Goal: Communication & Community: Answer question/provide support

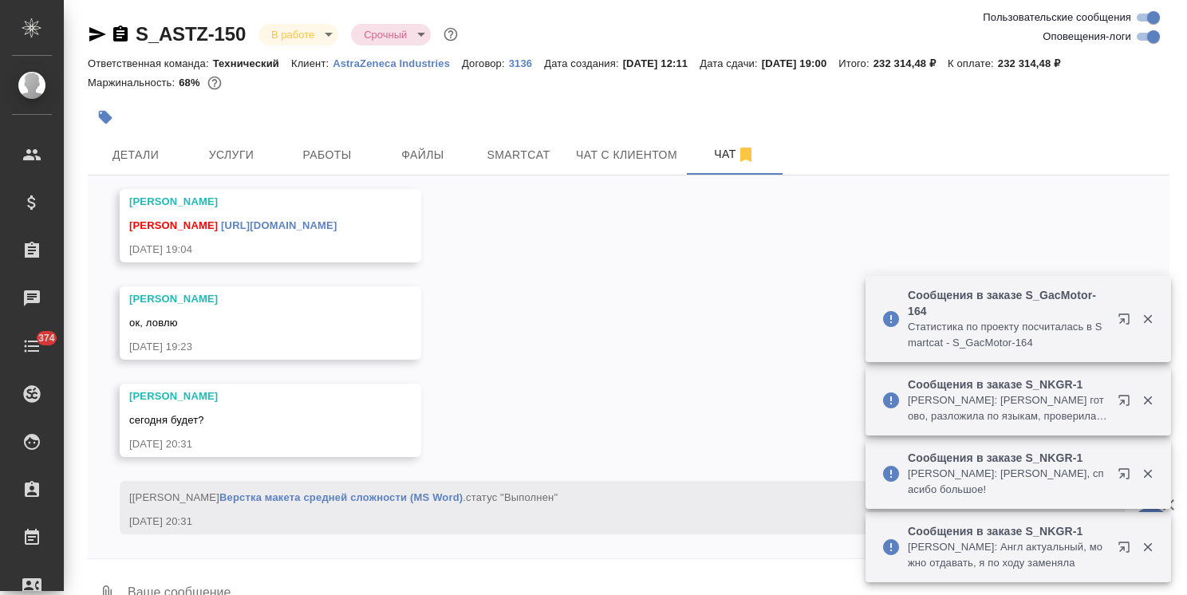
scroll to position [12319, 0]
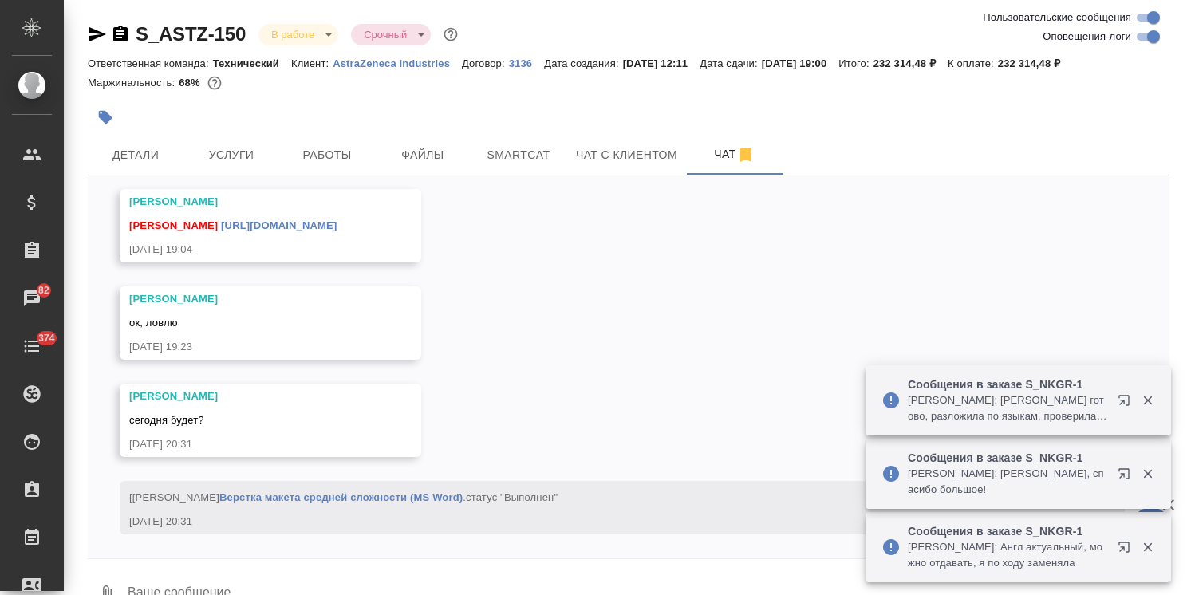
click at [247, 572] on textarea at bounding box center [647, 594] width 1043 height 54
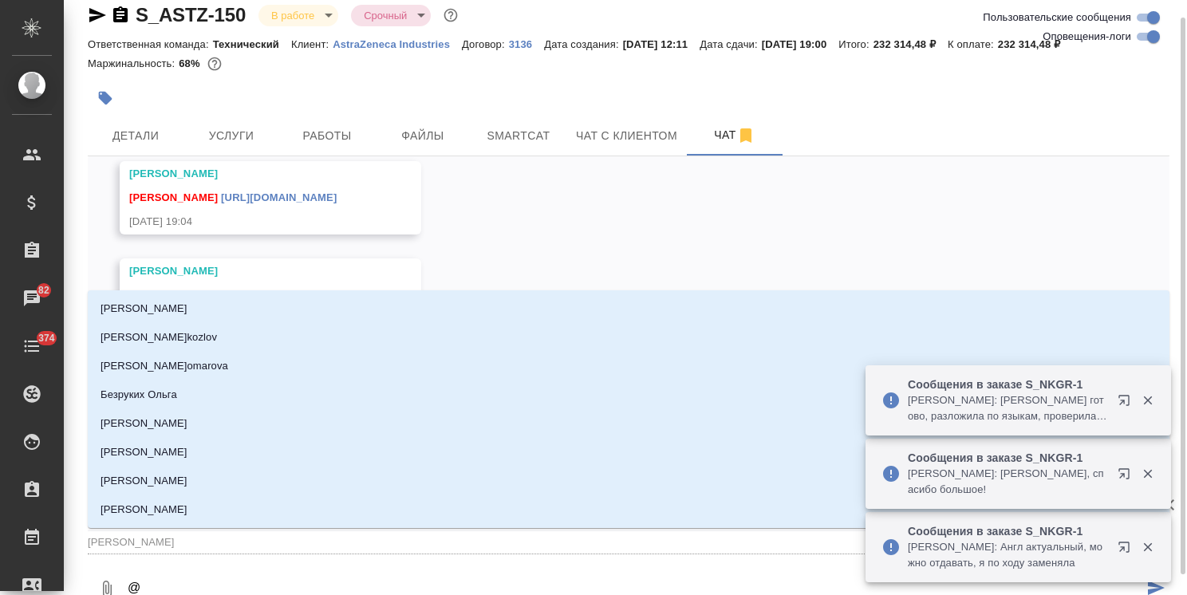
type textarea "@а"
type input "[PERSON_NAME]"
type textarea "@ар"
type input "ар"
type textarea "@арс"
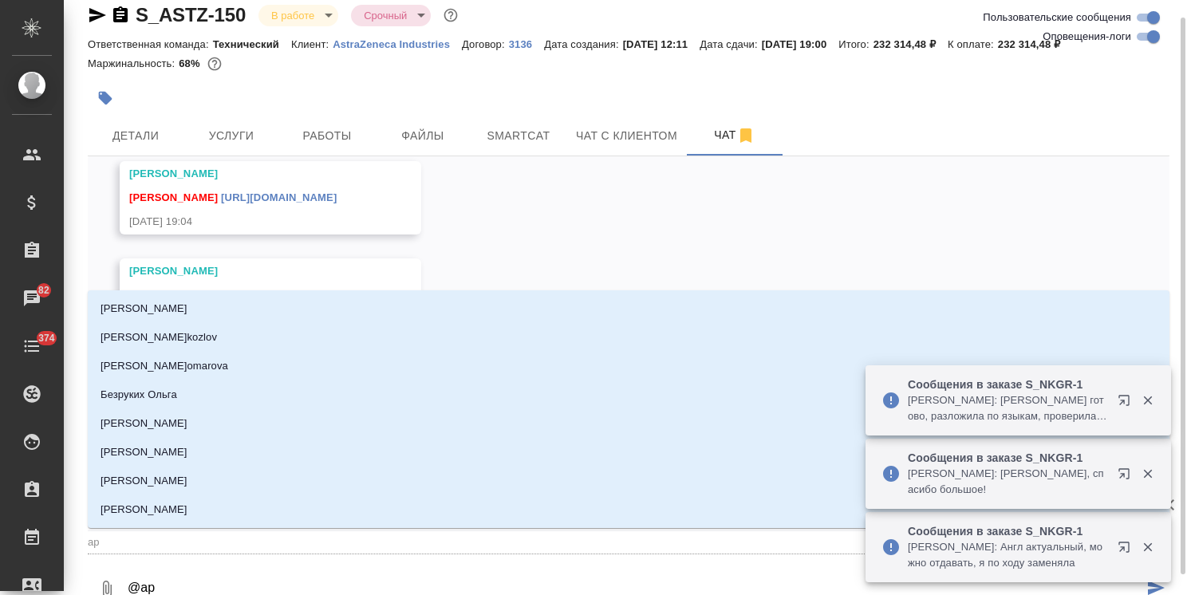
type input "арс"
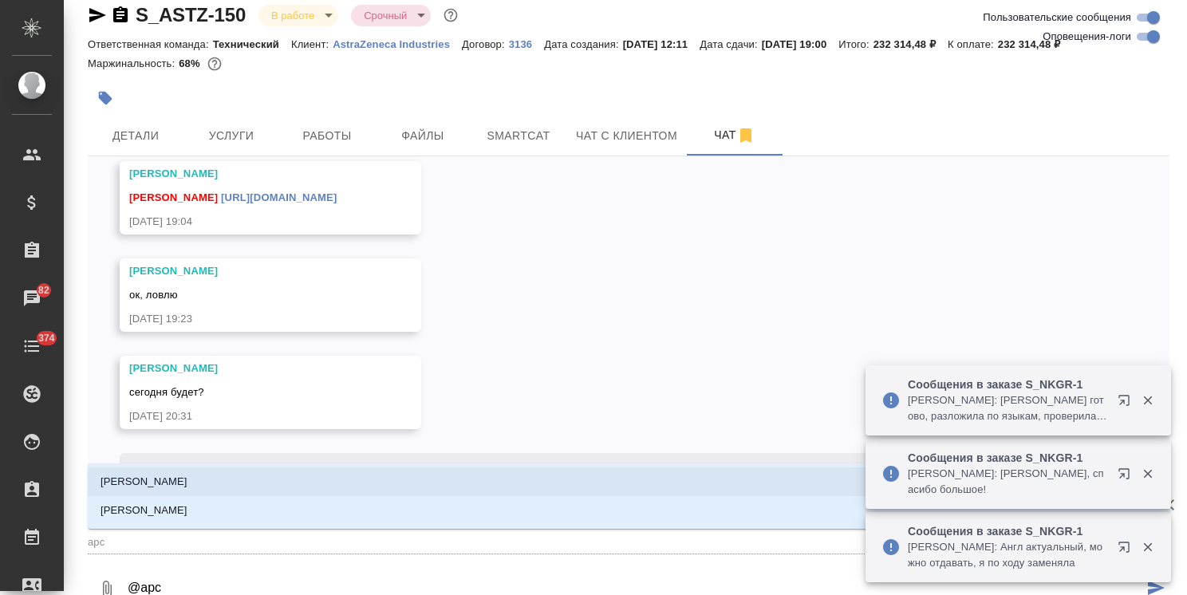
click at [208, 485] on li "Арсеньева Вера" at bounding box center [628, 481] width 1081 height 29
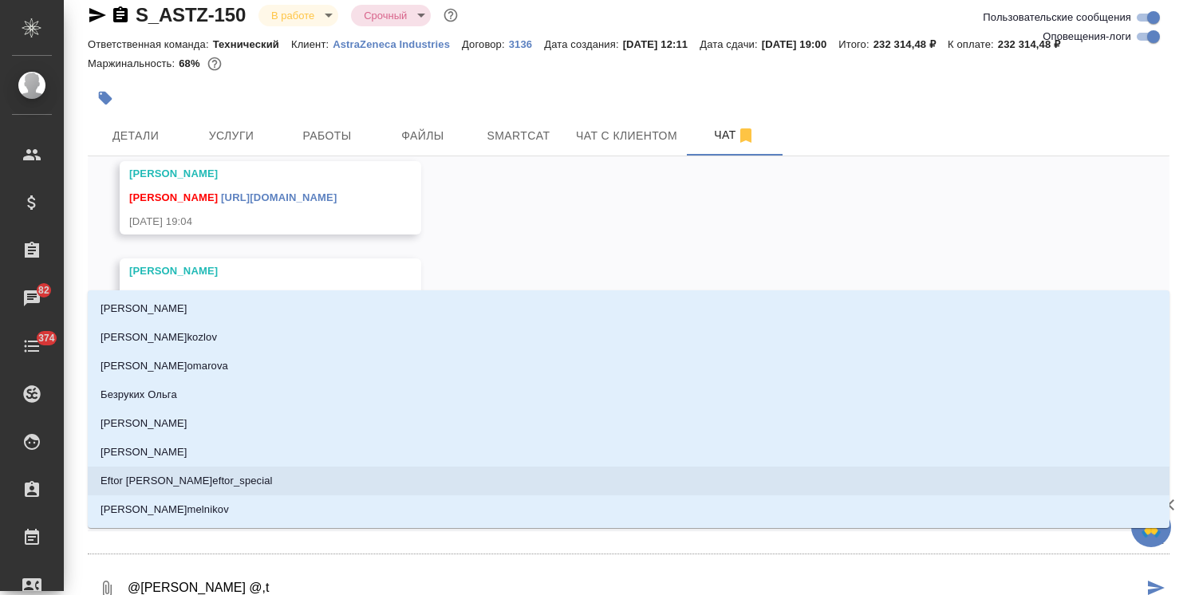
type textarea "@Арсеньева Вера @,"
type input ","
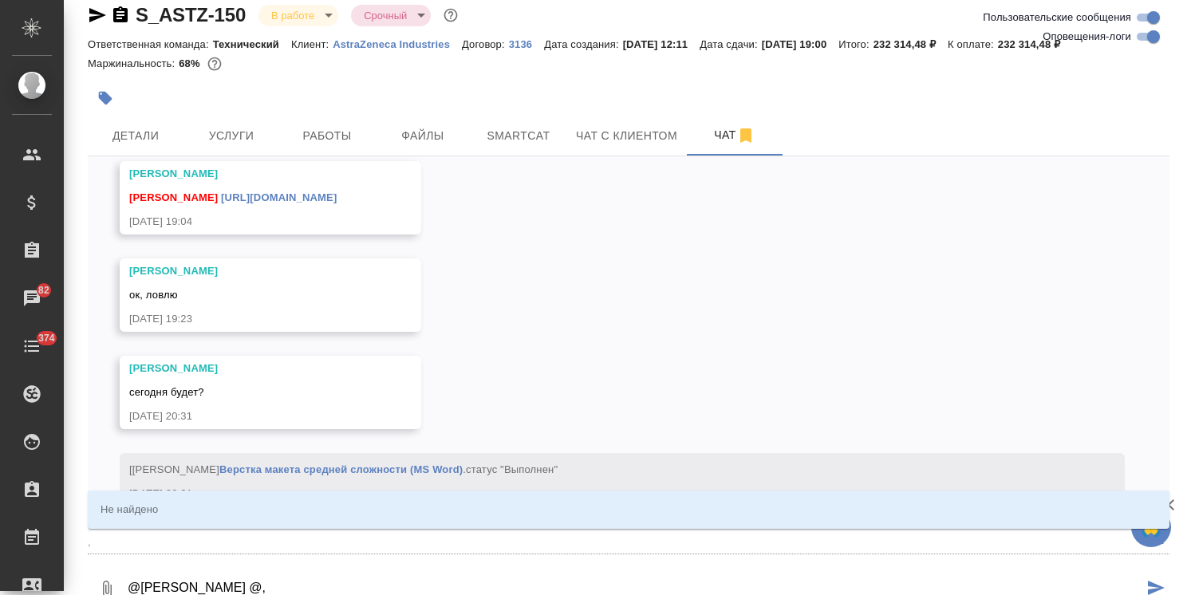
type textarea "@Арсеньева Вера @"
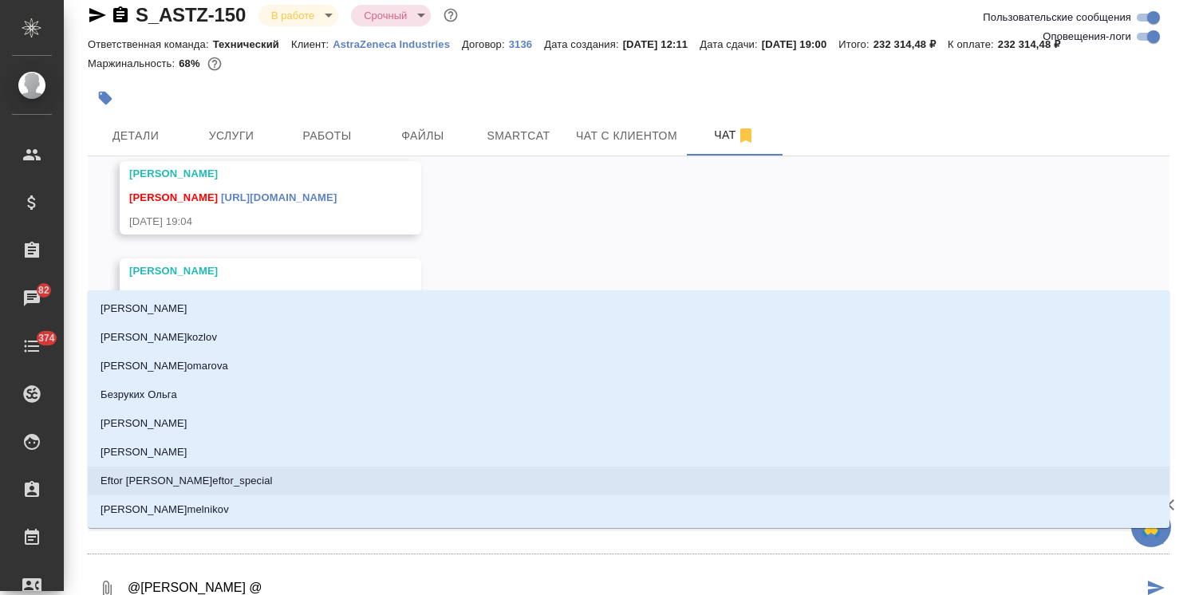
type textarea "@Арсеньева Вера"
type input "Арсеньева Вера"
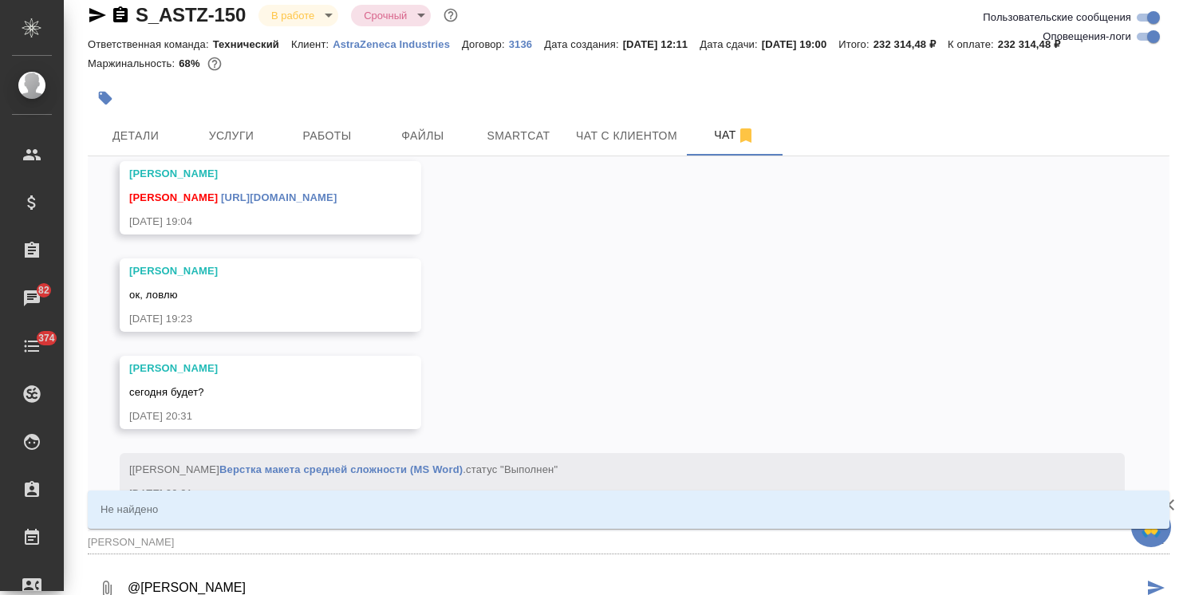
type textarea "@Арсеньева Вера п"
type input "Арсеньева Вера п"
type textarea "@Арсеньева Вера пр"
type input "Арсеньева Вера пр"
type textarea "@Арсеньева Вера прив"
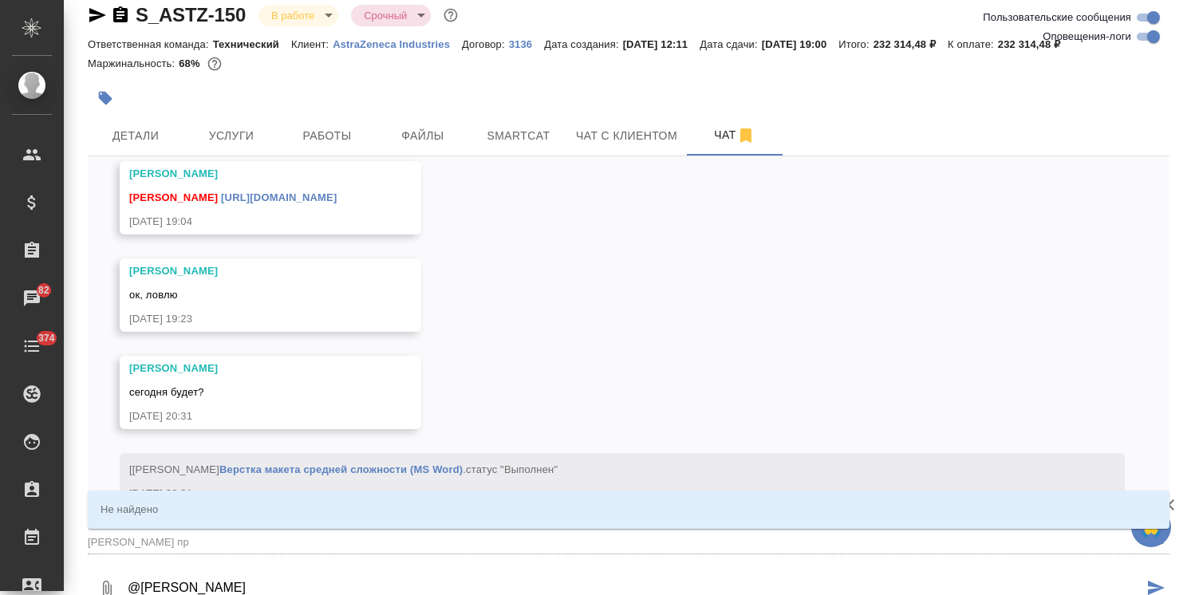
type input "Арсеньева Вера прив"
type textarea "@Арсеньева Вера приве"
type input "Арсеньева Вера приве"
type textarea "@Арсеньева Вера привет"
type input "Арсеньева Вера привет"
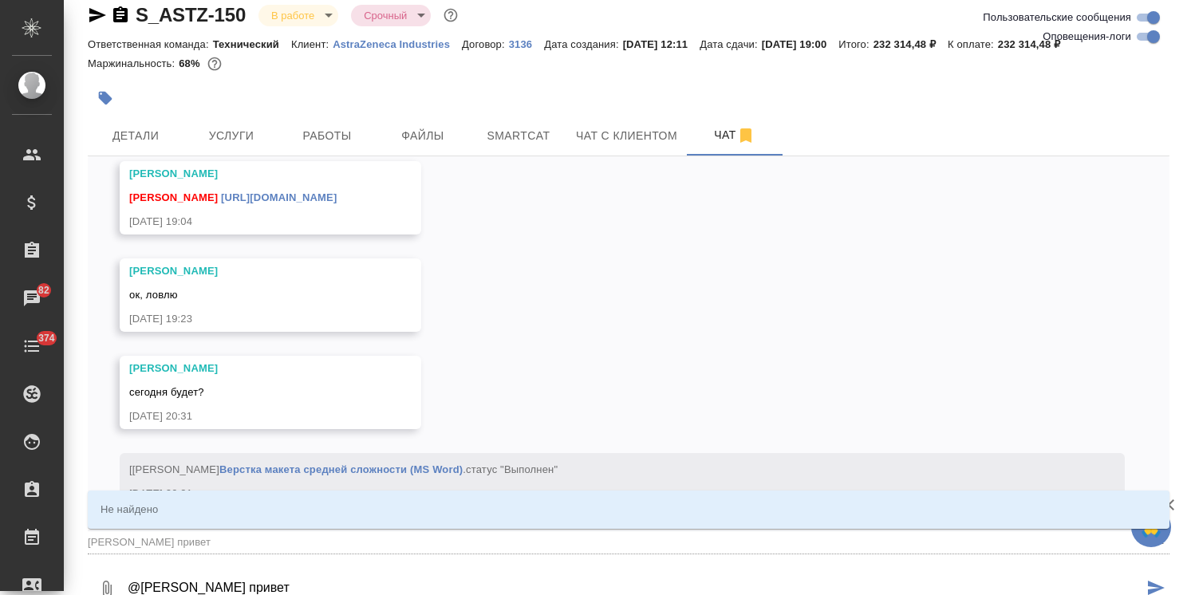
type textarea "@Арсеньева Вера привет!"
type input "Арсеньева Вера привет!"
type textarea "@Арсеньева Вера привет!"
type input "Арсеньева Вера привет!"
type textarea "@Арсеньева Вера привет! к"
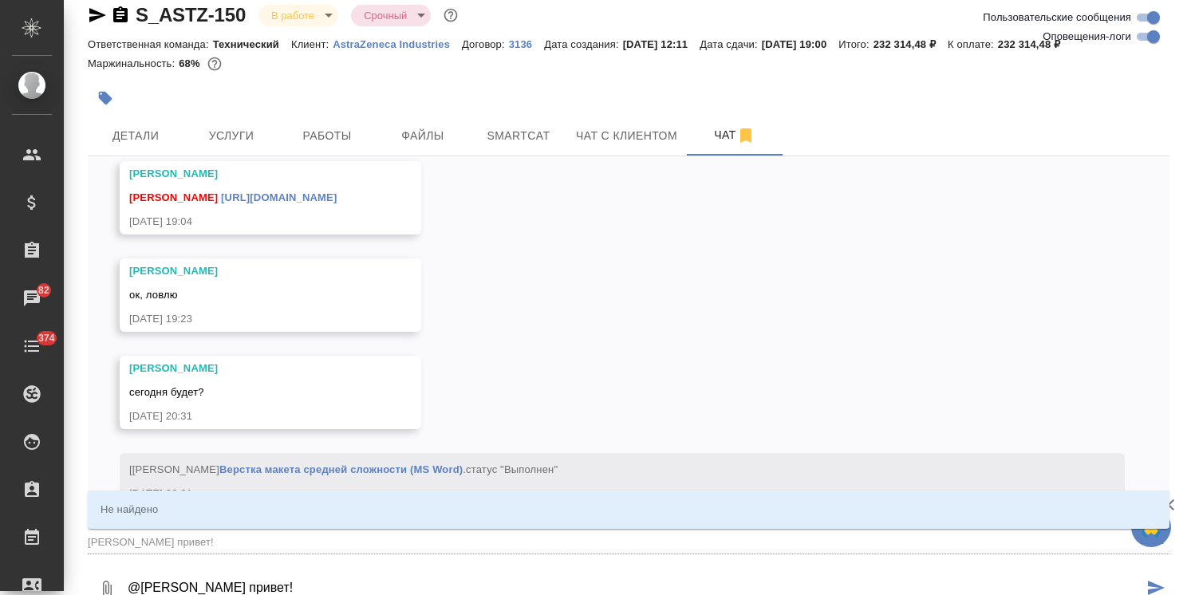
type input "Арсеньева Вера привет! к"
type textarea "@Арсеньева Вера привет! ко"
type input "Арсеньева Вера привет! ко"
type textarea "@Арсеньева Вера привет! ког"
type input "Арсеньева Вера привет! ког"
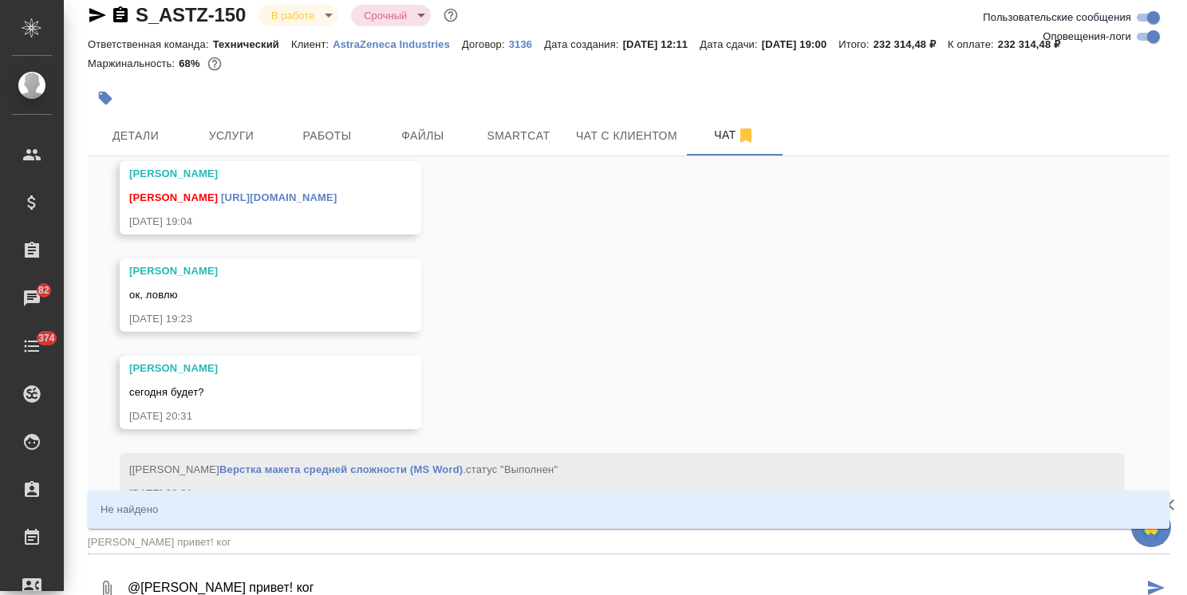
type textarea "@Арсеньева Вера привет! когд"
type input "Арсеньева Вера привет! когд"
type textarea "@Арсеньева Вера привет! когда"
type input "Арсеньева Вера привет! когда"
type textarea "@Арсеньева Вера привет! когда"
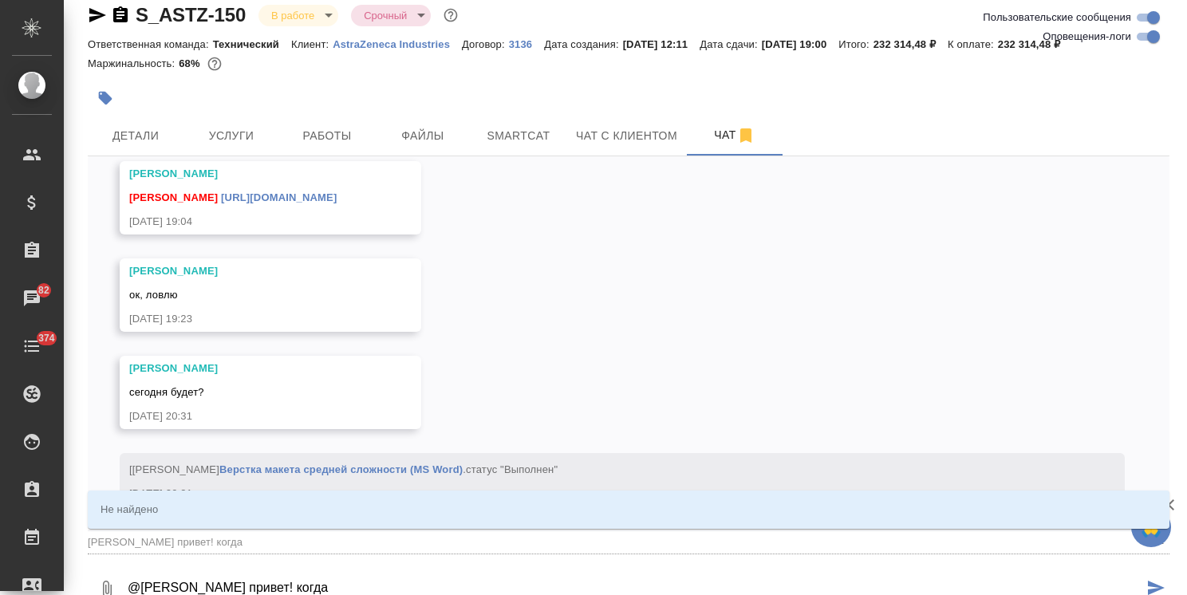
type input "Арсеньева Вера привет! когда"
type textarea "@Арсеньева Вера привет! когда ж"
type input "Арсеньева Вера привет! когда ж"
type textarea "@Арсеньева Вера привет! когда жд"
type input "Арсеньева Вера привет! когда жд"
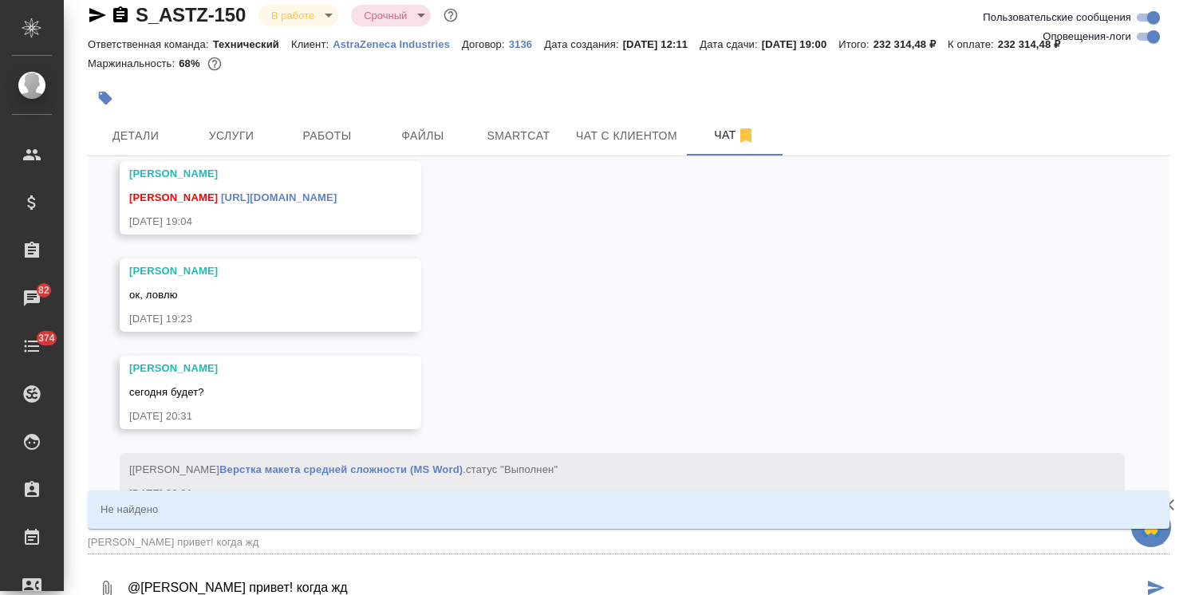
type textarea "@Арсеньева Вера привет! когда жда"
type input "Арсеньева Вера привет! когда жда"
type textarea "@Арсеньева Вера привет! когда ждат"
type input "Арсеньева Вера привет! когда ждат"
type textarea "@Арсеньева Вера привет! когда ждать"
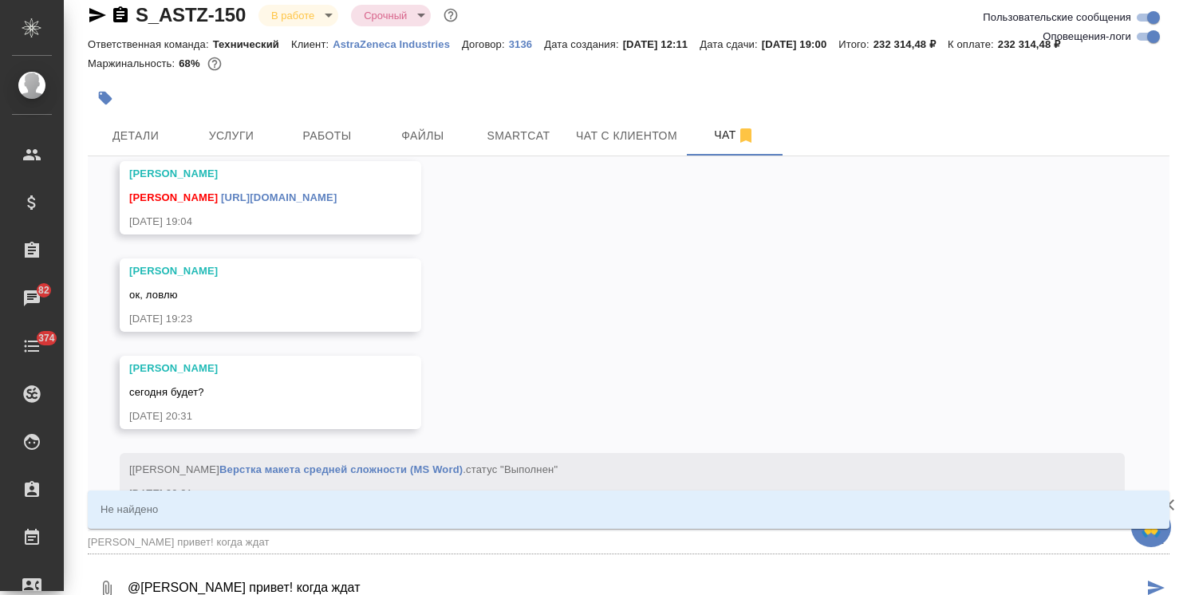
type input "Арсеньева Вера привет! когда ждать"
type textarea "@Арсеньева Вера привет! когда ждать"
type input "Арсеньева Вера привет! когда ждать"
type textarea "@Арсеньева Вера привет! когда ждать г"
type input "Арсеньева Вера привет! когда ждать г"
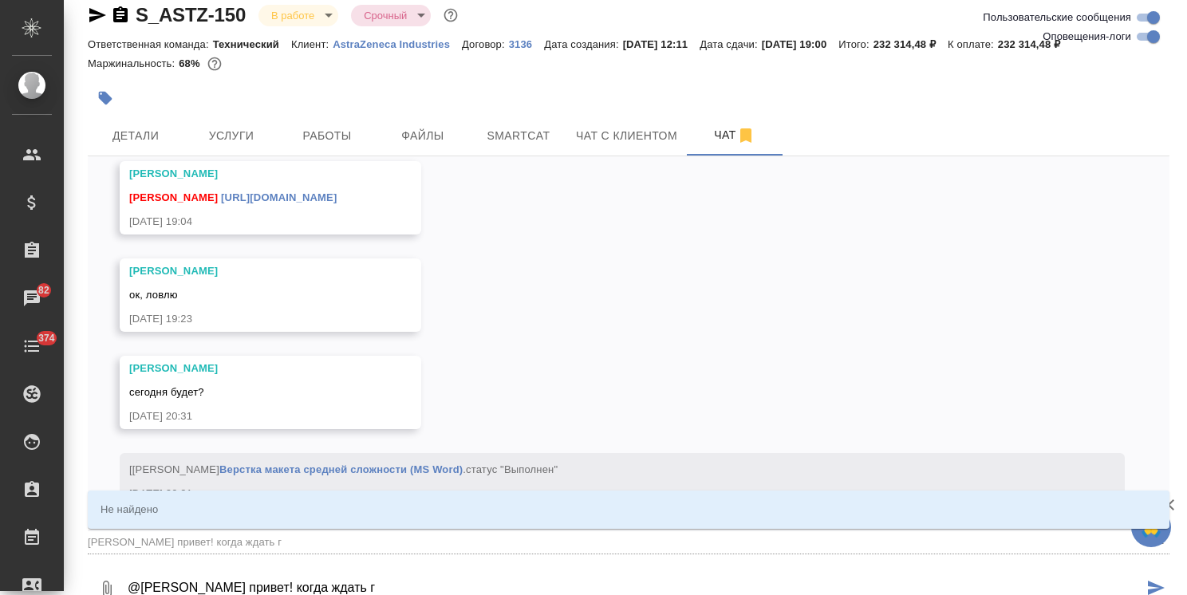
type textarea "@Арсеньева Вера привет! когда ждать го"
type input "Арсеньева Вера привет! когда ждать го"
type textarea "@Арсеньева Вера привет! когда ждать гот"
type input "Арсеньева Вера привет! когда ждать гот"
type textarea "@Арсеньева Вера привет! когда ждать гото"
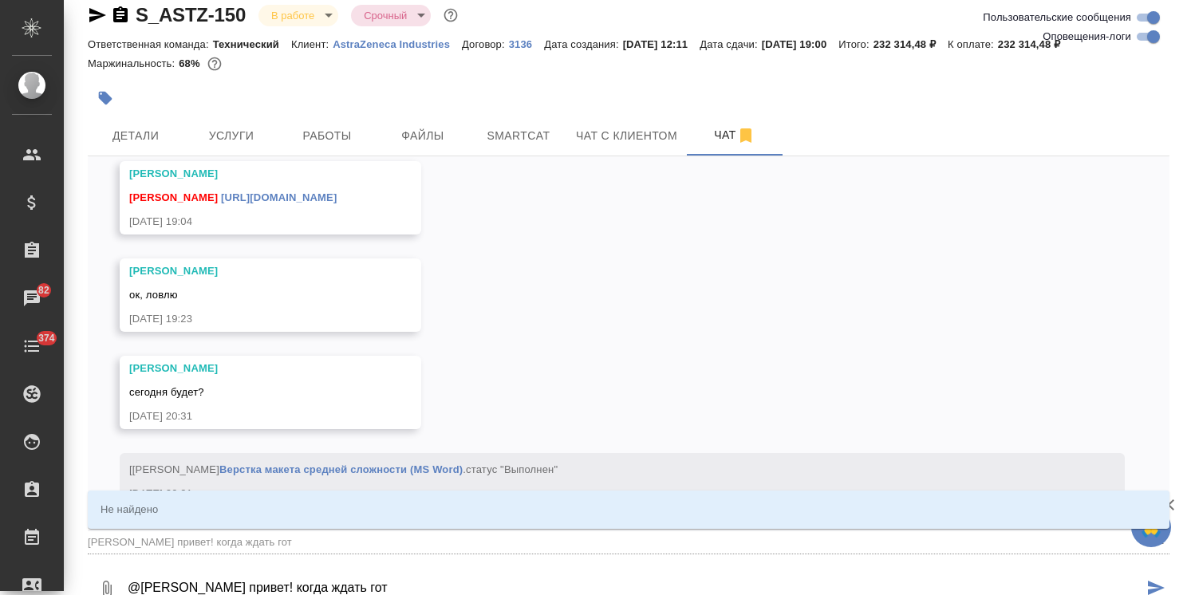
type input "Арсеньева Вера привет! когда ждать гото"
type textarea "@Арсеньева Вера привет! когда ждать готов"
type input "Арсеньева Вера привет! когда ждать готов"
type textarea "@Арсеньева Вера привет! когда ждать готово"
type input "Арсеньева Вера привет! когда ждать готово"
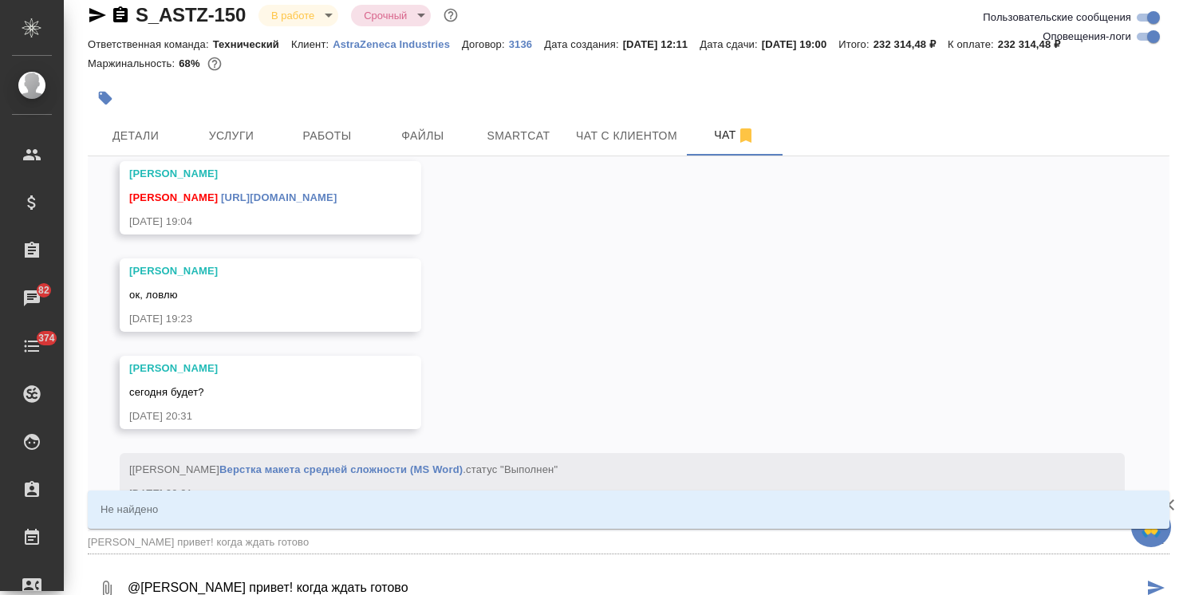
type textarea "@Арсеньева Вера привет! когда ждать готовое"
type input "Арсеньева Вера привет! когда ждать готовое"
type textarea "@Арсеньева Вера привет! когда ждать готовое?"
type input "Арсеньева Вера привет! когда ждать готовое?"
type textarea "@Арсеньева Вера привет! когда ждать готовое?"
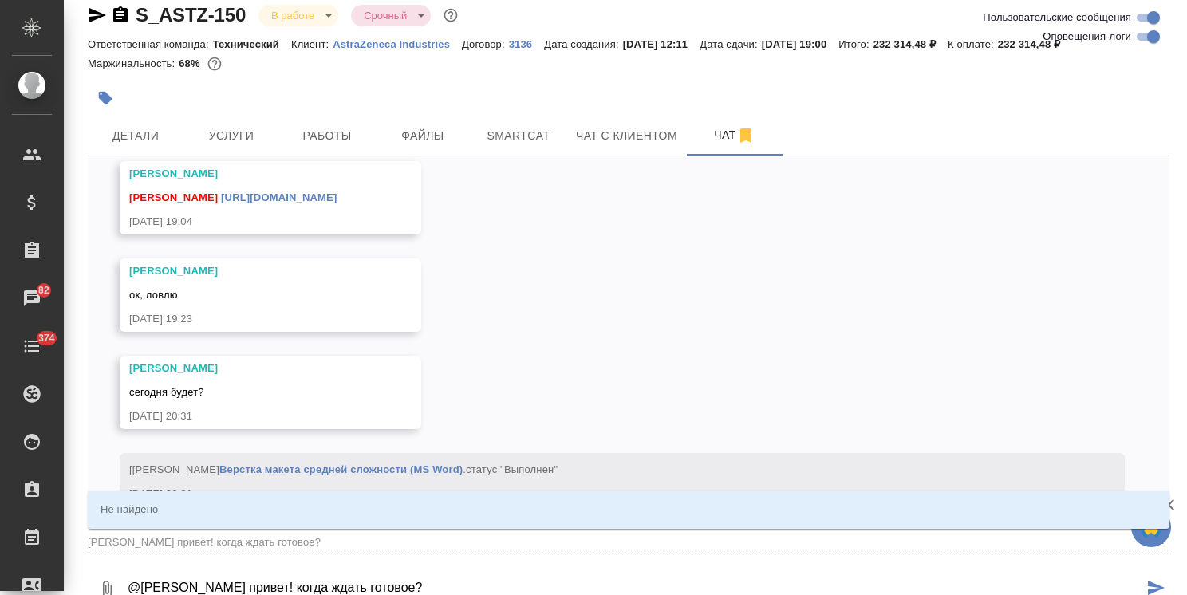
type input "Арсеньева Вера привет! когда ждать готовое?"
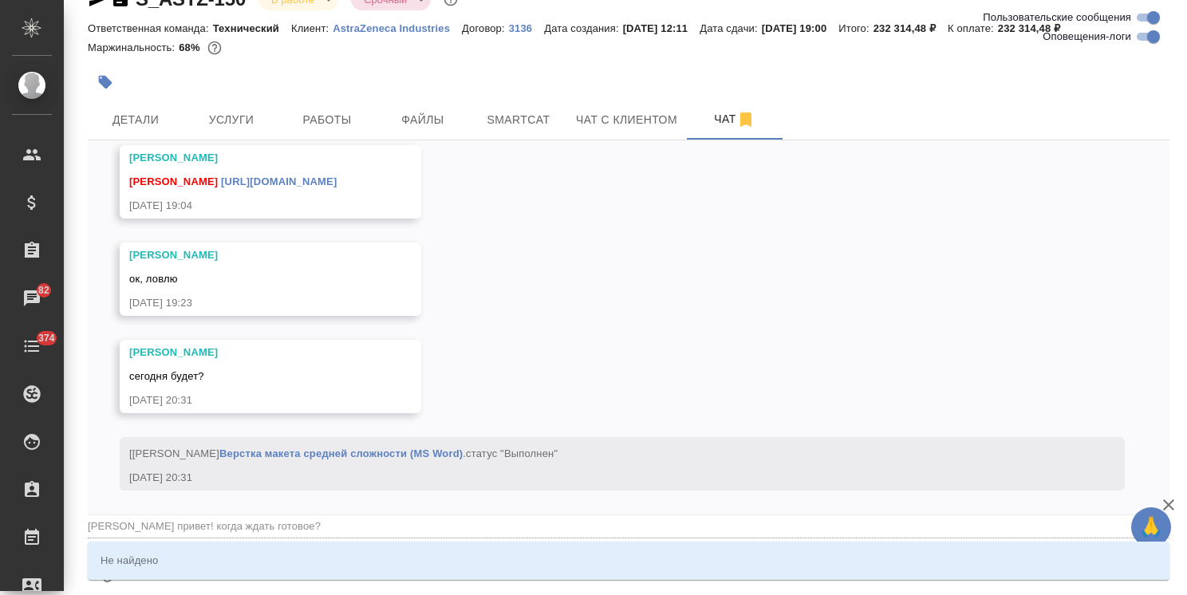
type textarea "@Арсеньева Вера привет! когда ждать готовое?"
click at [1168, 509] on icon "button" at bounding box center [1168, 504] width 19 height 19
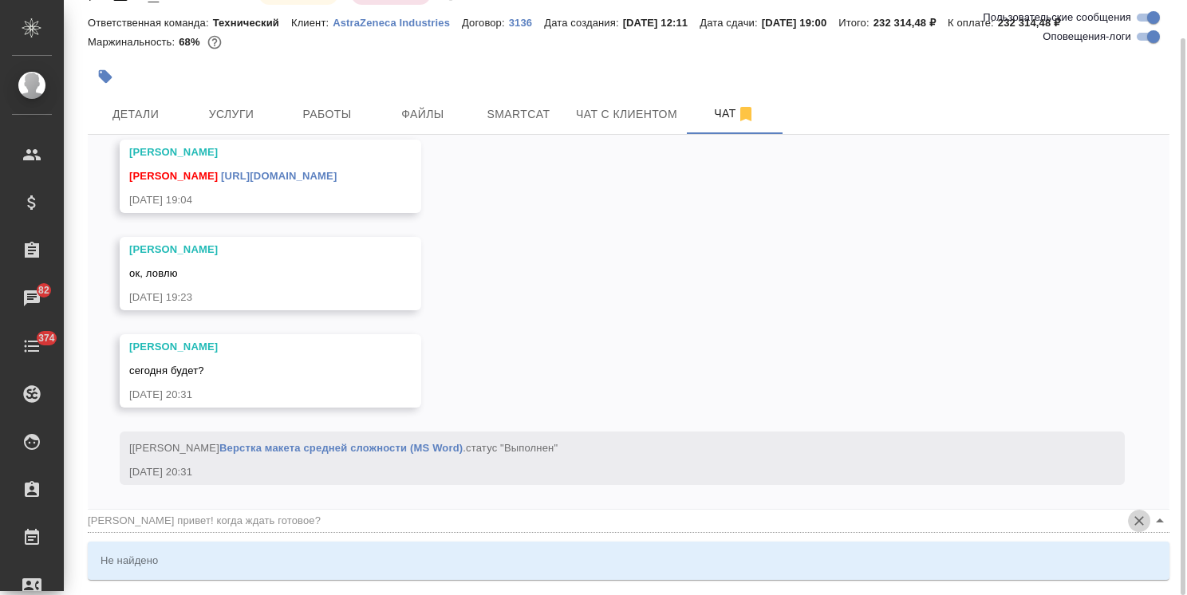
click at [1145, 525] on icon "Очистить" at bounding box center [1139, 521] width 16 height 16
type input "Арсеньева Вера привет! когда ждать готовое?"
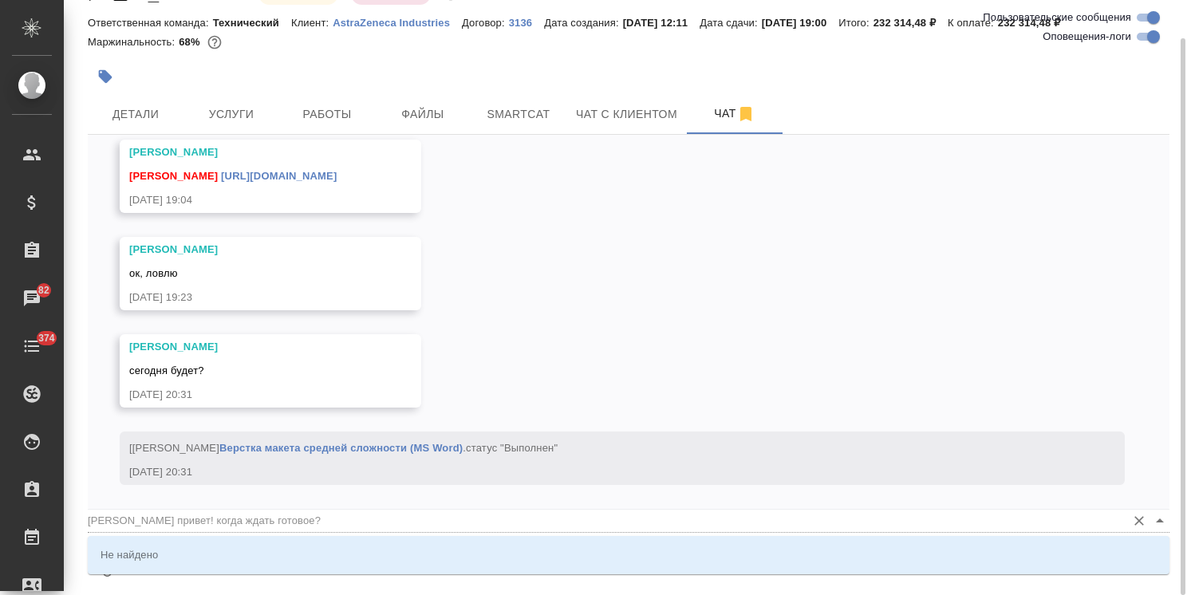
click at [360, 510] on input "Арсеньева Вера привет! когда ждать готовое?" at bounding box center [603, 521] width 1030 height 22
click button "submit" at bounding box center [1156, 568] width 26 height 54
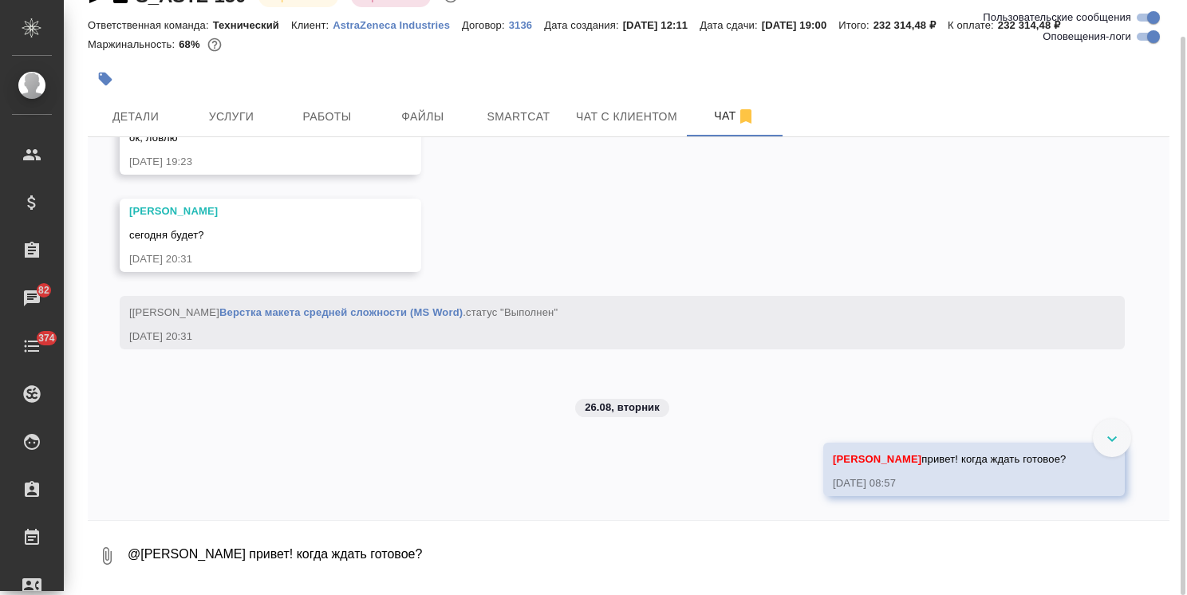
scroll to position [12466, 0]
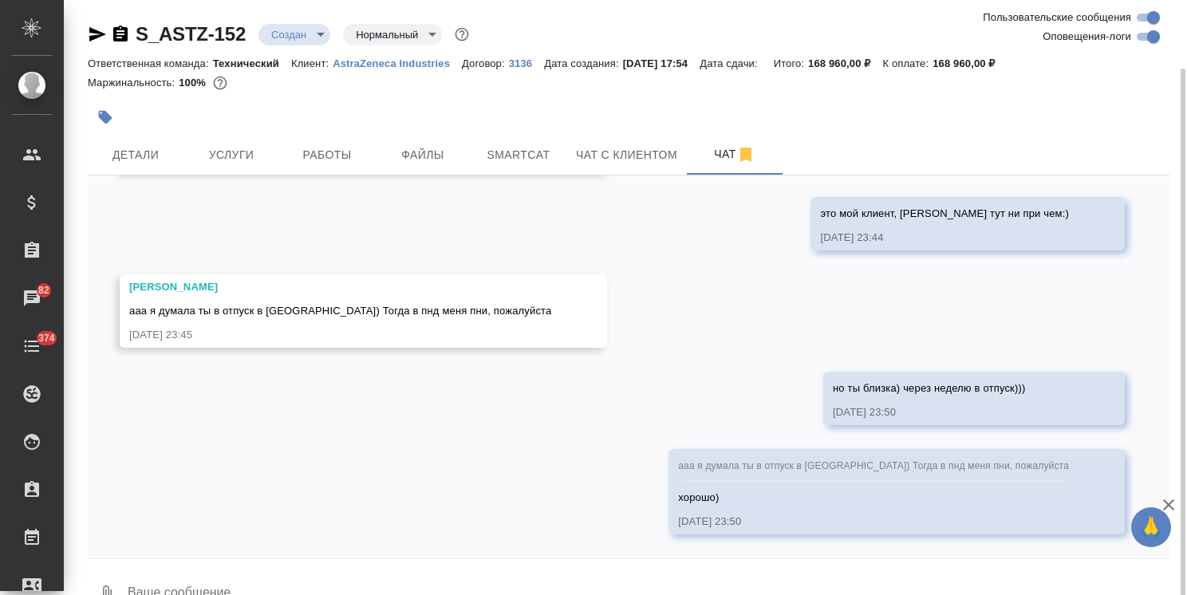
scroll to position [35, 0]
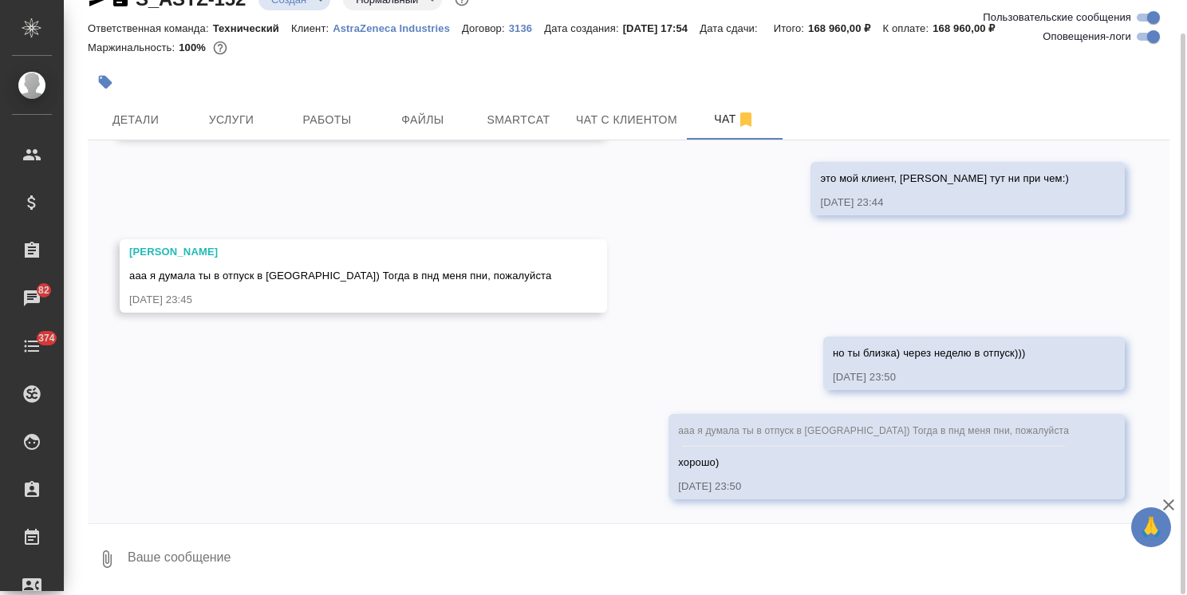
click at [237, 543] on textarea at bounding box center [647, 559] width 1043 height 54
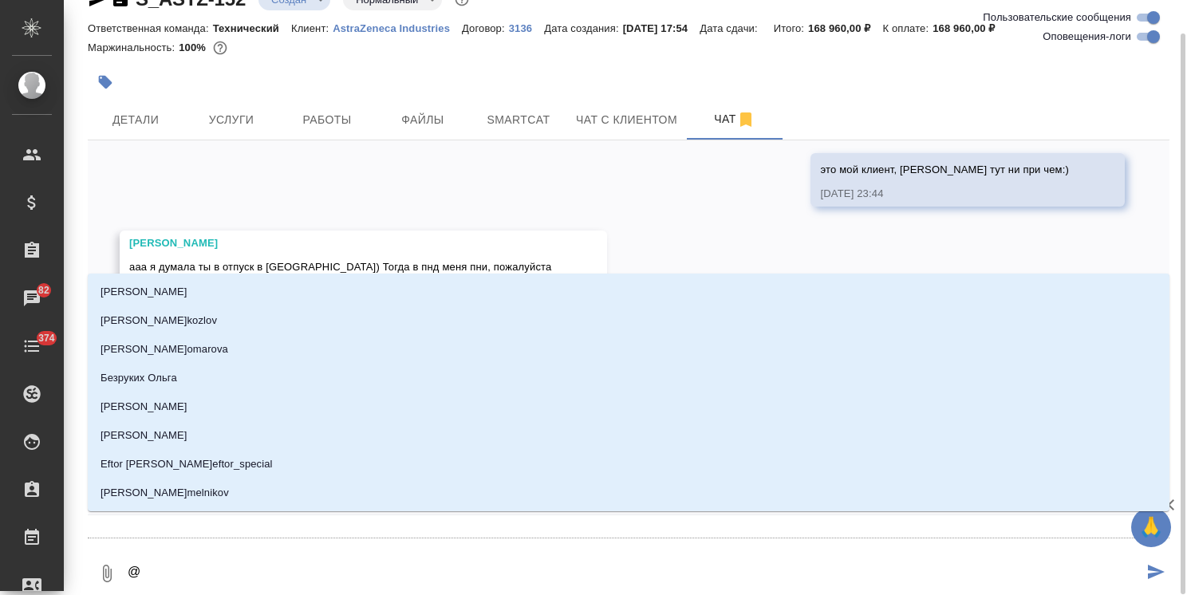
type textarea "@ф"
type input "ф"
type textarea "@фе"
type input "фе"
type textarea "@фед"
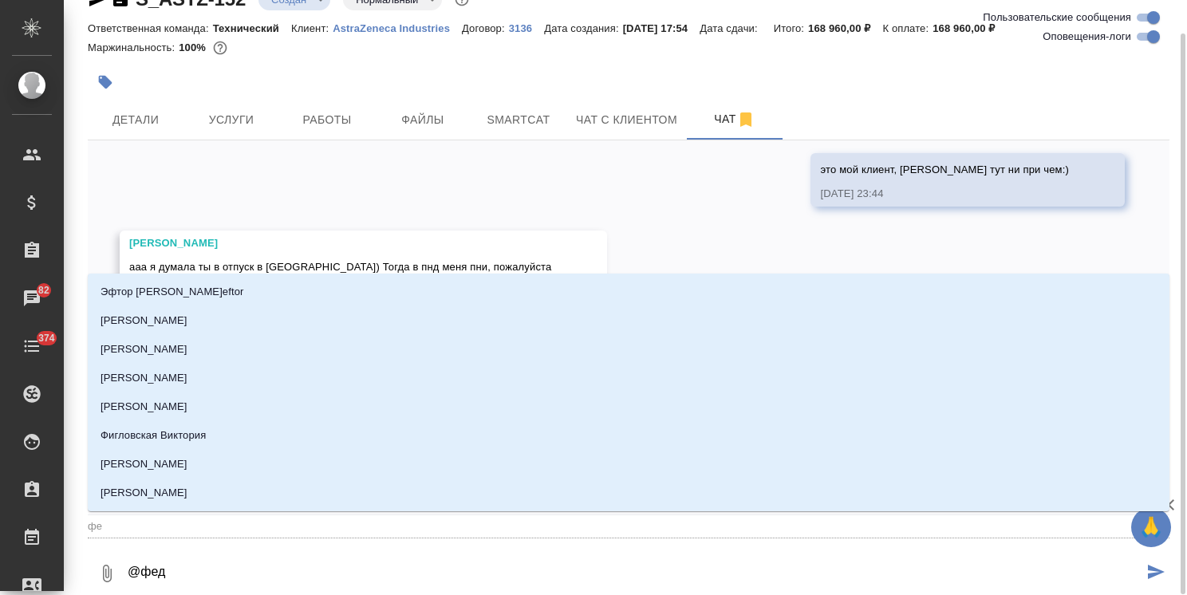
type input "фед"
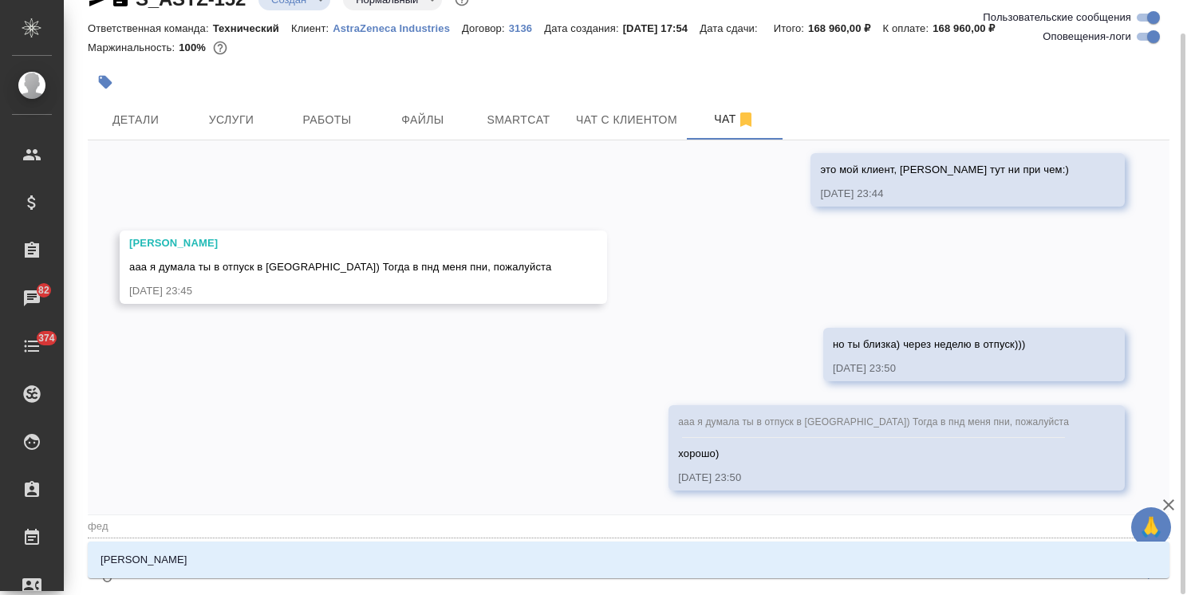
type textarea "@федо"
type input "федо"
click at [229, 550] on li "Федотова Ирина" at bounding box center [628, 560] width 1081 height 29
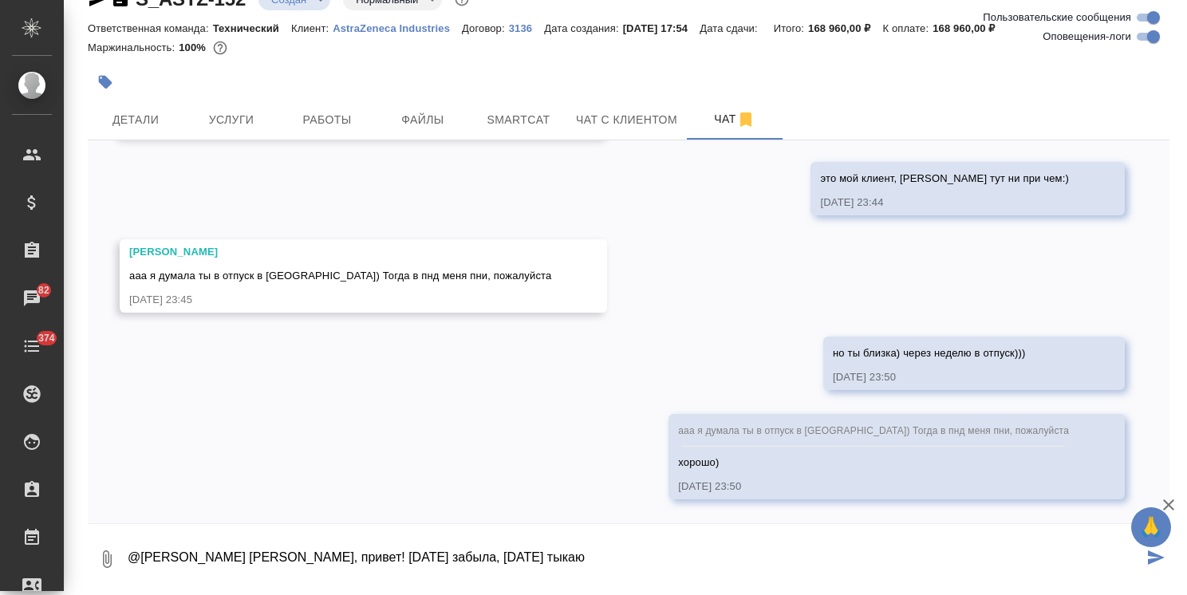
type textarea "@Федотова Ирина Ира, привет! Вчера забыла, сегодня тыкаю"
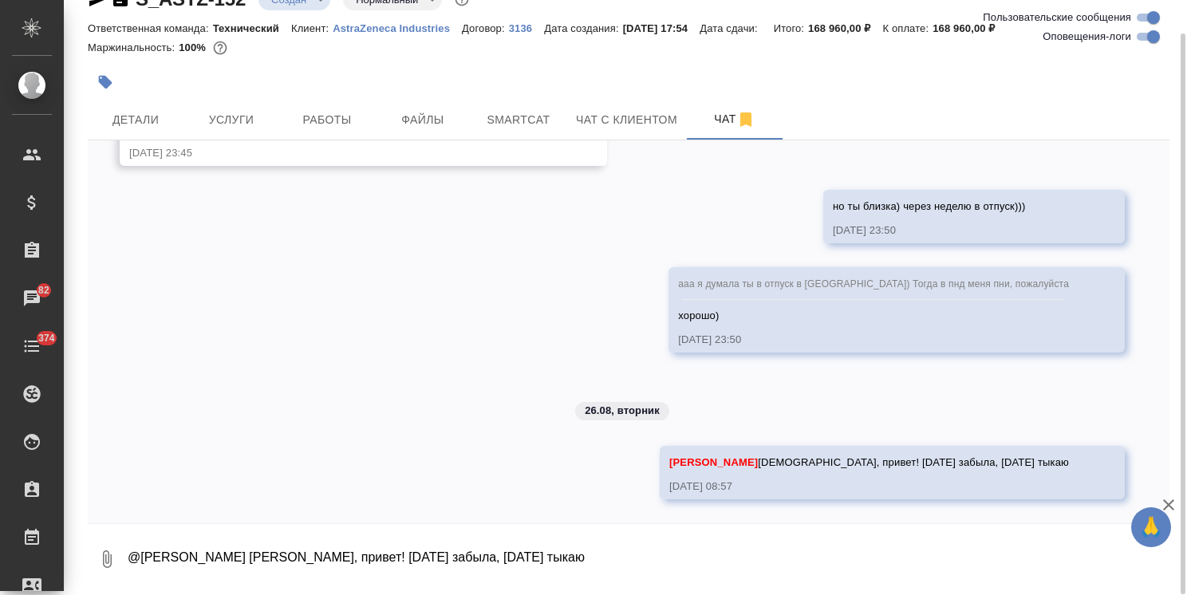
scroll to position [790, 0]
click at [138, 94] on div at bounding box center [448, 82] width 721 height 35
click at [120, 110] on span "Детали" at bounding box center [135, 120] width 77 height 20
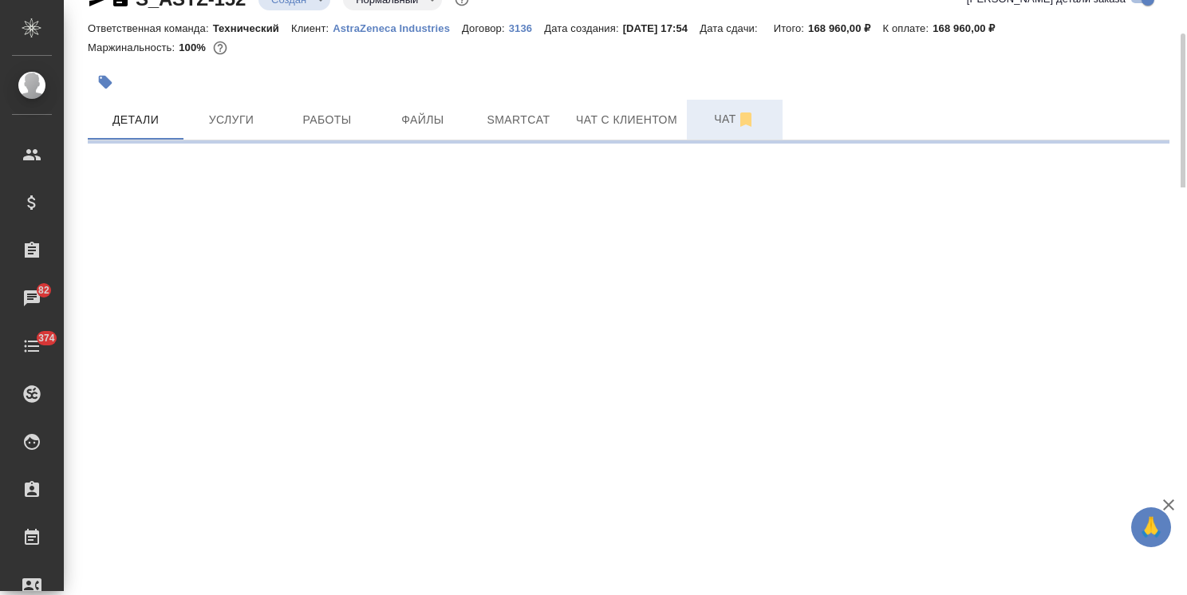
select select "RU"
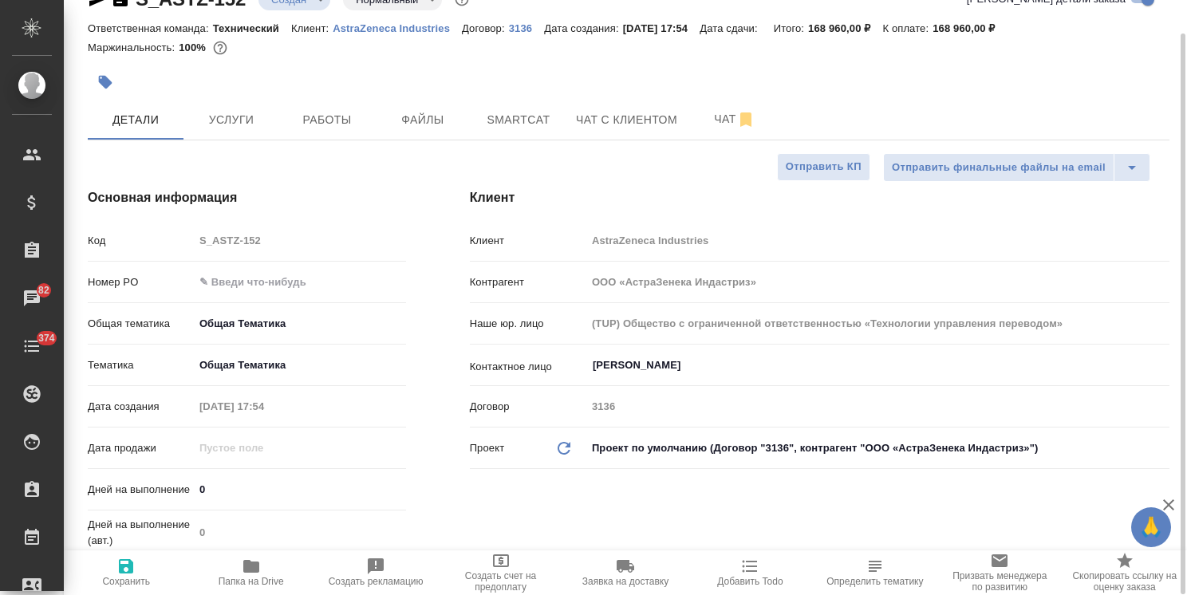
type textarea "x"
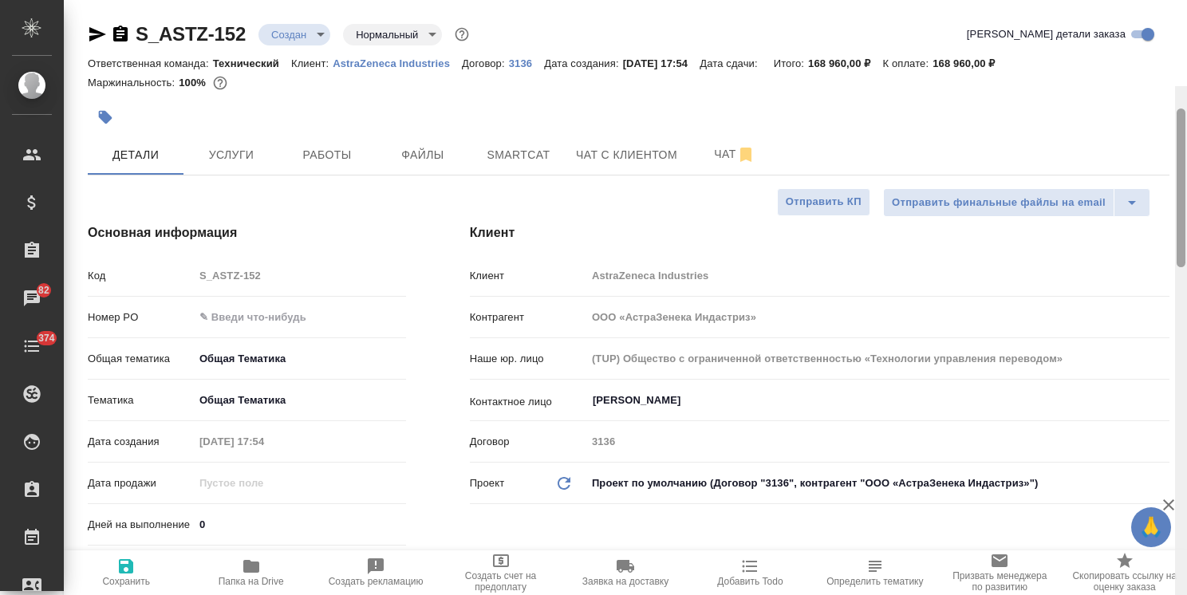
drag, startPoint x: 1180, startPoint y: 283, endPoint x: 1152, endPoint y: 98, distance: 187.1
click at [1184, 108] on div at bounding box center [1180, 187] width 9 height 159
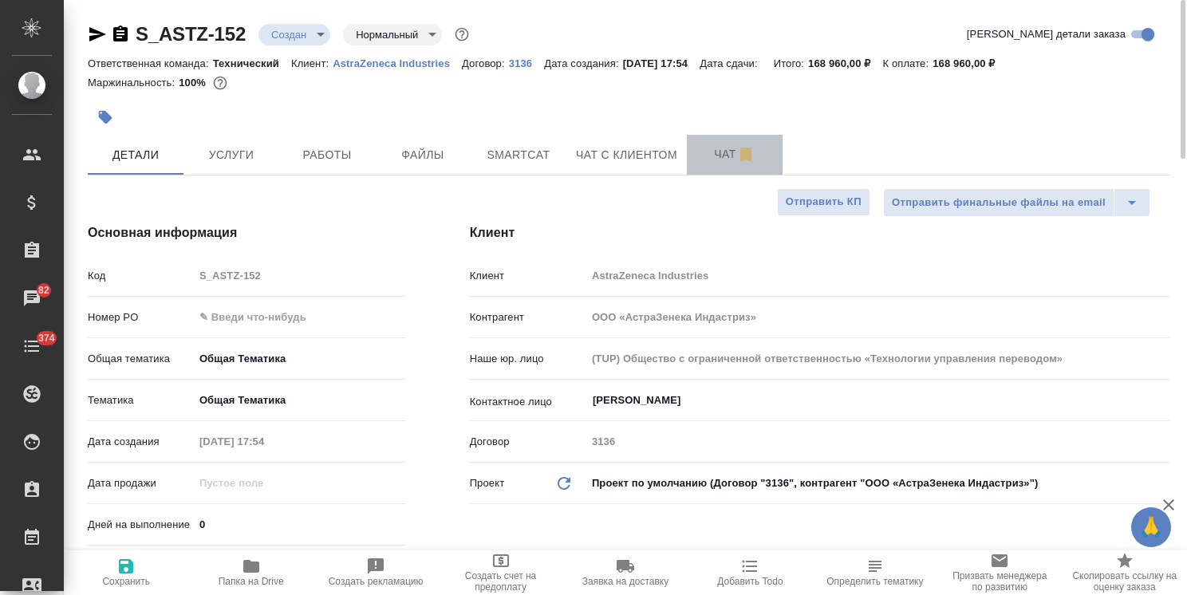
click at [711, 162] on span "Чат" at bounding box center [734, 154] width 77 height 20
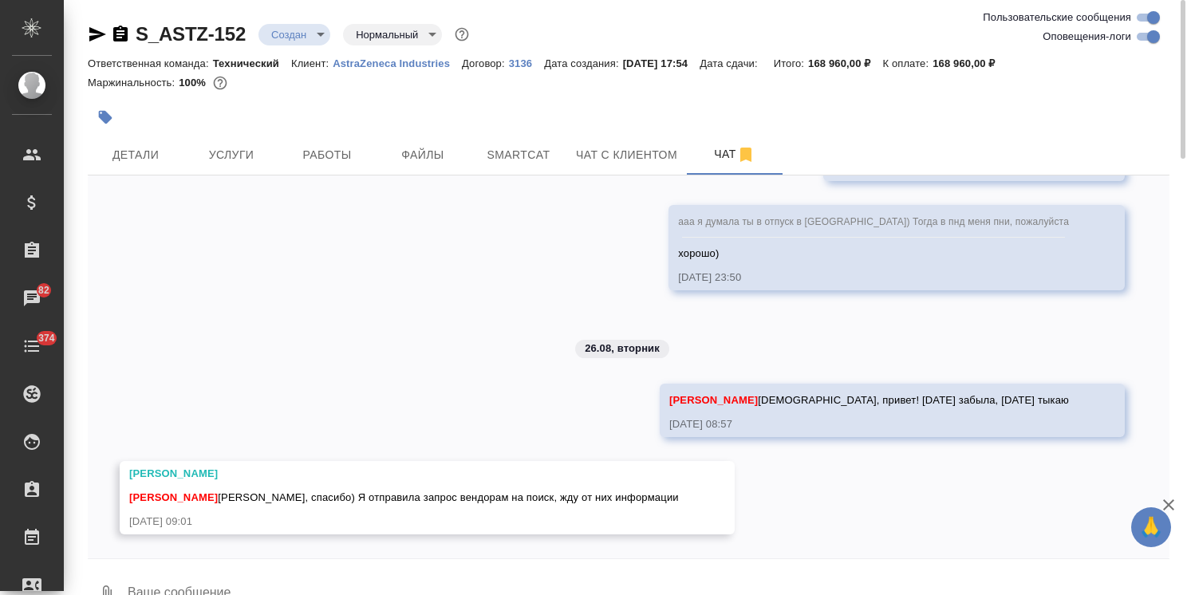
scroll to position [35, 0]
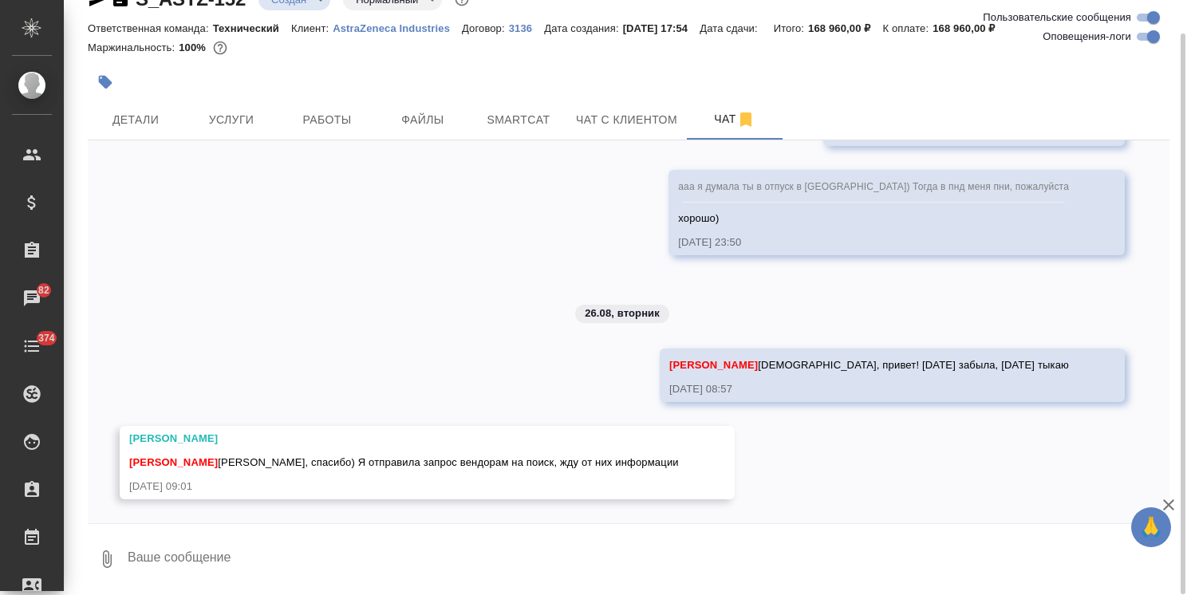
click at [222, 546] on textarea at bounding box center [647, 559] width 1043 height 54
type textarea "ага, ок"
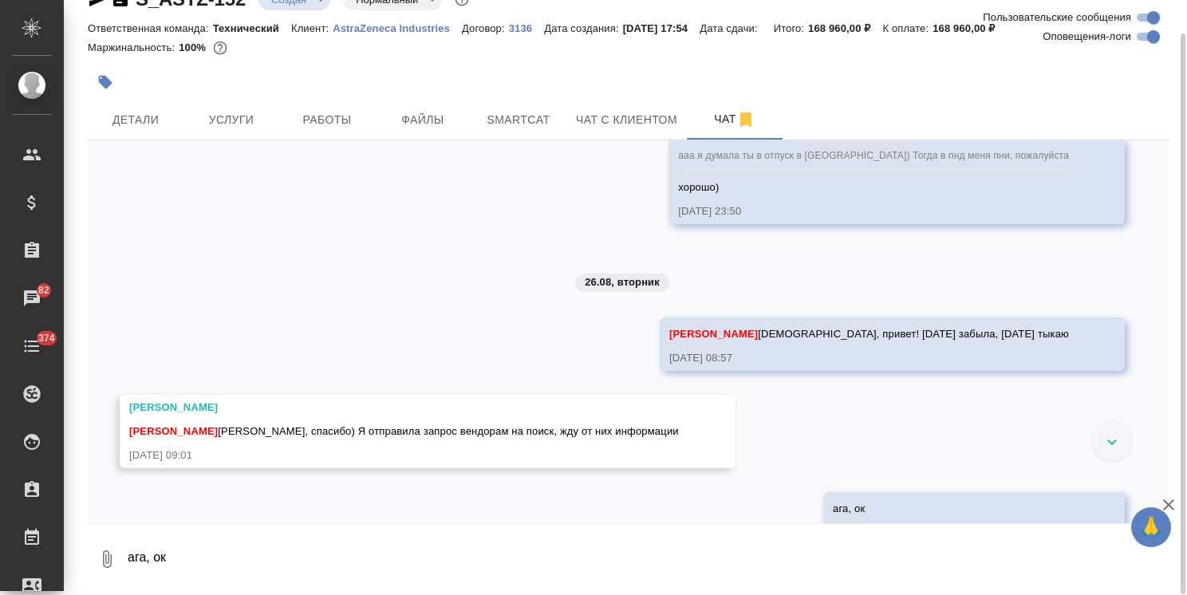
scroll to position [964, 0]
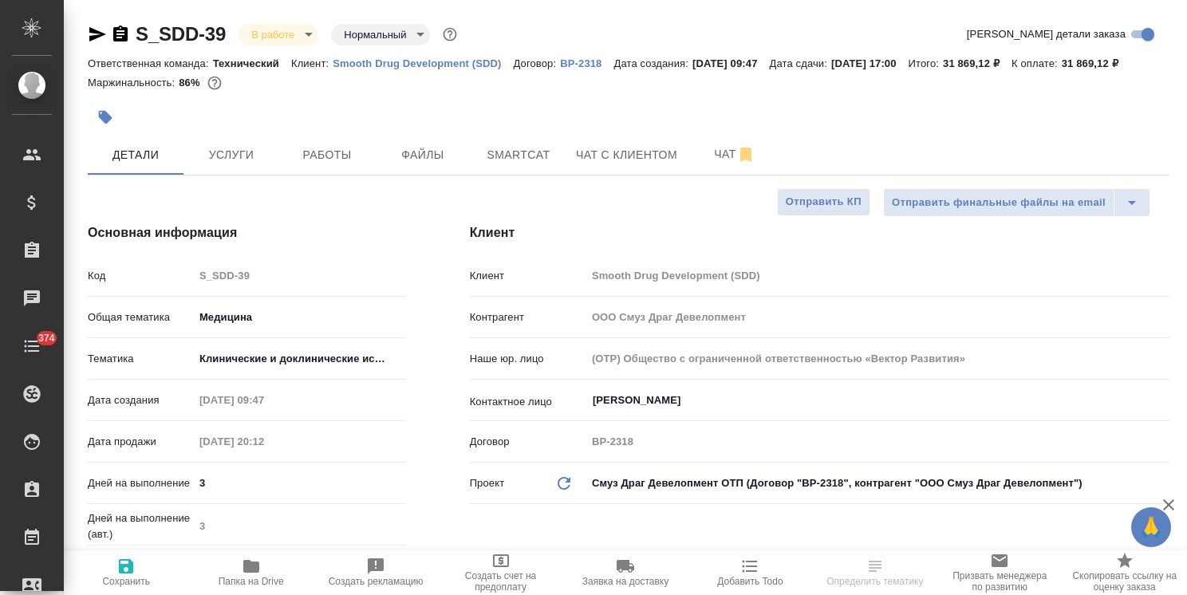
select select "RU"
click at [240, 165] on span "Услуги" at bounding box center [231, 155] width 77 height 20
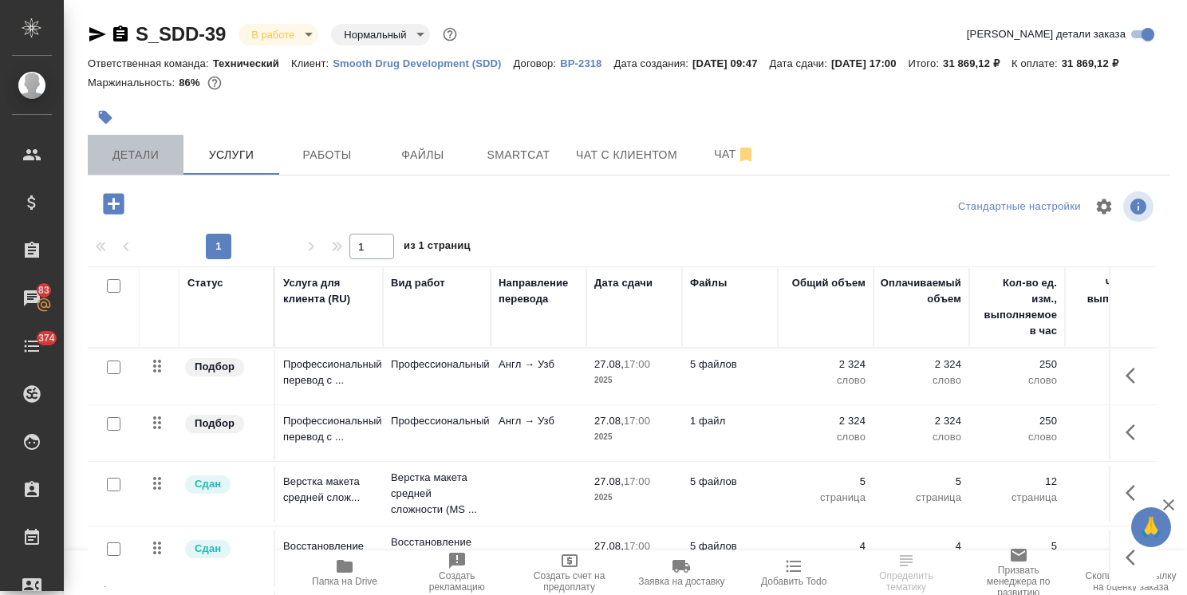
click at [152, 162] on button "Детали" at bounding box center [136, 155] width 96 height 40
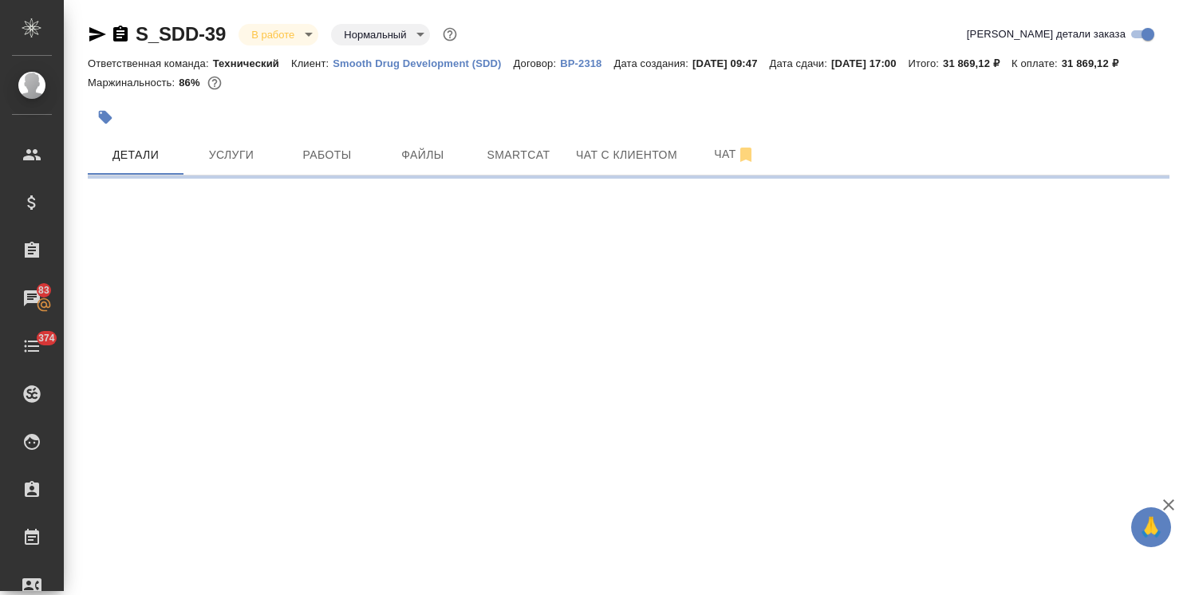
select select "RU"
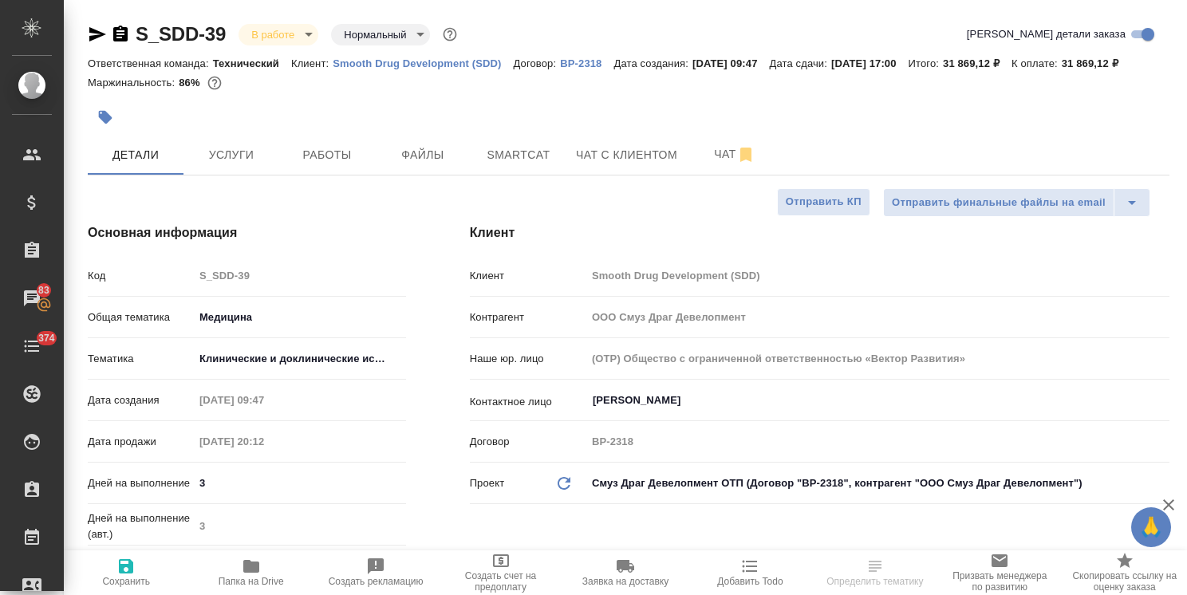
type textarea "x"
click at [418, 165] on span "Файлы" at bounding box center [422, 155] width 77 height 20
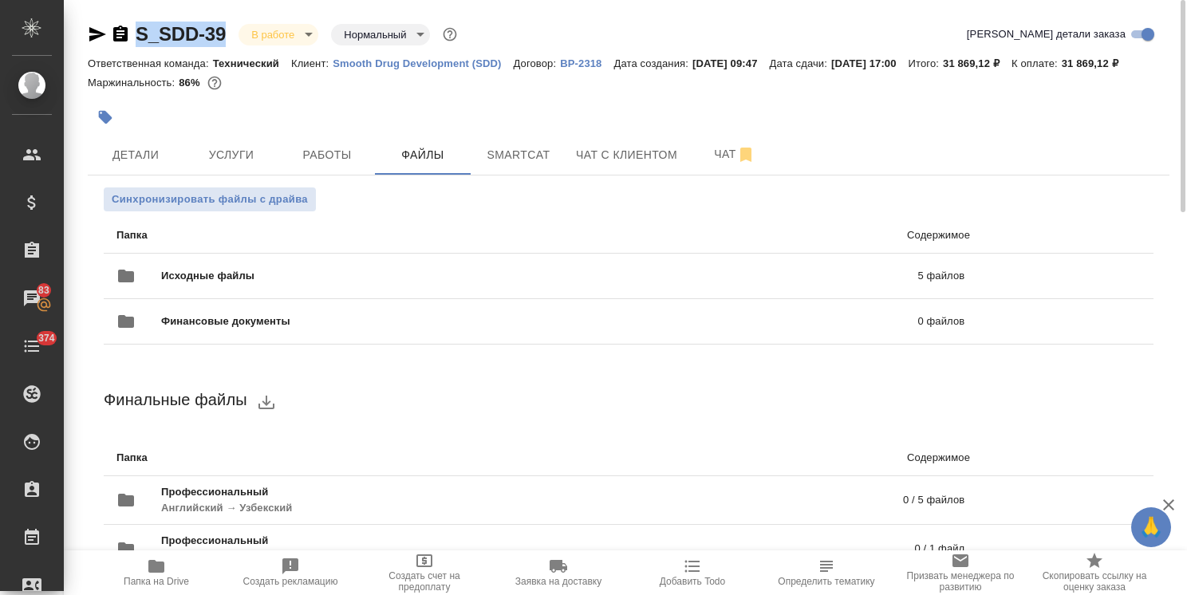
drag, startPoint x: 233, startPoint y: 18, endPoint x: 124, endPoint y: 19, distance: 108.5
click at [125, 20] on div "S_SDD-39 В работе inProgress Нормальный normal Кратко детали заказа Ответственн…" at bounding box center [628, 384] width 1099 height 769
copy link "S_SDD-39"
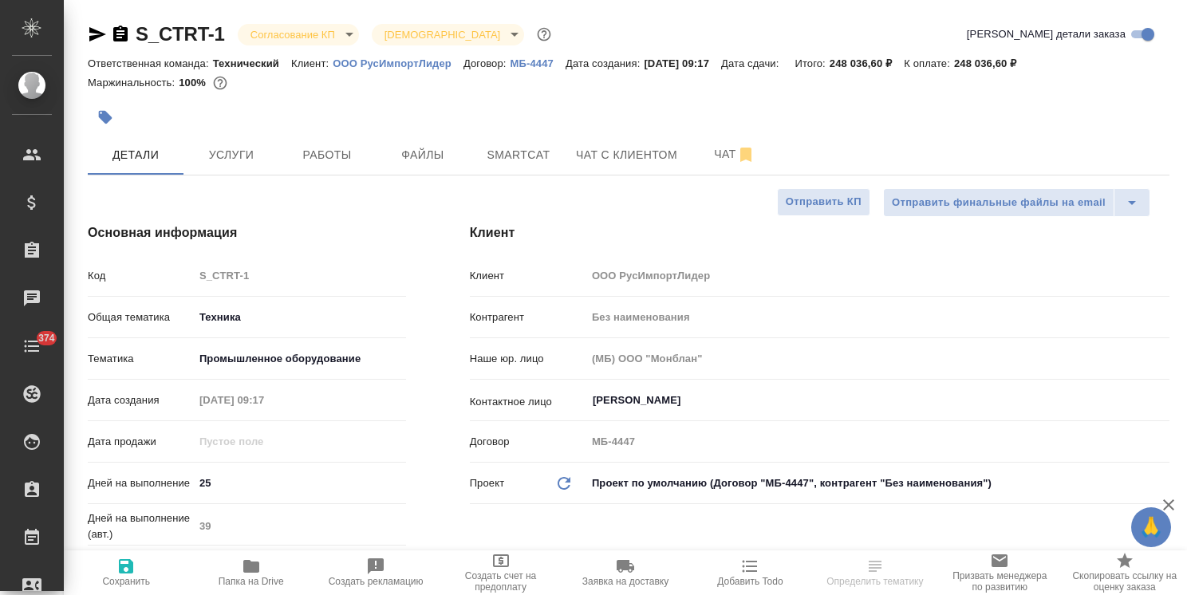
select select "RU"
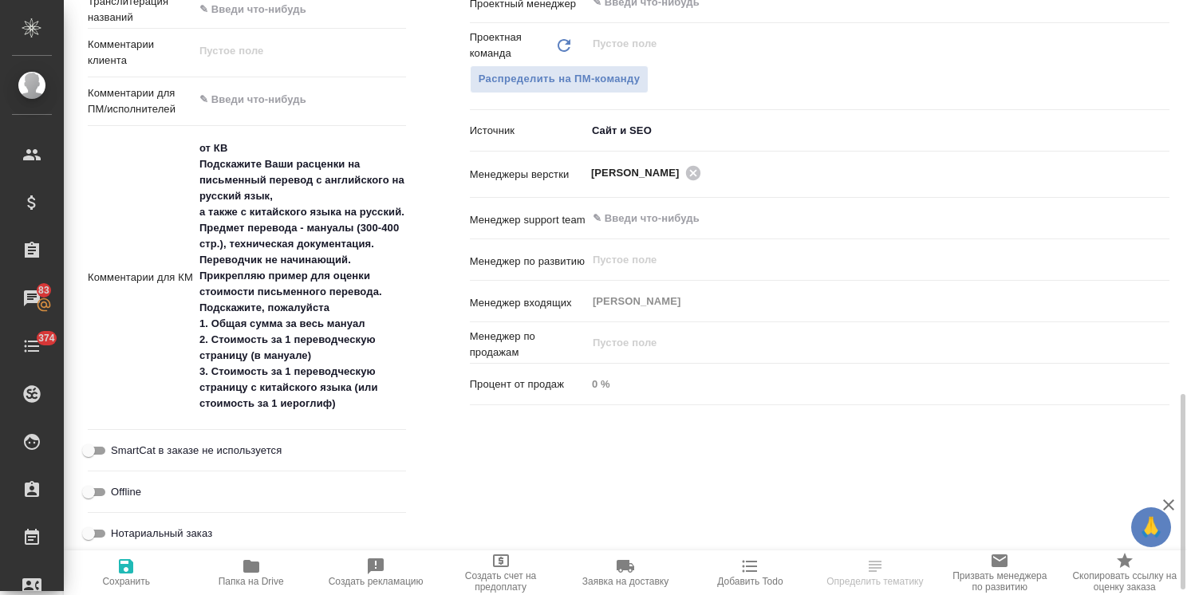
scroll to position [957, 0]
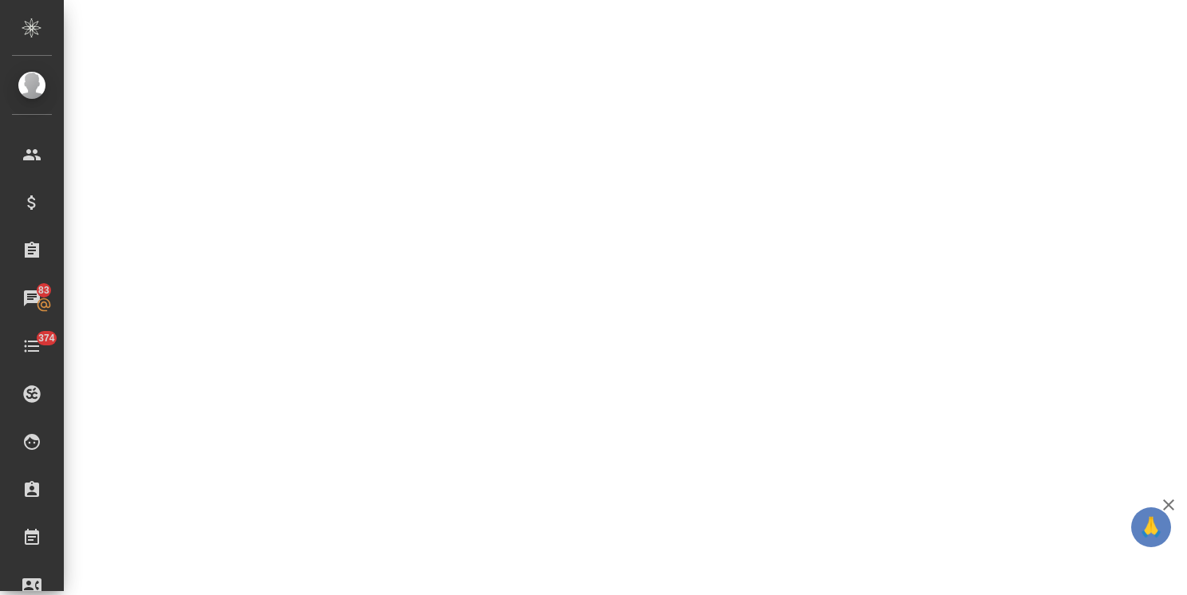
select select "RU"
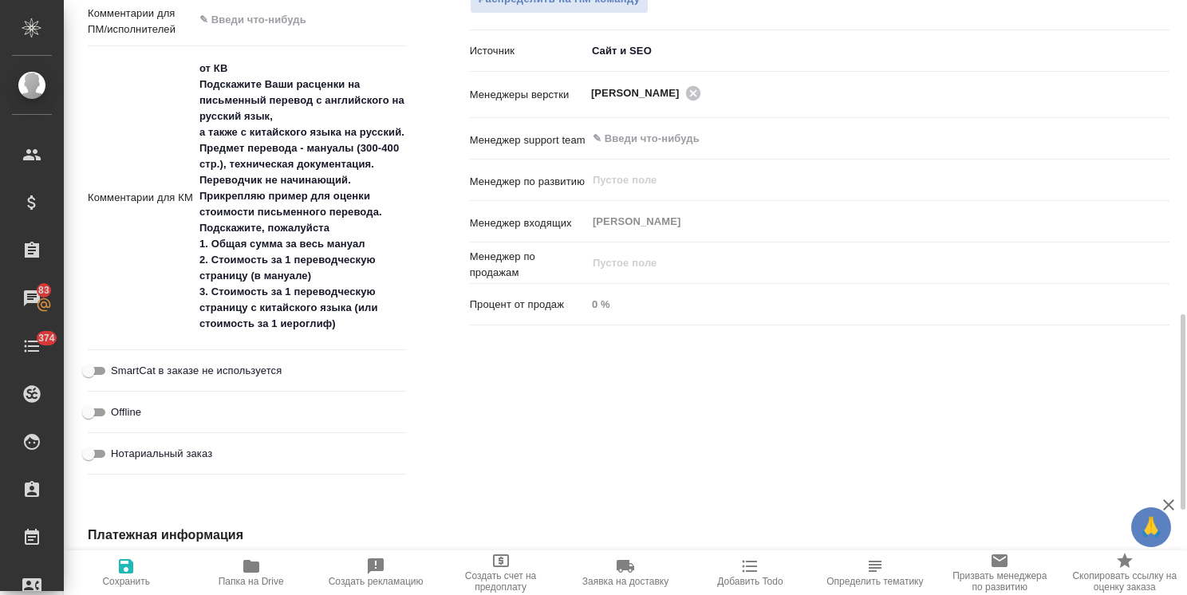
type textarea "x"
click at [367, 331] on textarea "от КВ Подскажите Ваши расценки на письменный перевод с английского на русский я…" at bounding box center [300, 196] width 212 height 282
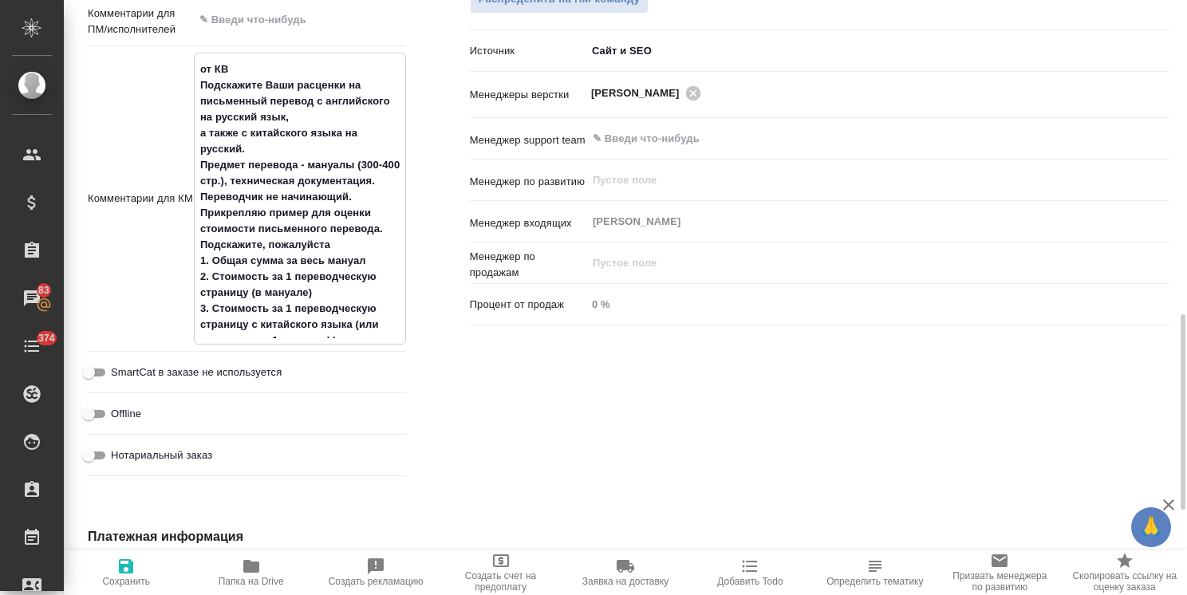
type textarea "от КВ Подскажите Ваши расценки на письменный перевод с английского на русский я…"
type textarea "x"
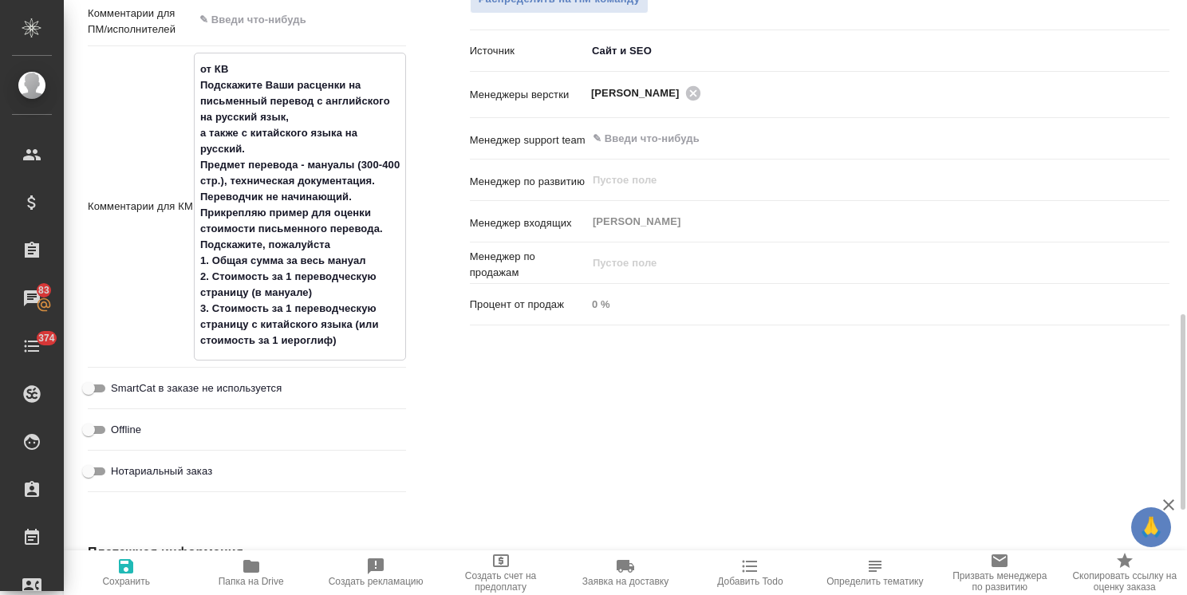
type textarea "x"
type textarea "от КВ Подскажите Ваши расценки на письменный перевод с английского на русский я…"
type textarea "x"
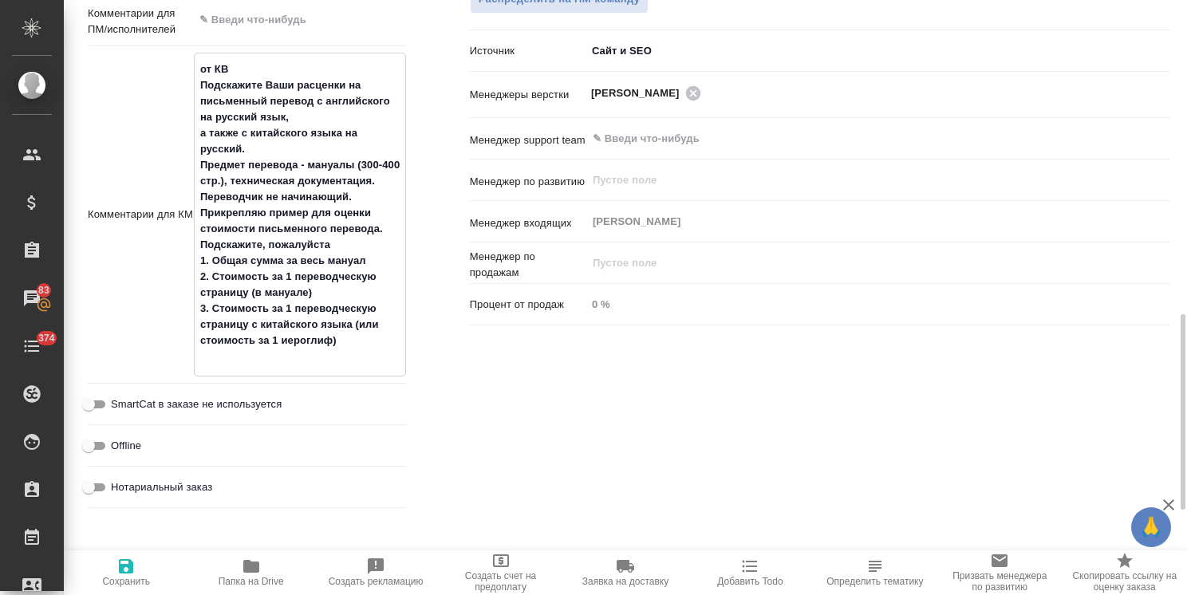
type textarea "x"
type textarea "от КВ Подскажите Ваши расценки на письменный перевод с английского на русский я…"
type textarea "x"
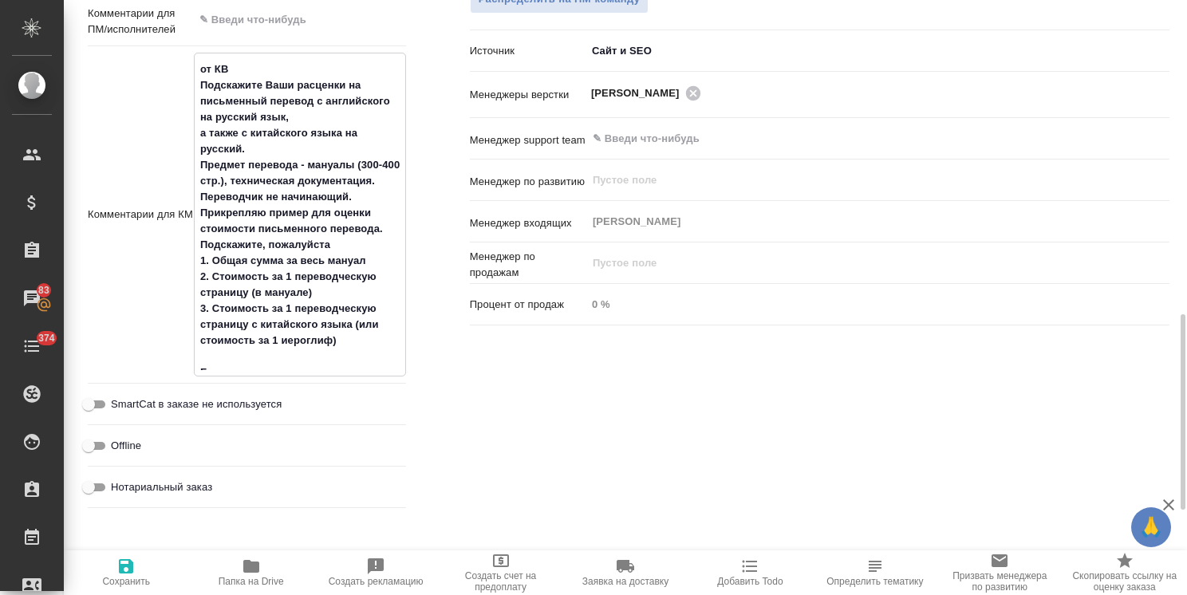
type textarea "x"
type textarea "от КВ Подскажите Ваши расценки на письменный перевод с английского на русский я…"
type textarea "x"
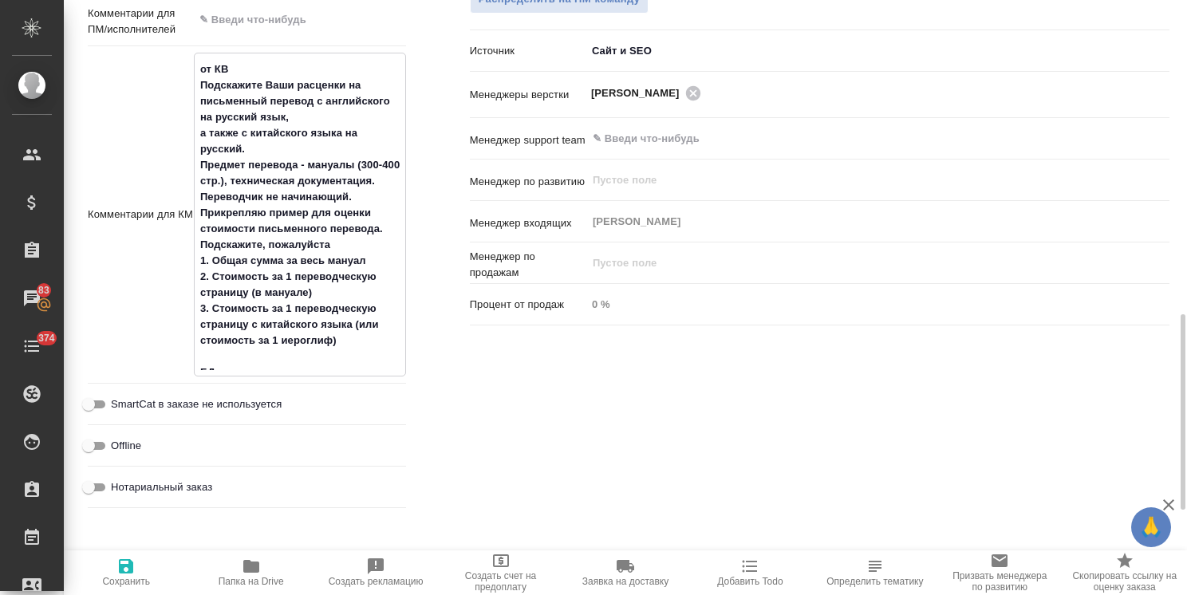
type textarea "от КВ Подскажите Ваши расценки на письменный перевод с английского на русский я…"
type textarea "x"
type textarea "от КВ Подскажите Ваши расценки на письменный перевод с английского на русский я…"
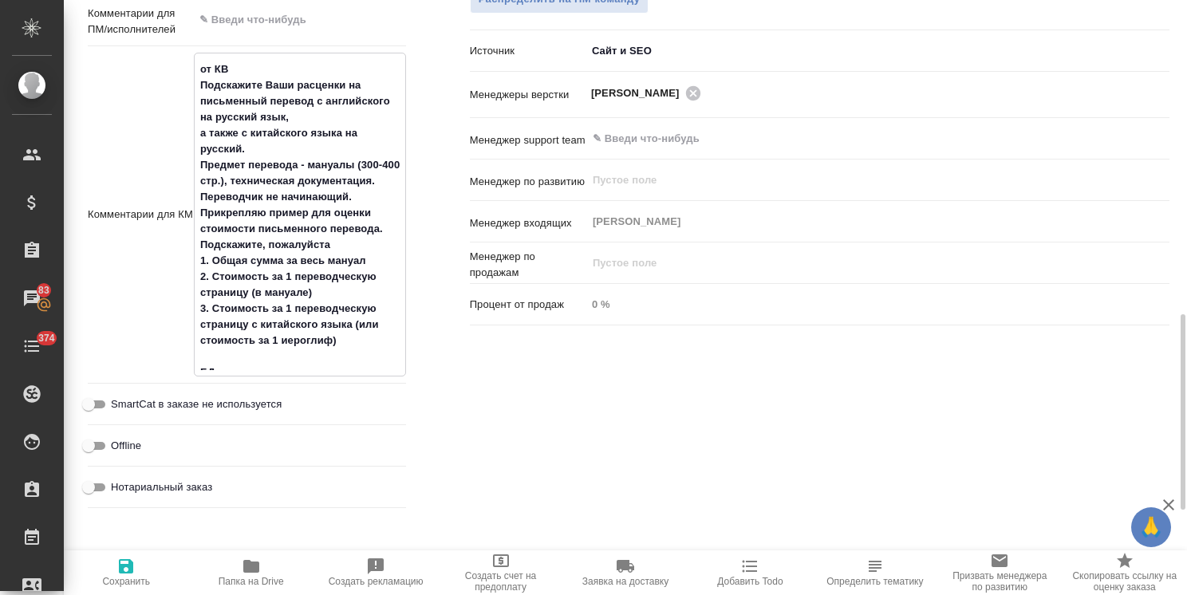
type textarea "x"
paste textarea "Был ответ, что получено. На повторное письмо нн ответила сегодня, других контак…"
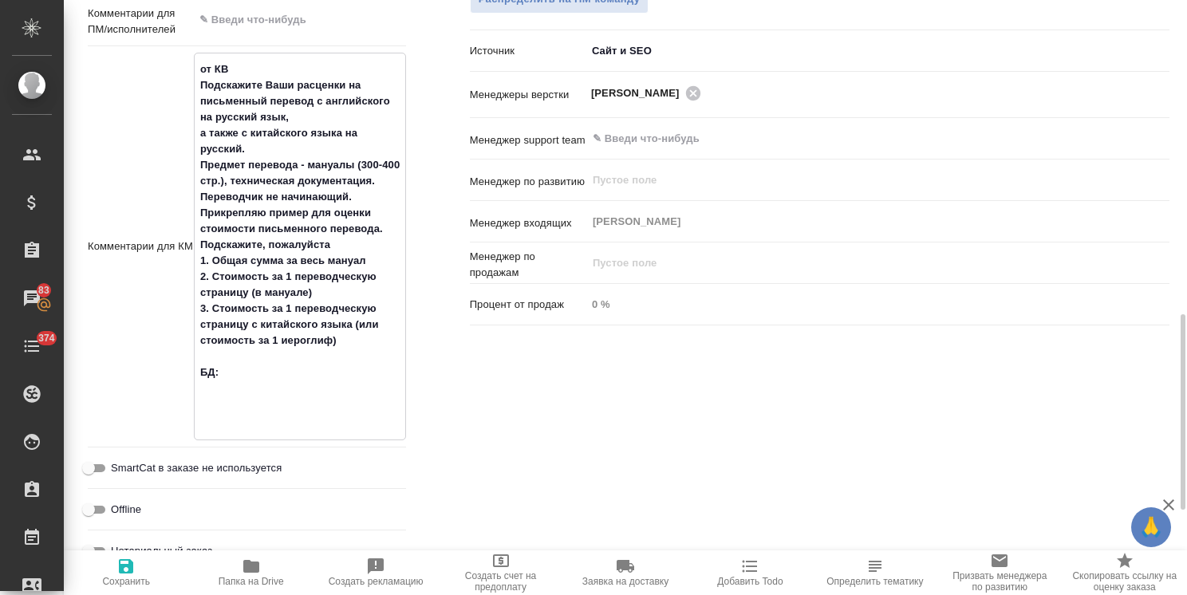
type textarea "x"
type textarea "от КВ Подскажите Ваши расценки на письменный перевод с английского на русский я…"
type textarea "x"
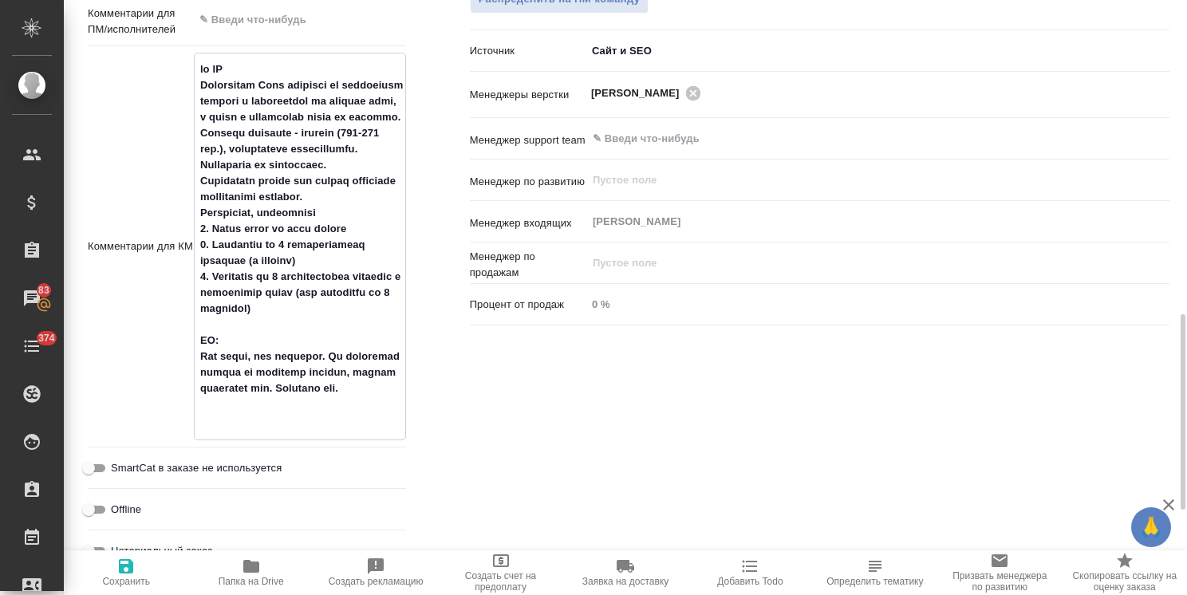
type textarea "от КВ Подскажите Ваши расценки на письменный перевод с английского на русский я…"
type textarea "x"
click at [134, 585] on span "Сохранить" at bounding box center [126, 581] width 48 height 11
type textarea "x"
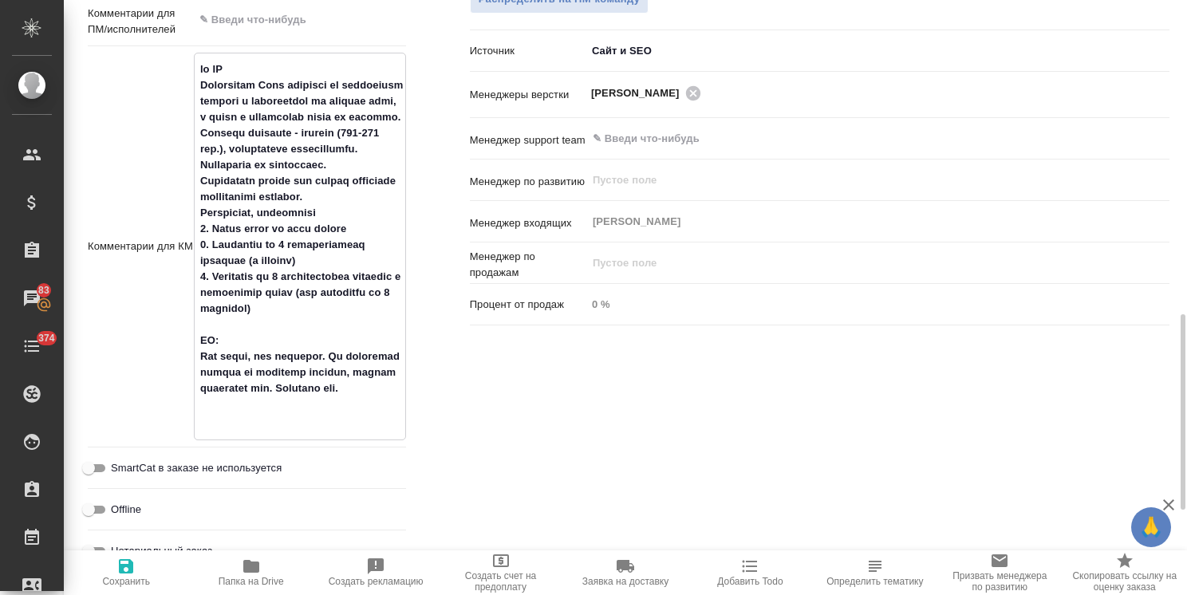
type textarea "x"
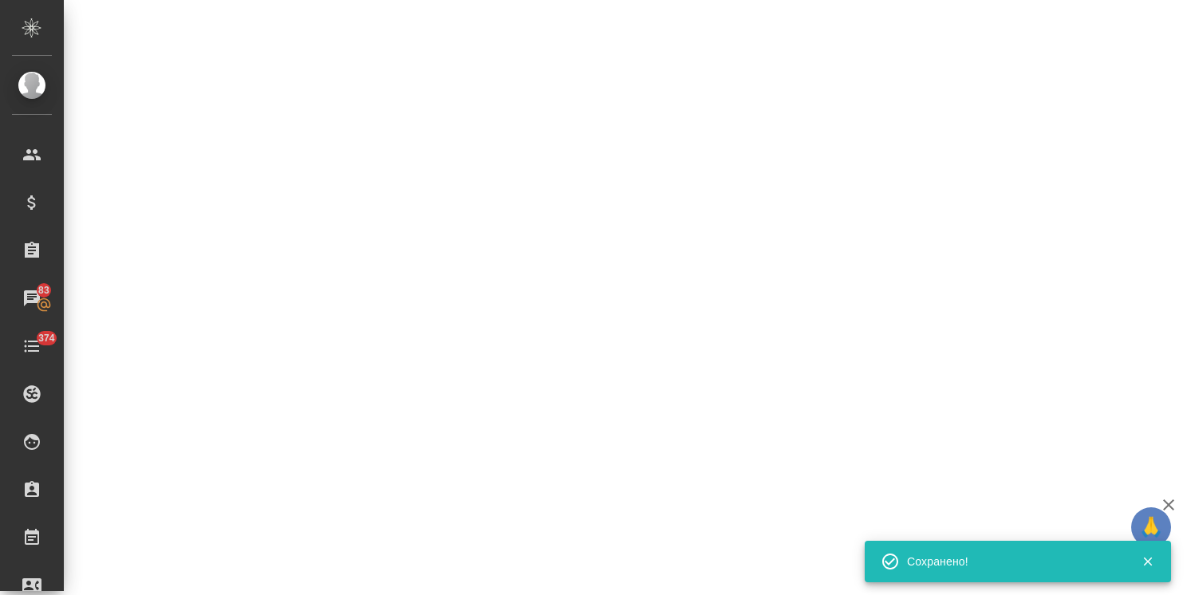
select select "RU"
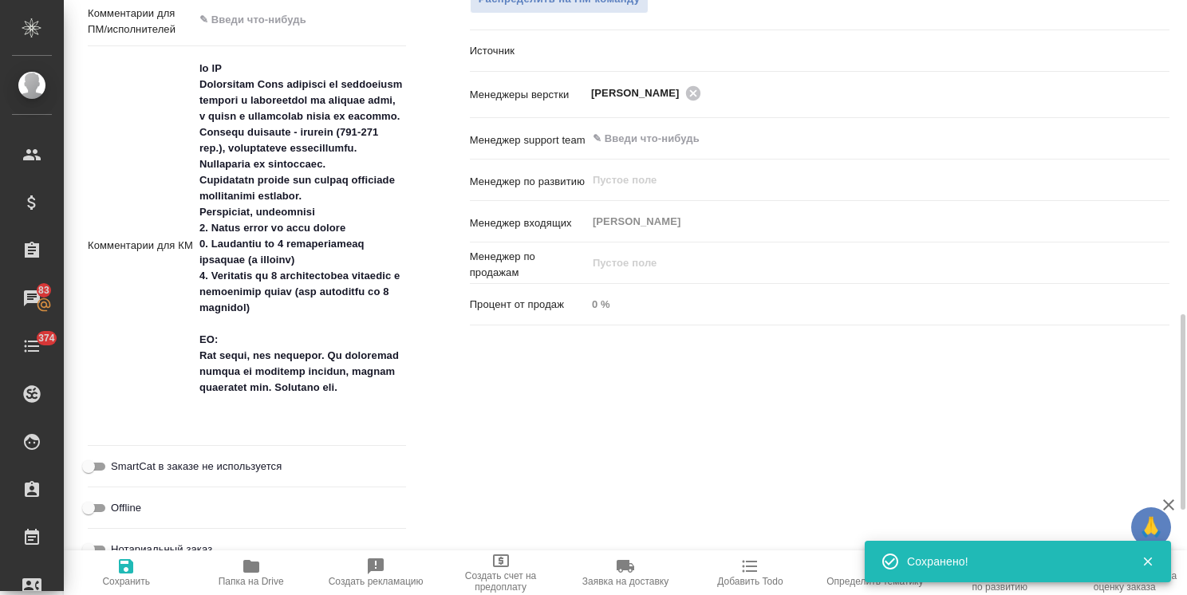
type textarea "x"
click at [201, 356] on textarea at bounding box center [300, 244] width 212 height 378
type textarea "x"
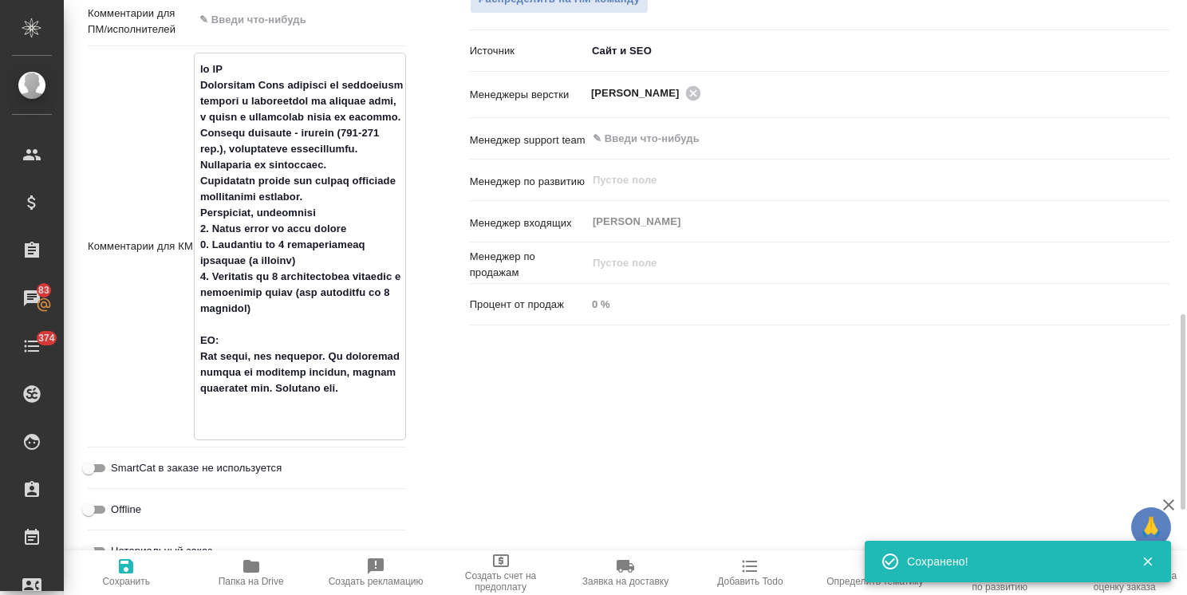
type textarea "x"
type textarea "от КВ Подскажите Ваши расценки на письменный перевод с английского на русский я…"
type textarea "x"
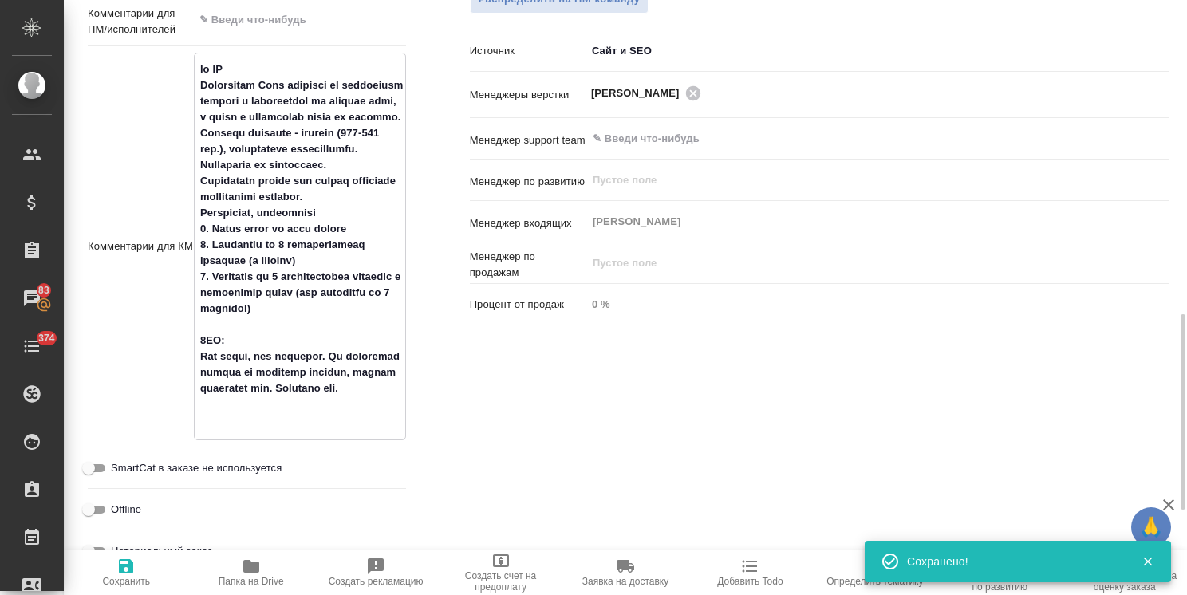
type textarea "от КВ Подскажите Ваши расценки на письменный перевод с английского на русский я…"
type textarea "x"
type textarea "от КВ Подскажите Ваши расценки на письменный перевод с английского на русский я…"
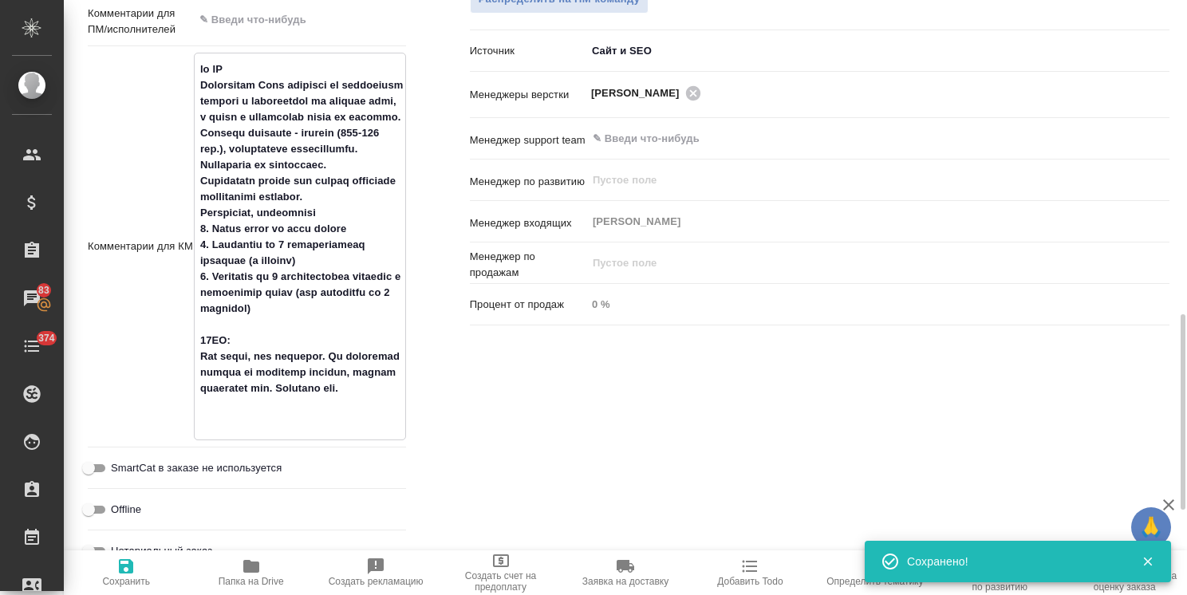
type textarea "x"
type textarea "от КВ Подскажите Ваши расценки на письменный перевод с английского на русский я…"
type textarea "x"
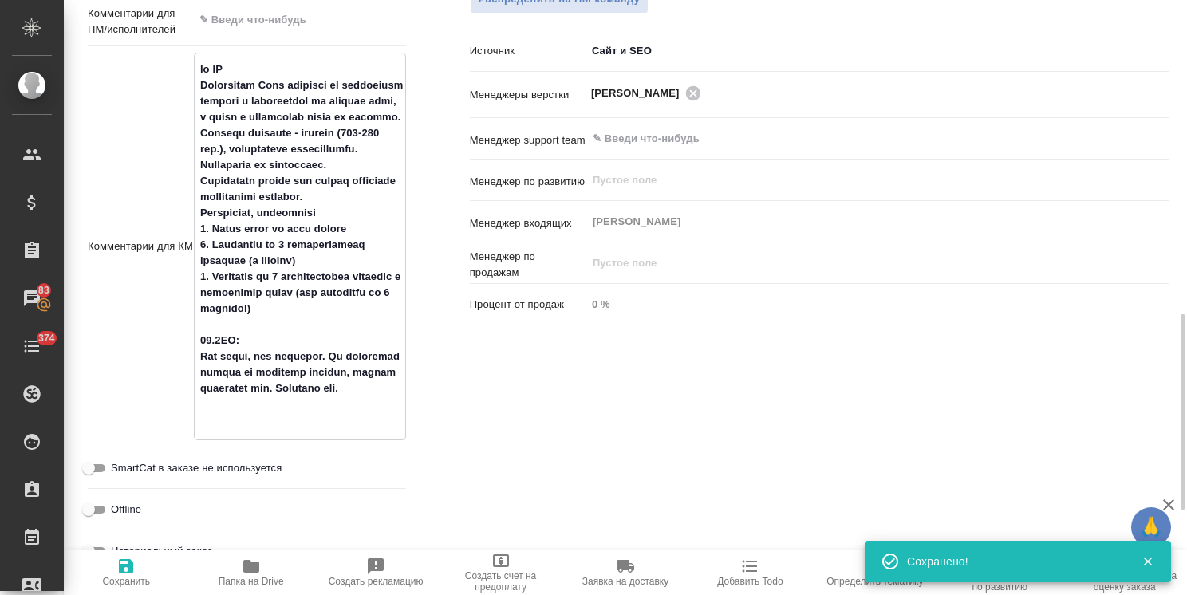
type textarea "от КВ Подскажите Ваши расценки на письменный перевод с английского на русский я…"
type textarea "x"
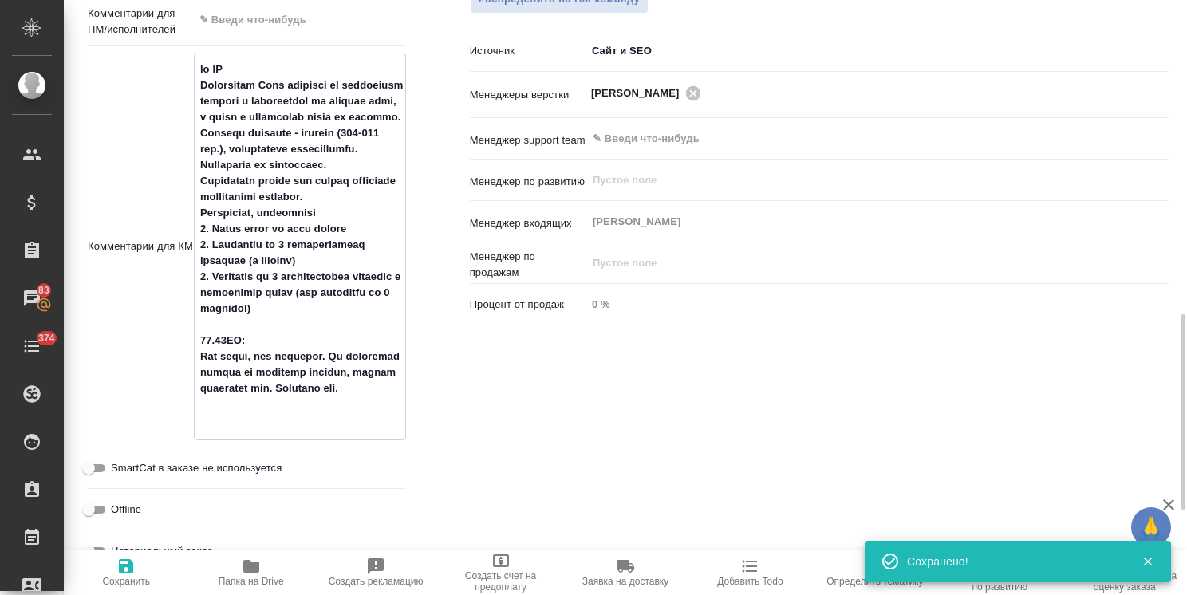
type textarea "x"
type textarea "от КВ Подскажите Ваши расценки на письменный перевод с английского на русский я…"
type textarea "x"
type textarea "от КВ Подскажите Ваши расценки на письменный перевод с английского на русский я…"
type textarea "x"
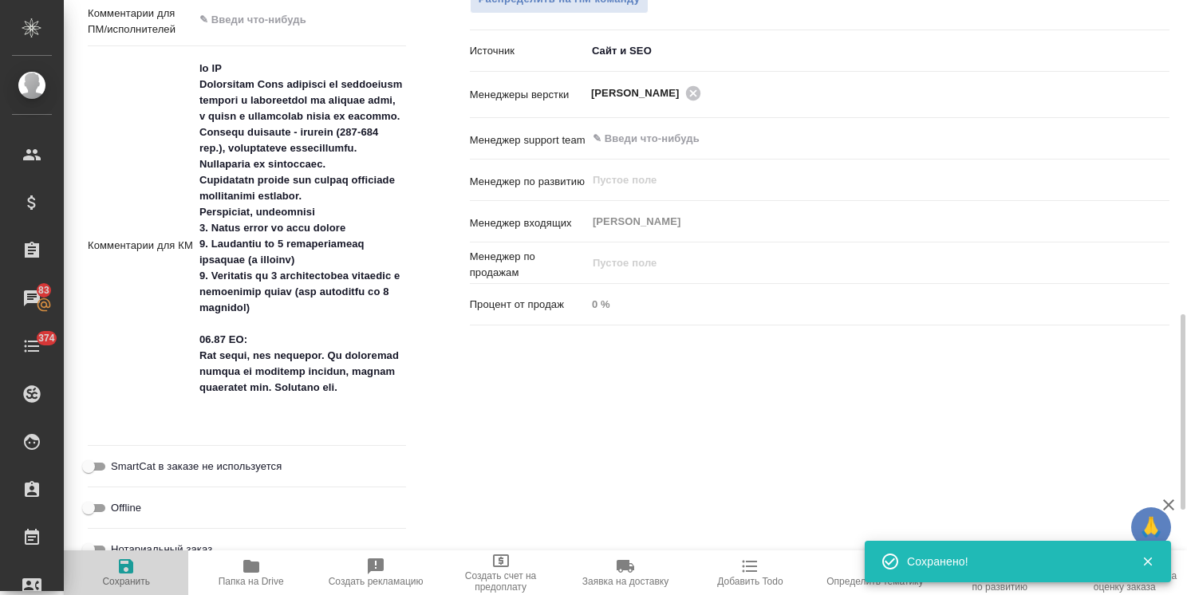
click at [132, 565] on icon "button" at bounding box center [126, 566] width 14 height 14
type textarea "x"
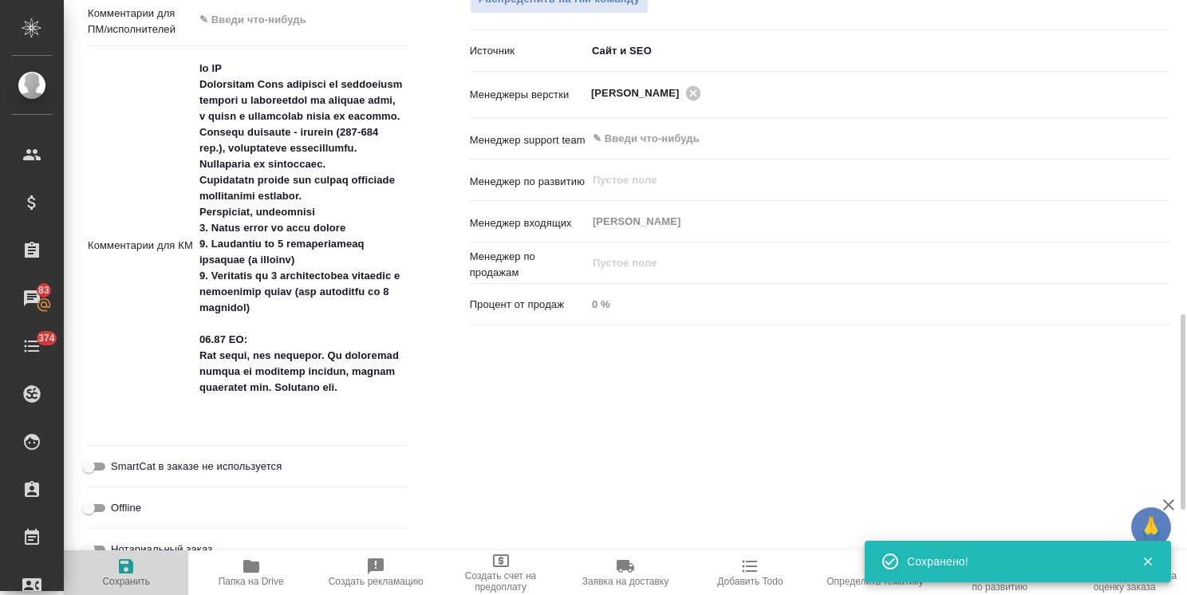
type textarea "x"
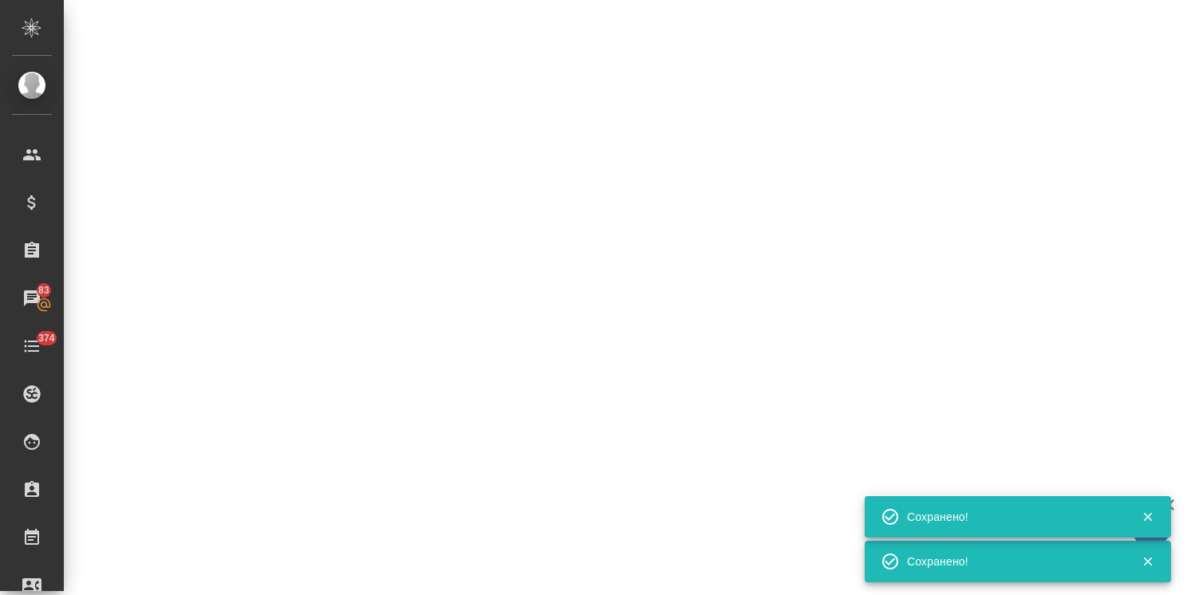
select select "RU"
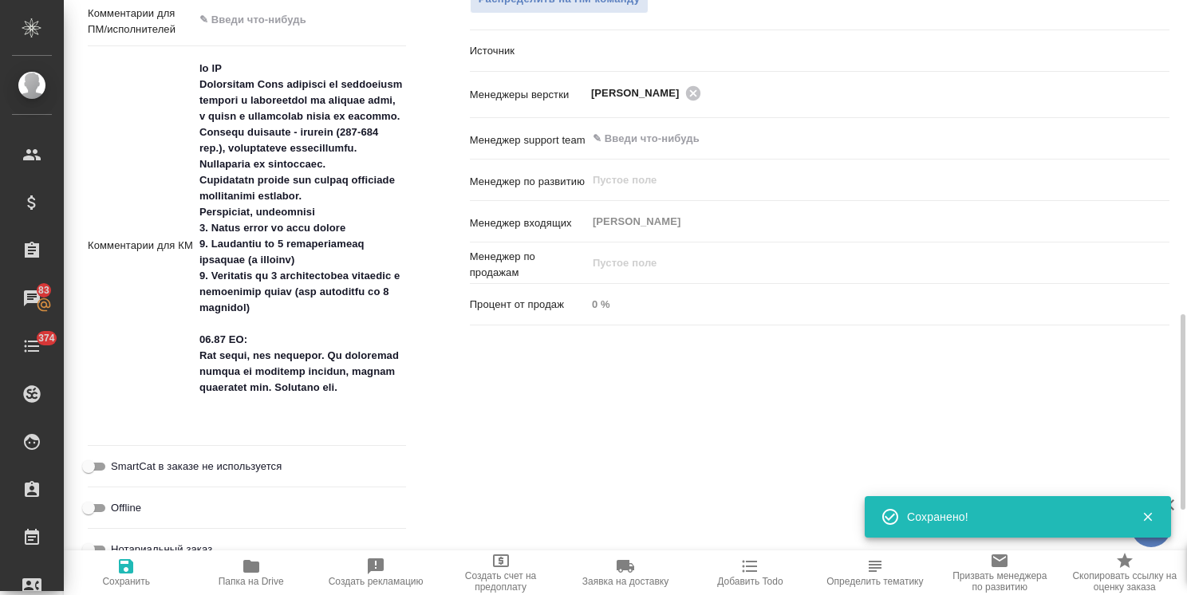
type textarea "x"
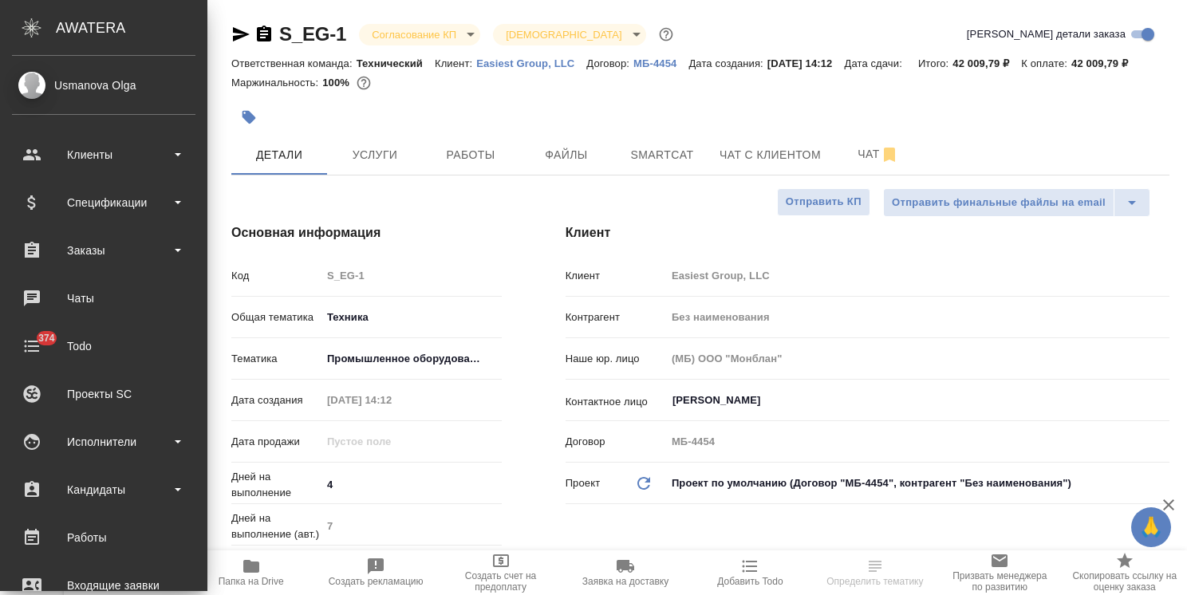
select select "RU"
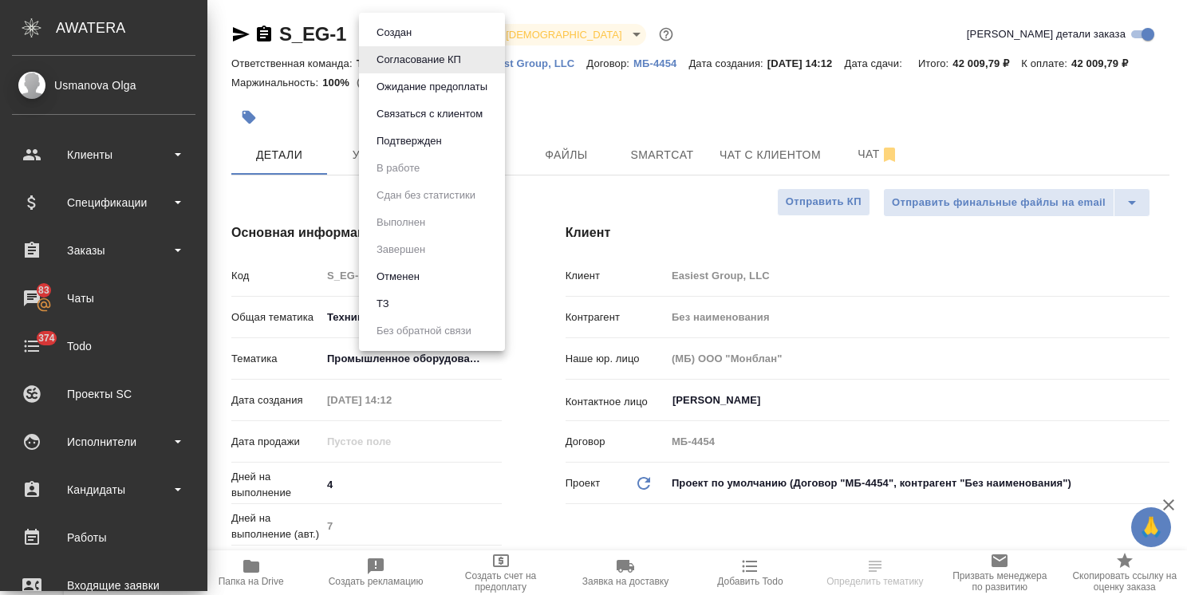
click at [418, 30] on body "🙏 .cls-1 fill:#fff; AWATERA [PERSON_NAME] Спецификации Заказы 83 Чаты 374 Todo …" at bounding box center [593, 297] width 1187 height 595
click at [656, 246] on div at bounding box center [593, 297] width 1187 height 595
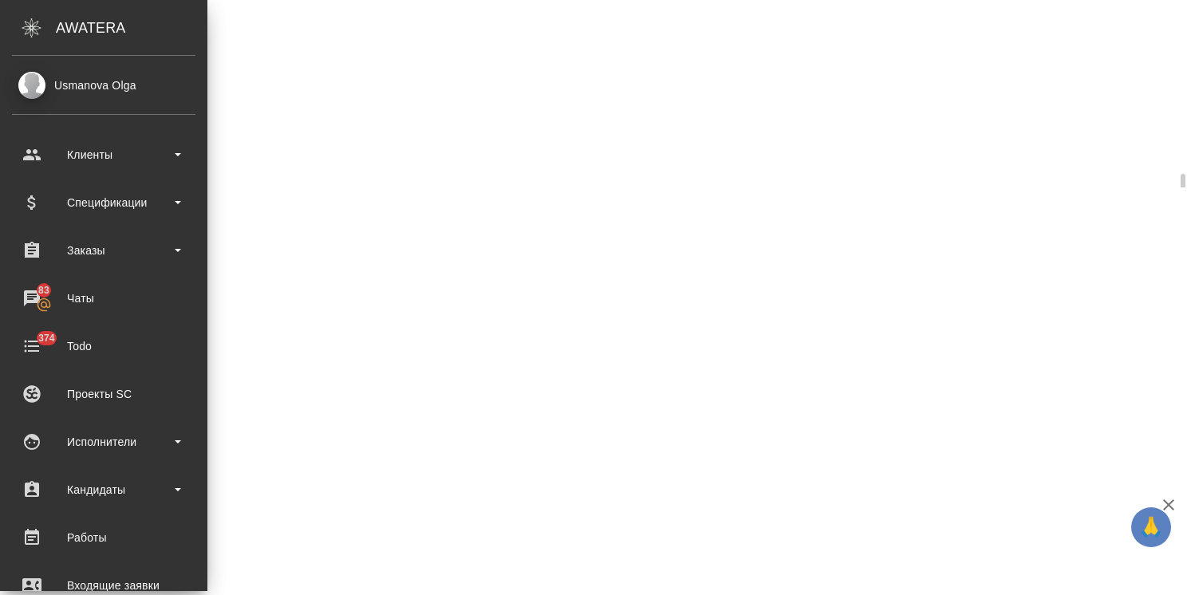
select select "RU"
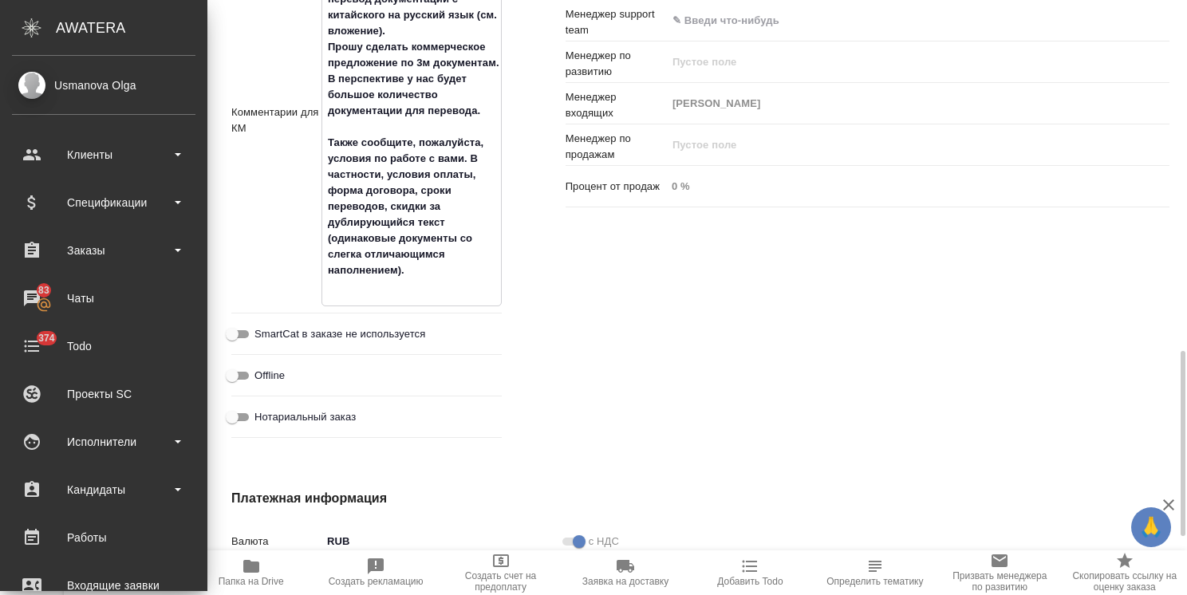
scroll to position [1088, 0]
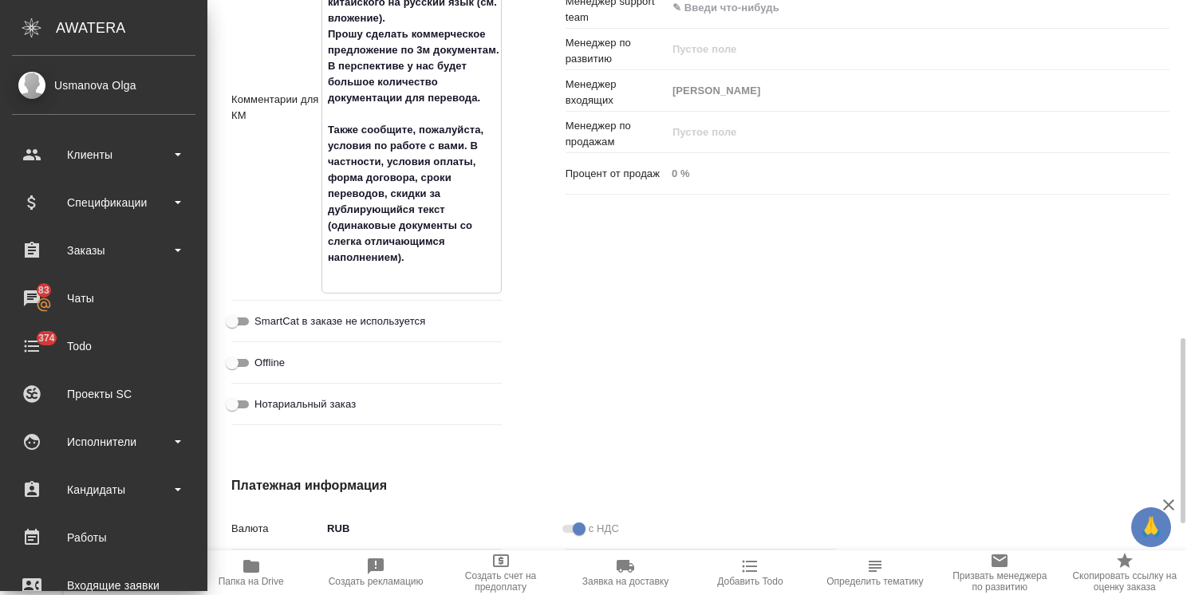
type textarea "x"
click at [419, 286] on textarea "от КВ: Д Нашей компании требуется перевод документации с китайского на русский …" at bounding box center [411, 106] width 179 height 362
type textarea "от КВ: Д Нашей компании требуется перевод документации с китайского на русский …"
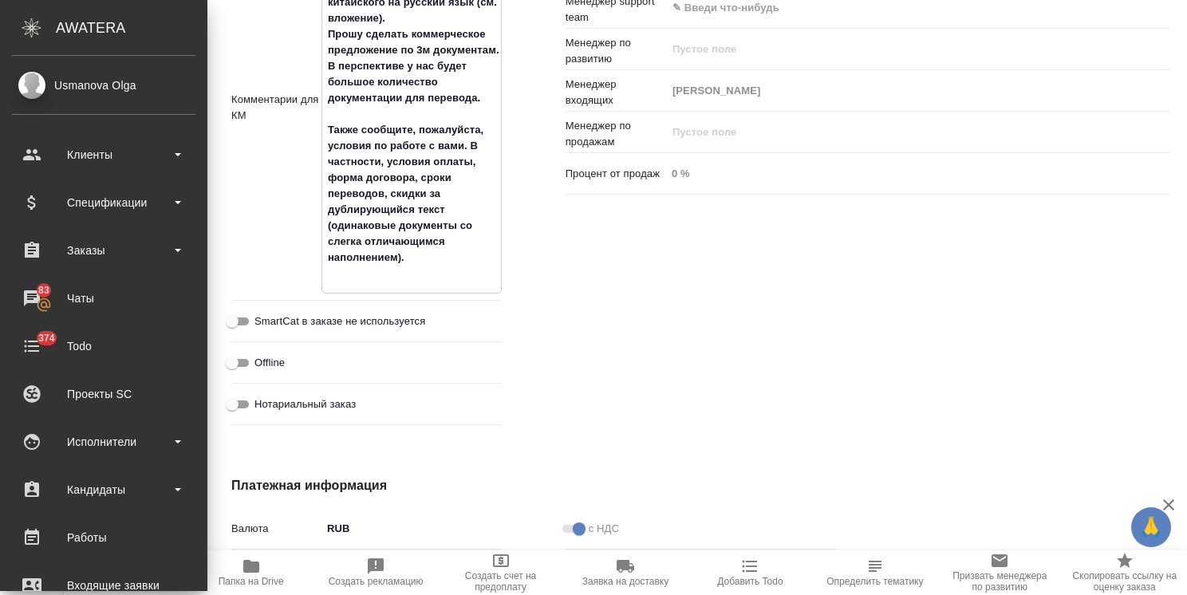
type textarea "x"
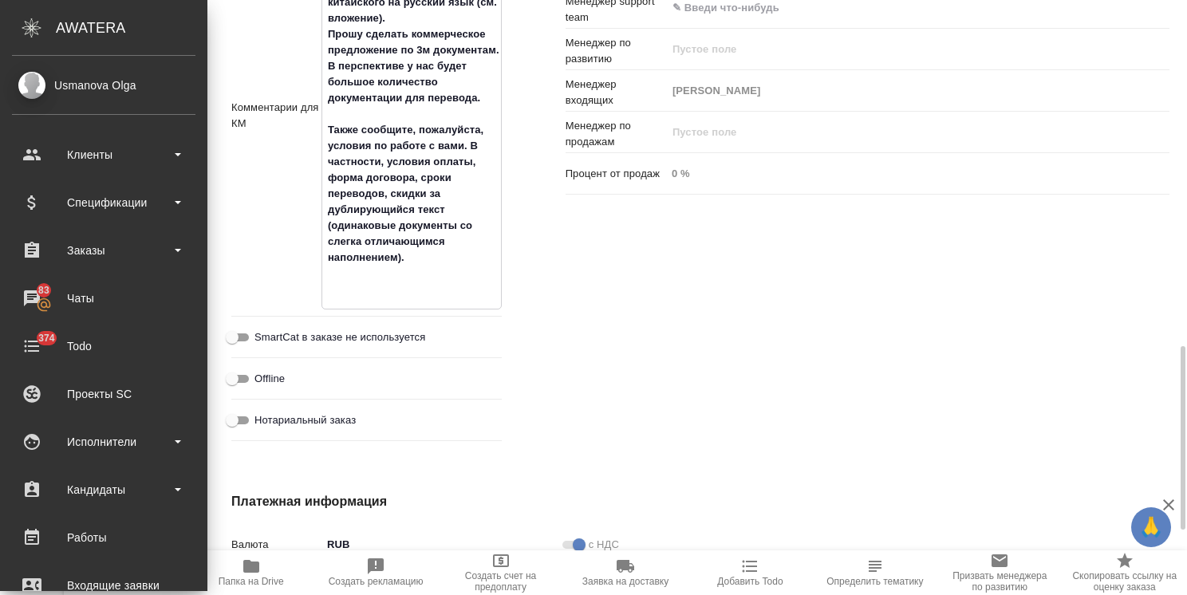
type textarea "от КВ: Д Нашей компании требуется перевод документации с китайского на русский …"
type textarea "x"
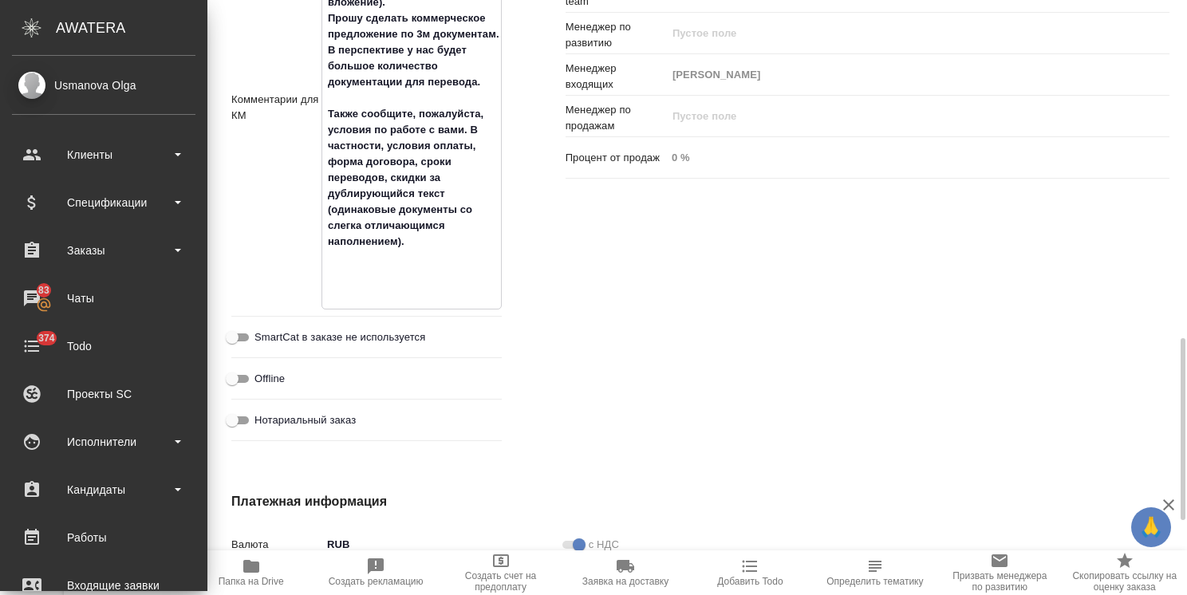
type textarea "x"
type textarea "от КВ: Д Нашей компании требуется перевод документации с китайского на русский …"
type textarea "x"
type textarea "от КВ: Д Нашей компании требуется перевод документации с китайского на русский …"
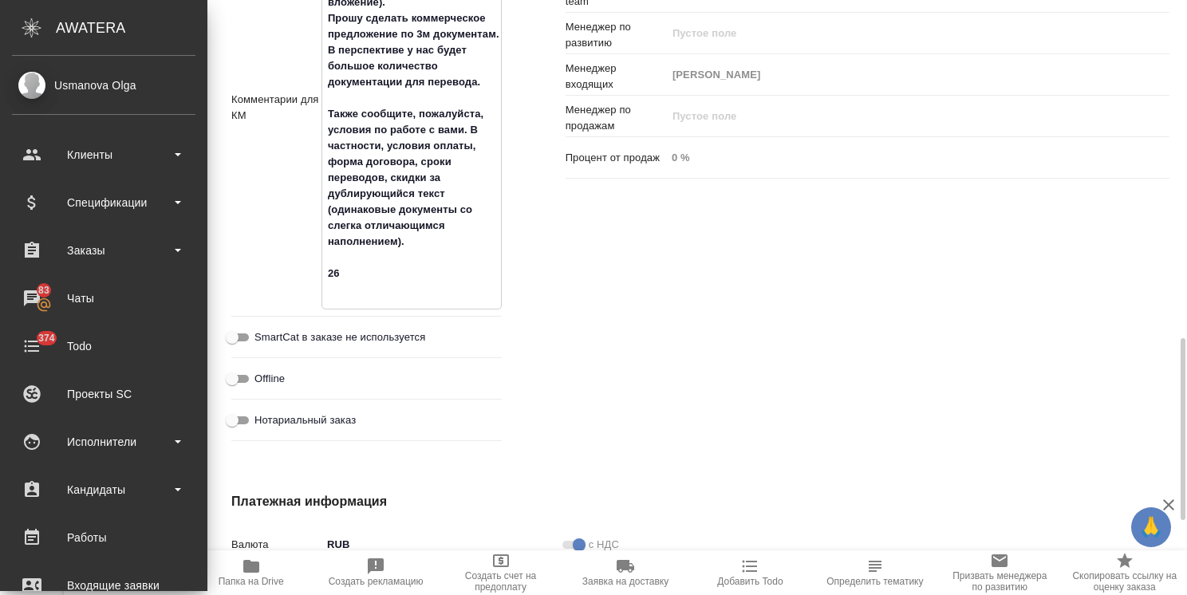
type textarea "x"
type textarea "от КВ: Д Нашей компании требуется перевод документации с китайского на русский …"
type textarea "x"
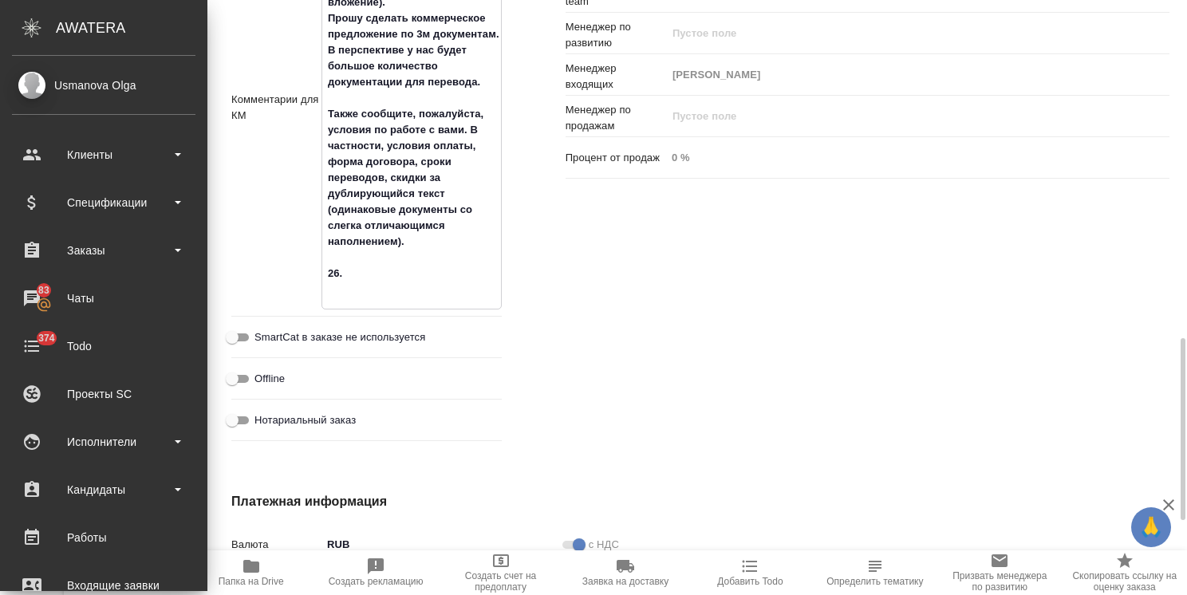
type textarea "x"
type textarea "от КВ: Д Нашей компании требуется перевод документации с китайского на русский …"
type textarea "x"
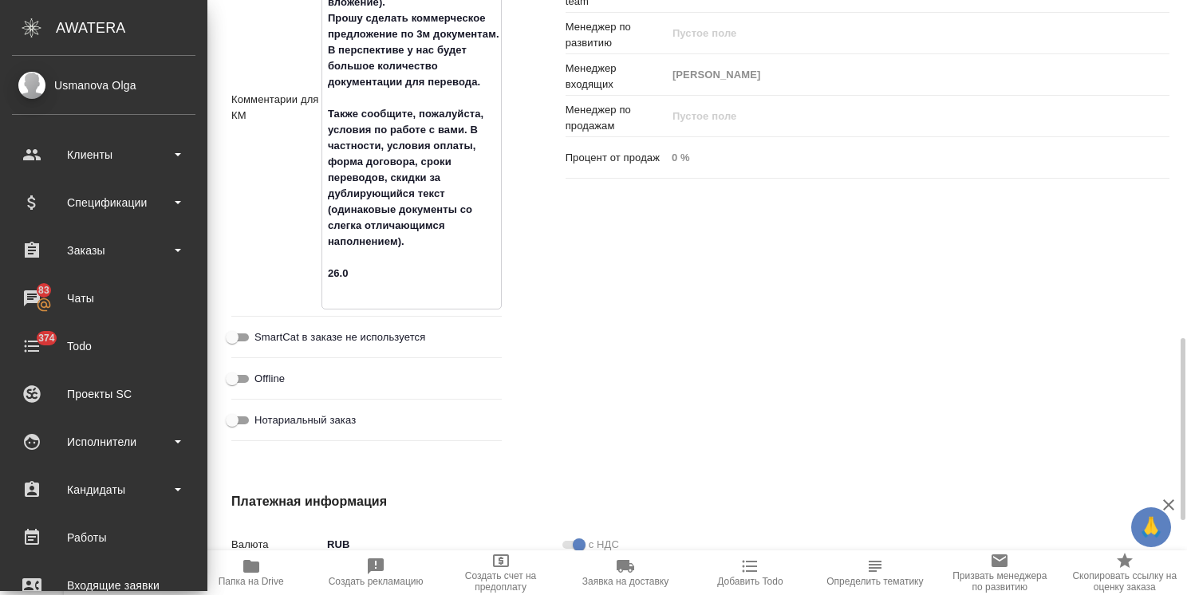
type textarea "x"
type textarea "от КВ: Д Нашей компании требуется перевод документации с китайского на русский …"
type textarea "x"
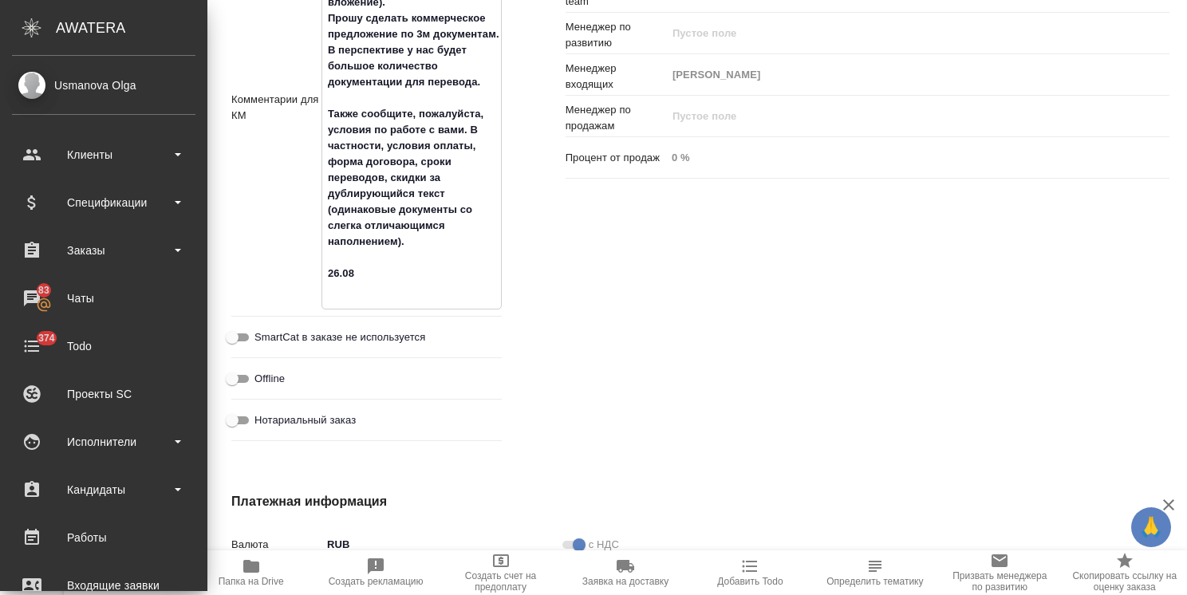
type textarea "от КВ: Д Нашей компании требуется перевод документации с китайского на русский …"
type textarea "x"
type textarea "от КВ: Д Нашей компании требуется перевод документации с китайского на русский …"
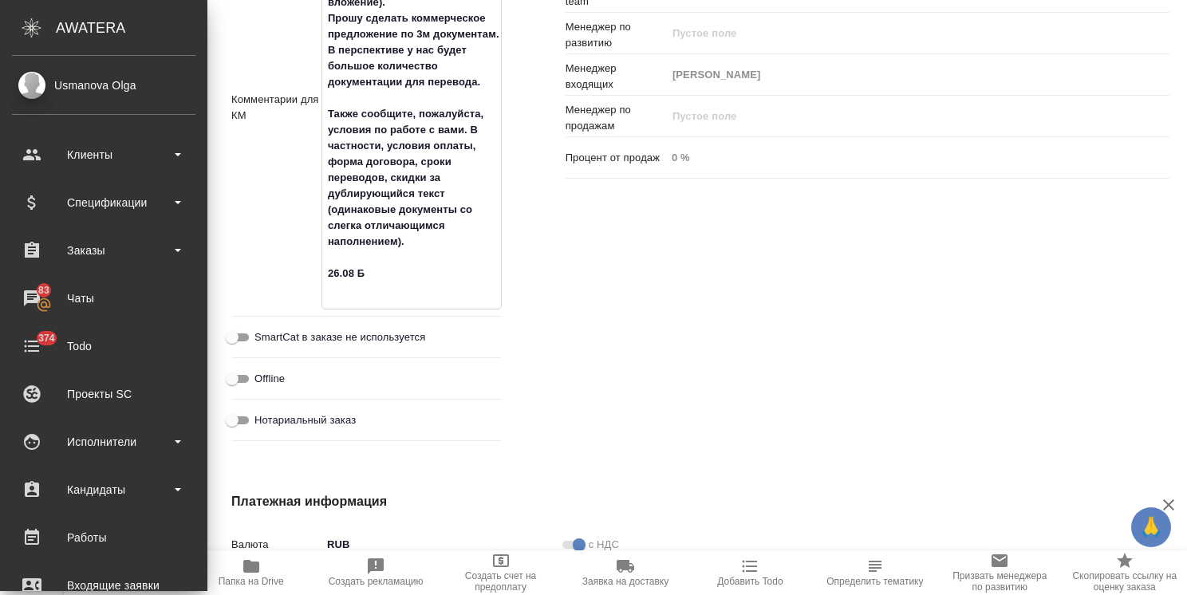
type textarea "x"
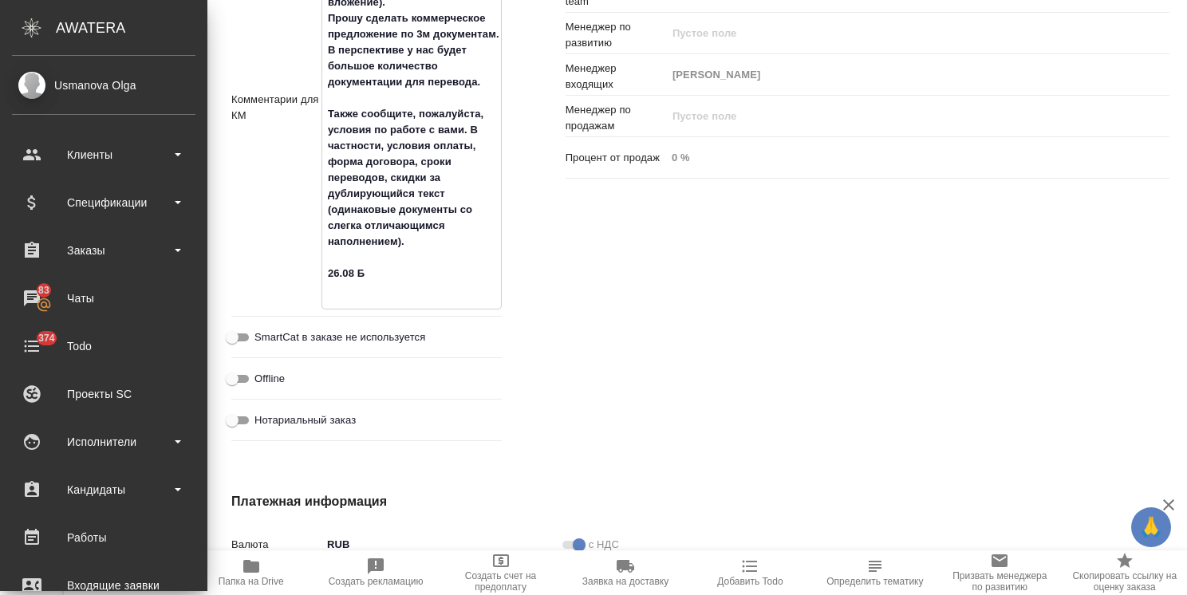
type textarea "от КВ: Д Нашей компании требуется перевод документации с китайского на русский …"
type textarea "x"
type textarea "от КВ: Д Нашей компании требуется перевод документации с китайского на русский …"
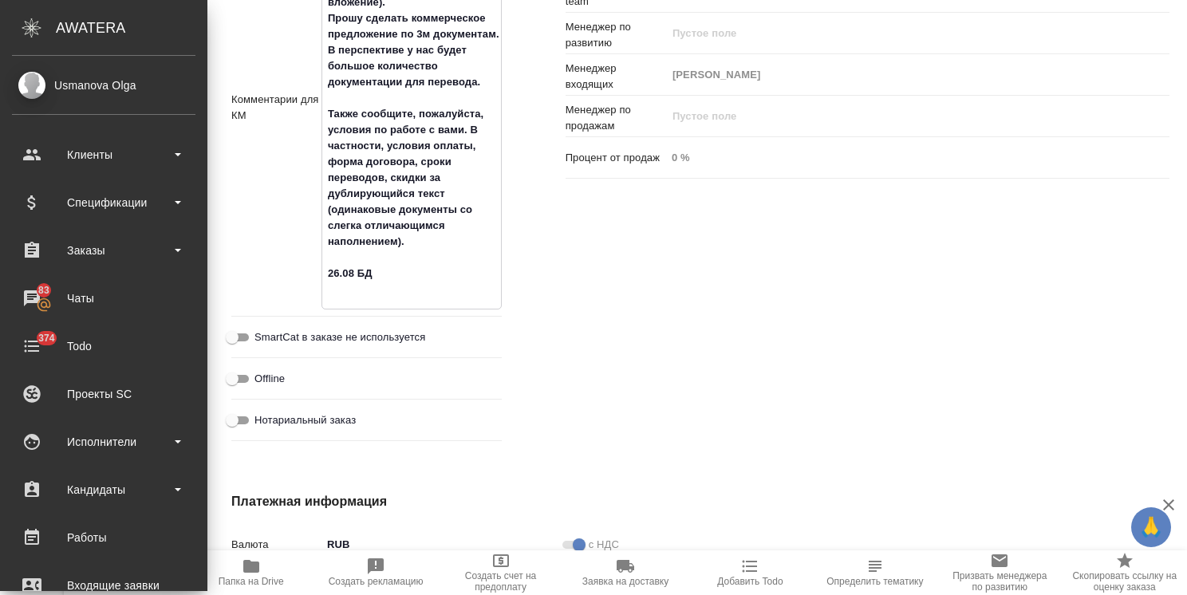
type textarea "x"
type textarea "от КВ: Д Нашей компании требуется перевод документации с китайского на русский …"
type textarea "x"
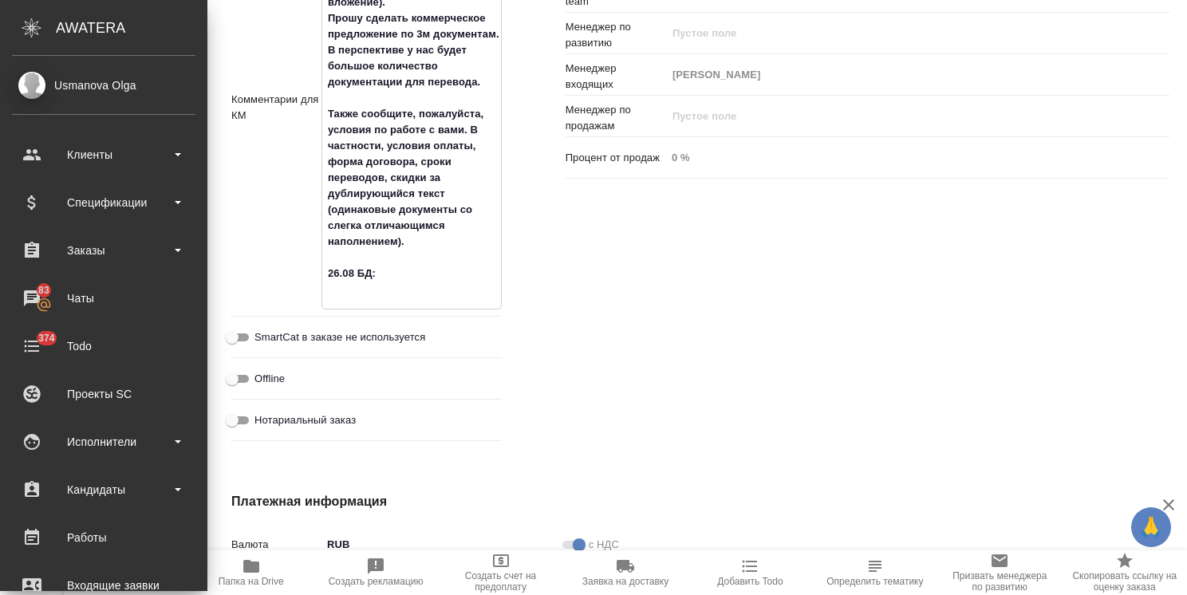
type textarea "от КВ: Д Нашей компании требуется перевод документации с китайского на русский …"
type textarea "x"
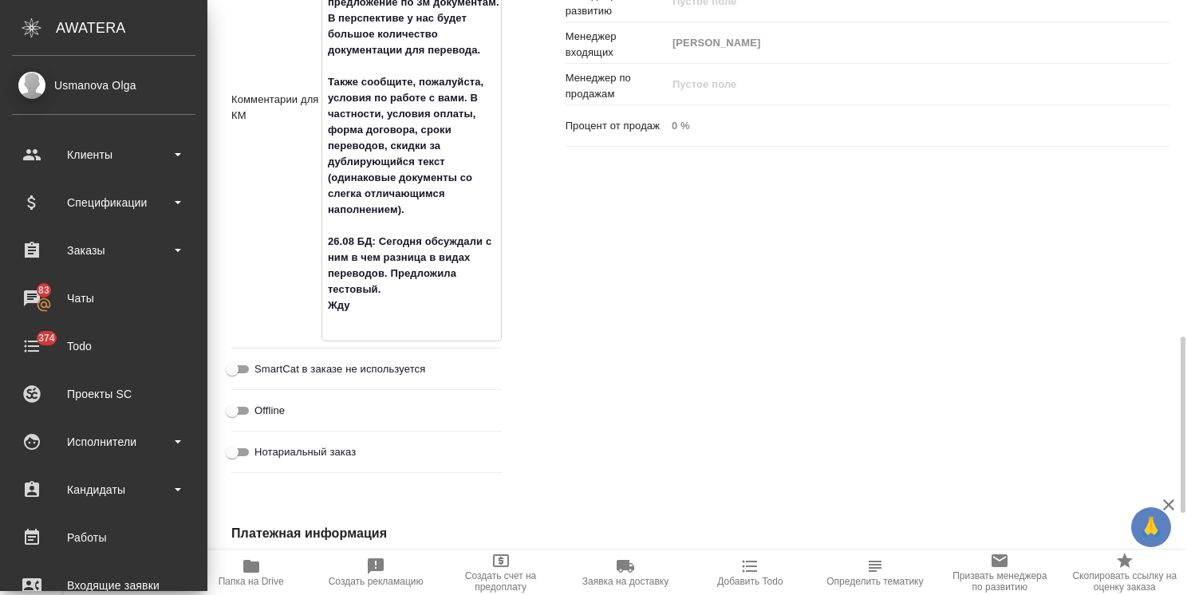
type textarea "x"
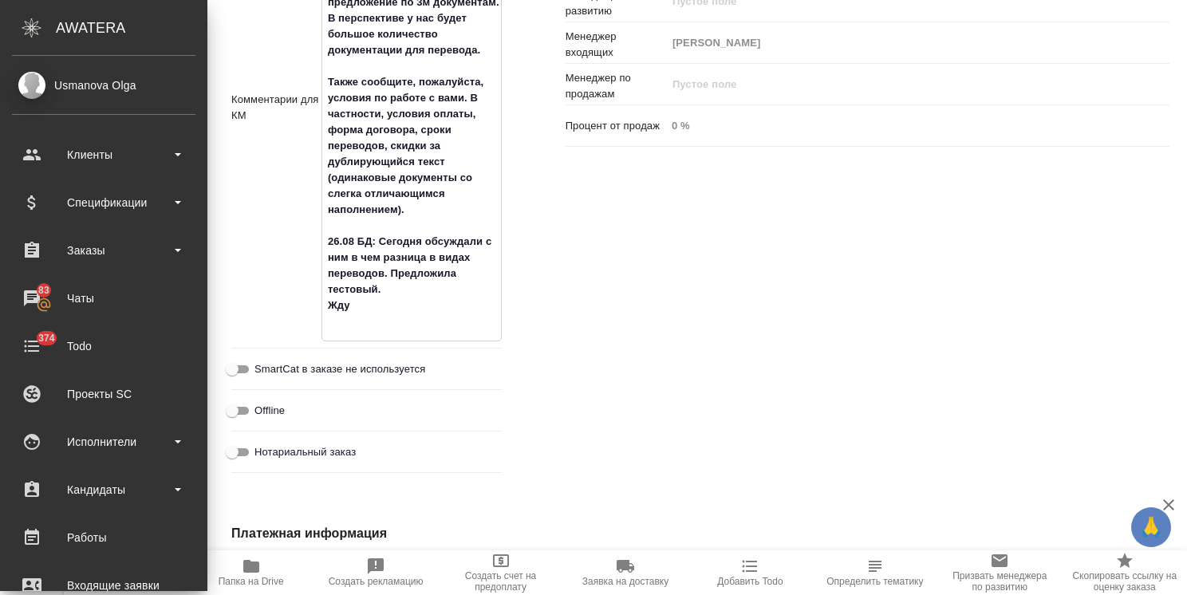
type textarea "x"
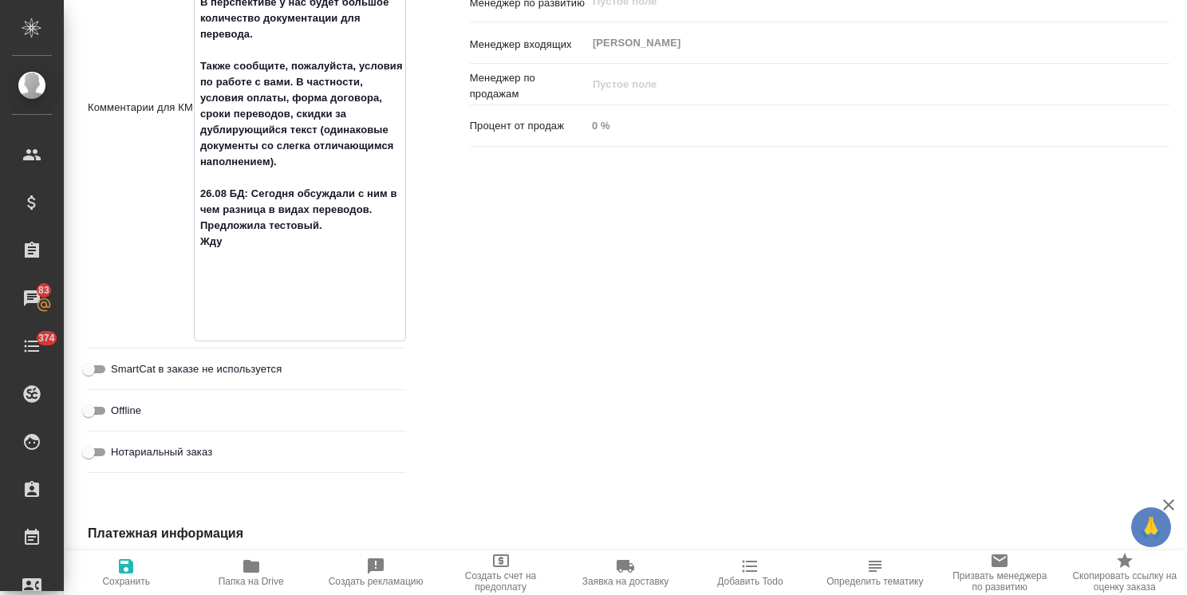
type textarea "от КВ: Д Нашей компании требуется перевод документации с китайского на русский …"
type textarea "x"
click at [97, 566] on span "Сохранить" at bounding box center [125, 572] width 105 height 30
type textarea "x"
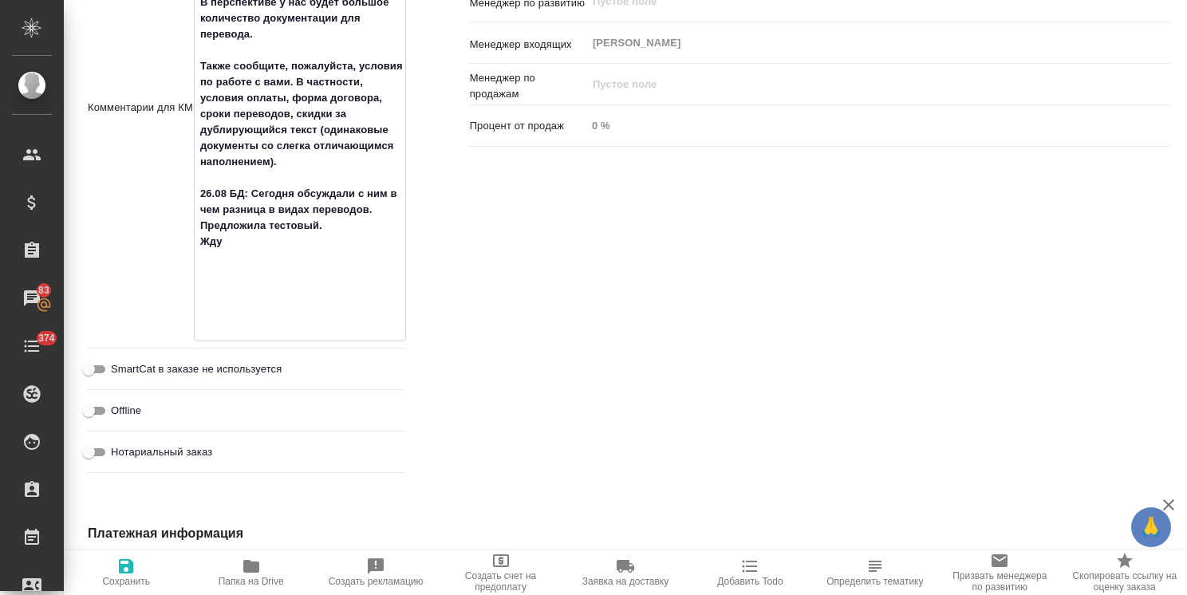
type textarea "x"
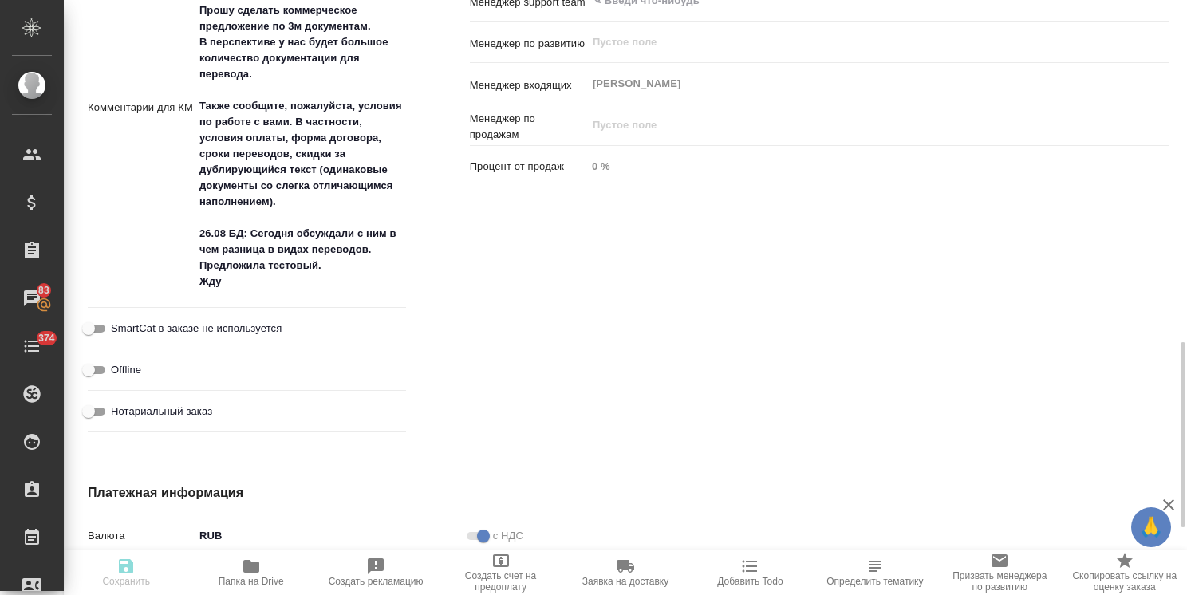
type textarea "x"
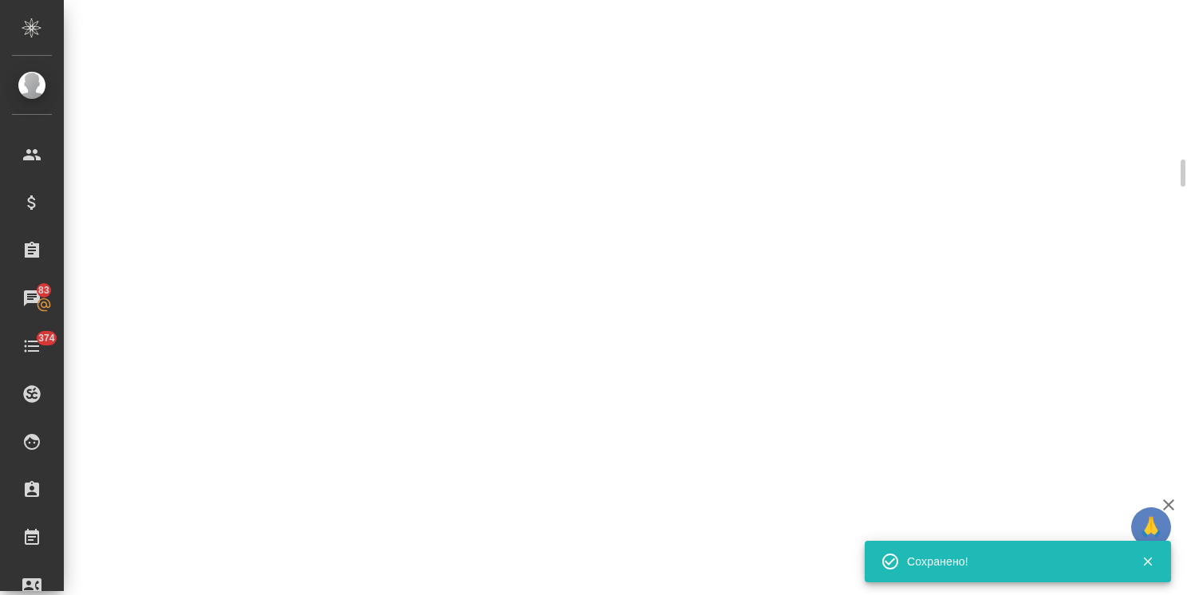
select select "RU"
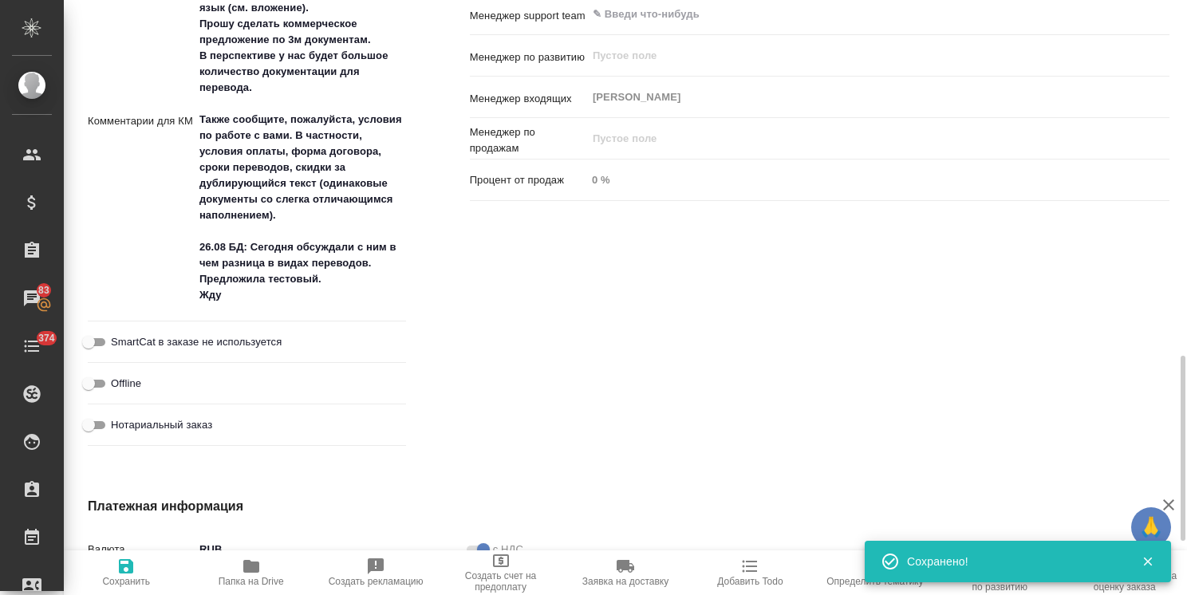
scroll to position [1095, 0]
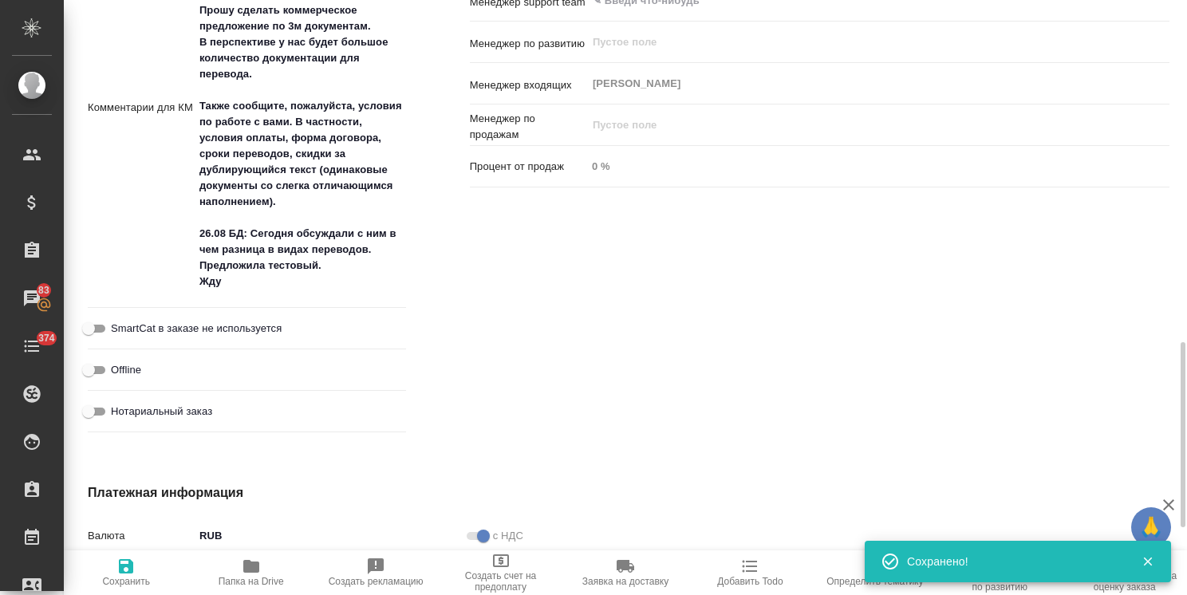
type textarea "x"
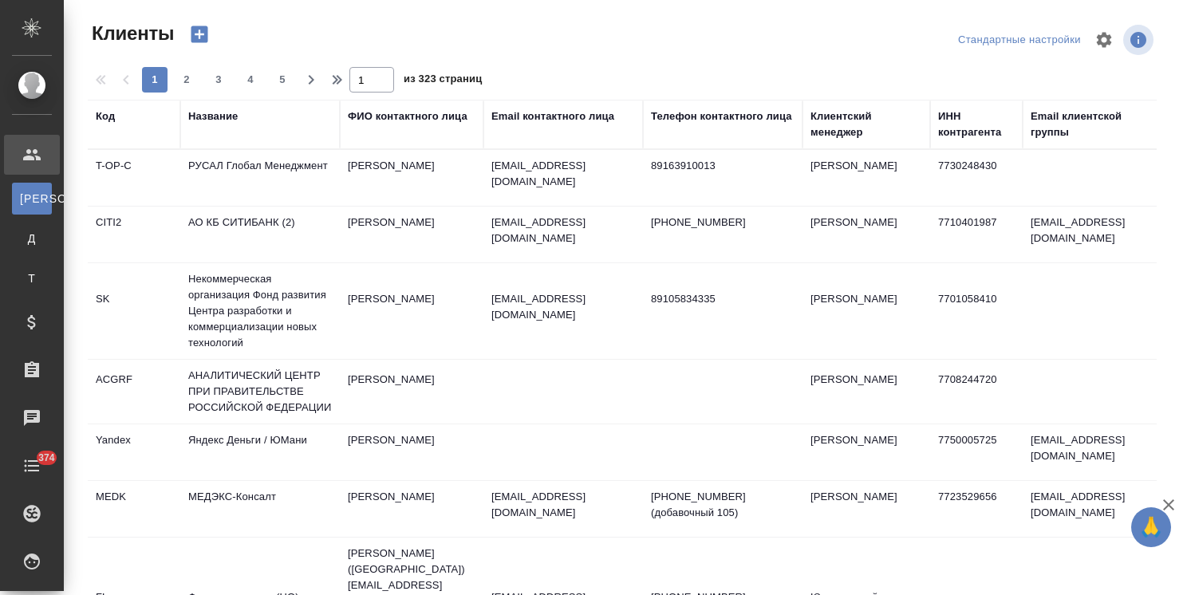
select select "RU"
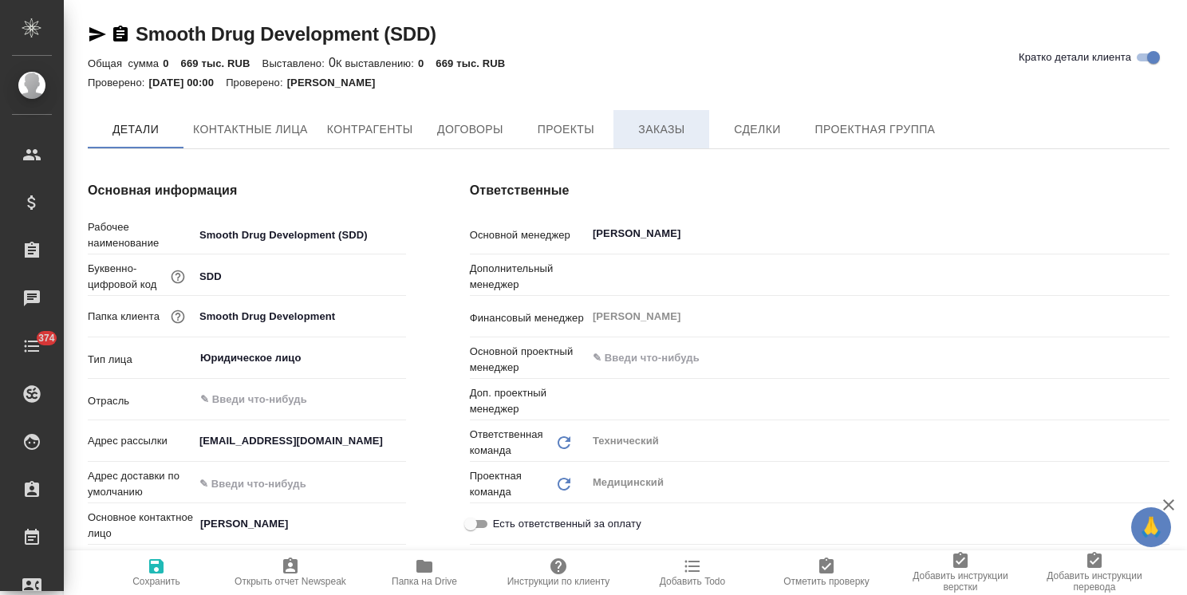
click at [646, 128] on span "Заказы" at bounding box center [661, 130] width 77 height 20
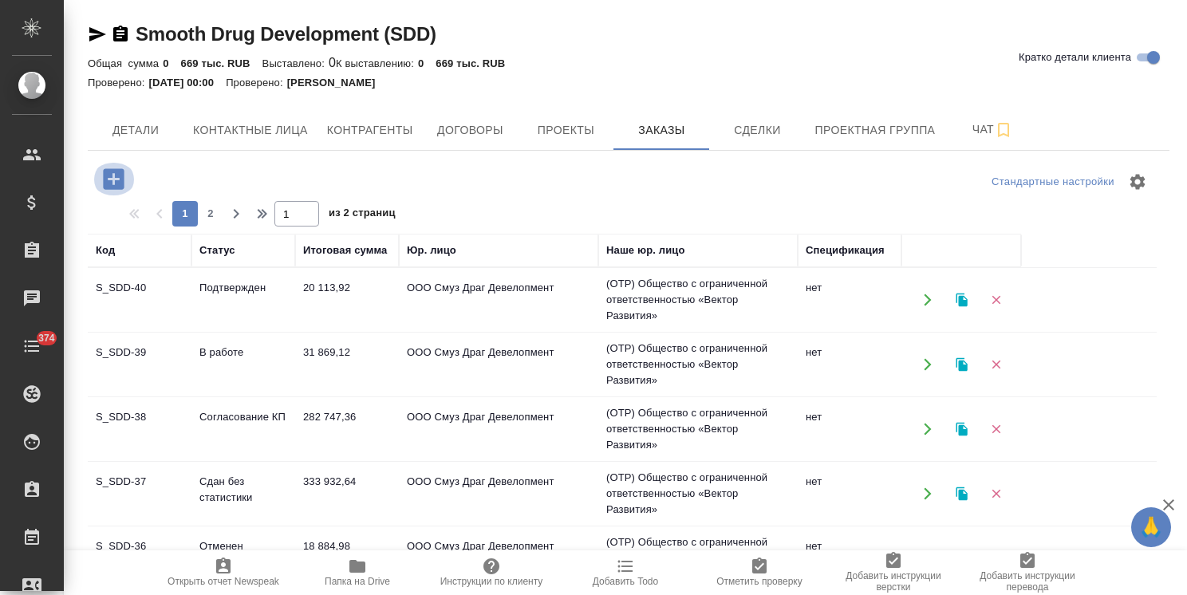
click at [112, 177] on icon "button" at bounding box center [113, 178] width 21 height 21
drag, startPoint x: 118, startPoint y: 176, endPoint x: 191, endPoint y: 222, distance: 86.3
click at [118, 176] on icon "button" at bounding box center [113, 178] width 21 height 21
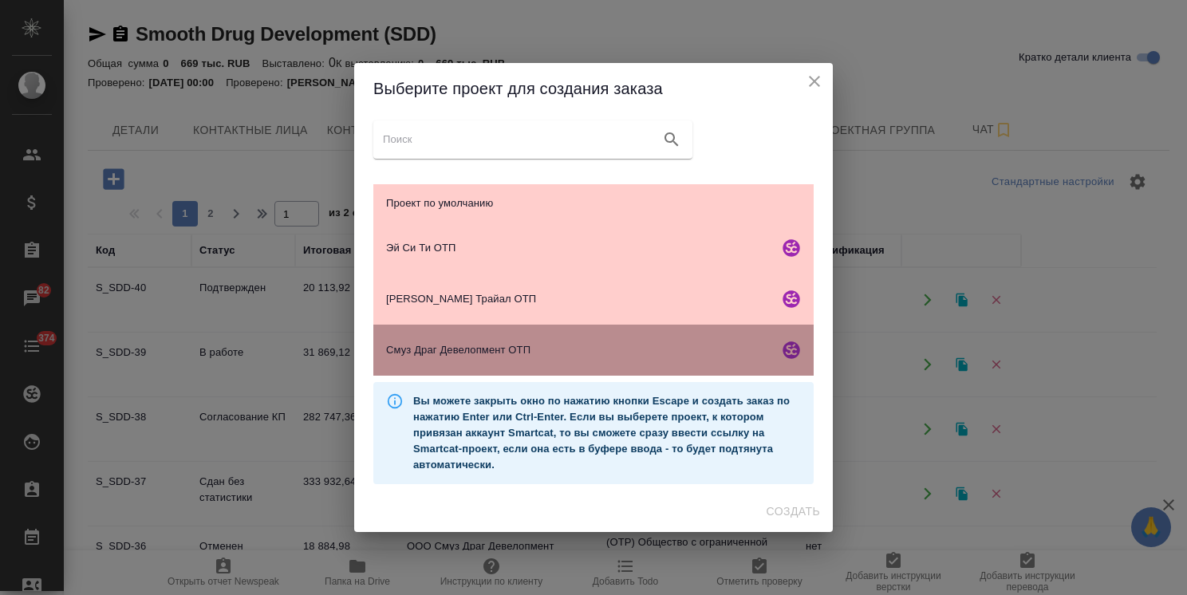
click at [609, 349] on span "Смуз Драг Девелопмент ОТП" at bounding box center [579, 350] width 386 height 16
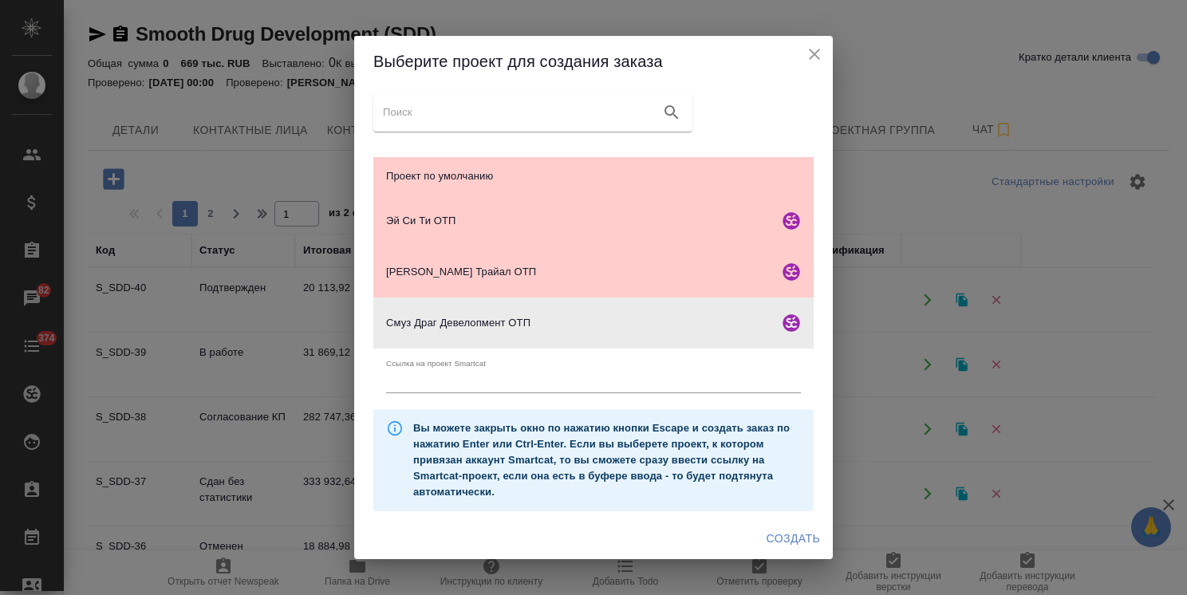
click at [798, 536] on span "Создать" at bounding box center [792, 539] width 53 height 20
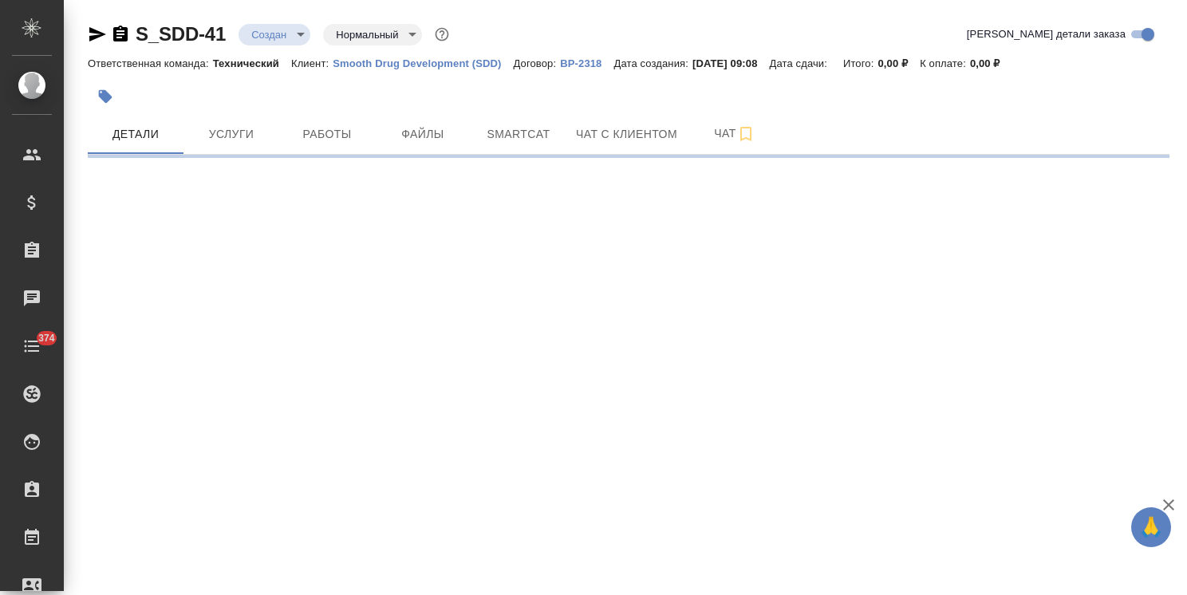
select select "RU"
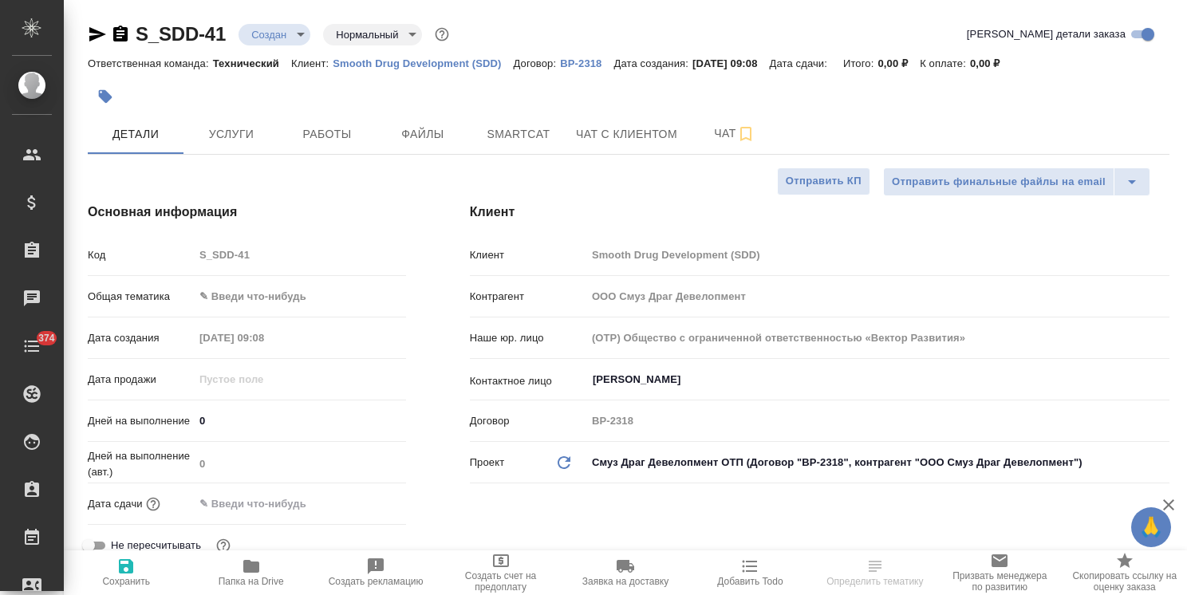
type textarea "x"
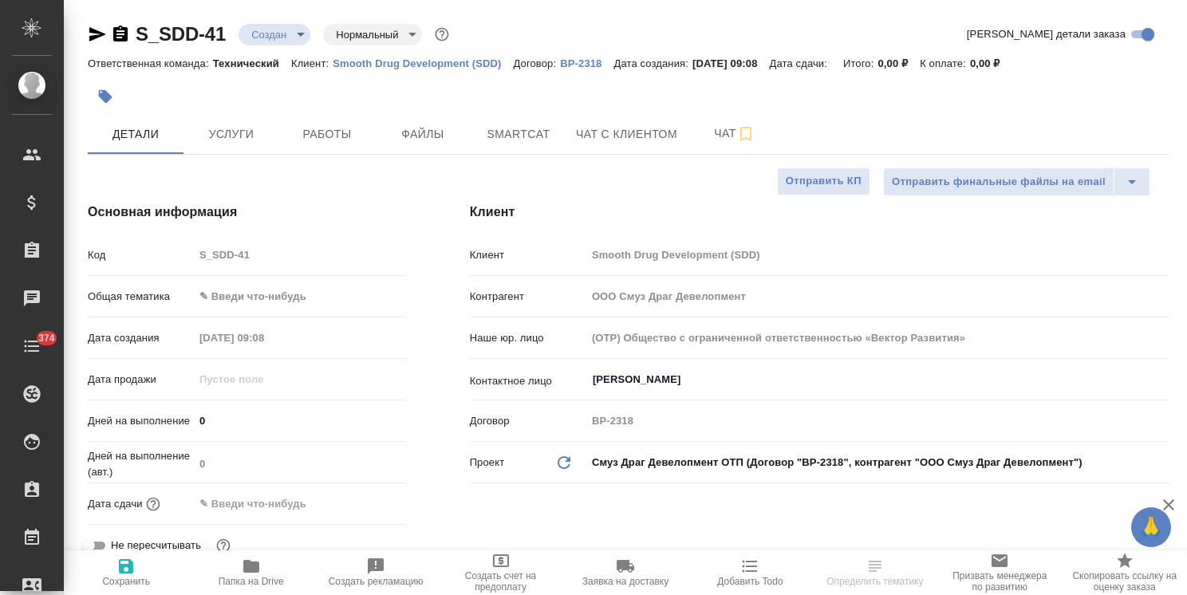
type textarea "x"
click at [656, 380] on input "Семенова Алина" at bounding box center [851, 379] width 520 height 19
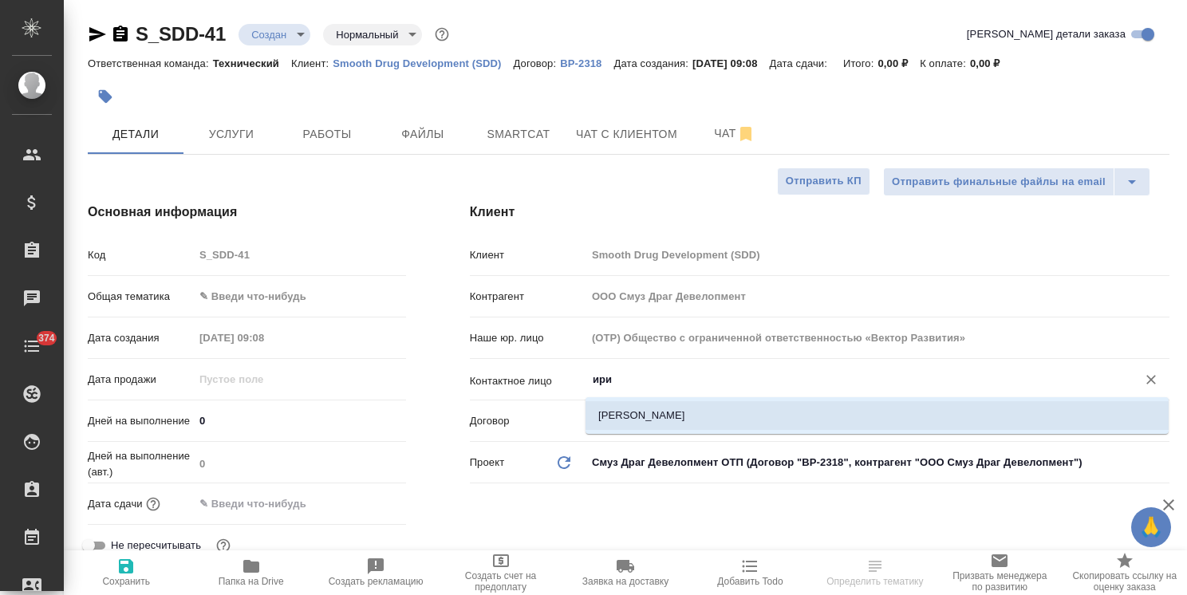
click at [660, 416] on li "Дмитриева Ирина" at bounding box center [876, 415] width 583 height 29
type input "Дмитриева Ирина"
type textarea "x"
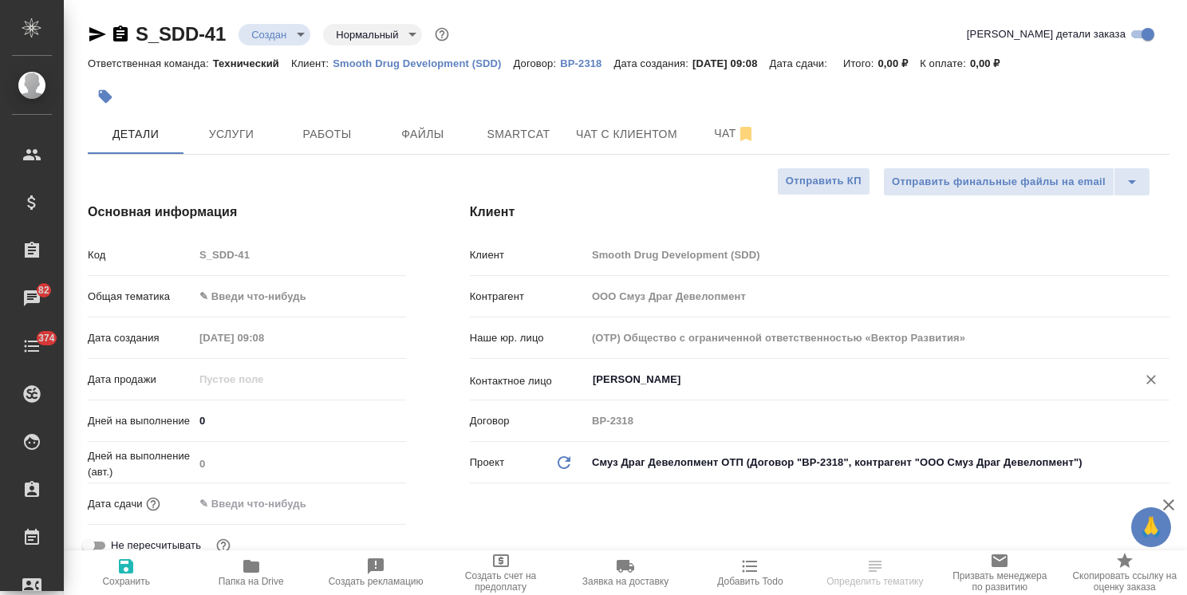
type input "Дмитриева Ирина"
click at [122, 586] on span "Сохранить" at bounding box center [126, 581] width 48 height 11
type textarea "x"
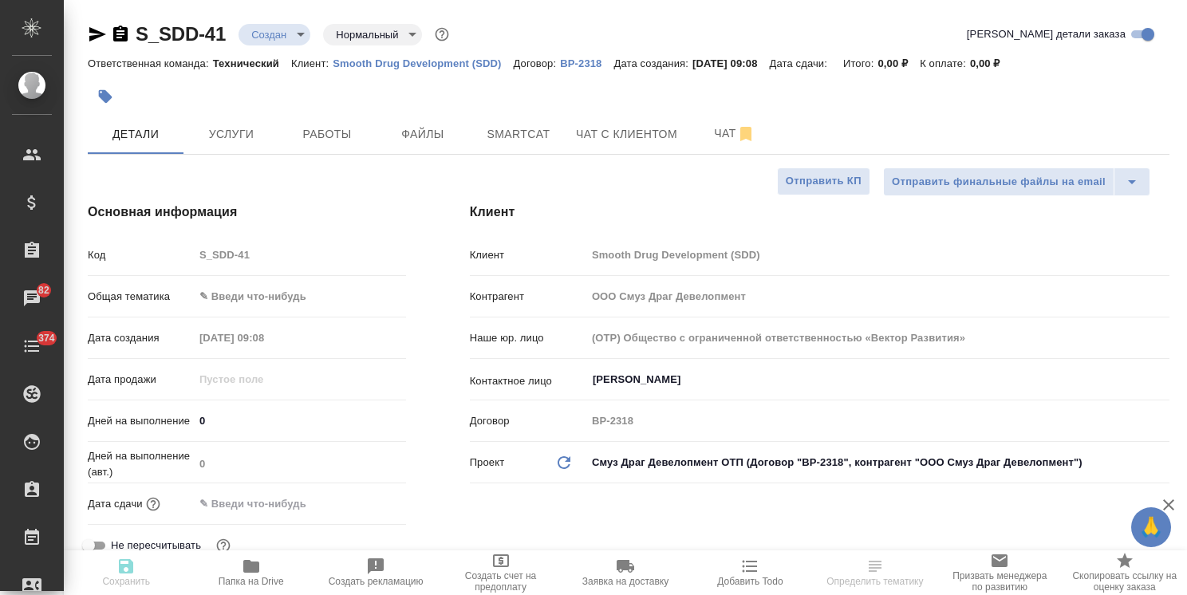
type textarea "x"
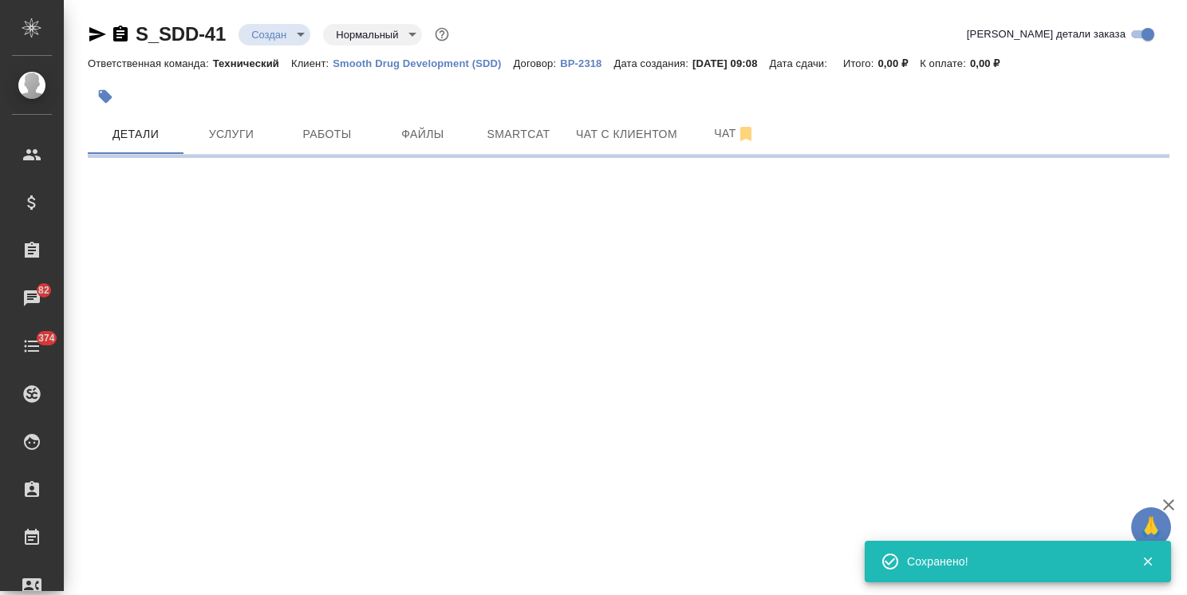
select select "RU"
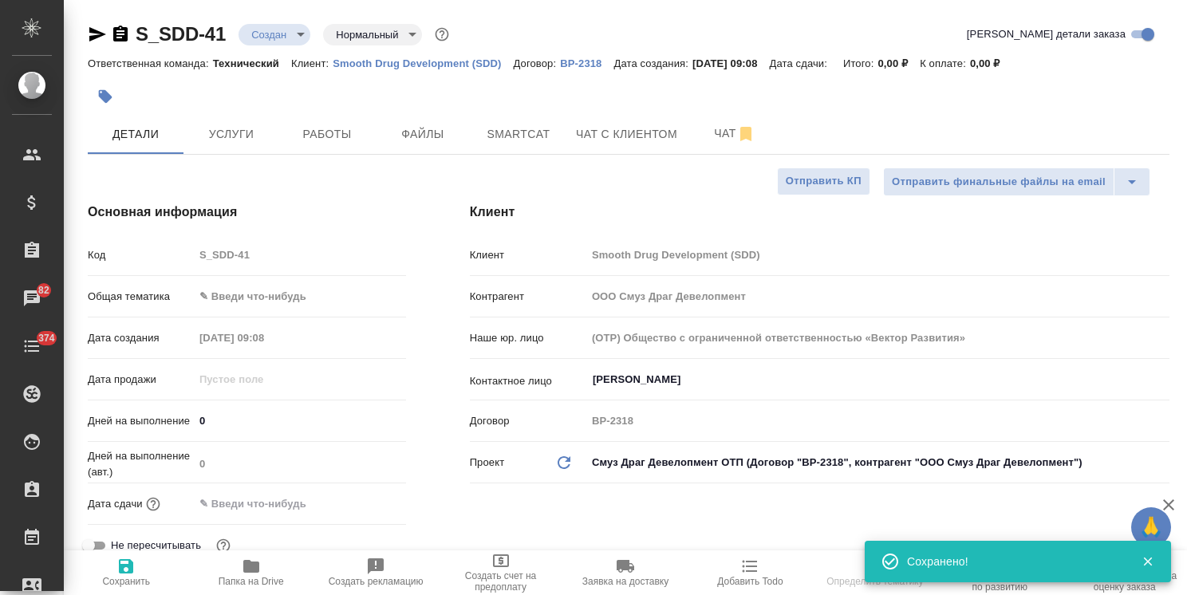
type textarea "x"
select select "RU"
type textarea "x"
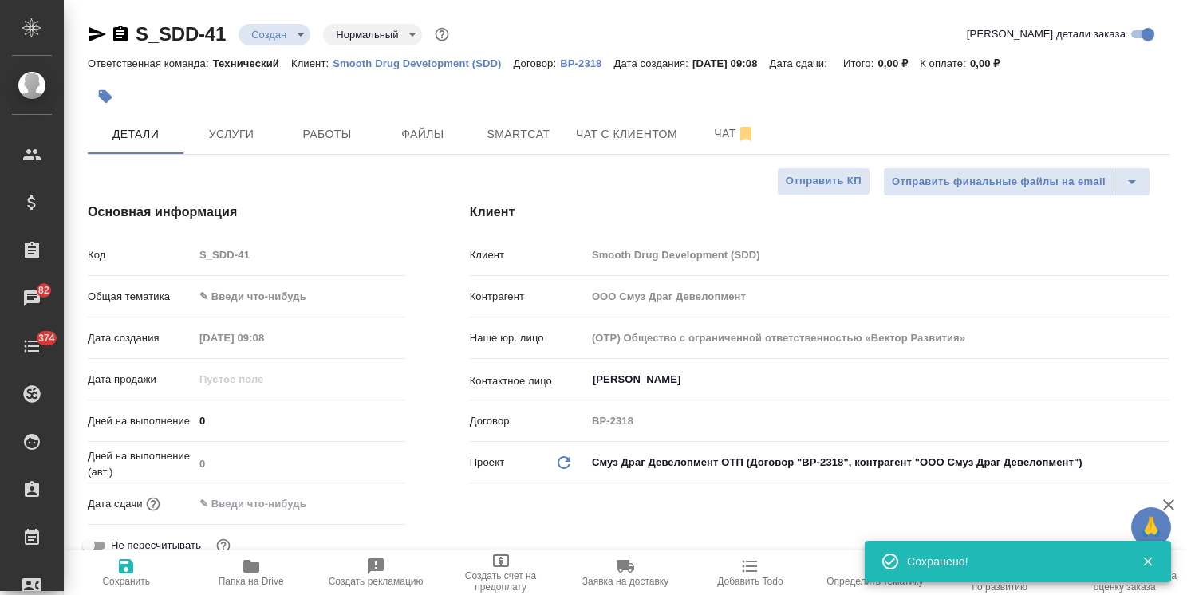
type textarea "x"
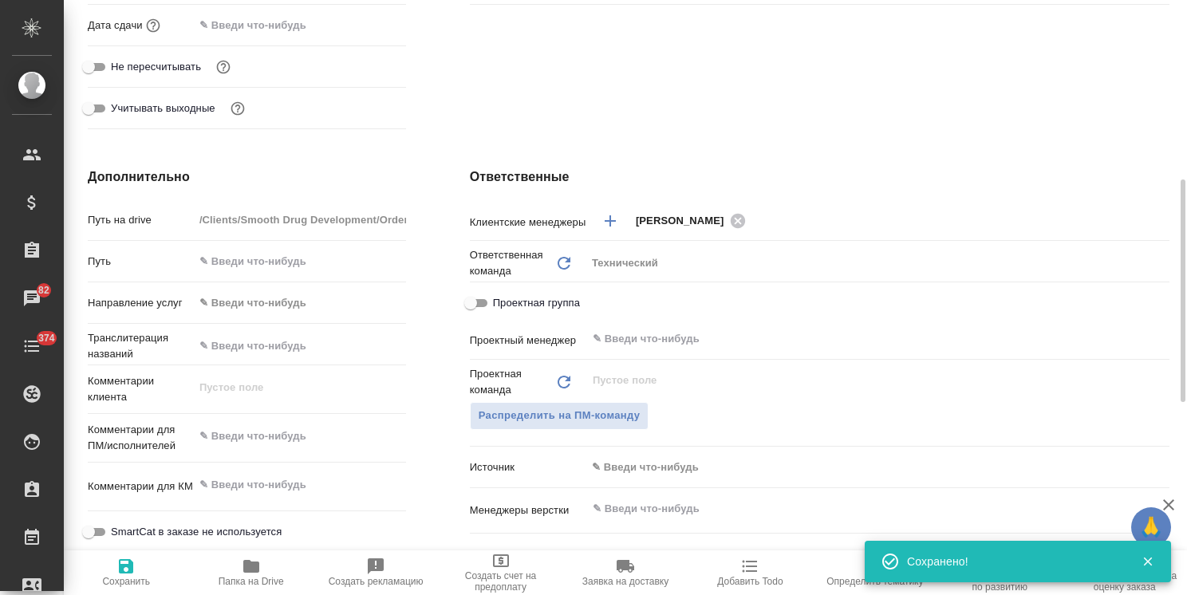
scroll to position [558, 0]
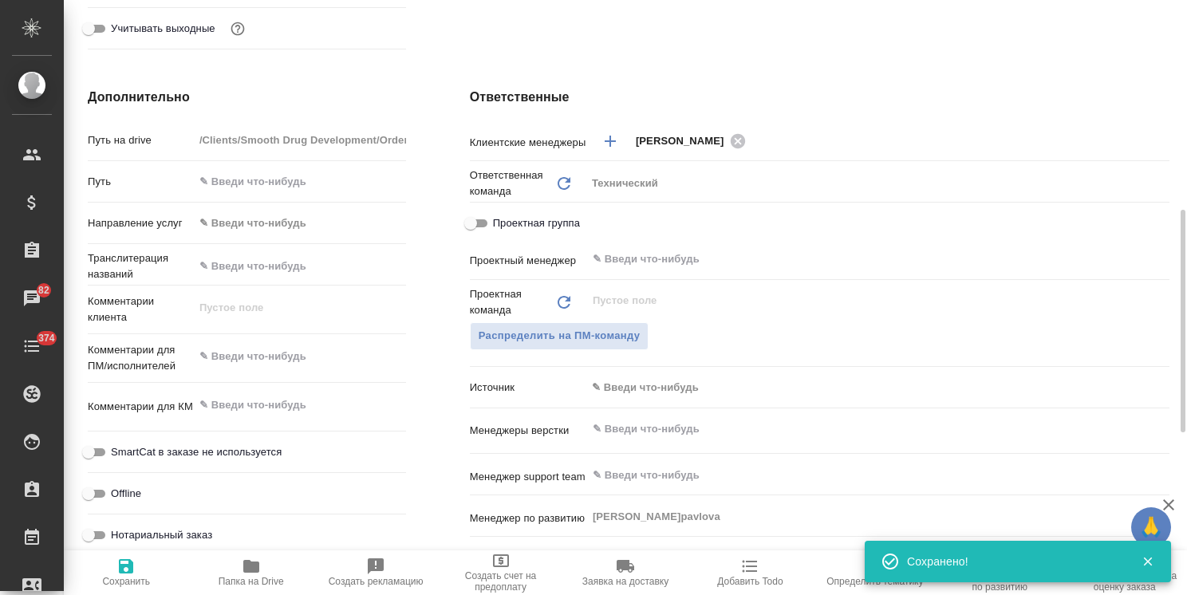
type textarea "x"
click at [297, 360] on textarea at bounding box center [300, 356] width 212 height 27
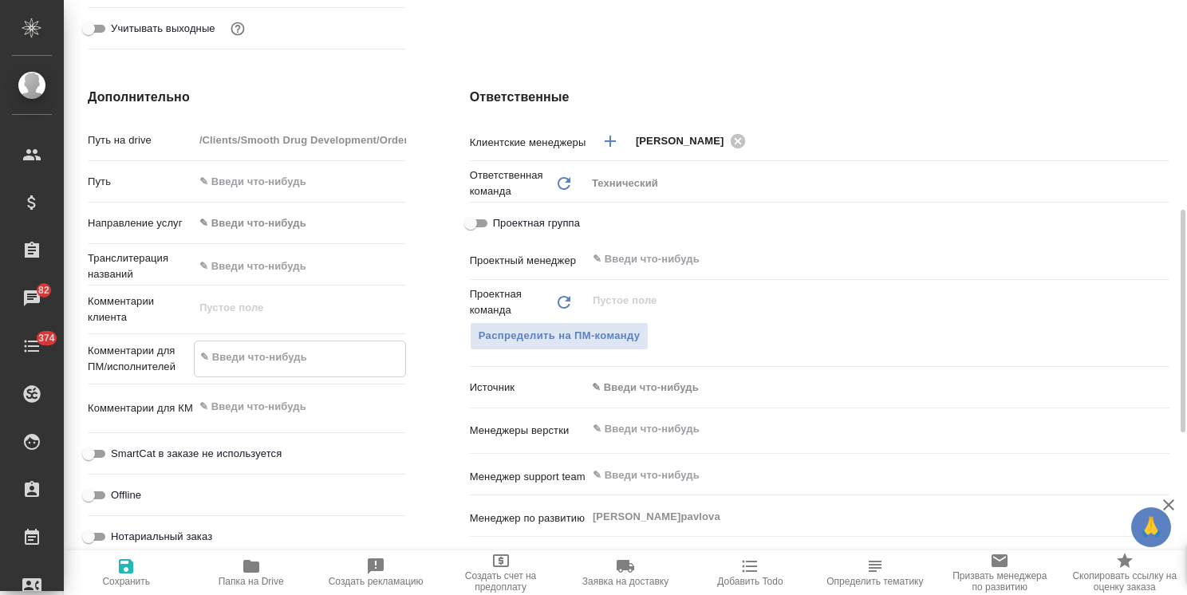
paste textarea "на русский язык"
type textarea "x"
type textarea "на русский язык"
type textarea "x"
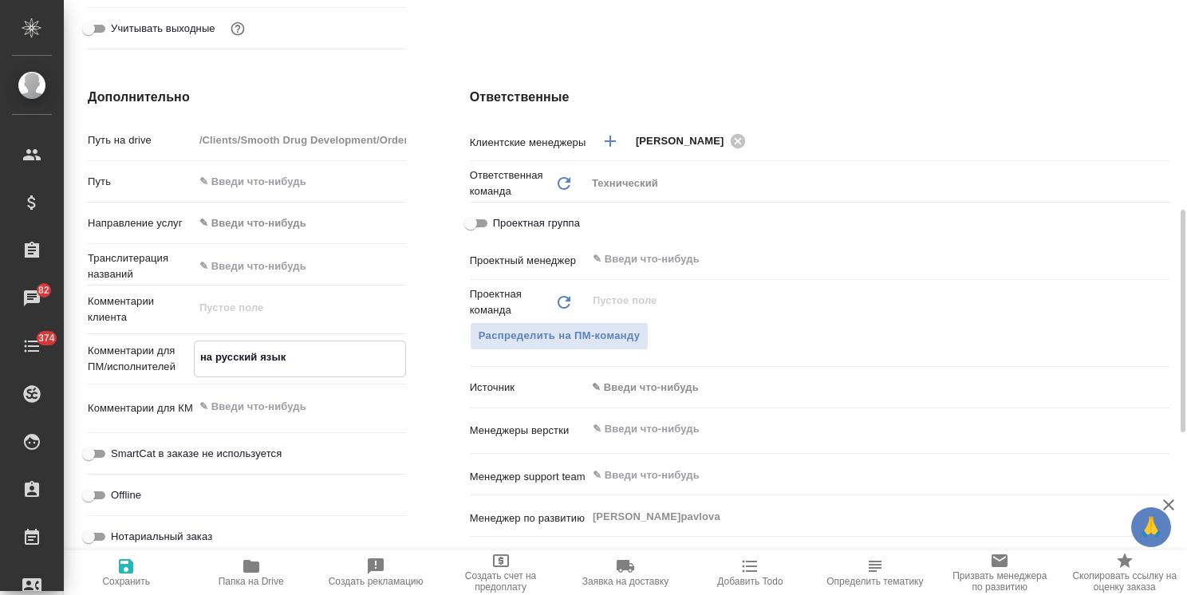
type textarea "на русский язык"
type textarea "x"
click at [121, 569] on icon "button" at bounding box center [126, 566] width 14 height 14
type textarea "x"
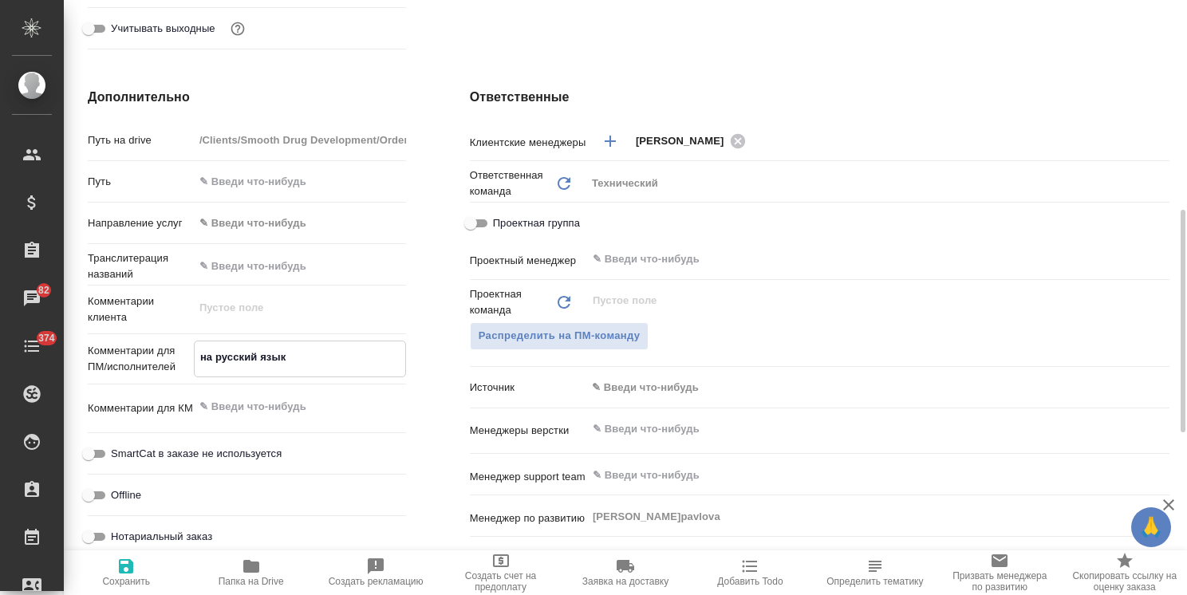
type textarea "x"
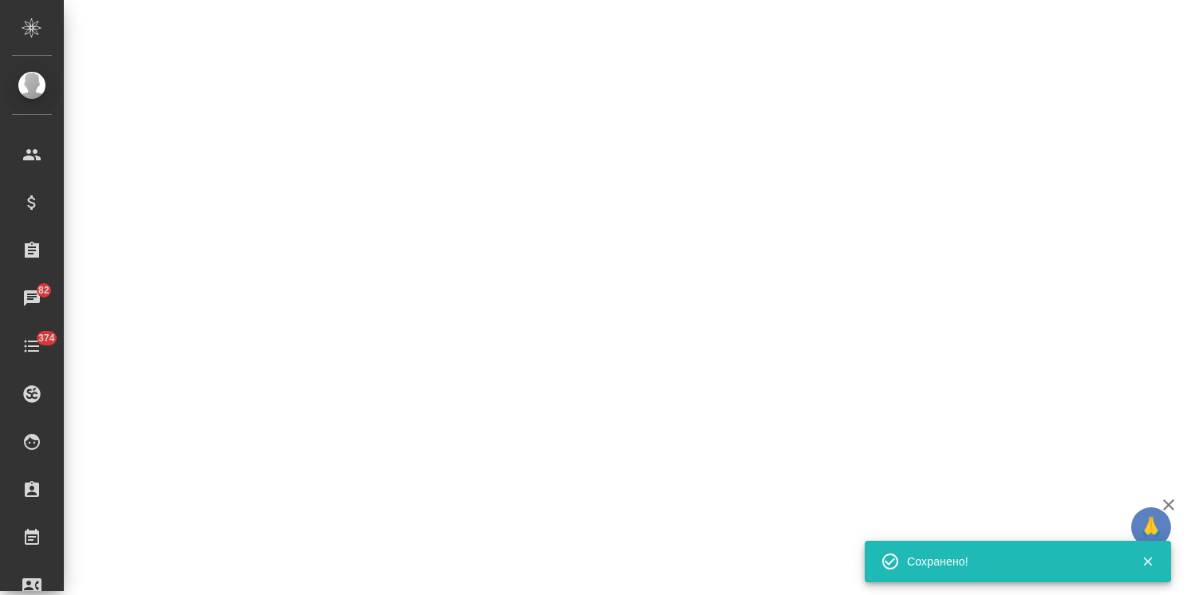
select select "RU"
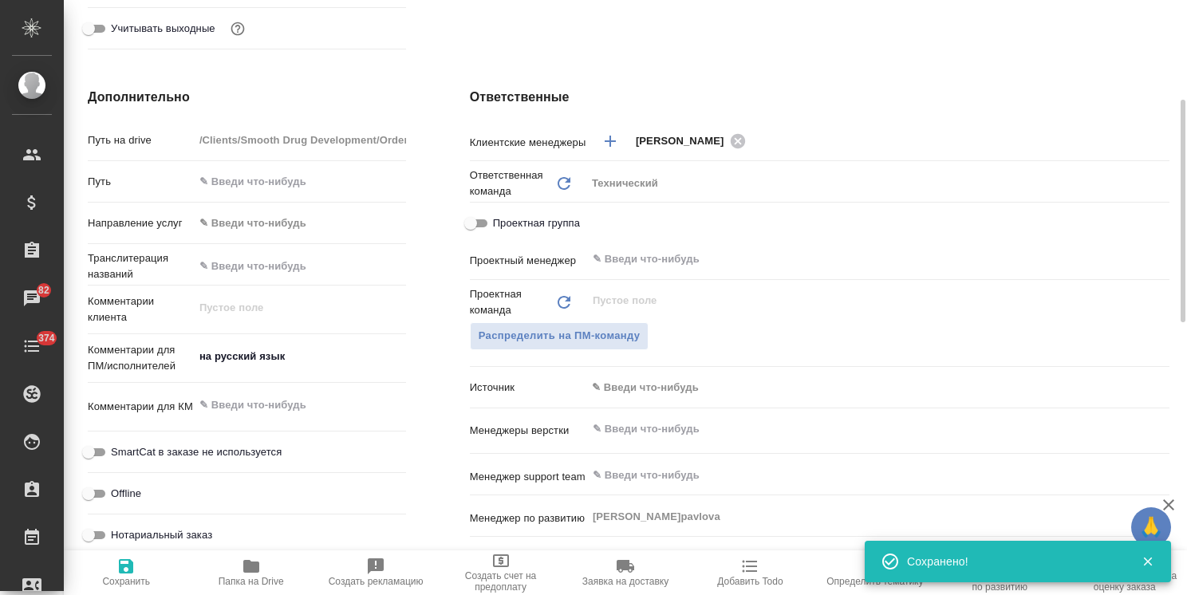
type textarea "x"
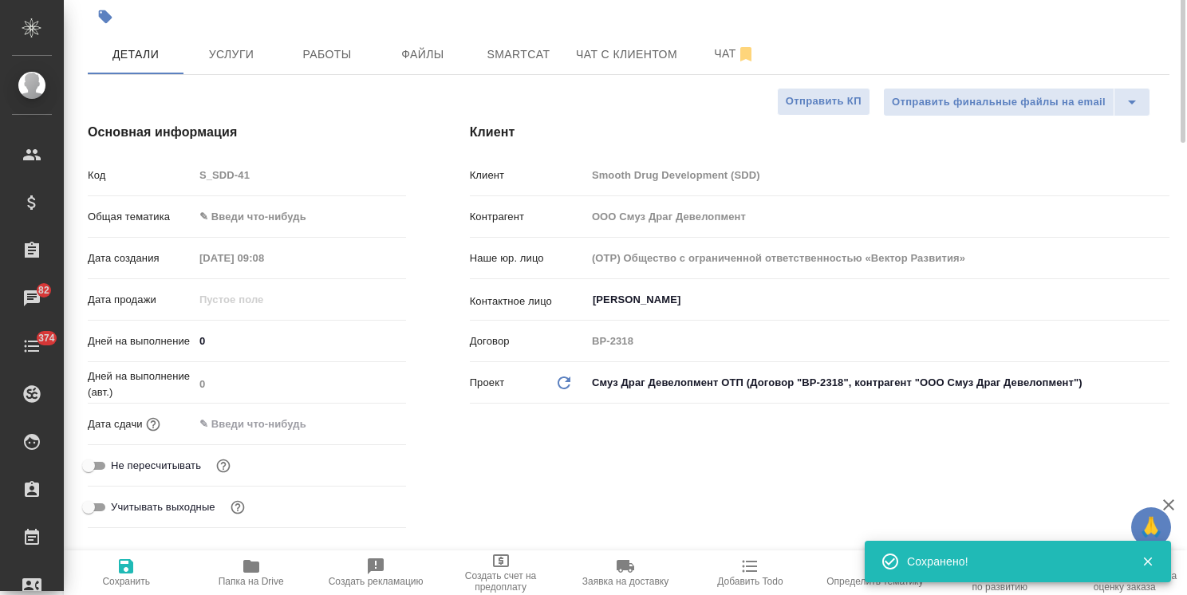
scroll to position [0, 0]
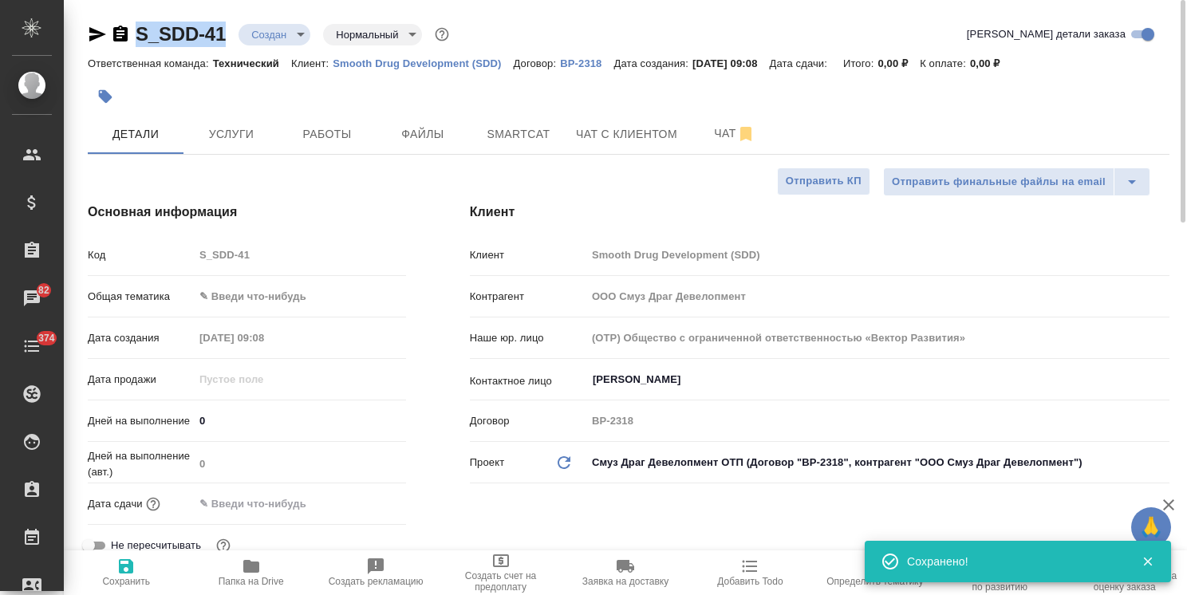
drag, startPoint x: 233, startPoint y: 18, endPoint x: 132, endPoint y: 14, distance: 101.3
copy link "S_SDD-41"
type textarea "x"
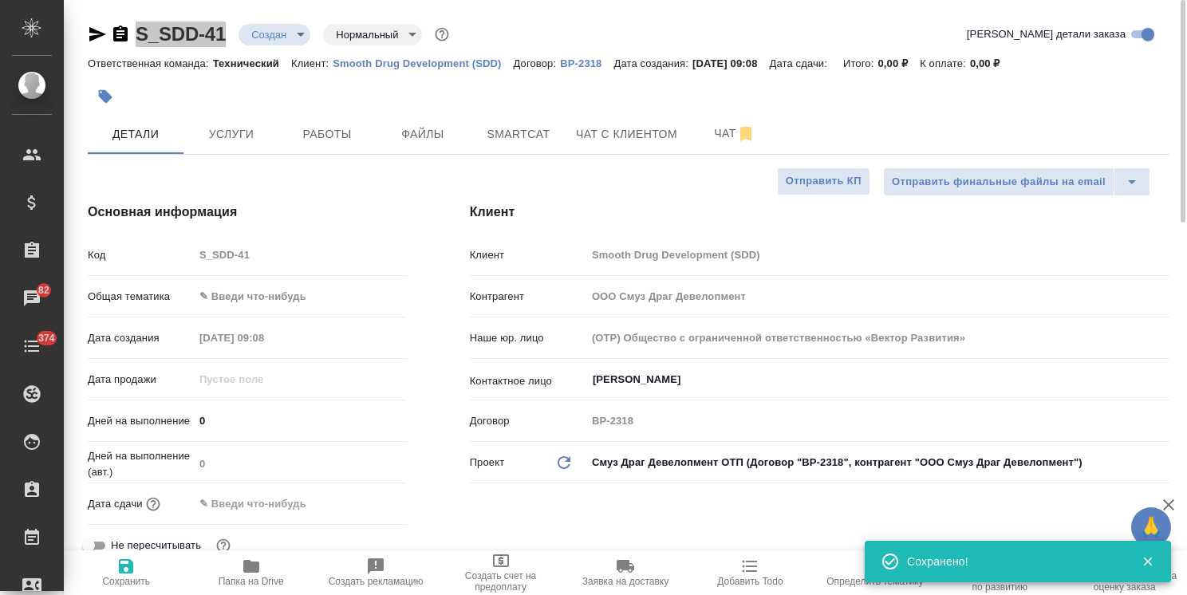
type textarea "x"
click at [452, 138] on span "Файлы" at bounding box center [422, 134] width 77 height 20
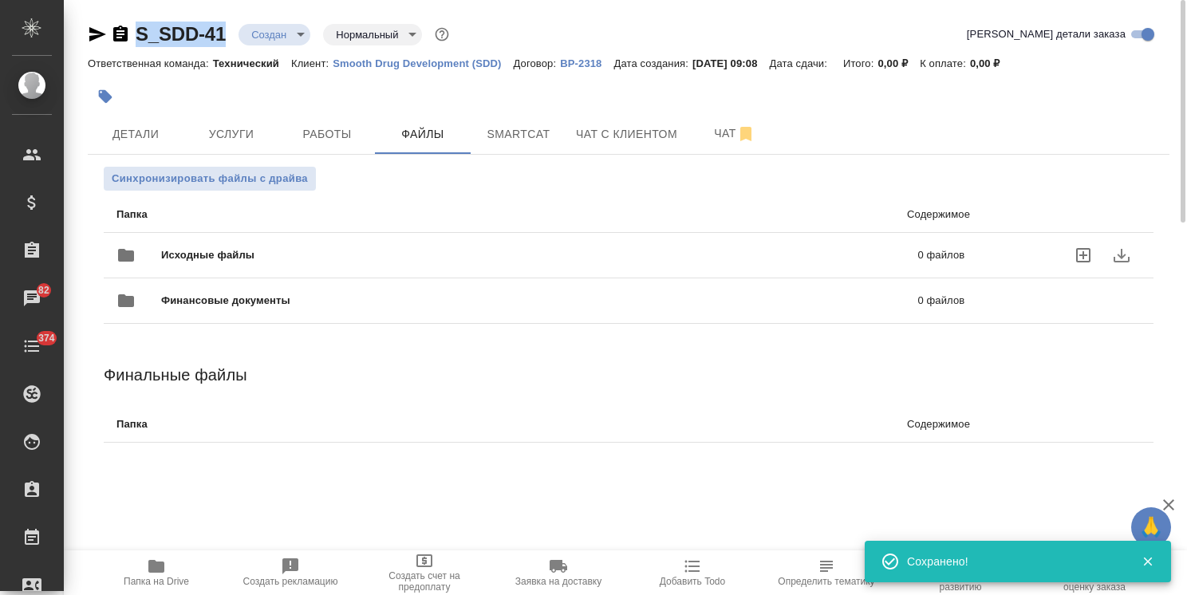
click at [192, 247] on span "Исходные файлы" at bounding box center [373, 255] width 425 height 16
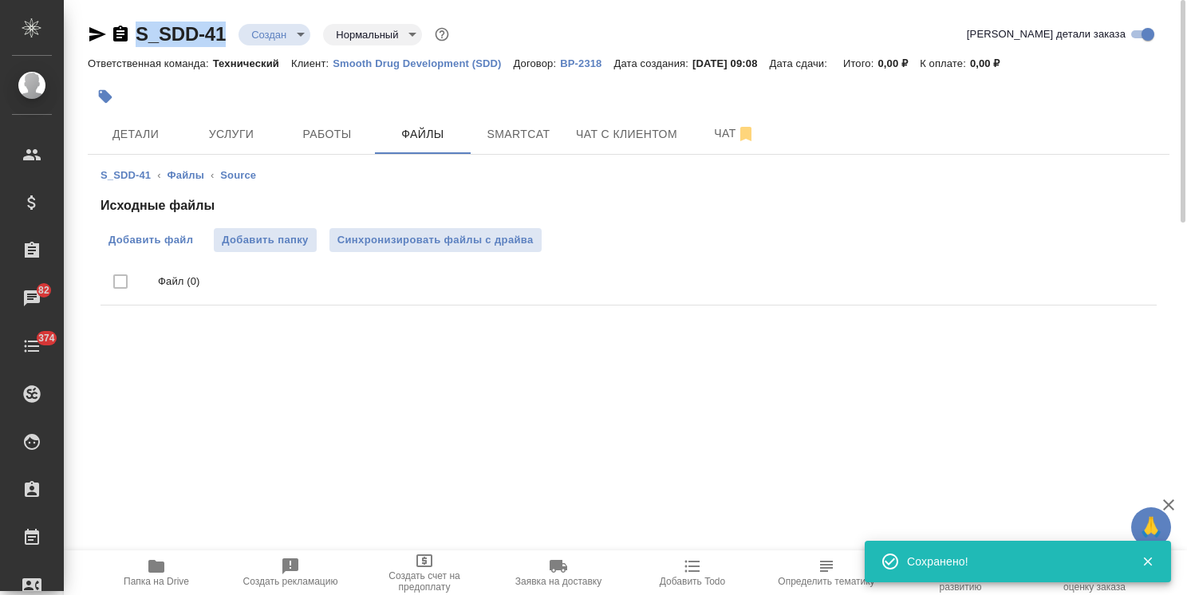
click at [156, 238] on span "Добавить файл" at bounding box center [150, 240] width 85 height 16
click at [0, 0] on input "Добавить файл" at bounding box center [0, 0] width 0 height 0
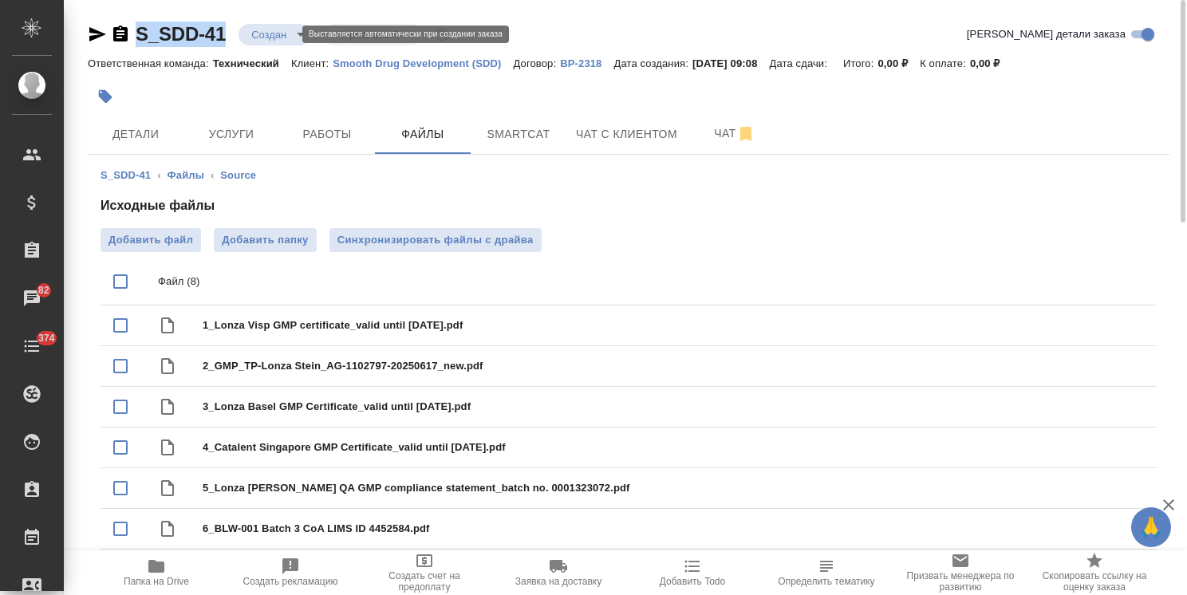
click at [269, 33] on body "🙏 .cls-1 fill:#fff; AWATERA Usmanova Olga Клиенты Спецификации Заказы 82 Чаты 3…" at bounding box center [593, 297] width 1187 height 595
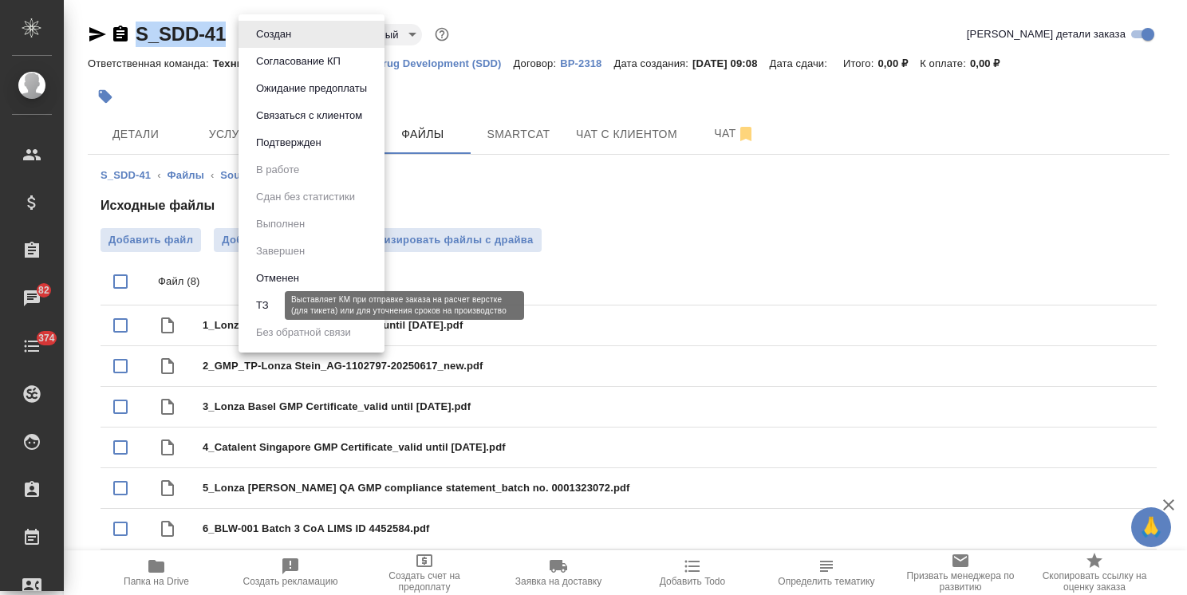
click at [270, 303] on button "ТЗ" at bounding box center [262, 306] width 22 height 18
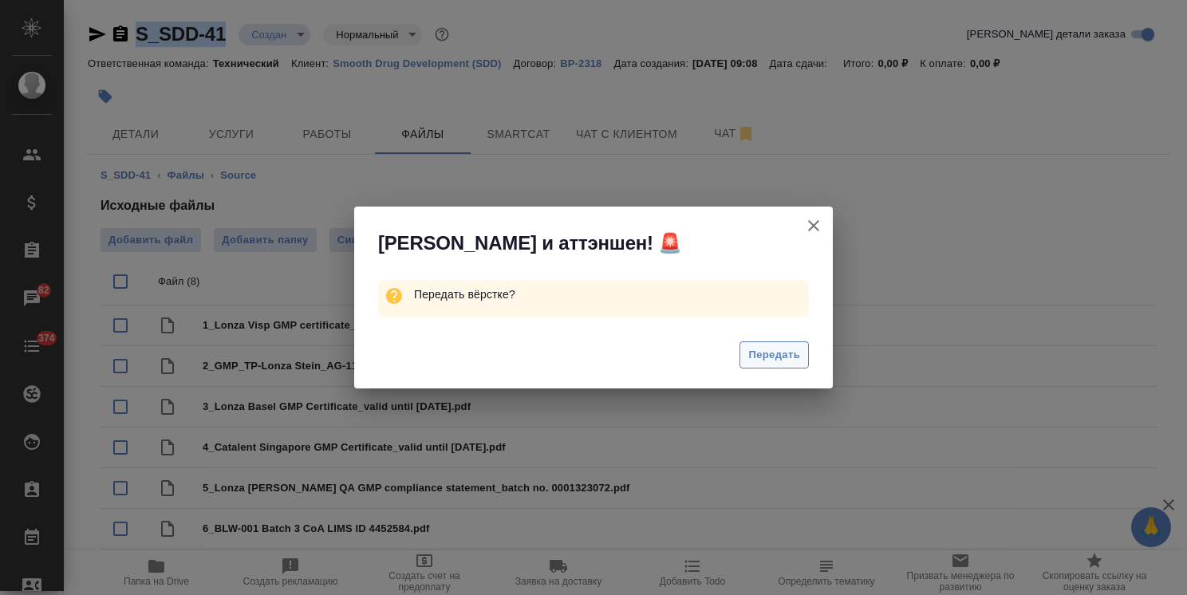
click at [778, 352] on span "Передать" at bounding box center [774, 355] width 52 height 18
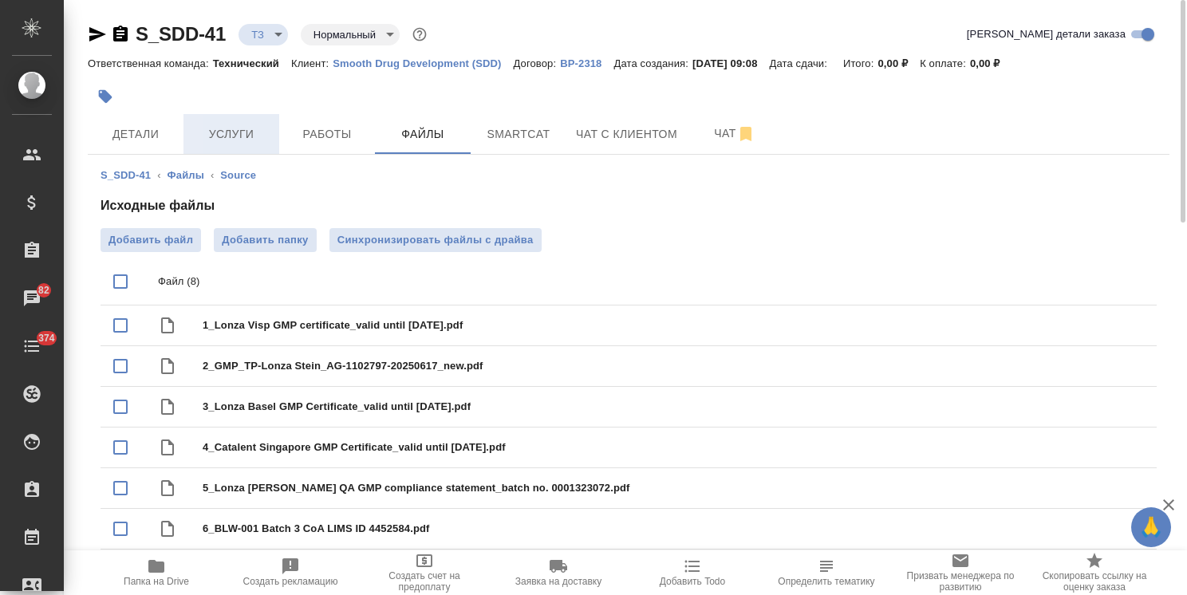
click at [235, 129] on span "Услуги" at bounding box center [231, 134] width 77 height 20
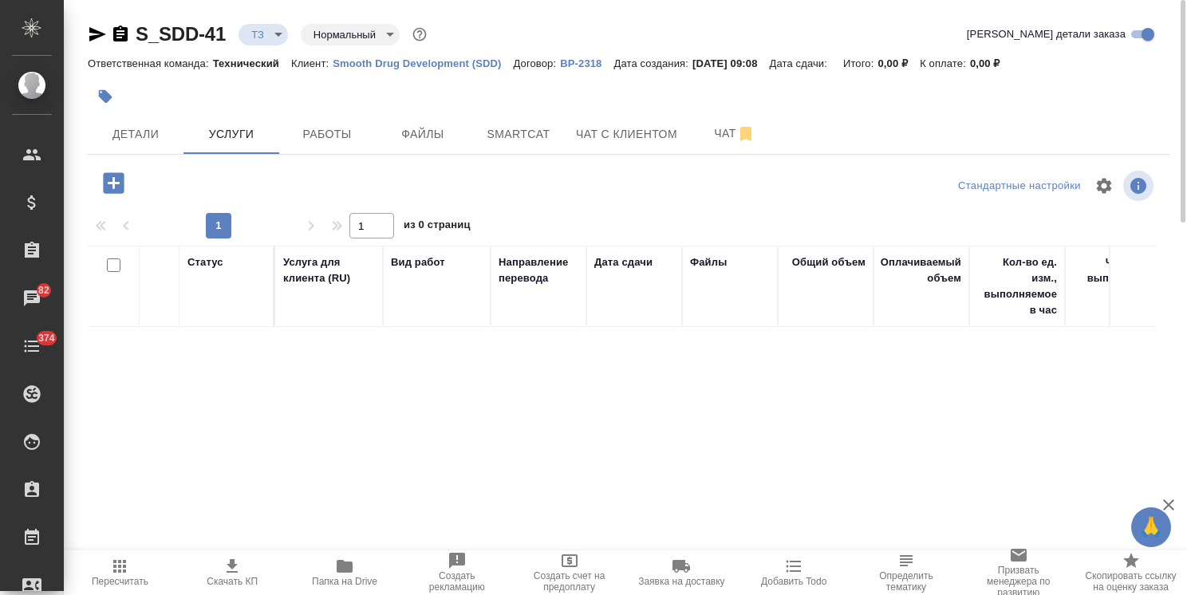
click at [120, 183] on icon "button" at bounding box center [113, 182] width 21 height 21
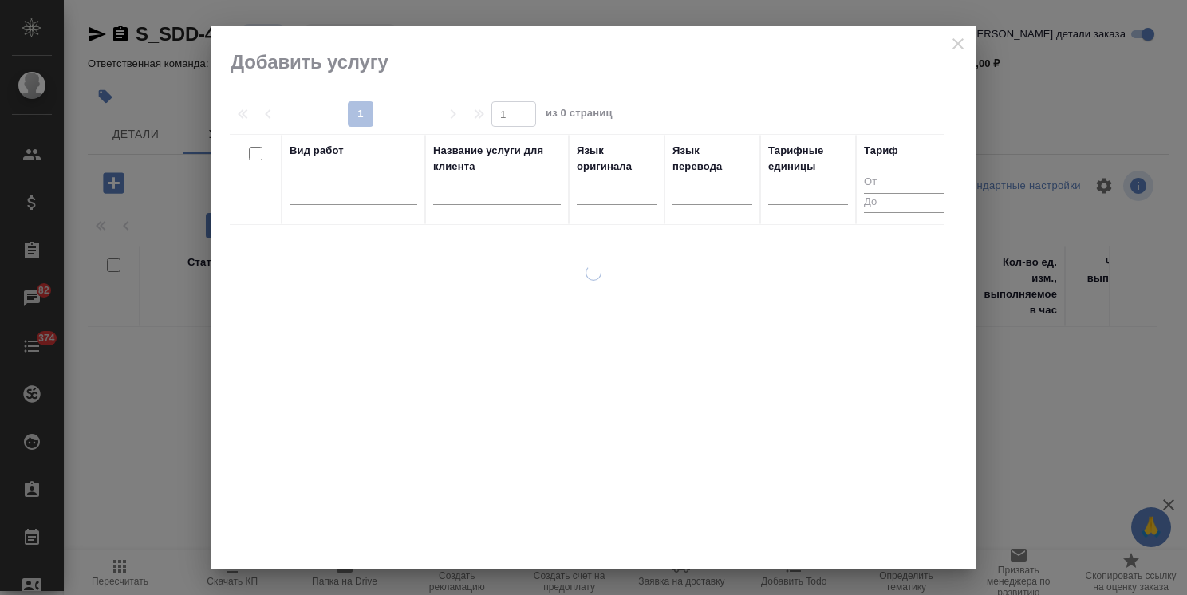
click at [482, 199] on input "text" at bounding box center [497, 195] width 128 height 20
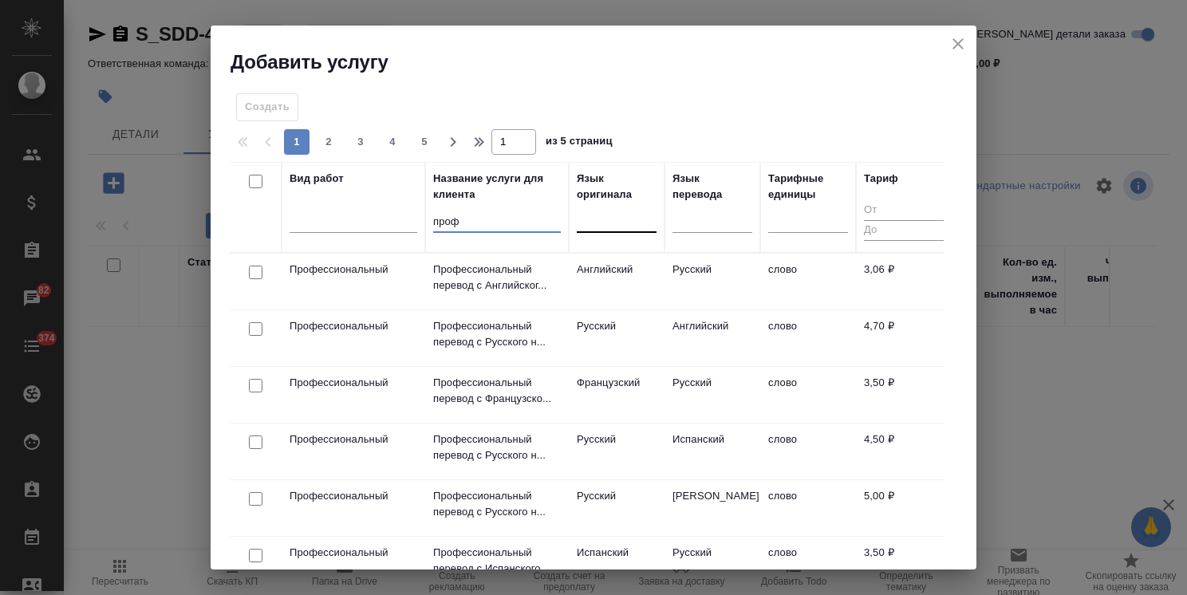
type input "проф"
click at [590, 222] on div at bounding box center [617, 216] width 80 height 23
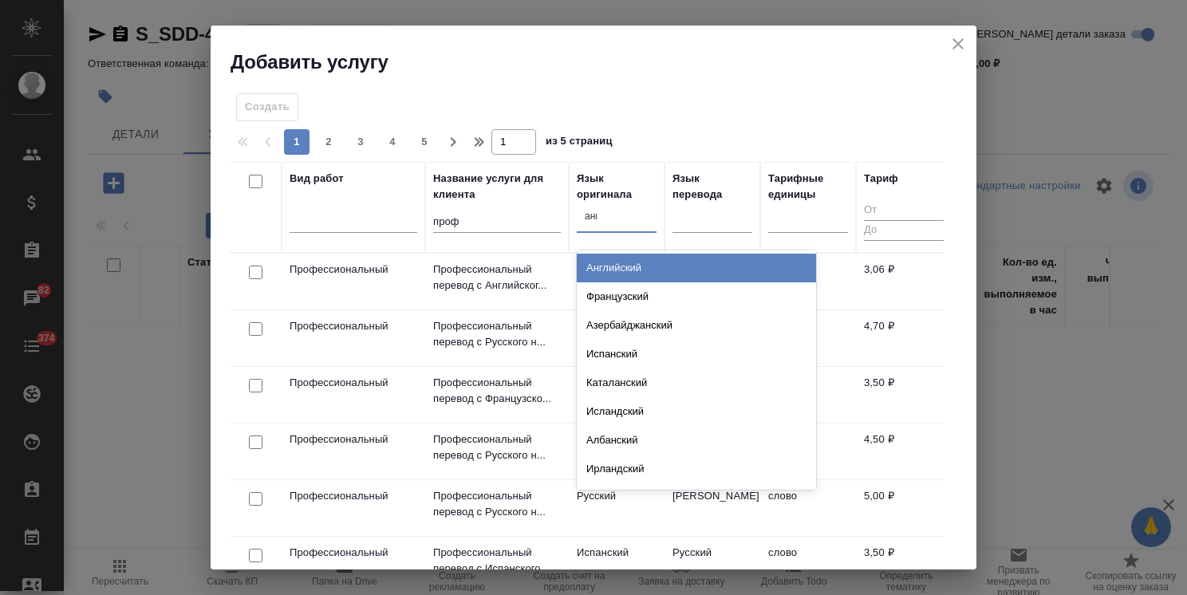
type input "англ"
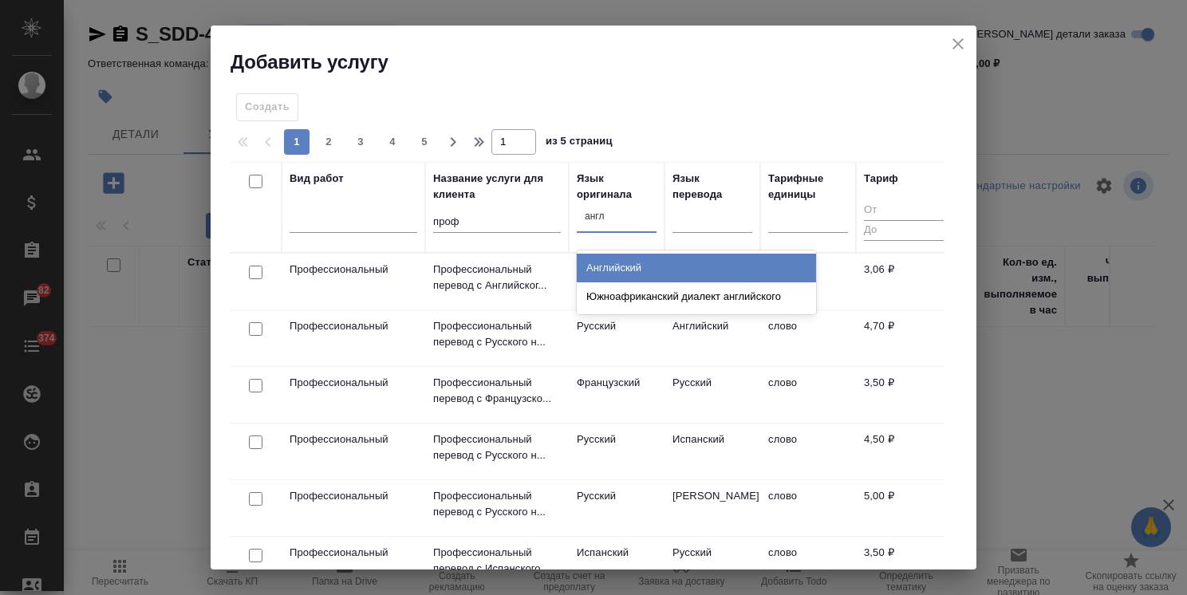
click at [626, 266] on div "Английский" at bounding box center [696, 268] width 239 height 29
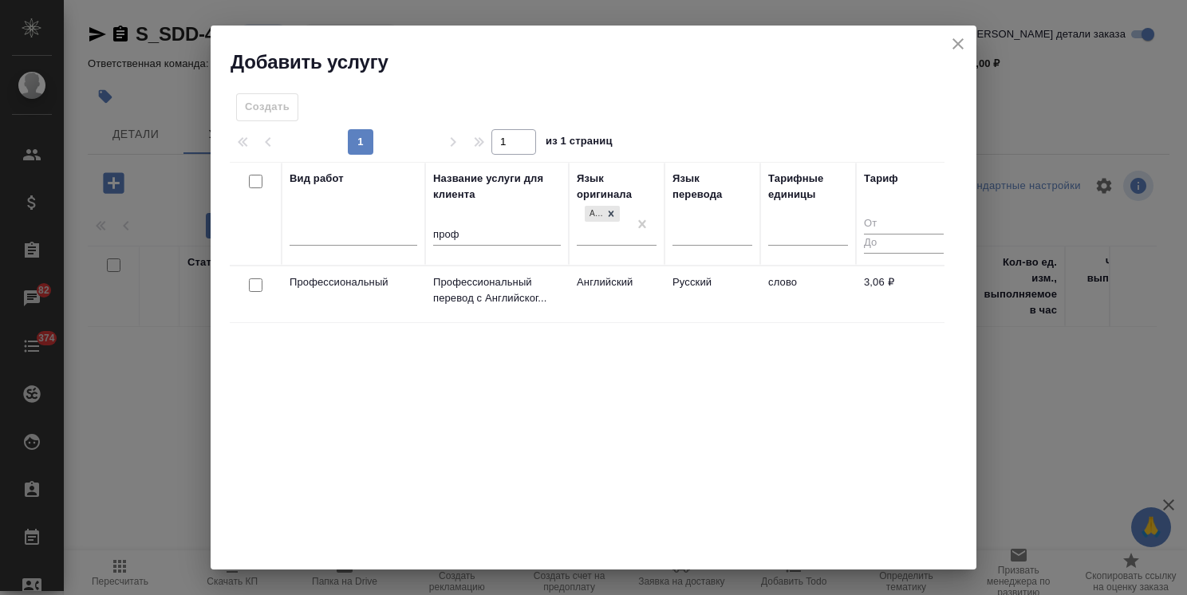
click at [259, 283] on input "checkbox" at bounding box center [256, 285] width 14 height 14
checkbox input "true"
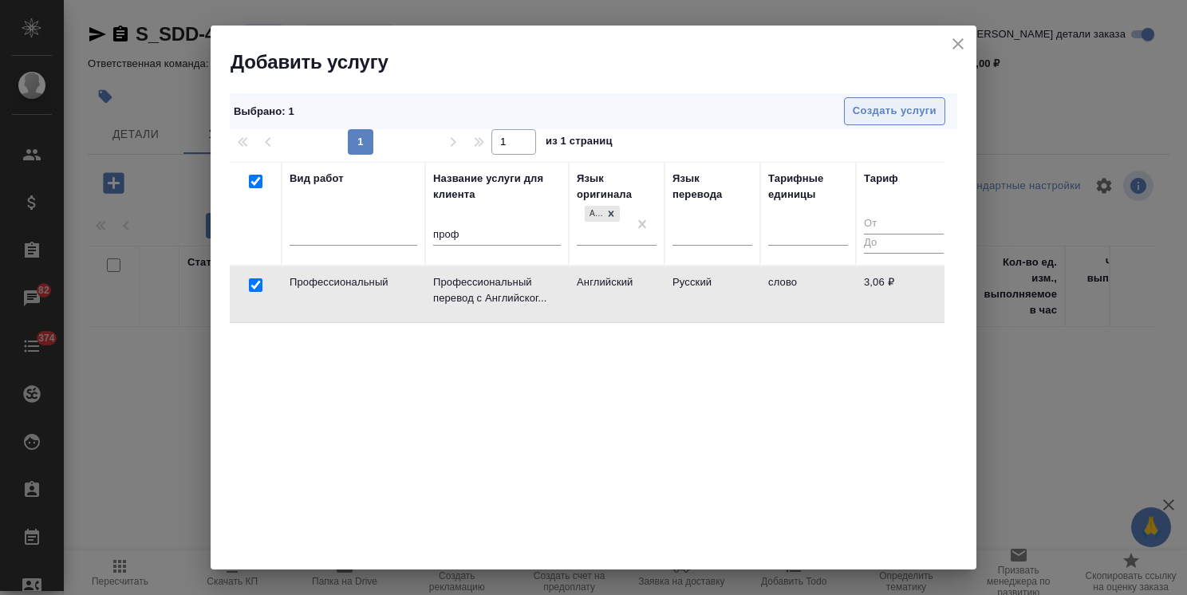
click at [871, 100] on button "Создать услуги" at bounding box center [894, 111] width 101 height 28
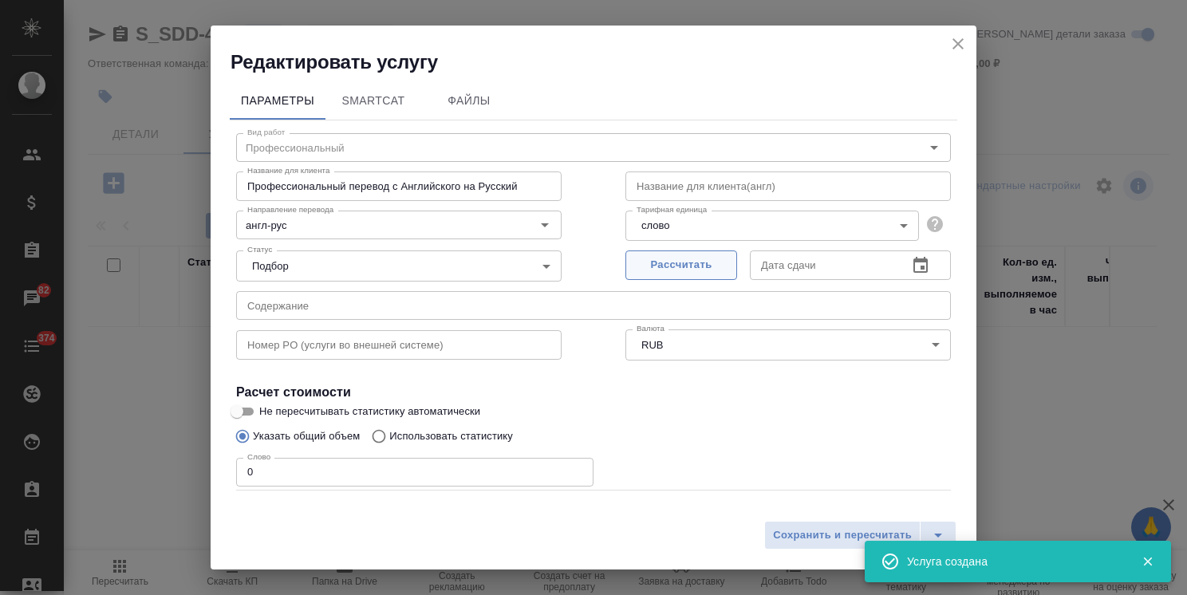
click at [656, 274] on button "Рассчитать" at bounding box center [681, 265] width 112 height 30
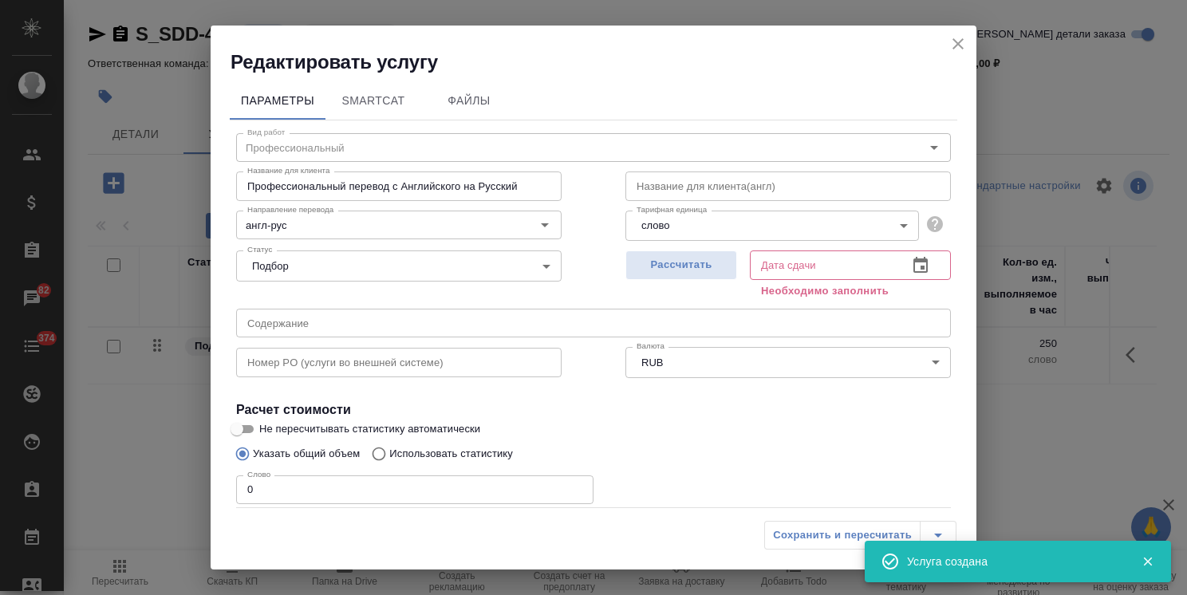
type input "26.08.2025 09:11"
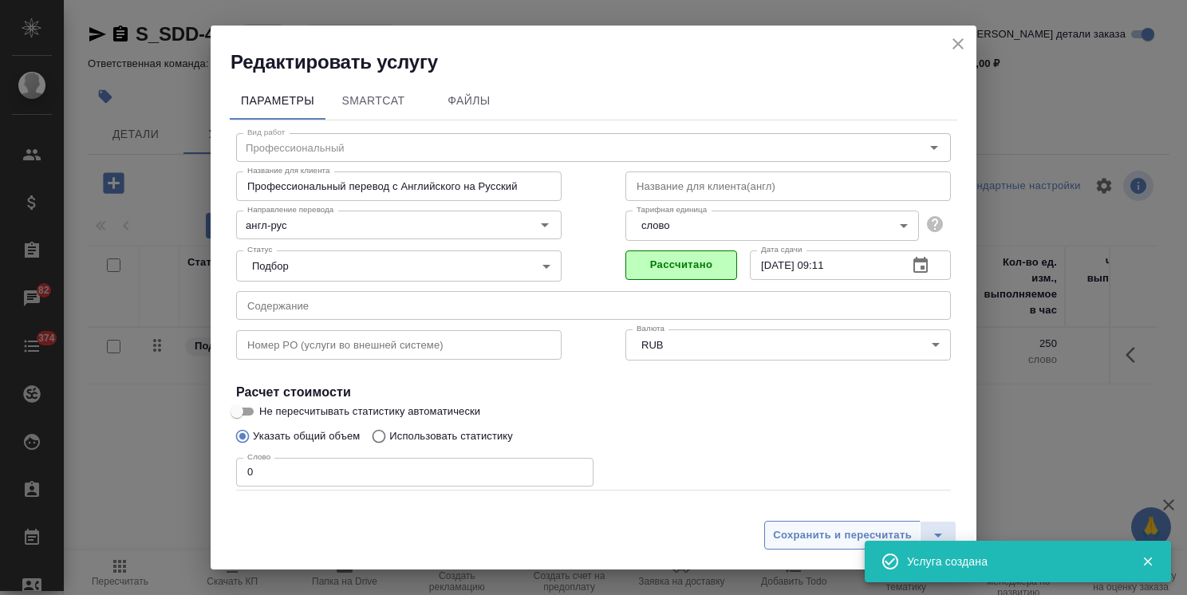
click at [786, 530] on span "Сохранить и пересчитать" at bounding box center [842, 535] width 139 height 18
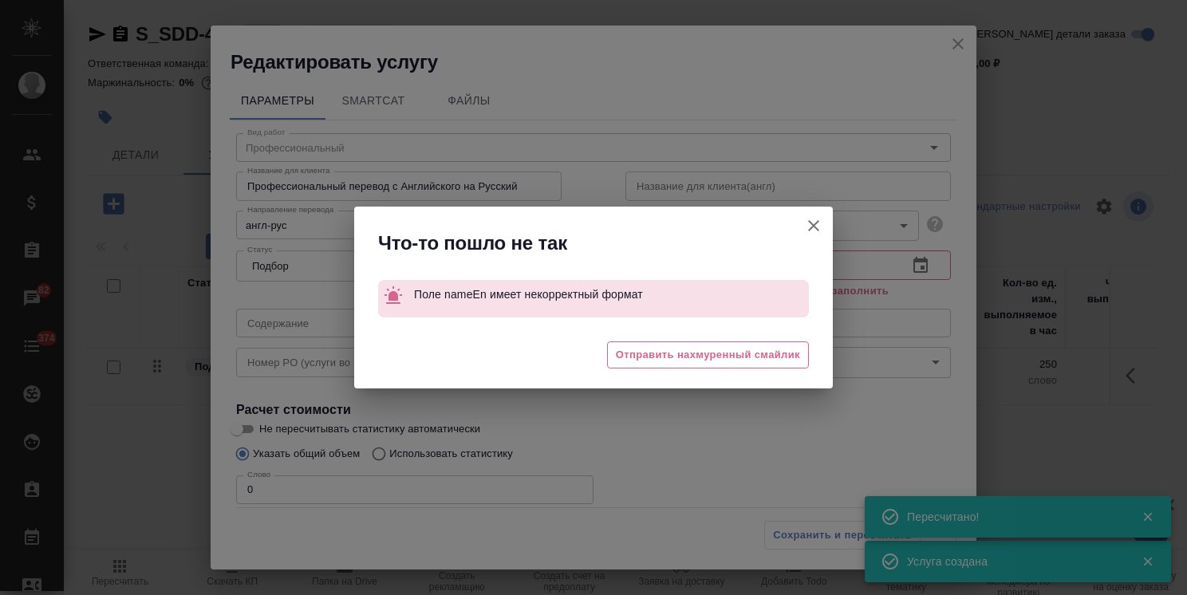
click at [801, 224] on button "Не пересчитывать статистику автоматически" at bounding box center [813, 226] width 38 height 38
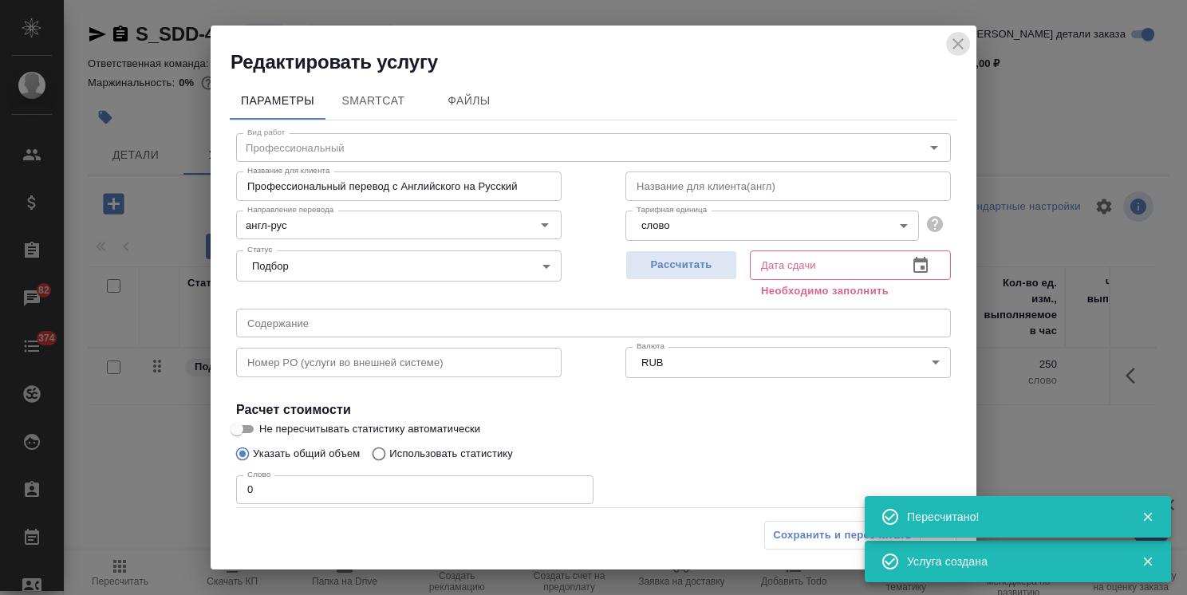
click at [955, 40] on icon "close" at bounding box center [957, 43] width 19 height 19
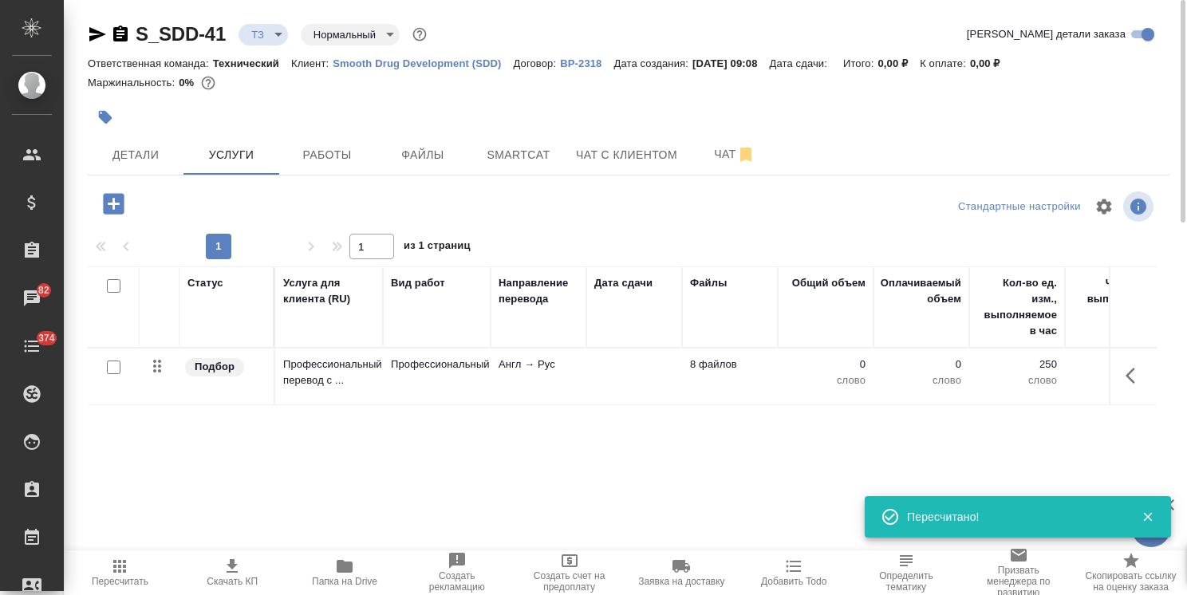
click at [726, 373] on td "8 файлов" at bounding box center [730, 377] width 96 height 56
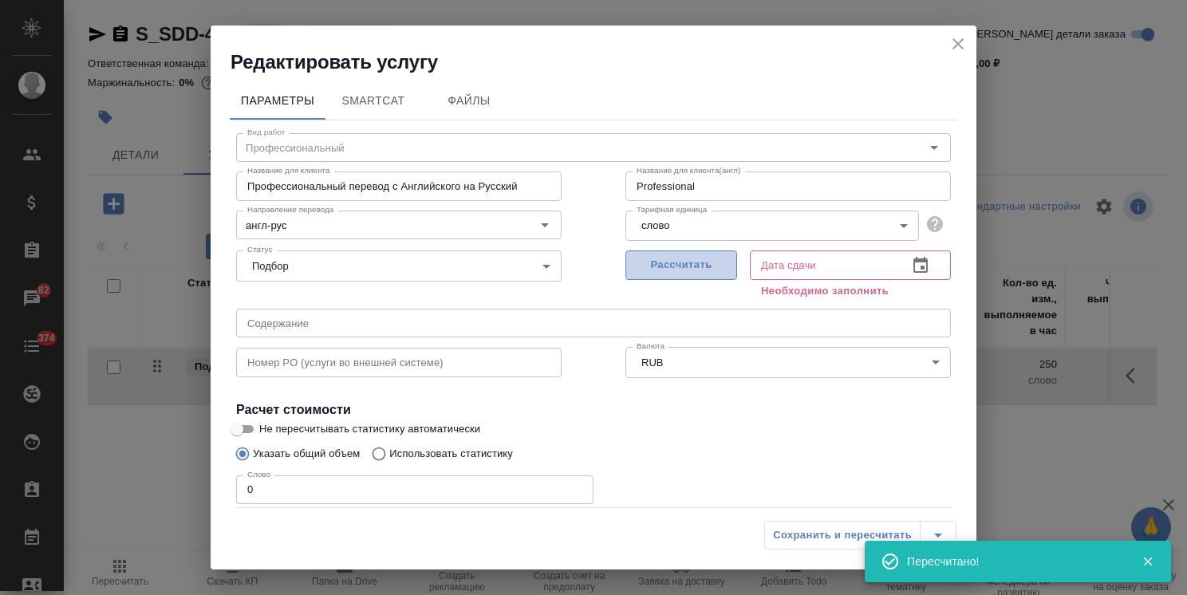
click at [679, 271] on span "Рассчитать" at bounding box center [681, 265] width 94 height 18
type input "26.08.2025 09:11"
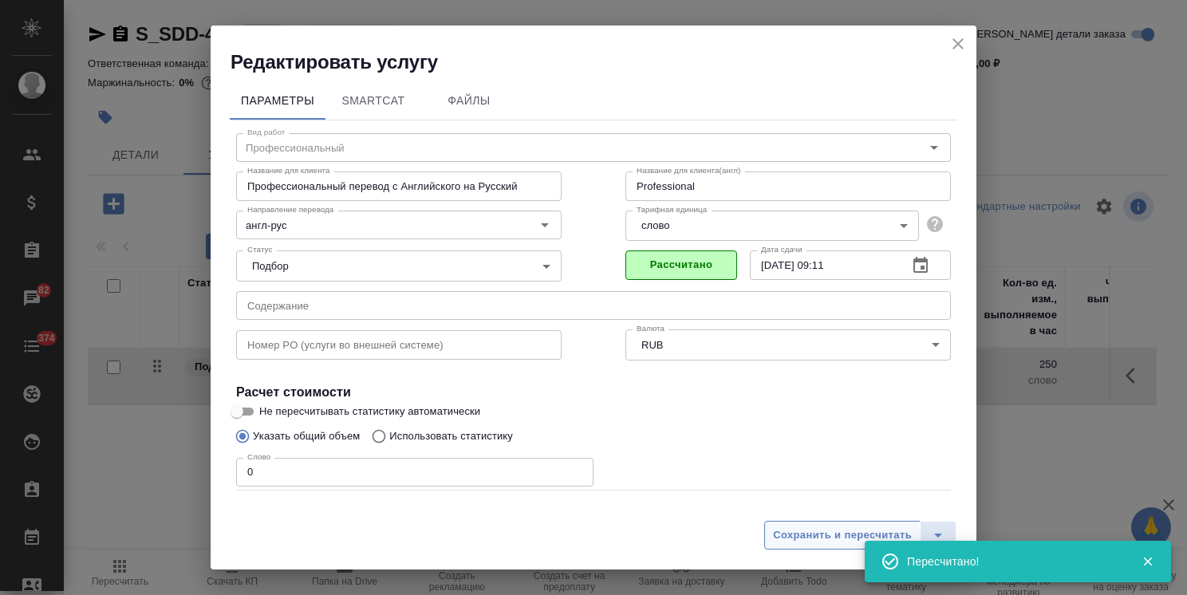
click at [802, 530] on span "Сохранить и пересчитать" at bounding box center [842, 535] width 139 height 18
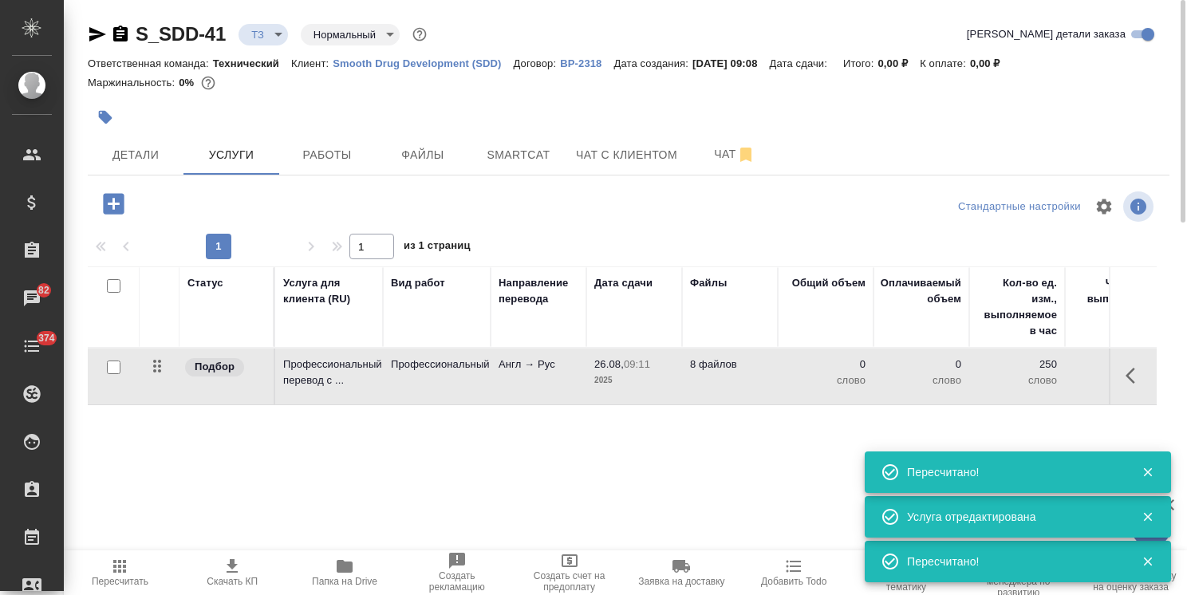
click at [325, 573] on span "Папка на Drive" at bounding box center [344, 572] width 93 height 30
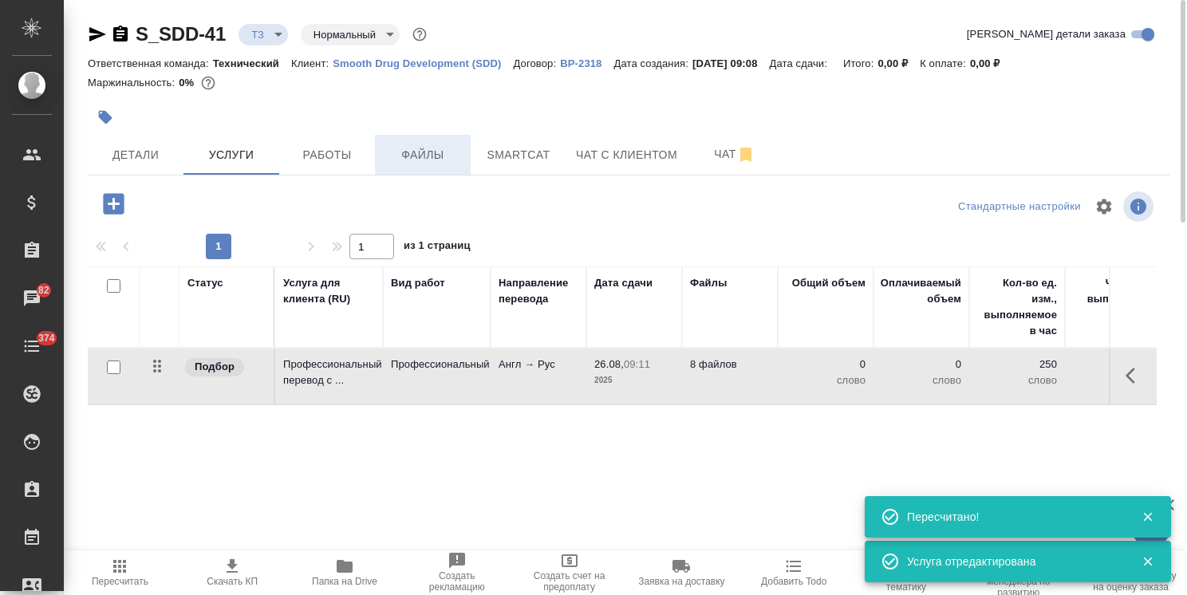
click at [451, 159] on span "Файлы" at bounding box center [422, 155] width 77 height 20
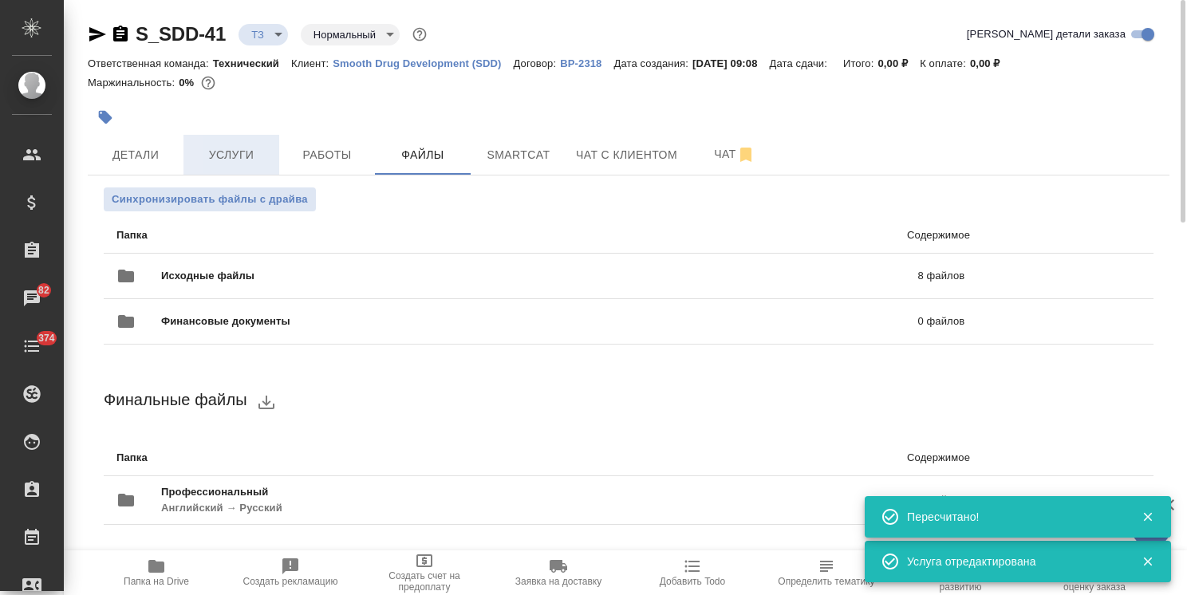
click at [238, 153] on span "Услуги" at bounding box center [231, 155] width 77 height 20
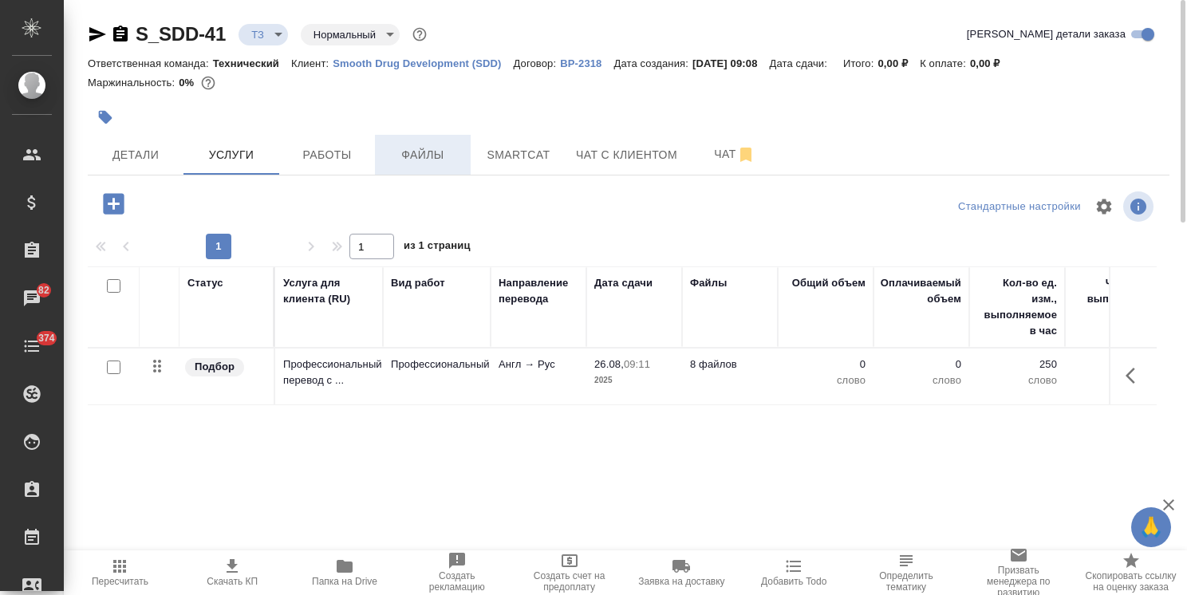
click at [418, 147] on span "Файлы" at bounding box center [422, 155] width 77 height 20
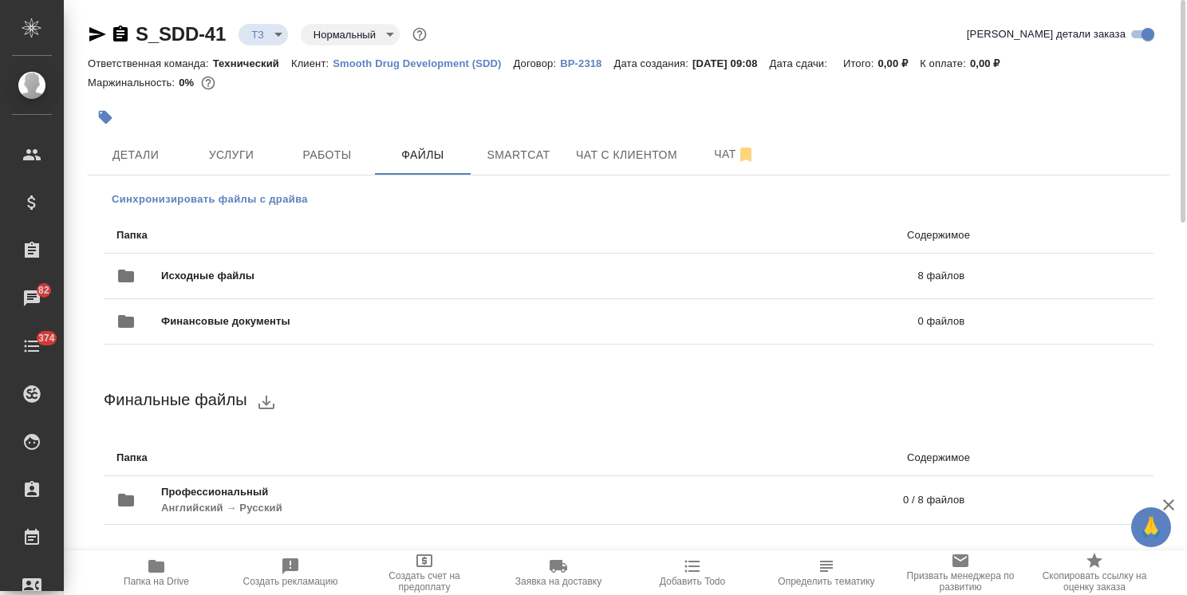
click at [276, 206] on span "Синхронизировать файлы с драйва" at bounding box center [210, 199] width 196 height 16
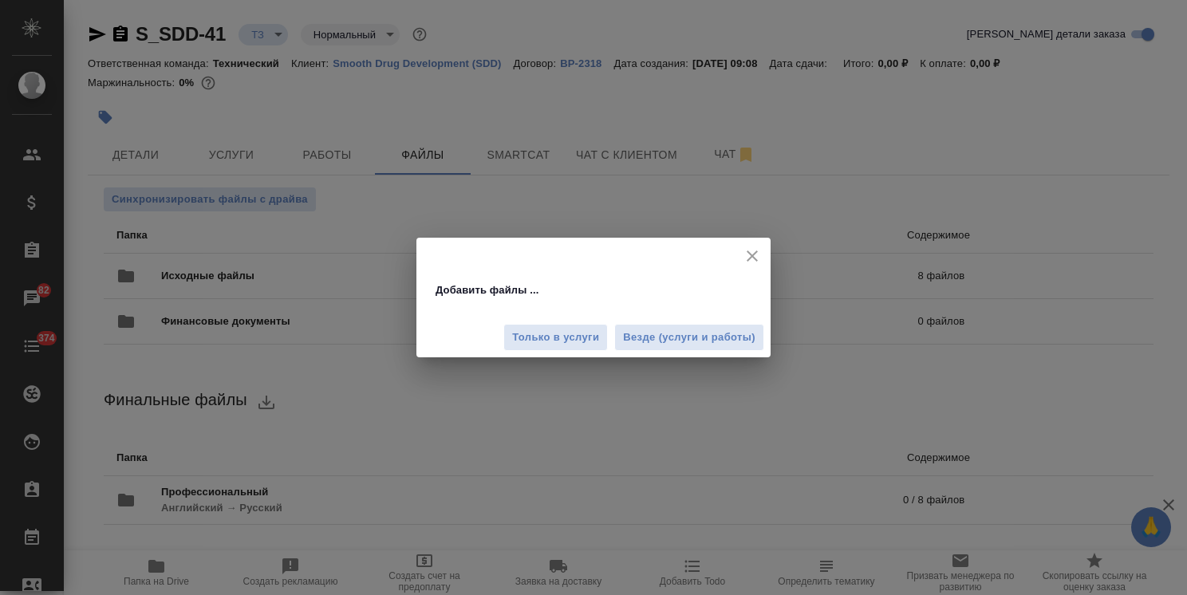
click at [769, 338] on div "Только в услуги Везде (услуги и работы)" at bounding box center [593, 331] width 354 height 53
click at [727, 343] on span "Везде (услуги и работы)" at bounding box center [689, 338] width 132 height 18
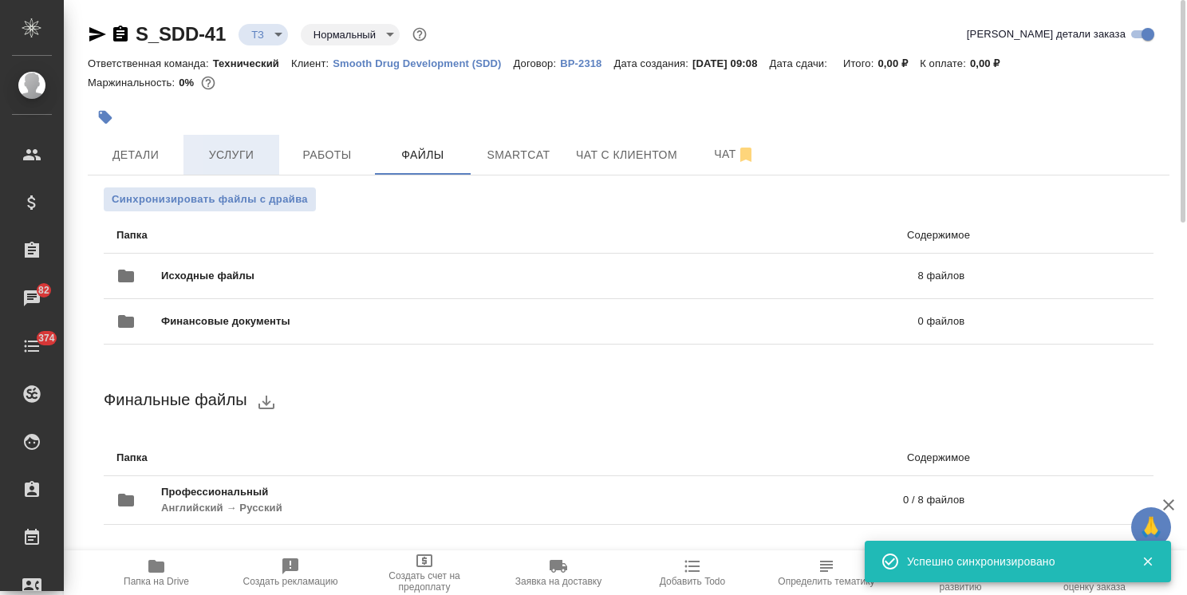
click at [249, 163] on span "Услуги" at bounding box center [231, 155] width 77 height 20
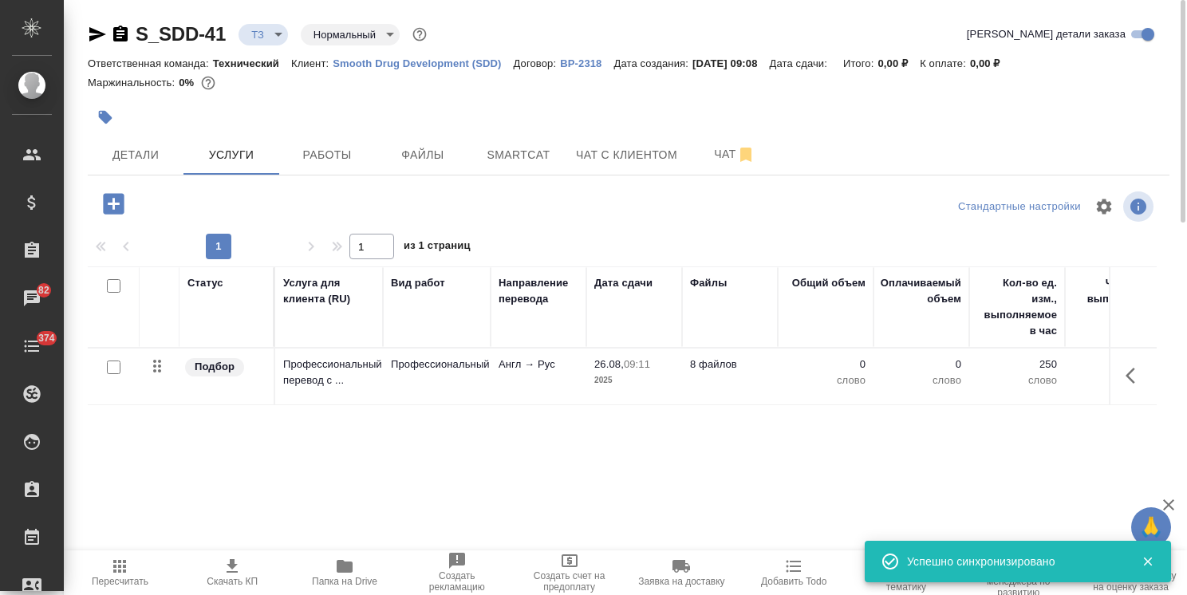
click at [112, 370] on input "checkbox" at bounding box center [114, 367] width 14 height 14
checkbox input "true"
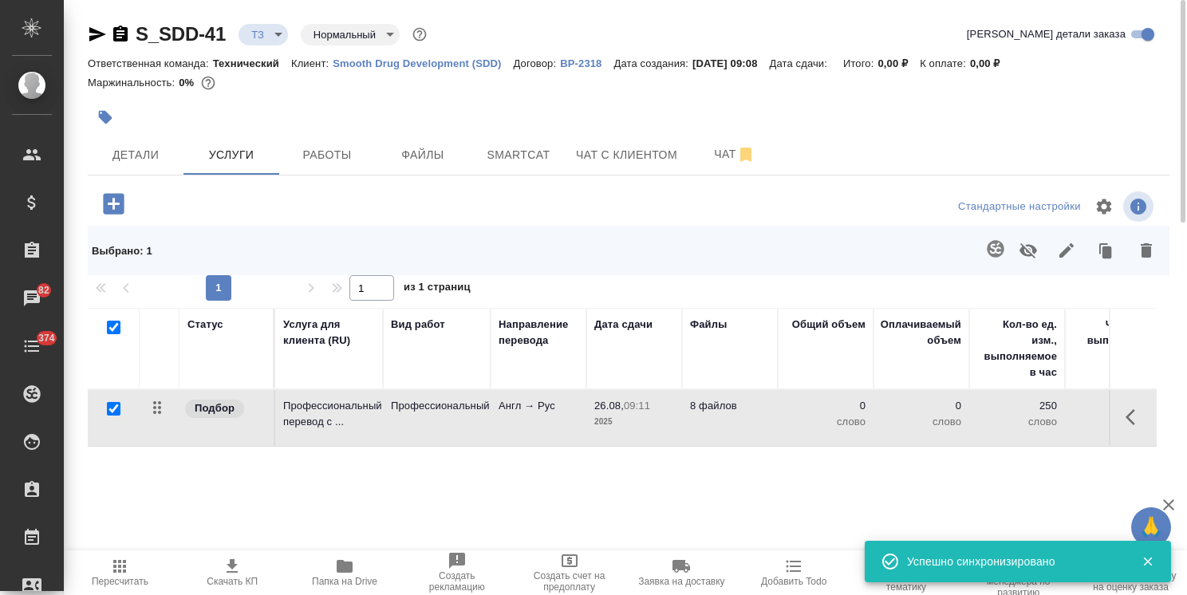
click at [975, 242] on div at bounding box center [735, 250] width 859 height 41
click at [989, 245] on icon "button" at bounding box center [995, 248] width 17 height 17
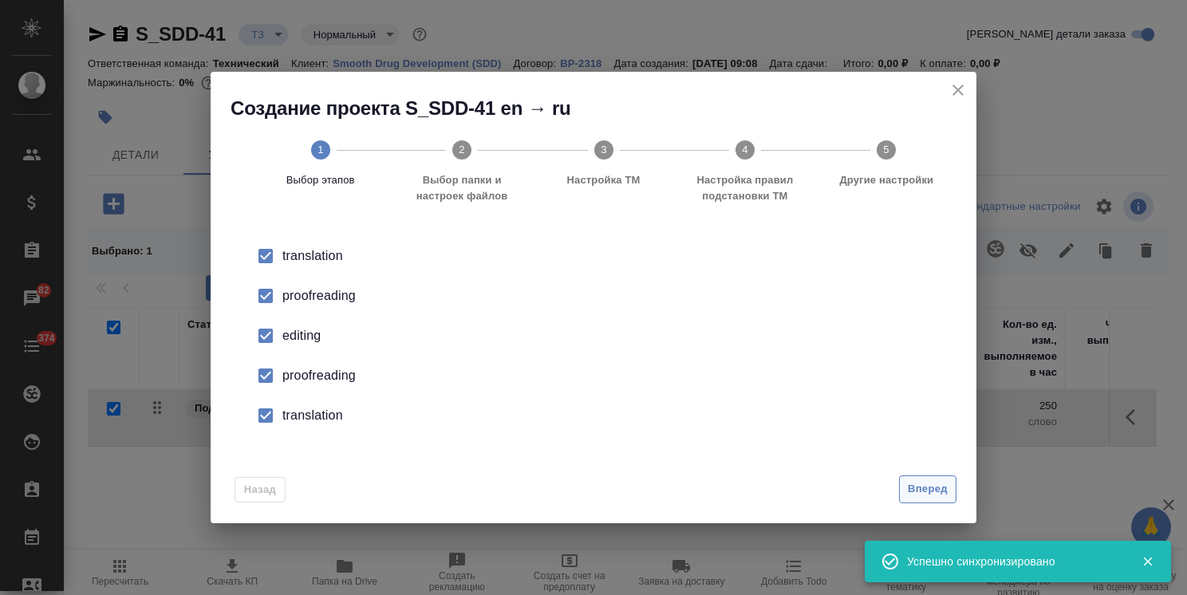
click at [925, 490] on span "Вперед" at bounding box center [928, 489] width 40 height 18
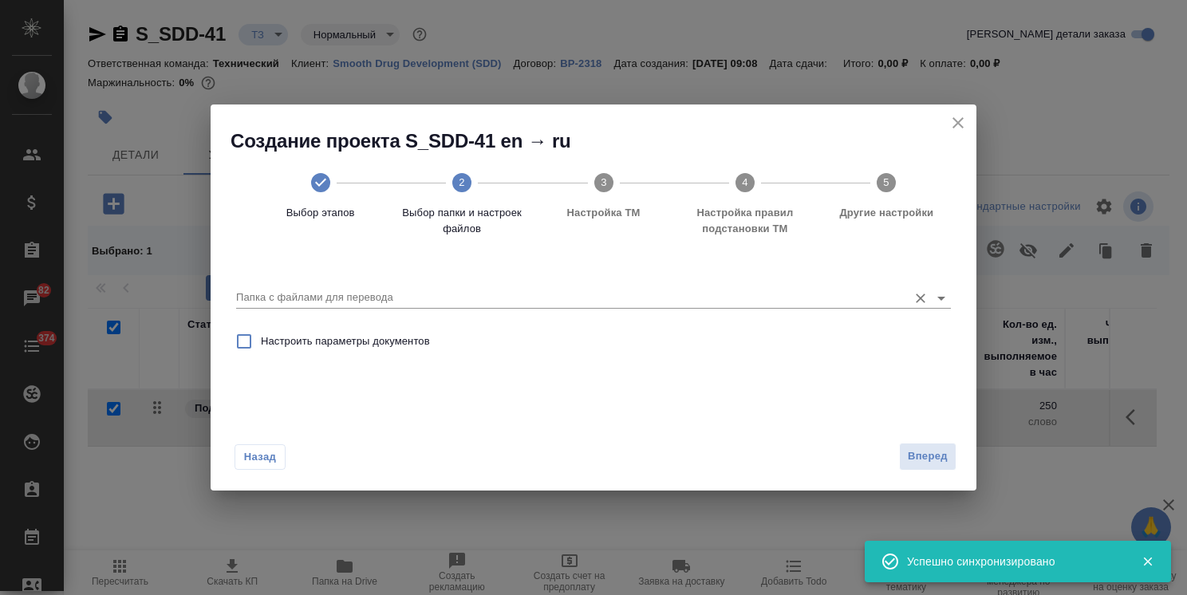
click at [463, 301] on input "Папка с файлами для перевода" at bounding box center [568, 297] width 664 height 19
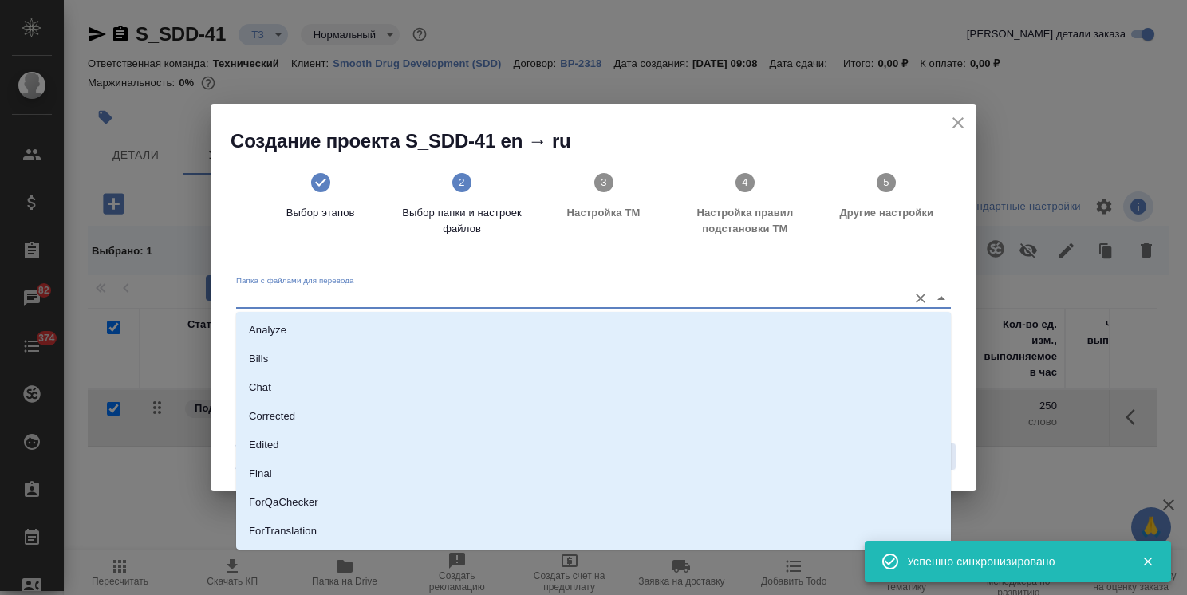
click at [436, 320] on li "Analyze" at bounding box center [593, 330] width 715 height 29
type input "Analyze"
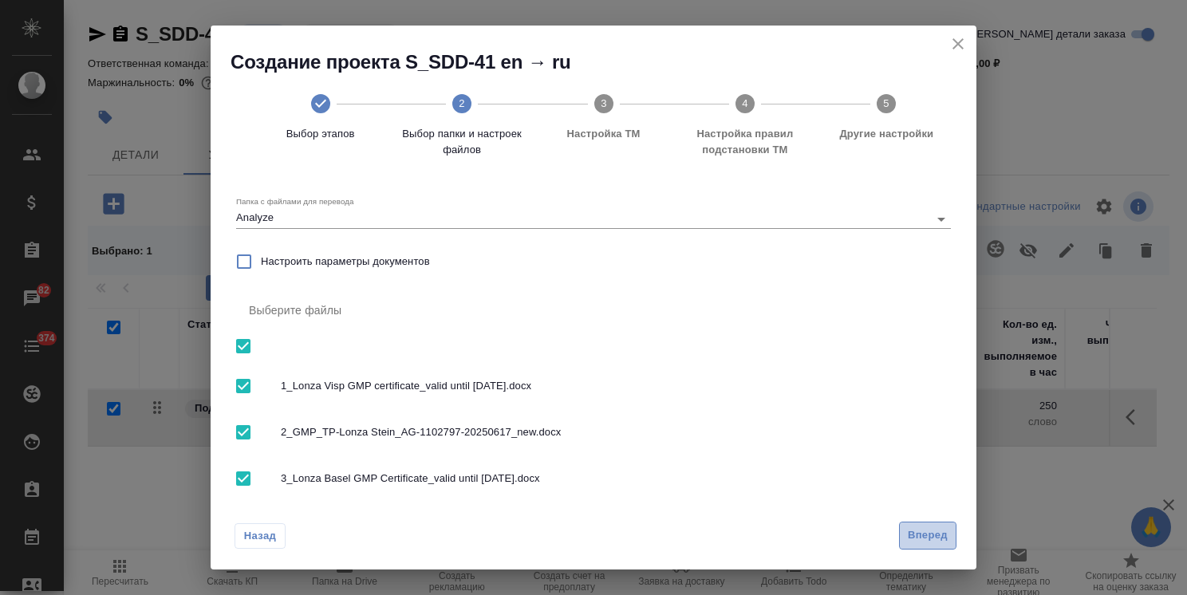
click at [926, 529] on span "Вперед" at bounding box center [928, 535] width 40 height 18
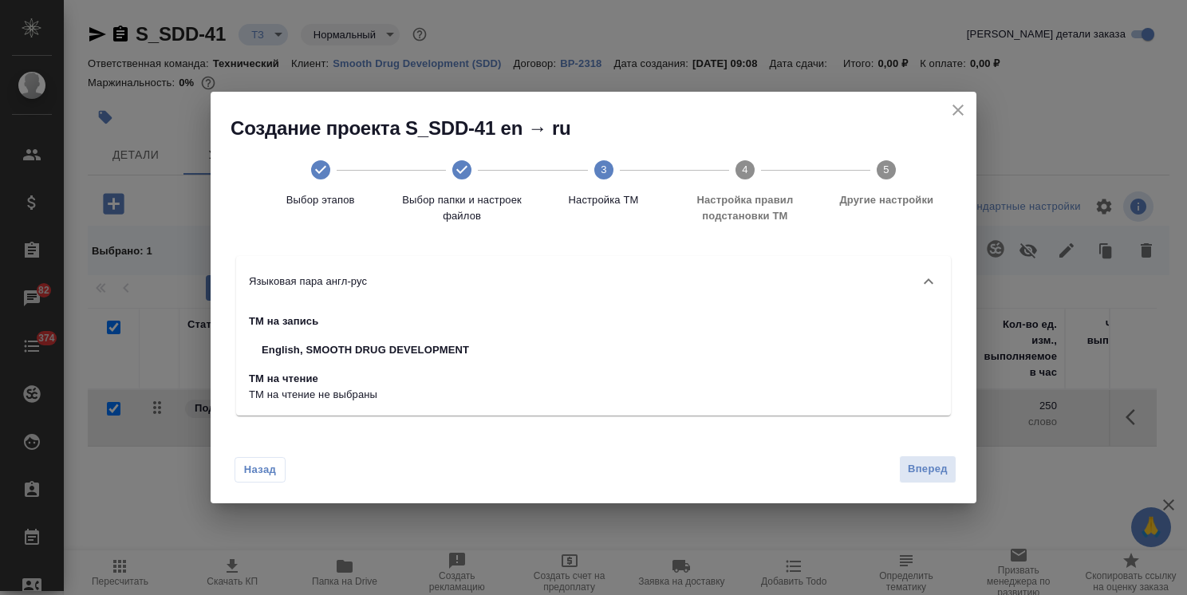
click at [903, 485] on div "Назад Вперед" at bounding box center [594, 465] width 766 height 75
click at [931, 468] on span "Вперед" at bounding box center [928, 469] width 40 height 18
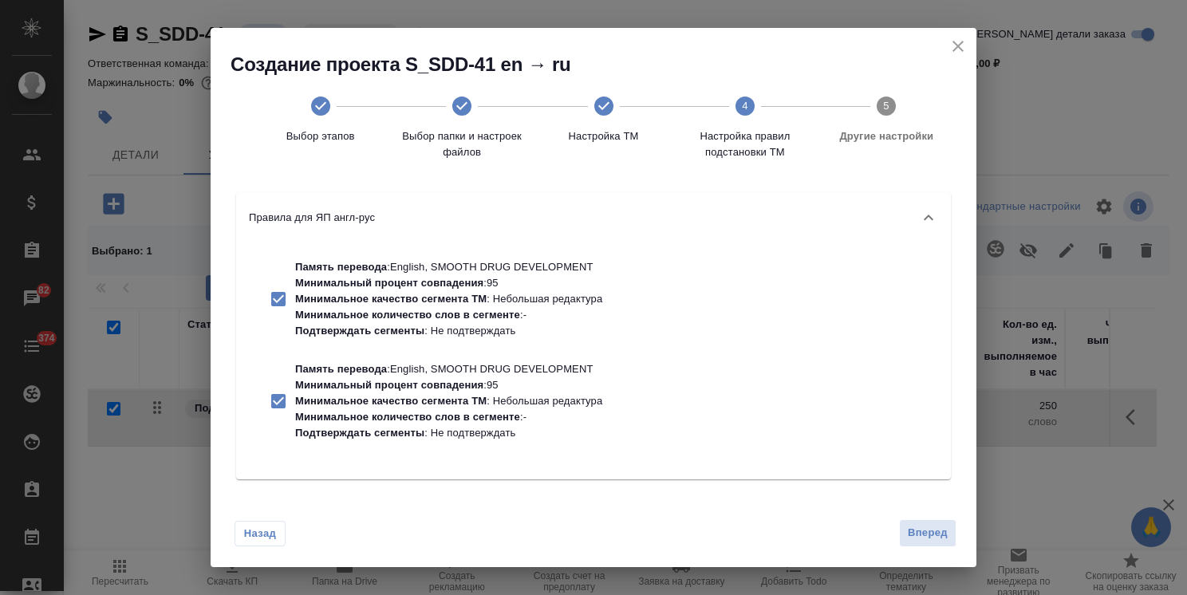
click at [930, 467] on div "Память перевода : English, SMOOTH DRUG DEVELOPMENT Минимальный процент совпаден…" at bounding box center [593, 361] width 715 height 236
click at [916, 517] on div "Назад Вперед" at bounding box center [594, 529] width 766 height 75
click at [928, 531] on span "Вперед" at bounding box center [928, 533] width 40 height 18
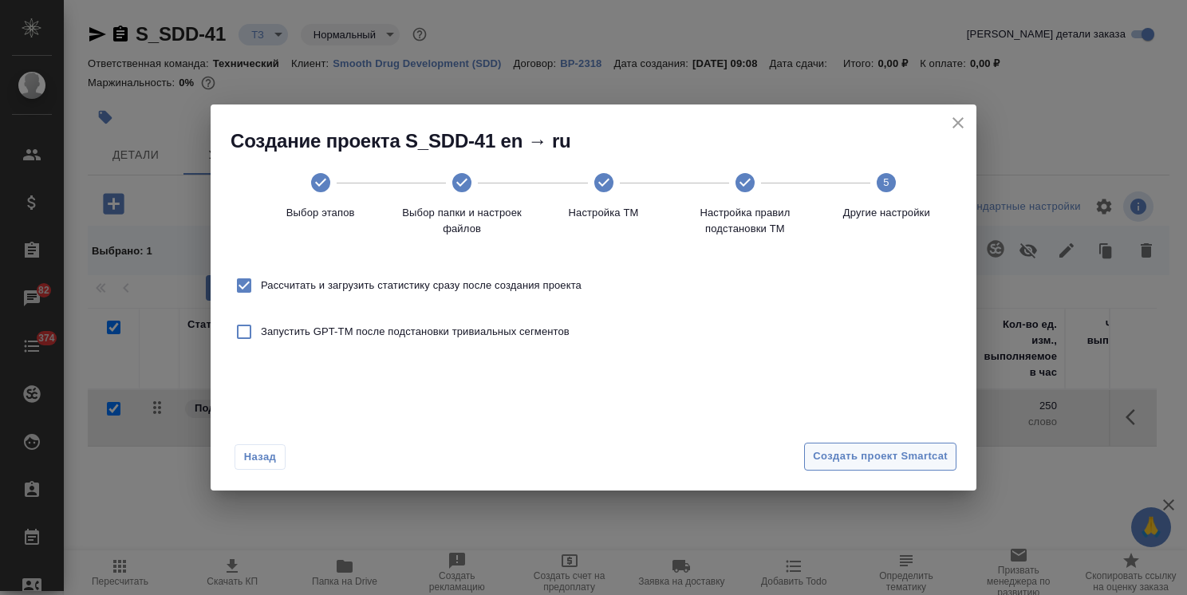
click at [904, 463] on span "Создать проект Smartcat" at bounding box center [880, 456] width 135 height 18
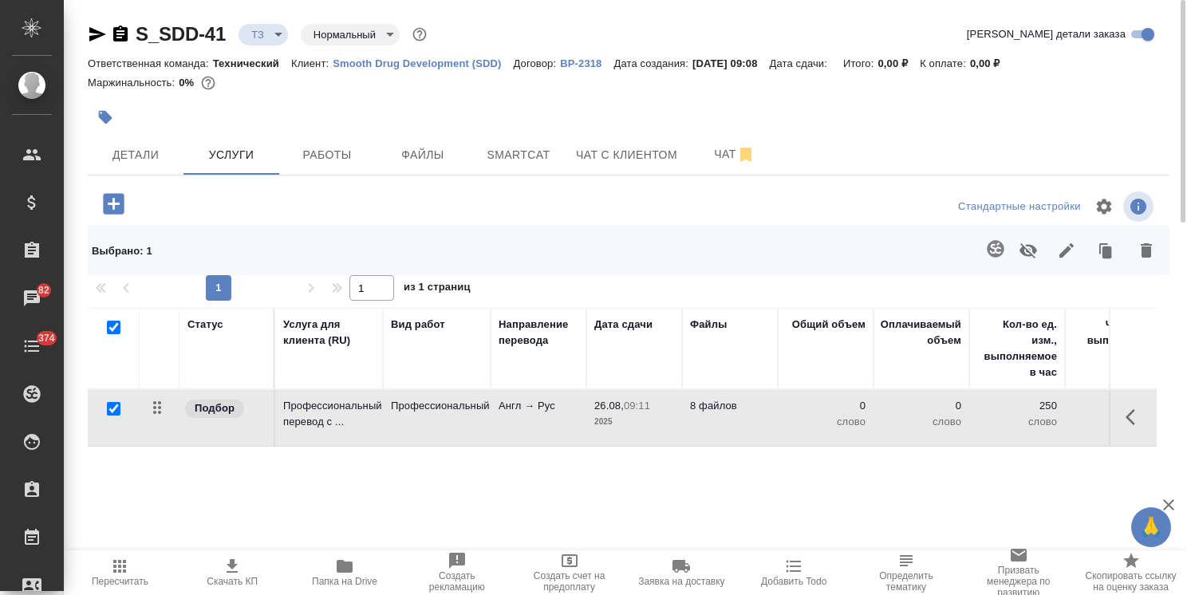
click at [115, 203] on icon "button" at bounding box center [114, 204] width 28 height 28
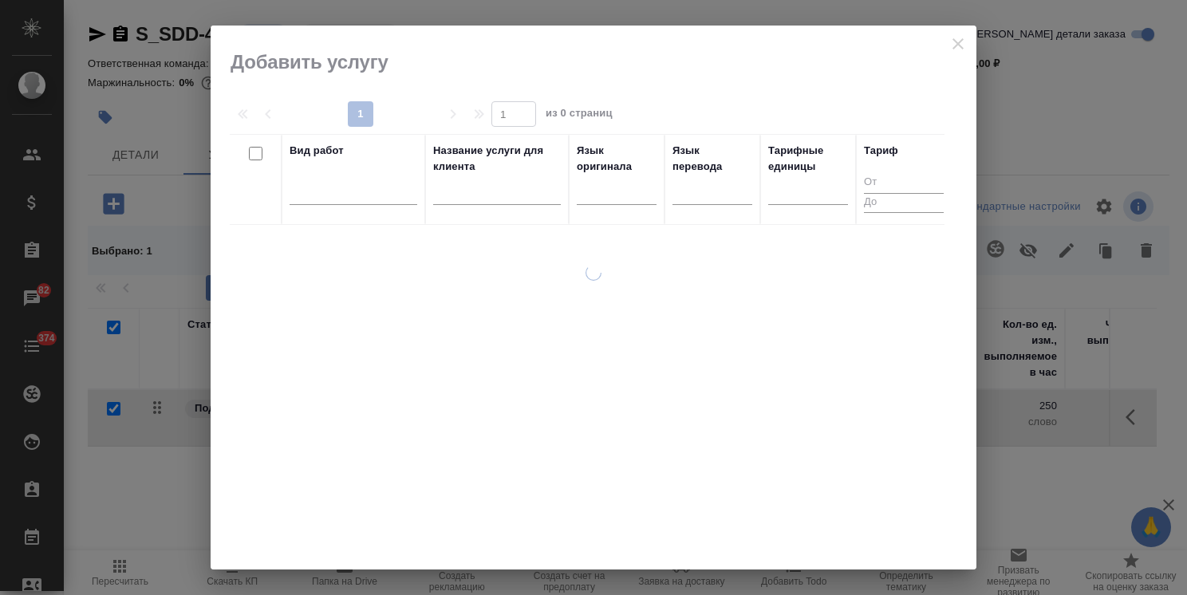
click at [518, 200] on input "text" at bounding box center [497, 195] width 128 height 20
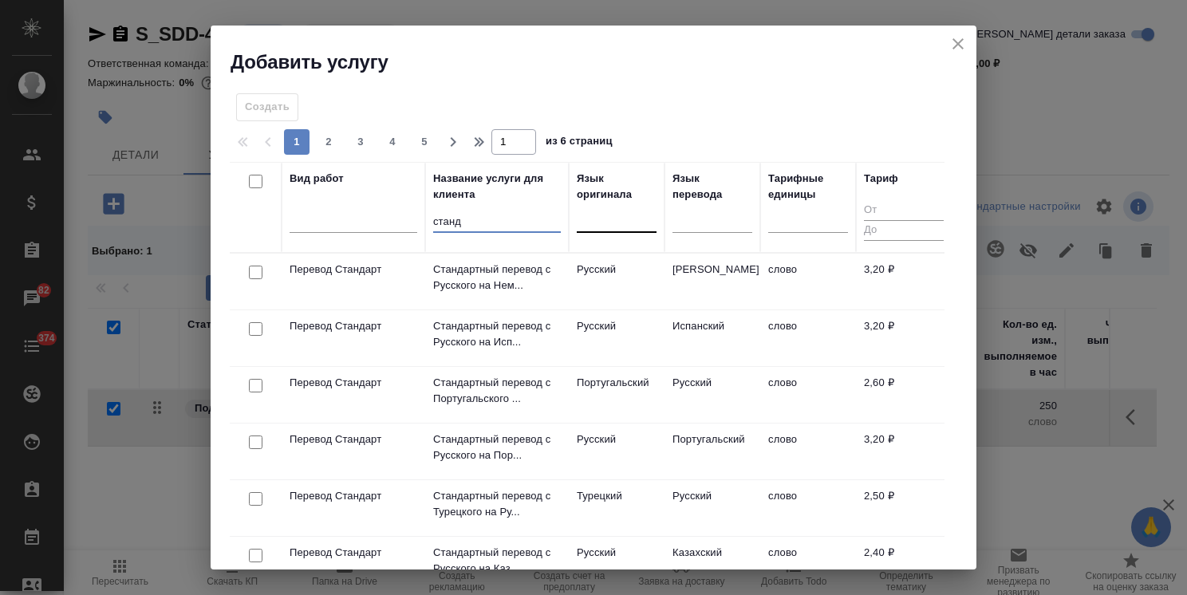
type input "станд"
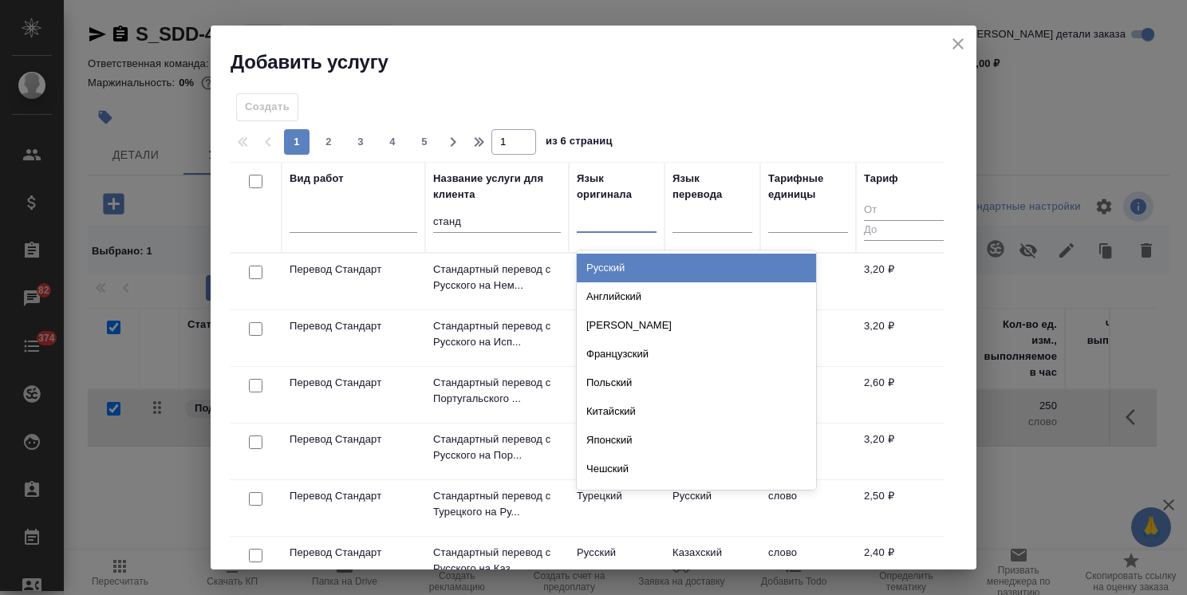
click at [615, 224] on div at bounding box center [617, 216] width 80 height 23
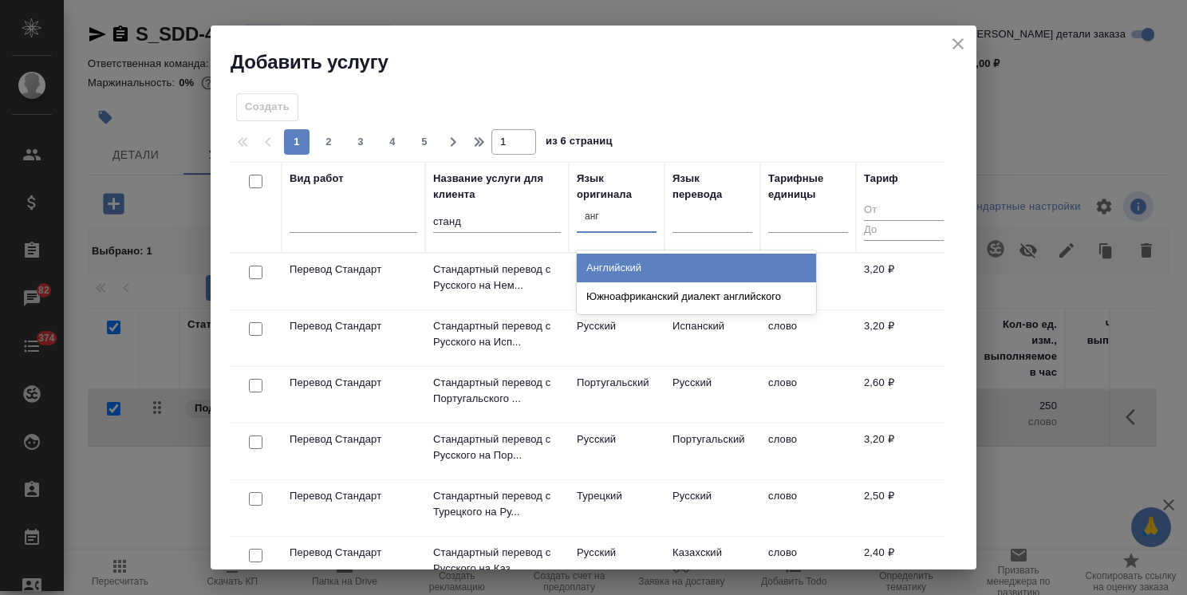
type input "англ"
click at [623, 261] on div "Английский" at bounding box center [696, 268] width 239 height 29
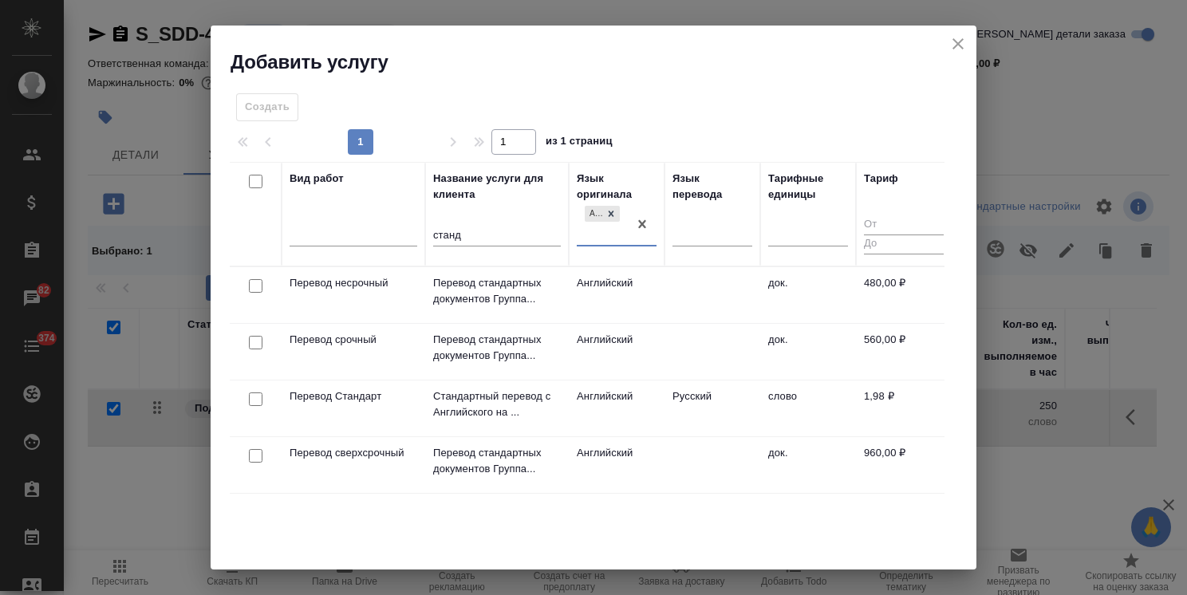
click at [258, 399] on input "checkbox" at bounding box center [256, 399] width 14 height 14
checkbox input "true"
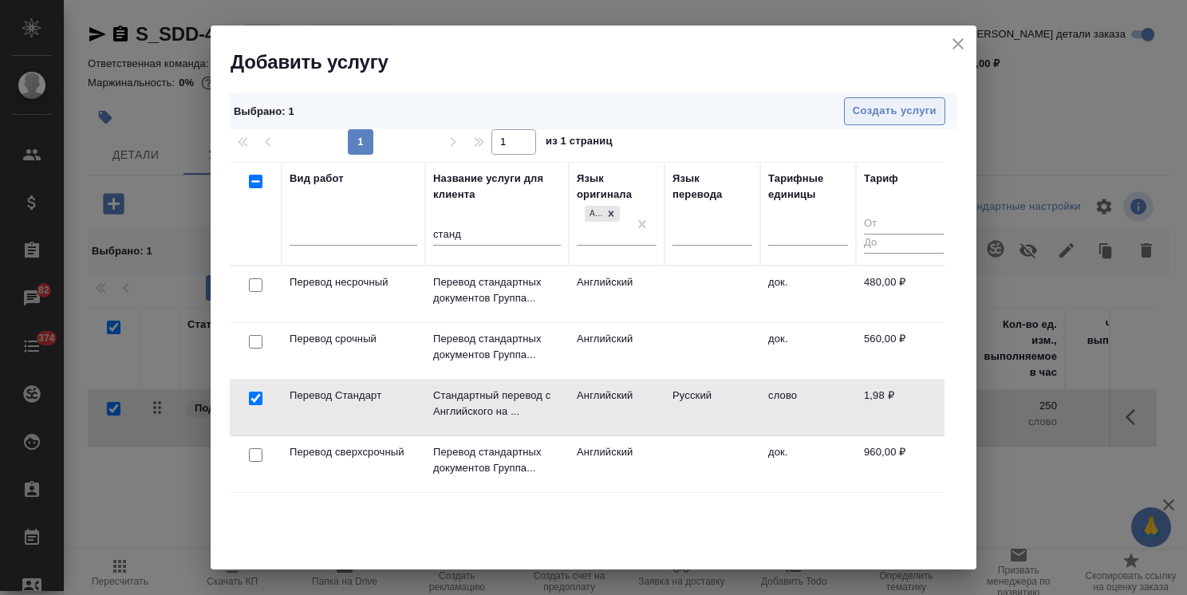
click at [872, 113] on span "Создать услуги" at bounding box center [895, 111] width 84 height 18
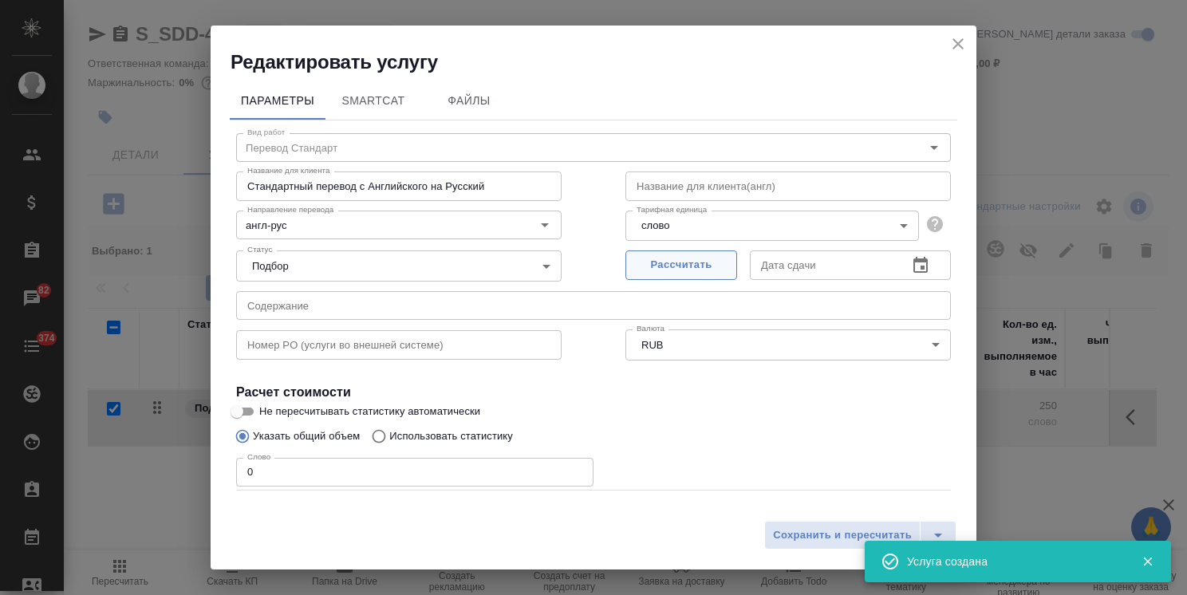
checkbox input "false"
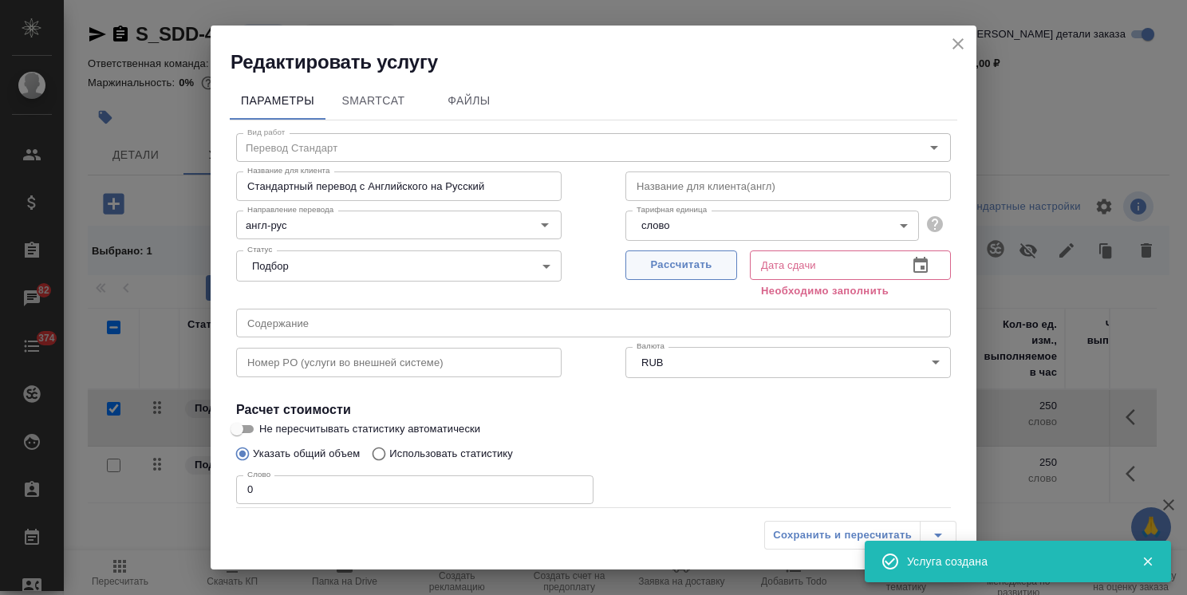
click at [658, 263] on span "Рассчитать" at bounding box center [681, 265] width 94 height 18
type input "26.08.2025 09:17"
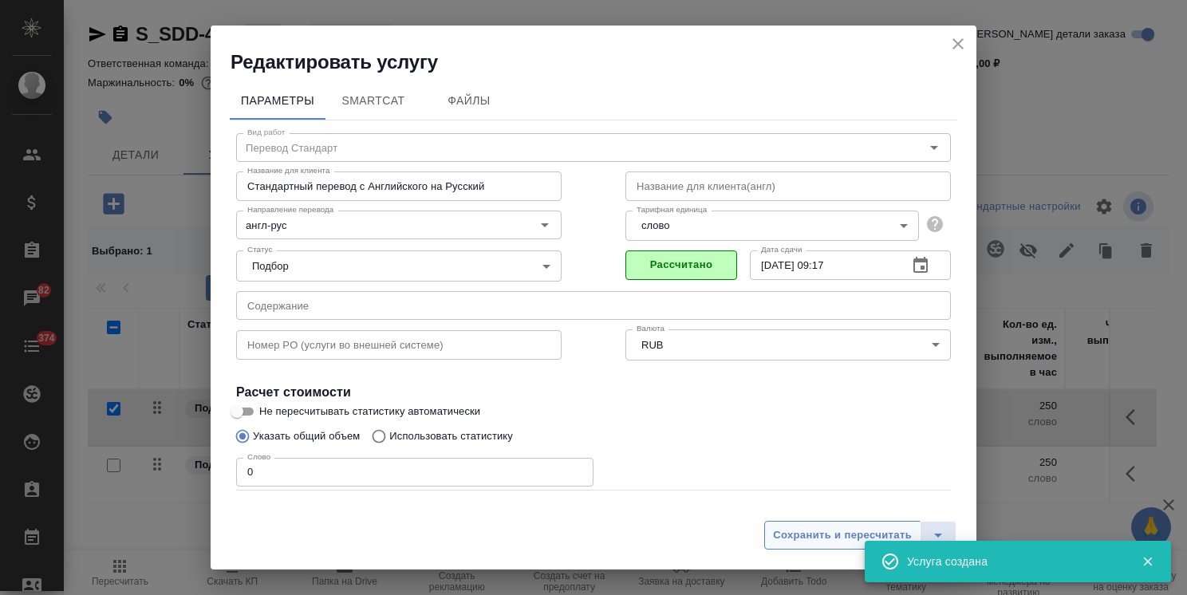
click at [806, 546] on button "Сохранить и пересчитать" at bounding box center [842, 535] width 156 height 29
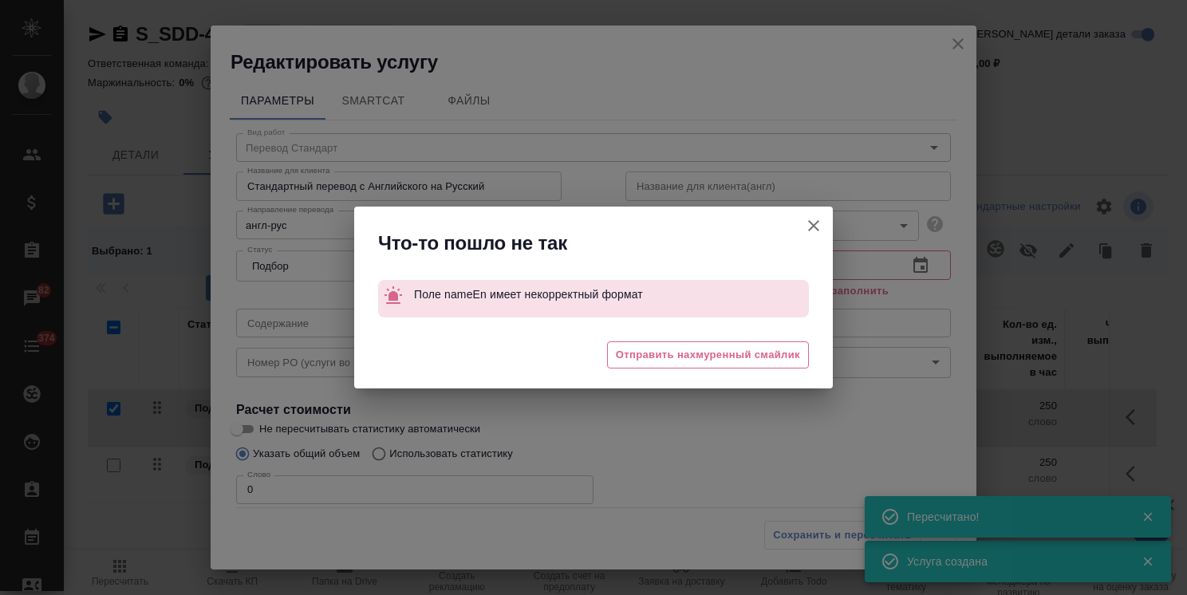
click at [820, 223] on icon "button" at bounding box center [813, 225] width 19 height 19
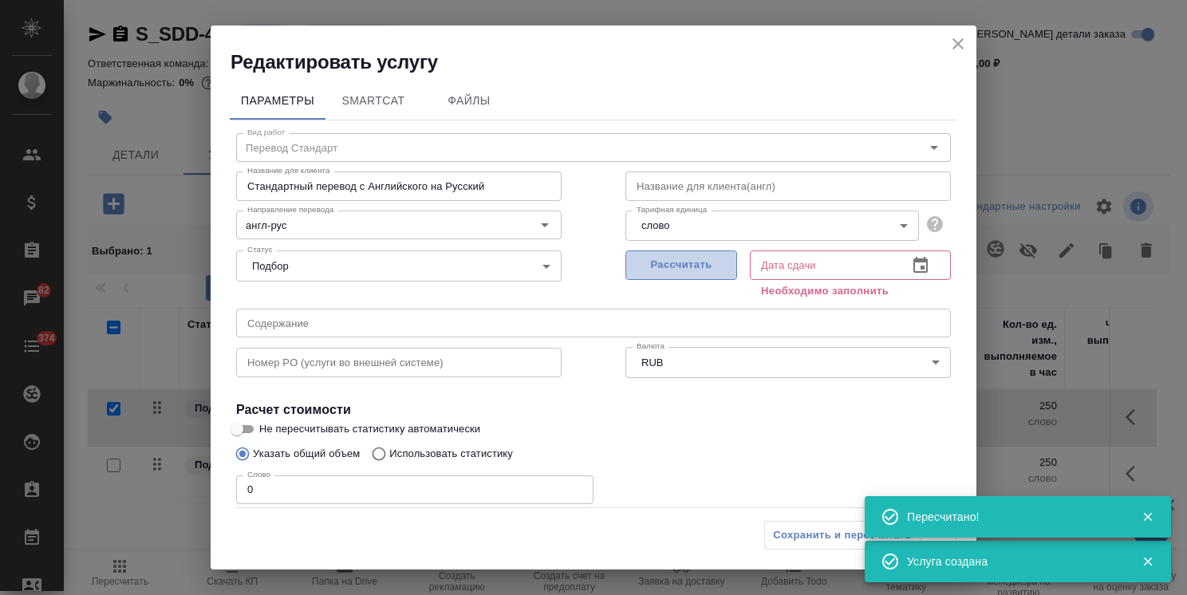
click at [702, 273] on span "Рассчитать" at bounding box center [681, 265] width 94 height 18
type input "26.08.2025 09:17"
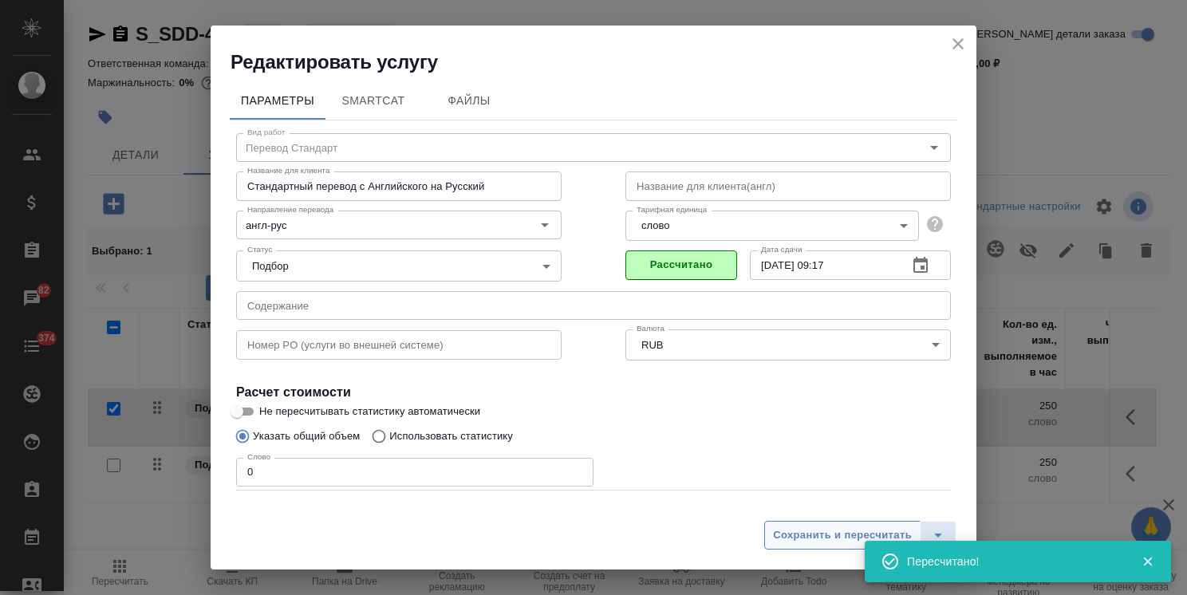
click at [803, 538] on span "Сохранить и пересчитать" at bounding box center [842, 535] width 139 height 18
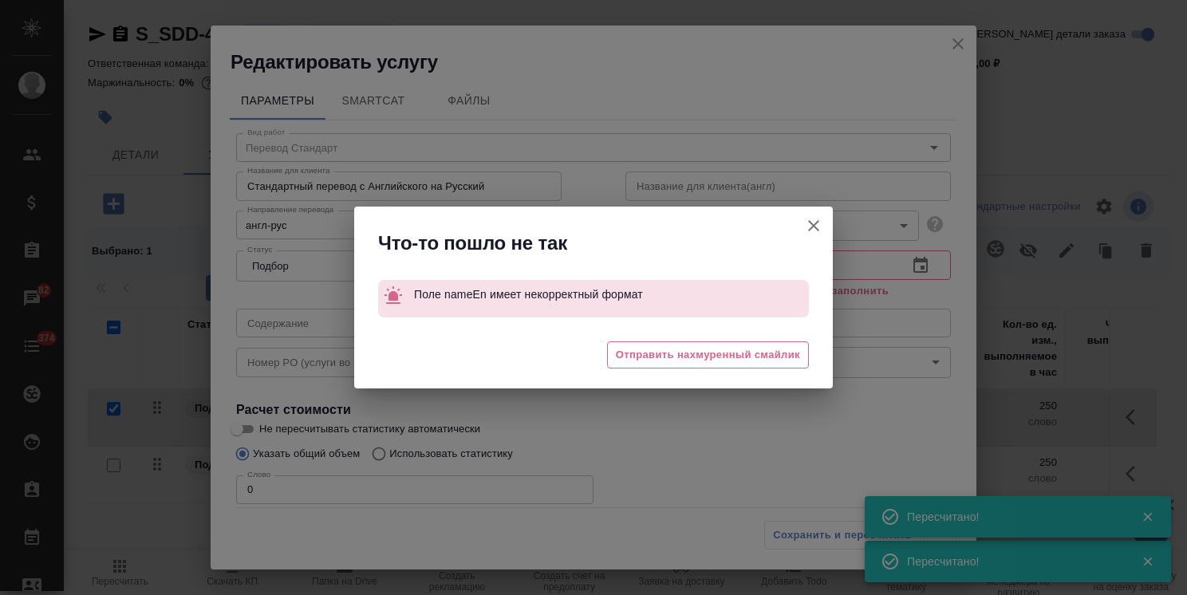
click at [829, 238] on div at bounding box center [813, 231] width 38 height 49
click at [813, 227] on icon "button" at bounding box center [813, 225] width 11 height 11
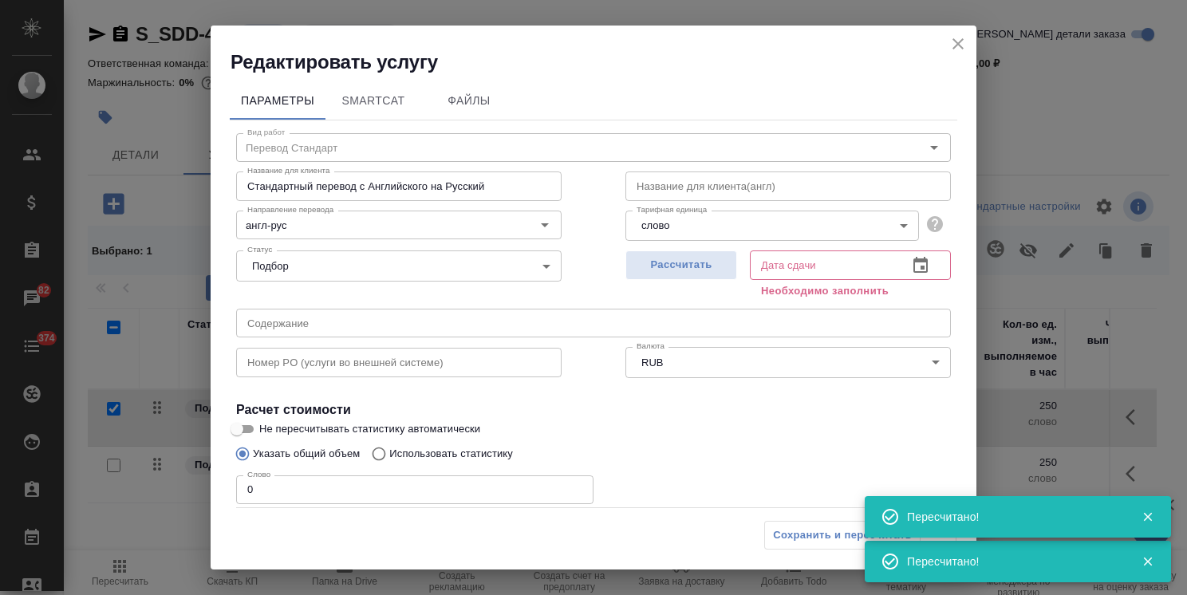
click at [959, 43] on icon "close" at bounding box center [957, 43] width 11 height 11
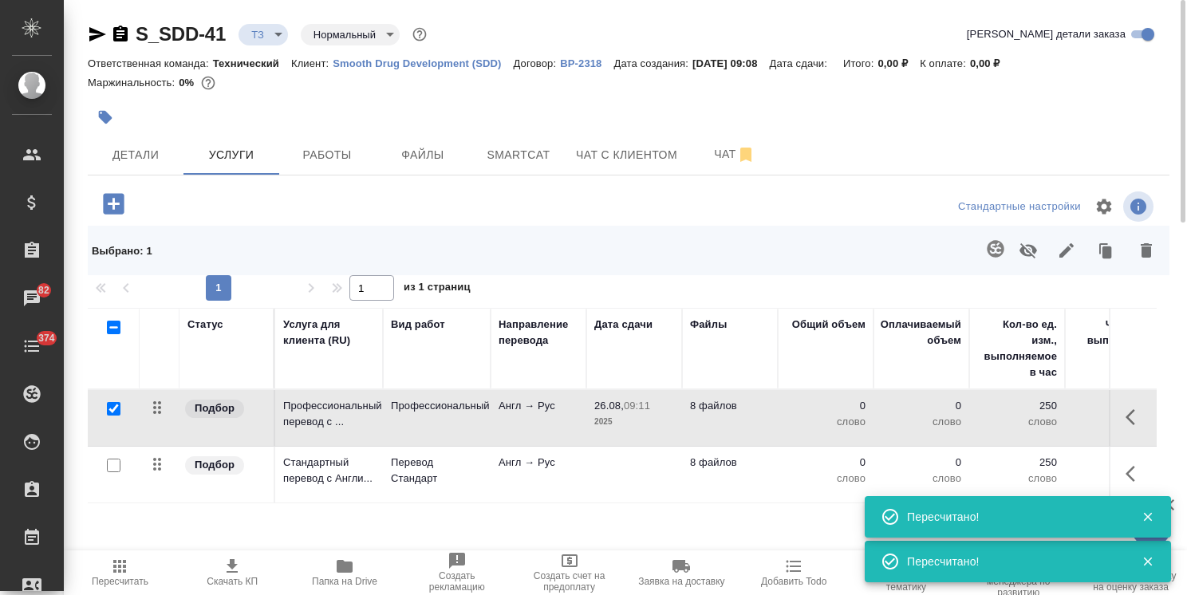
click at [523, 475] on td "Англ → Рус" at bounding box center [538, 475] width 96 height 56
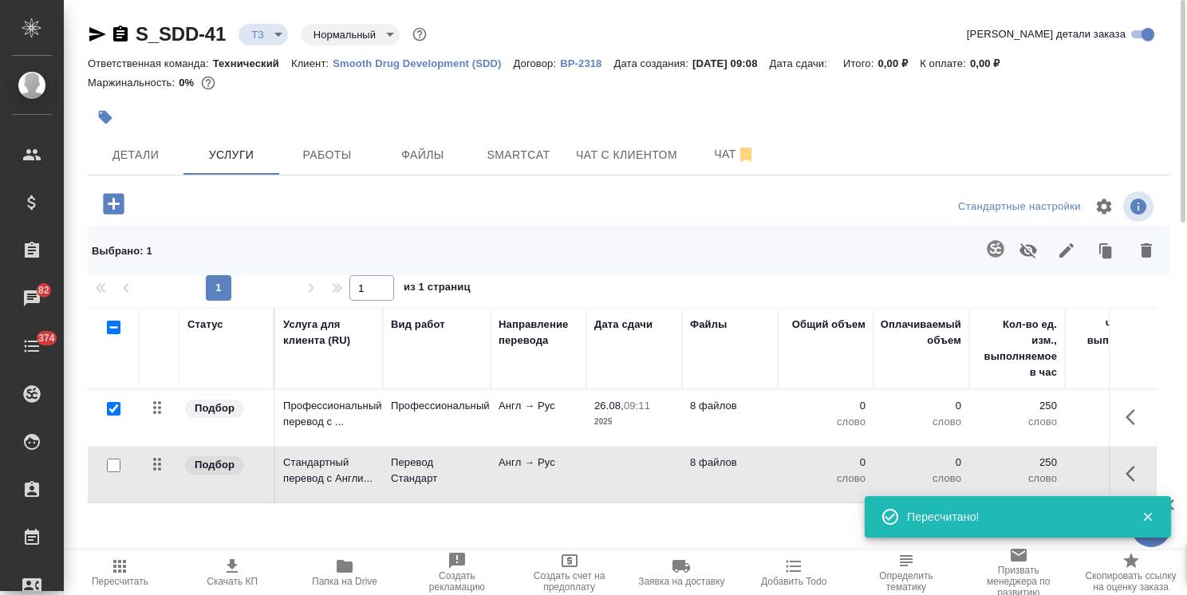
click at [523, 475] on td "Англ → Рус" at bounding box center [538, 475] width 96 height 56
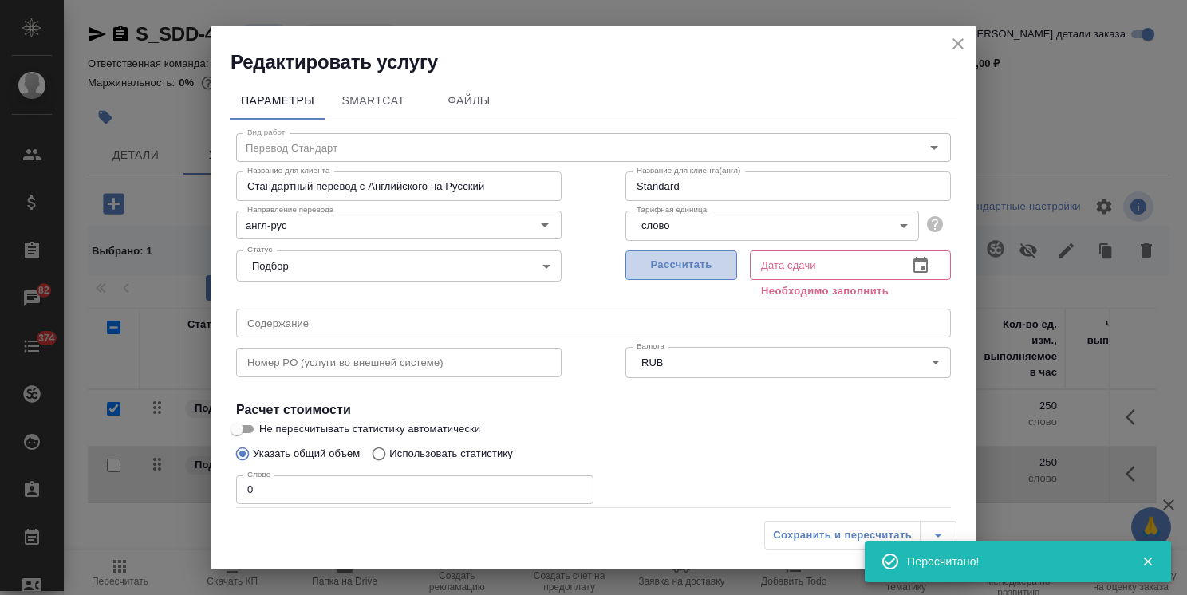
click at [651, 270] on span "Рассчитать" at bounding box center [681, 265] width 94 height 18
type input "26.08.2025 09:17"
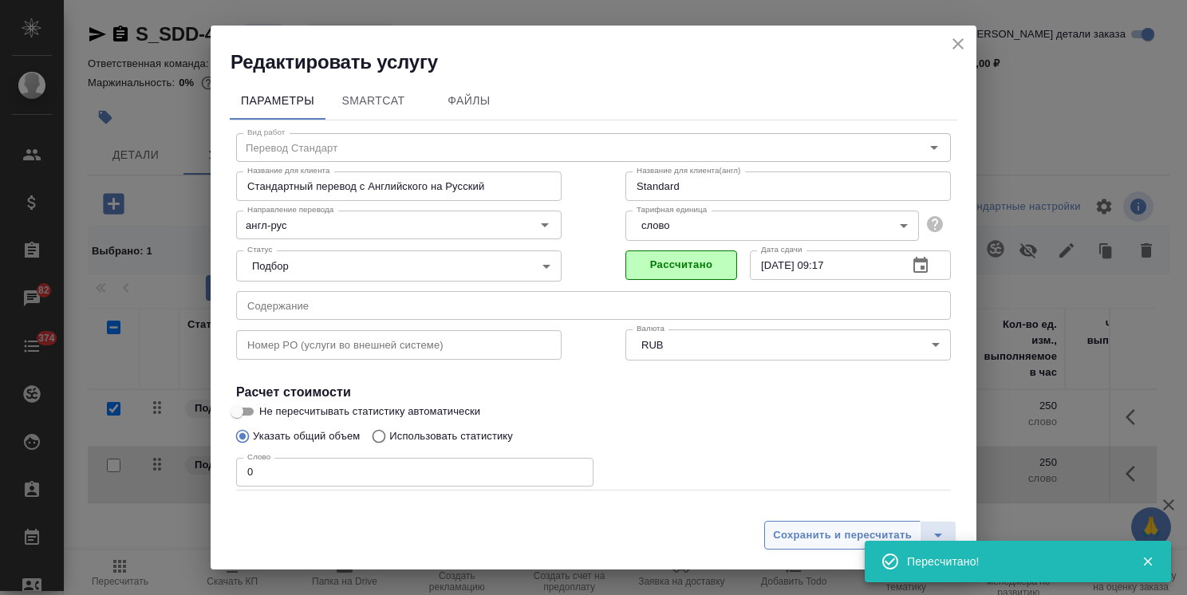
click at [783, 535] on span "Сохранить и пересчитать" at bounding box center [842, 535] width 139 height 18
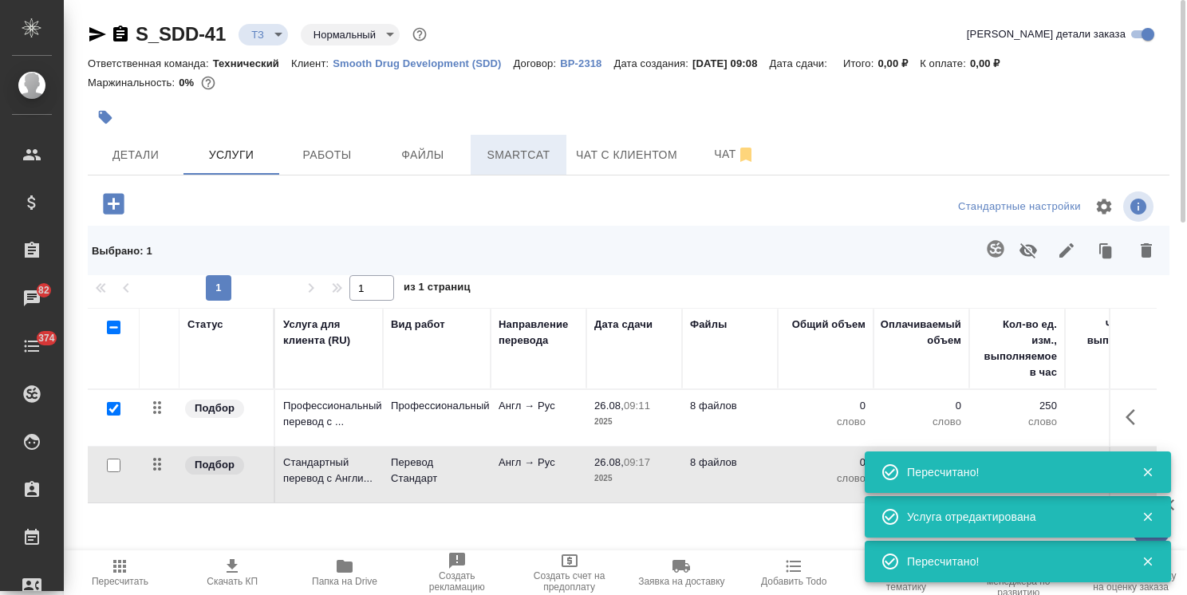
click at [520, 158] on span "Smartcat" at bounding box center [518, 155] width 77 height 20
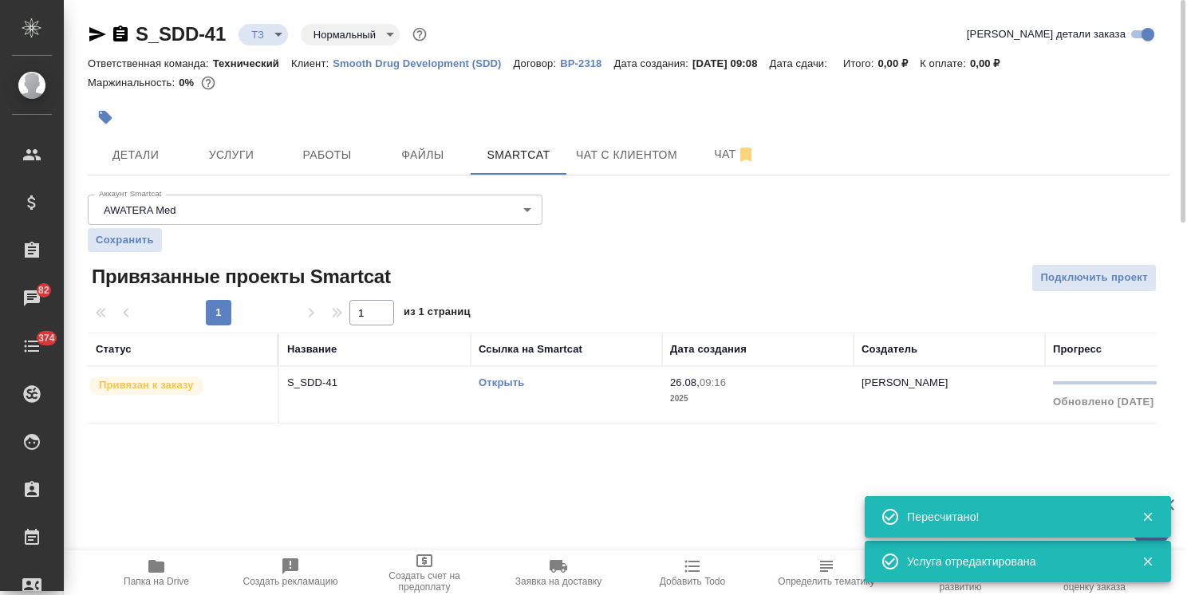
click at [497, 383] on link "Открыть" at bounding box center [501, 382] width 45 height 12
click at [512, 378] on link "Открыть" at bounding box center [501, 382] width 45 height 12
click at [240, 152] on span "Услуги" at bounding box center [231, 155] width 77 height 20
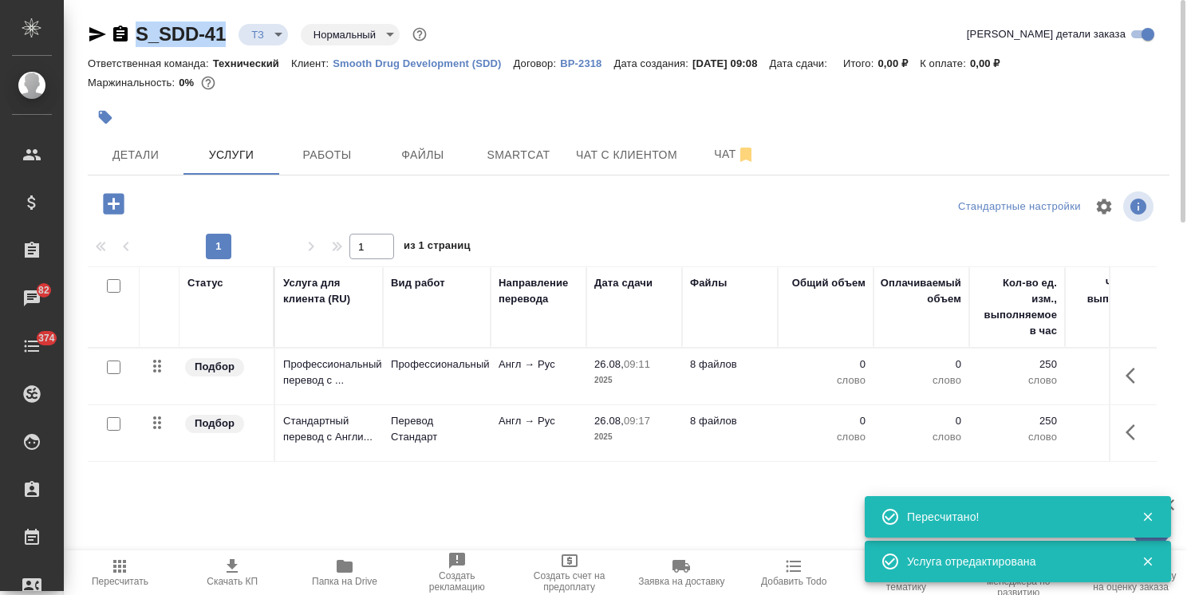
drag, startPoint x: 227, startPoint y: 14, endPoint x: 101, endPoint y: 17, distance: 126.0
click at [103, 18] on div "S_SDD-41 ТЗ tz Нормальный normal Кратко детали заказа Ответственная команда: Те…" at bounding box center [628, 325] width 1099 height 650
copy link "S_SDD-41"
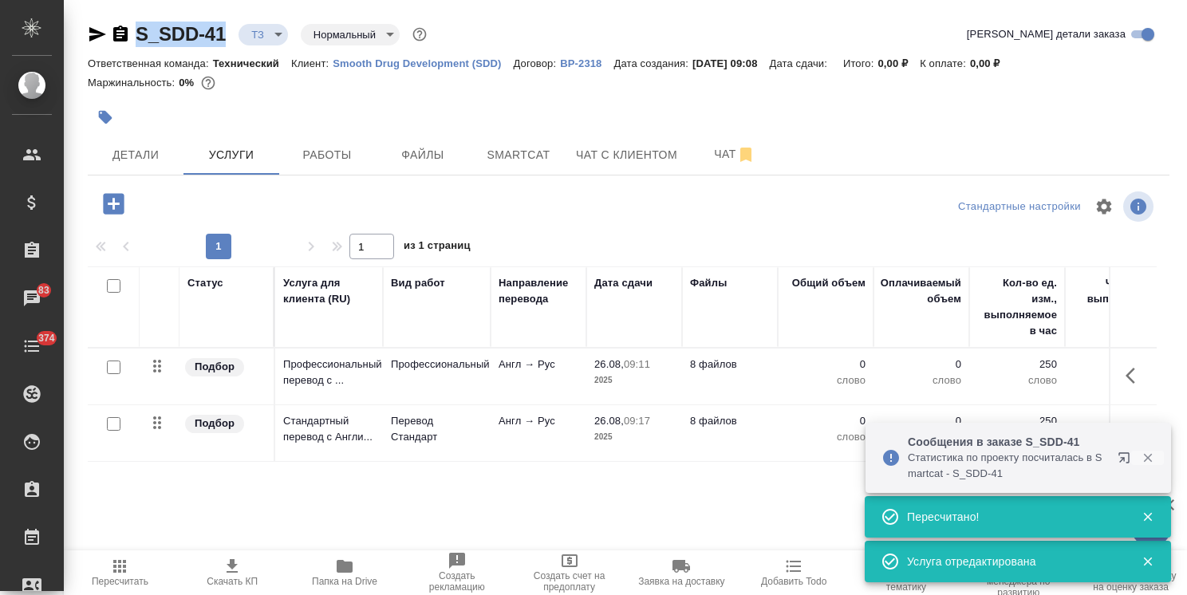
click at [1144, 462] on icon "button" at bounding box center [1147, 458] width 14 height 14
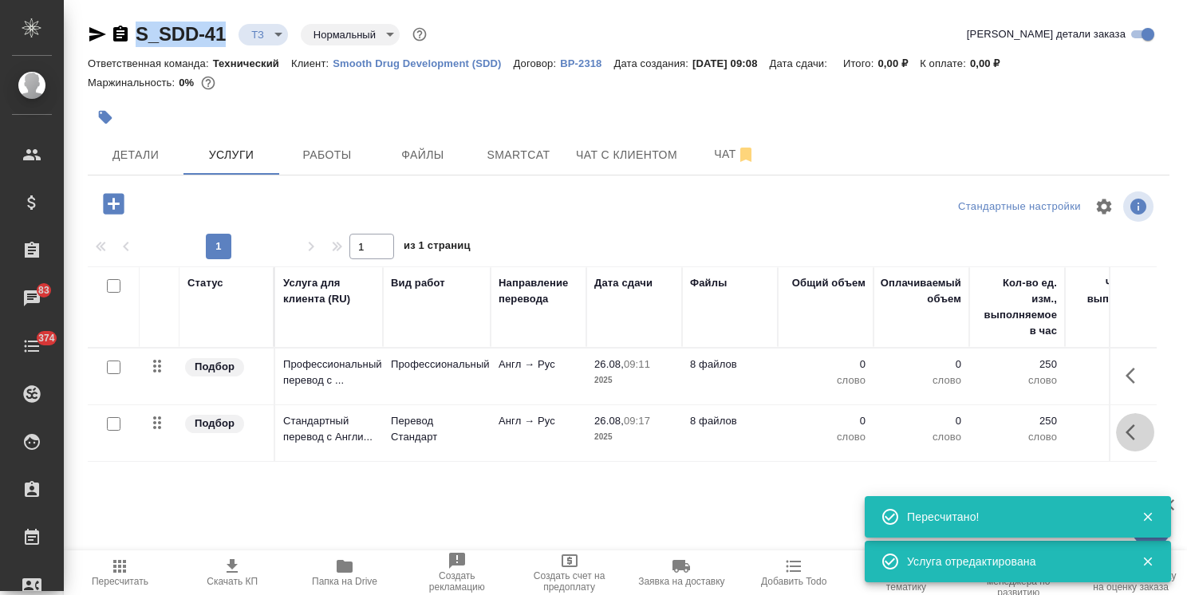
click at [1121, 434] on button "button" at bounding box center [1135, 432] width 38 height 38
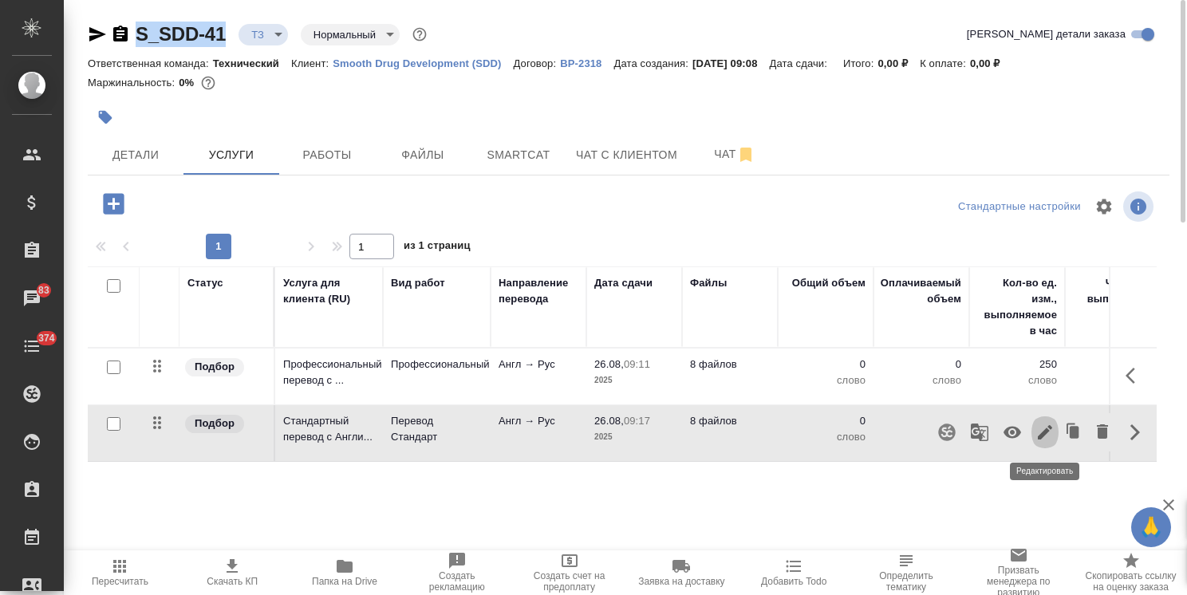
click at [1043, 429] on icon "button" at bounding box center [1044, 432] width 19 height 19
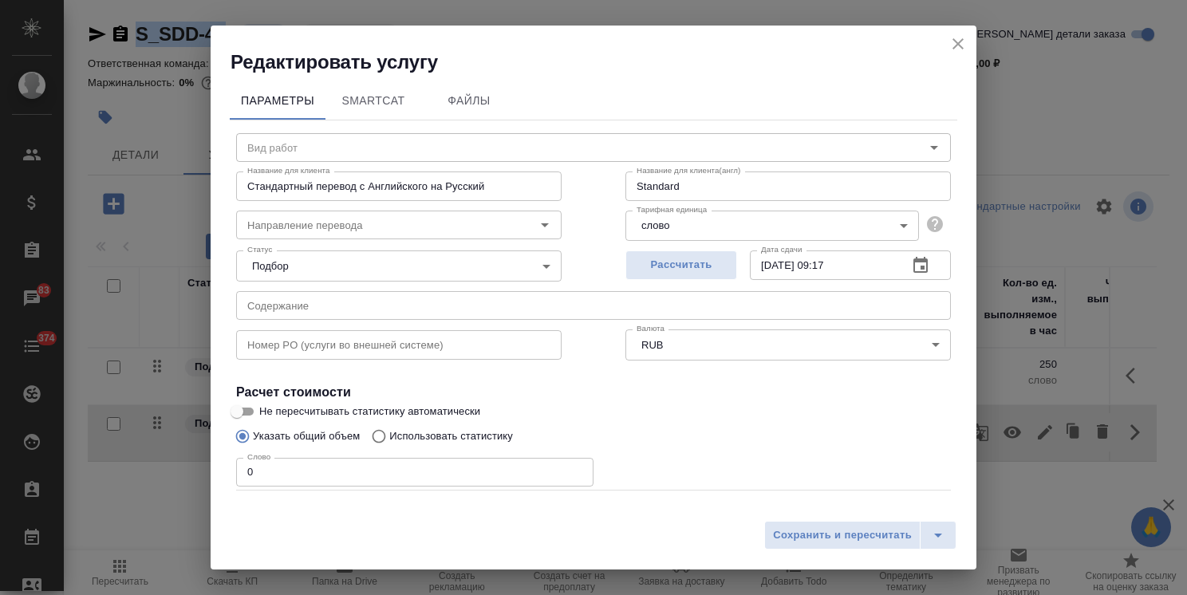
type input "Перевод Стандарт"
type input "англ-рус"
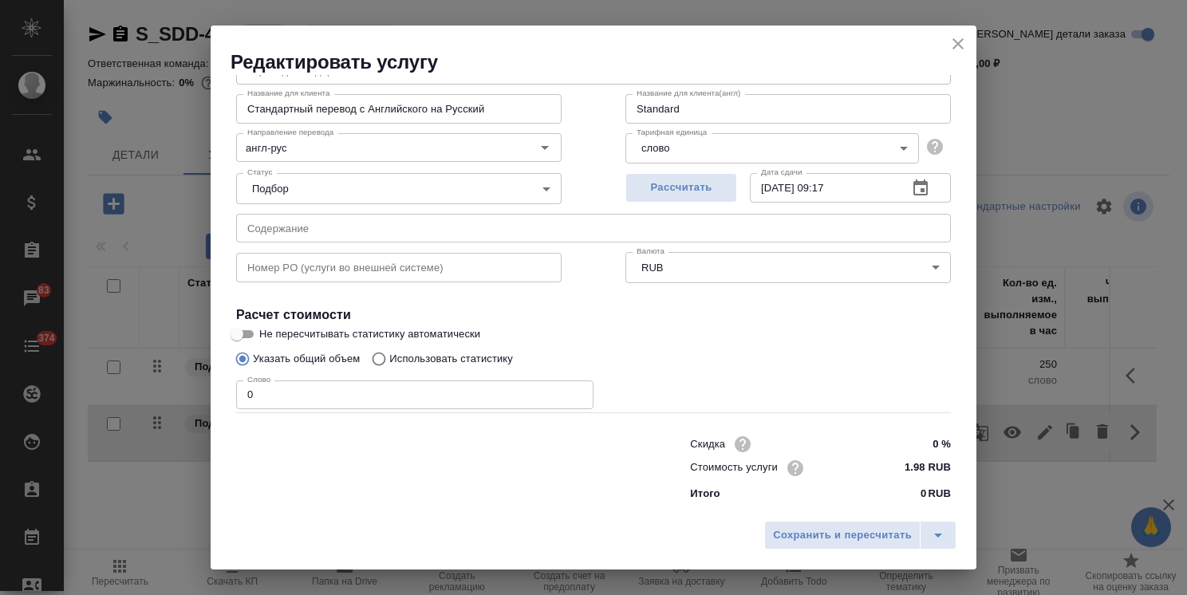
click at [458, 353] on p "Использовать статистику" at bounding box center [451, 359] width 124 height 16
click at [389, 353] on input "Использовать статистику" at bounding box center [377, 359] width 26 height 30
radio input "true"
radio input "false"
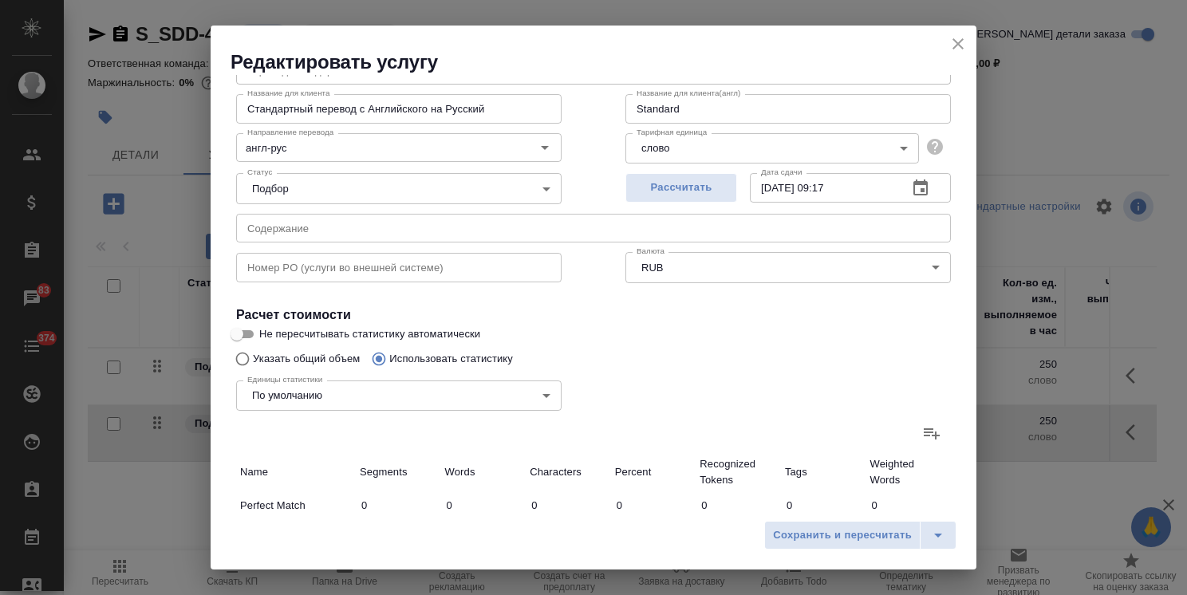
click at [922, 429] on icon at bounding box center [931, 432] width 19 height 19
click at [0, 0] on input "file" at bounding box center [0, 0] width 0 height 0
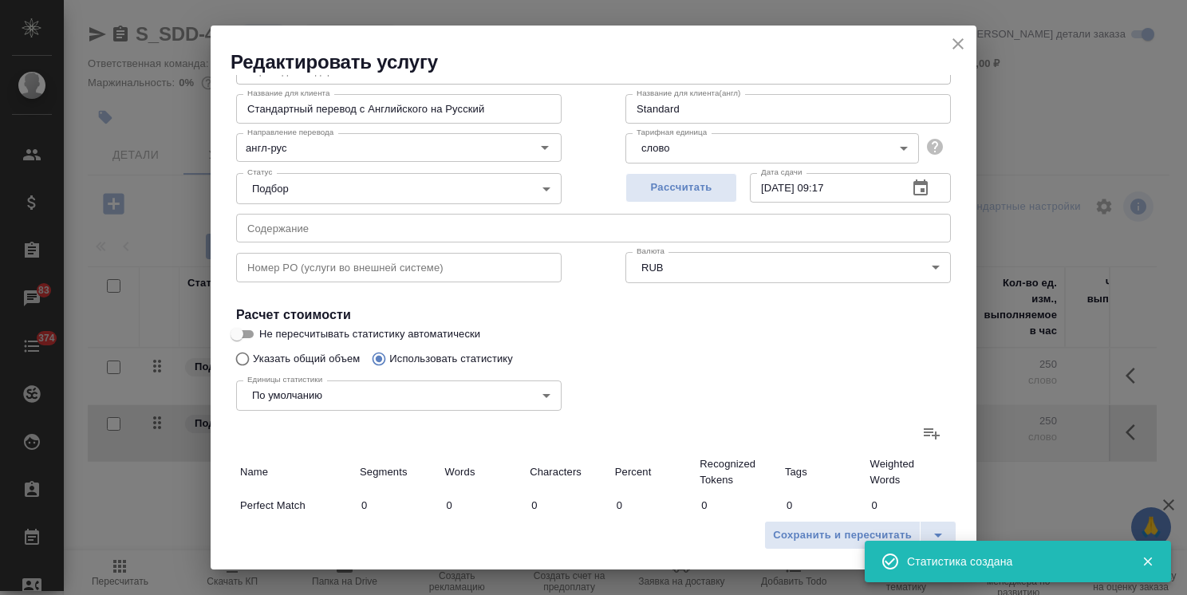
click at [958, 48] on icon "close" at bounding box center [957, 43] width 19 height 19
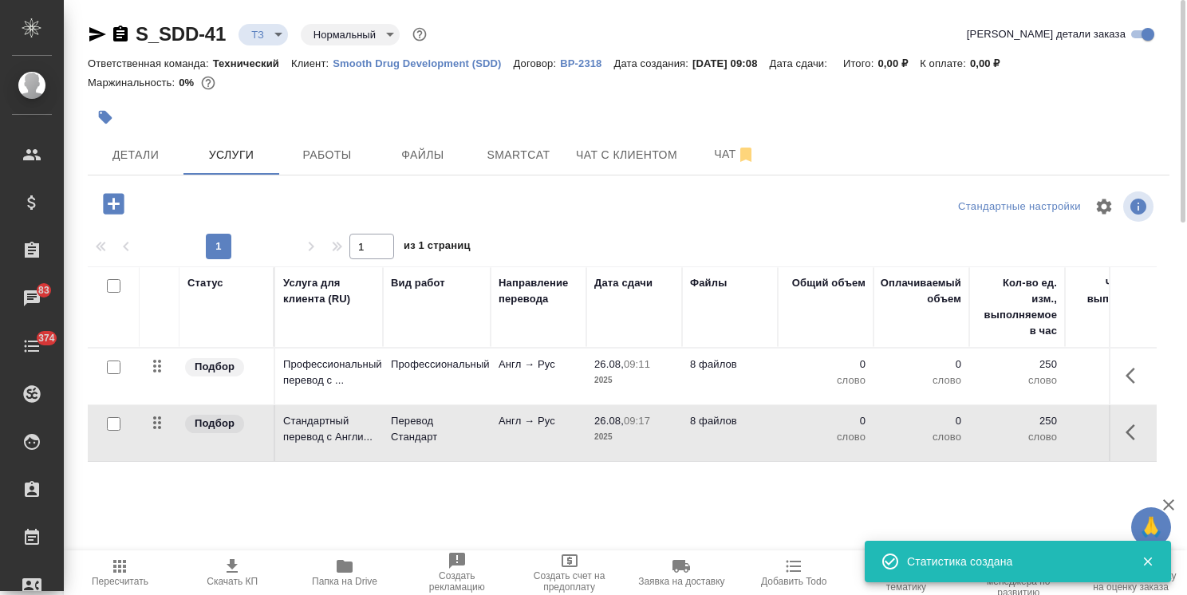
click at [96, 584] on span "Пересчитать" at bounding box center [120, 581] width 57 height 11
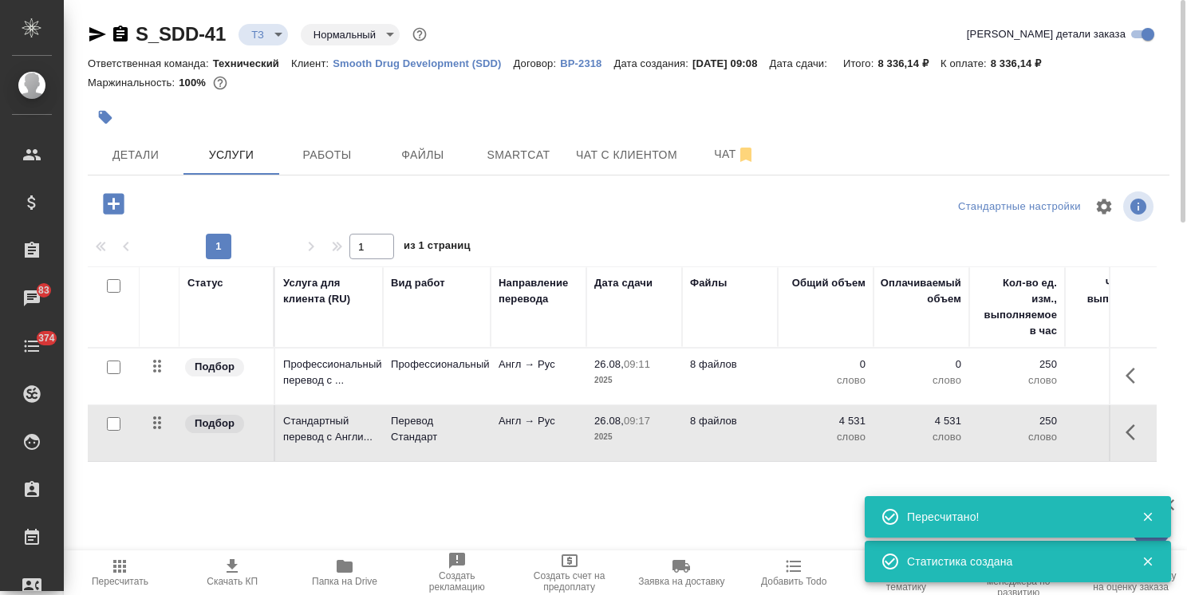
click at [112, 426] on input "checkbox" at bounding box center [114, 424] width 14 height 14
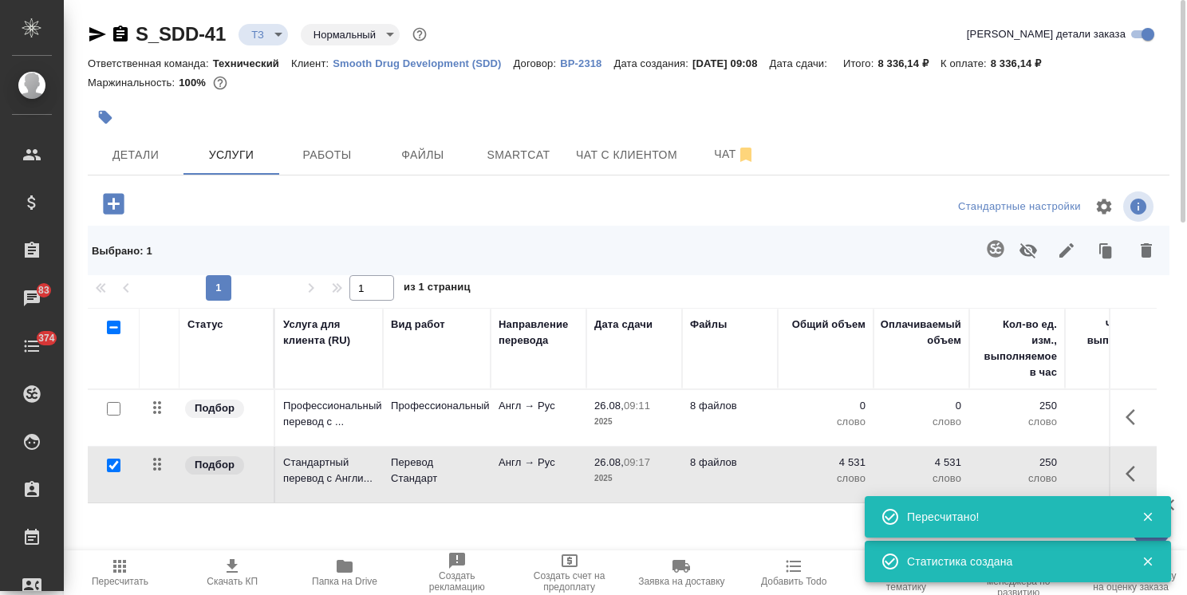
click at [1034, 250] on icon "button" at bounding box center [1028, 250] width 18 height 15
click at [102, 467] on div at bounding box center [114, 466] width 36 height 22
click at [109, 467] on input "checkbox" at bounding box center [114, 466] width 14 height 14
checkbox input "false"
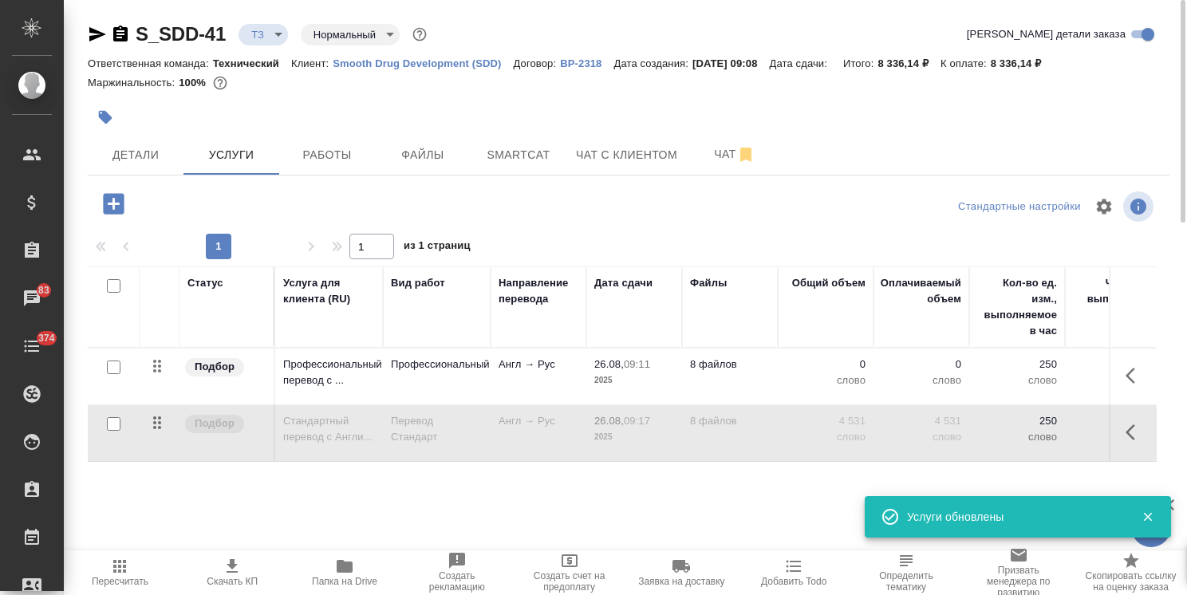
click at [118, 573] on icon "button" at bounding box center [119, 566] width 19 height 19
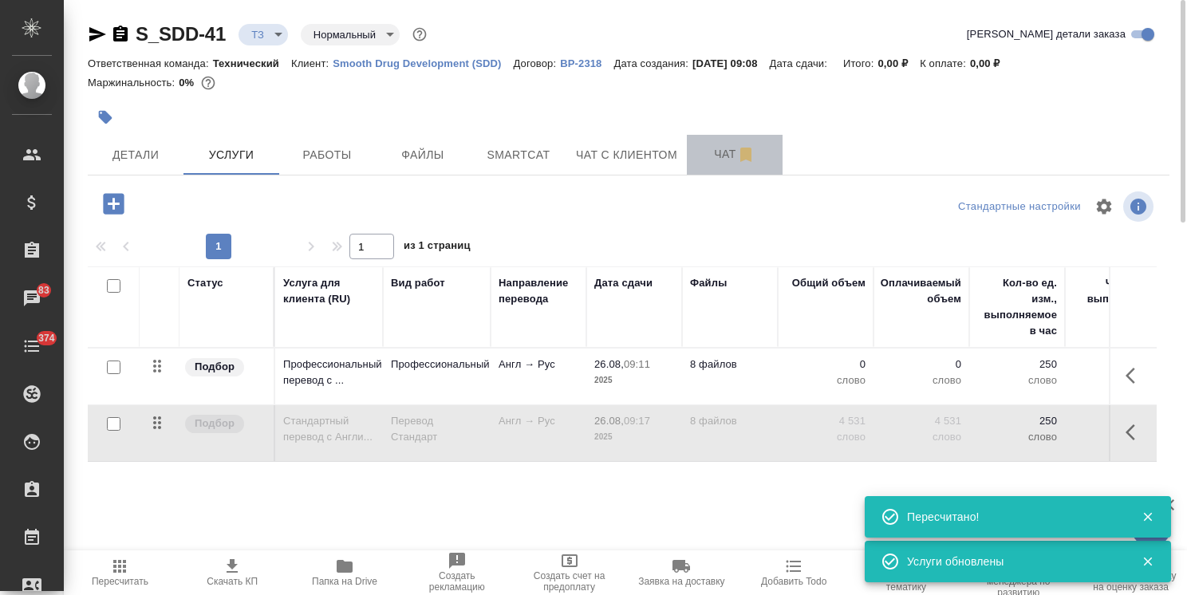
click at [699, 167] on button "Чат" at bounding box center [735, 155] width 96 height 40
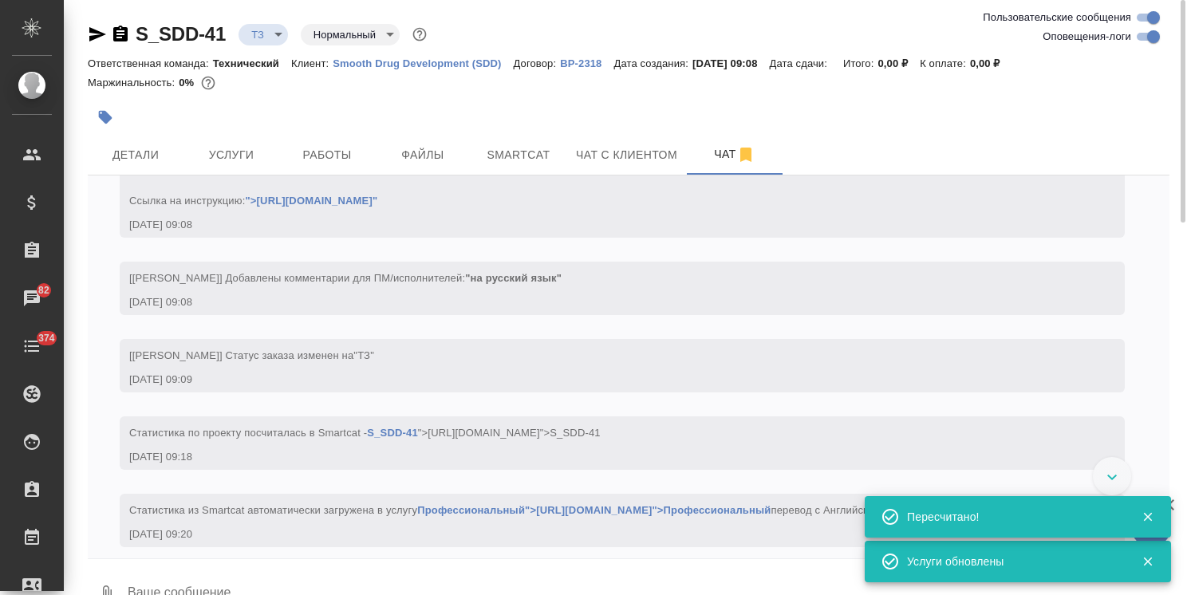
scroll to position [278, 0]
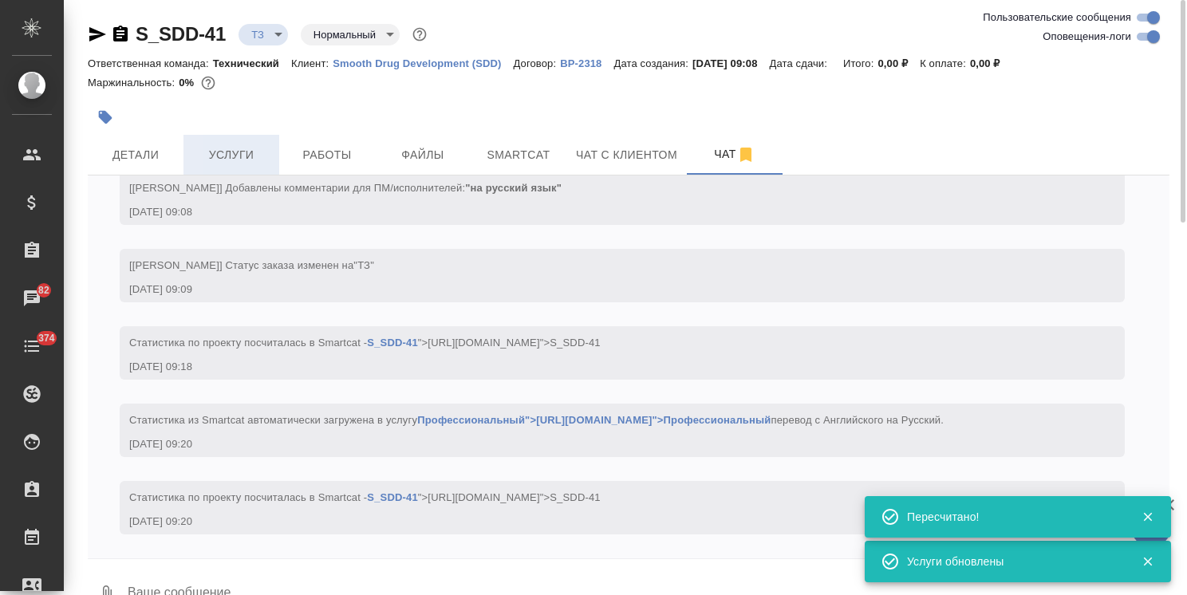
click at [214, 165] on button "Услуги" at bounding box center [231, 155] width 96 height 40
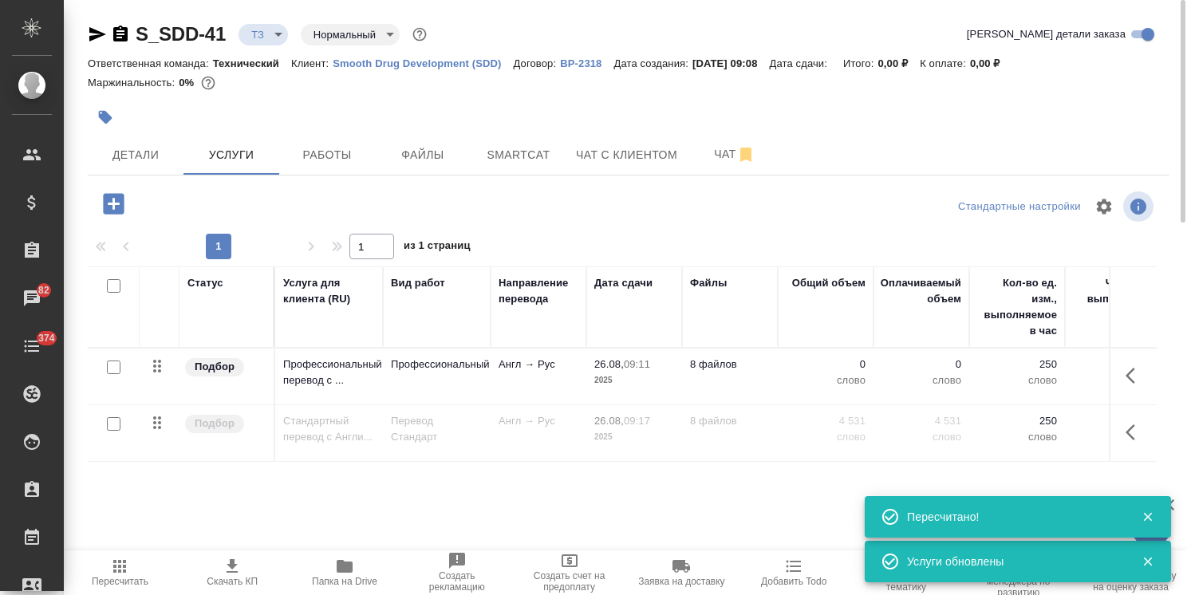
click at [125, 587] on span "Пересчитать" at bounding box center [120, 581] width 57 height 11
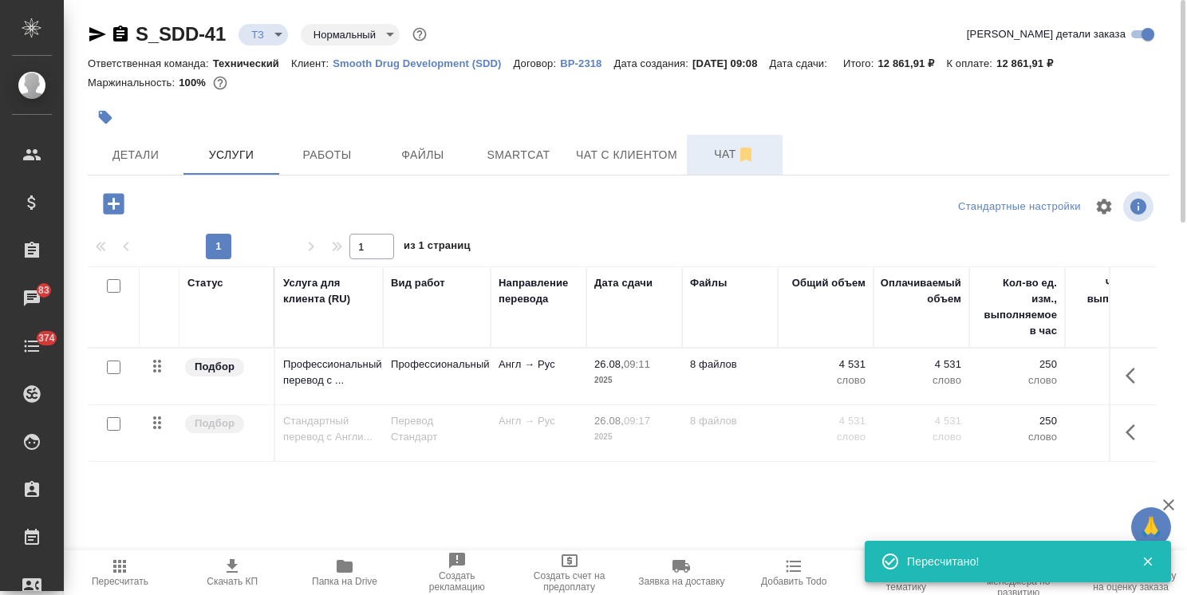
click at [703, 152] on span "Чат" at bounding box center [734, 154] width 77 height 20
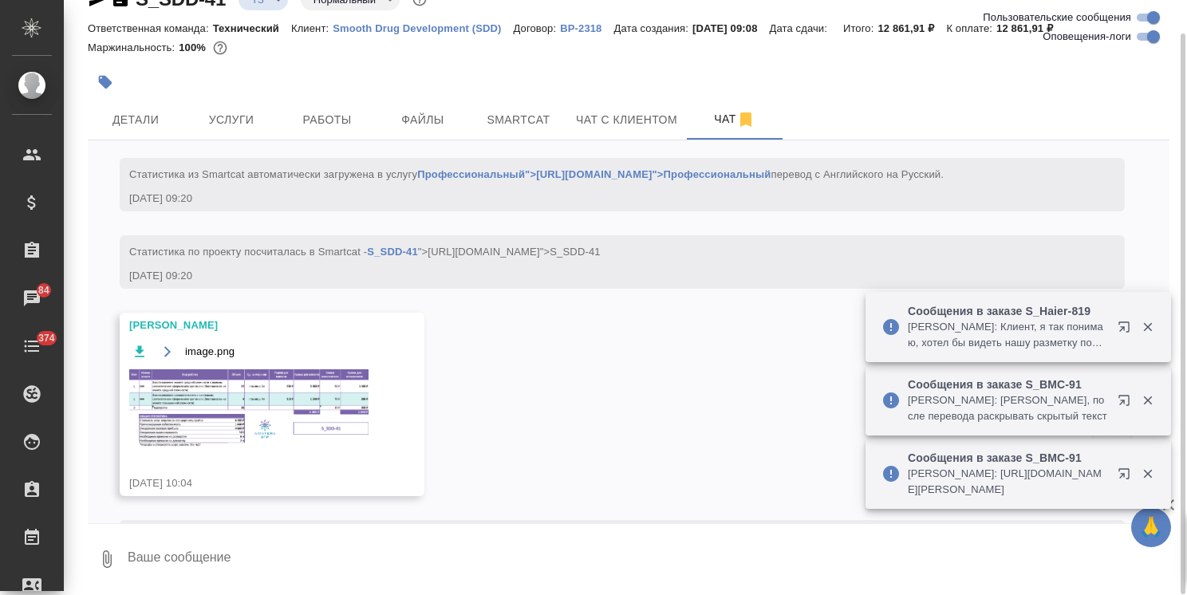
scroll to position [485, 0]
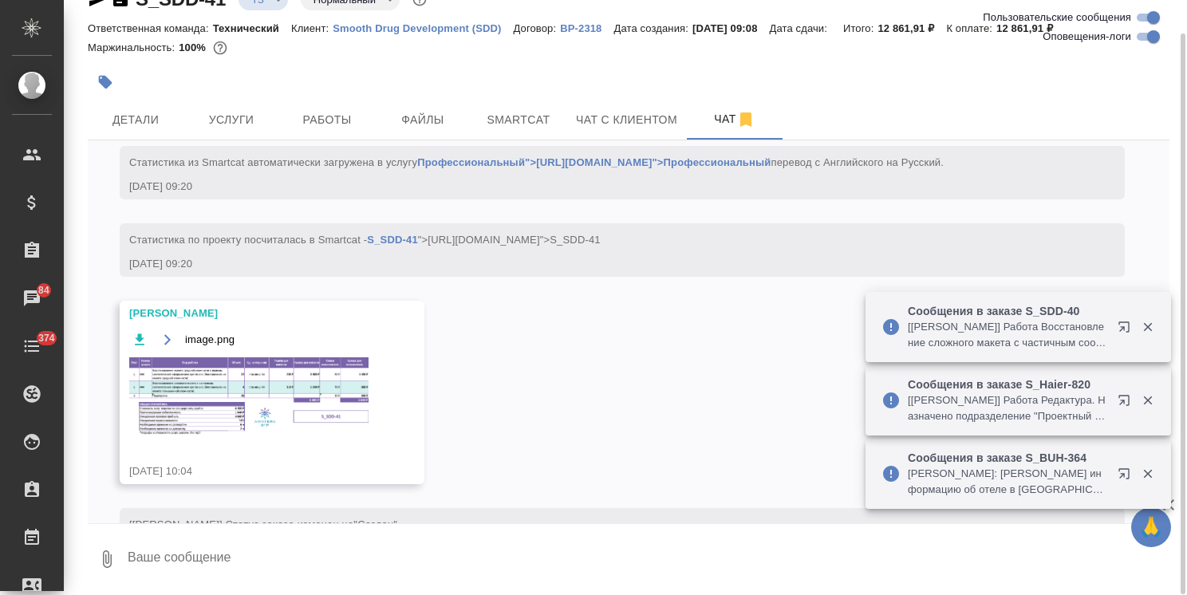
click at [230, 398] on img at bounding box center [248, 396] width 239 height 78
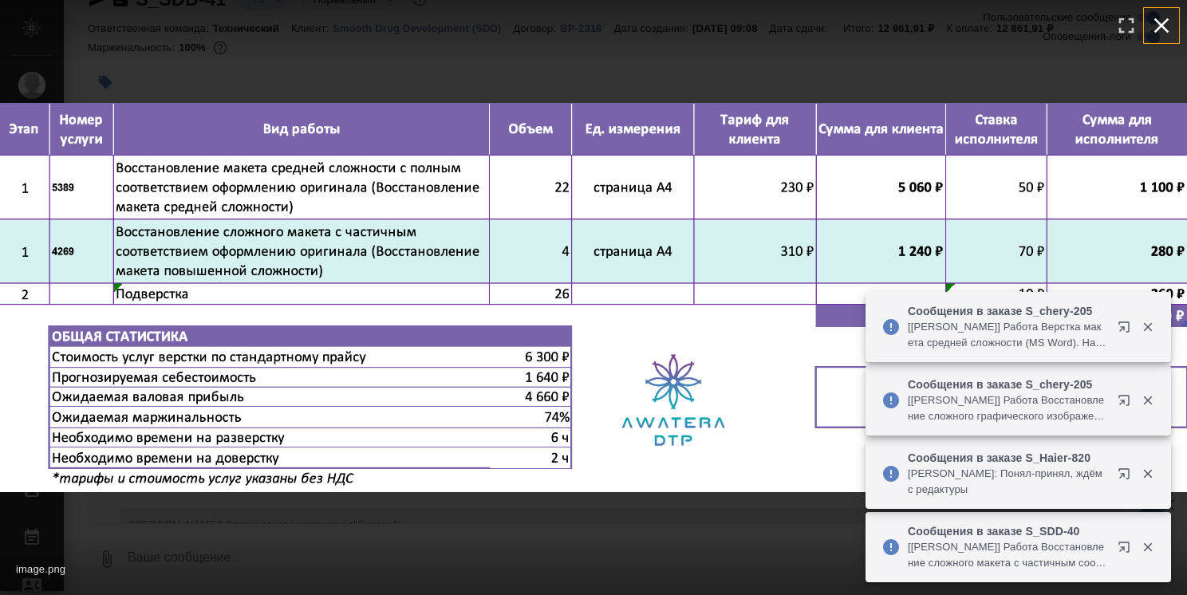
click at [1158, 18] on icon "button" at bounding box center [1161, 26] width 26 height 26
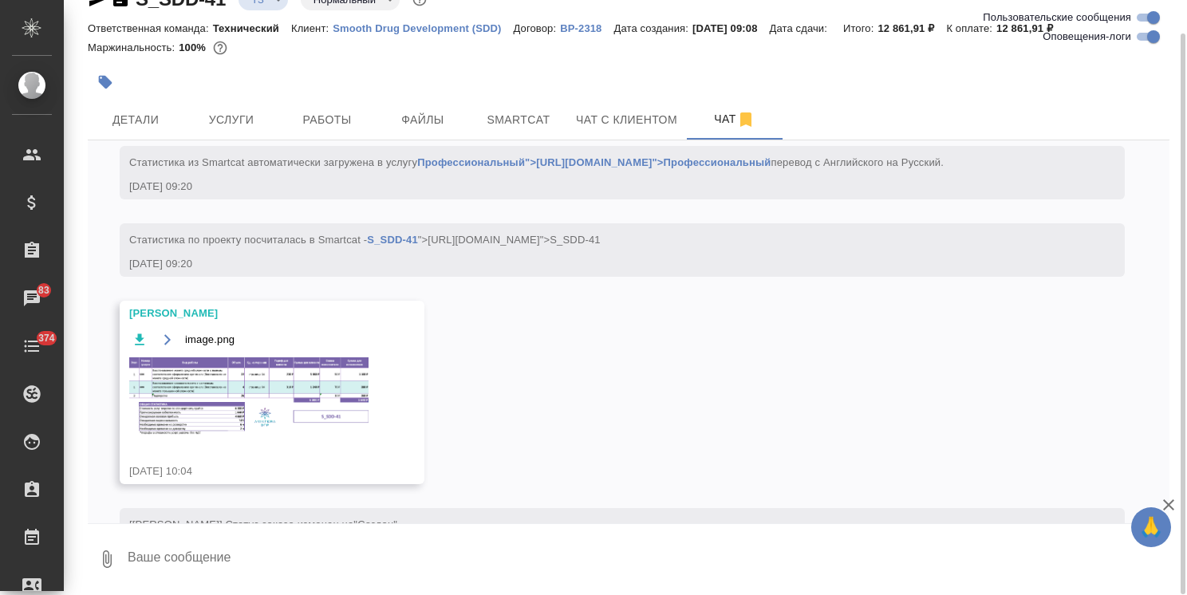
click at [292, 386] on img at bounding box center [248, 396] width 239 height 78
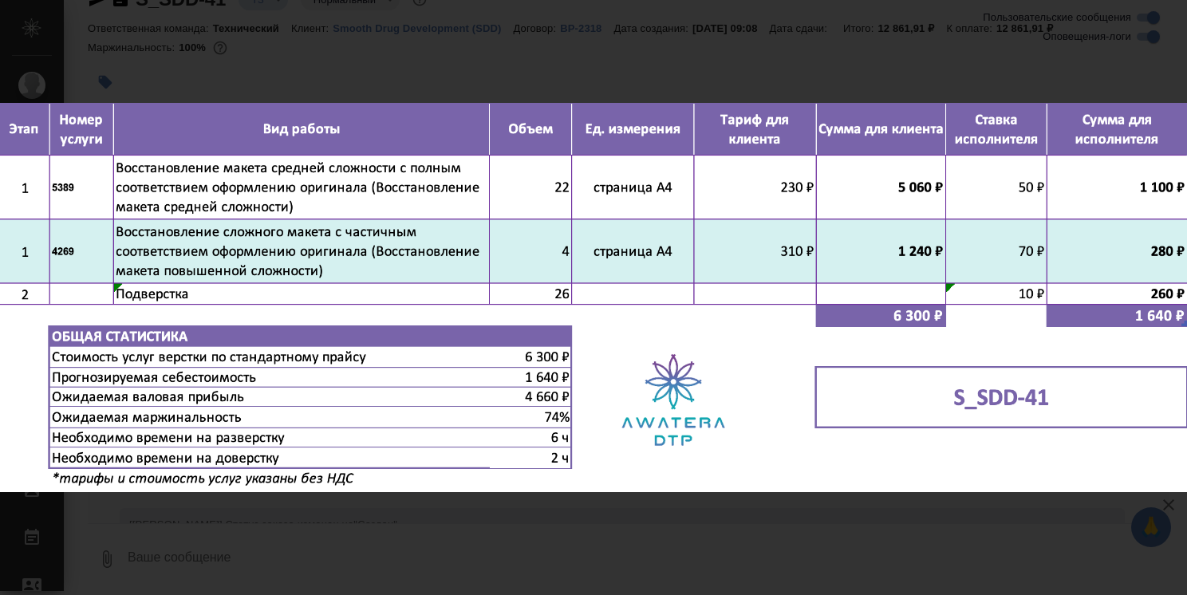
scroll to position [632, 0]
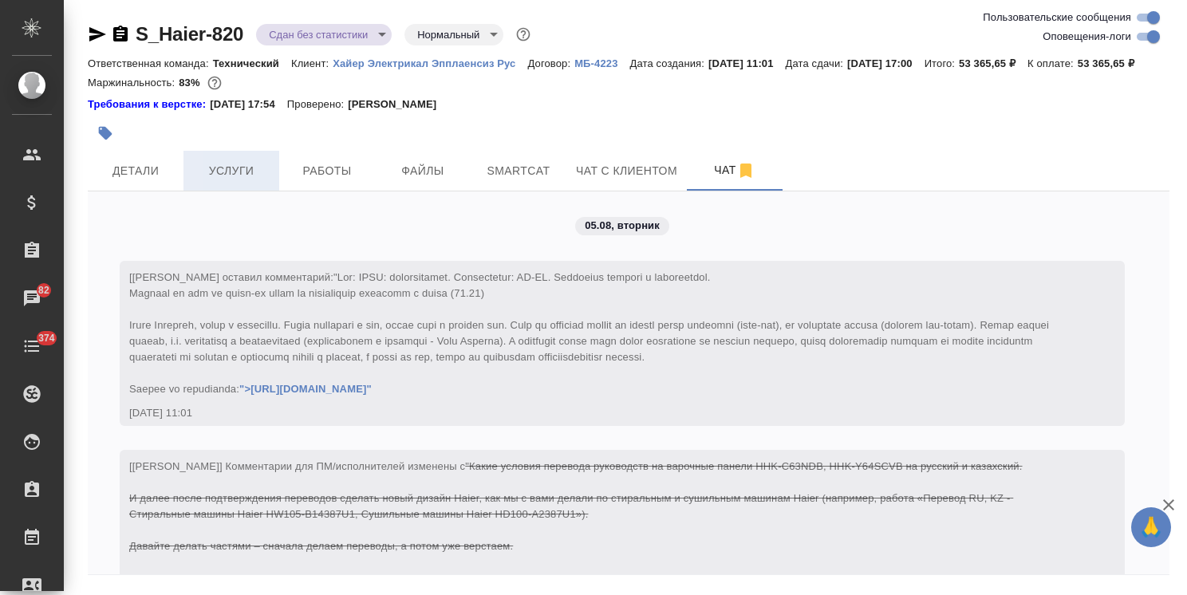
scroll to position [25655, 0]
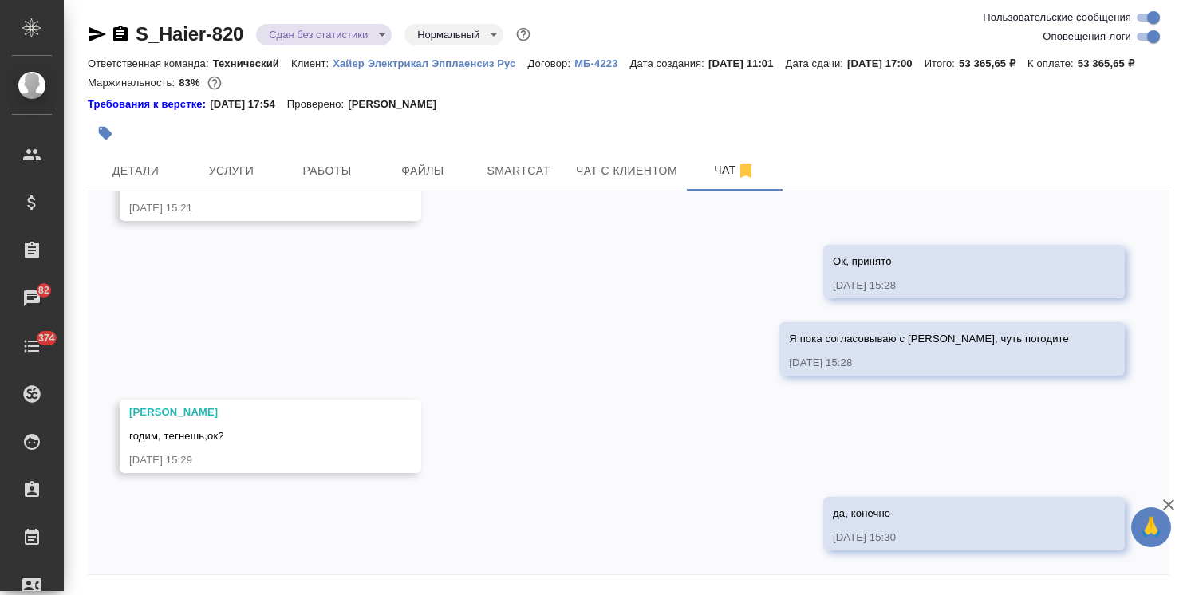
click at [1171, 500] on icon "button" at bounding box center [1168, 504] width 19 height 19
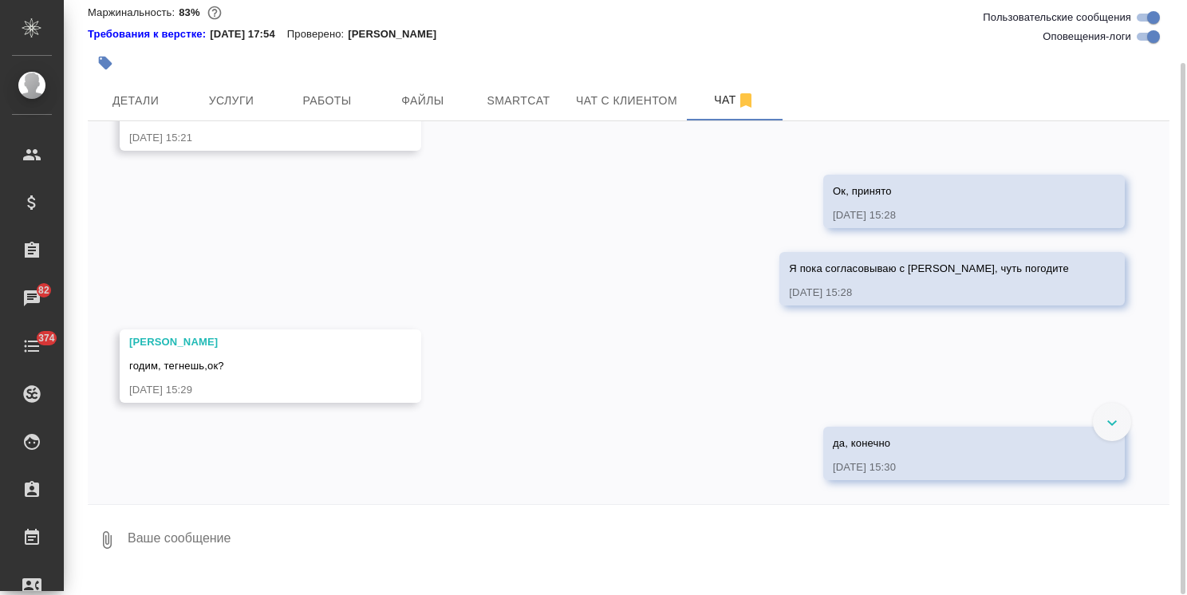
scroll to position [25576, 0]
click at [255, 547] on textarea at bounding box center [647, 540] width 1043 height 54
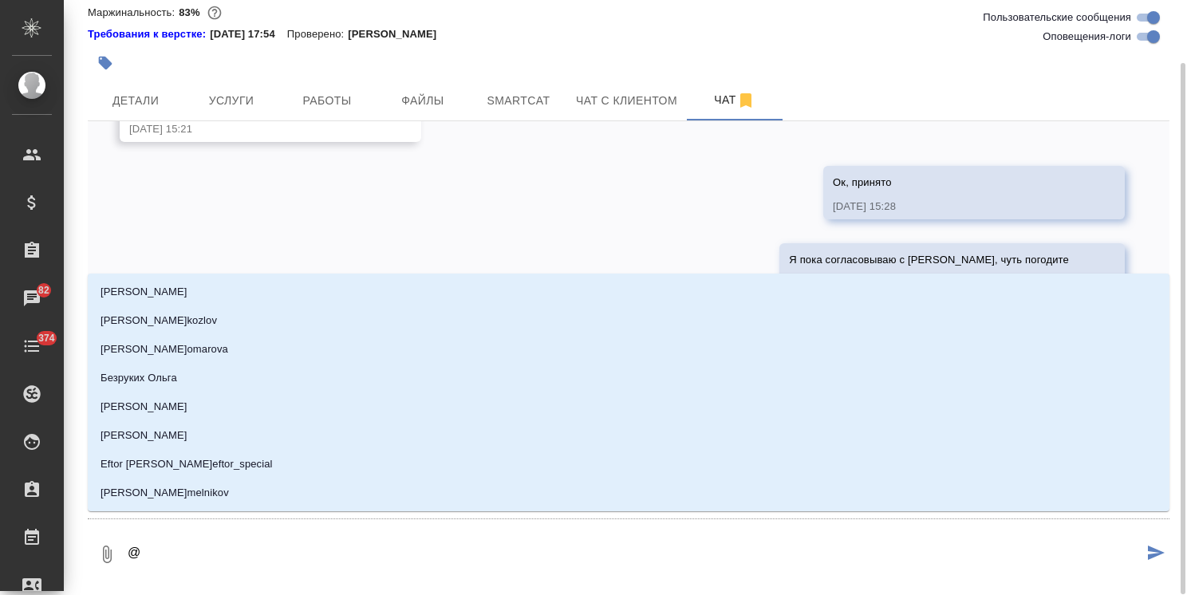
type textarea "@б"
type input "б"
type textarea "@бе"
type input "бе"
type textarea "@бел"
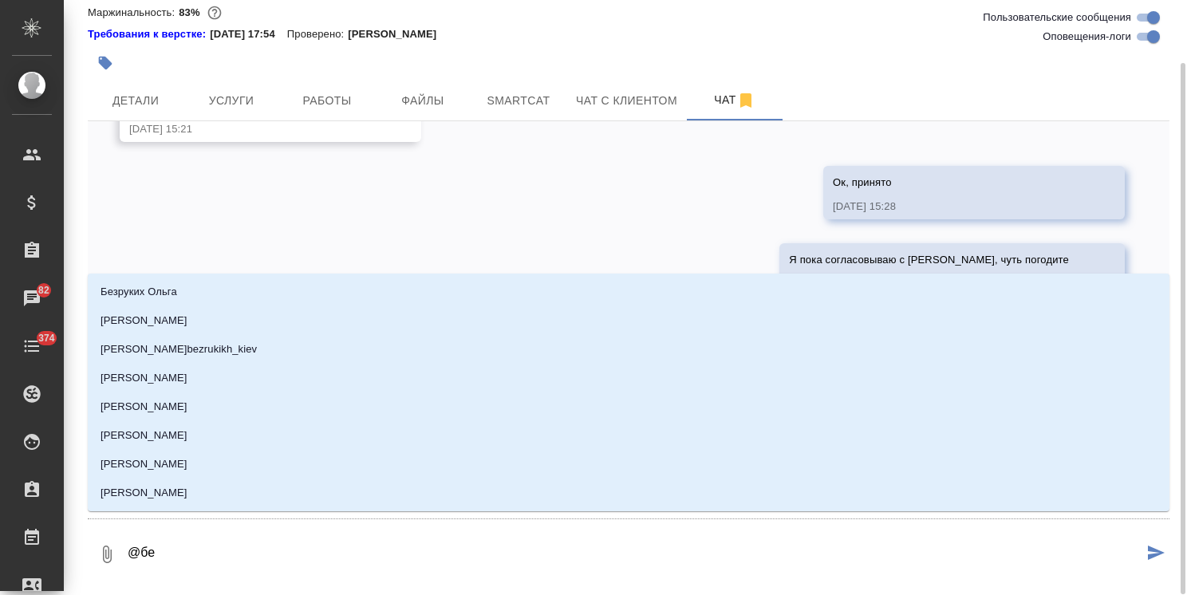
type input "бел"
type textarea "@беля"
type input "беля"
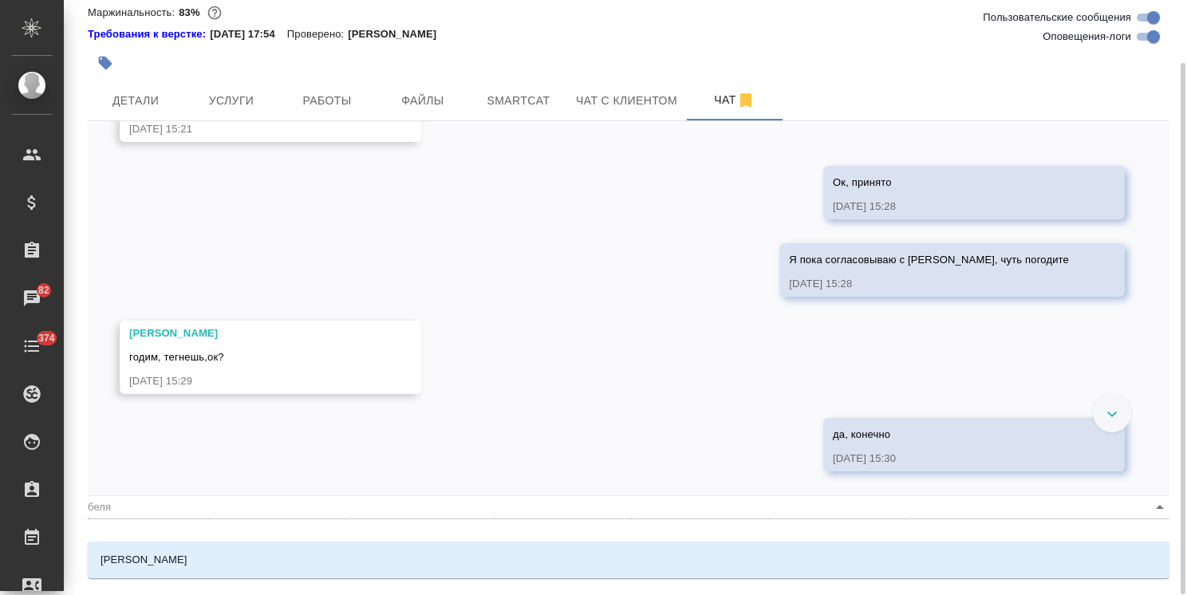
click at [255, 547] on li "[PERSON_NAME]" at bounding box center [628, 560] width 1081 height 29
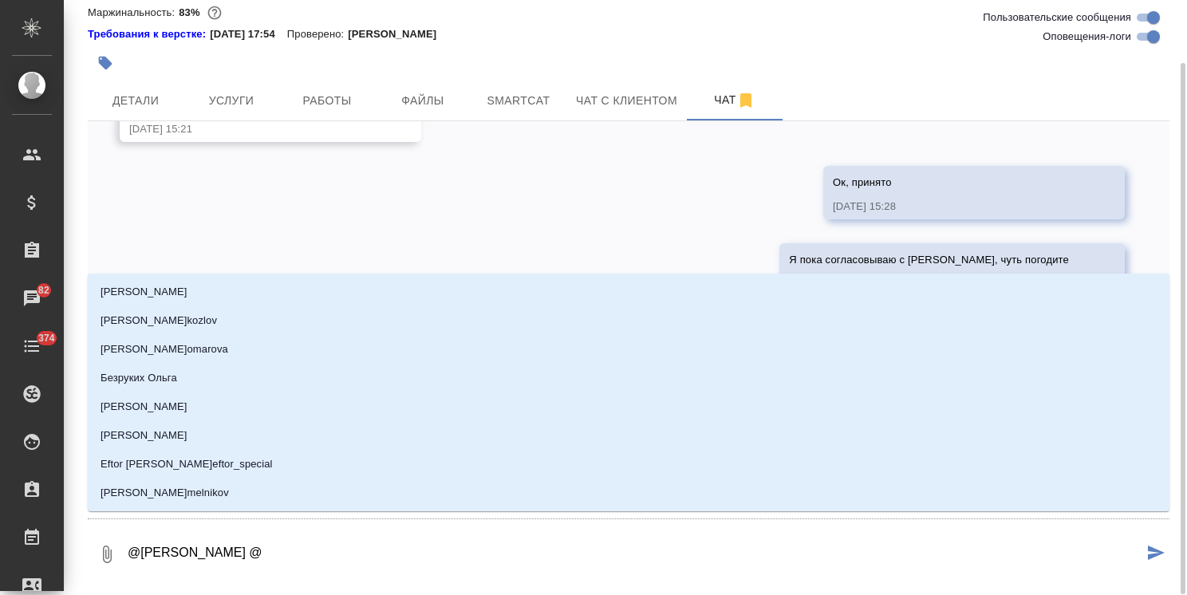
type textarea "@[PERSON_NAME] @м"
type input "м"
type textarea "@[PERSON_NAME] @ма"
type input "ма"
type textarea "@[PERSON_NAME] @мал"
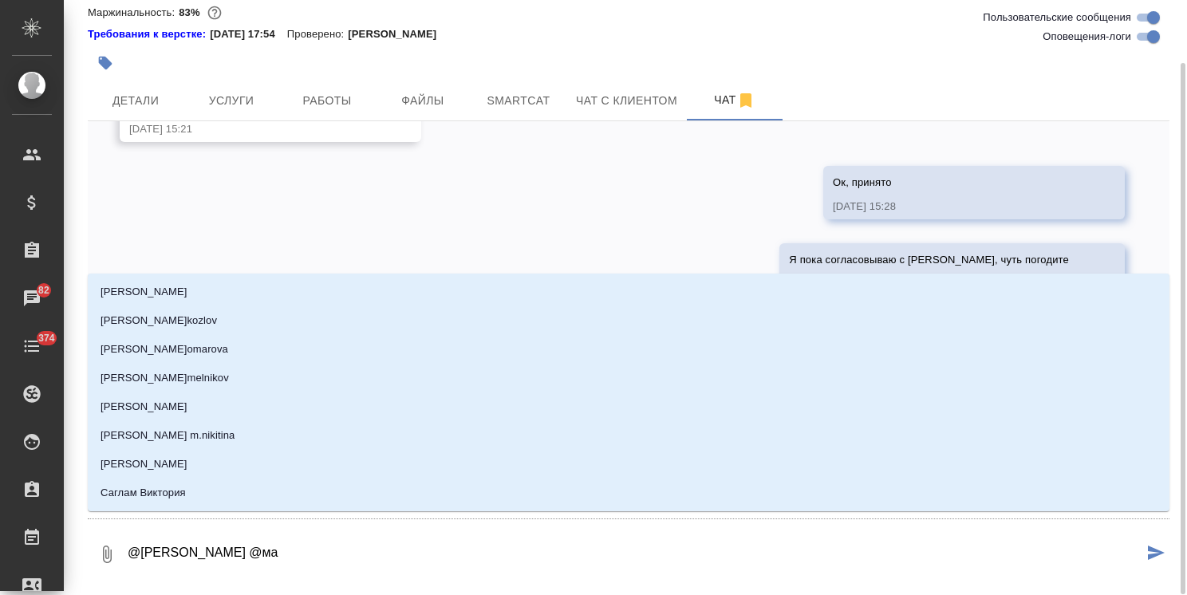
type input "мал"
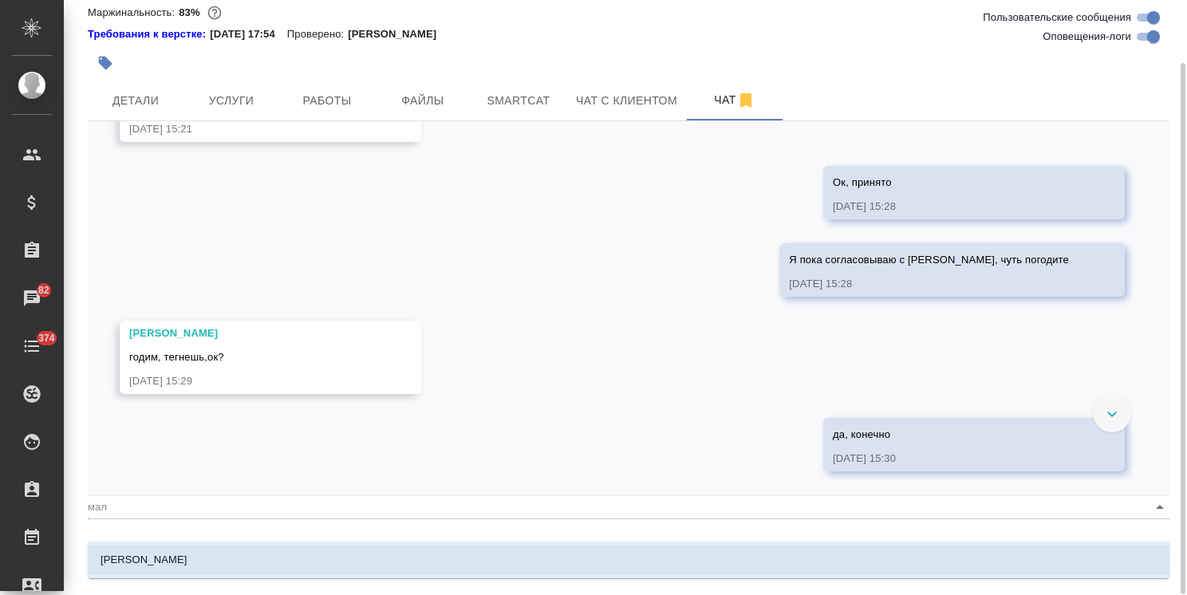
type textarea "@[PERSON_NAME] @мало"
type input "мало"
type textarea "@[PERSON_NAME] @малоф"
type input "малоф"
click at [269, 558] on li "Малофеева Екатерина" at bounding box center [628, 560] width 1081 height 29
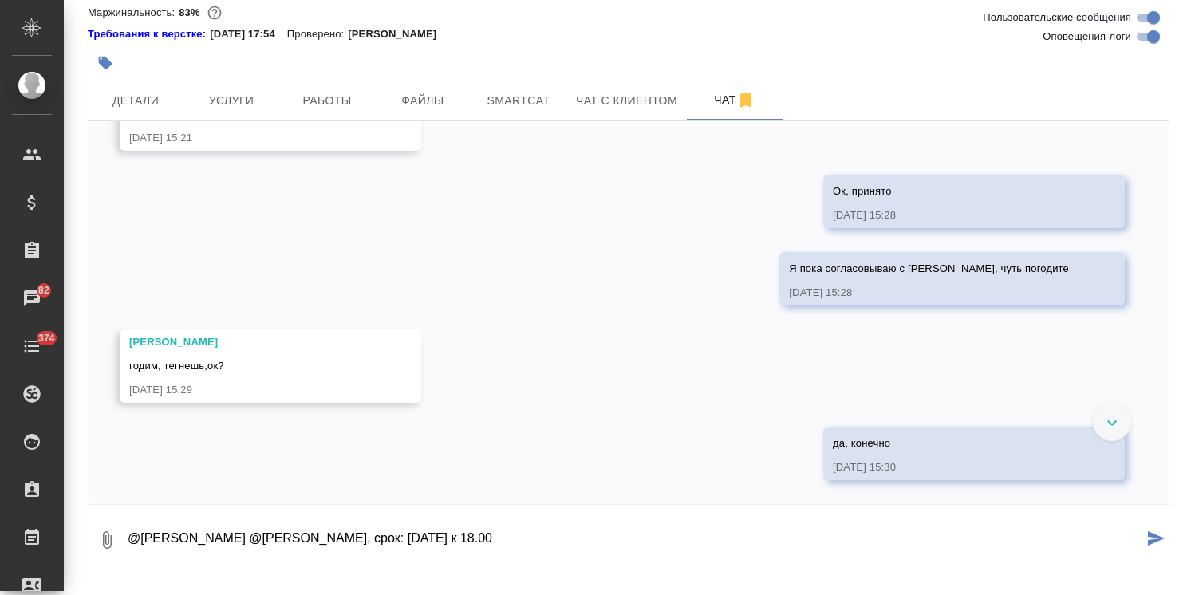
type textarea "@Белякова Юлия @Малофеева Екатерина делаем, срок: завтра к 18.00"
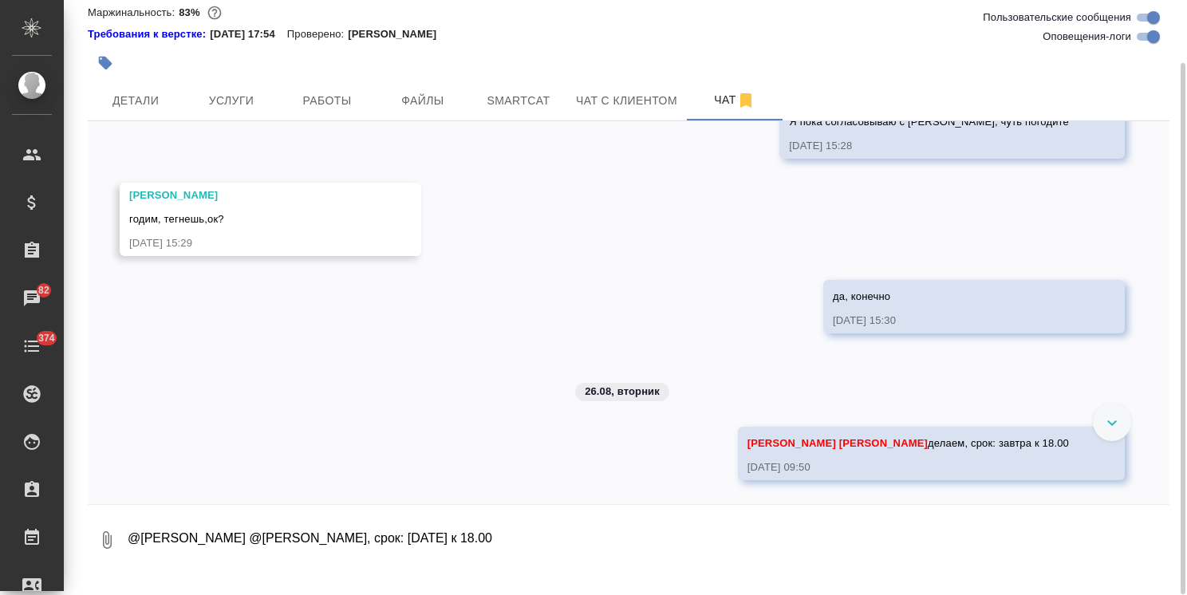
scroll to position [25802, 0]
click at [122, 110] on span "Детали" at bounding box center [135, 101] width 77 height 20
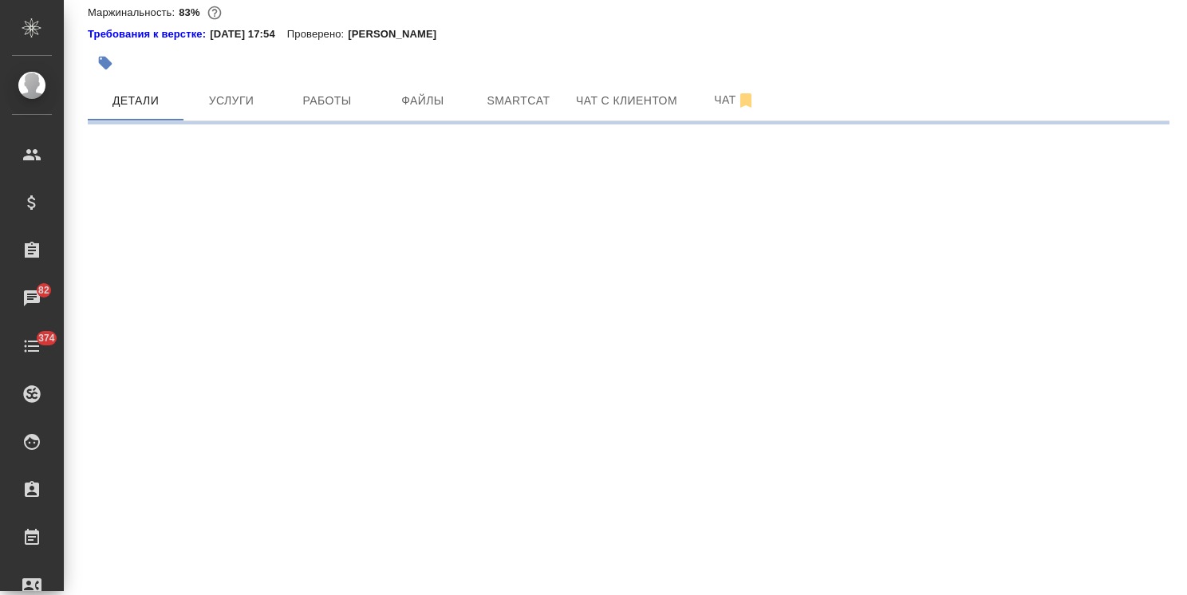
select select "RU"
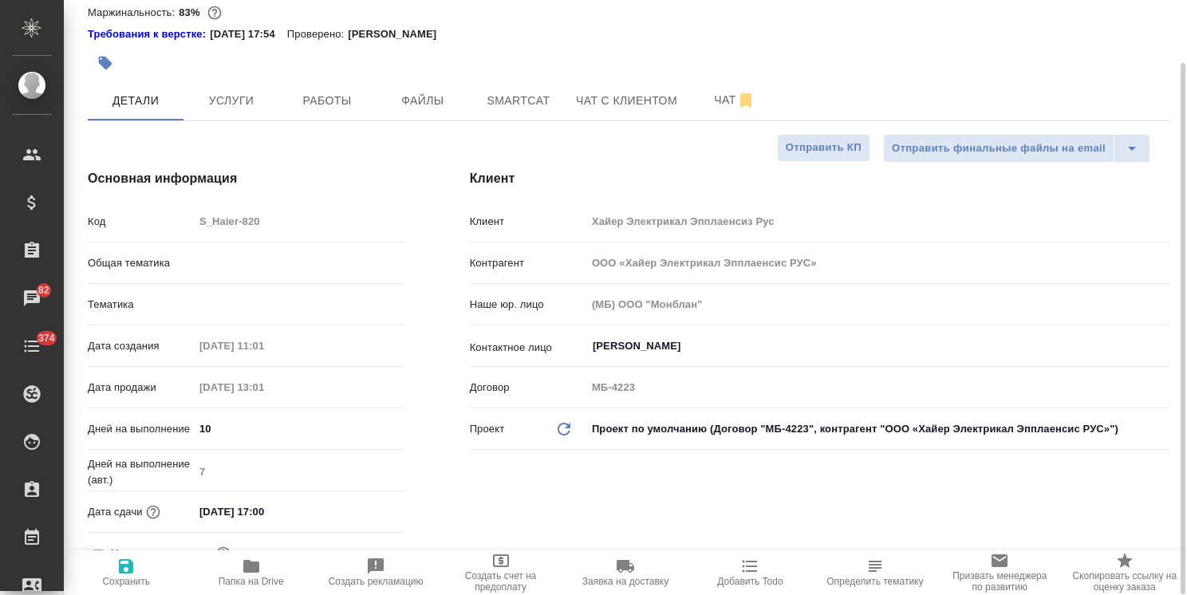
type textarea "x"
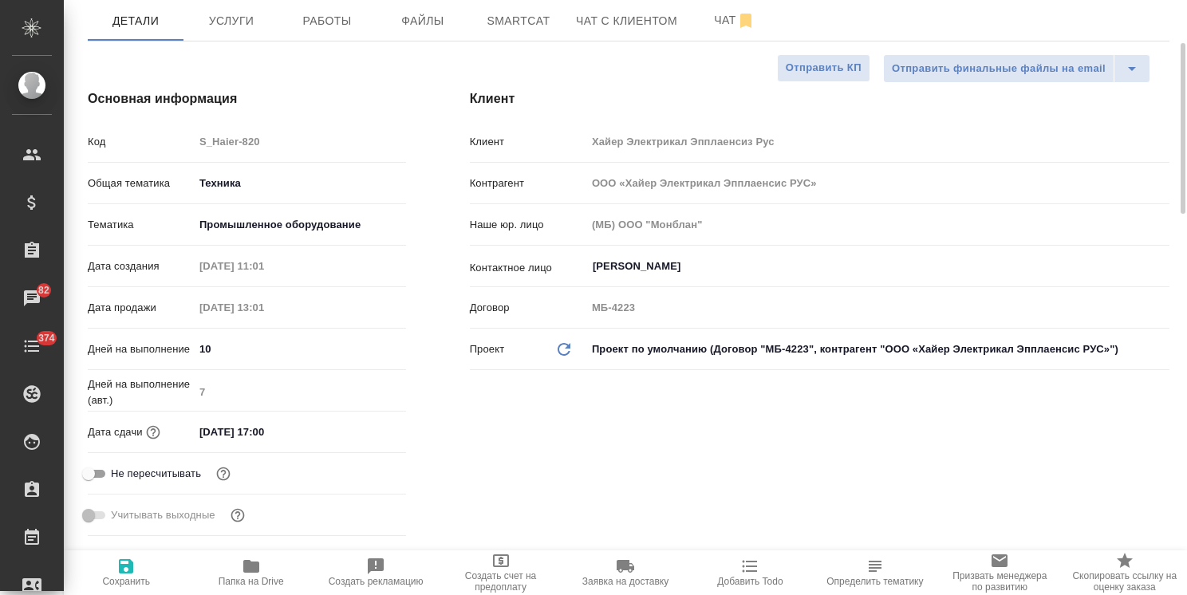
scroll to position [230, 0]
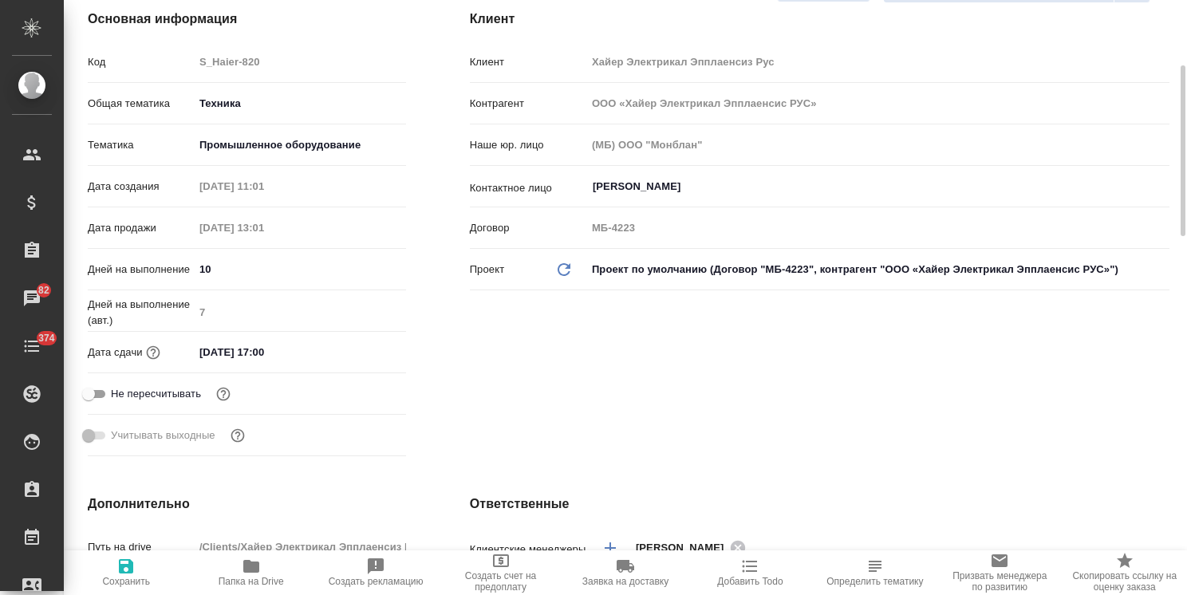
click at [292, 364] on input "31.08.2025 17:00" at bounding box center [264, 352] width 140 height 23
click at [367, 361] on icon "button" at bounding box center [359, 351] width 19 height 19
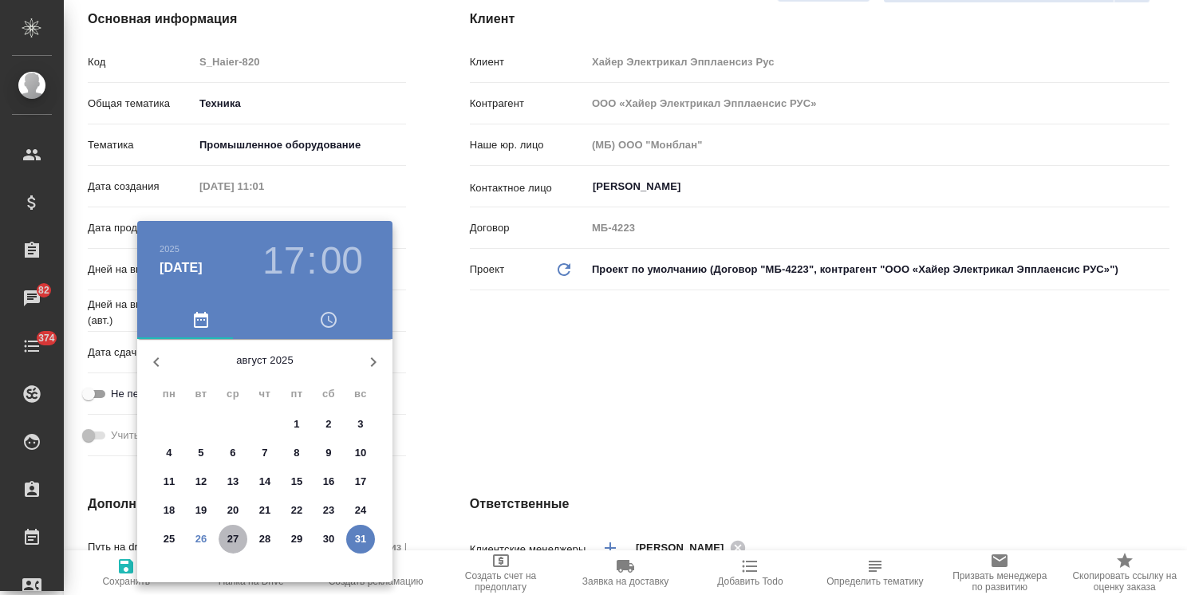
click at [236, 541] on p "27" at bounding box center [233, 539] width 12 height 16
type input "27.08.2025 17:00"
type textarea "x"
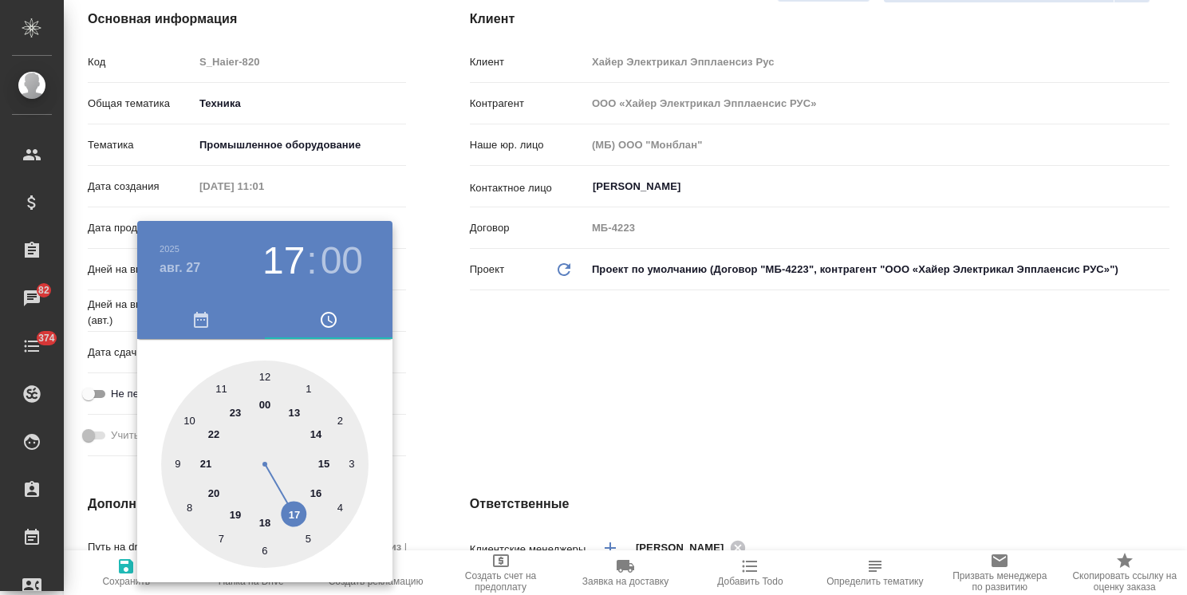
click at [423, 460] on div at bounding box center [593, 297] width 1187 height 595
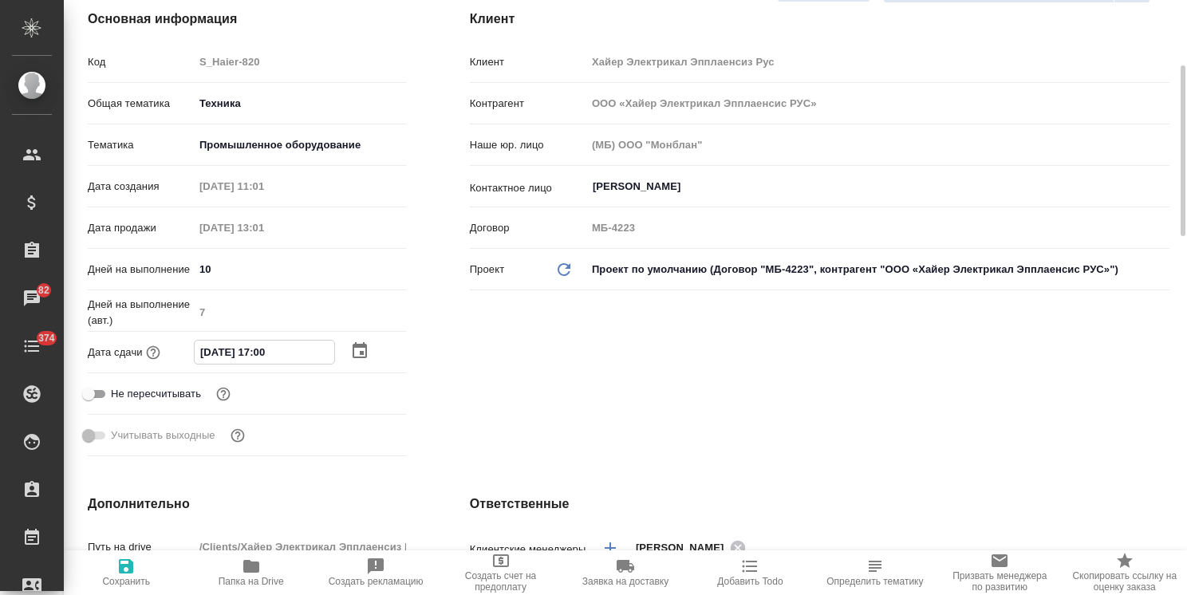
click at [262, 364] on input "27.08.2025 17:00" at bounding box center [265, 352] width 140 height 23
type input "27.08.2025 18:00"
type textarea "x"
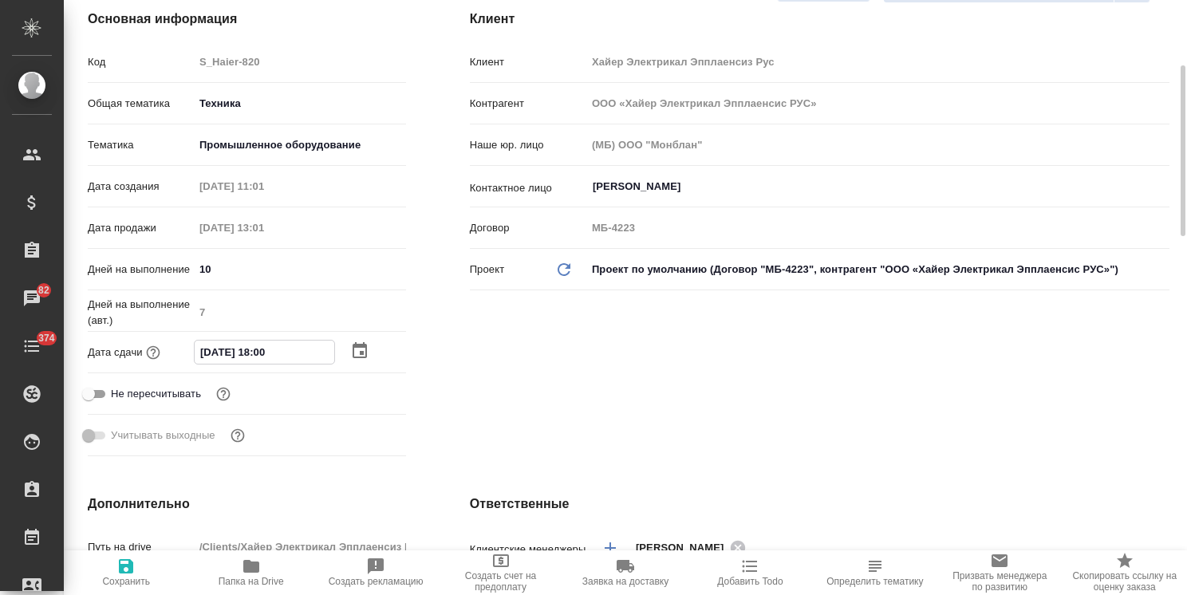
type input "27.08.2025 18:00"
click at [137, 561] on span "Сохранить" at bounding box center [125, 572] width 105 height 30
type textarea "x"
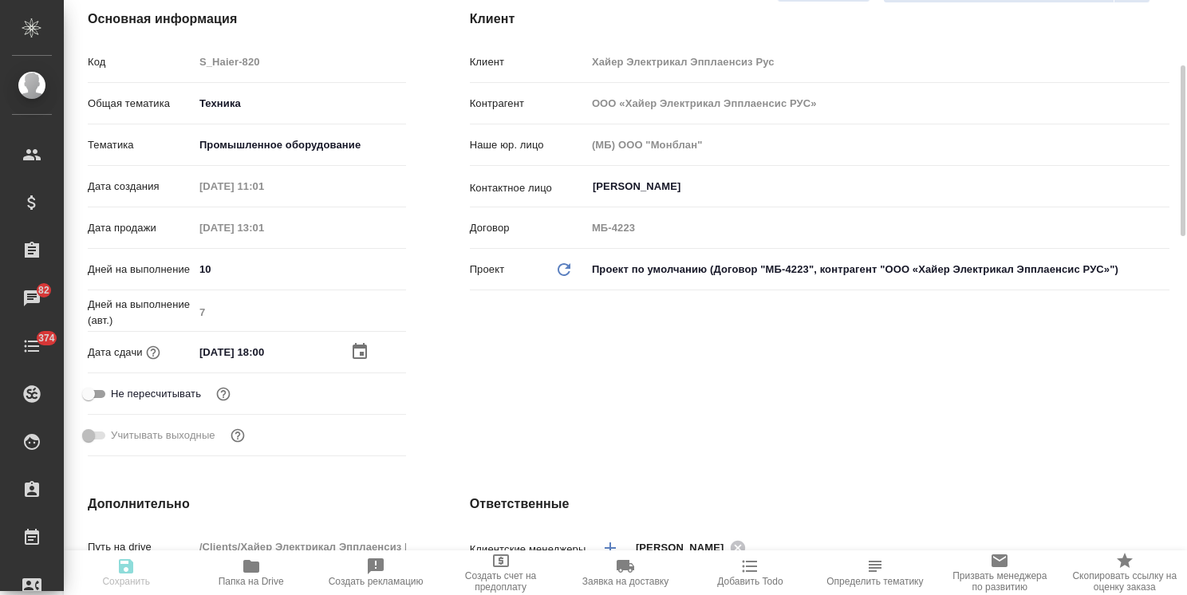
type textarea "x"
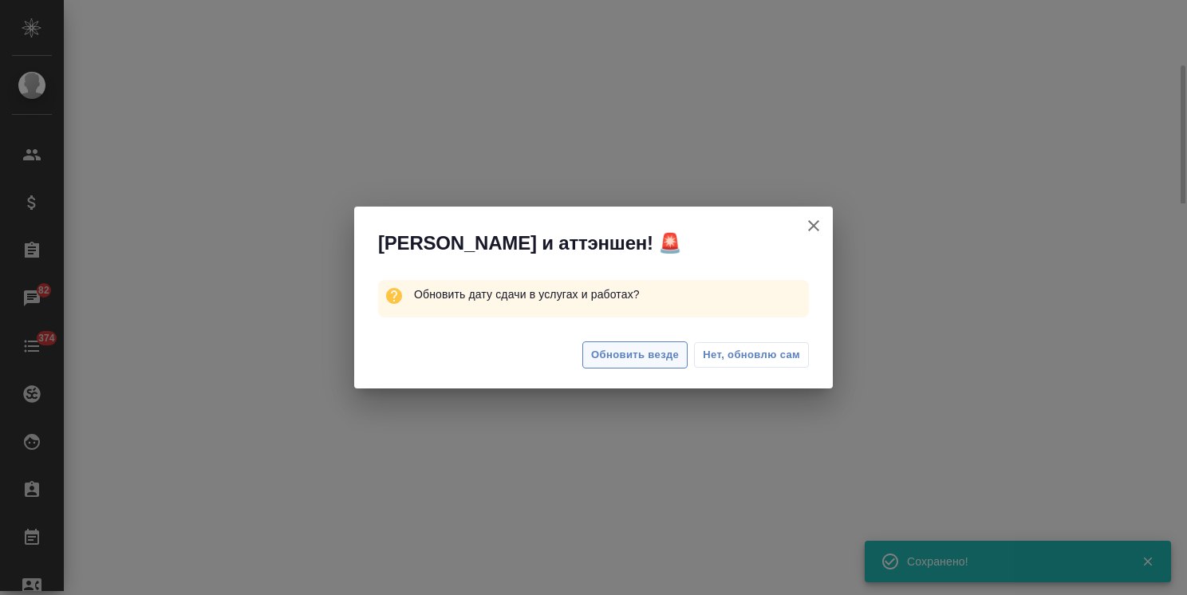
select select "RU"
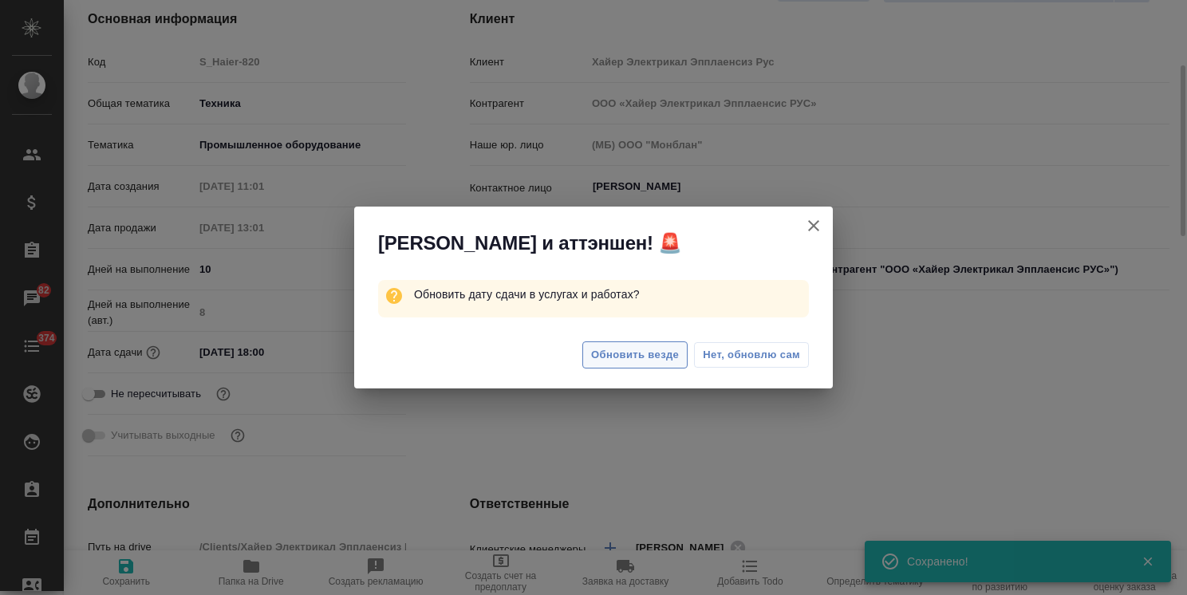
click at [640, 355] on span "Обновить везде" at bounding box center [635, 355] width 88 height 18
type textarea "x"
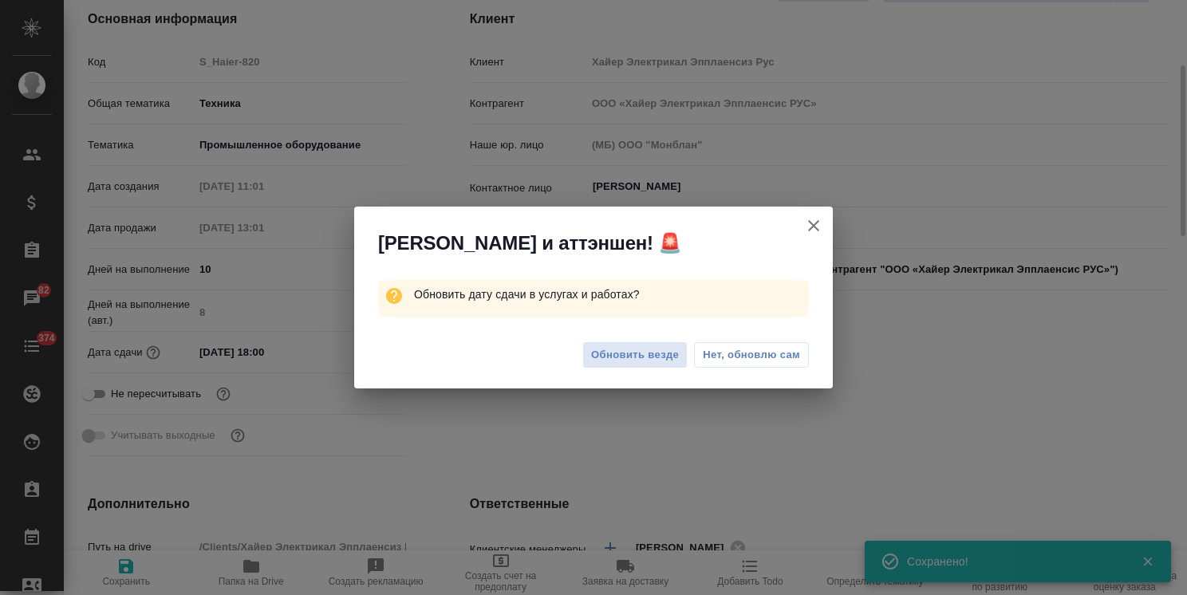
type textarea "x"
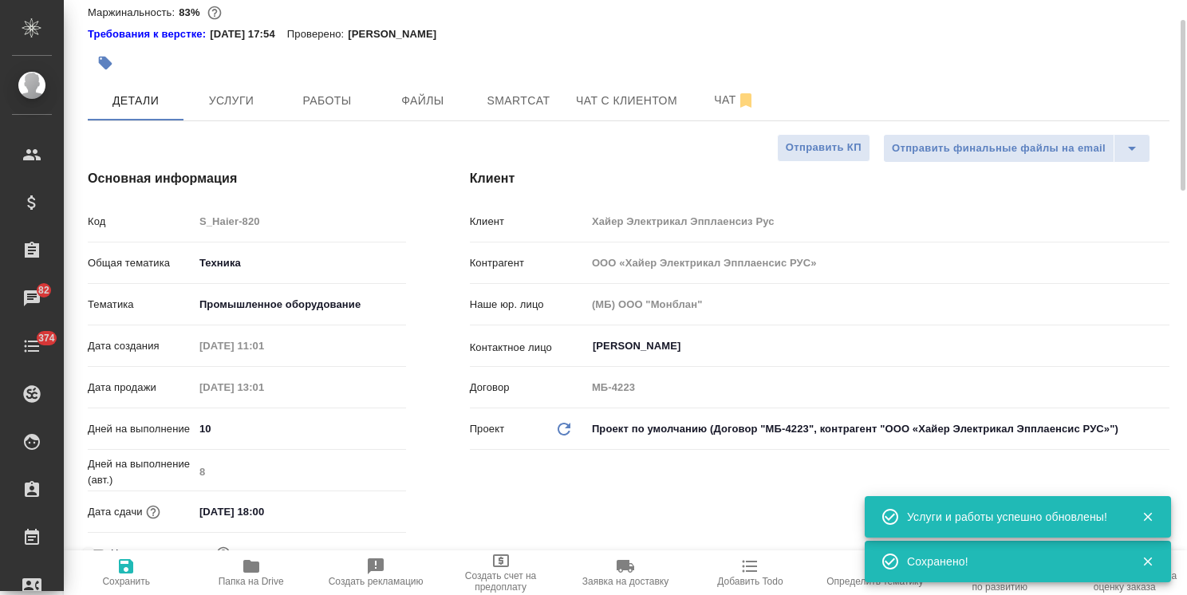
scroll to position [0, 0]
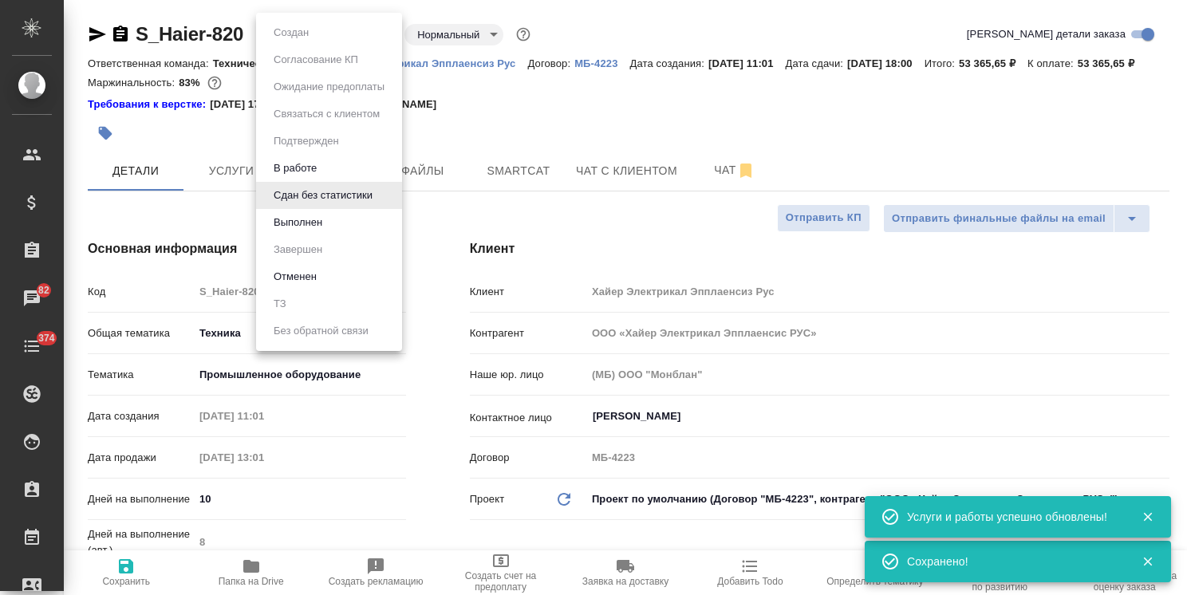
click at [359, 37] on body ".cls-1 fill:#fff; AWATERA Usmanova Olga Клиенты Спецификации Заказы 82 Чаты 374…" at bounding box center [593, 297] width 1187 height 595
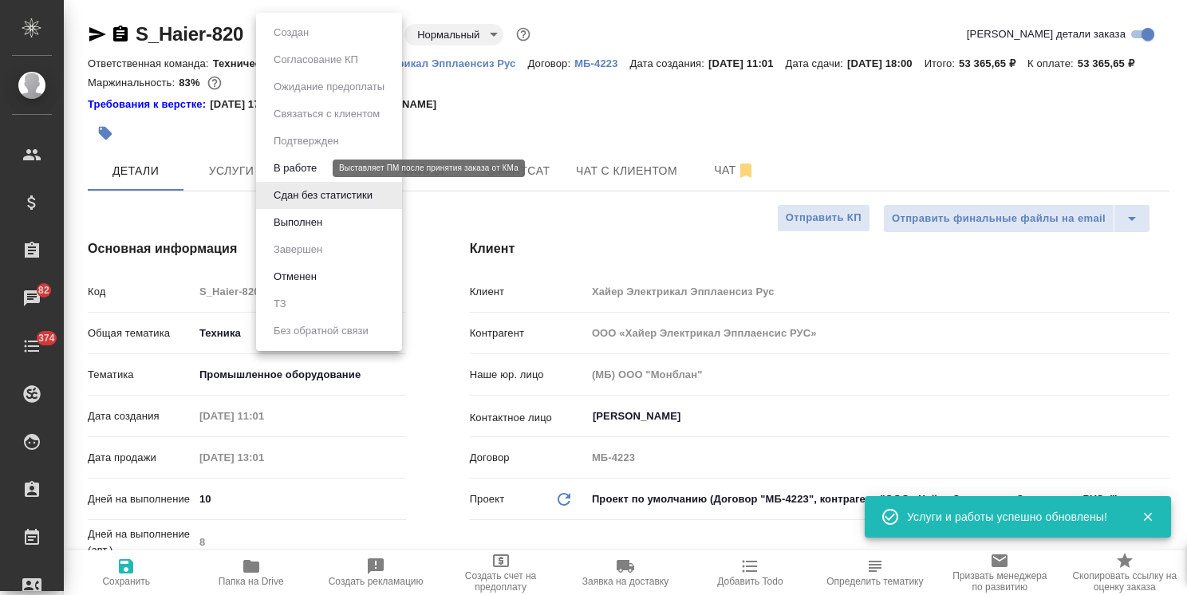
click at [300, 174] on button "В работе" at bounding box center [295, 169] width 53 height 18
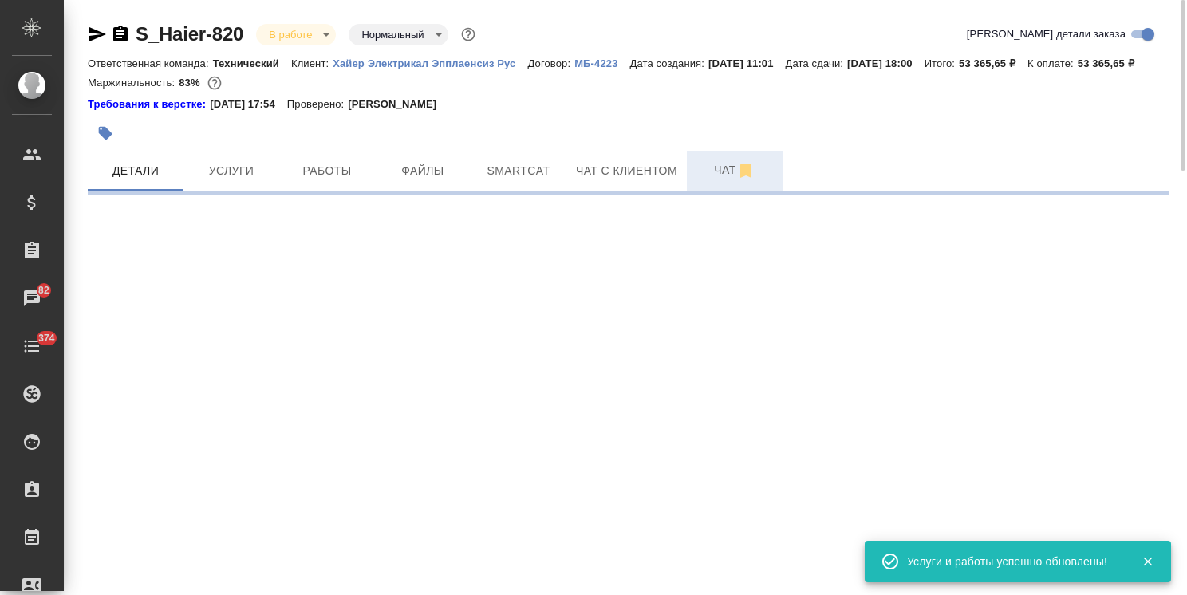
click at [704, 180] on span "Чат" at bounding box center [734, 170] width 77 height 20
select select "RU"
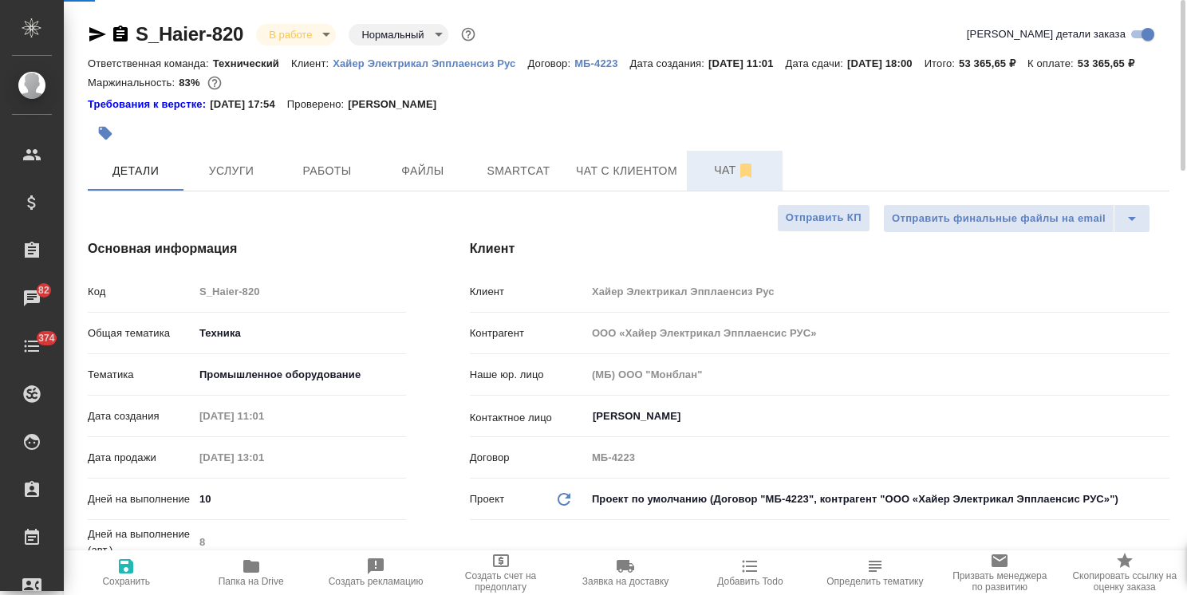
type textarea "x"
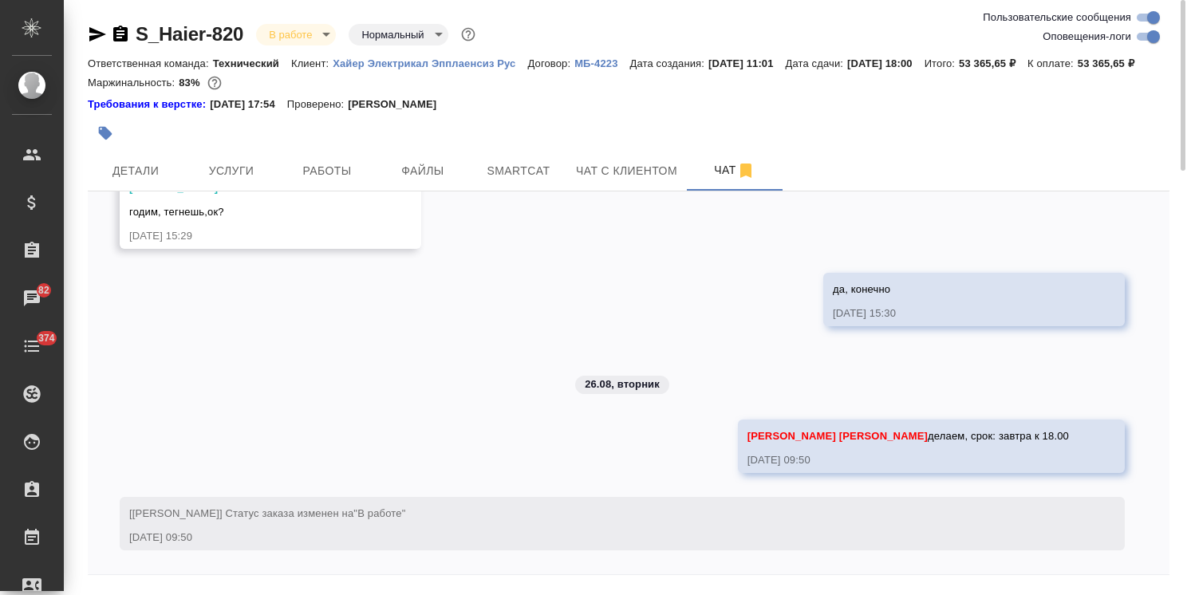
scroll to position [25880, 0]
click at [137, 173] on button "Детали" at bounding box center [136, 171] width 96 height 40
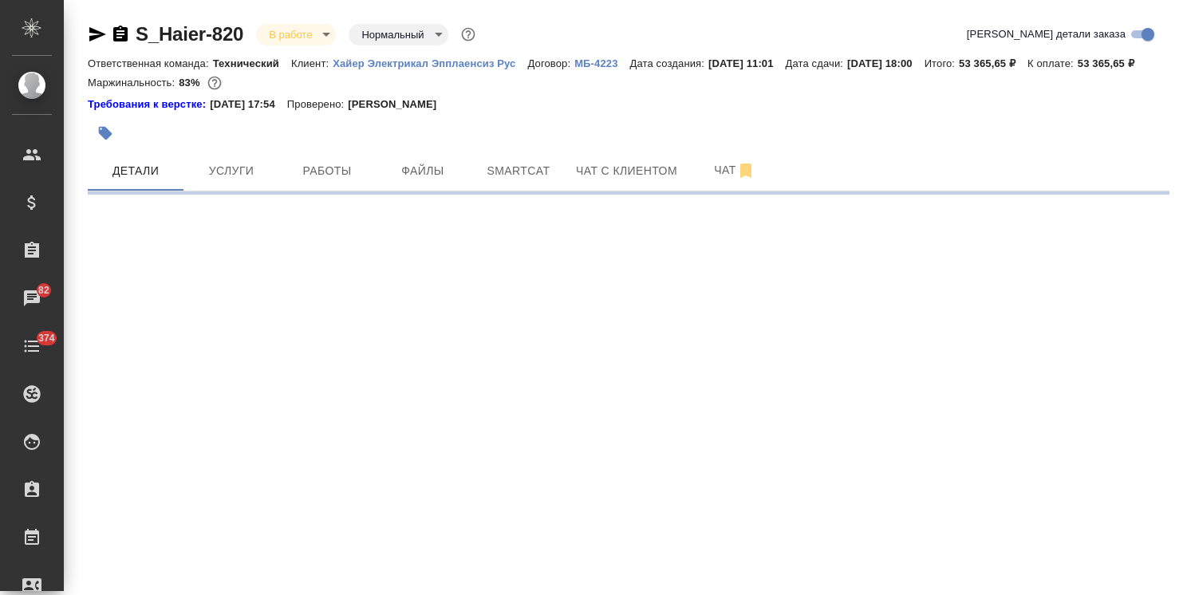
select select "RU"
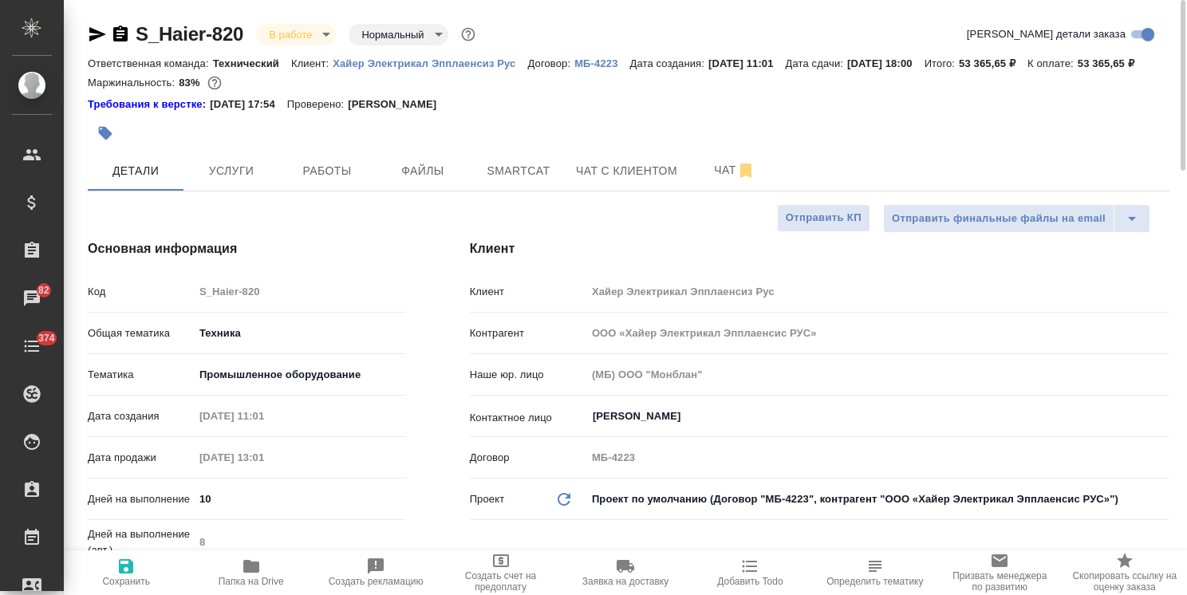
type textarea "x"
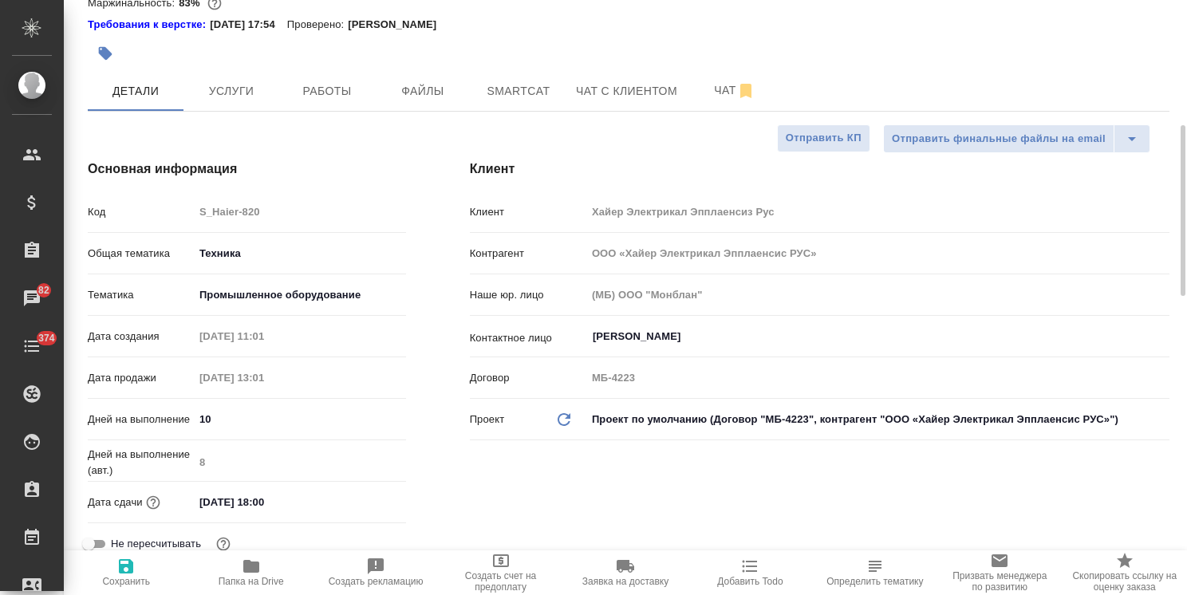
scroll to position [160, 0]
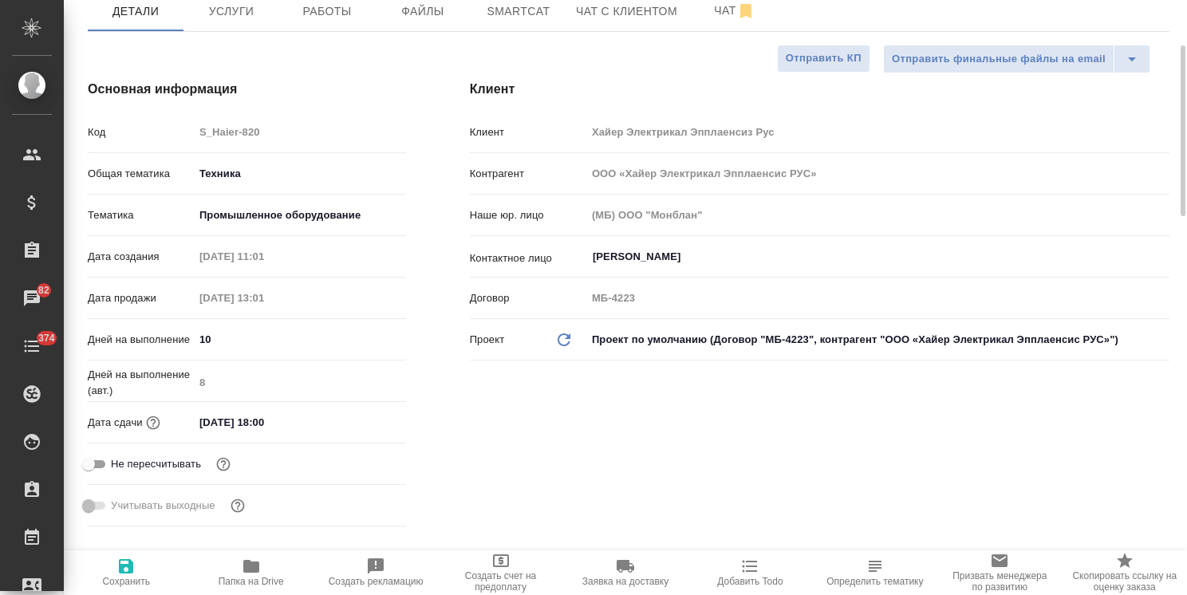
click at [416, 461] on div "Основная информация Код S_Haier-820 Общая тематика Техника tech Тематика Промыш…" at bounding box center [247, 306] width 382 height 517
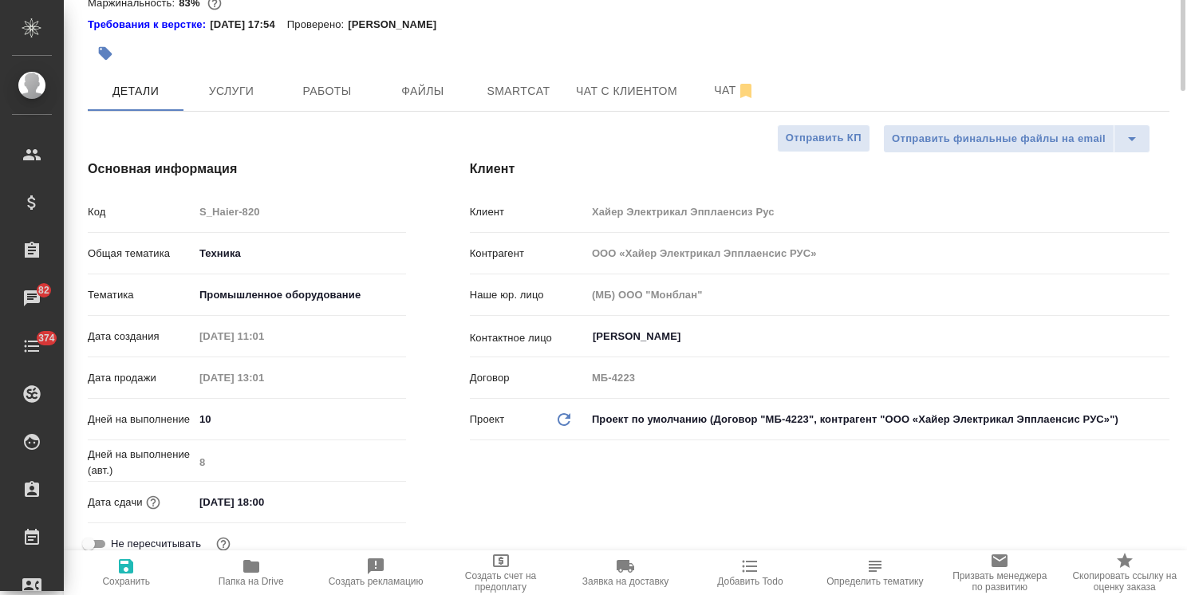
scroll to position [0, 0]
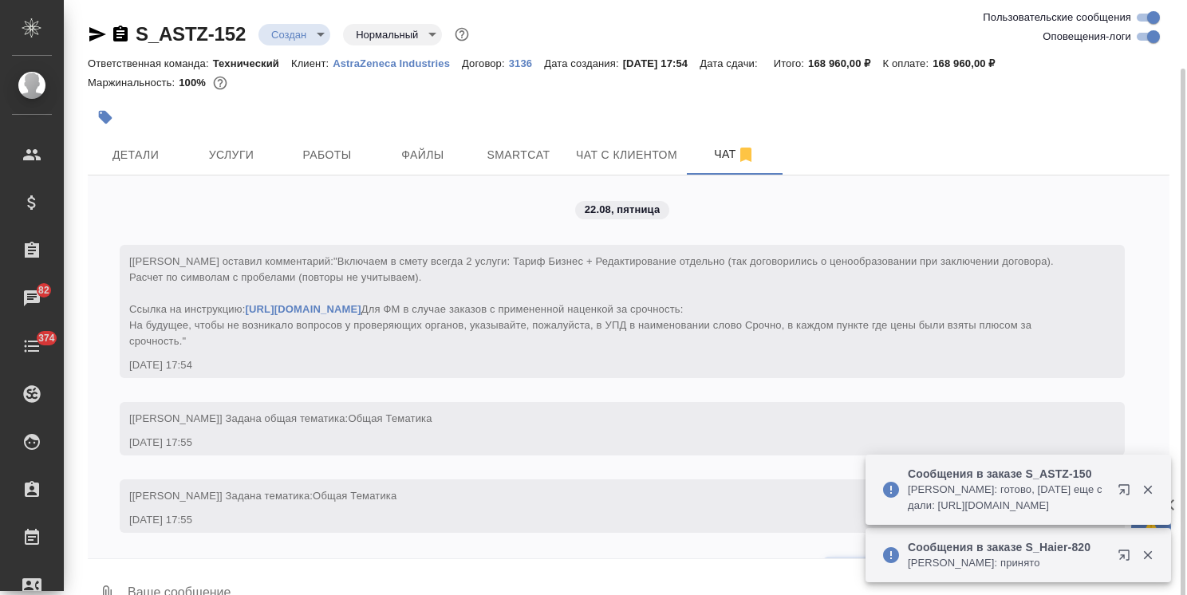
scroll to position [964, 0]
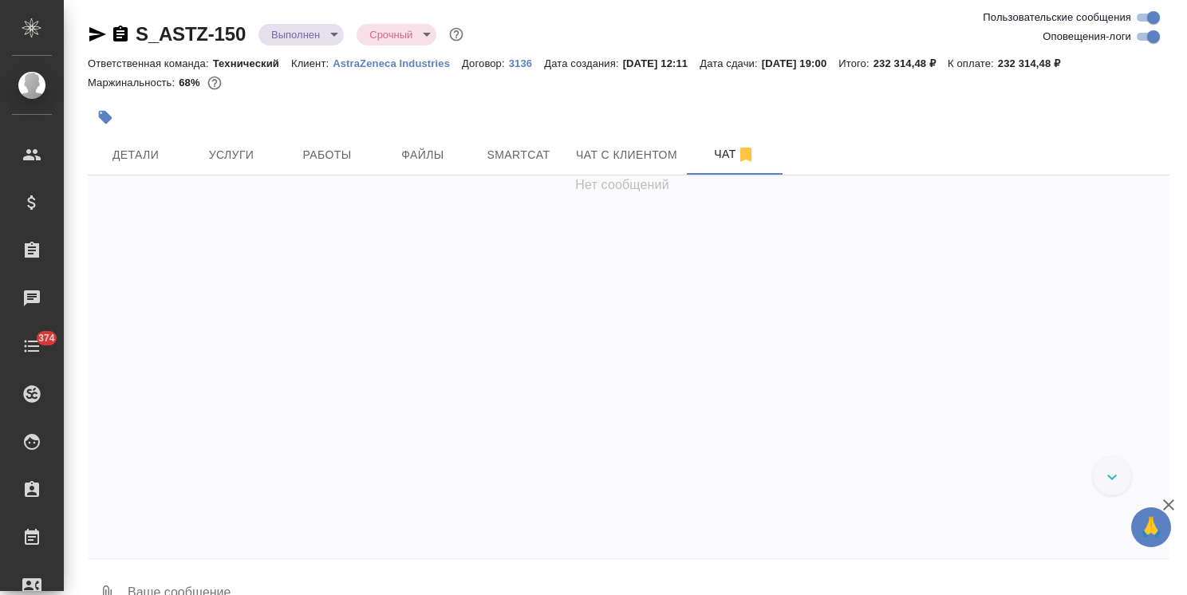
click at [313, 33] on body "🙏 .cls-1 fill:#fff; AWATERA Usmanova Olga Клиенты Спецификации Заказы Чаты 374 …" at bounding box center [593, 297] width 1187 height 595
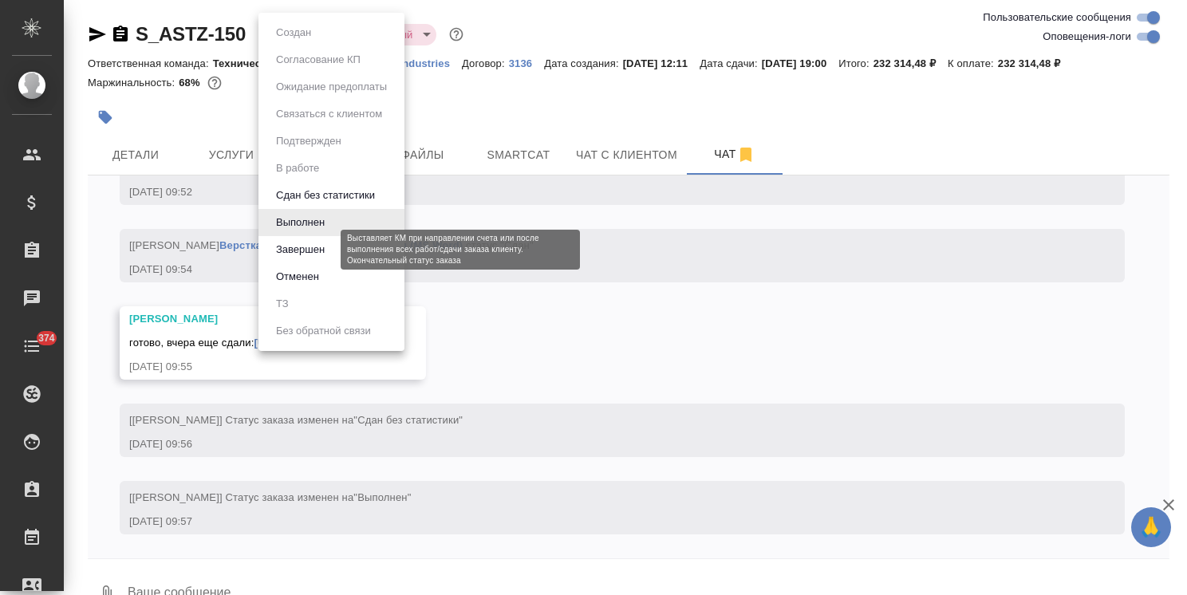
drag, startPoint x: 313, startPoint y: 250, endPoint x: 394, endPoint y: 203, distance: 93.6
click at [312, 250] on button "Завершен" at bounding box center [300, 250] width 58 height 18
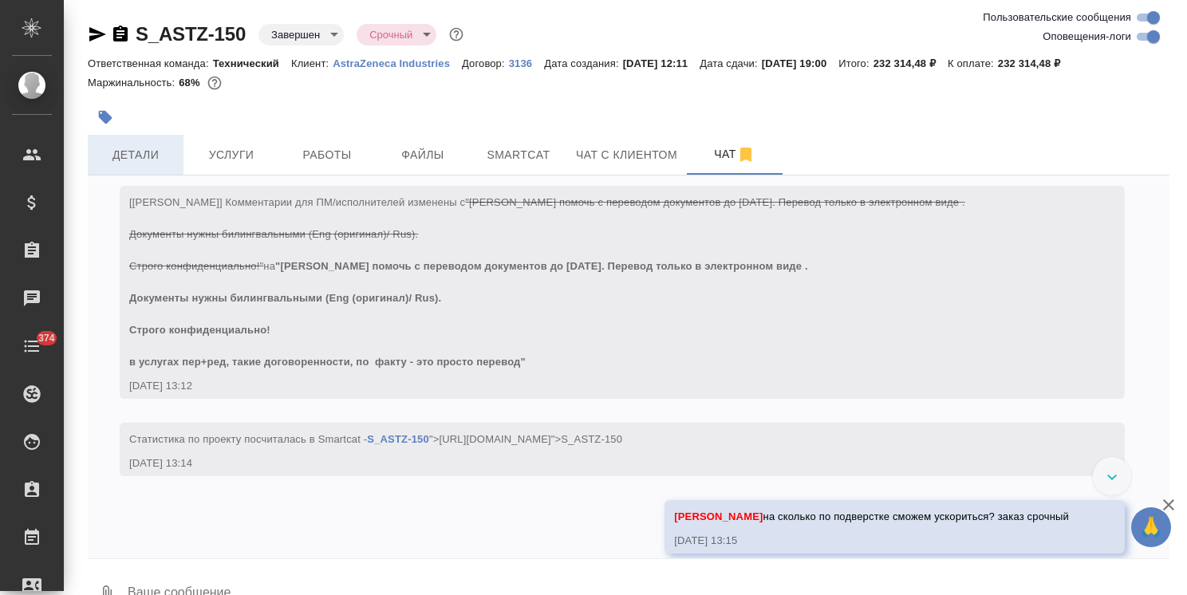
click at [151, 151] on span "Детали" at bounding box center [135, 155] width 77 height 20
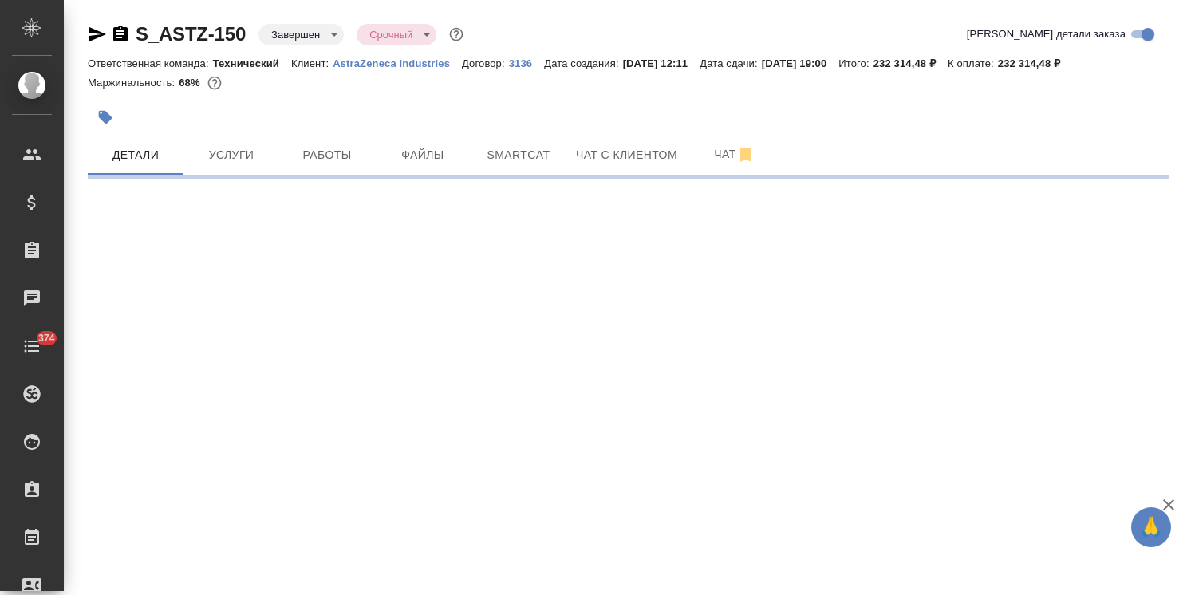
select select "RU"
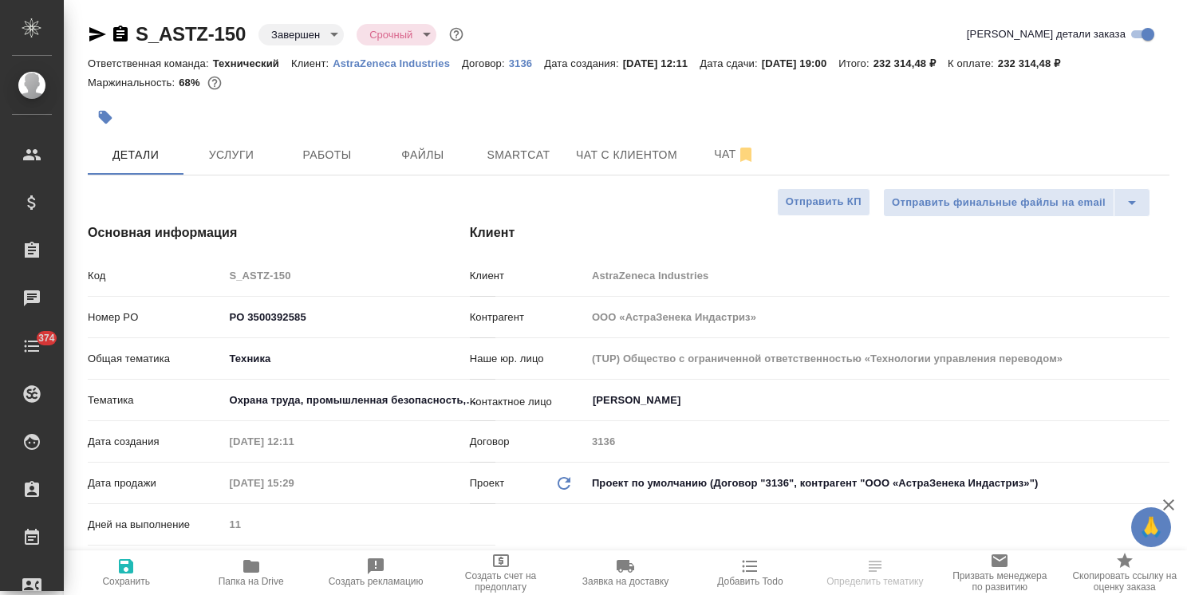
type textarea "x"
drag, startPoint x: 1180, startPoint y: 192, endPoint x: 1123, endPoint y: 77, distance: 129.1
click at [1127, 85] on div "S_ASTZ-150 Завершен closed Срочный urgent Кратко детали заказа Ответственная ко…" at bounding box center [625, 297] width 1123 height 595
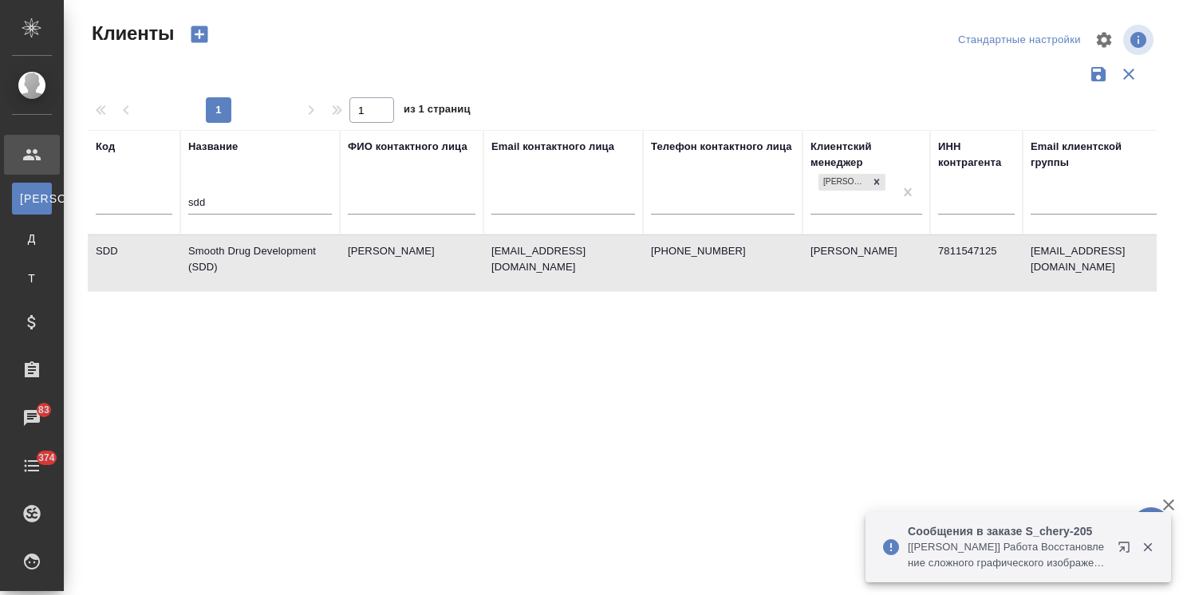
select select "RU"
drag, startPoint x: 0, startPoint y: 0, endPoint x: 152, endPoint y: 197, distance: 249.0
click at [152, 197] on tr "Код Название sdd ФИО контактного лица Email контактного лица Телефон контактног…" at bounding box center [691, 182] width 1206 height 104
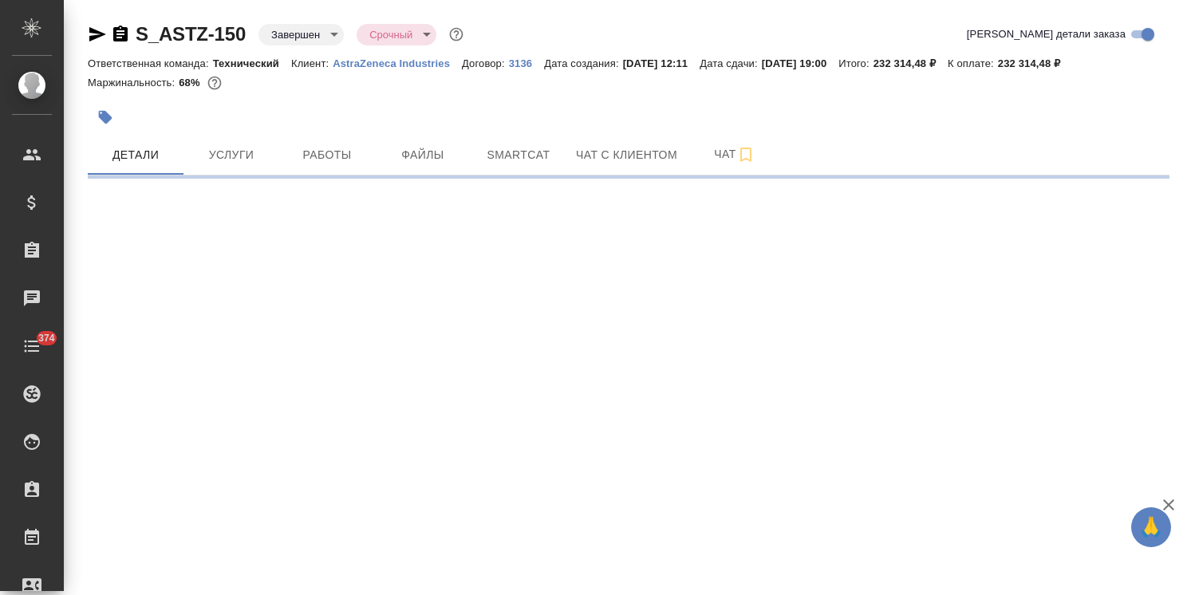
select select "RU"
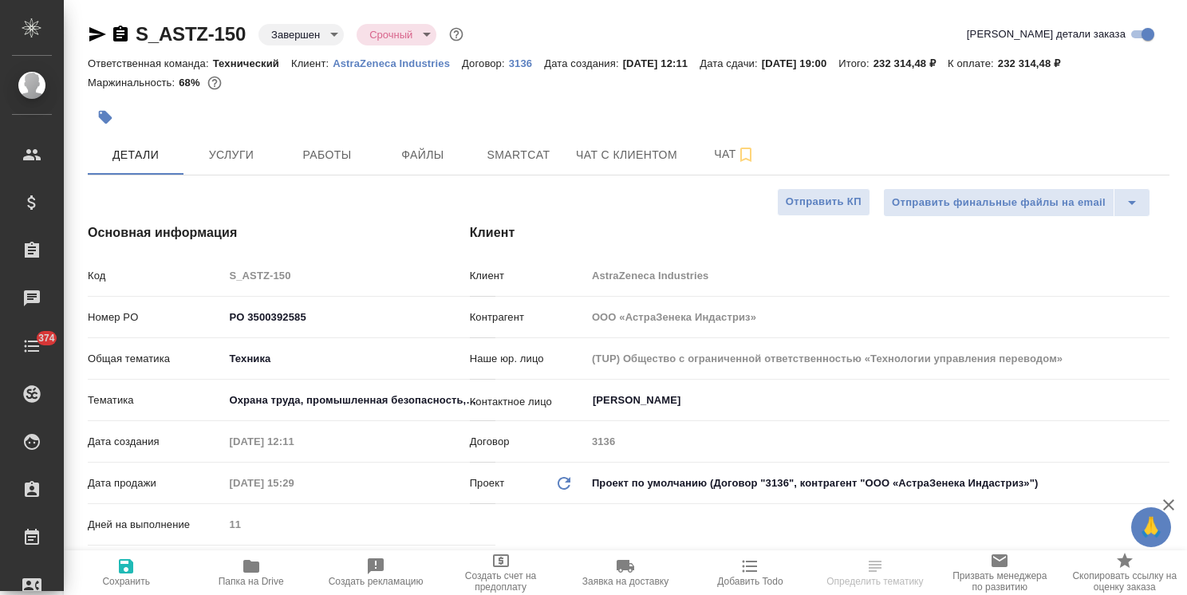
type textarea "x"
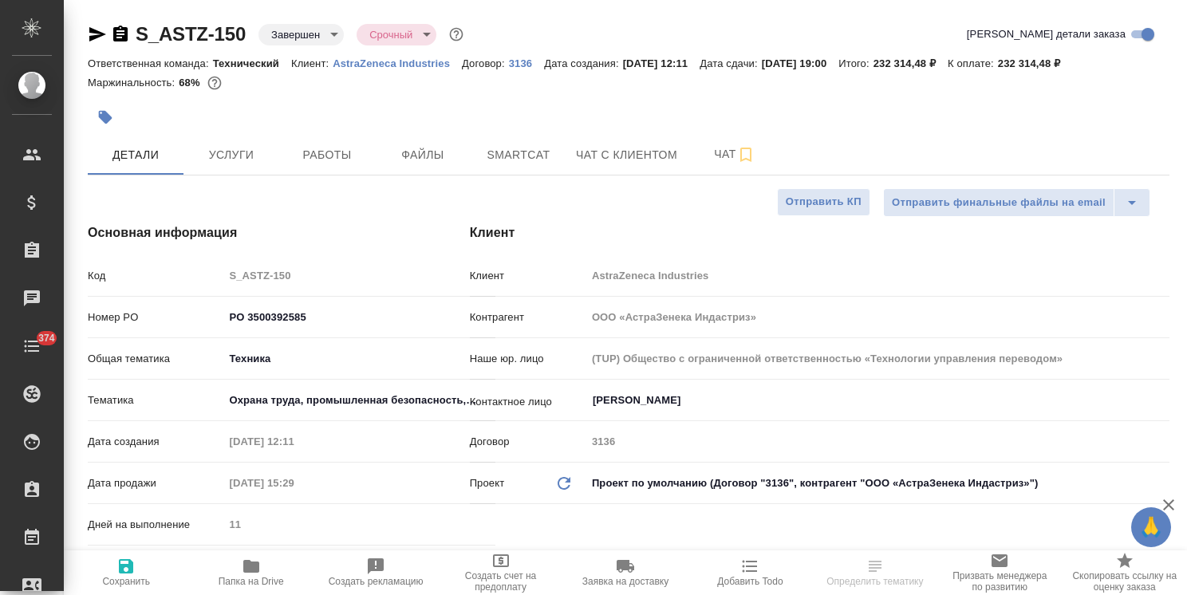
type textarea "x"
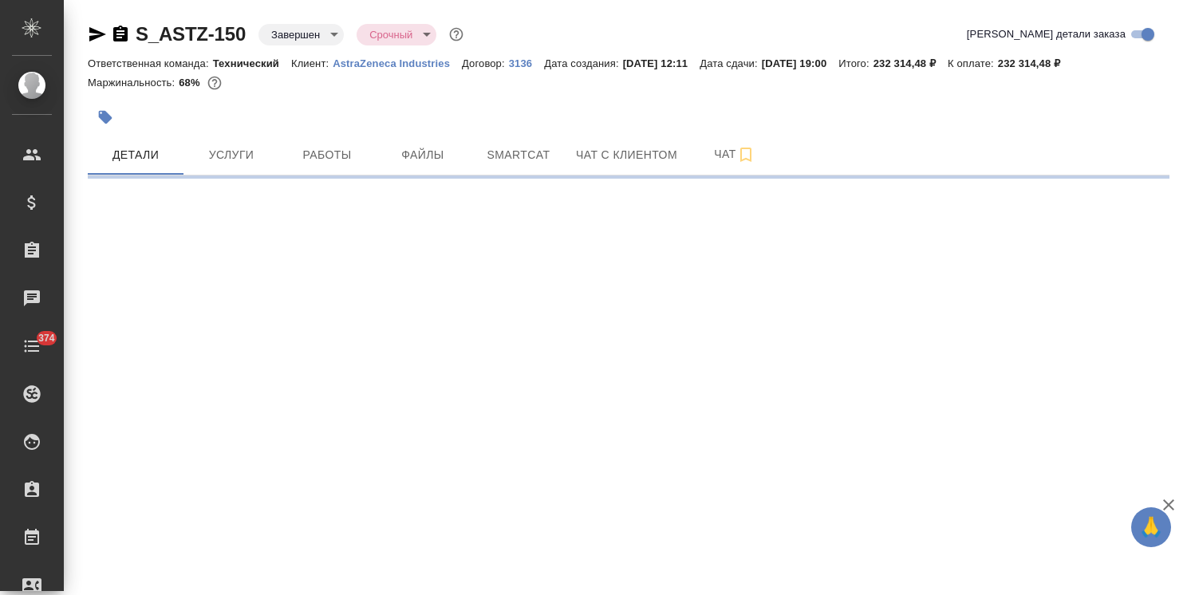
select select "RU"
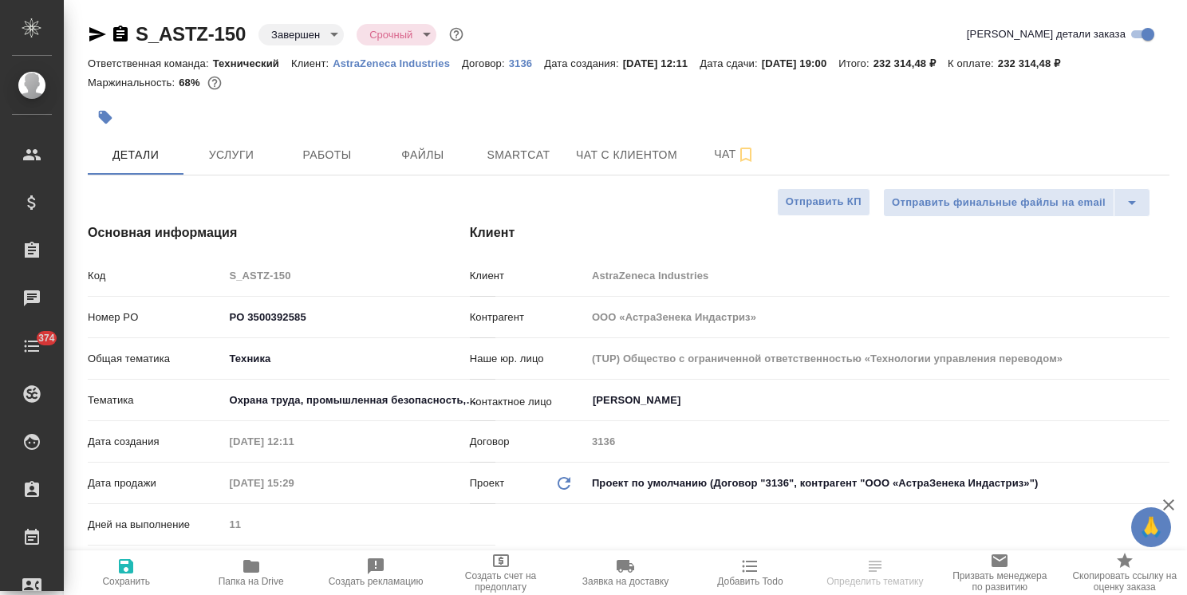
type textarea "x"
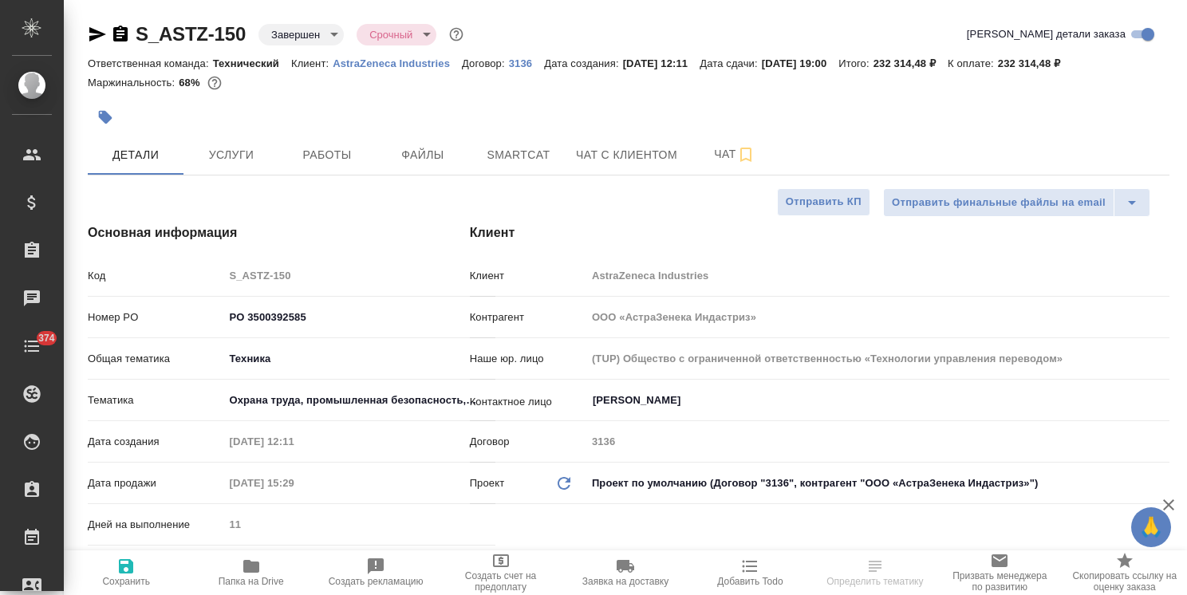
type textarea "x"
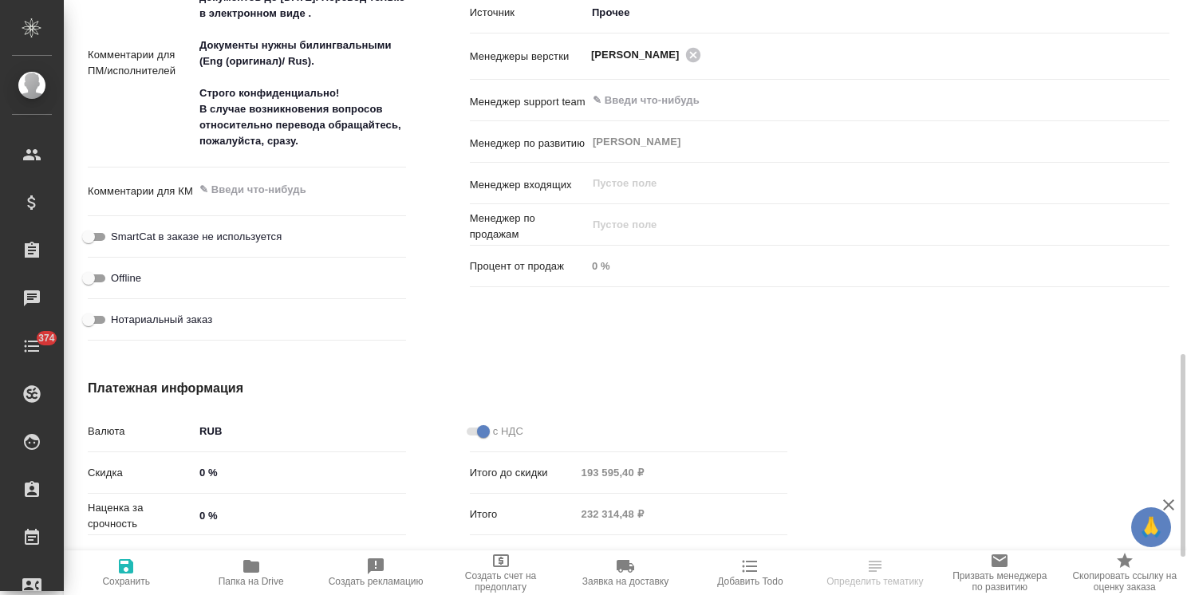
scroll to position [1117, 0]
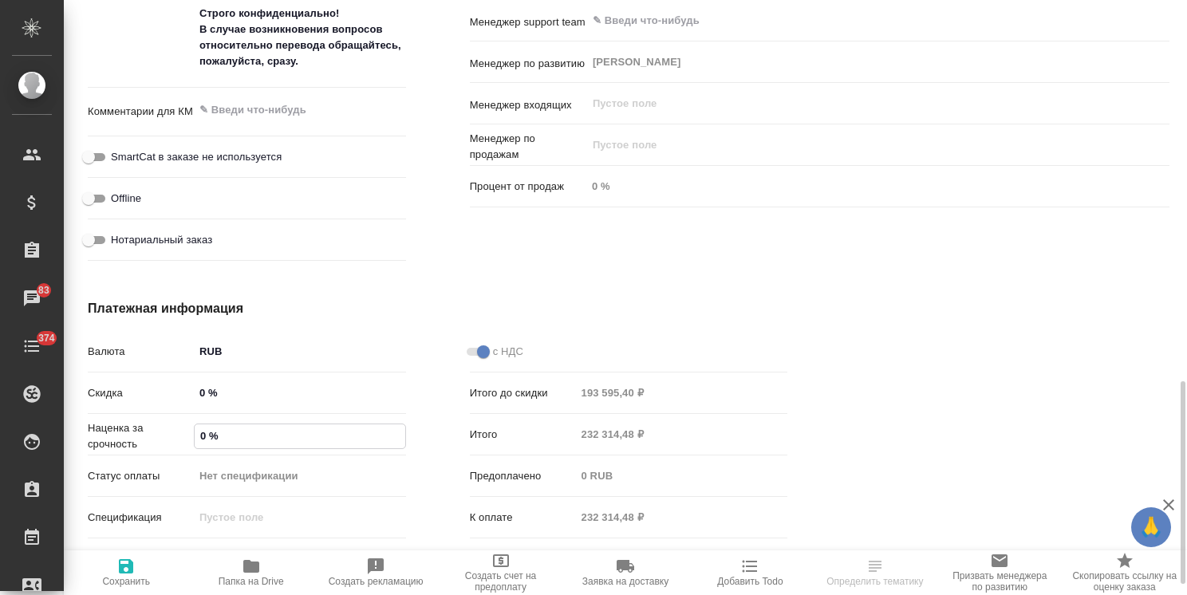
click at [199, 435] on input "0 %" at bounding box center [300, 435] width 211 height 23
type input "3 %"
type textarea "x"
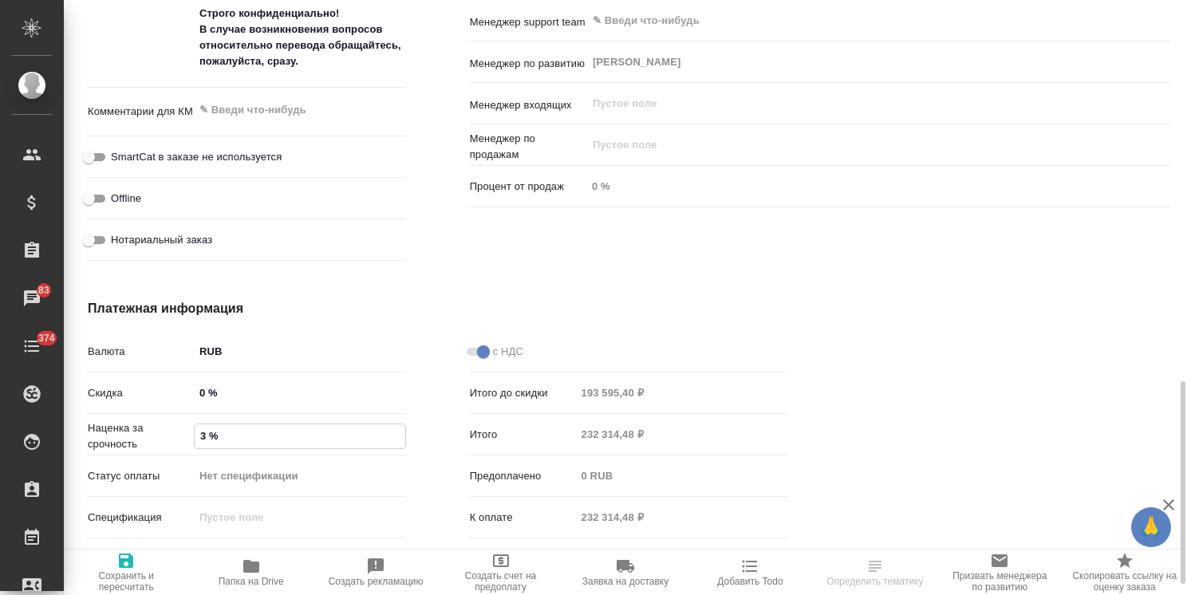
type input "3 %"
click at [114, 566] on span "Сохранить и пересчитать" at bounding box center [125, 571] width 105 height 41
type textarea "x"
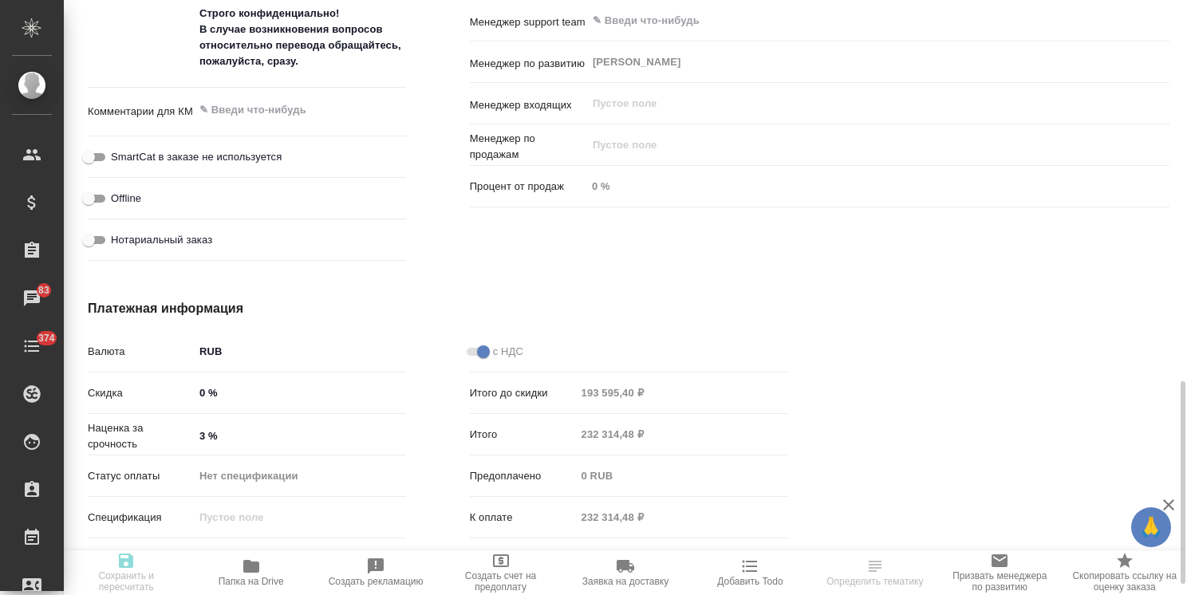
type textarea "x"
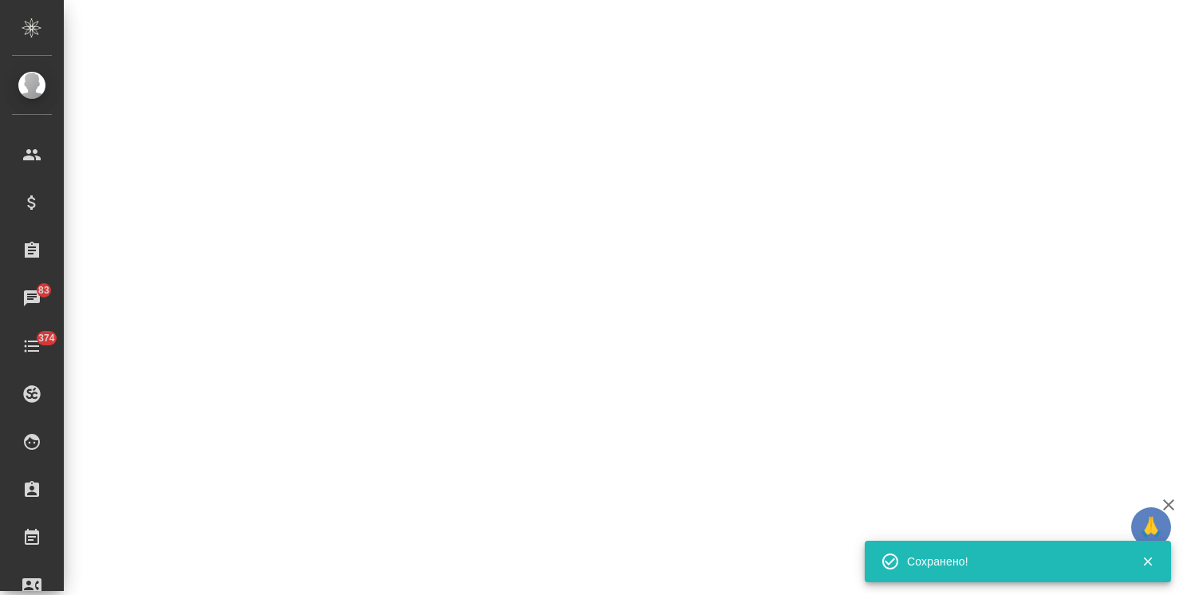
select select "RU"
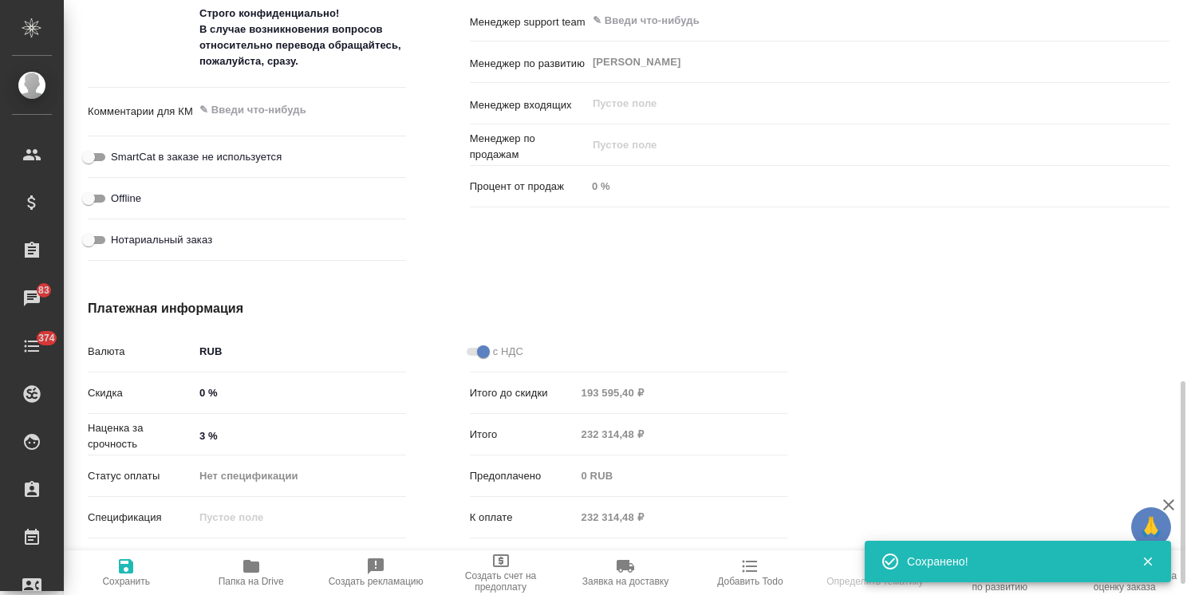
type textarea "x"
click at [1160, 503] on icon "button" at bounding box center [1168, 504] width 19 height 19
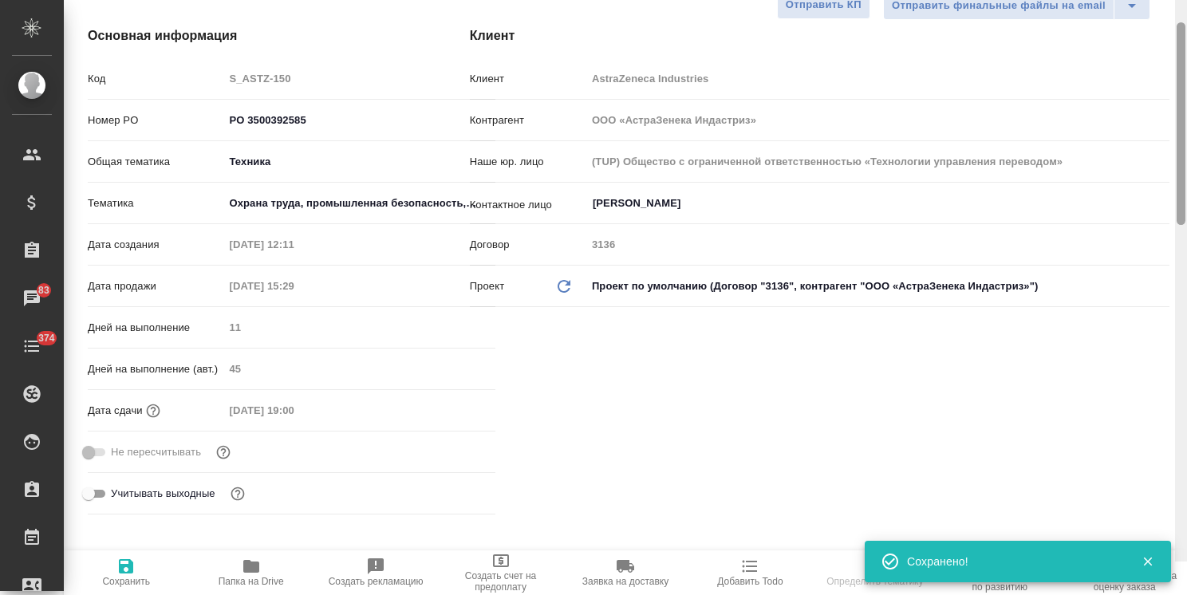
scroll to position [0, 0]
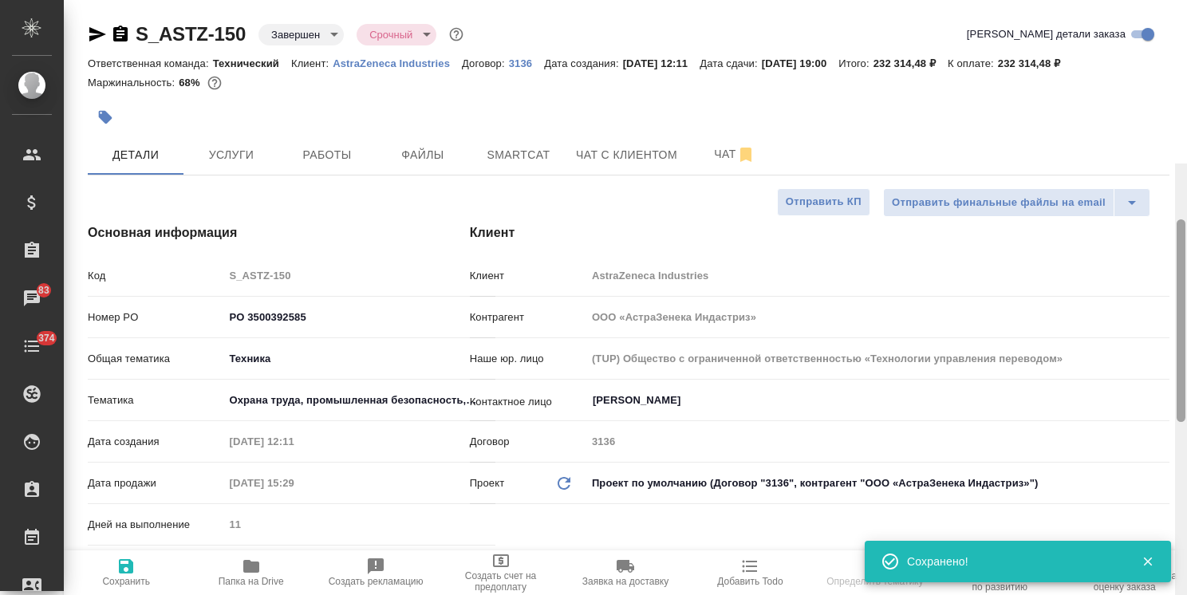
drag, startPoint x: 1183, startPoint y: 488, endPoint x: 1136, endPoint y: 57, distance: 433.9
click at [1137, 57] on div "S_ASTZ-150 Завершен closed Срочный urgent Кратко детали заказа Ответственная ко…" at bounding box center [625, 297] width 1123 height 595
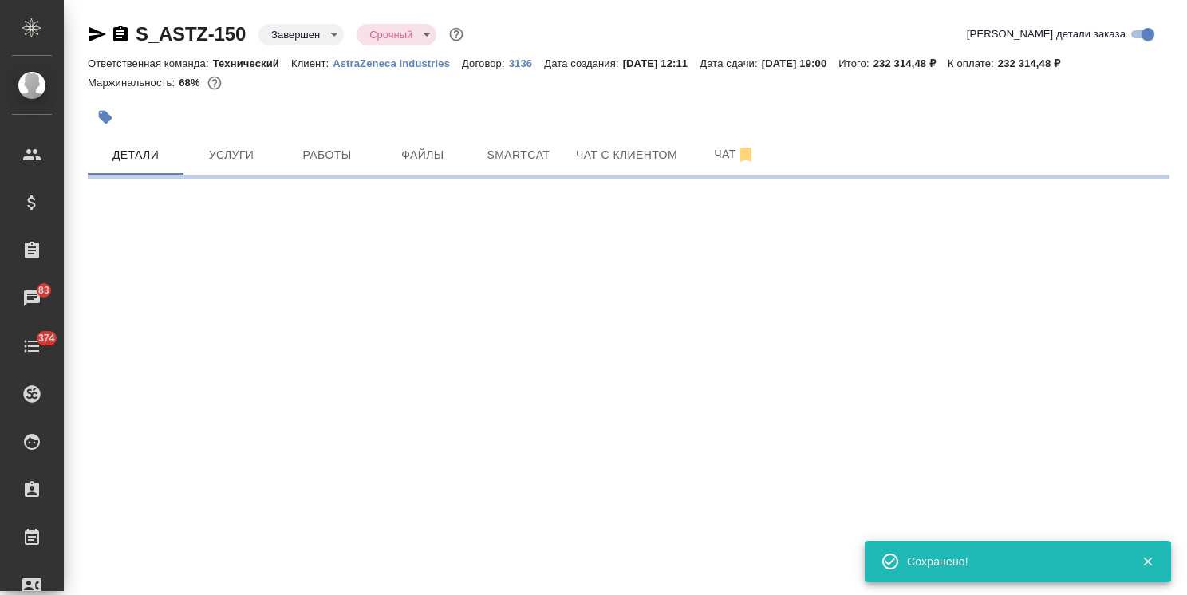
select select "RU"
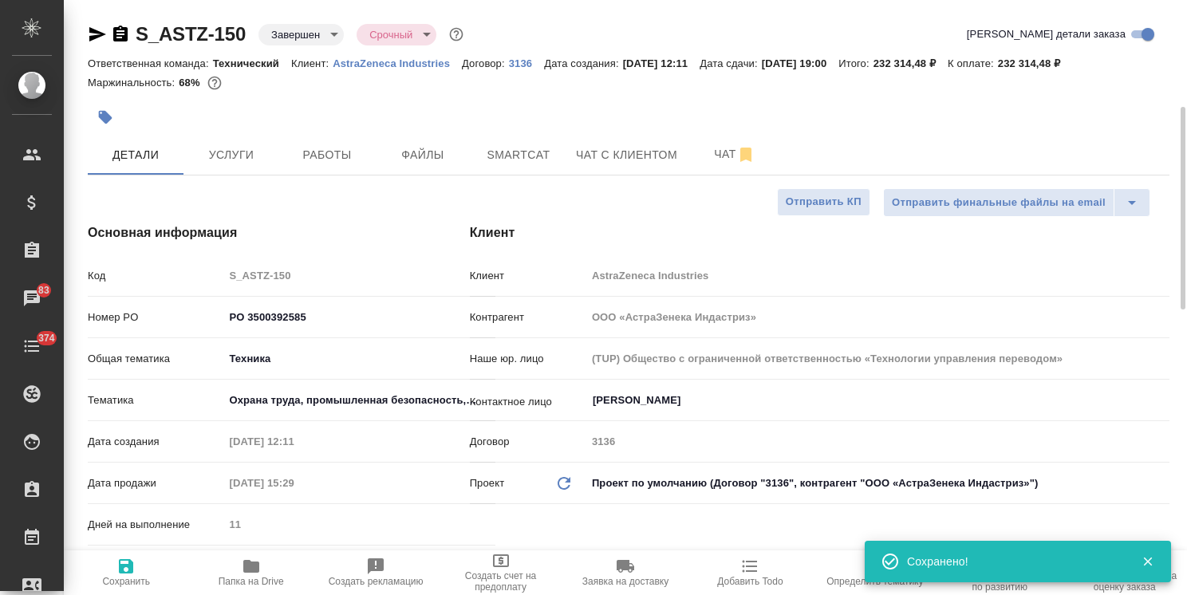
type textarea "x"
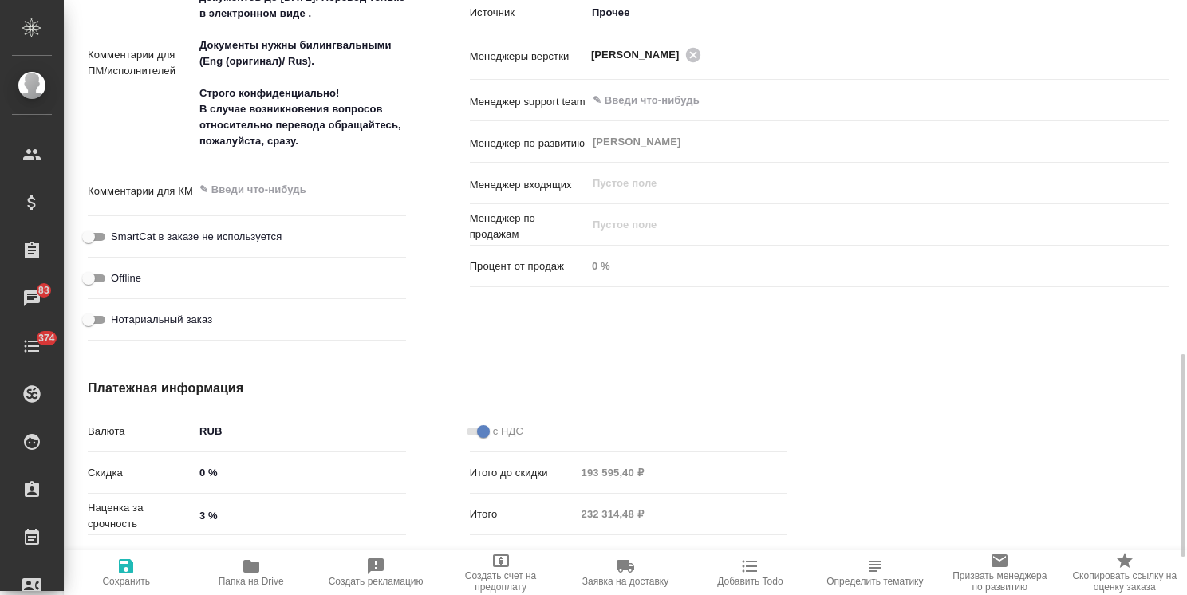
scroll to position [1117, 0]
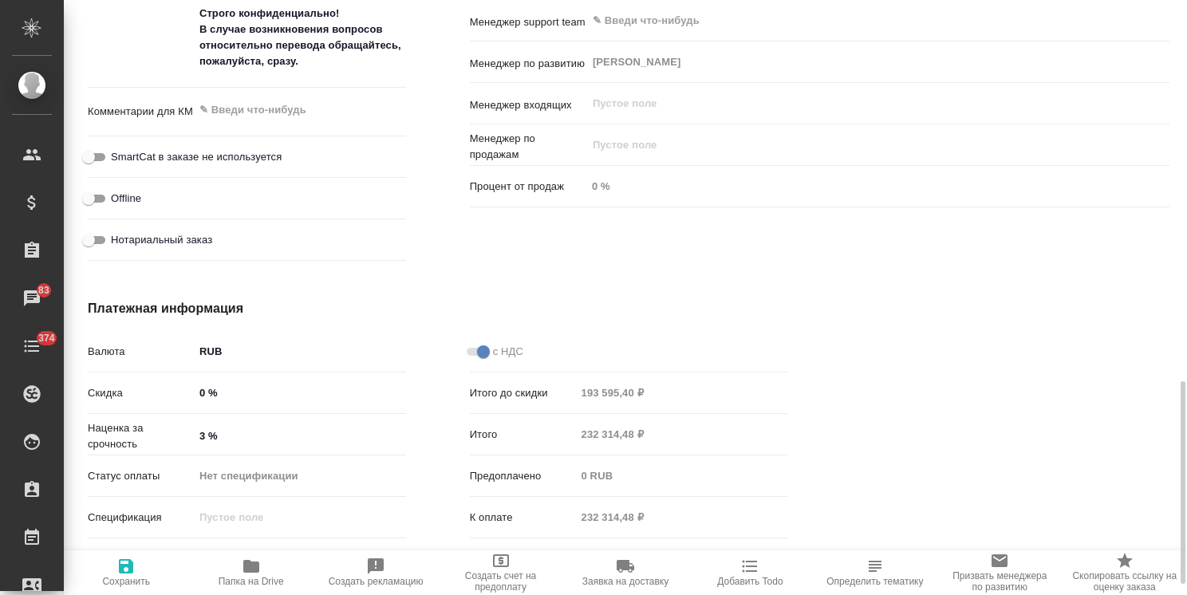
click at [133, 568] on icon "button" at bounding box center [126, 566] width 14 height 14
type textarea "x"
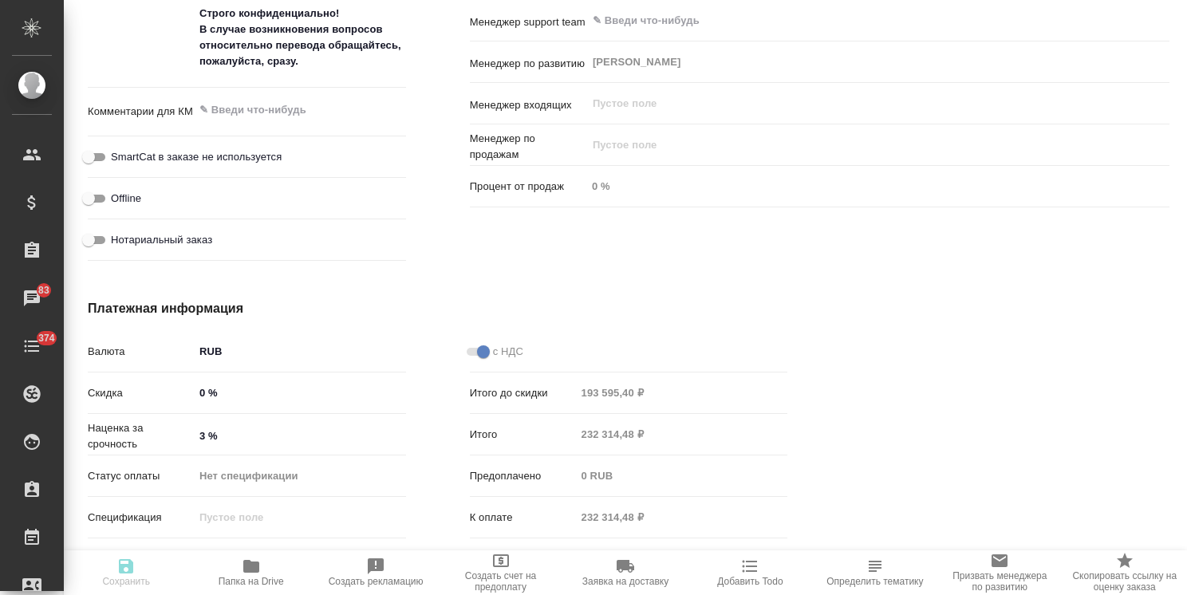
type textarea "x"
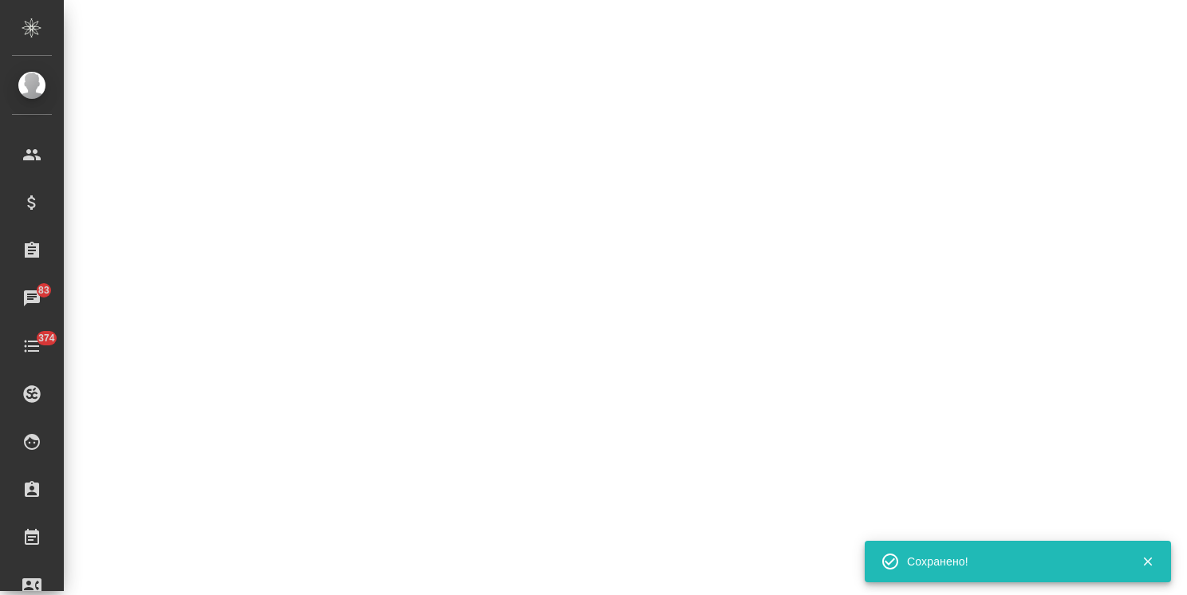
select select "RU"
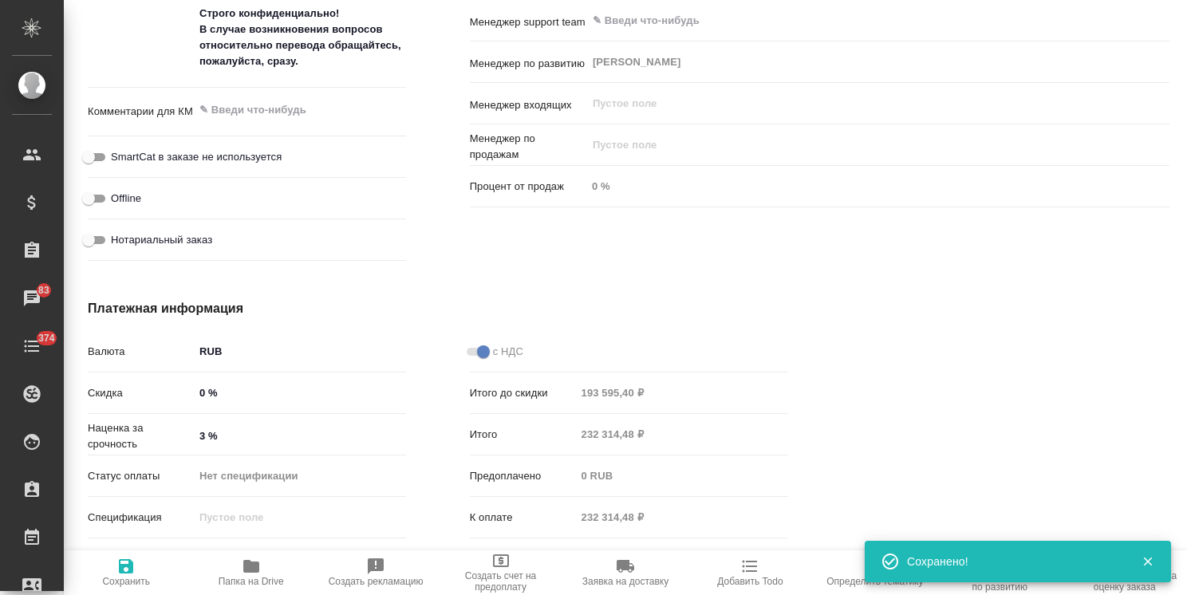
type textarea "x"
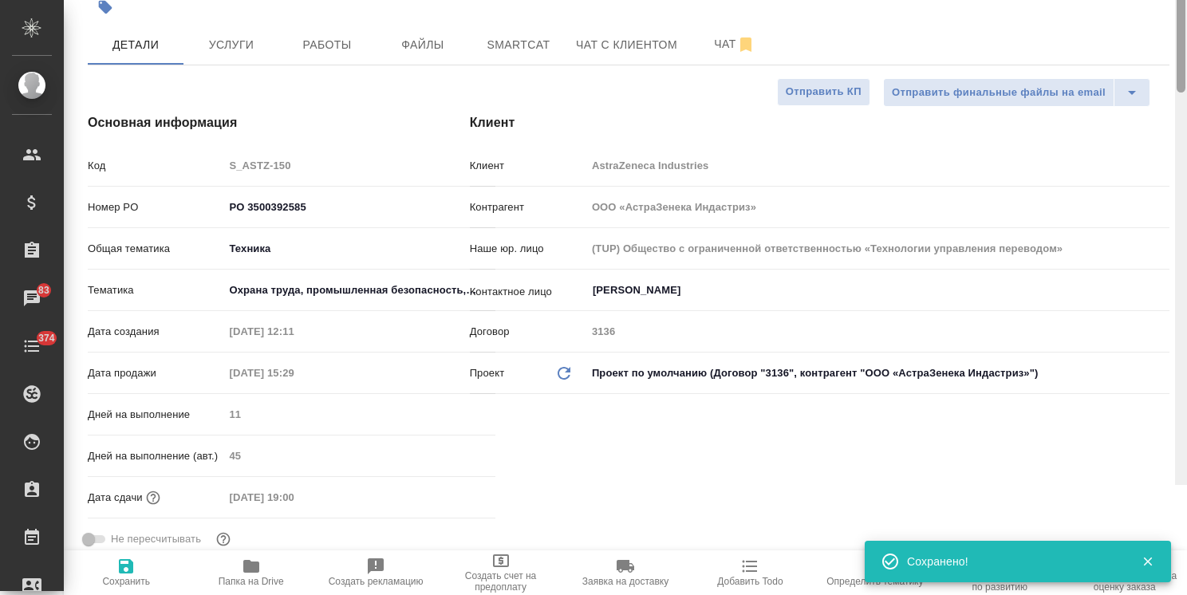
scroll to position [0, 0]
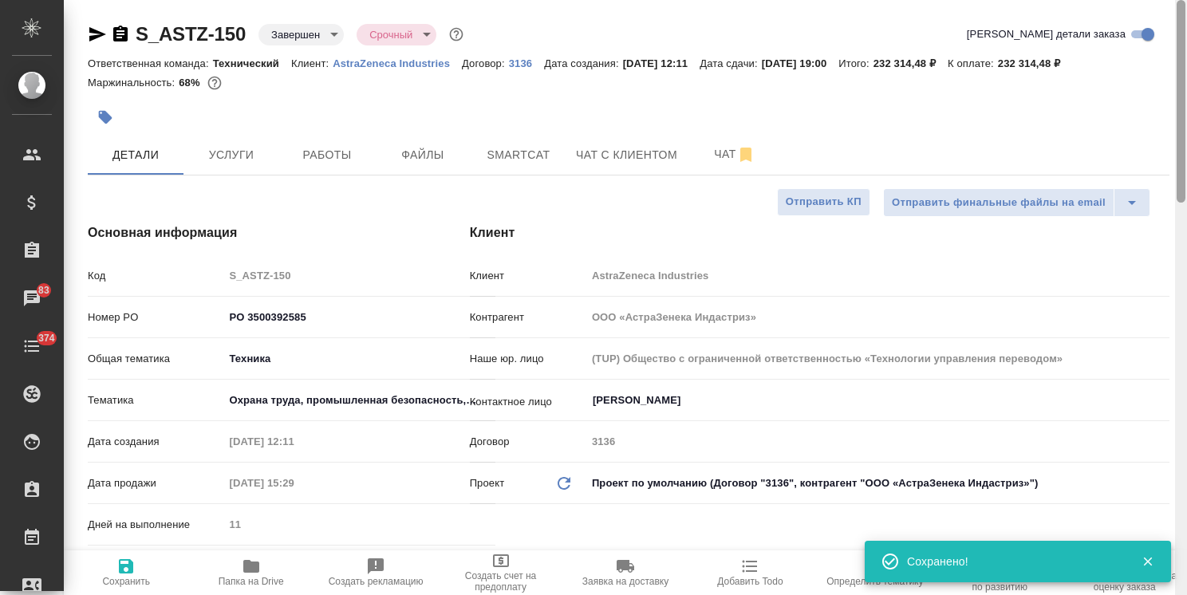
drag, startPoint x: 1179, startPoint y: 446, endPoint x: 600, endPoint y: 93, distance: 677.9
click at [1186, 44] on html ".cls-1 fill:#fff; AWATERA Usmanova Olga Клиенты Спецификации Заказы 83 Чаты 374…" at bounding box center [593, 297] width 1187 height 595
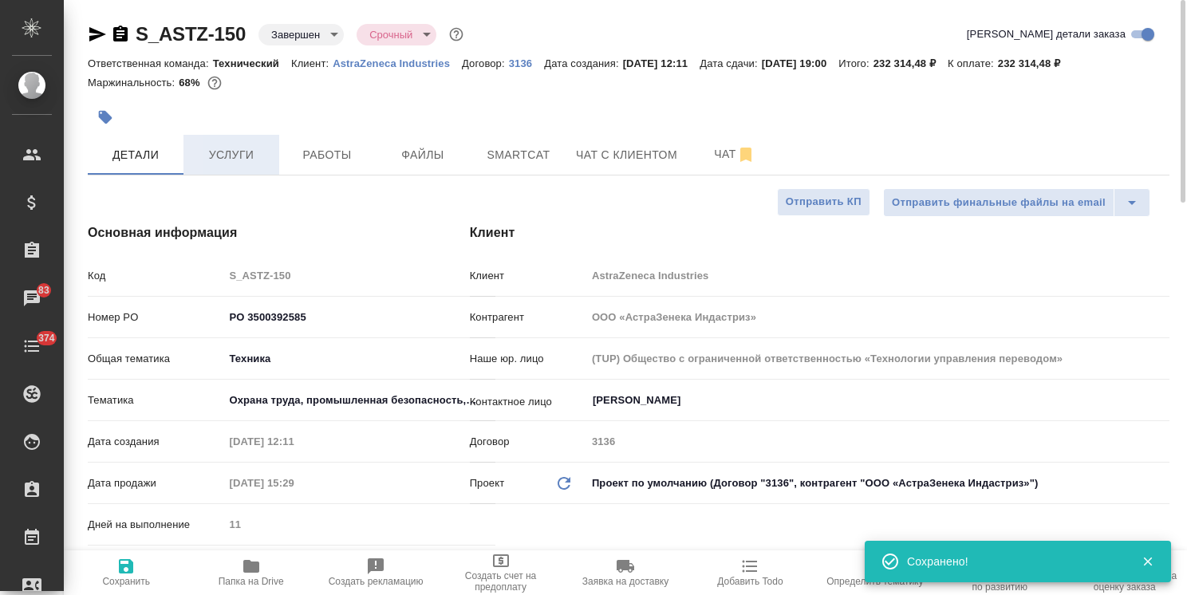
click at [239, 161] on span "Услуги" at bounding box center [231, 155] width 77 height 20
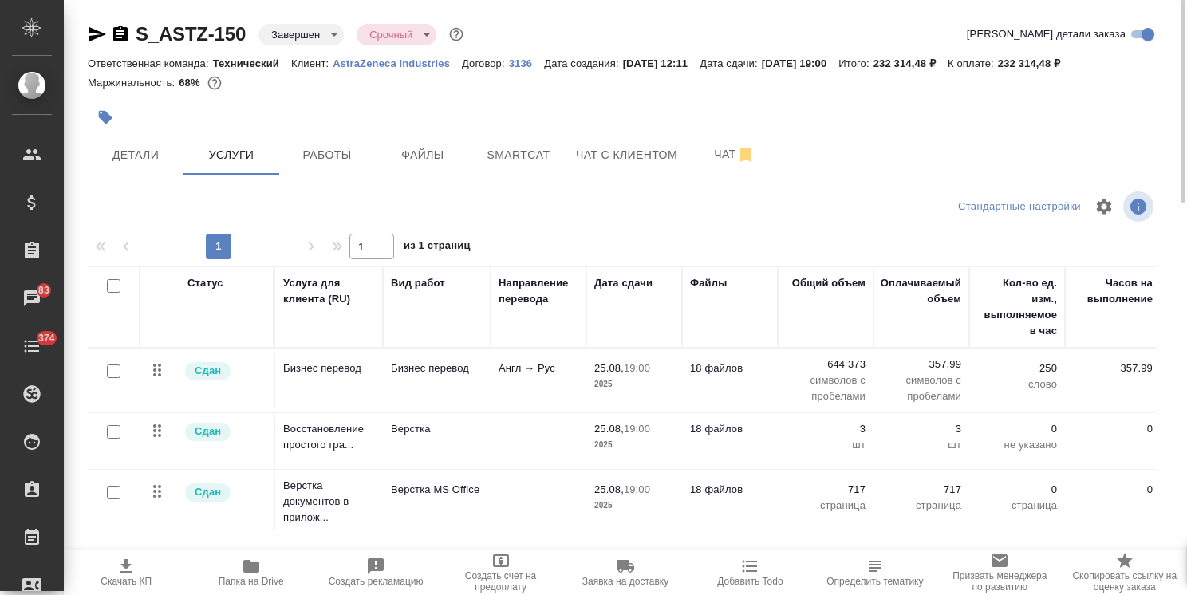
click at [316, 37] on body ".cls-1 fill:#fff; AWATERA Usmanova Olga Клиенты Спецификации Заказы 83 Чаты 374…" at bounding box center [593, 297] width 1187 height 595
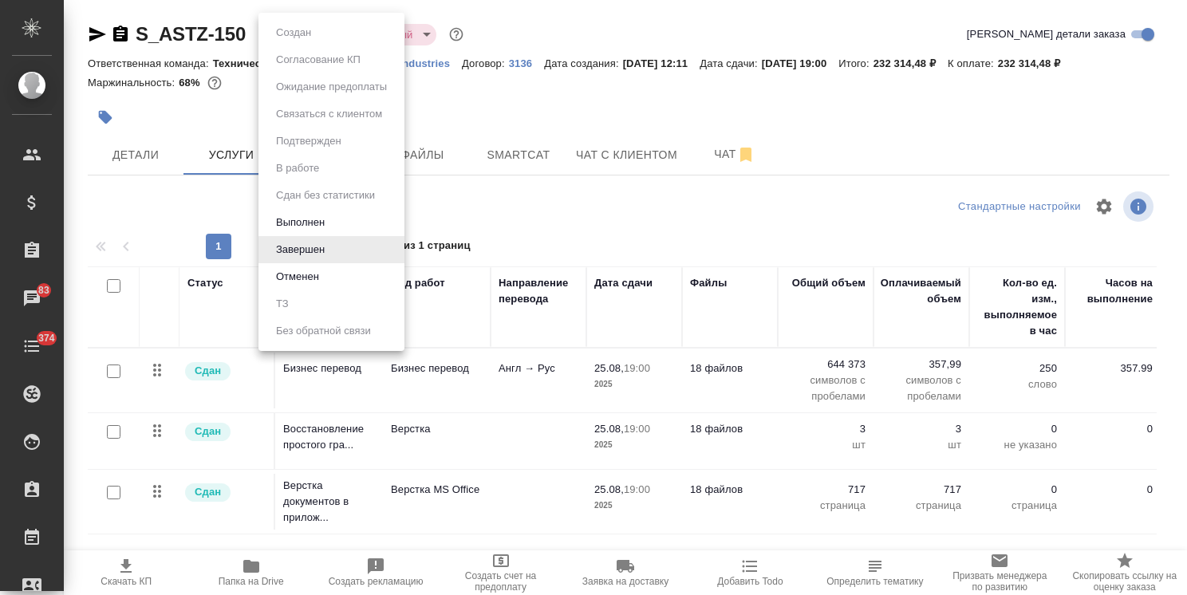
click at [298, 222] on button "Выполнен" at bounding box center [300, 223] width 58 height 18
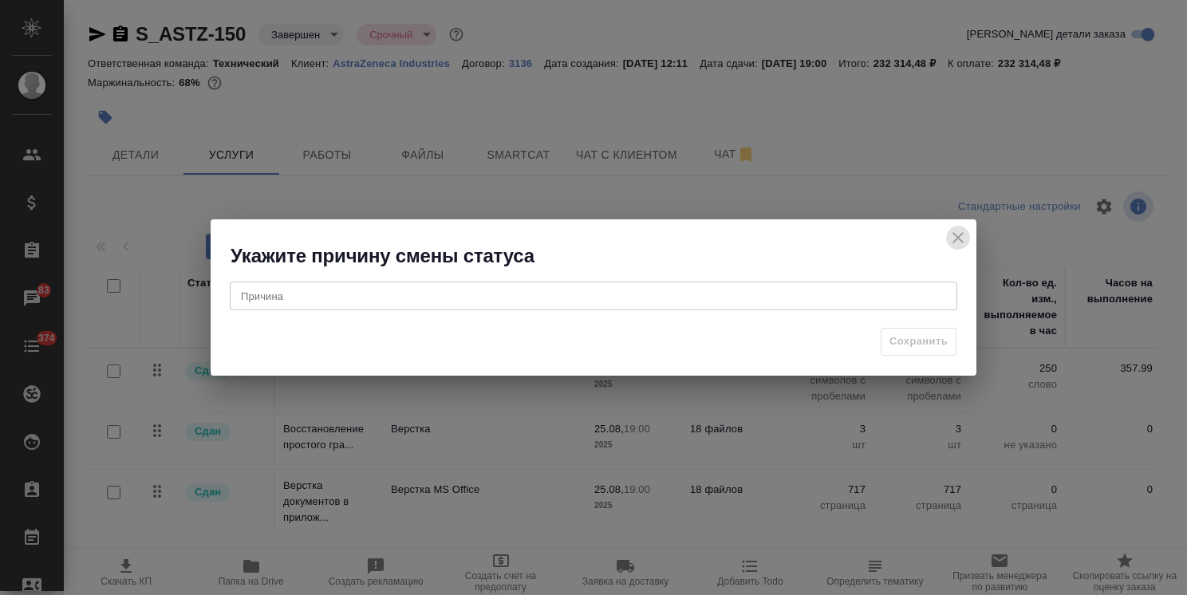
click at [963, 232] on icon "close" at bounding box center [957, 237] width 19 height 19
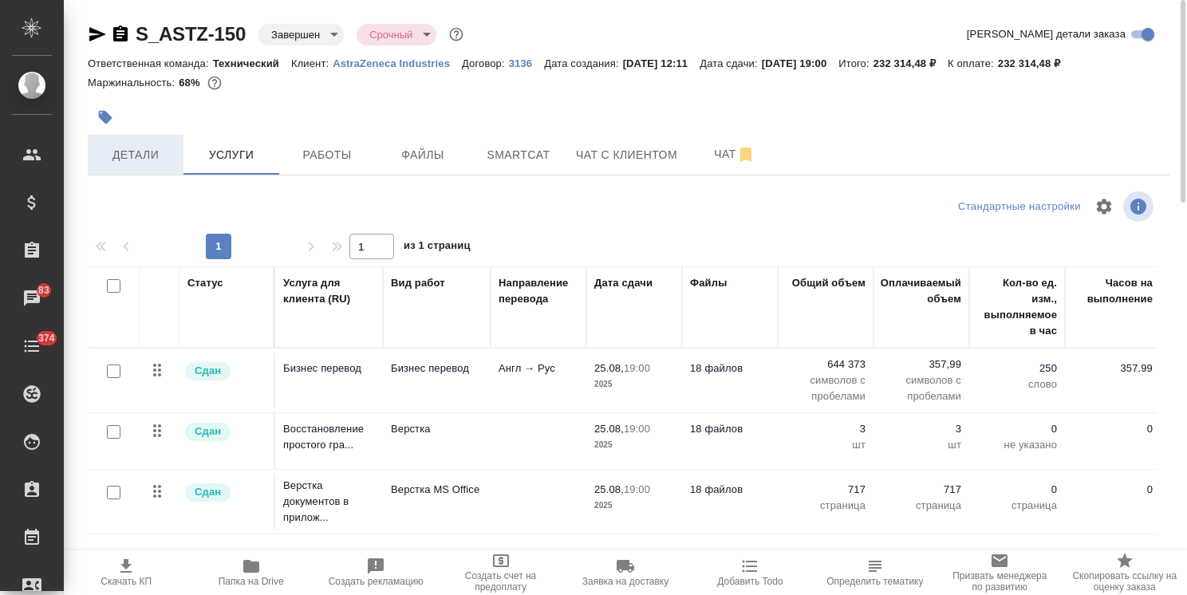
click at [146, 152] on span "Детали" at bounding box center [135, 155] width 77 height 20
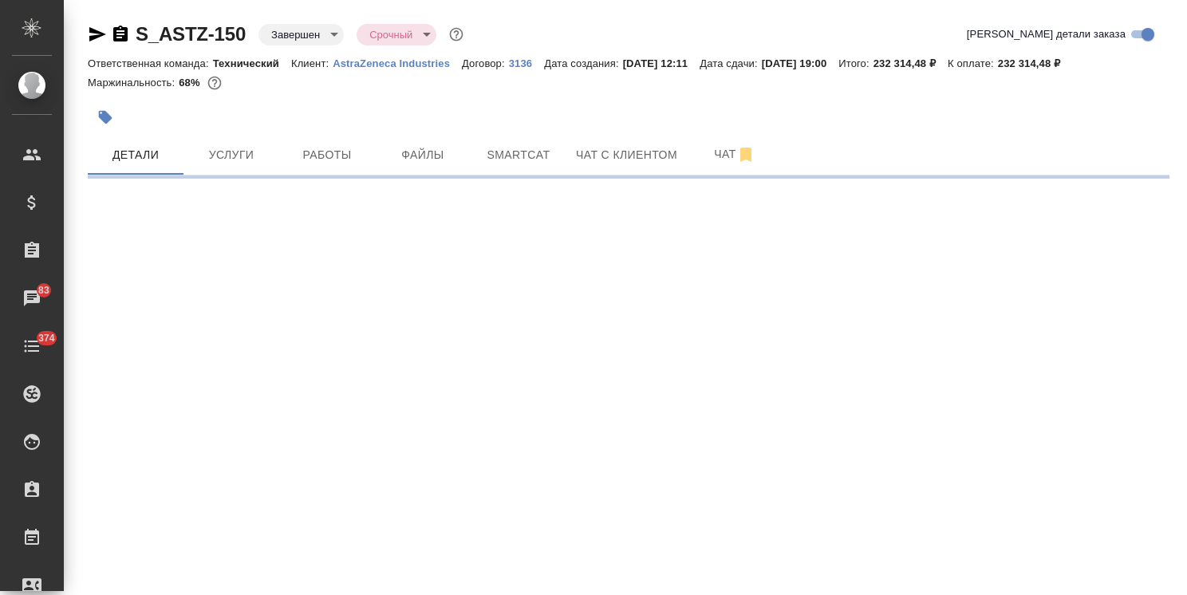
select select "RU"
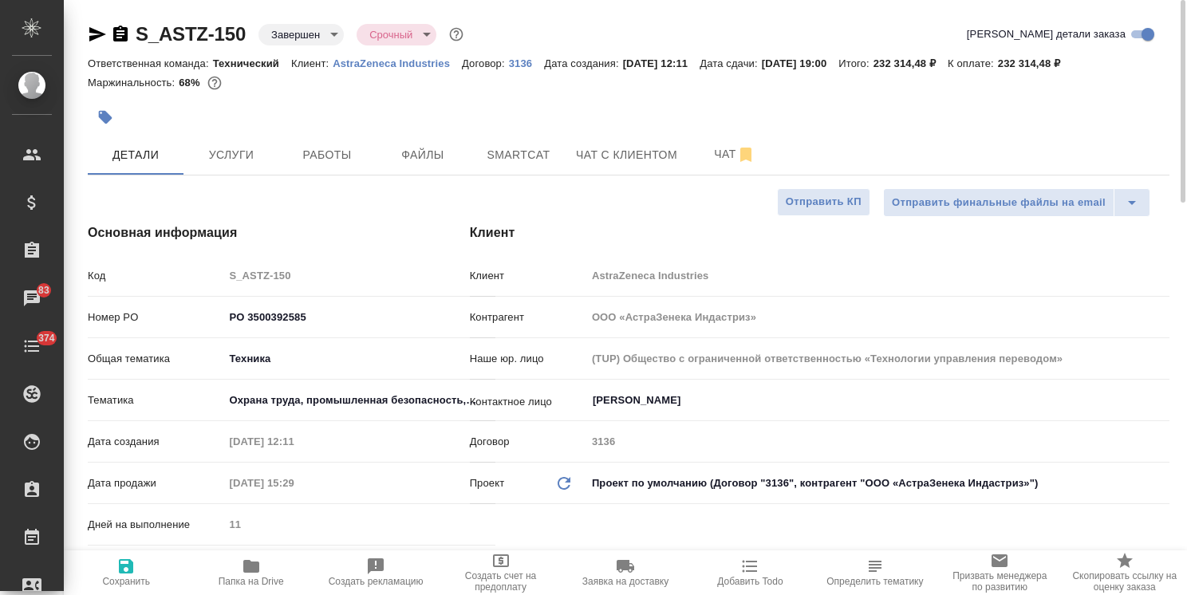
type textarea "x"
drag, startPoint x: 1180, startPoint y: 471, endPoint x: 1027, endPoint y: 30, distance: 466.9
click at [1161, 15] on div "S_ASTZ-150 Завершен closed Срочный urgent Кратко детали заказа Ответственная ко…" at bounding box center [625, 297] width 1123 height 595
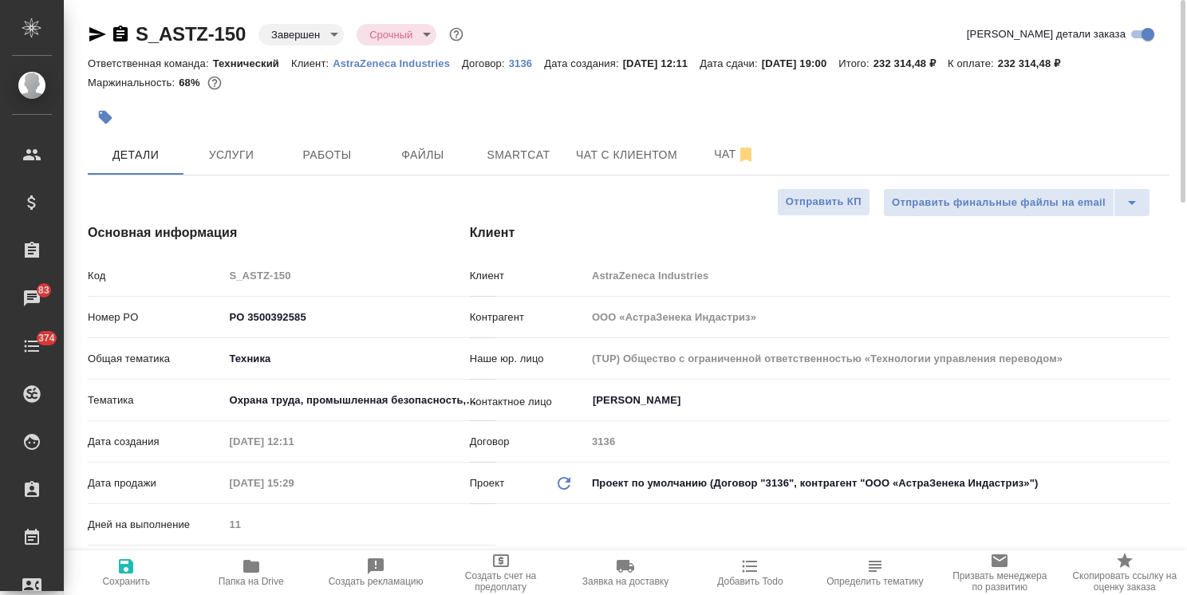
click at [99, 29] on icon "button" at bounding box center [97, 34] width 19 height 19
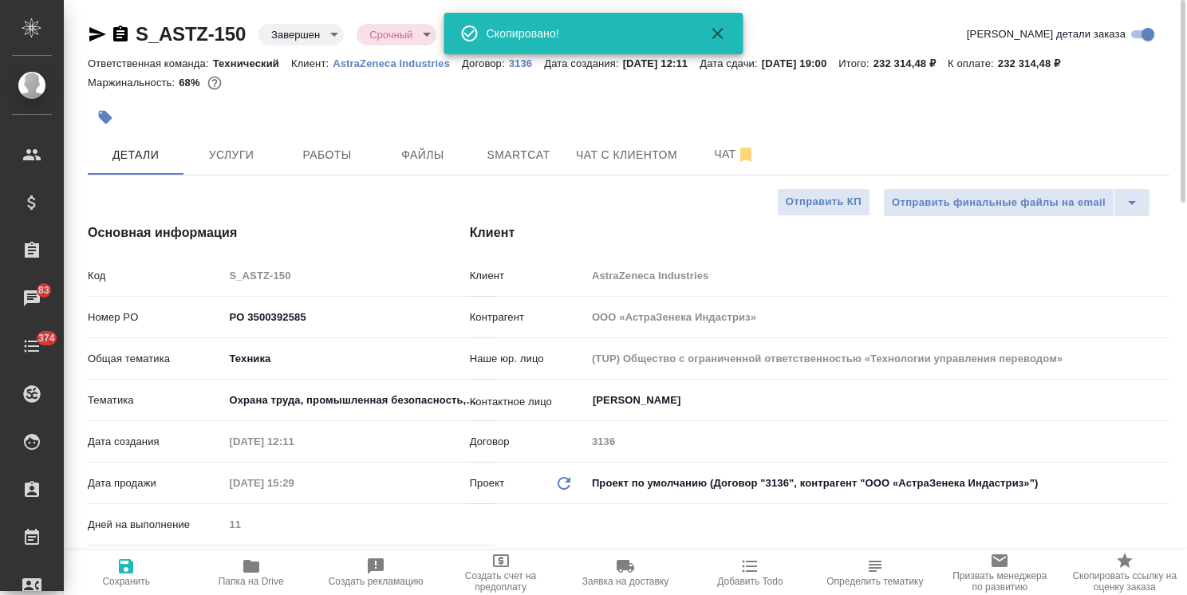
type textarea "x"
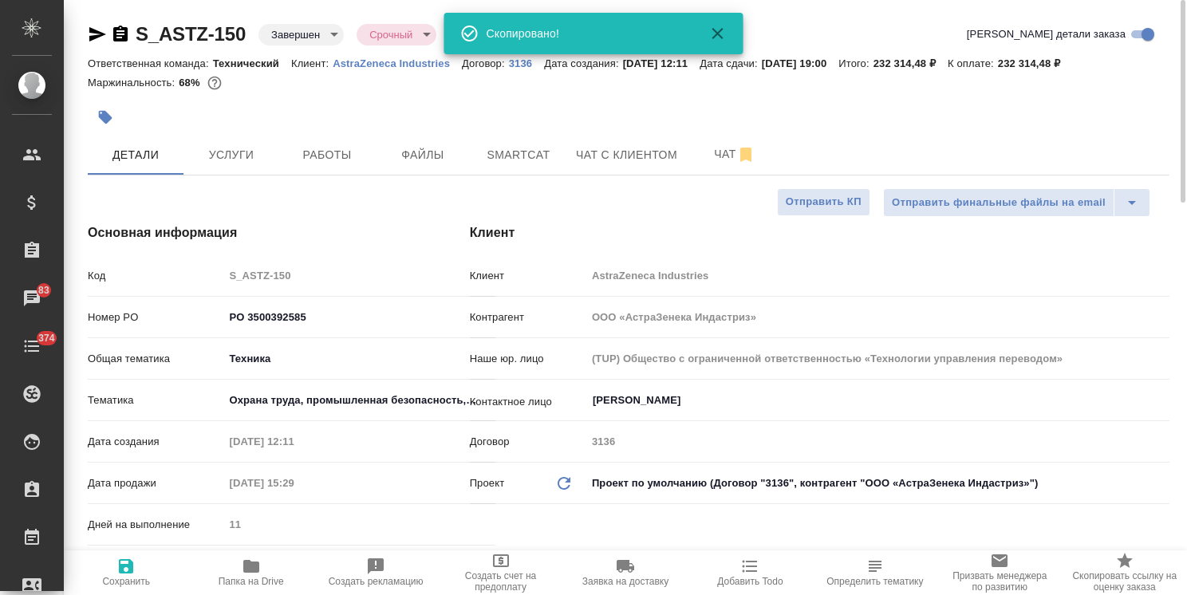
type textarea "x"
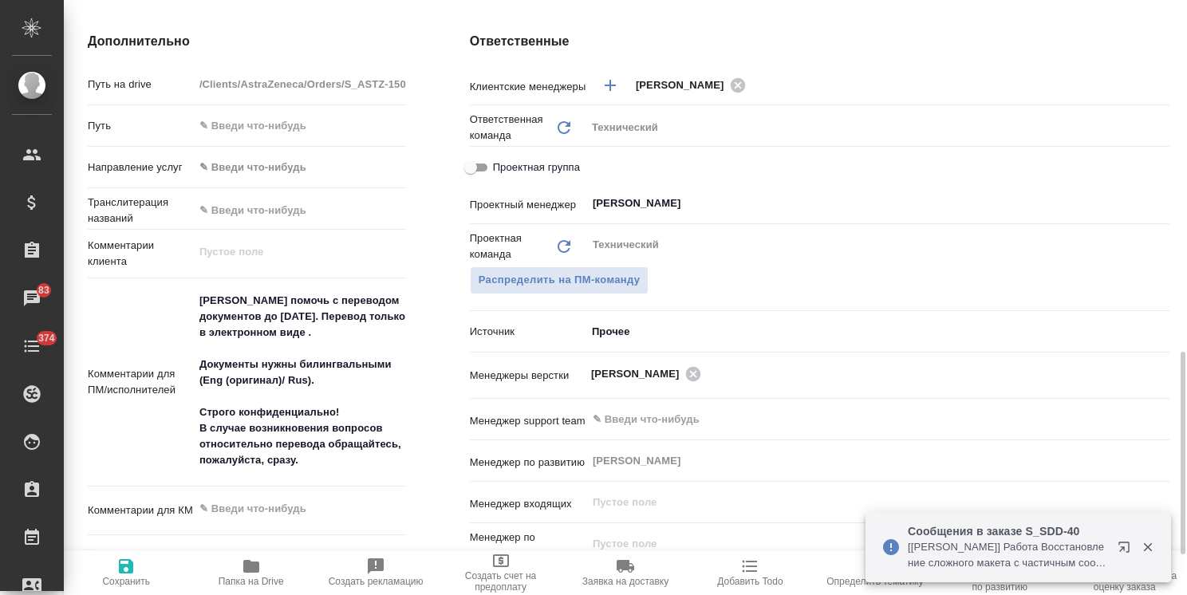
scroll to position [1117, 0]
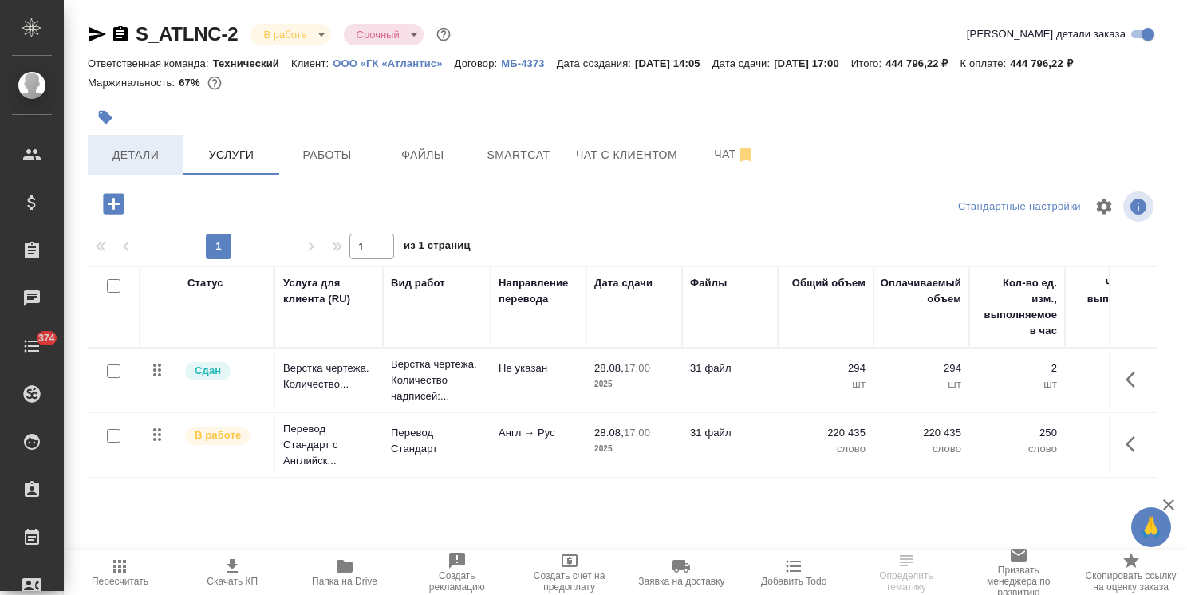
click at [137, 154] on span "Детали" at bounding box center [135, 155] width 77 height 20
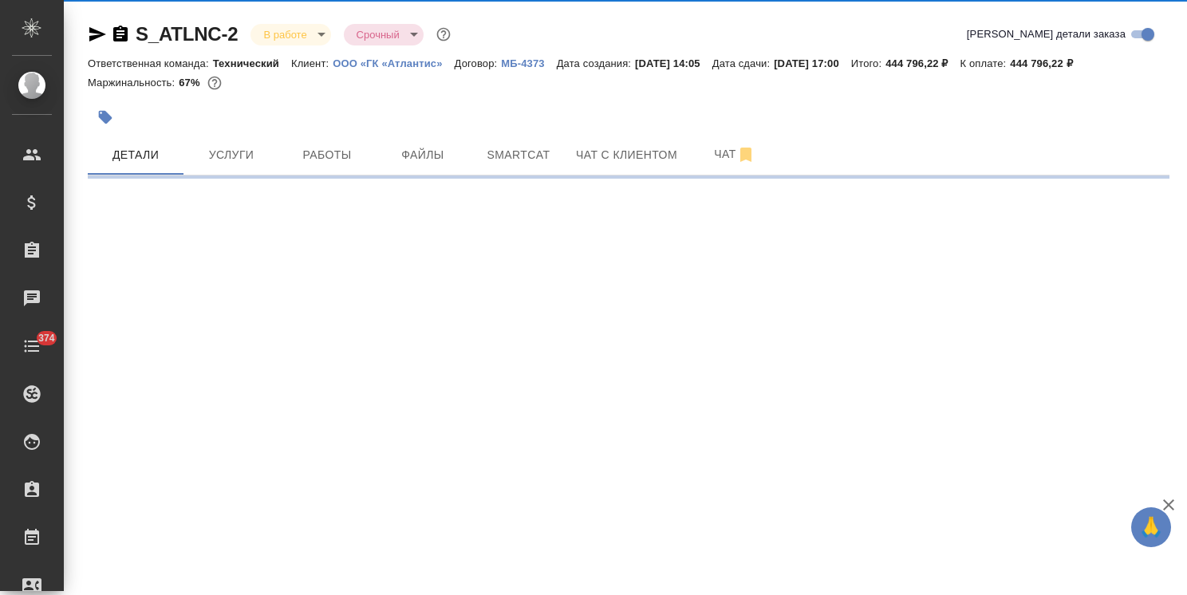
select select "RU"
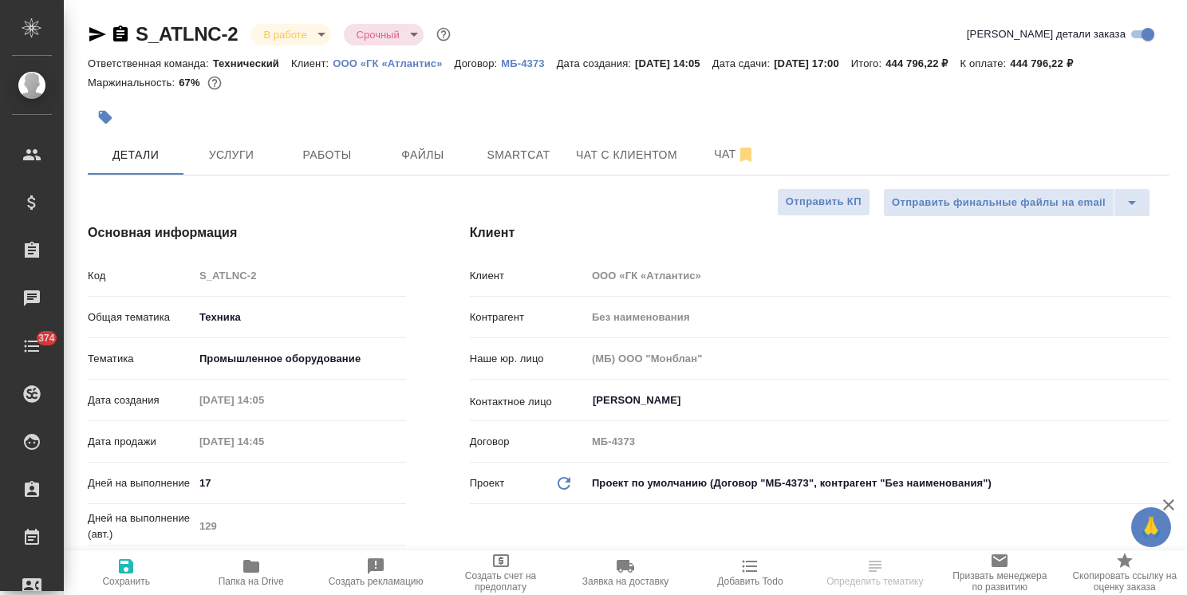
type textarea "x"
drag, startPoint x: 1178, startPoint y: 208, endPoint x: 1165, endPoint y: 69, distance: 140.1
click at [1164, 69] on div "S_ATLNC-2 В работе inProgress Срочный urgent Кратко детали заказа Ответственная…" at bounding box center [625, 297] width 1123 height 595
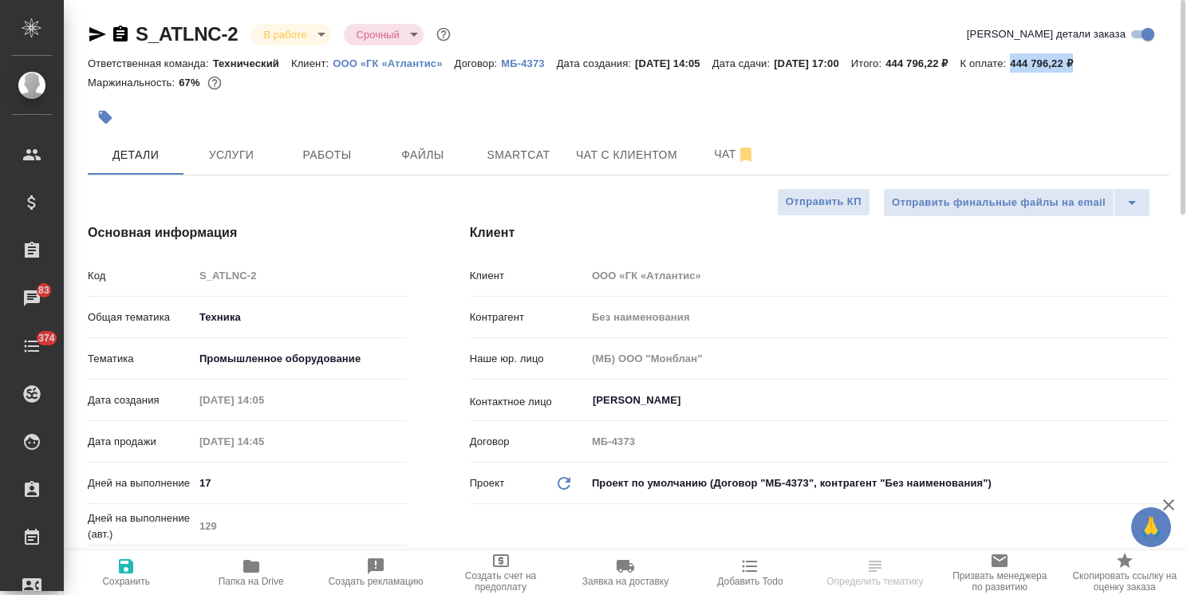
drag, startPoint x: 1101, startPoint y: 65, endPoint x: 1048, endPoint y: 60, distance: 53.7
click at [1048, 60] on div "Ответственная команда: Технический Клиент: ООО «ГК «Атлантис» Договор: МБ-4373 …" at bounding box center [628, 62] width 1081 height 19
copy p "444 796,22 ₽"
select select "RU"
type textarea "x"
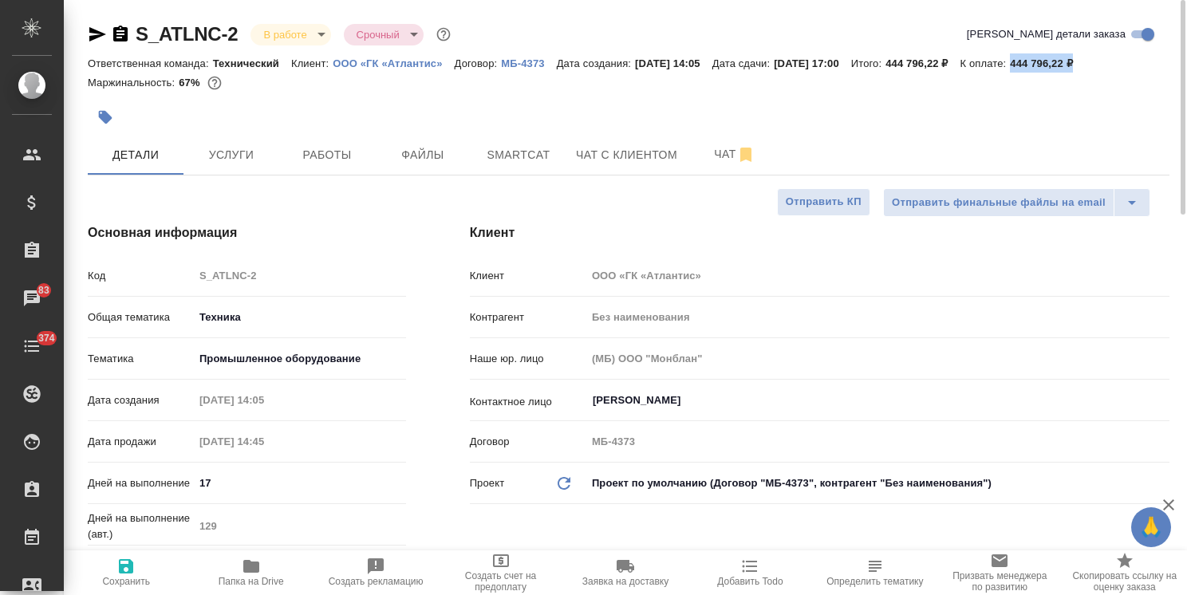
type textarea "x"
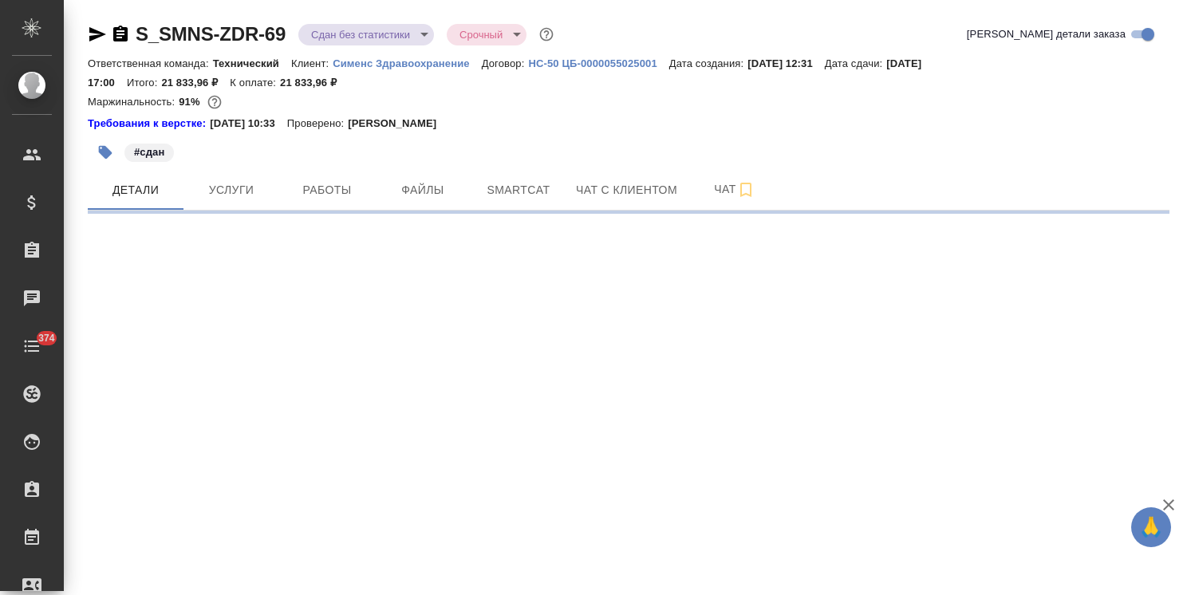
select select "RU"
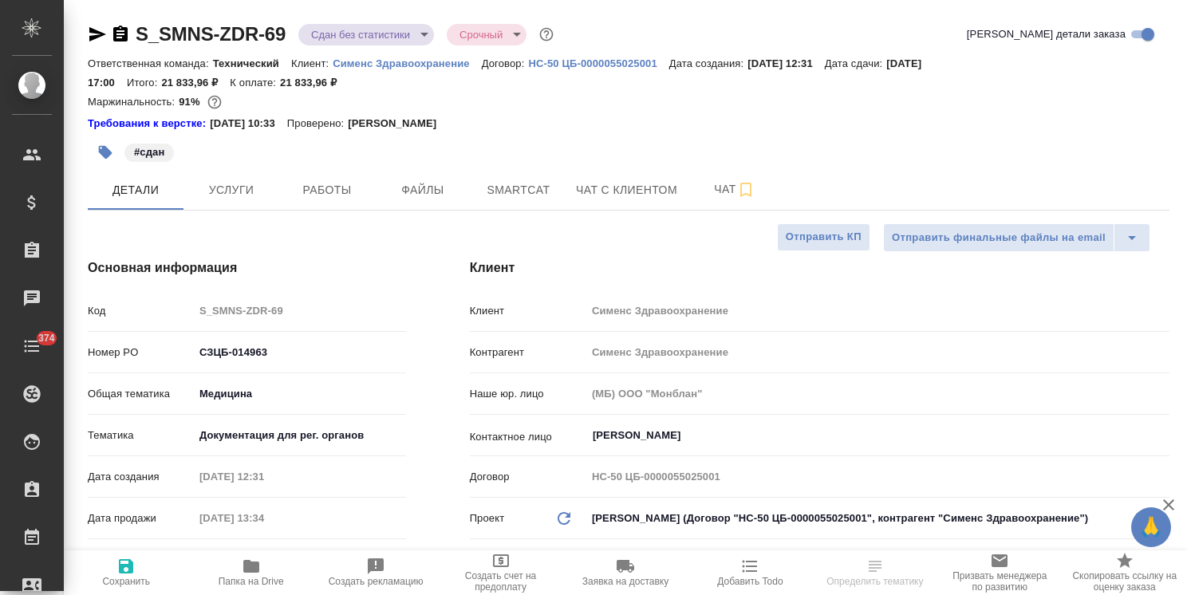
type textarea "x"
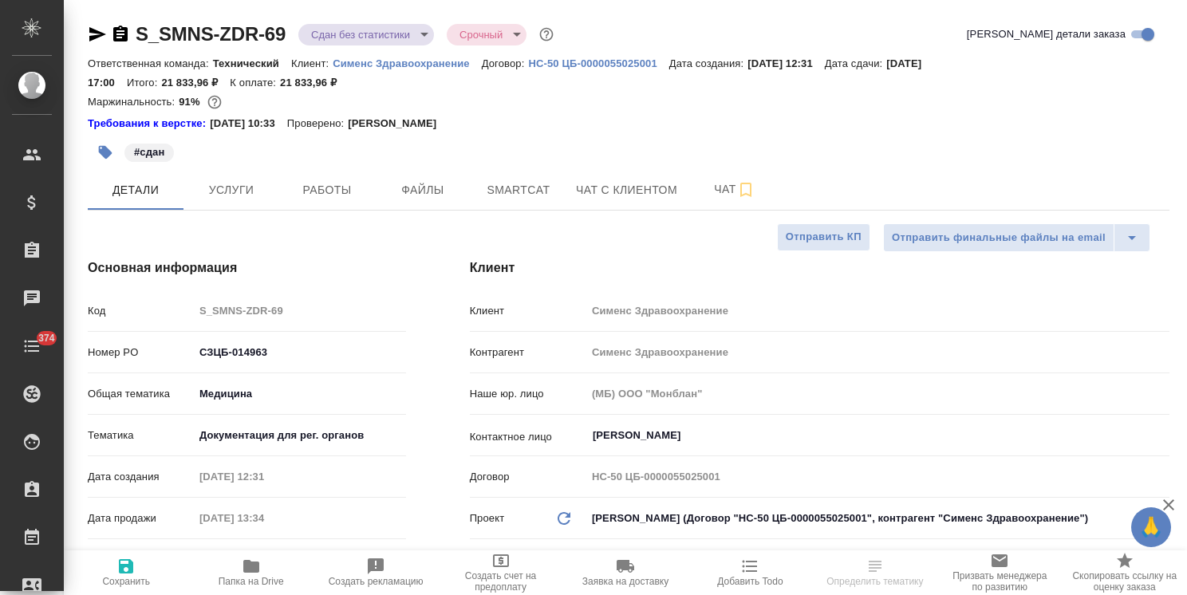
type textarea "x"
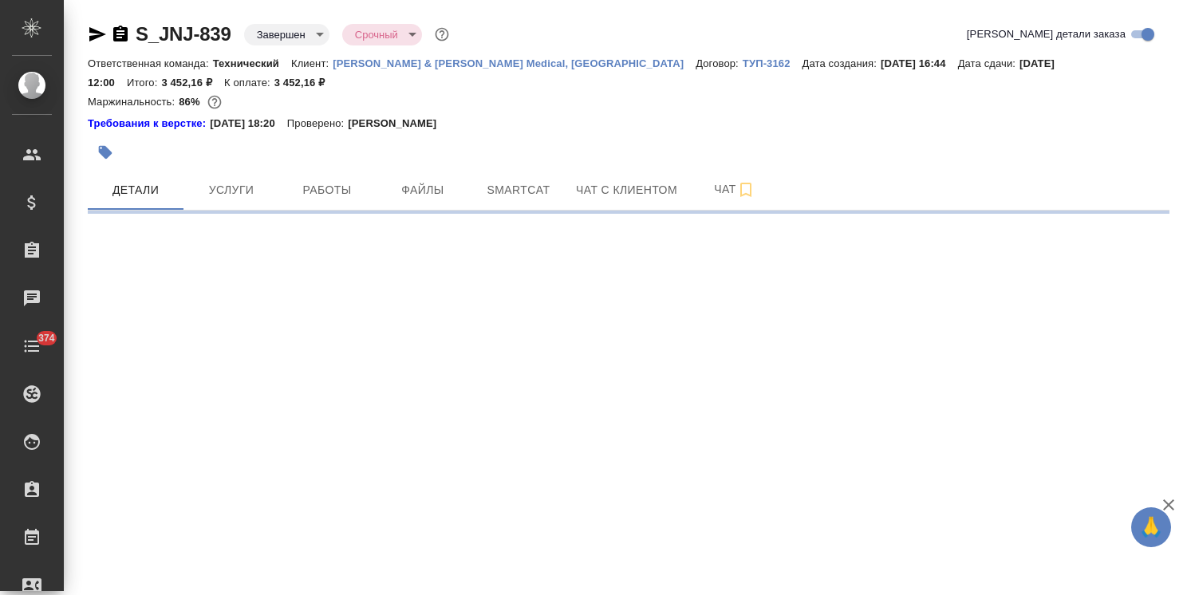
select select "RU"
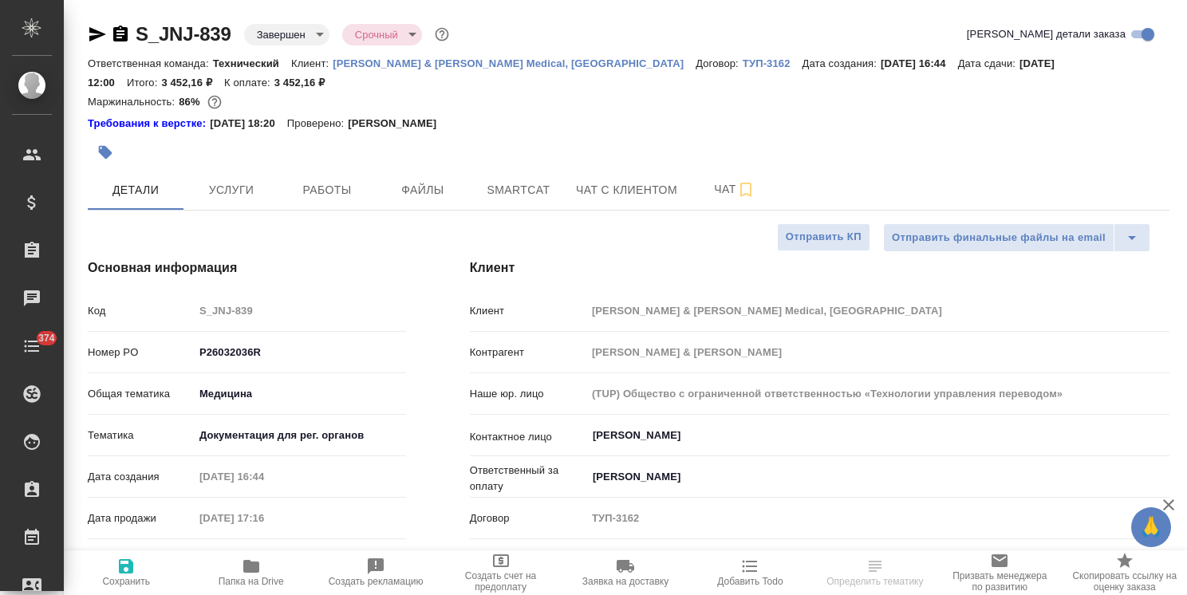
type textarea "x"
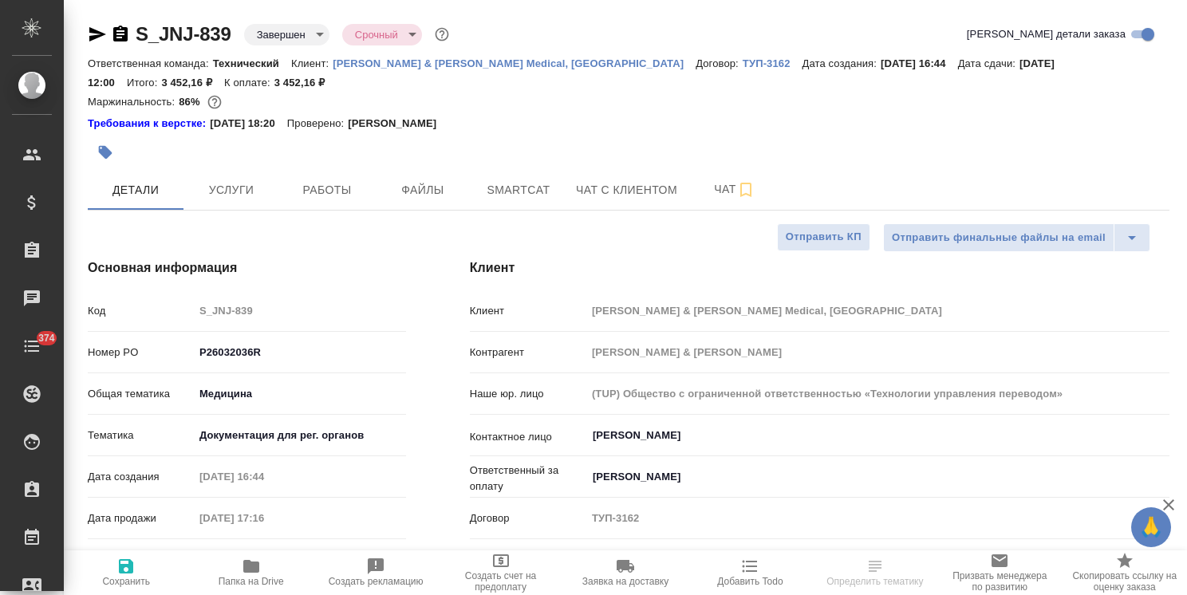
type textarea "x"
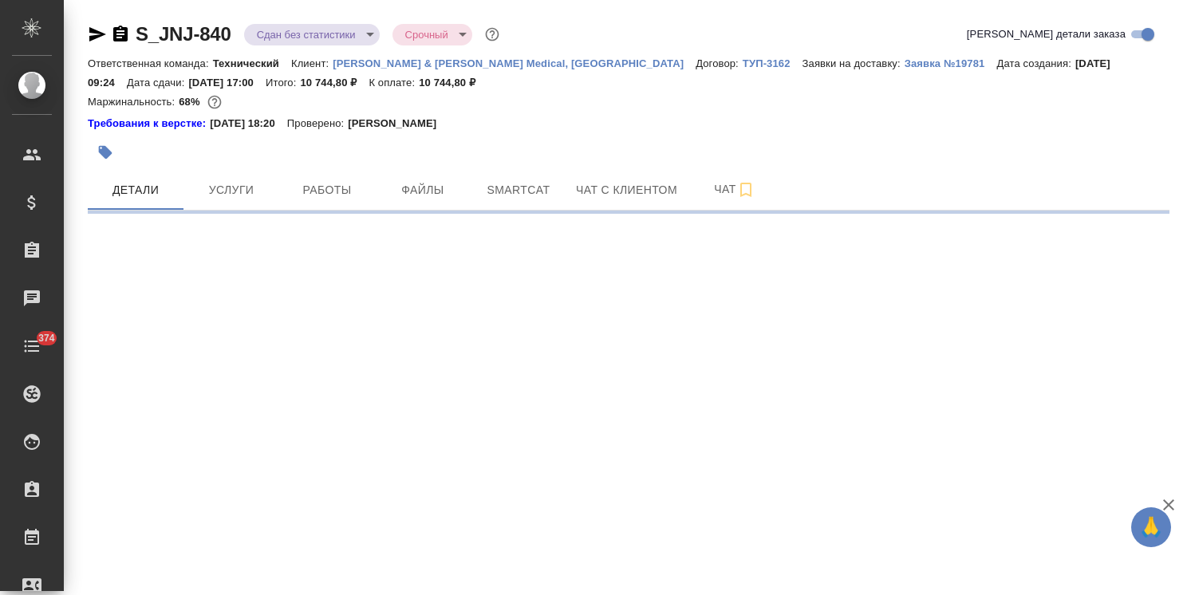
select select "RU"
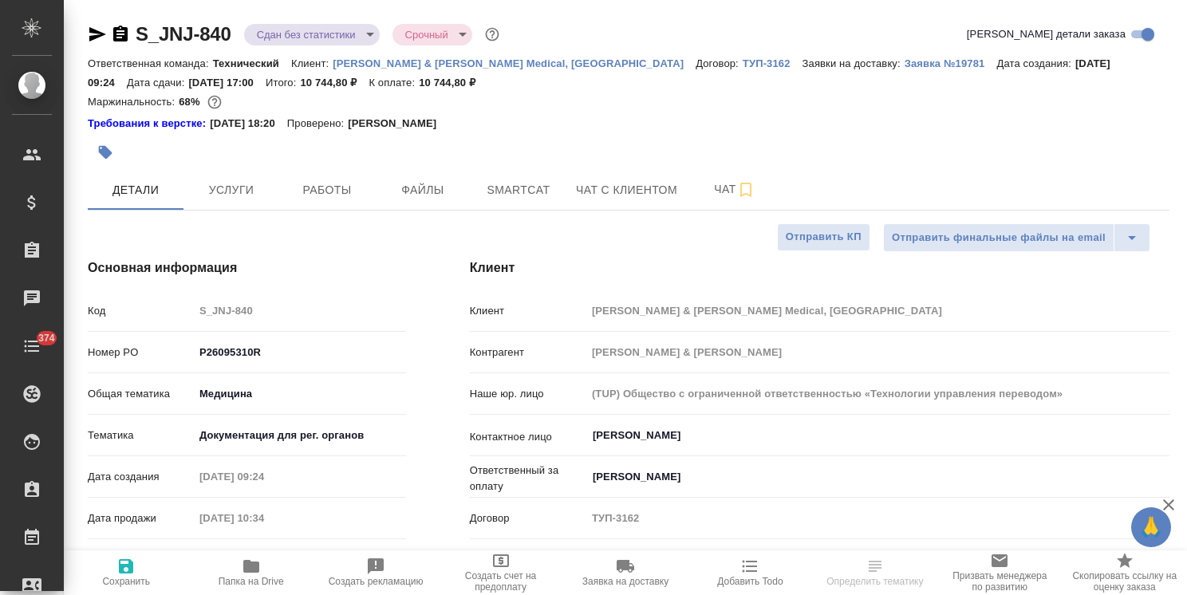
type textarea "x"
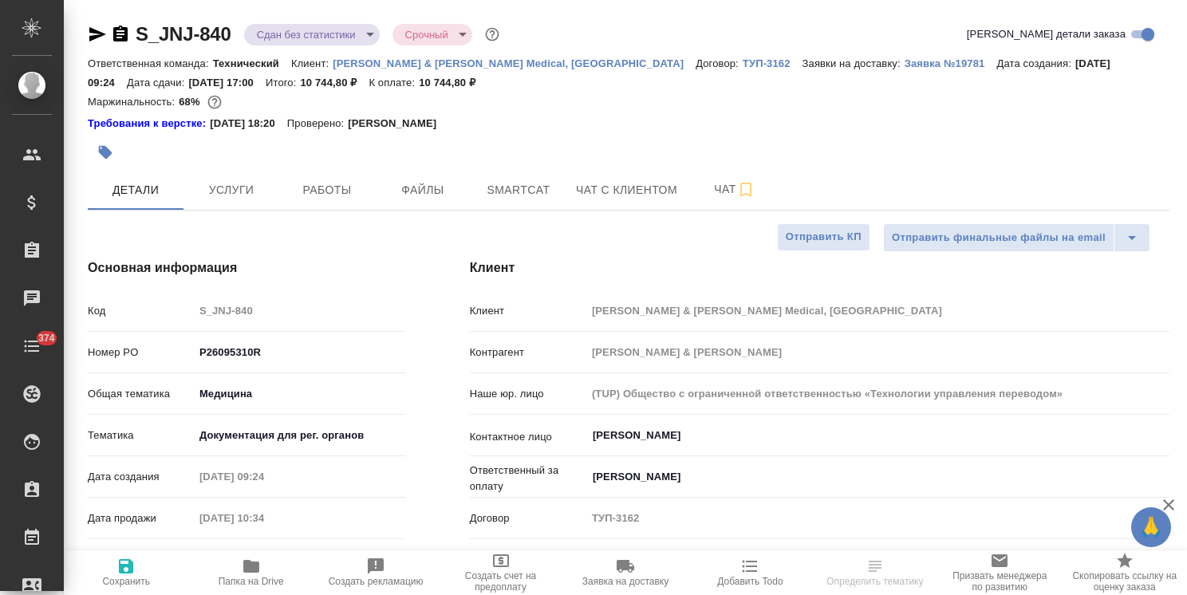
type textarea "x"
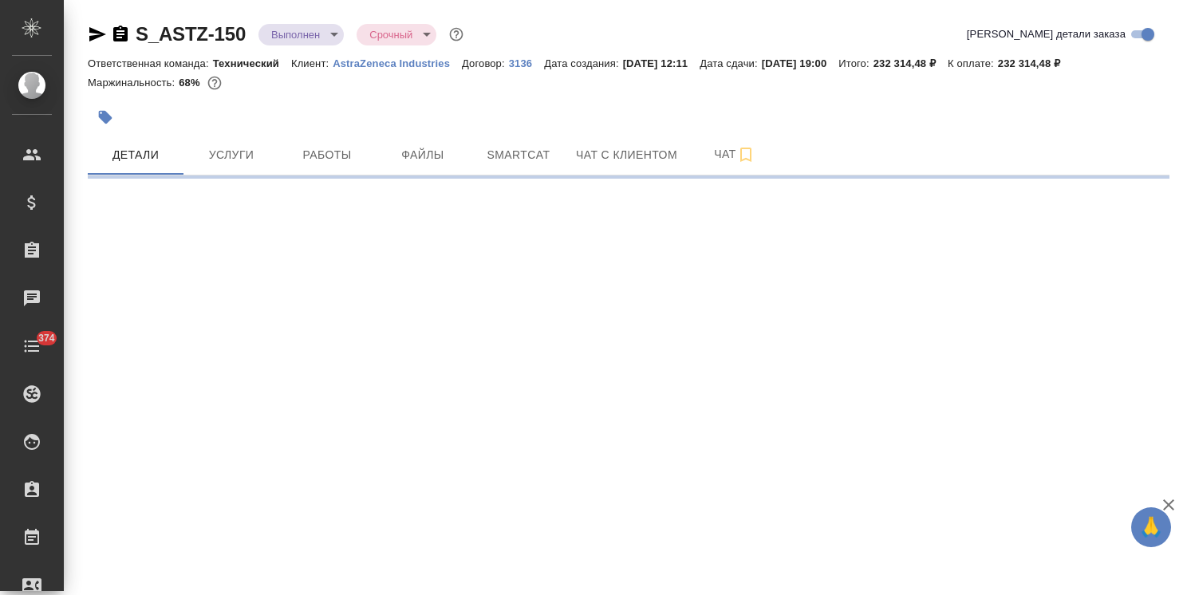
select select "RU"
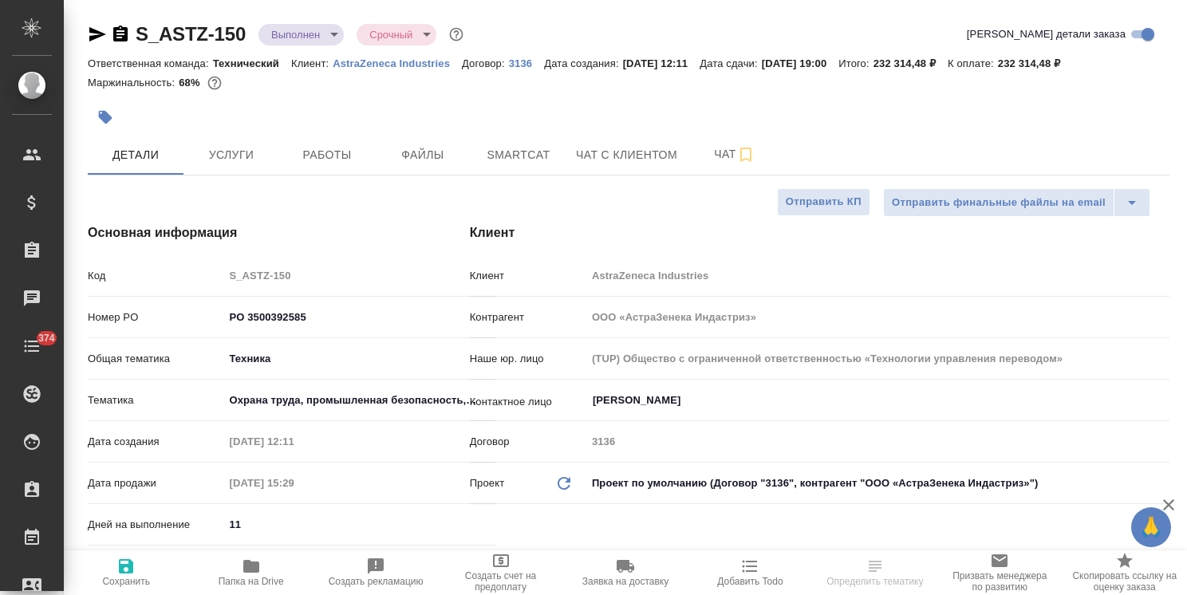
type textarea "x"
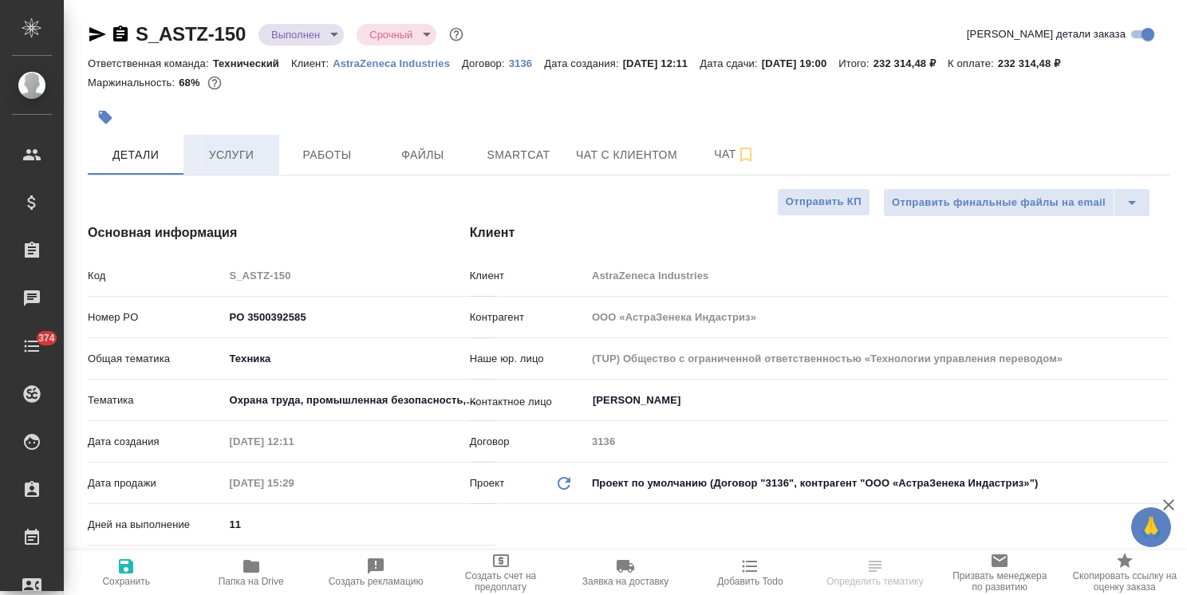
type textarea "x"
click at [219, 159] on span "Услуги" at bounding box center [231, 155] width 77 height 20
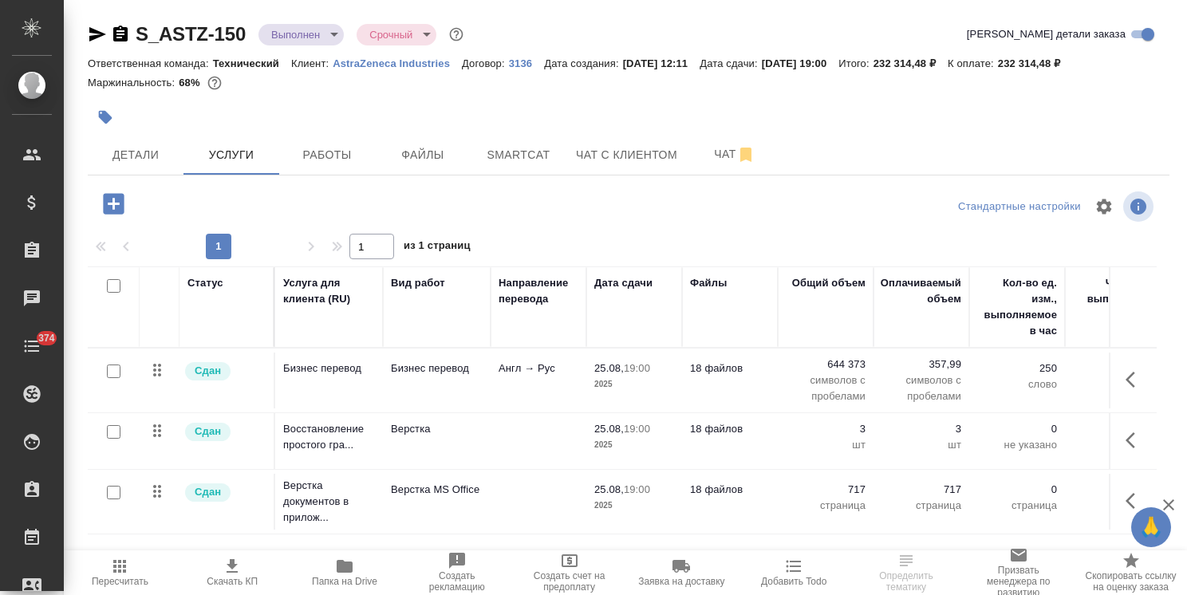
click at [149, 578] on span "Пересчитать" at bounding box center [119, 572] width 93 height 30
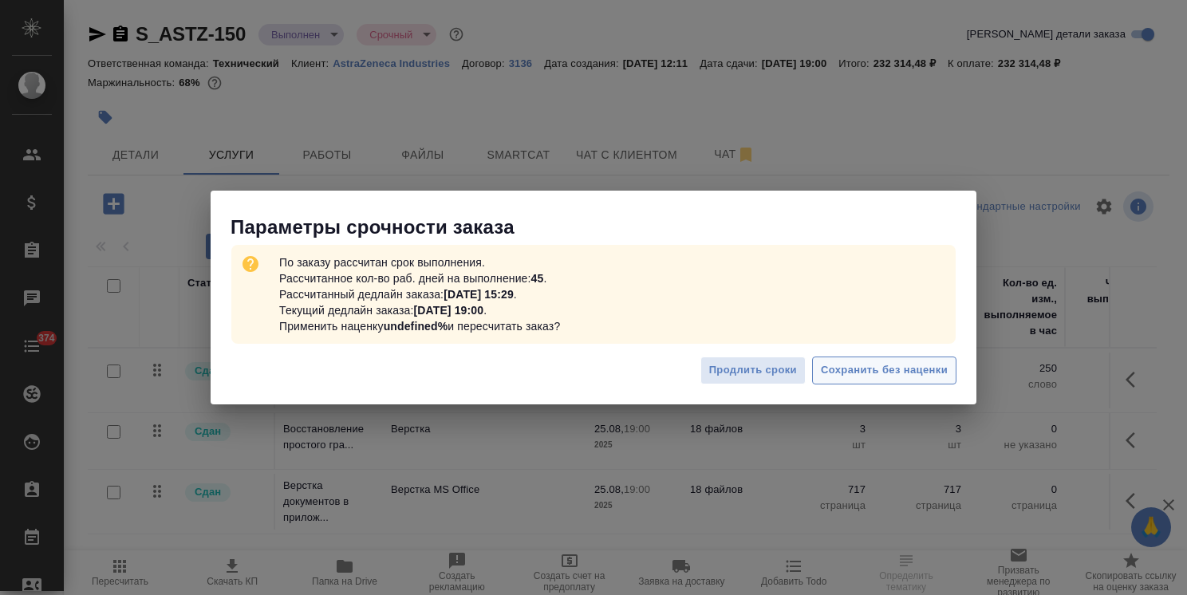
click at [840, 362] on span "Сохранить без наценки" at bounding box center [884, 370] width 127 height 18
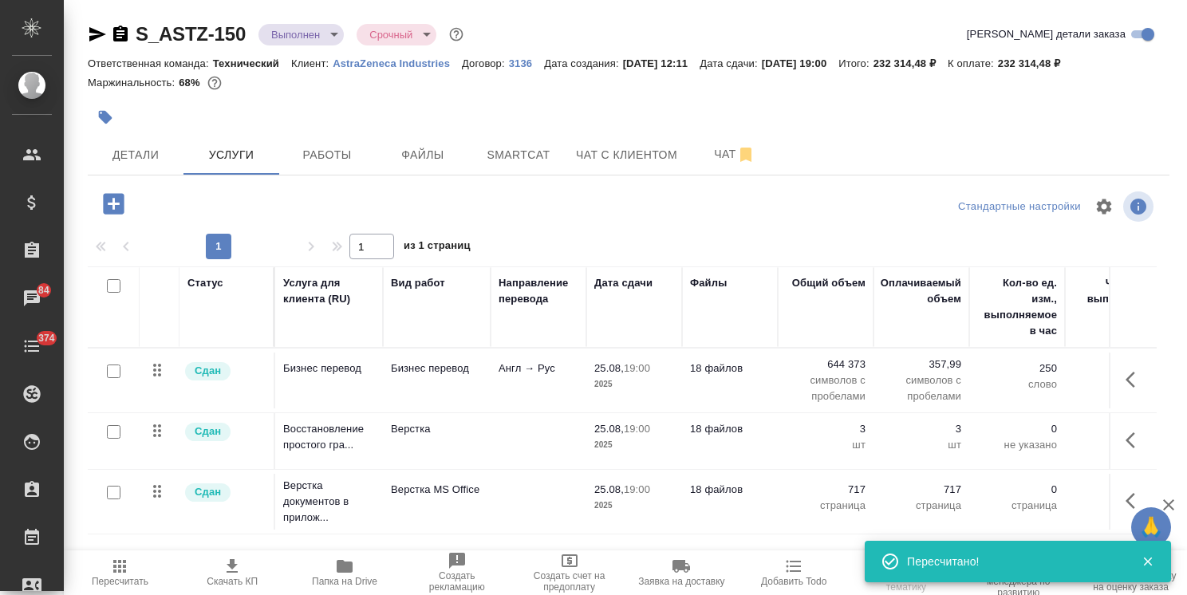
click at [156, 152] on span "Детали" at bounding box center [135, 155] width 77 height 20
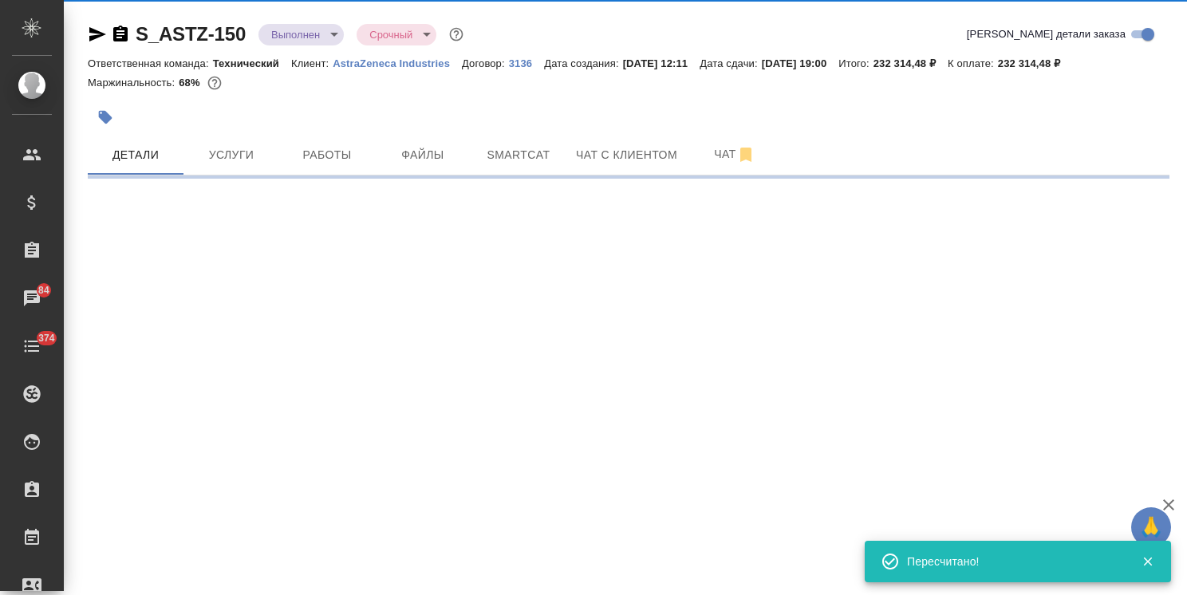
select select "RU"
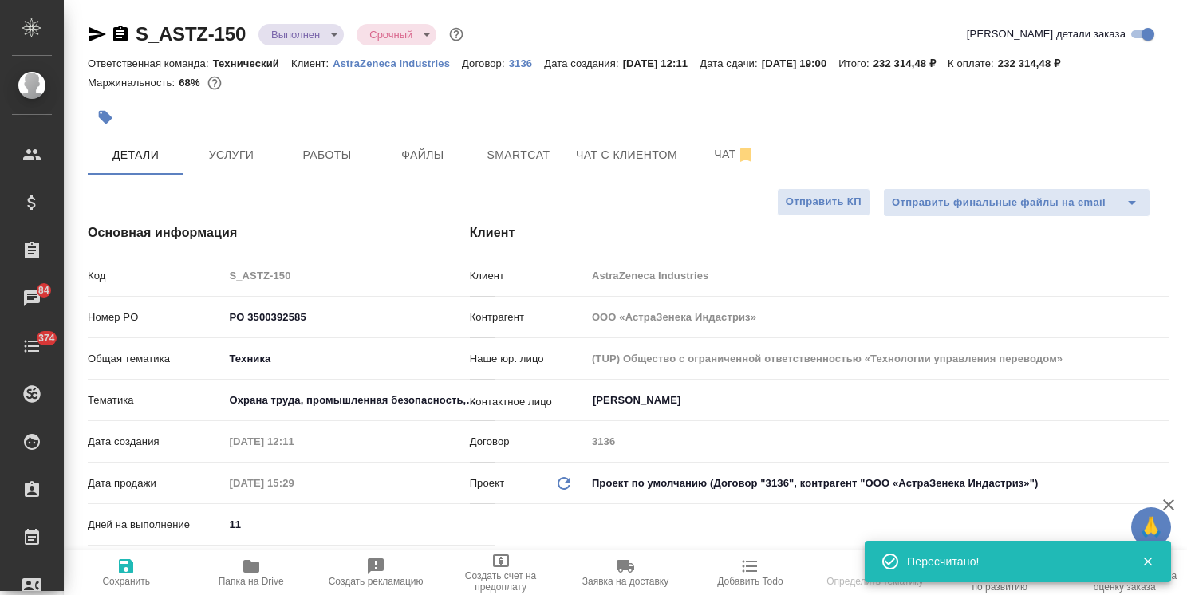
type textarea "x"
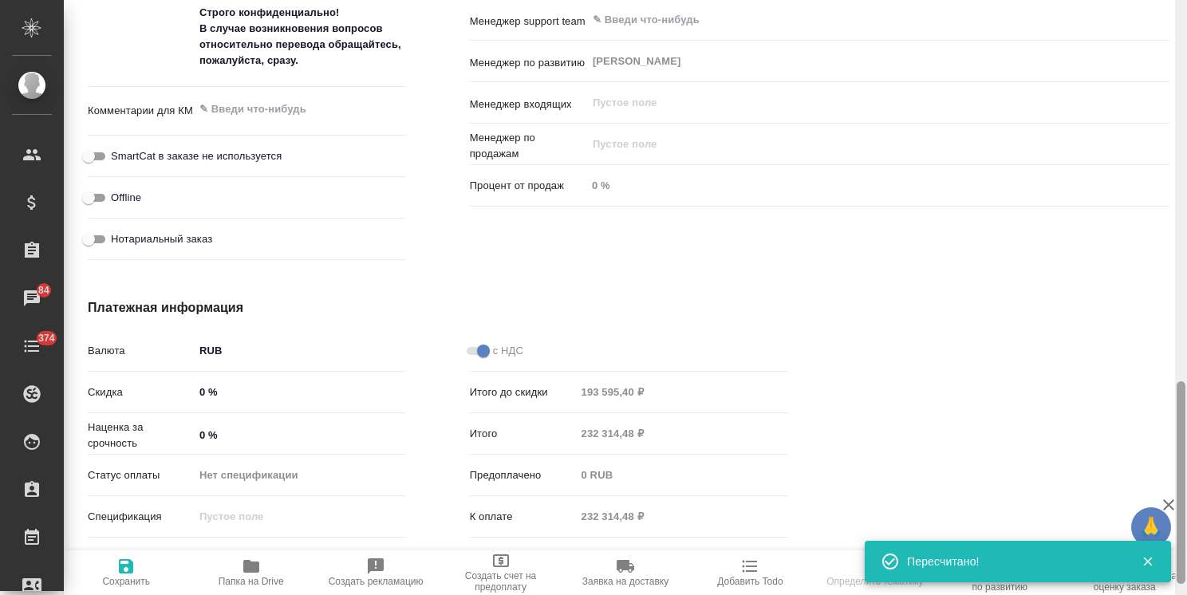
drag, startPoint x: 1177, startPoint y: 296, endPoint x: 808, endPoint y: 520, distance: 431.9
click at [1136, 515] on div "🙏 .cls-1 fill:#fff; AWATERA Usmanova Olga Клиенты Спецификации Заказы 84 Чаты 3…" at bounding box center [593, 297] width 1187 height 595
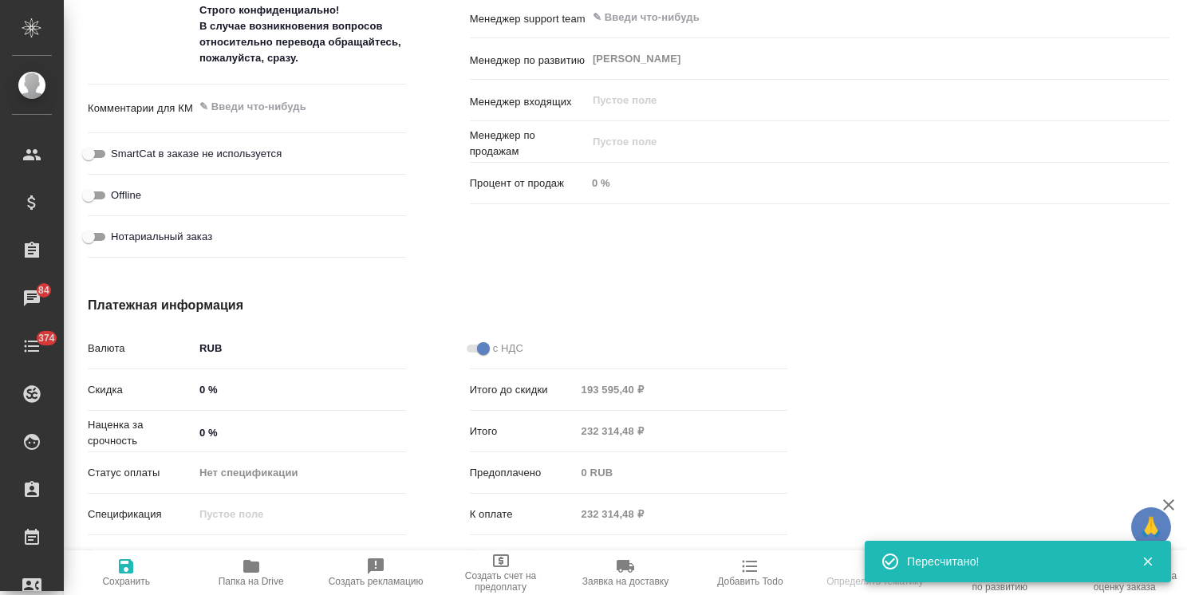
drag, startPoint x: 205, startPoint y: 425, endPoint x: 187, endPoint y: 435, distance: 20.7
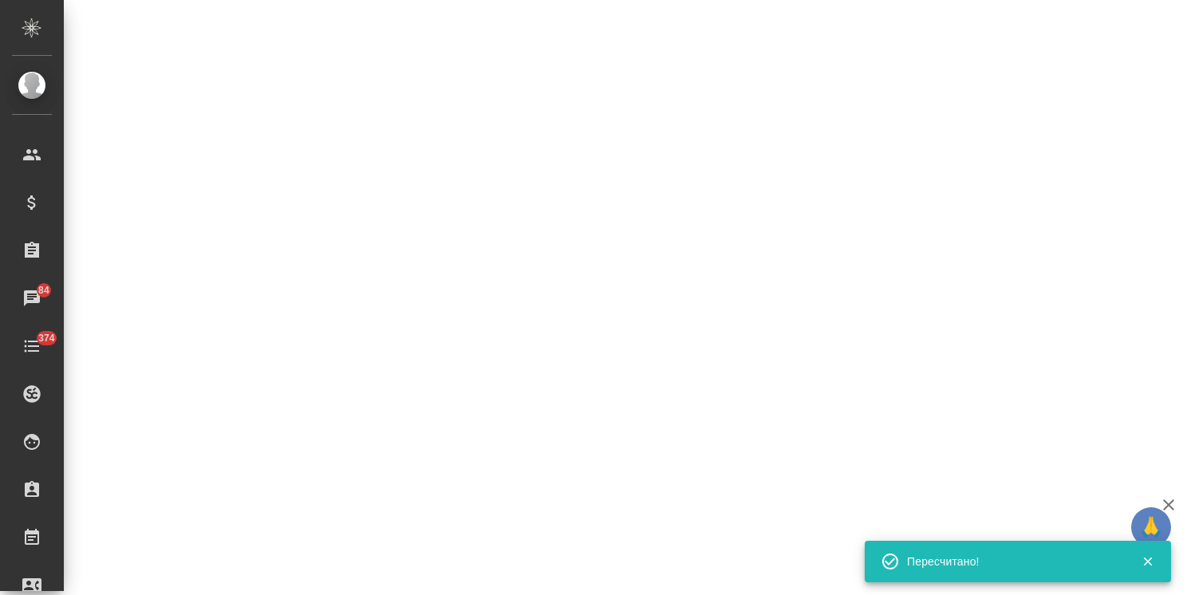
select select "RU"
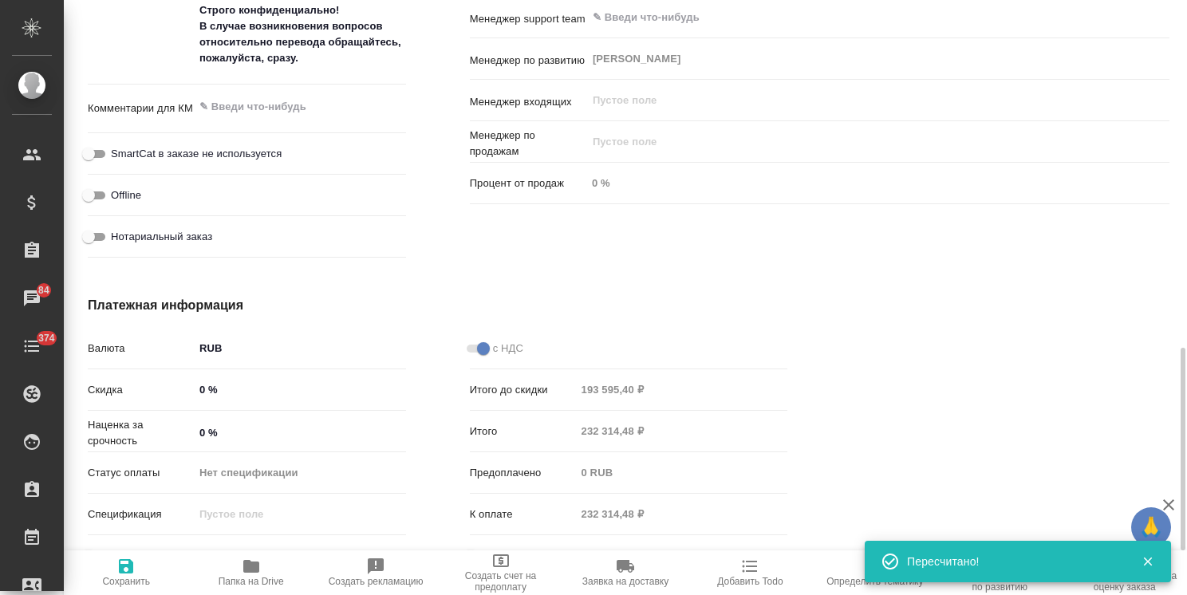
type textarea "x"
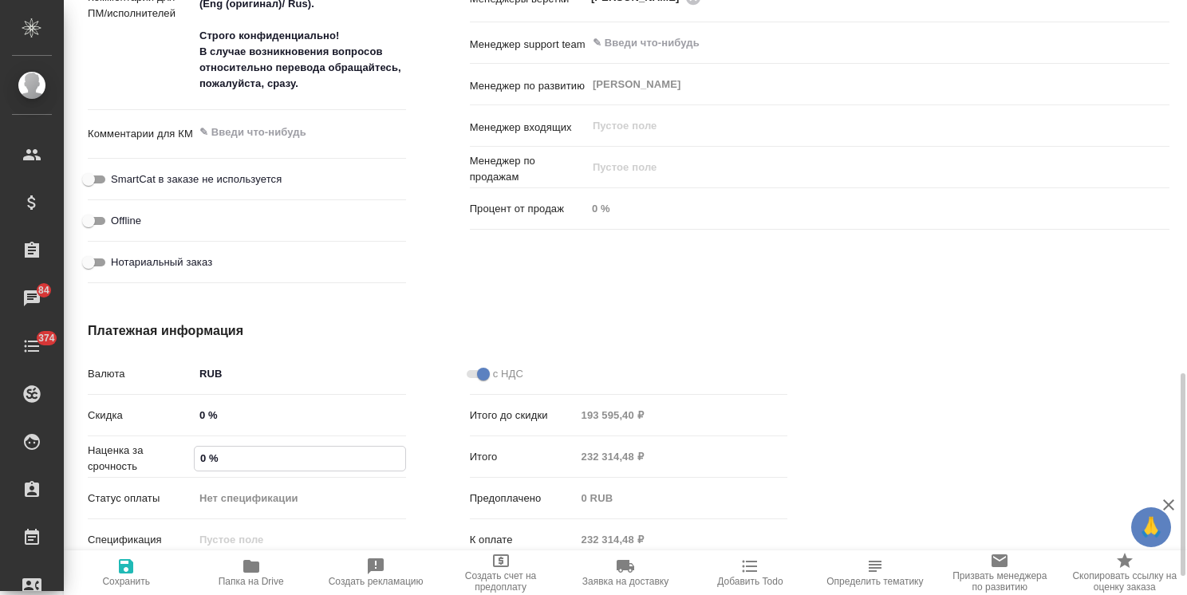
drag, startPoint x: 204, startPoint y: 453, endPoint x: 172, endPoint y: 468, distance: 35.3
click at [174, 467] on div "Наценка за срочность 0 %" at bounding box center [247, 457] width 318 height 28
type input "3 %"
type textarea "x"
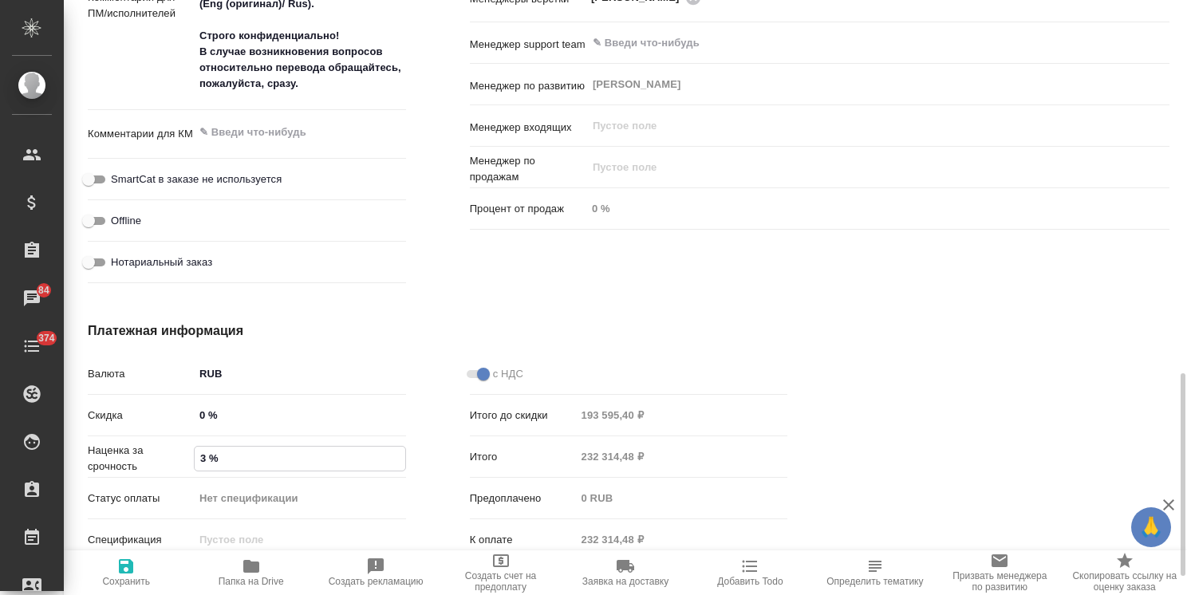
type textarea "x"
type input "3 %"
click at [131, 564] on icon "button" at bounding box center [126, 560] width 14 height 14
type textarea "x"
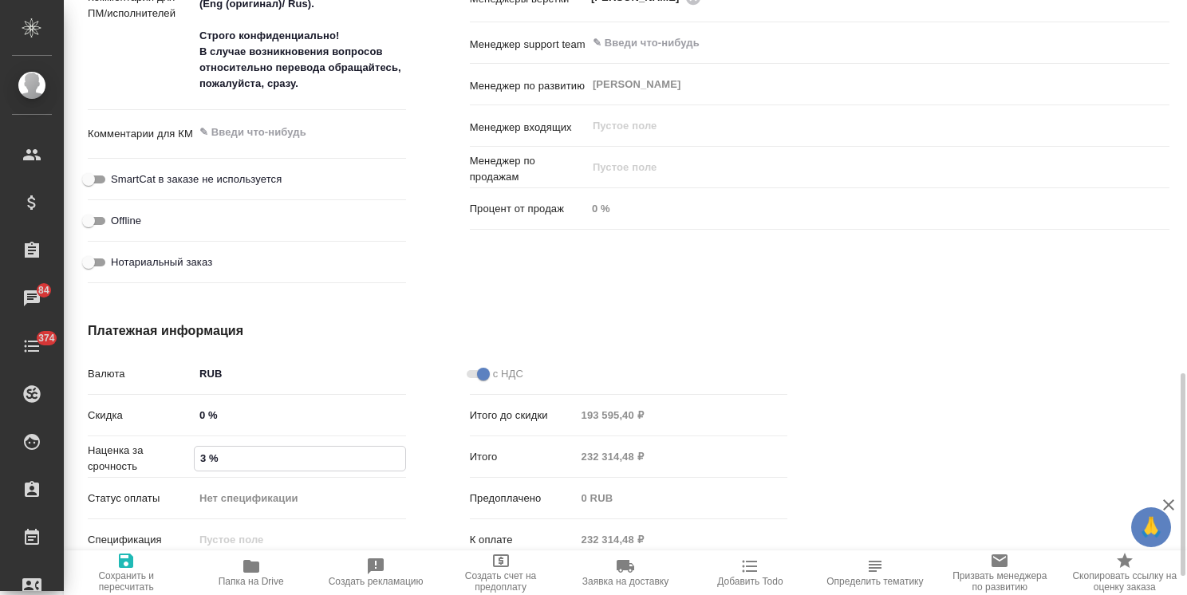
type textarea "x"
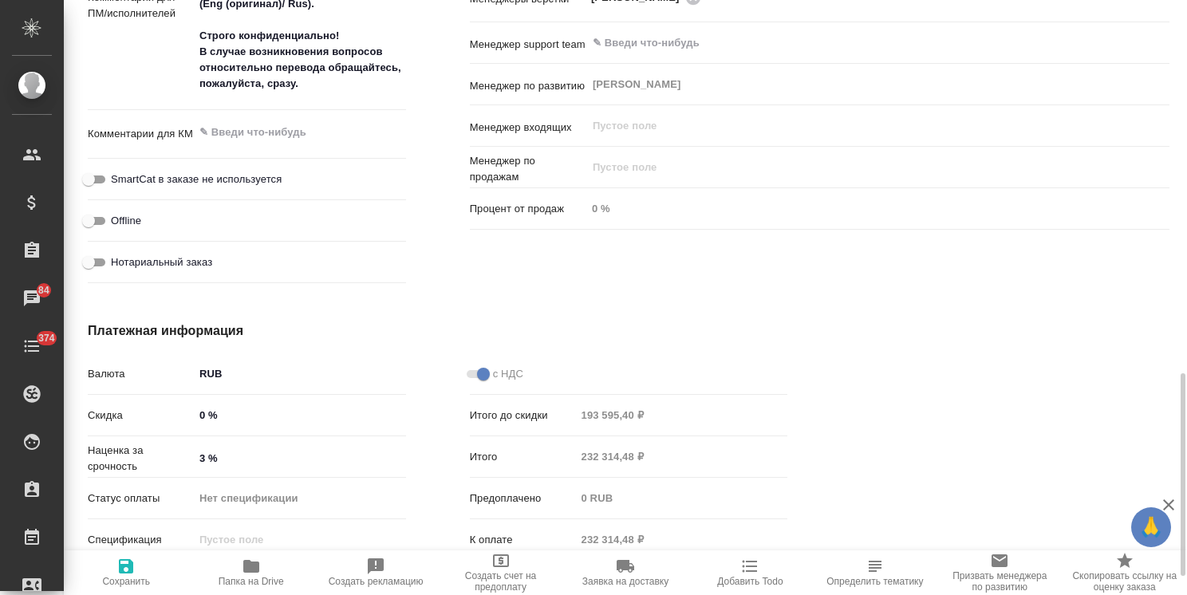
type textarea "x"
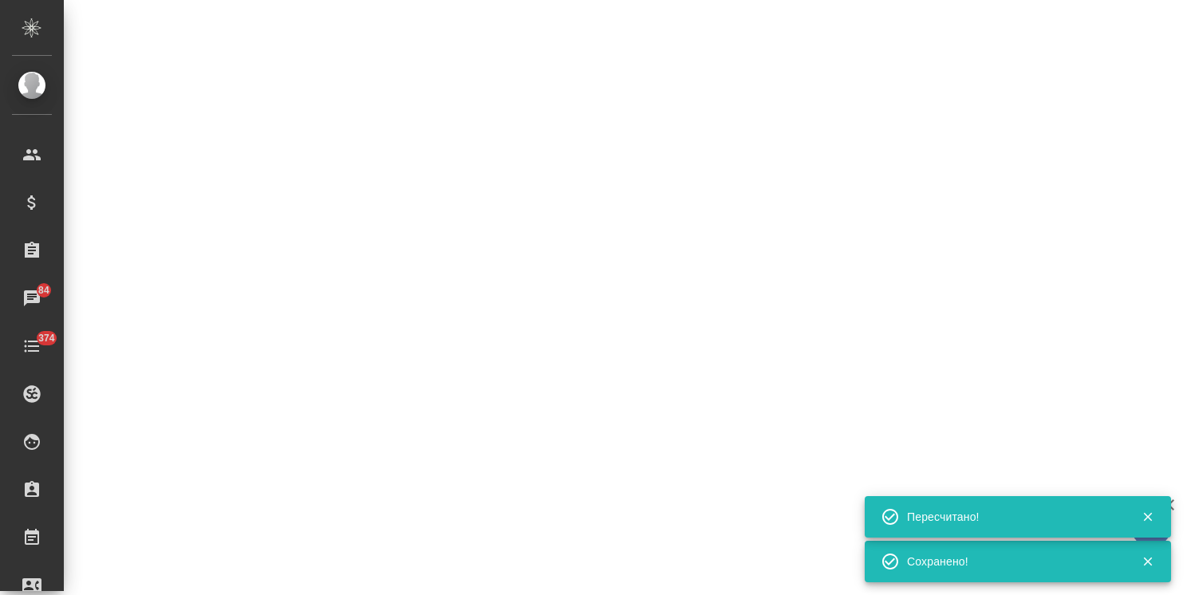
select select "RU"
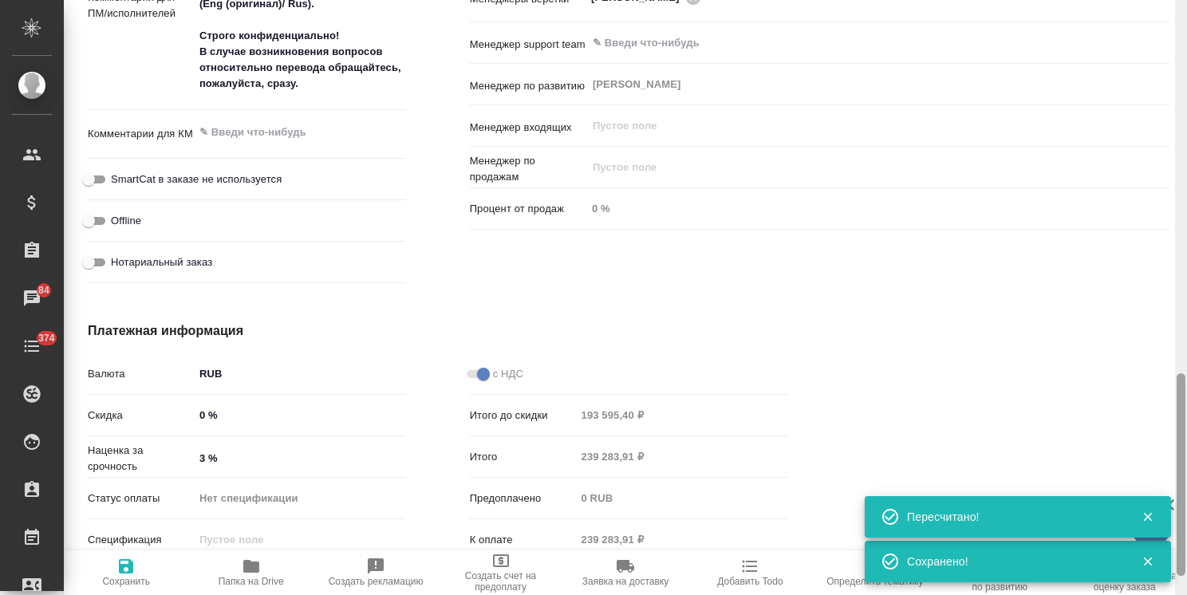
type textarea "x"
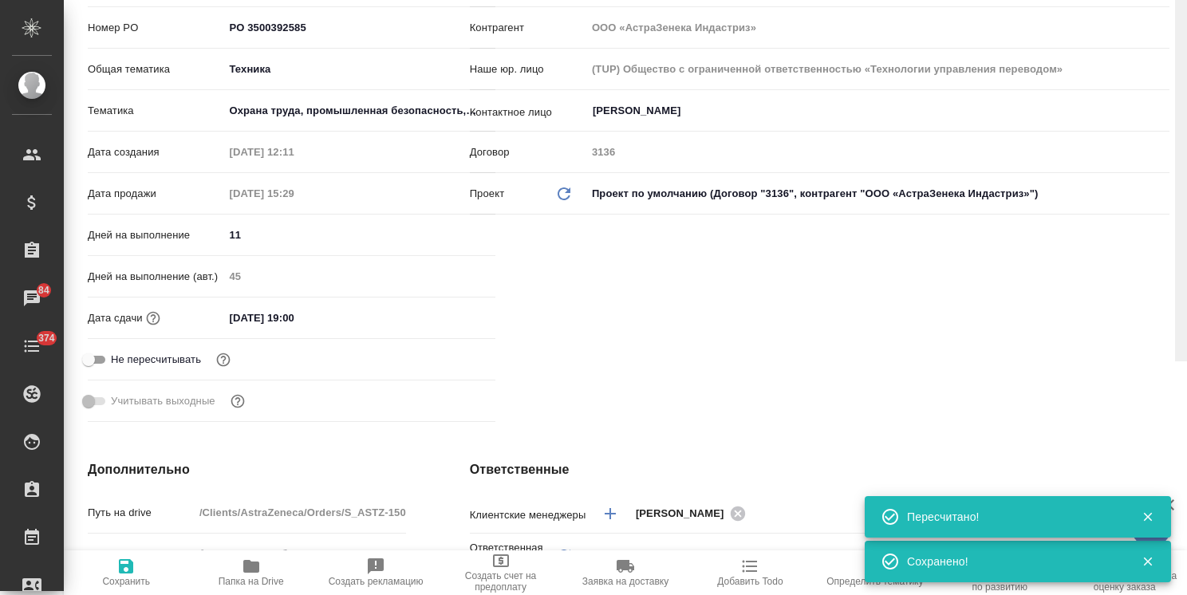
scroll to position [0, 0]
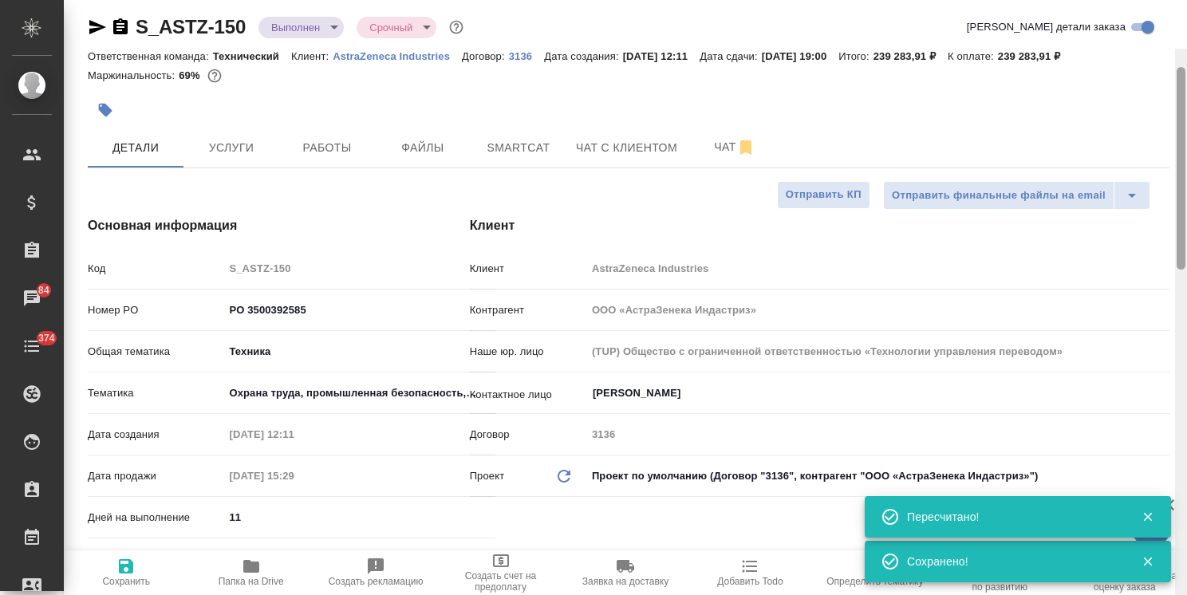
drag, startPoint x: 1177, startPoint y: 471, endPoint x: 1212, endPoint y: 62, distance: 410.6
click at [1186, 62] on html "🙏 .cls-1 fill:#fff; AWATERA Usmanova Olga Клиенты Спецификации Заказы 84 Чаты 3…" at bounding box center [593, 297] width 1187 height 595
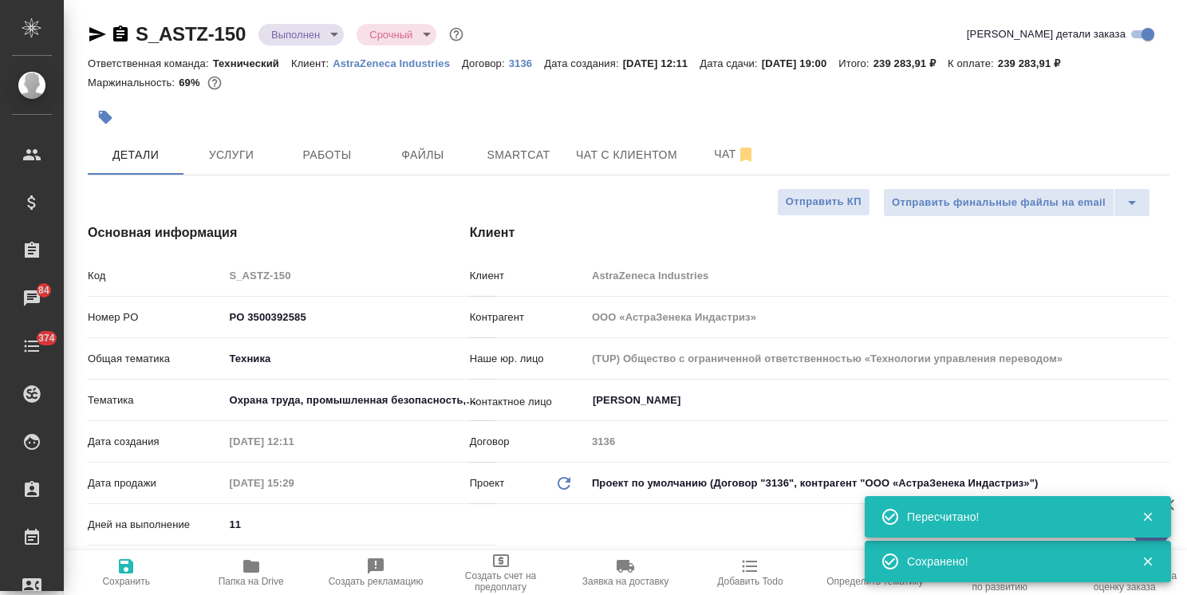
click at [321, 33] on body "🙏 .cls-1 fill:#fff; AWATERA Usmanova Olga Клиенты Спецификации Заказы 84 Чаты 3…" at bounding box center [593, 297] width 1187 height 595
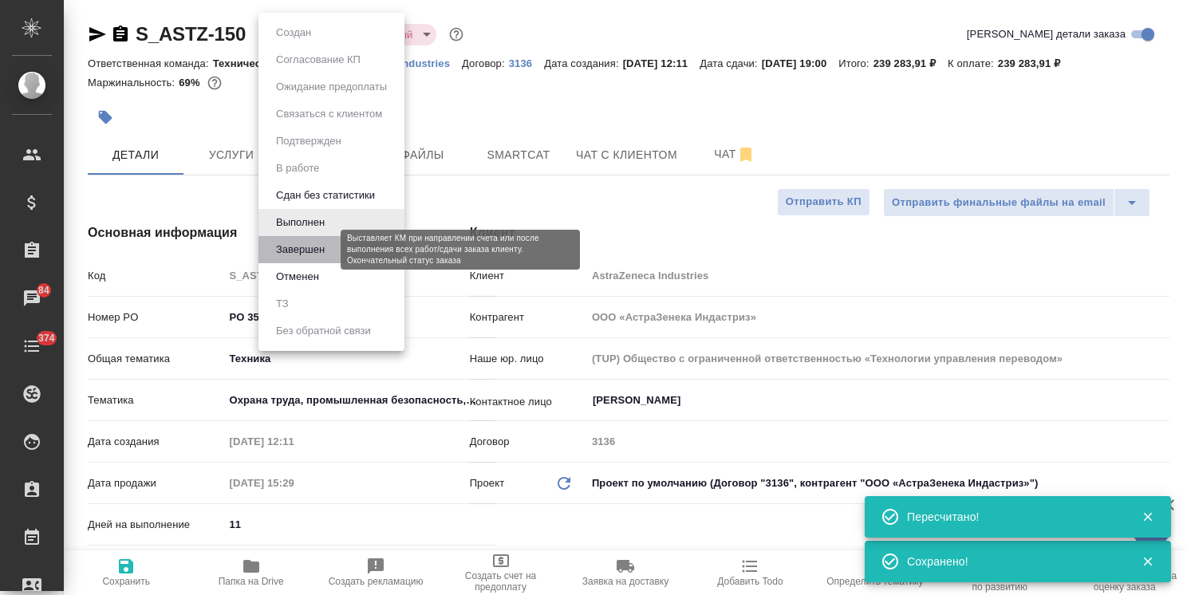
click at [316, 254] on button "Завершен" at bounding box center [300, 250] width 58 height 18
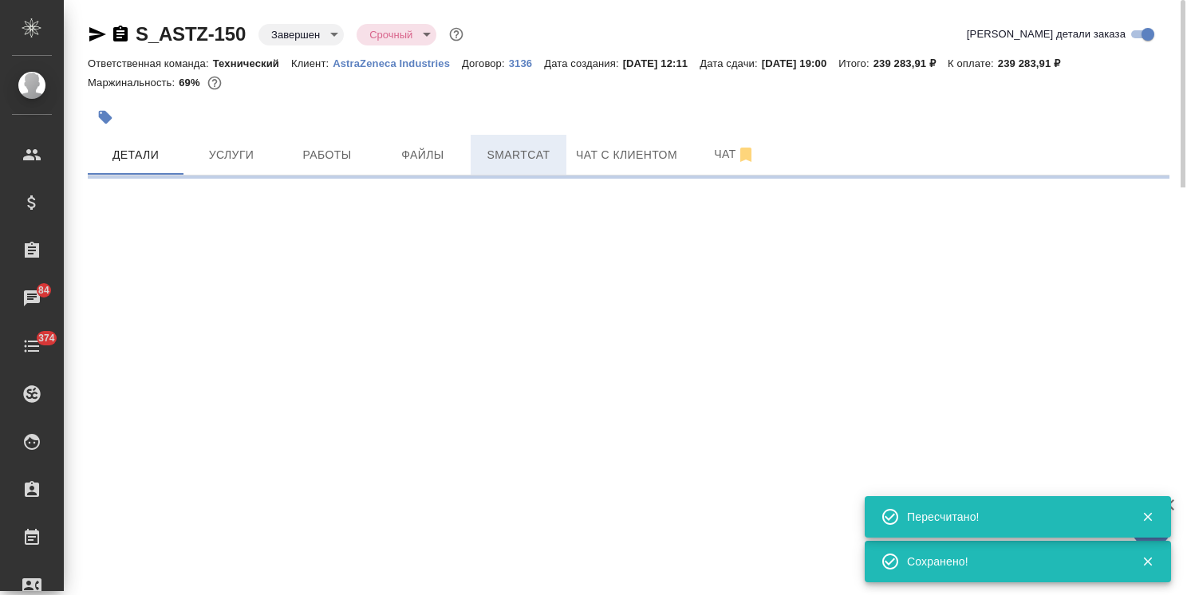
select select "RU"
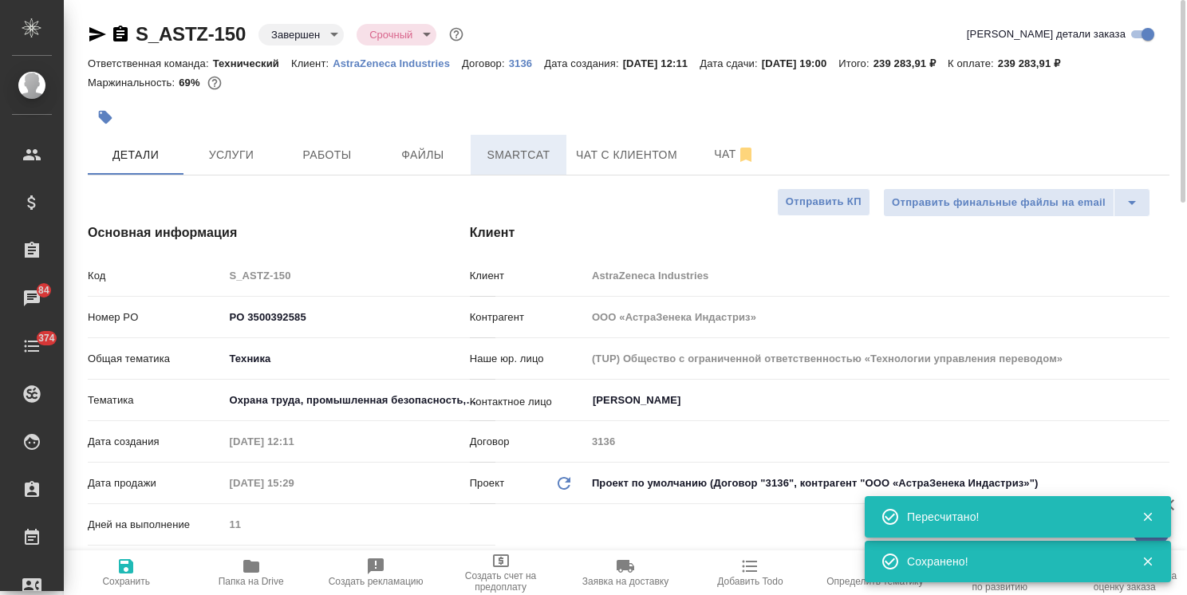
type textarea "x"
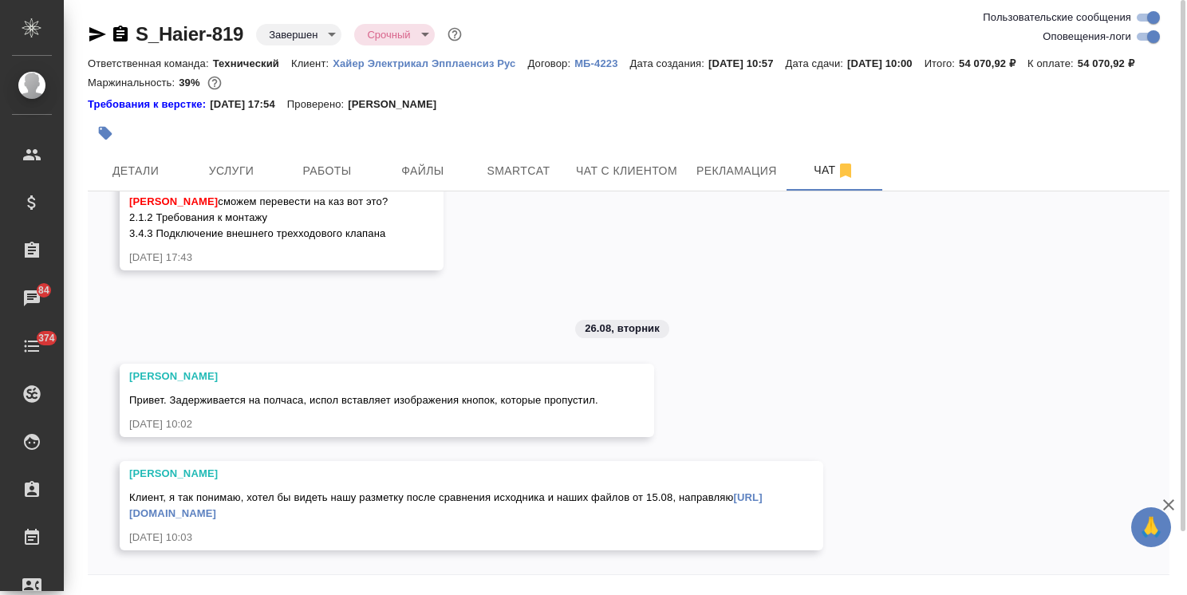
scroll to position [30508, 0]
drag, startPoint x: 249, startPoint y: 15, endPoint x: 103, endPoint y: 15, distance: 145.9
click at [118, 19] on div "S_Haier-819 Завершен closed Срочный urgent Ответственная команда: Технический К…" at bounding box center [628, 323] width 1099 height 647
copy link "S_Haier-819"
drag, startPoint x: 410, startPoint y: 435, endPoint x: 671, endPoint y: 438, distance: 260.8
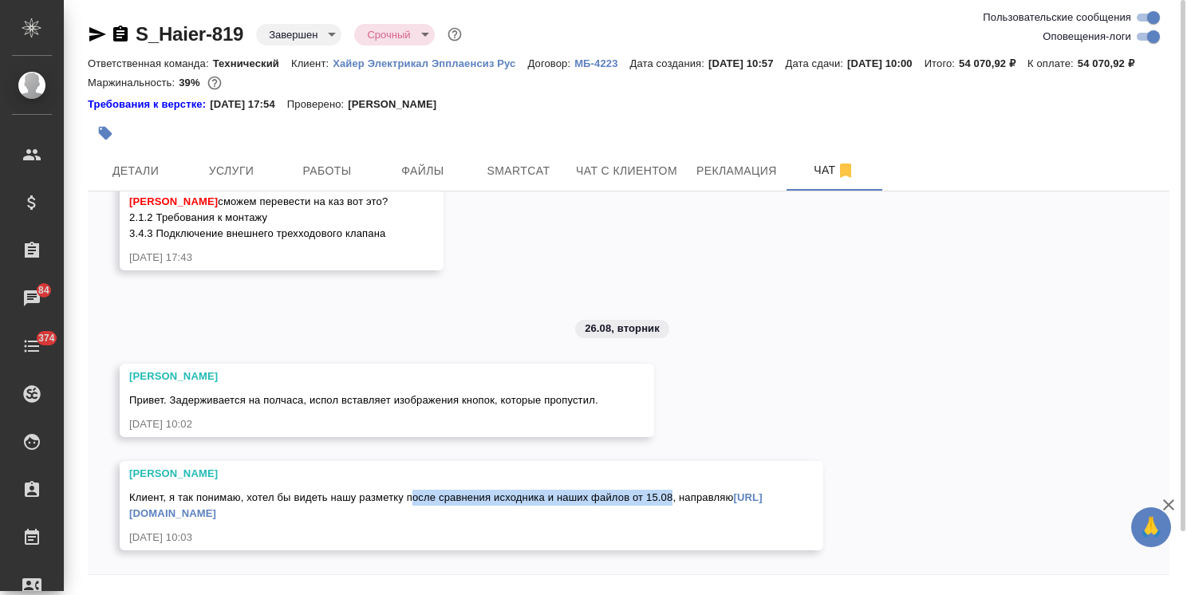
click at [671, 491] on span "Клиент, я так понимаю, хотел бы видеть нашу разметку после сравнения исходника …" at bounding box center [445, 505] width 633 height 28
copy span "осле сравнения исходника и наших файлов от 15.08"
click at [311, 491] on link "[URL][DOMAIN_NAME]" at bounding box center [445, 505] width 633 height 28
click at [1172, 509] on icon "button" at bounding box center [1168, 504] width 11 height 11
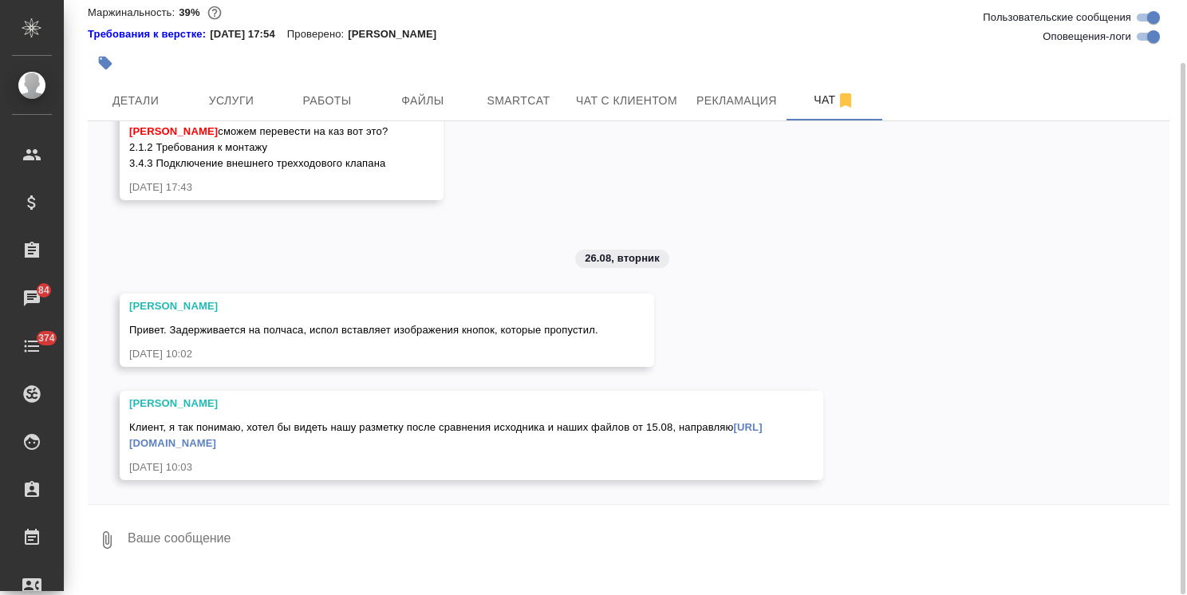
click at [301, 531] on textarea at bounding box center [647, 540] width 1043 height 54
type textarea "ОК, отправляю клиенту."
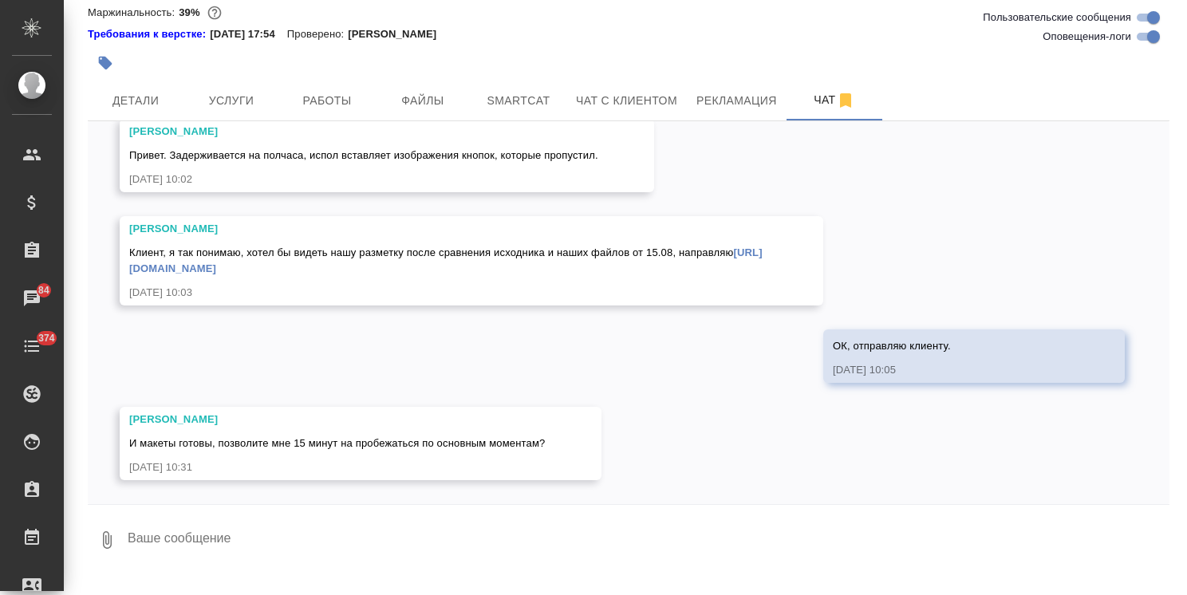
scroll to position [30682, 0]
click at [187, 544] on textarea at bounding box center [647, 540] width 1043 height 54
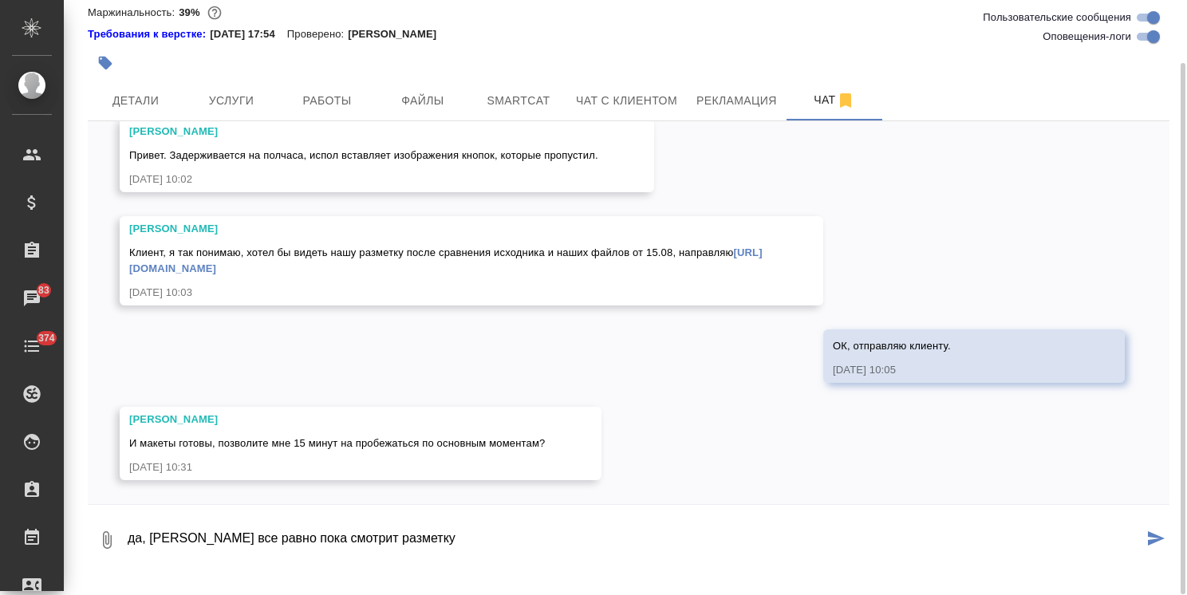
type textarea "да, [PERSON_NAME] все равно пока смотрит разметку"
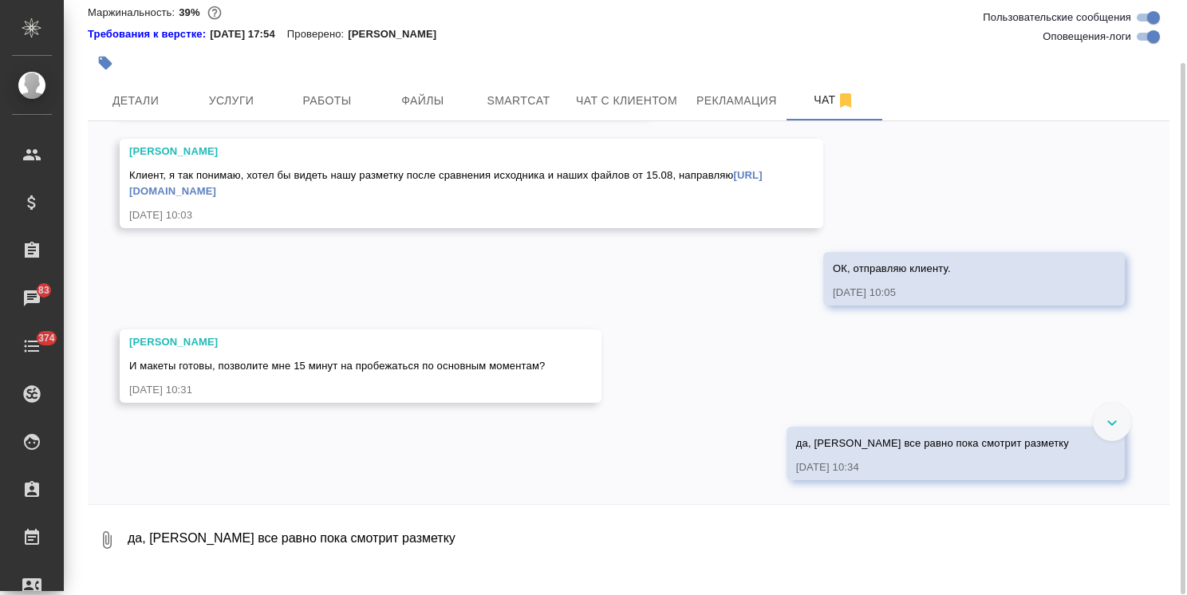
scroll to position [30760, 0]
click at [201, 563] on textarea "да, [PERSON_NAME] все равно пока смотрит разметку" at bounding box center [647, 540] width 1043 height 54
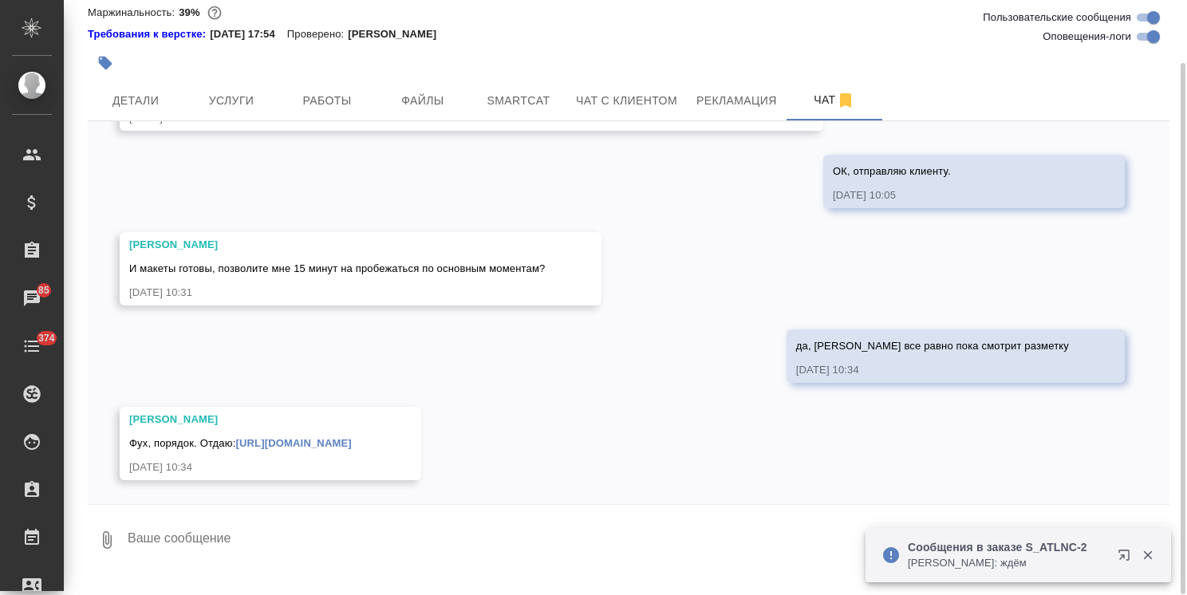
paste textarea "[PERSON_NAME], Внес пару комментариев по вашим замечаниям. Правок больше, чем я…"
drag, startPoint x: 286, startPoint y: 578, endPoint x: 88, endPoint y: 416, distance: 256.2
click at [88, 416] on div "31.07, четверг [Усманова Ольга] Клиент оставил комментарий: ">https://drive.awa…" at bounding box center [628, 344] width 1081 height 447
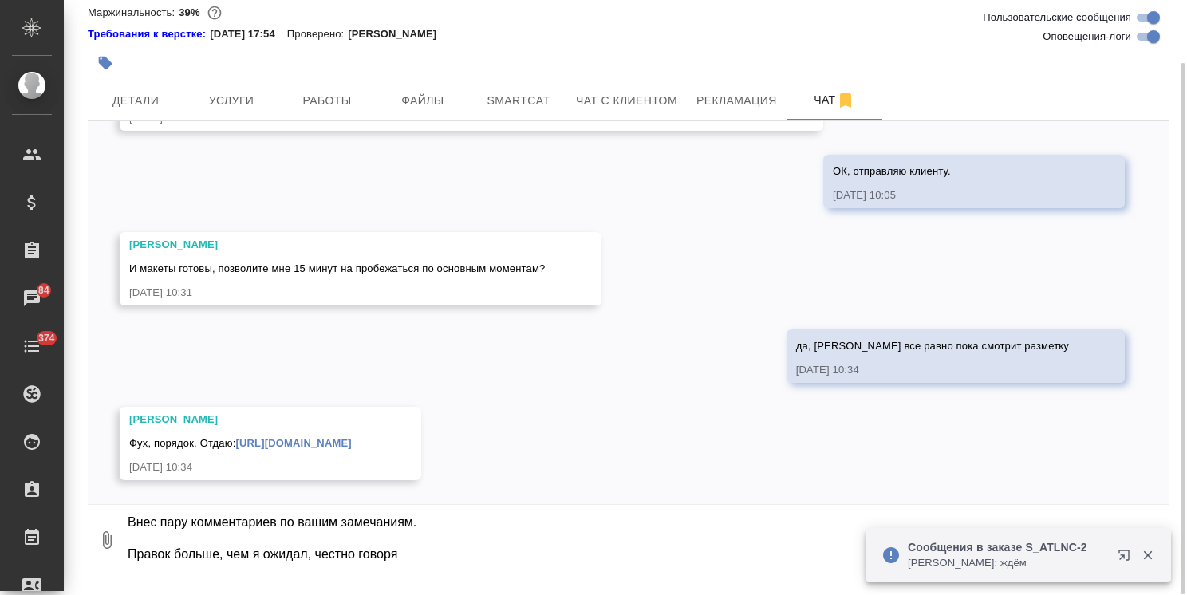
scroll to position [48, 0]
type textarea "Ольга, Внес пару комментариев по вашим замечаниям. Правок больше,"
drag, startPoint x: 252, startPoint y: 570, endPoint x: 73, endPoint y: 412, distance: 239.6
click at [73, 412] on div "S_Haier-819 Завершен closed Срочный urgent Ответственная команда: Технический К…" at bounding box center [625, 253] width 1123 height 647
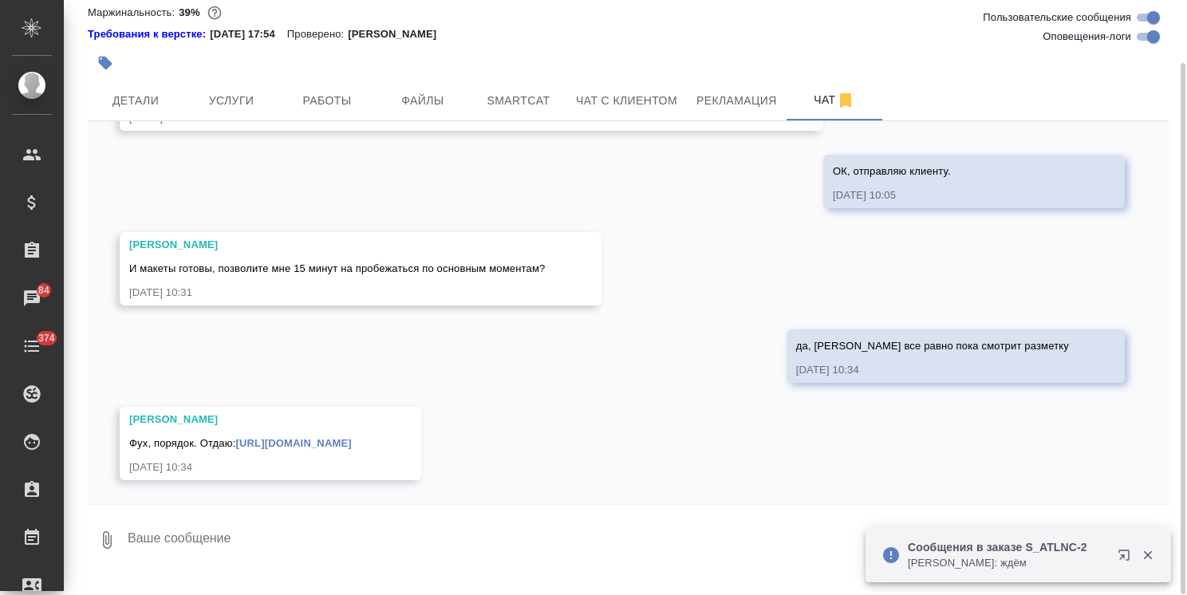
scroll to position [0, 0]
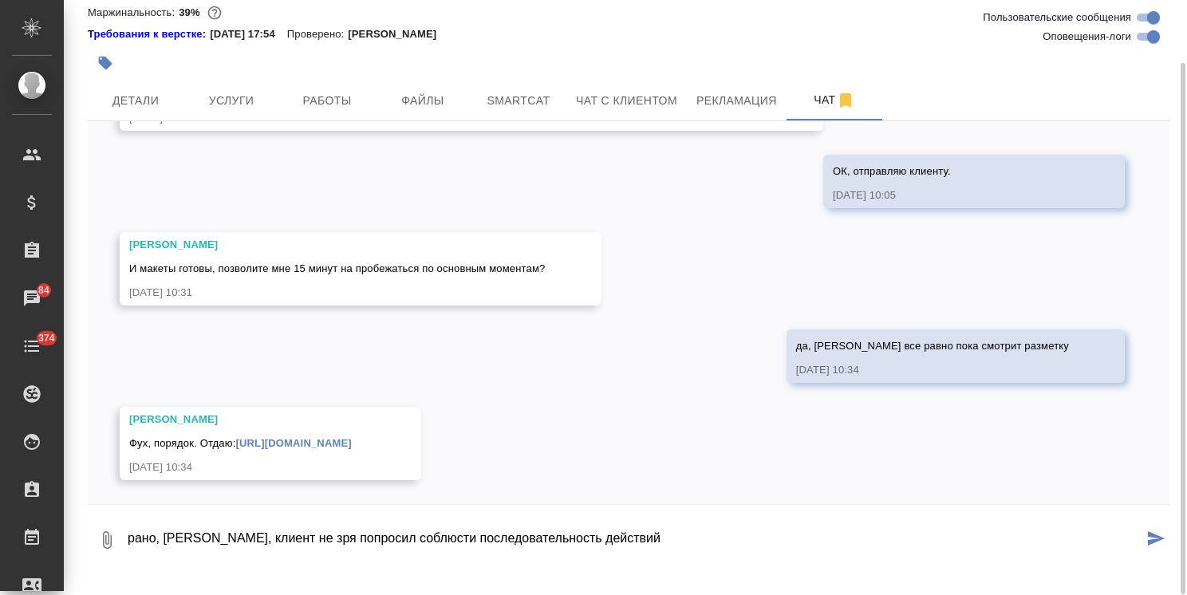
type textarea "рано, Катя, клиент не зря попросил соблюсти последовательность действий"
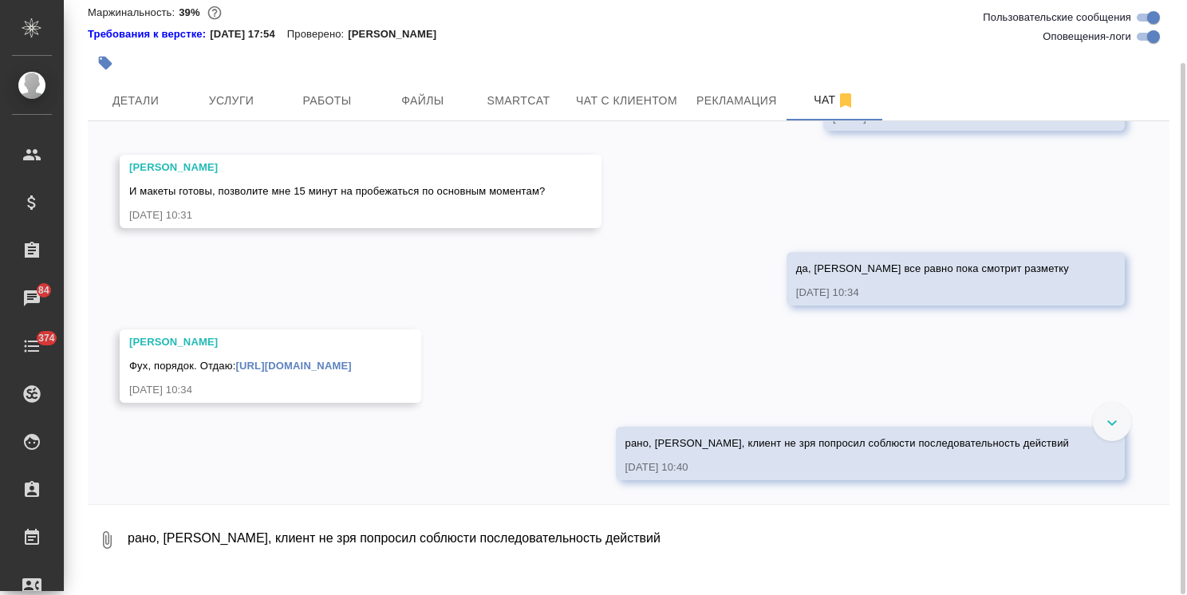
scroll to position [30934, 0]
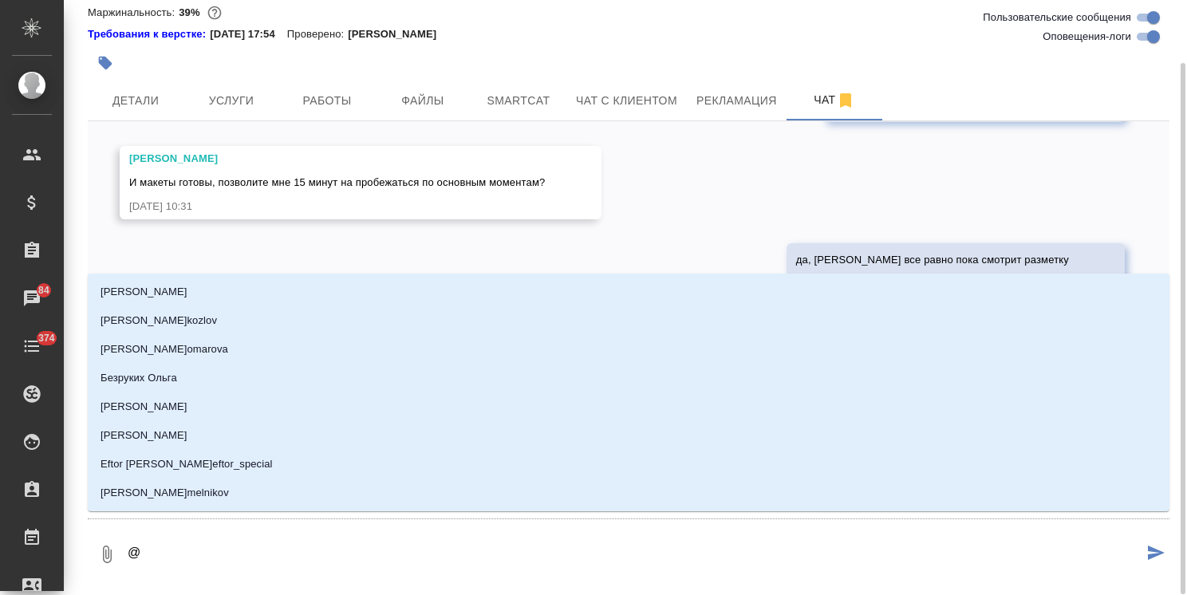
type textarea "@м"
type input "м"
type textarea "@ма"
type input "ма"
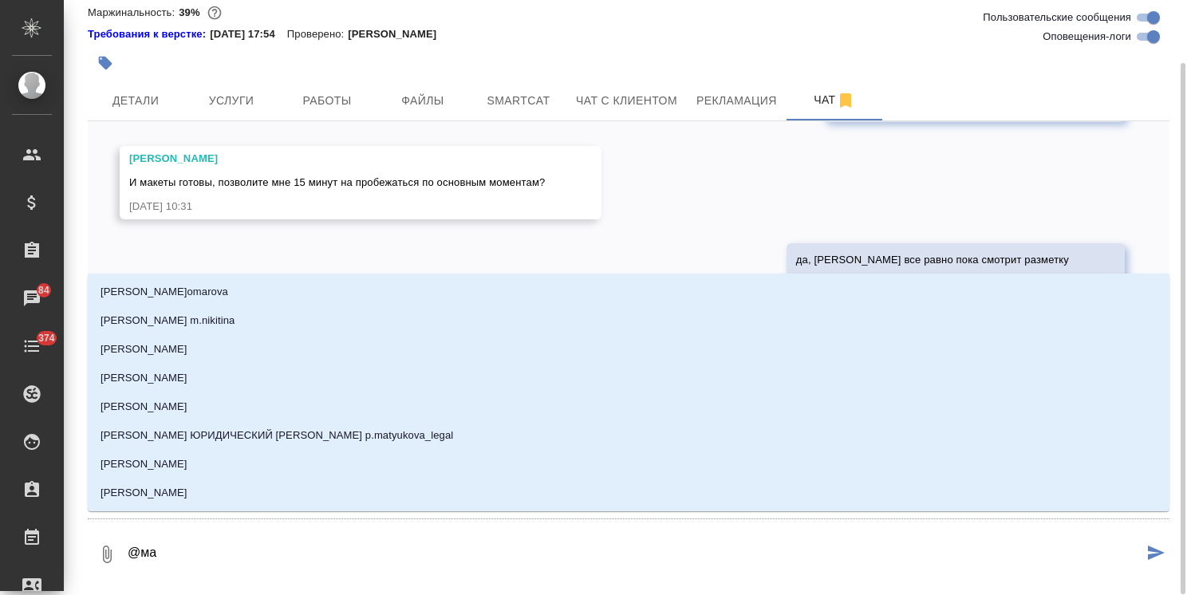
type textarea "@мал"
type input "мал"
type textarea "@мало"
type input "мало"
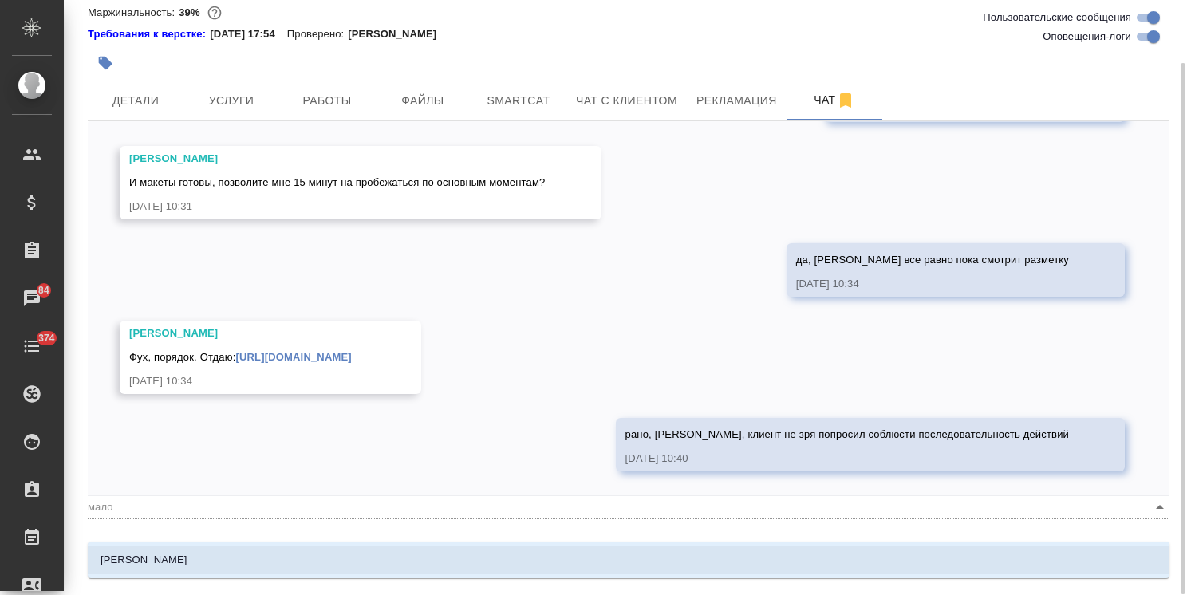
type textarea "@малоф"
type input "малоф"
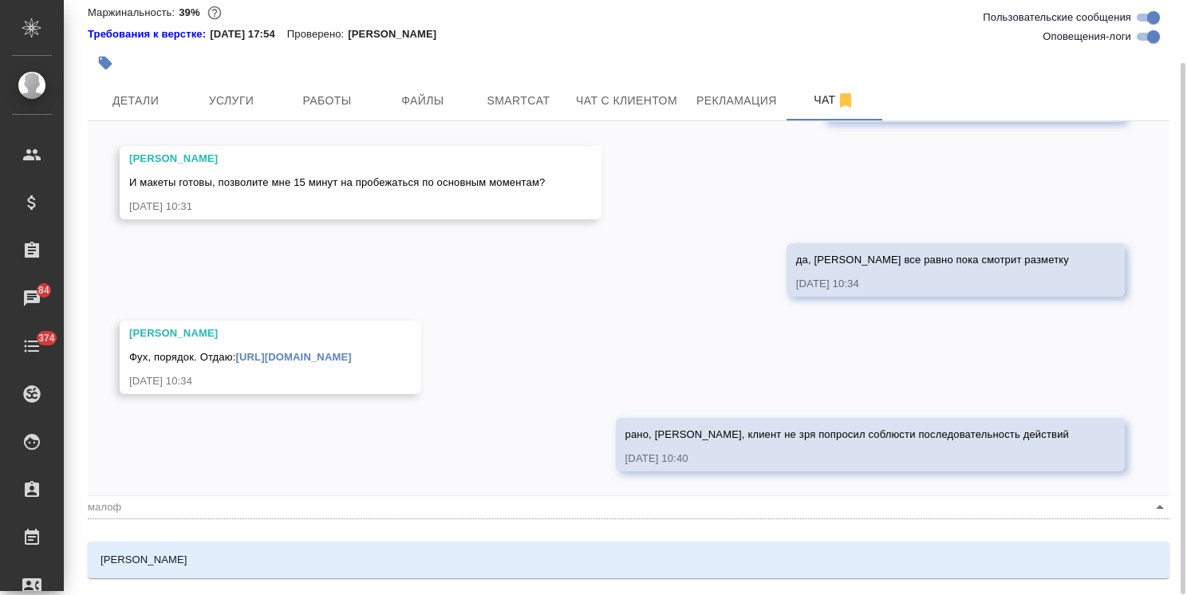
click at [198, 547] on li "Малофеева Екатерина" at bounding box center [628, 560] width 1081 height 29
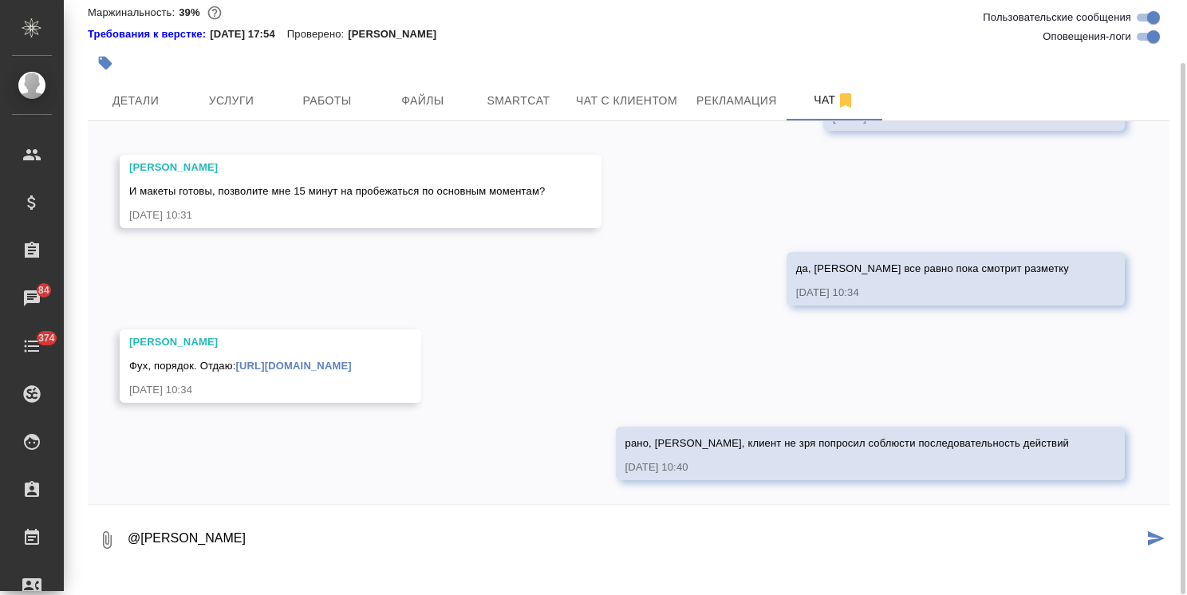
paste textarea "Ольга, Внес пару комментариев по вашим замечаниям. Правок больше, чем я ожидал,…"
type textarea "@Малофеева Екатерина Ольга, Внес пару комментариев по вашим замечаниям. Правок …"
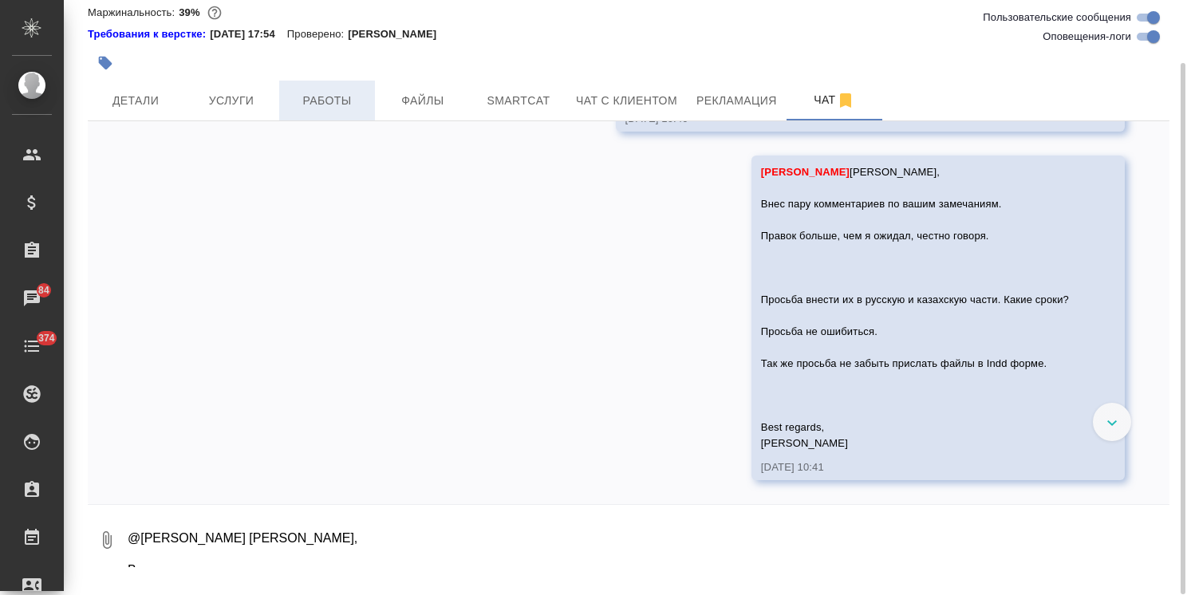
click at [344, 111] on span "Работы" at bounding box center [327, 101] width 77 height 20
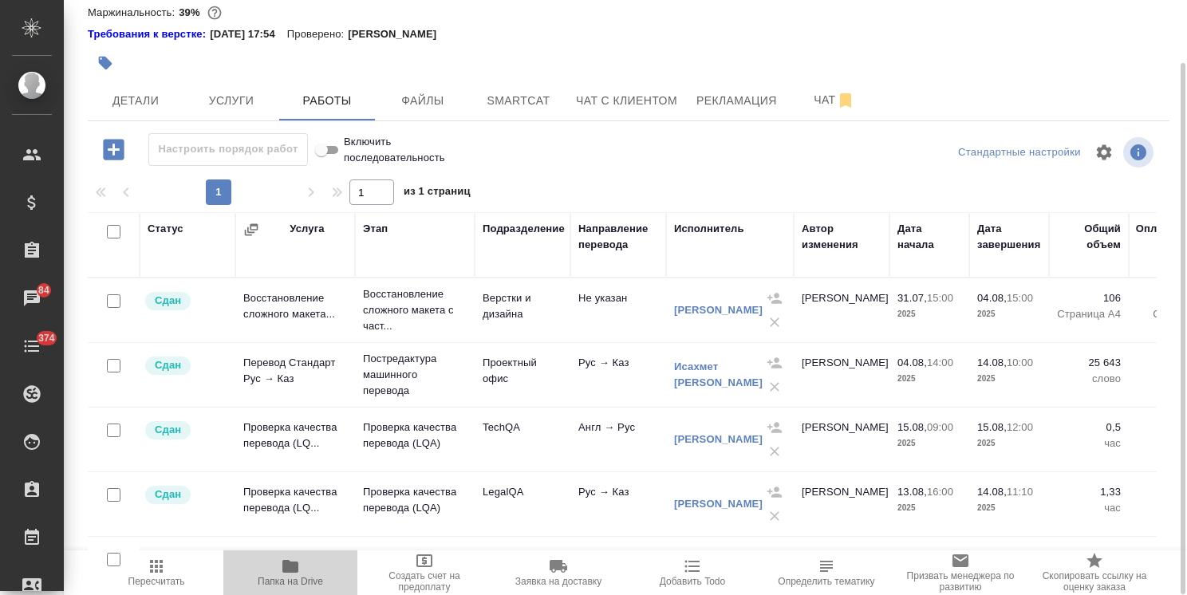
click at [293, 573] on icon "button" at bounding box center [290, 566] width 19 height 19
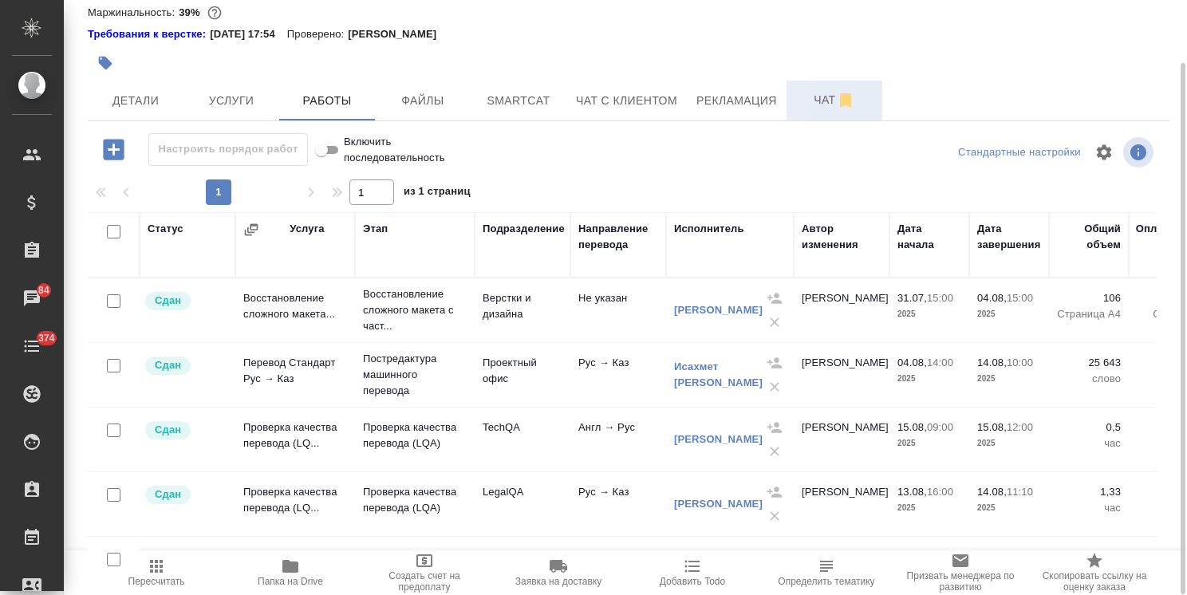
click at [819, 110] on span "Чат" at bounding box center [834, 100] width 77 height 20
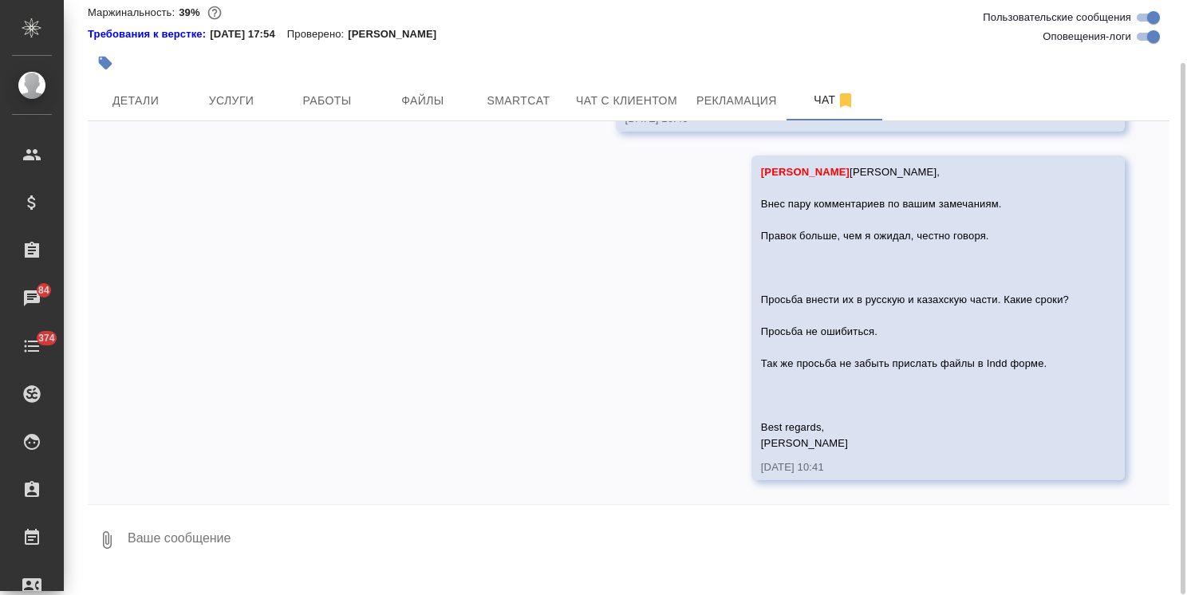
scroll to position [31283, 0]
click at [234, 553] on textarea at bounding box center [647, 540] width 1043 height 54
paste textarea "https://drive.awatera.com/s/F2oHPmA879CyTMG"
type textarea "https://drive.awatera.com/s/F2oHPmA879CyTMG"
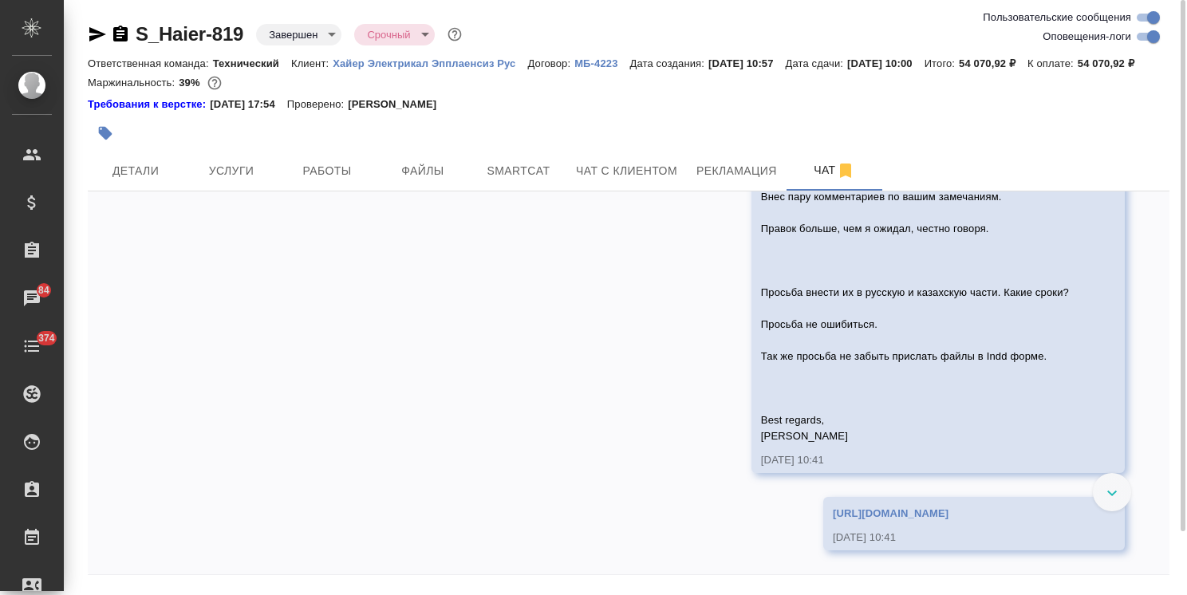
scroll to position [31042, 0]
click at [282, 18] on div "Фух, порядок. Отдаю: https://drive.awatera.com/f/10200028" at bounding box center [247, 8] width 236 height 20
click at [271, 16] on link "https://drive.awatera.com/f/10200028" at bounding box center [293, 10] width 116 height 12
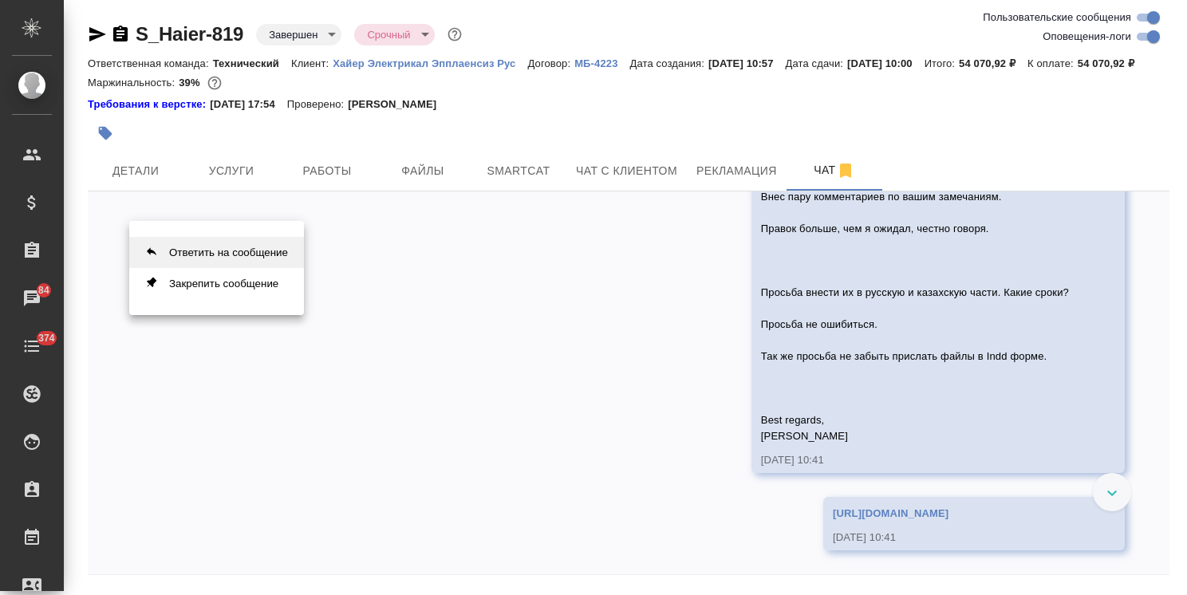
click at [214, 250] on button "Ответить на сообщение" at bounding box center [216, 252] width 175 height 31
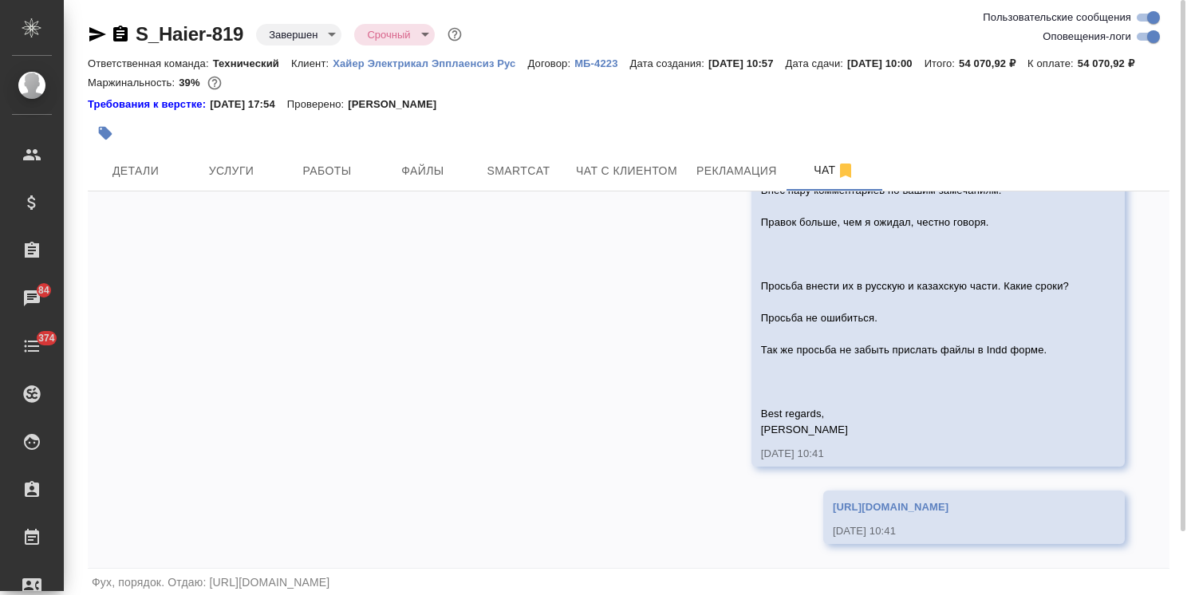
scroll to position [31366, 0]
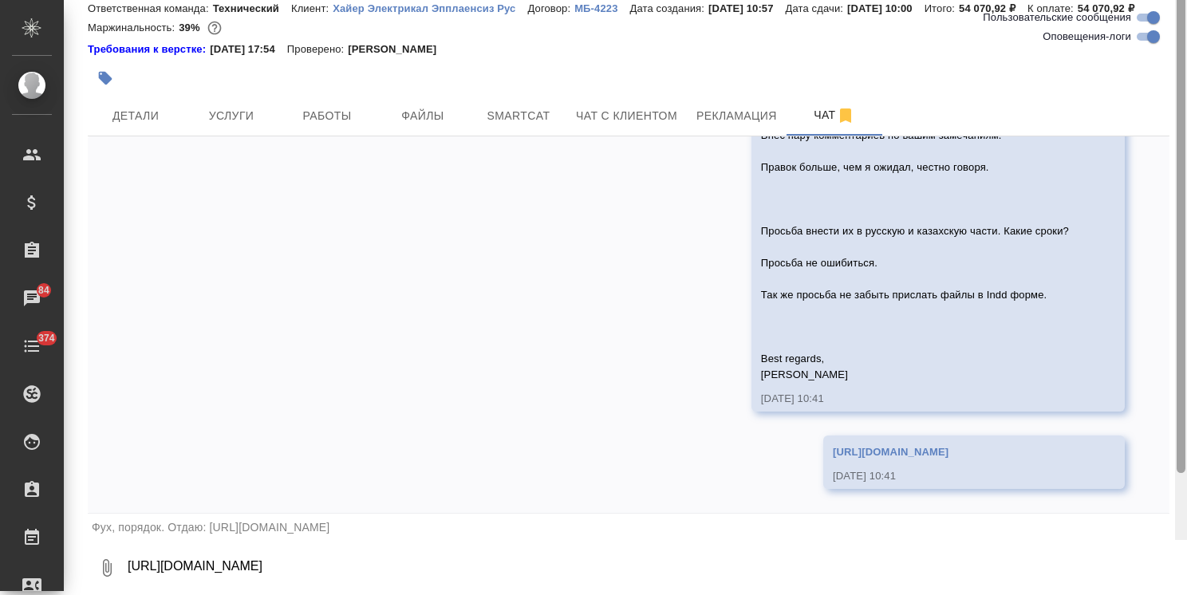
drag, startPoint x: 1181, startPoint y: 503, endPoint x: 1165, endPoint y: 576, distance: 74.3
click at [1169, 576] on div "S_Haier-819 Завершен closed Срочный urgent Ответственная команда: Технический К…" at bounding box center [625, 297] width 1123 height 595
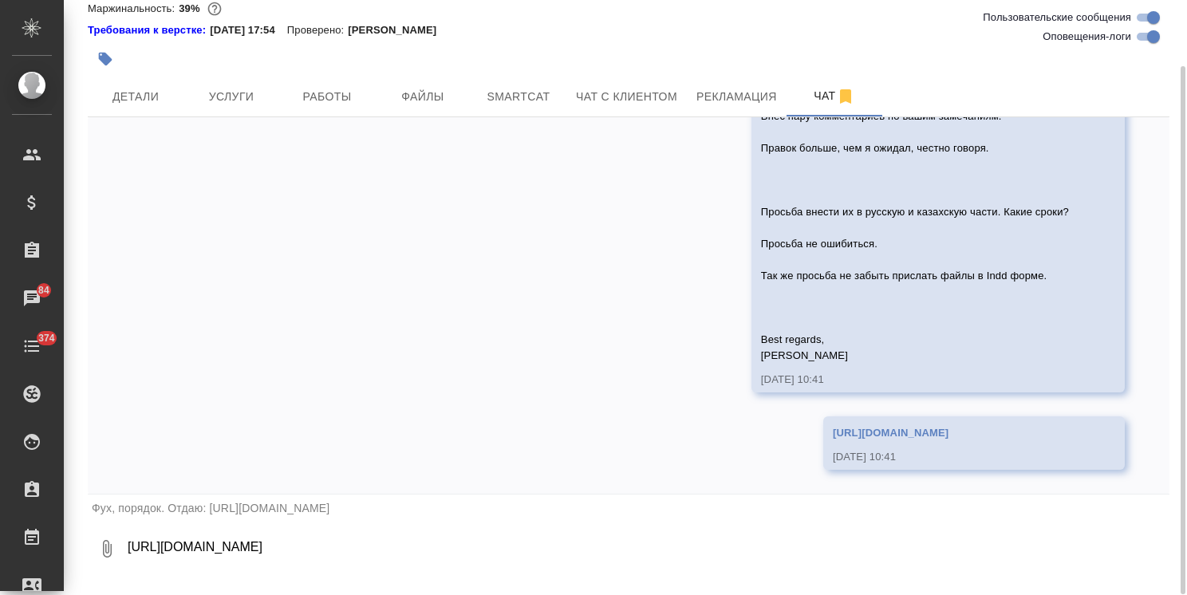
click at [370, 557] on textarea "https://drive.awatera.com/s/F2oHPmA879CyTMG" at bounding box center [647, 549] width 1043 height 54
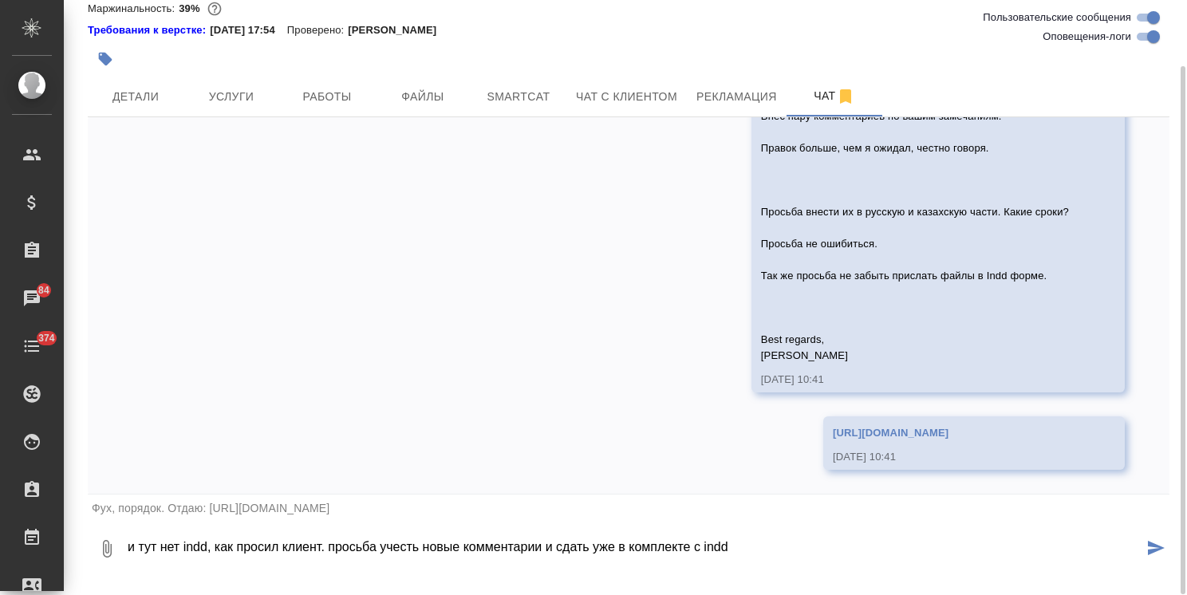
type textarea "и тут нет indd, как просил клиент. просьба учесть новые комментарии и сдать уже…"
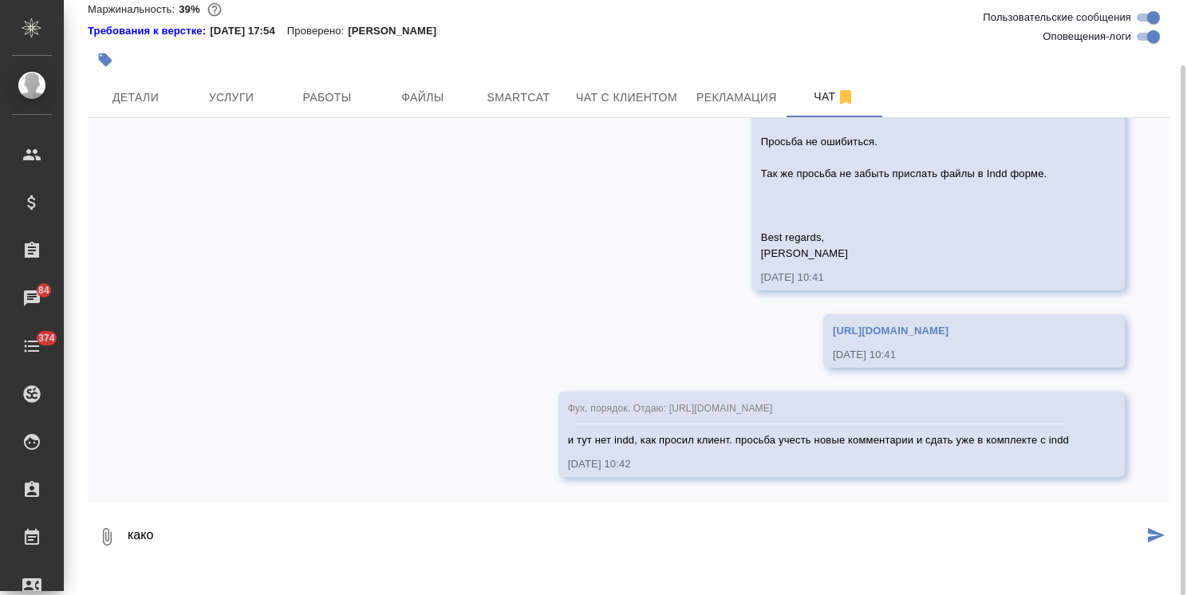
scroll to position [31470, 0]
type textarea "какой срок?"
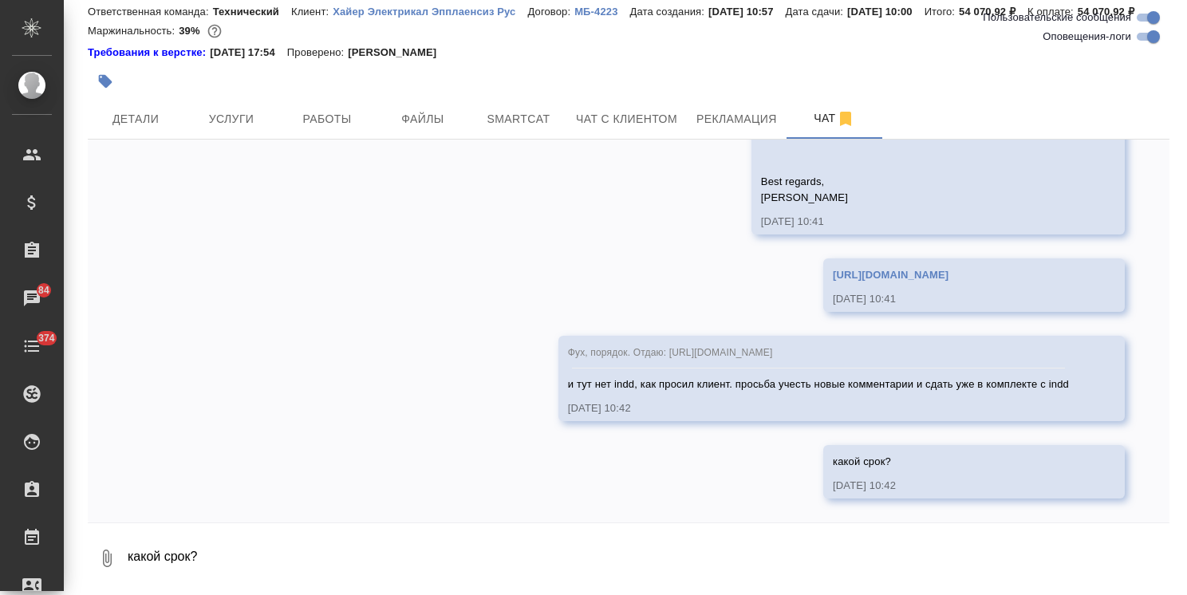
scroll to position [31579, 0]
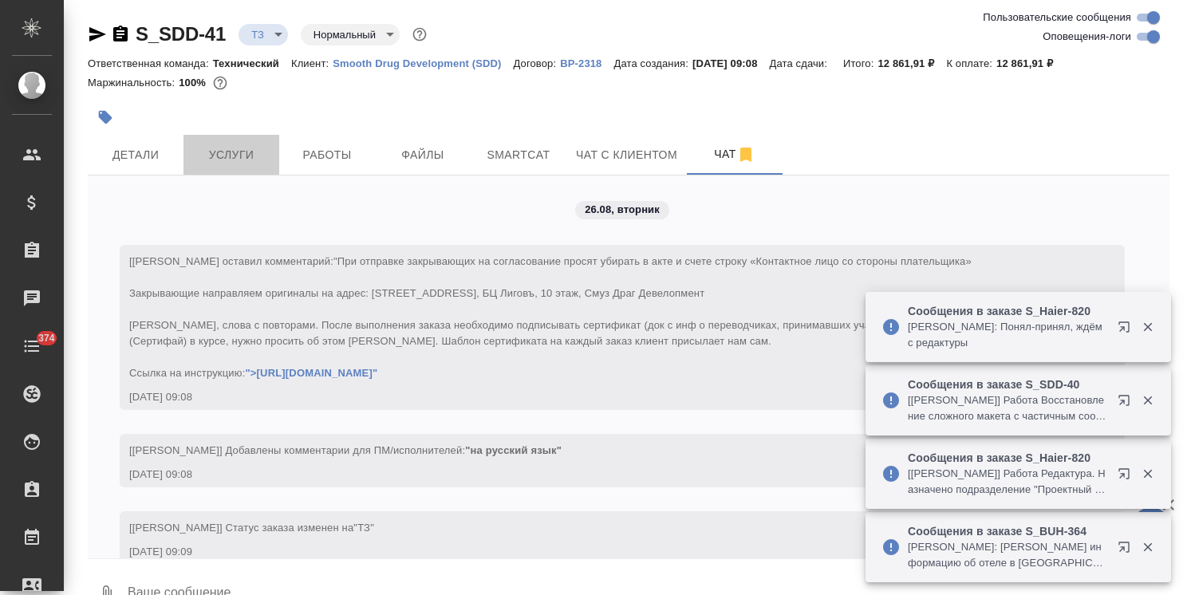
click at [242, 155] on span "Услуги" at bounding box center [231, 155] width 77 height 20
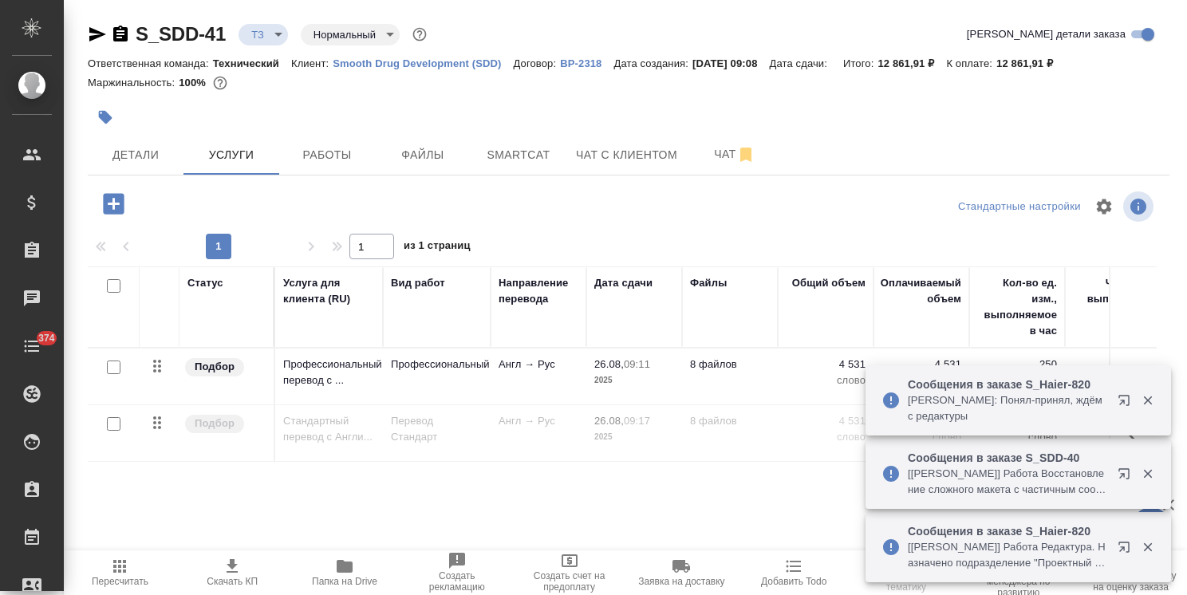
click at [110, 198] on icon "button" at bounding box center [113, 203] width 21 height 21
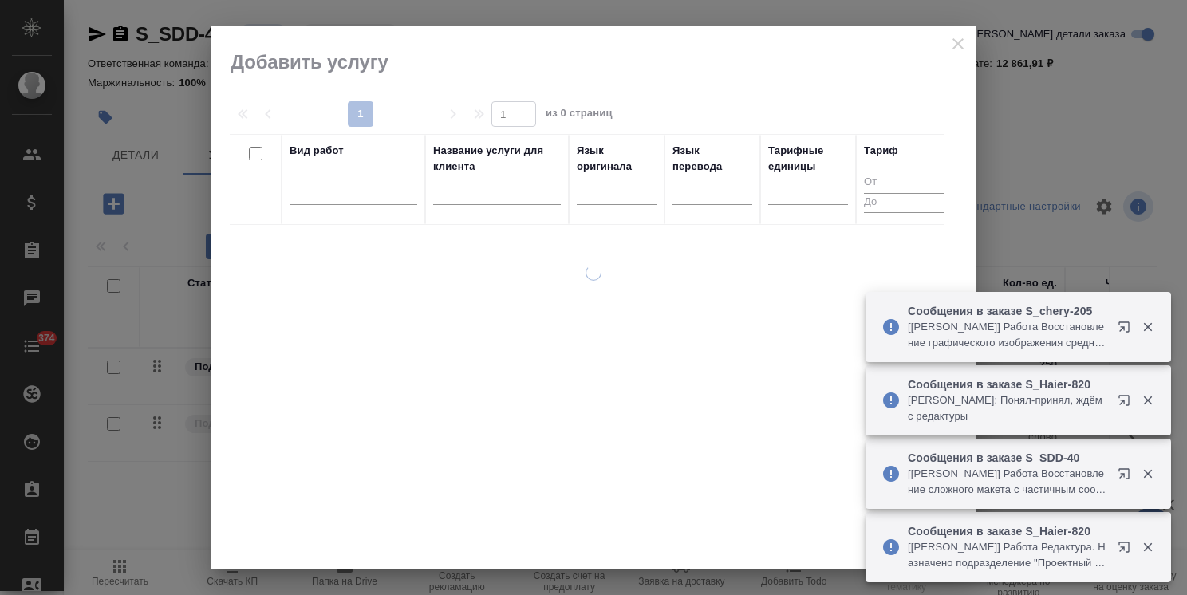
click at [478, 195] on input "text" at bounding box center [497, 195] width 128 height 20
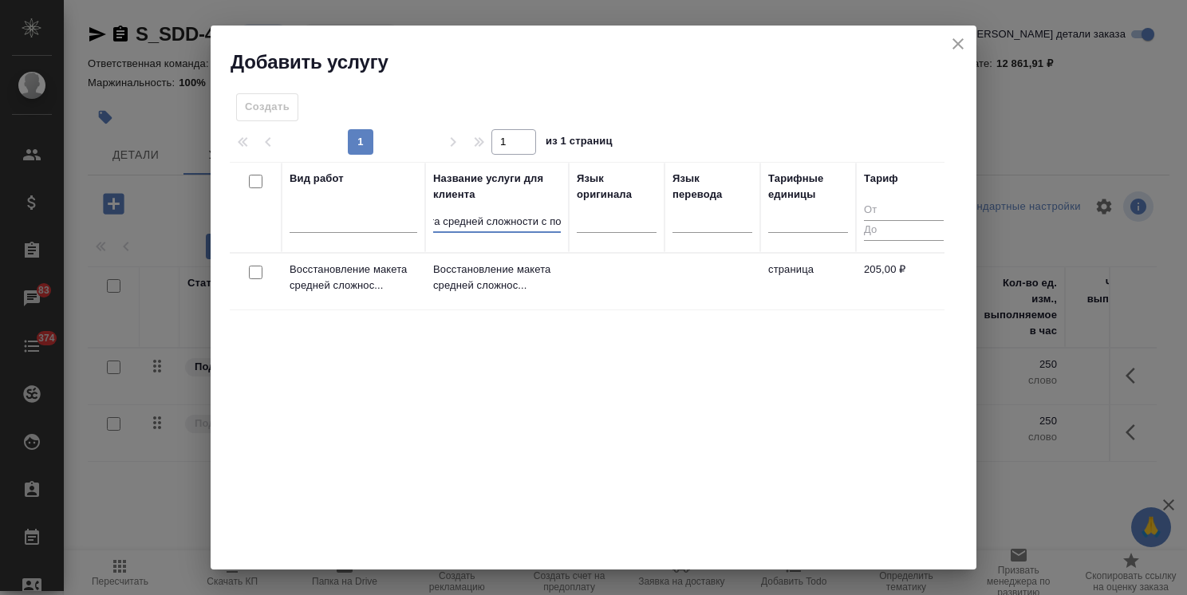
scroll to position [0, 33]
type input "макета средней сложности с пол"
drag, startPoint x: 257, startPoint y: 274, endPoint x: 553, endPoint y: 202, distance: 304.6
click at [256, 274] on input "checkbox" at bounding box center [256, 273] width 14 height 14
checkbox input "true"
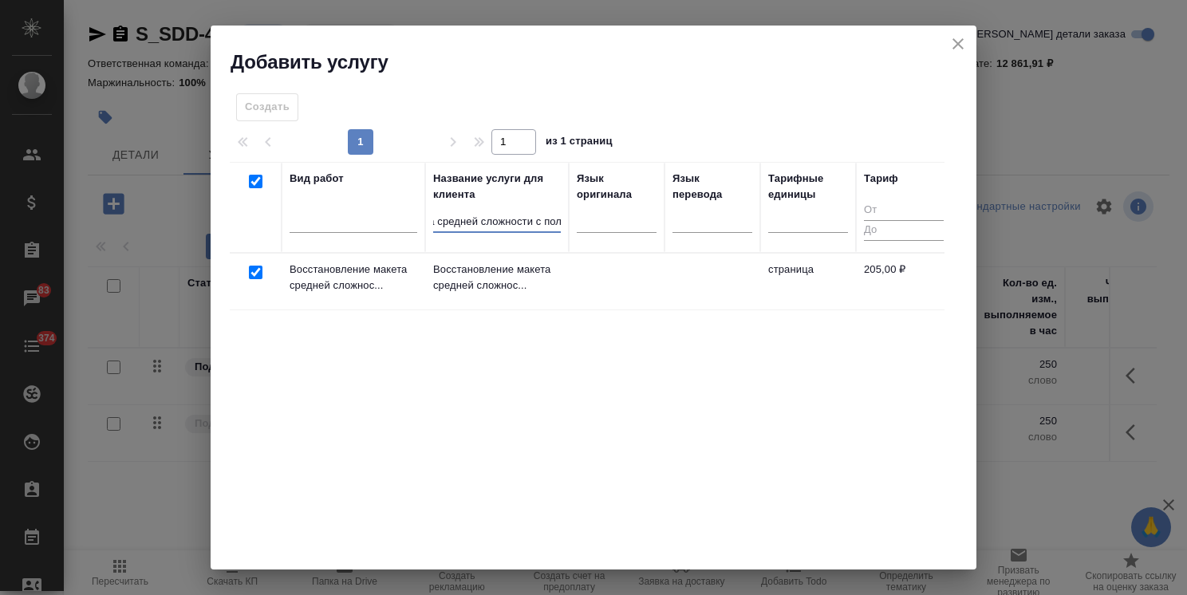
checkbox input "true"
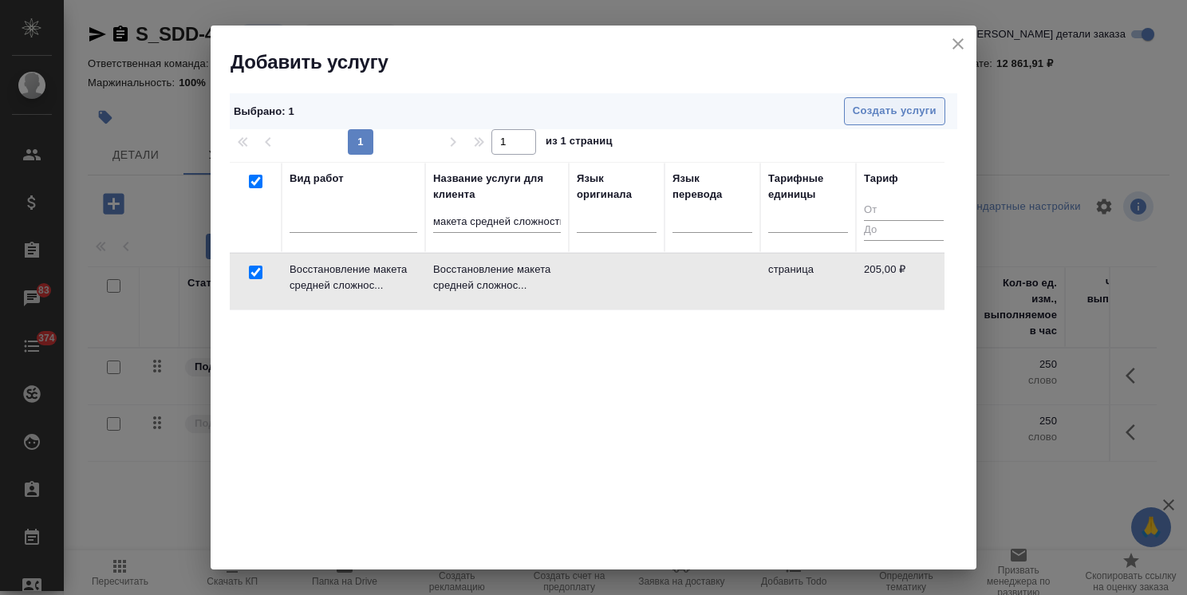
click at [871, 97] on button "Создать услуги" at bounding box center [894, 111] width 101 height 28
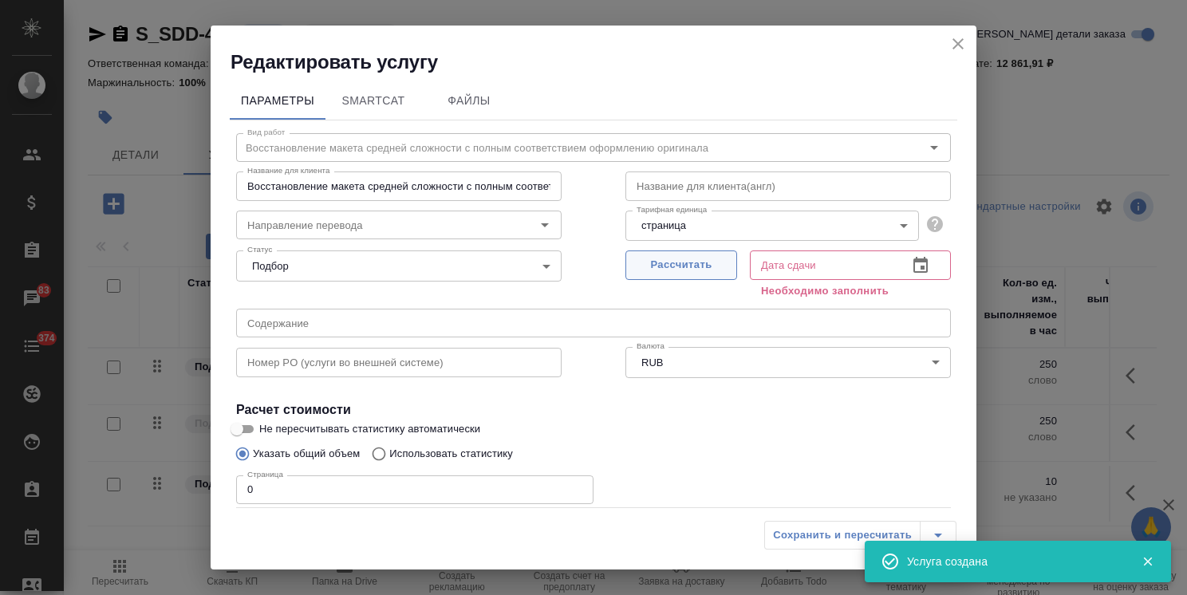
click at [676, 258] on span "Рассчитать" at bounding box center [681, 265] width 94 height 18
type input "[DATE] 10:26"
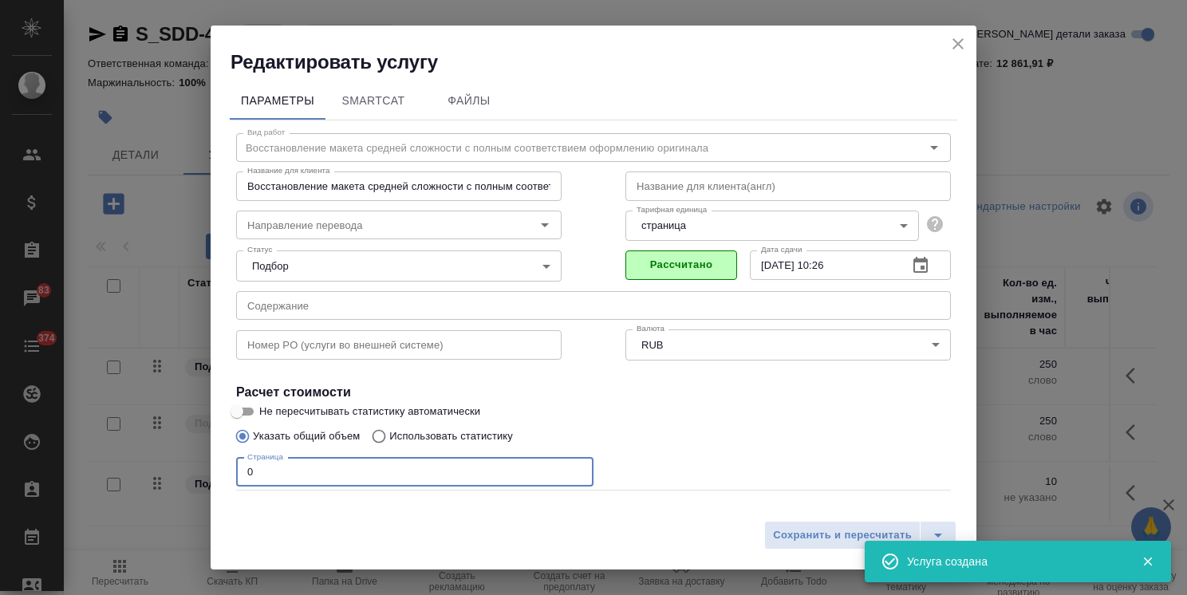
drag, startPoint x: 276, startPoint y: 464, endPoint x: 287, endPoint y: 475, distance: 15.8
click at [149, 472] on div "Редактировать услугу Параметры SmartCat Файлы Вид работ Восстановление макета с…" at bounding box center [593, 297] width 1187 height 595
type input "22"
click at [810, 532] on span "Сохранить и пересчитать" at bounding box center [842, 535] width 139 height 18
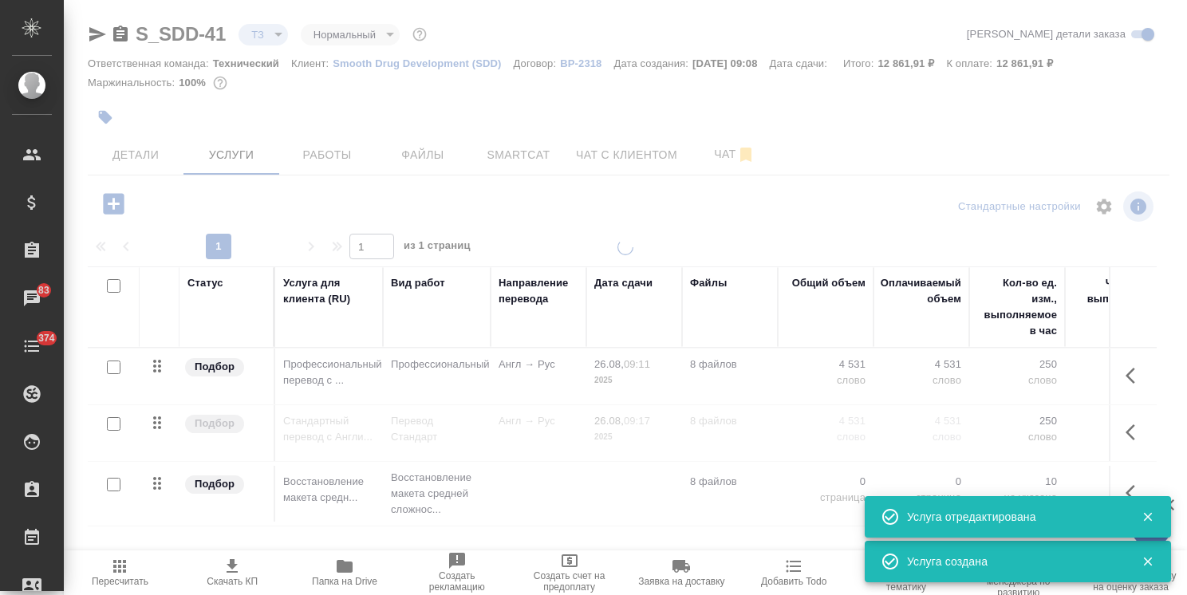
type input "new"
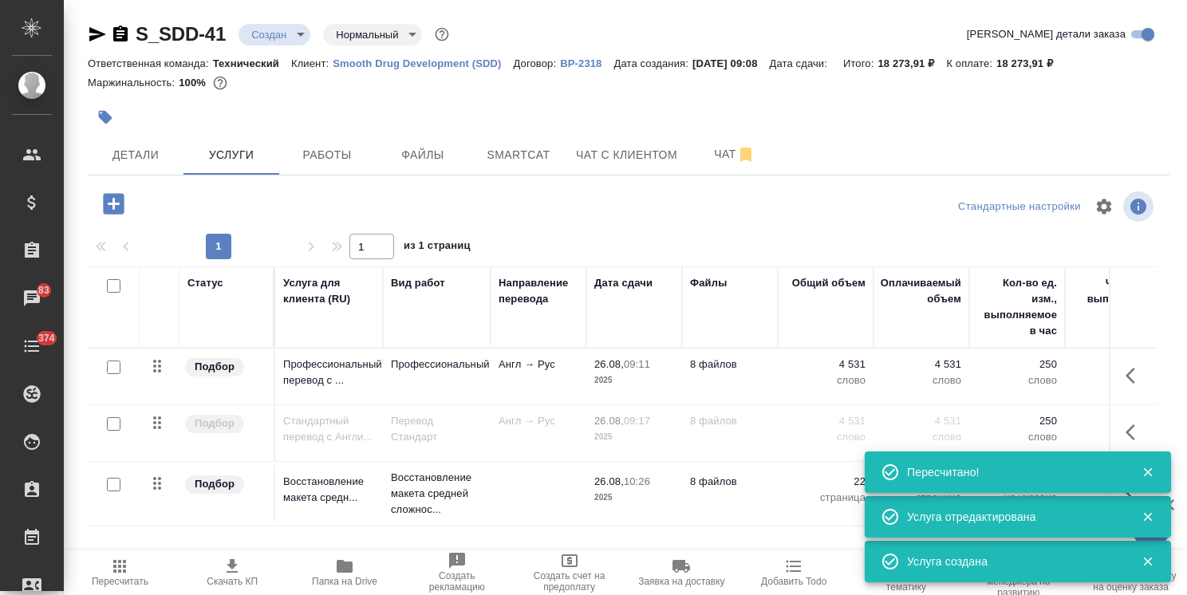
click at [115, 204] on icon "button" at bounding box center [114, 204] width 28 height 28
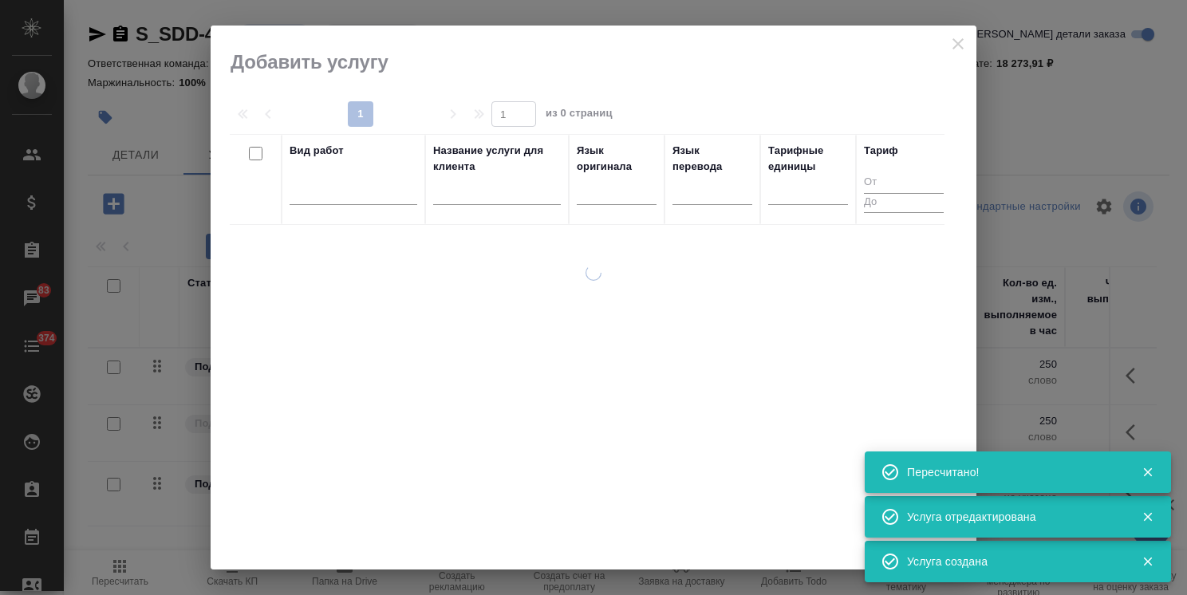
click at [500, 191] on input "text" at bounding box center [497, 195] width 128 height 20
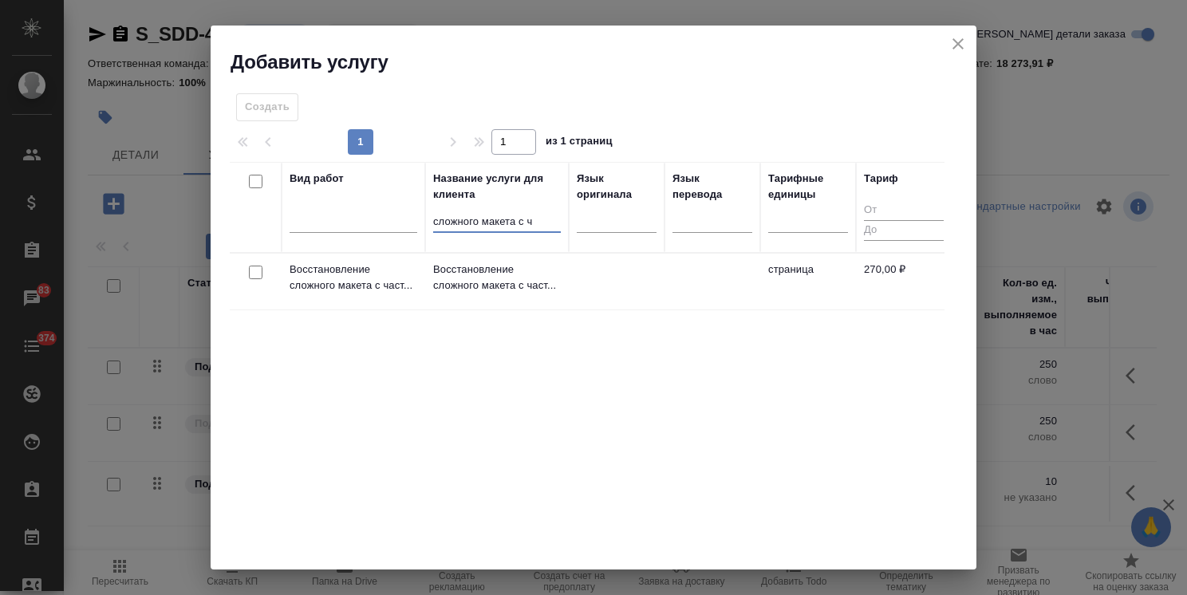
type input "сложного макета с ч"
click at [254, 276] on input "checkbox" at bounding box center [256, 273] width 14 height 14
checkbox input "true"
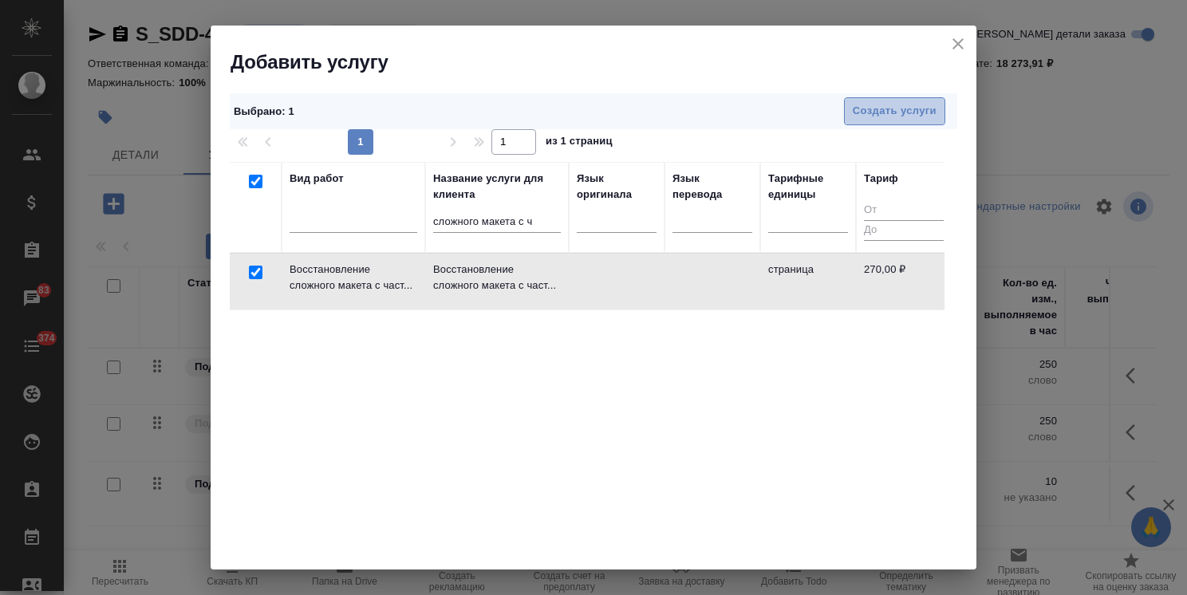
click at [905, 98] on button "Создать услуги" at bounding box center [894, 111] width 101 height 28
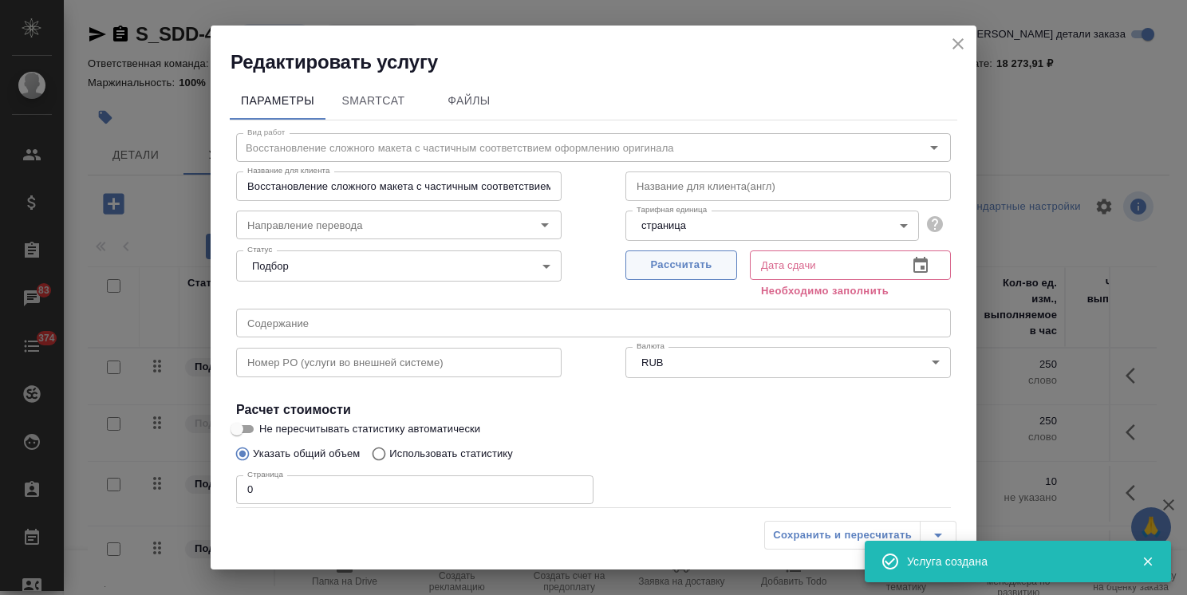
click at [657, 266] on span "Рассчитать" at bounding box center [681, 265] width 94 height 18
type input "26.08.2025 10:27"
drag, startPoint x: 282, startPoint y: 463, endPoint x: 214, endPoint y: 458, distance: 68.0
click at [217, 458] on div "Параметры SmartCat Файлы Вид работ Восстановление сложного макета с частичным с…" at bounding box center [594, 294] width 766 height 438
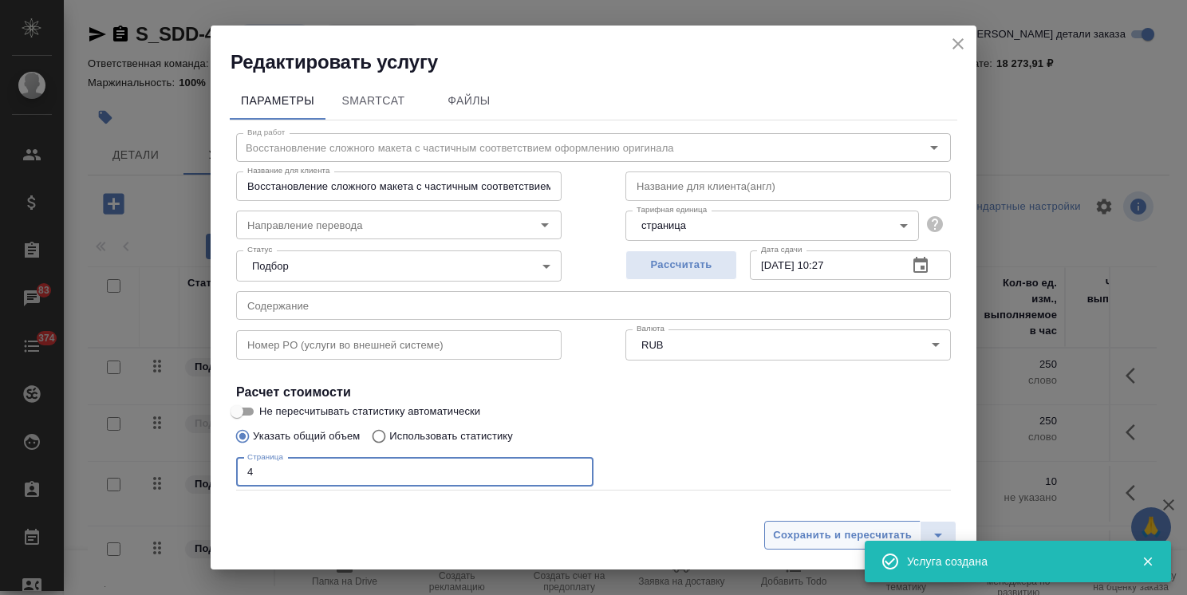
type input "4"
click at [838, 536] on span "Сохранить и пересчитать" at bounding box center [842, 535] width 139 height 18
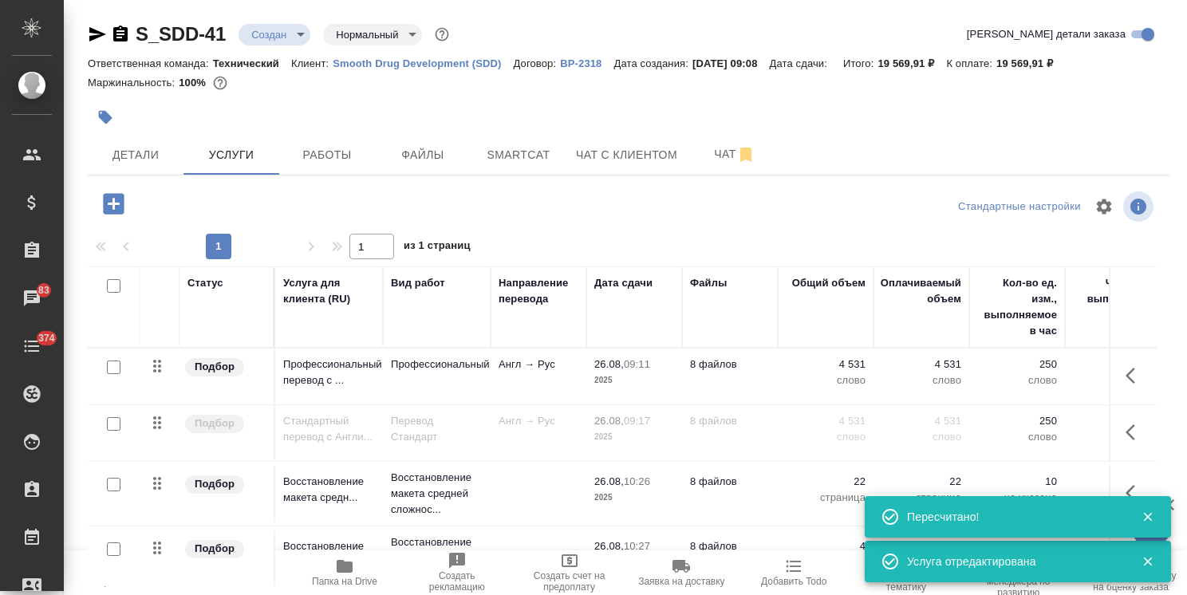
scroll to position [54, 0]
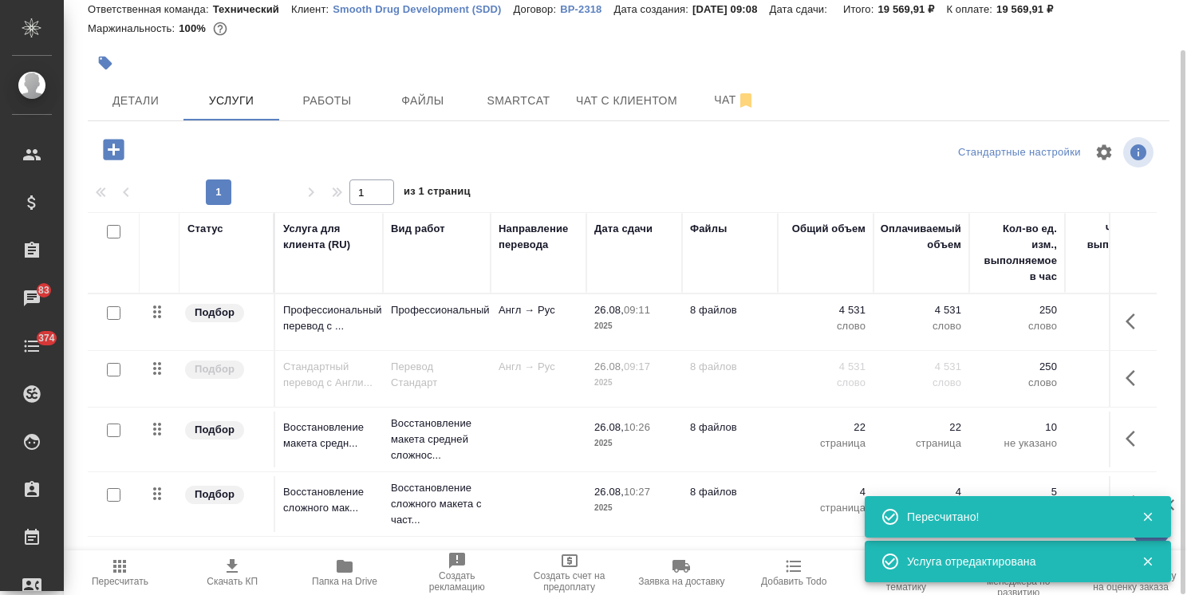
click at [96, 580] on span "Пересчитать" at bounding box center [120, 581] width 57 height 11
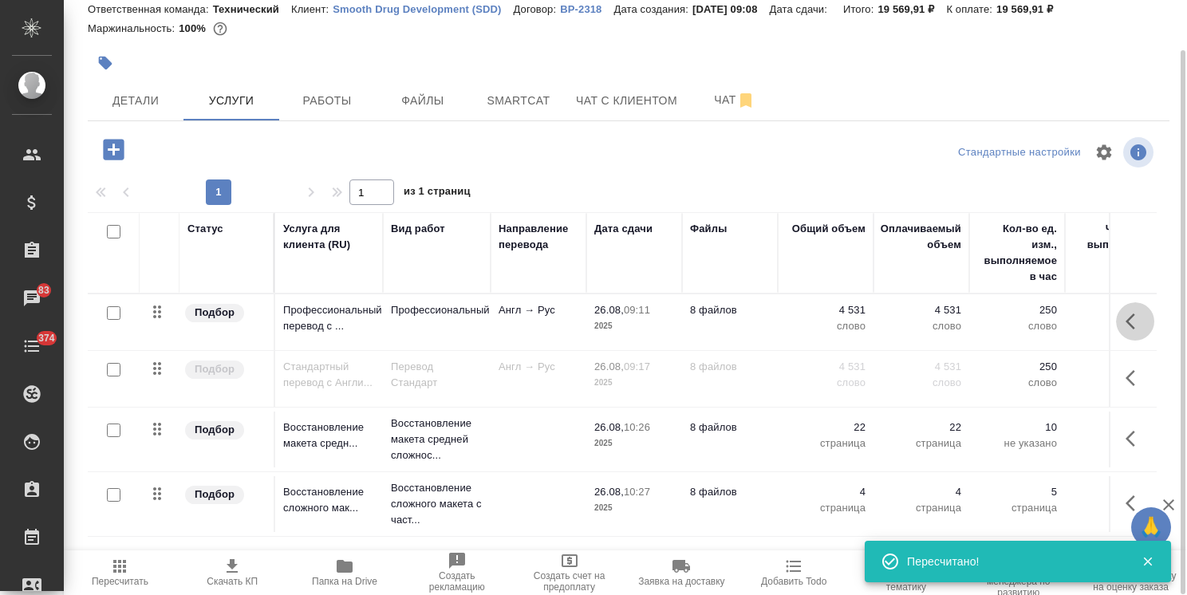
click at [1140, 321] on icon "button" at bounding box center [1134, 321] width 19 height 19
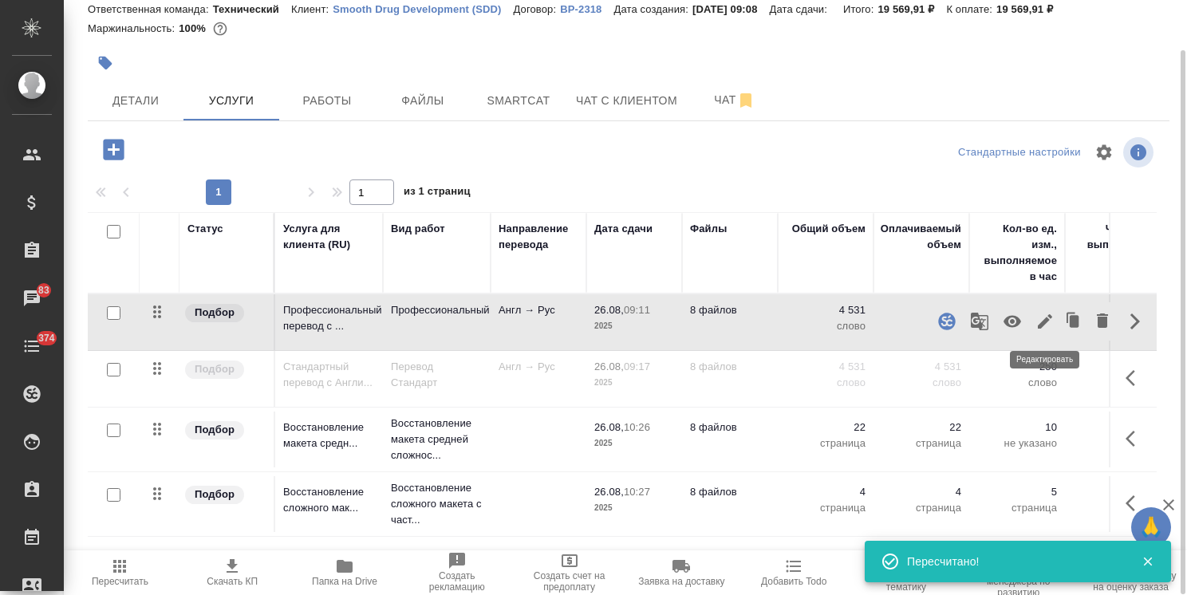
click at [1044, 317] on icon "button" at bounding box center [1045, 321] width 14 height 14
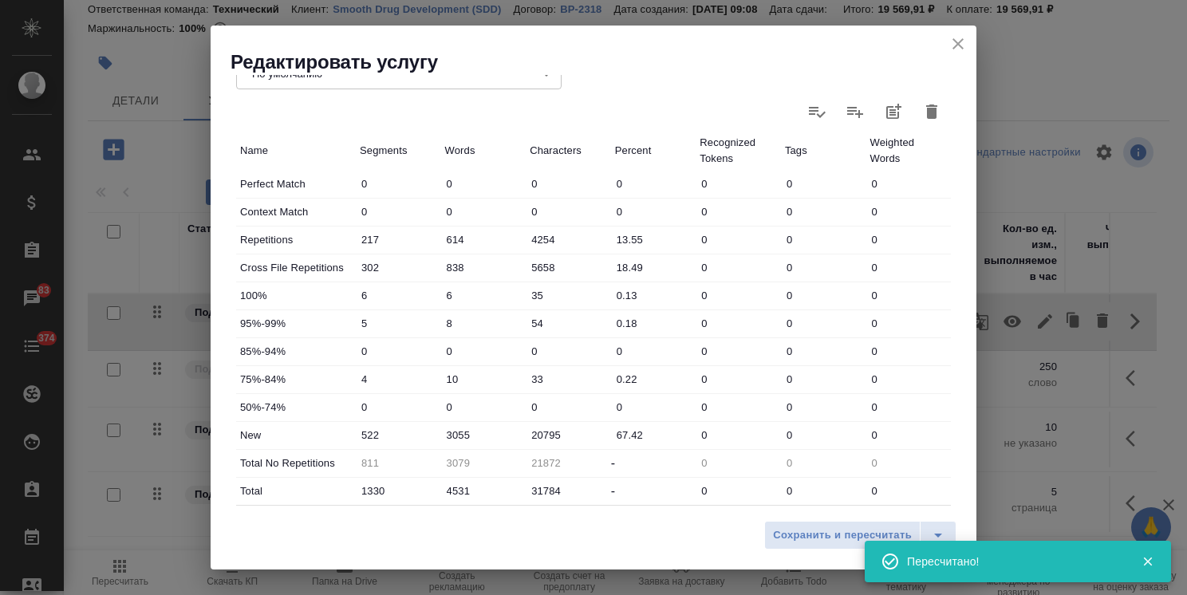
scroll to position [479, 0]
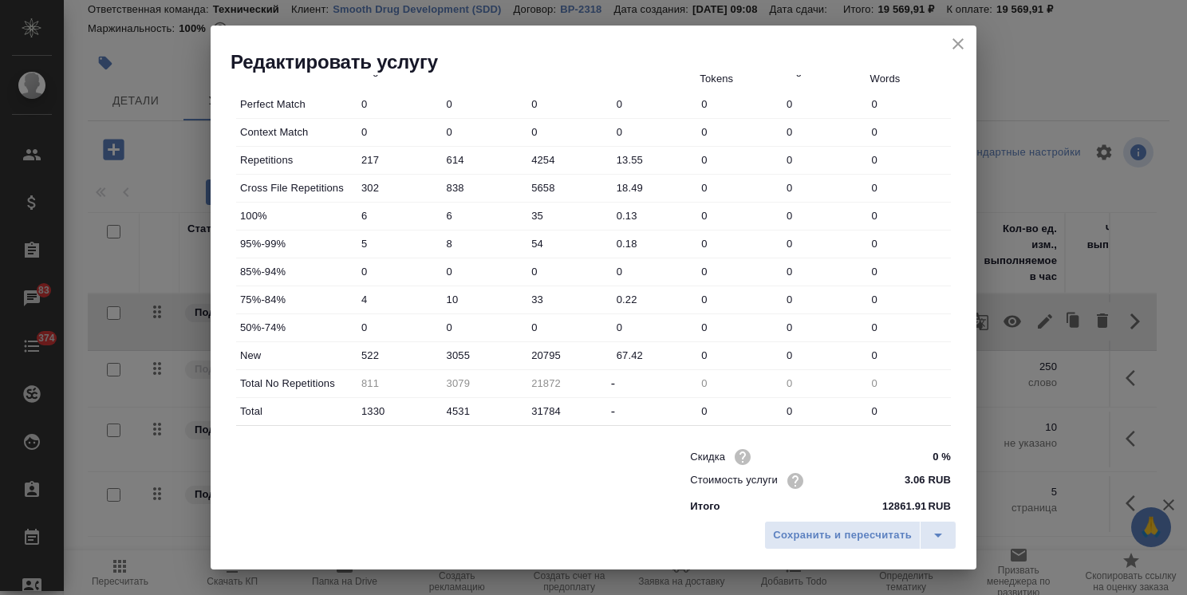
click at [955, 42] on icon "close" at bounding box center [957, 43] width 19 height 19
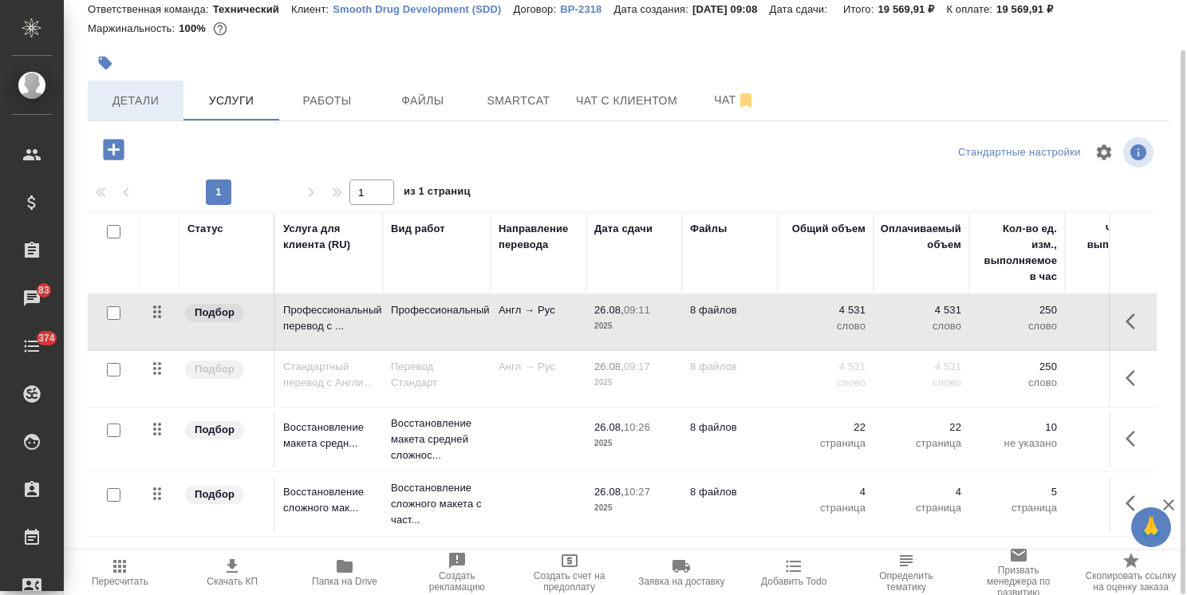
click at [130, 98] on span "Детали" at bounding box center [135, 101] width 77 height 20
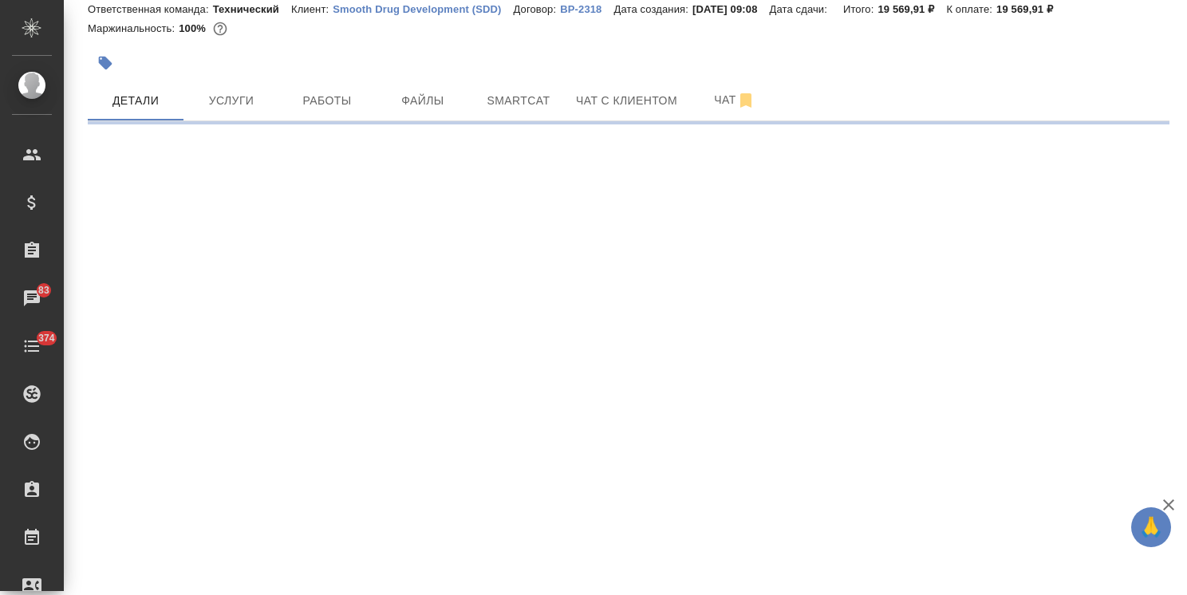
select select "RU"
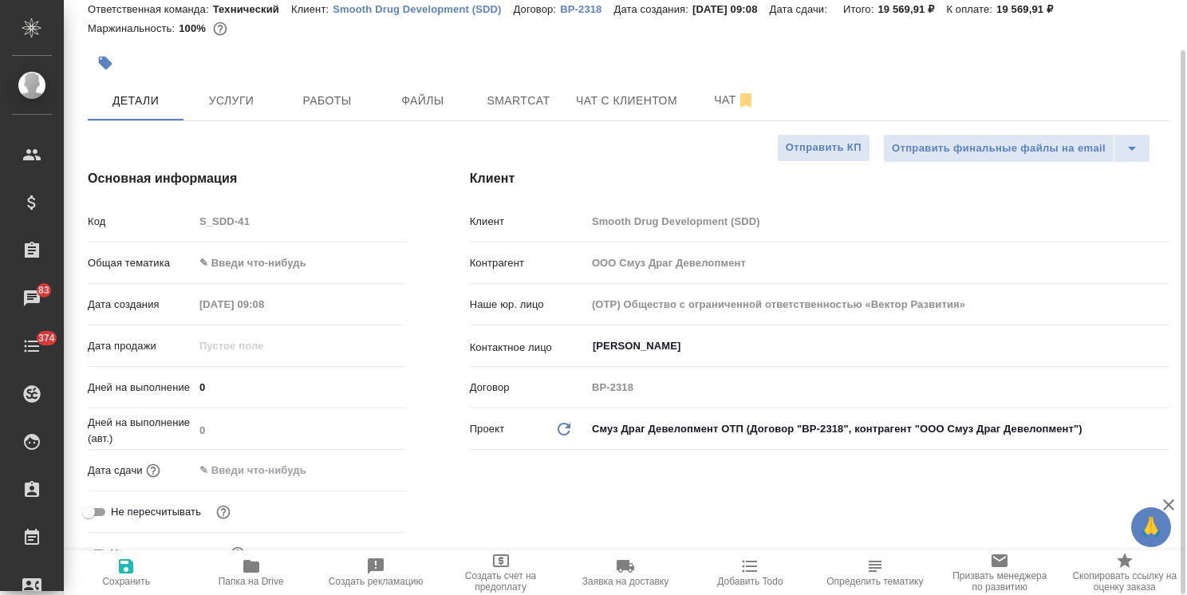
type textarea "x"
drag, startPoint x: 163, startPoint y: 388, endPoint x: 161, endPoint y: 404, distance: 16.0
click at [155, 388] on div "Дней на выполнение 0" at bounding box center [247, 387] width 318 height 28
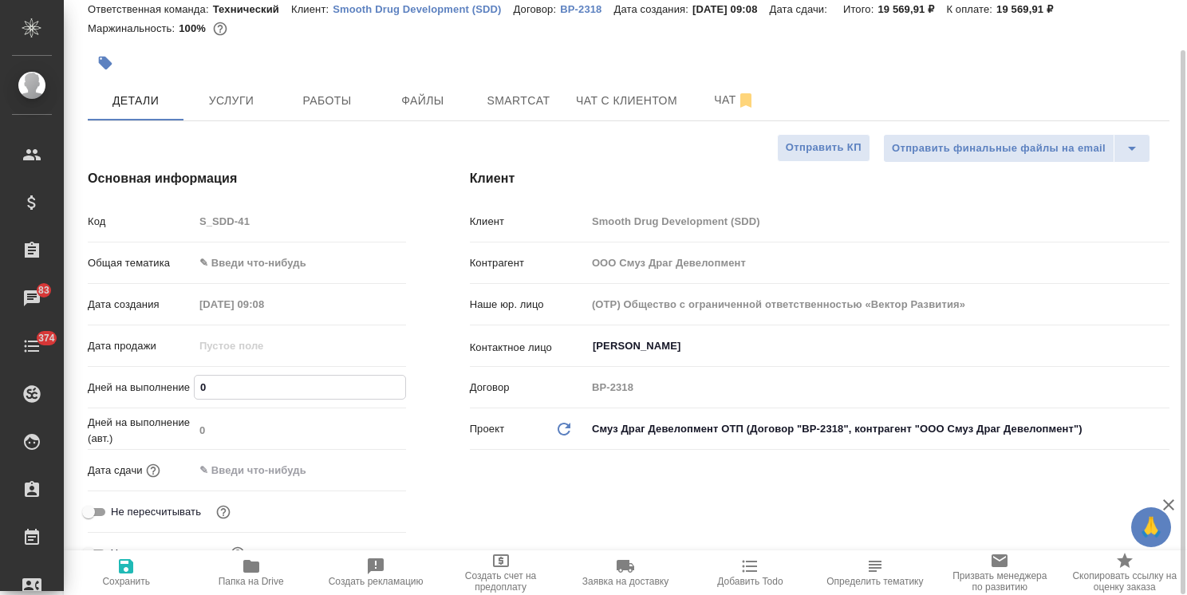
type input "4"
type textarea "x"
type input "4"
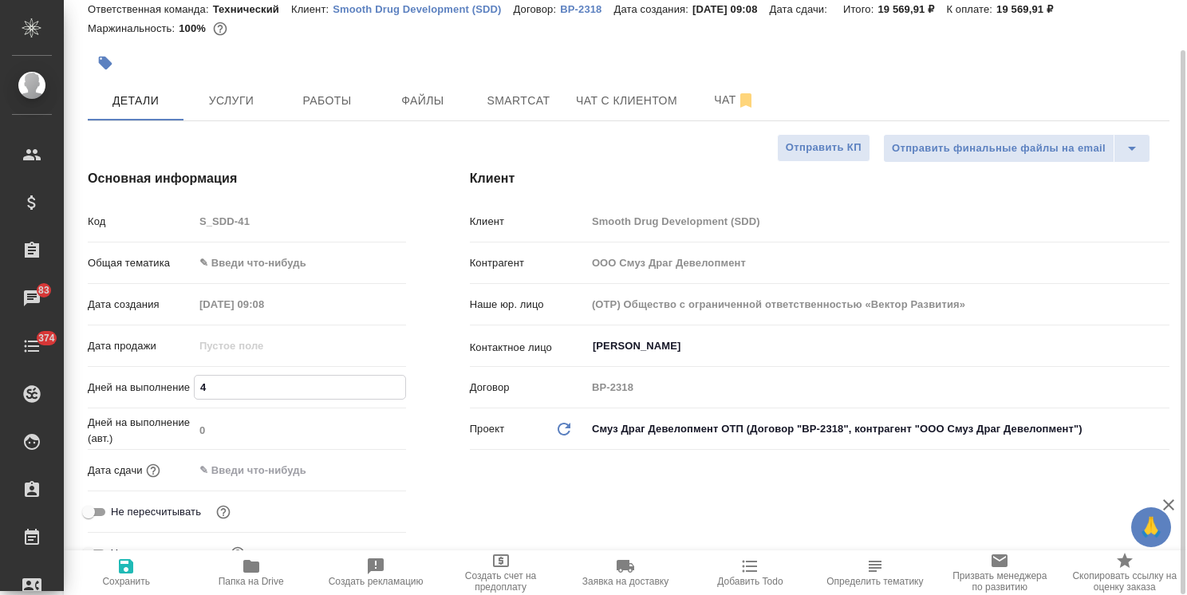
click at [142, 573] on span "Сохранить" at bounding box center [125, 572] width 105 height 30
type textarea "x"
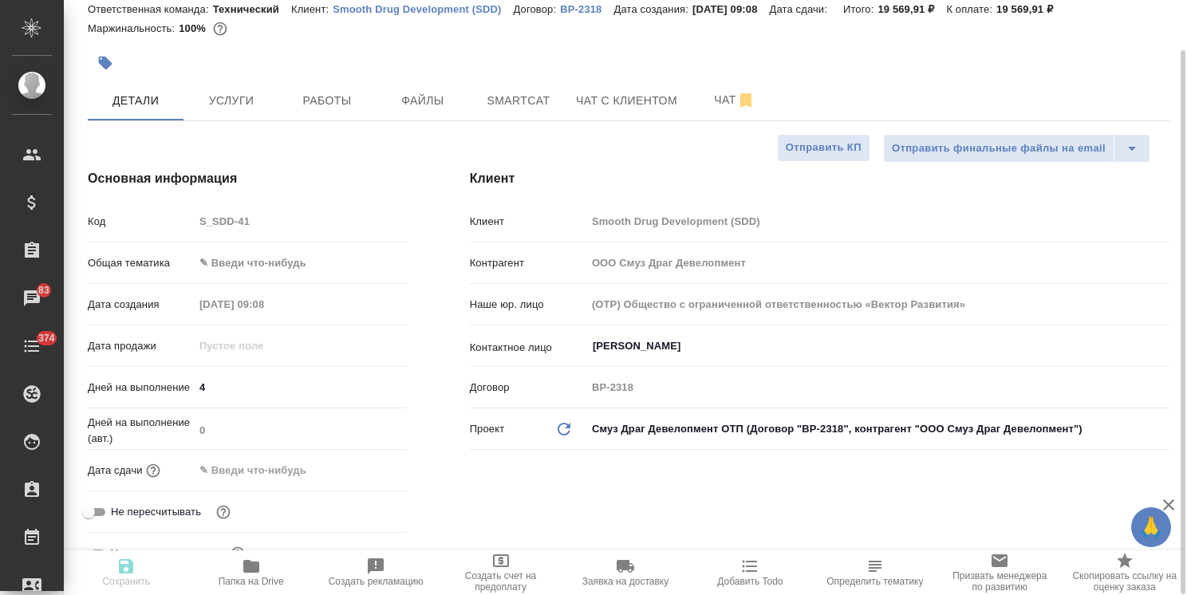
type textarea "x"
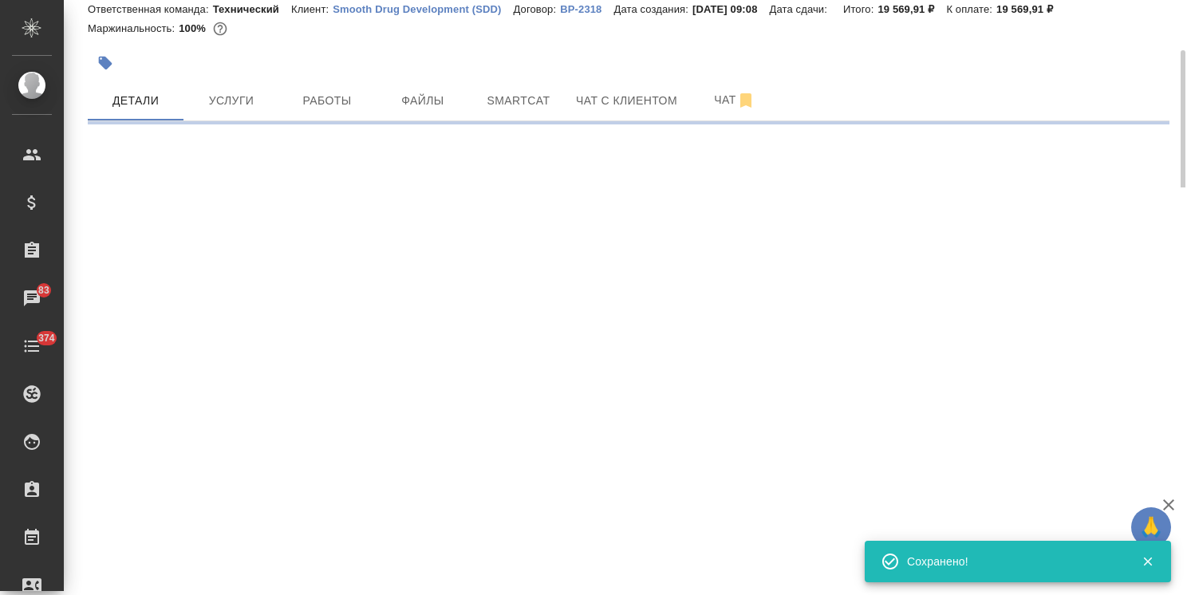
select select "RU"
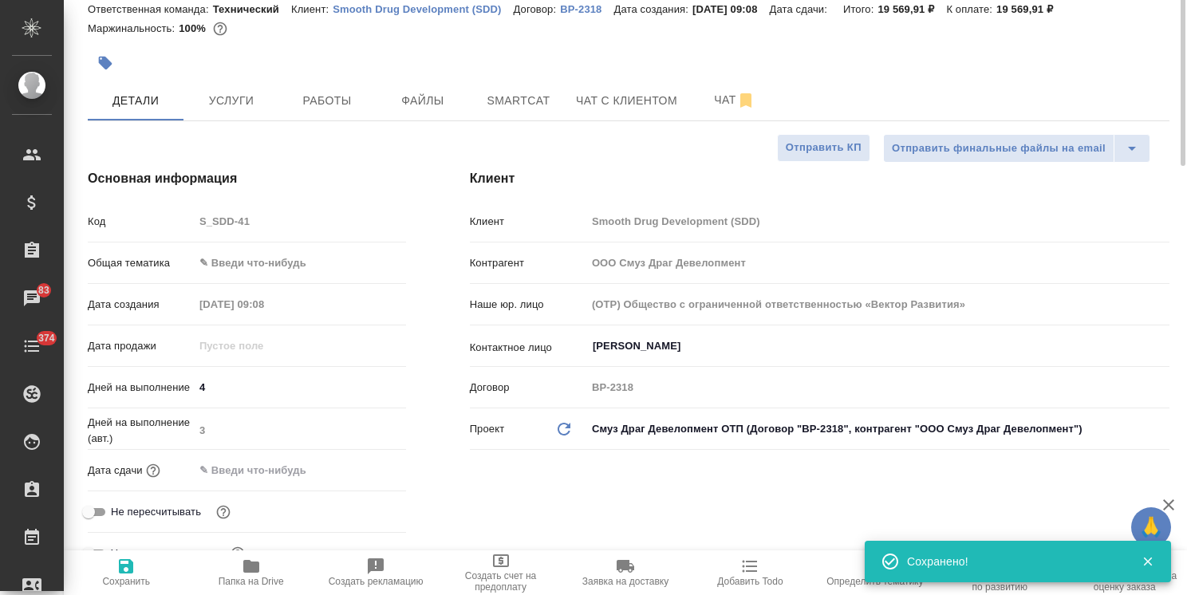
type textarea "x"
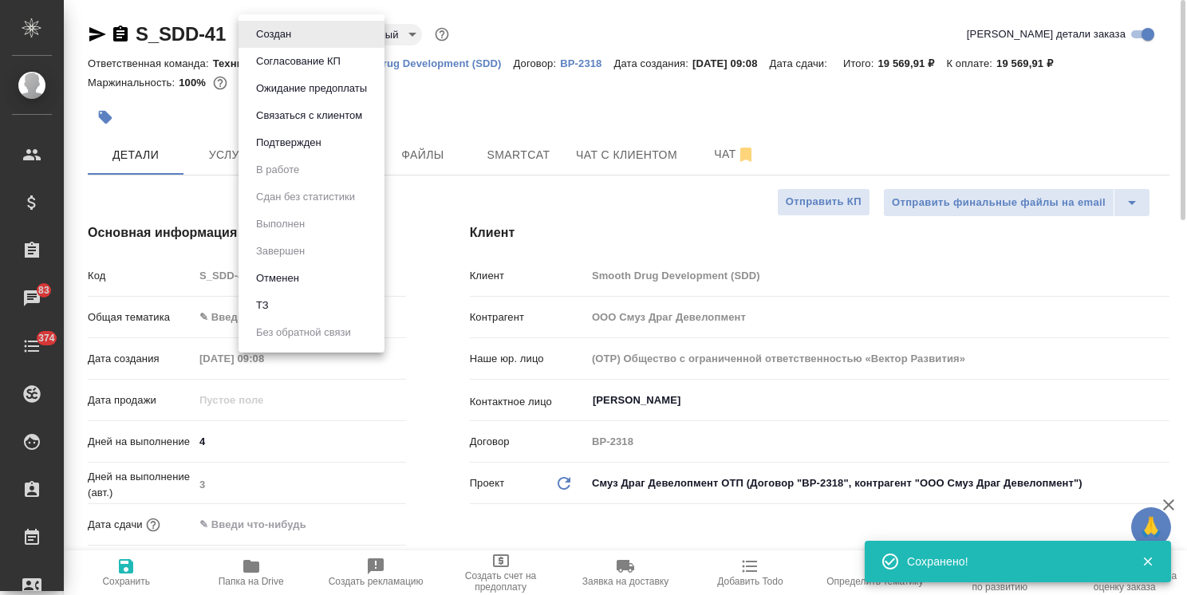
click at [283, 35] on body "🙏 .cls-1 fill:#fff; AWATERA Usmanova Olga Клиенты Спецификации Заказы 83 Чаты 3…" at bounding box center [593, 297] width 1187 height 595
click at [303, 65] on button "Согласование КП" at bounding box center [298, 62] width 94 height 18
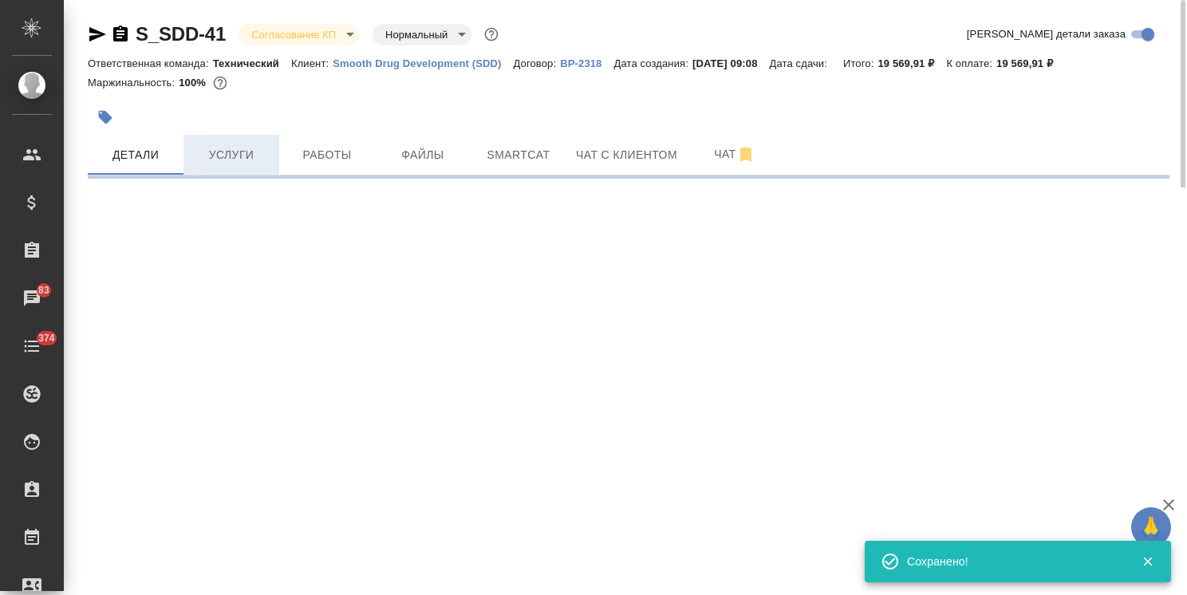
click at [226, 147] on span "Услуги" at bounding box center [231, 155] width 77 height 20
select select "RU"
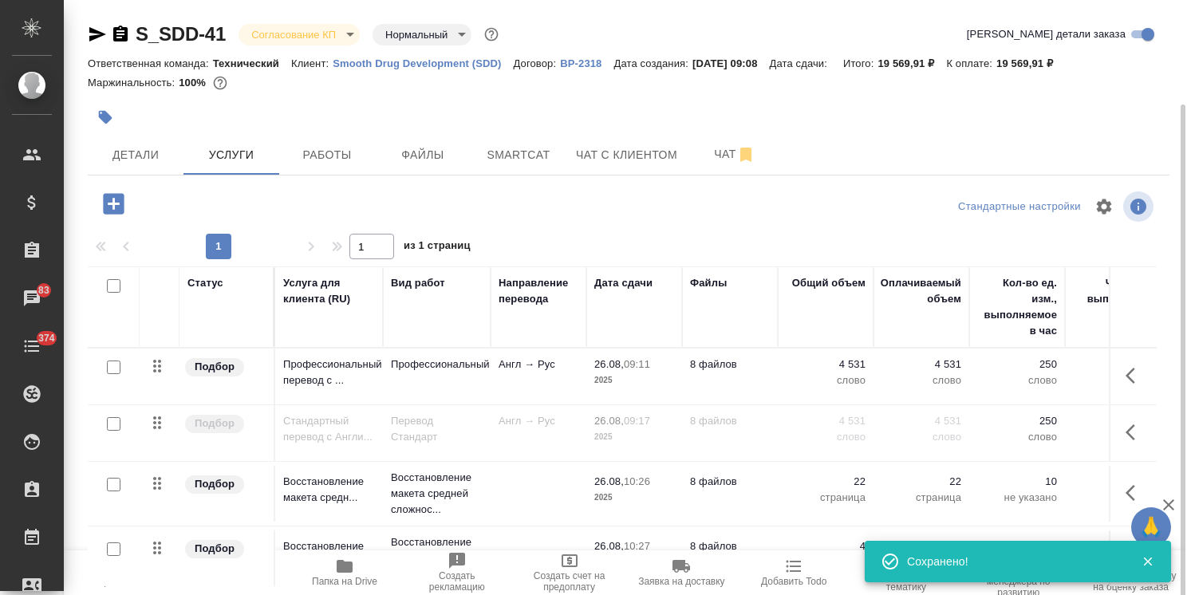
scroll to position [54, 0]
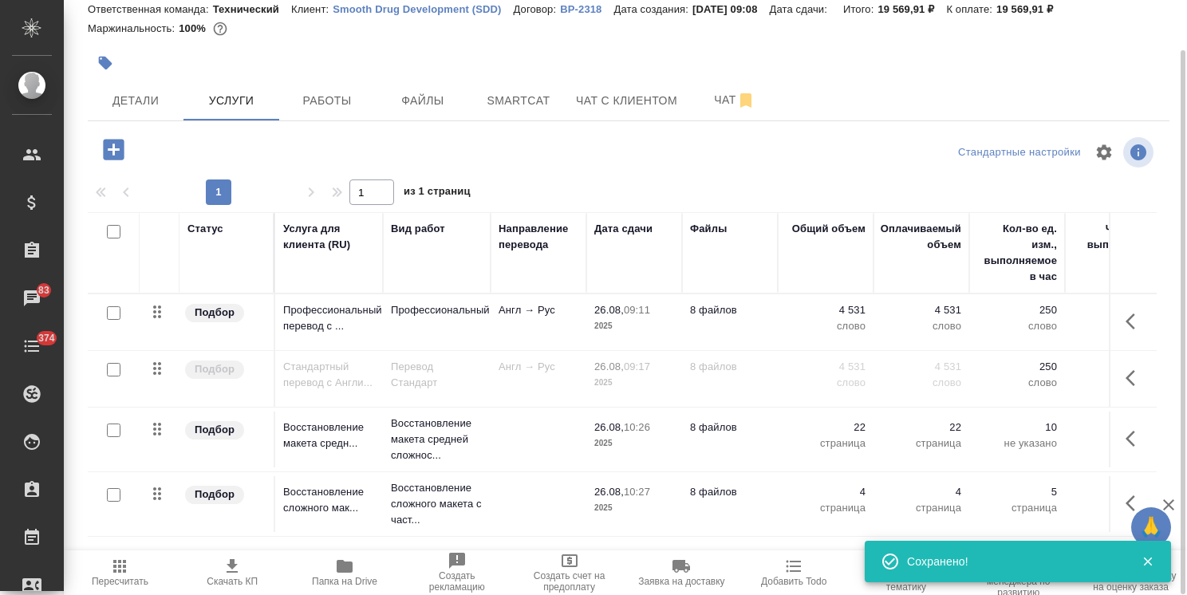
click at [230, 568] on icon "button" at bounding box center [232, 566] width 19 height 19
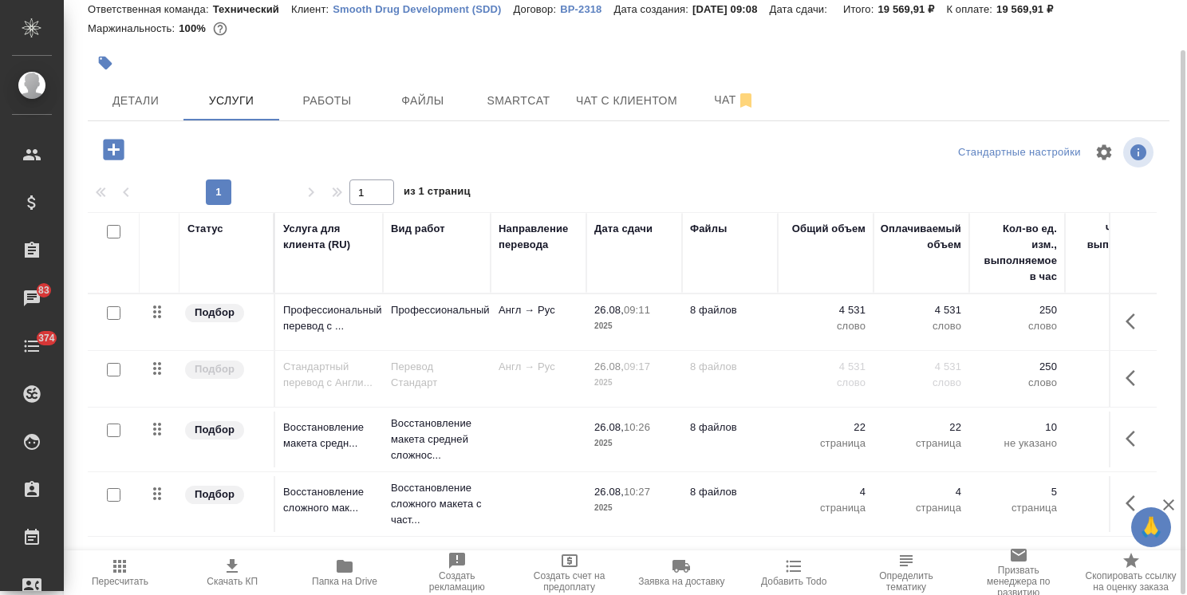
drag, startPoint x: 115, startPoint y: 314, endPoint x: 190, endPoint y: 328, distance: 76.2
click at [115, 314] on input "checkbox" at bounding box center [114, 313] width 14 height 14
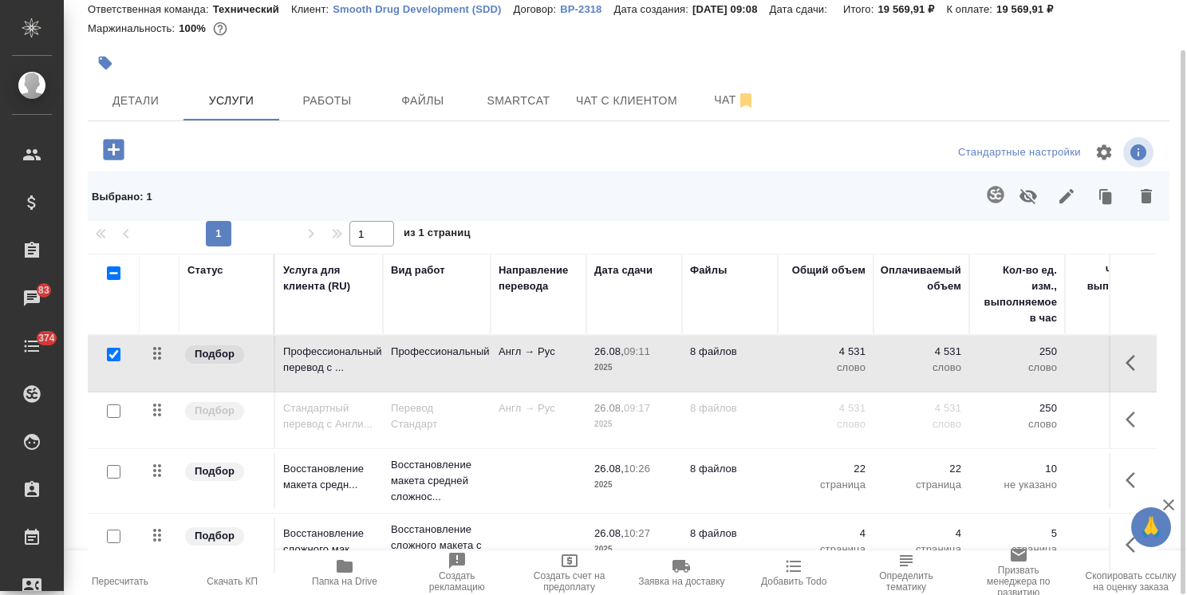
click at [1036, 200] on icon "button" at bounding box center [1027, 196] width 19 height 19
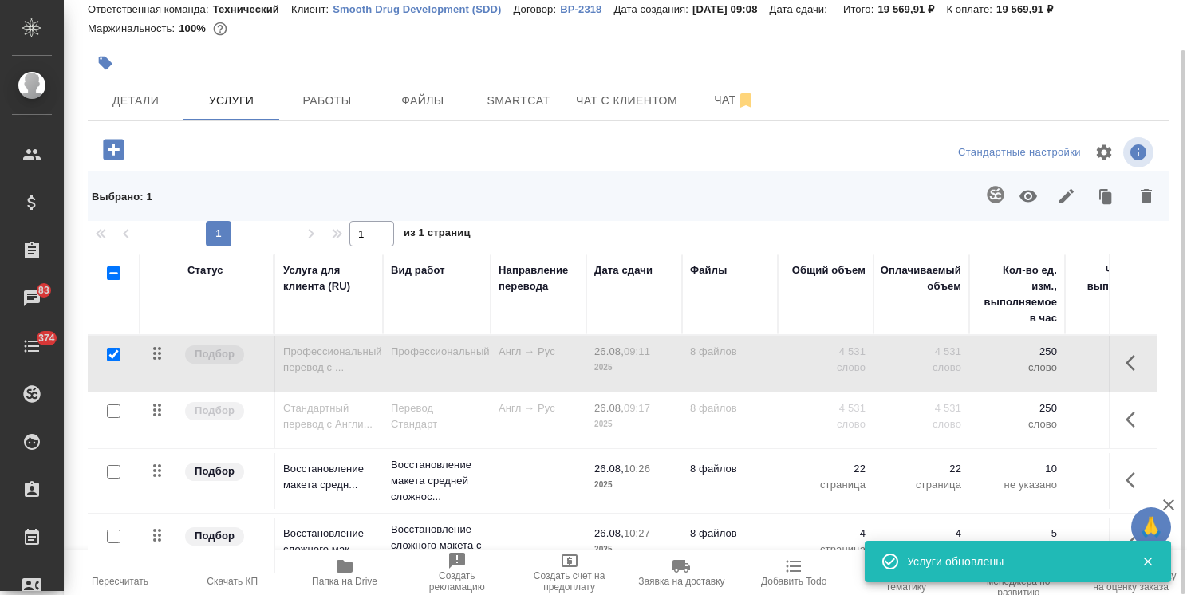
click at [109, 353] on input "checkbox" at bounding box center [114, 355] width 14 height 14
checkbox input "false"
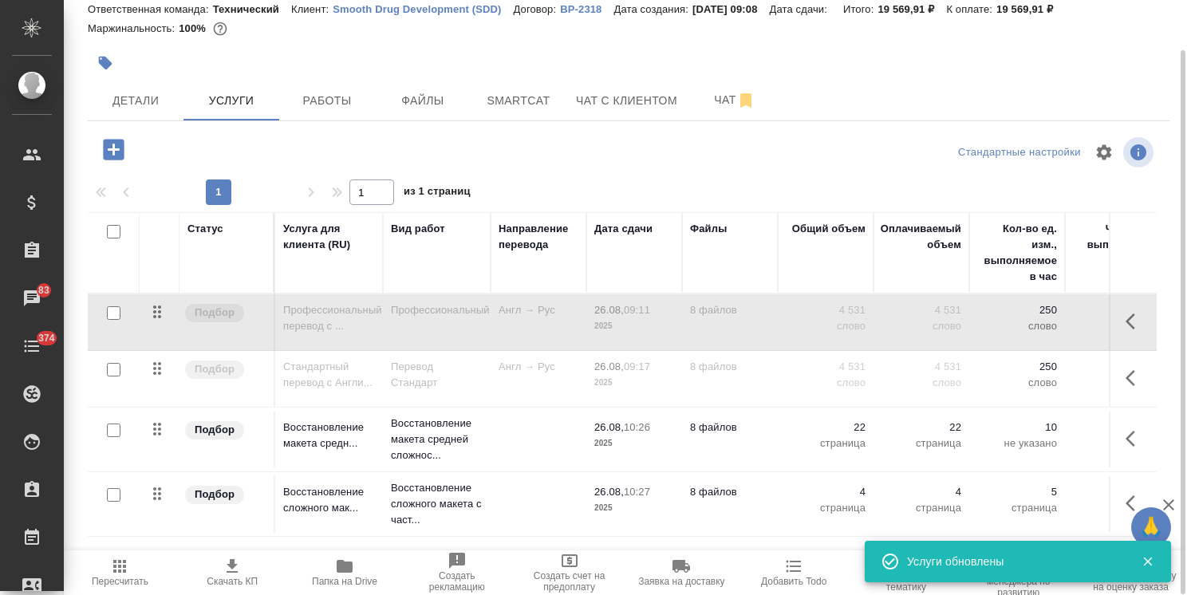
click at [117, 369] on input "checkbox" at bounding box center [114, 370] width 14 height 14
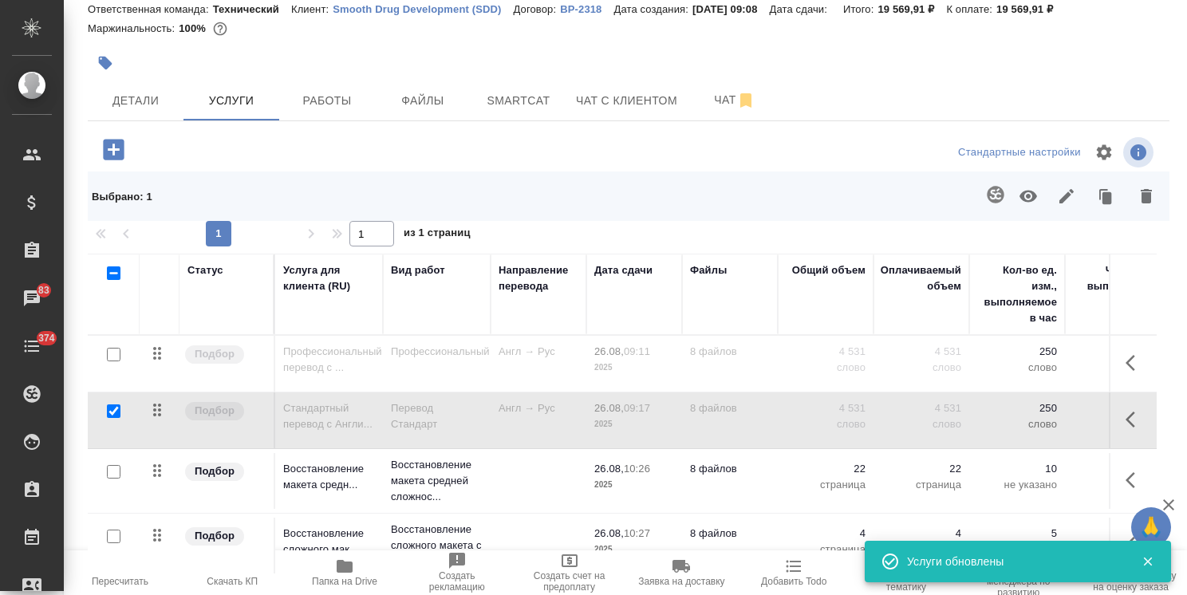
click at [1021, 192] on icon "button" at bounding box center [1027, 196] width 19 height 19
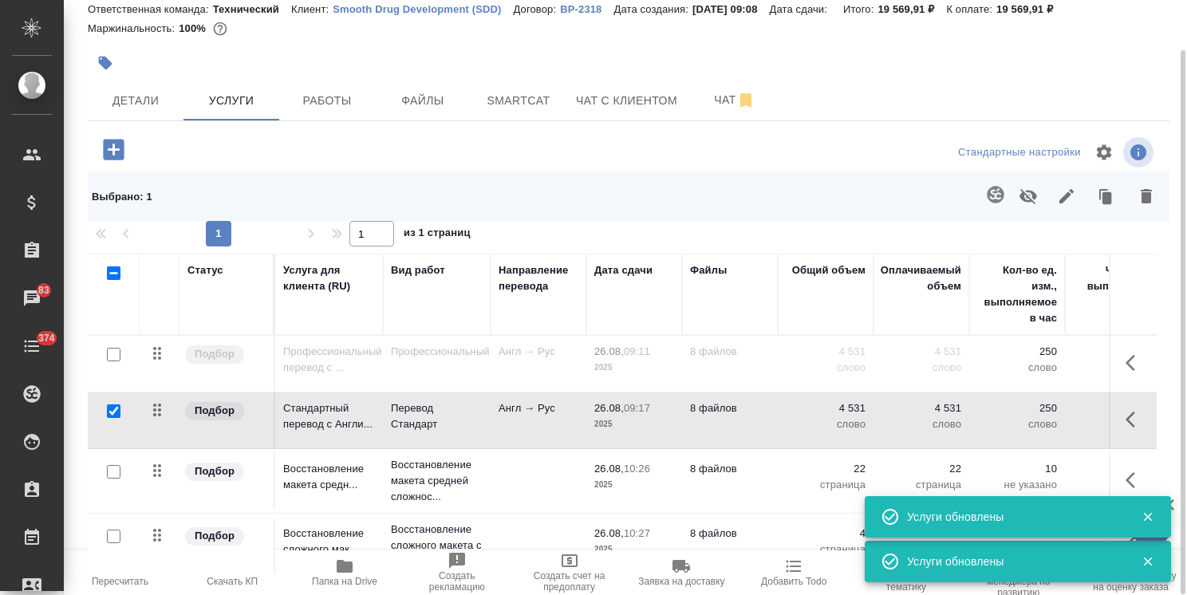
click at [114, 412] on input "checkbox" at bounding box center [114, 411] width 14 height 14
checkbox input "false"
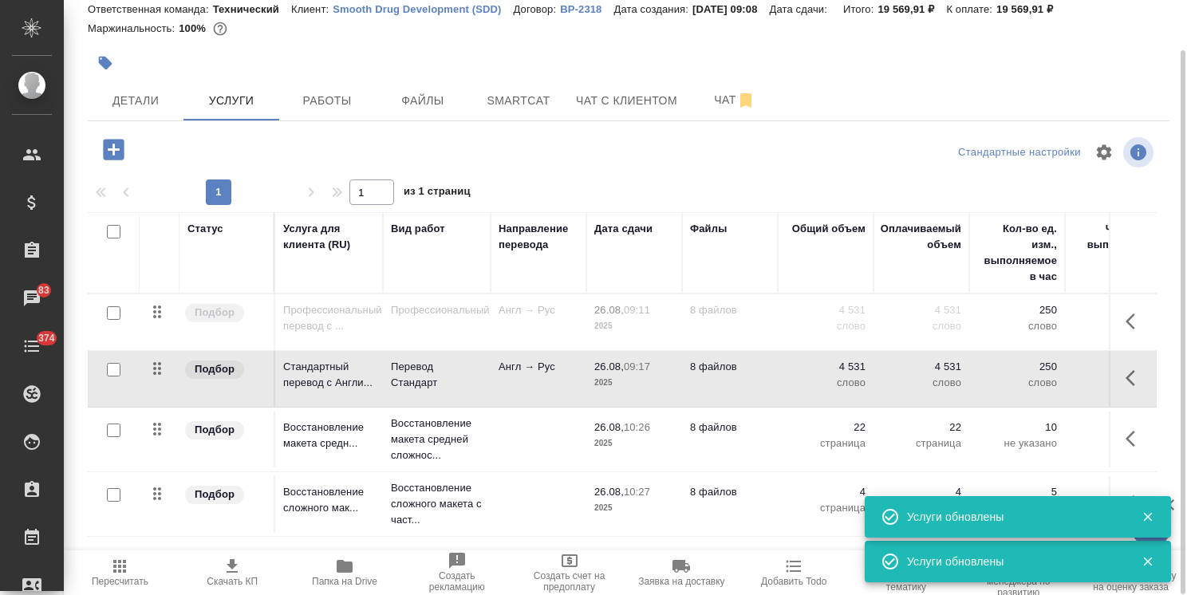
click at [125, 571] on icon "button" at bounding box center [119, 566] width 13 height 13
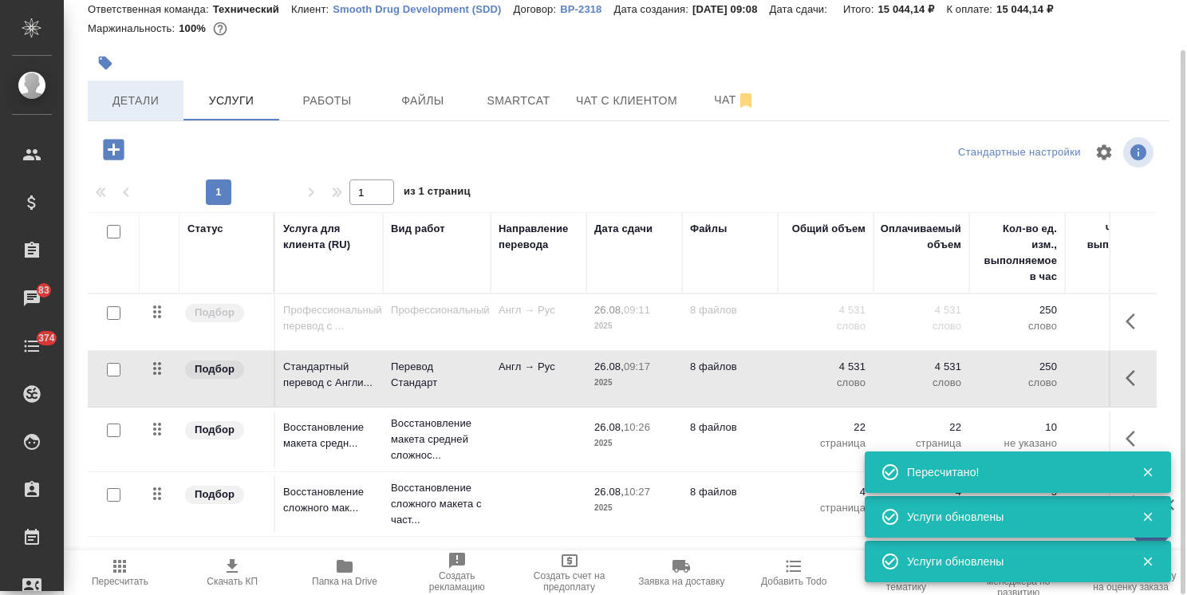
click at [153, 94] on span "Детали" at bounding box center [135, 101] width 77 height 20
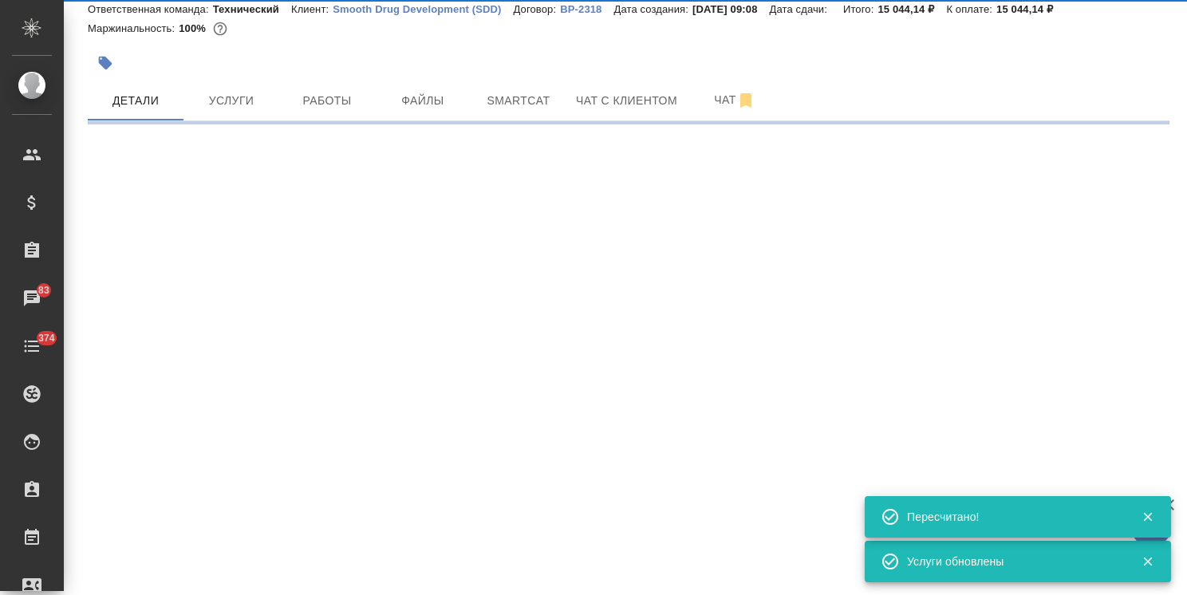
select select "RU"
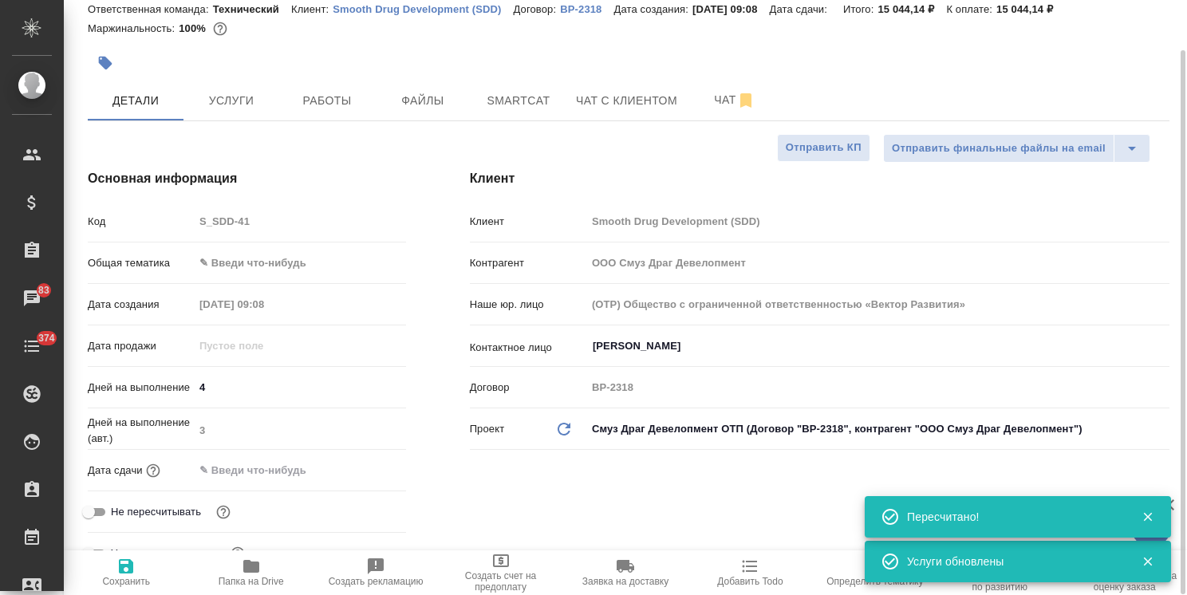
type textarea "x"
drag, startPoint x: 217, startPoint y: 390, endPoint x: 228, endPoint y: 454, distance: 64.8
click at [185, 386] on div "Дней на выполнение 4" at bounding box center [247, 387] width 318 height 28
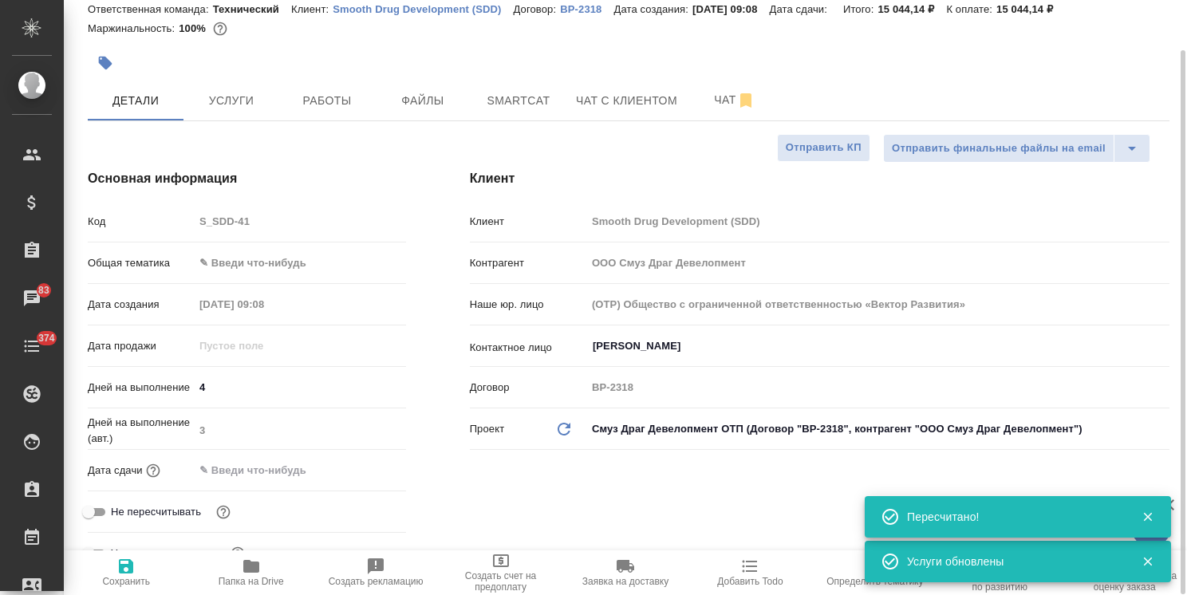
type input "3"
type textarea "x"
type input "3"
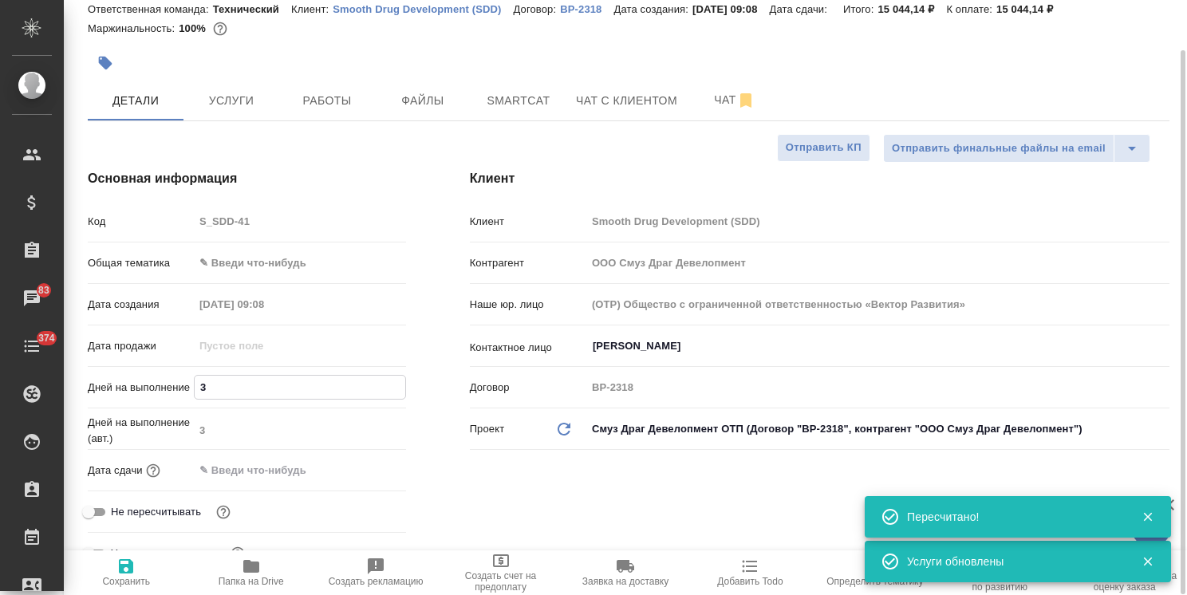
click at [148, 561] on span "Сохранить" at bounding box center [125, 572] width 105 height 30
type textarea "x"
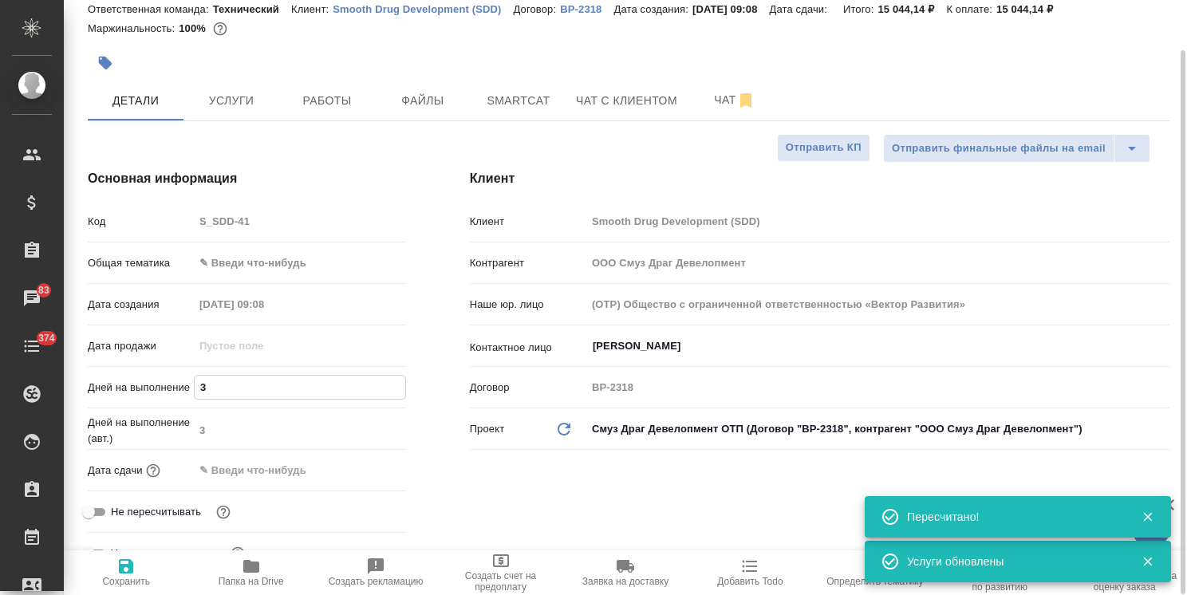
type textarea "x"
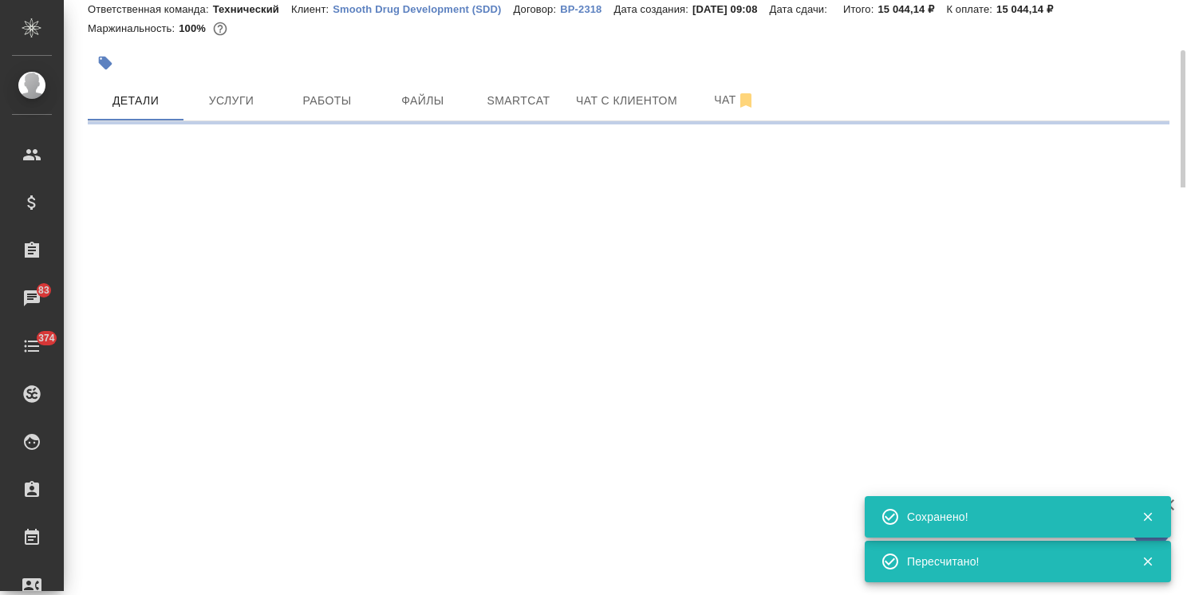
select select "RU"
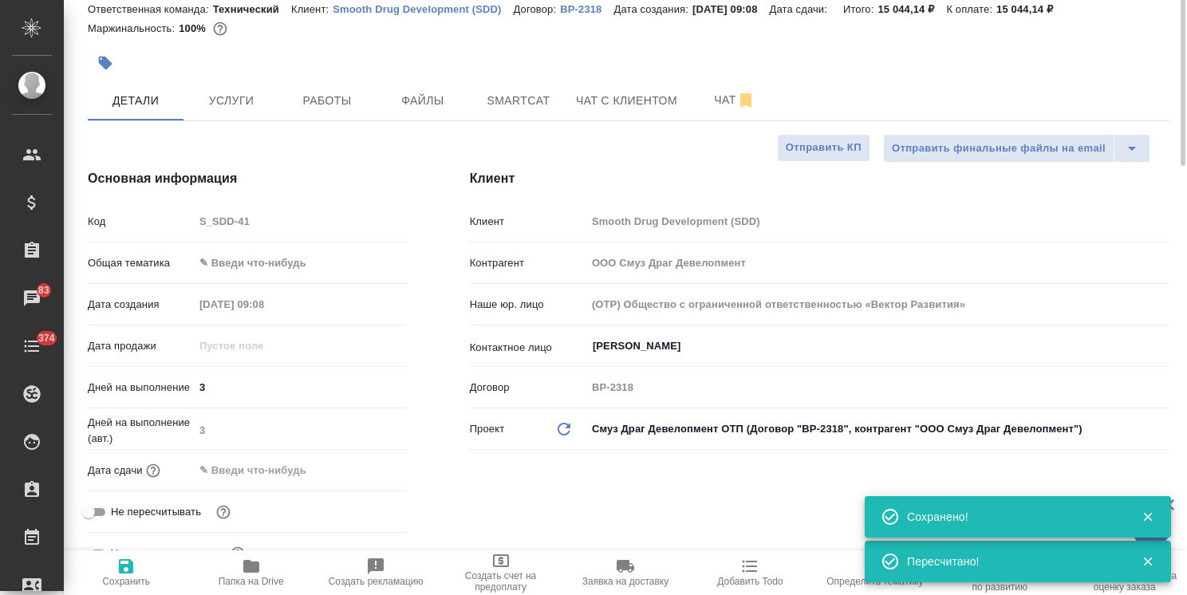
type textarea "x"
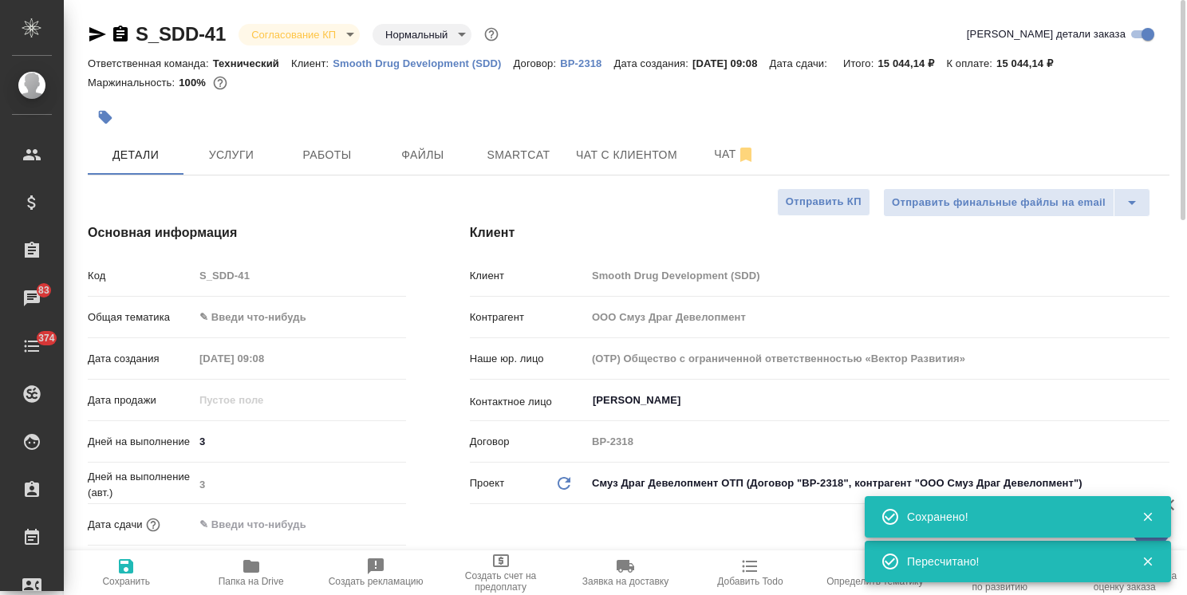
click at [236, 128] on div at bounding box center [448, 117] width 721 height 35
click at [240, 147] on span "Услуги" at bounding box center [231, 155] width 77 height 20
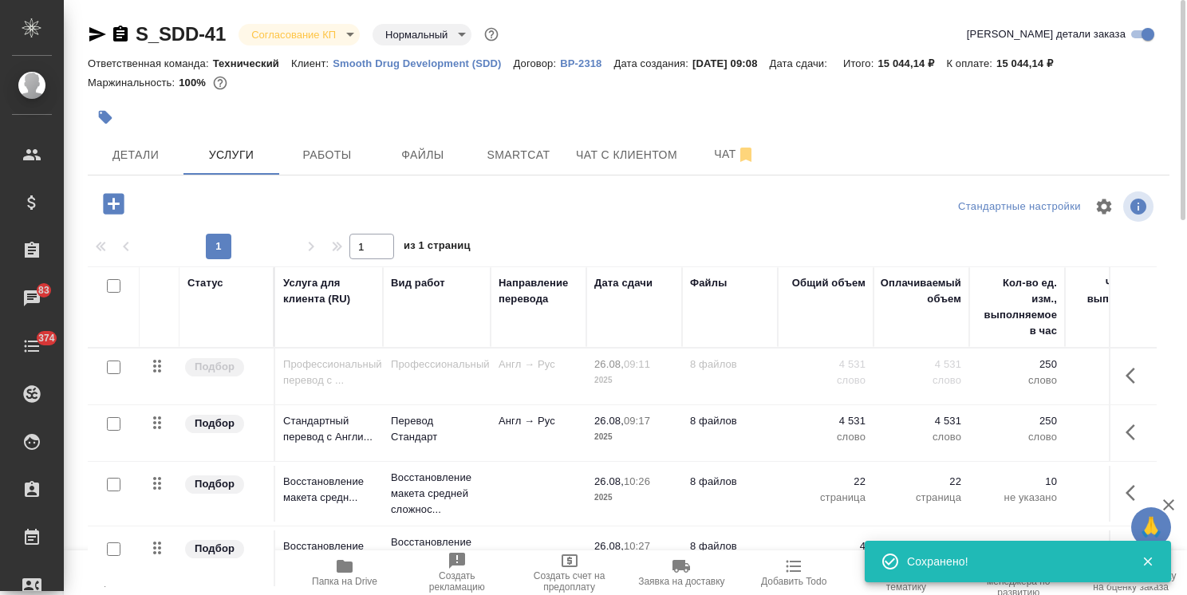
scroll to position [54, 0]
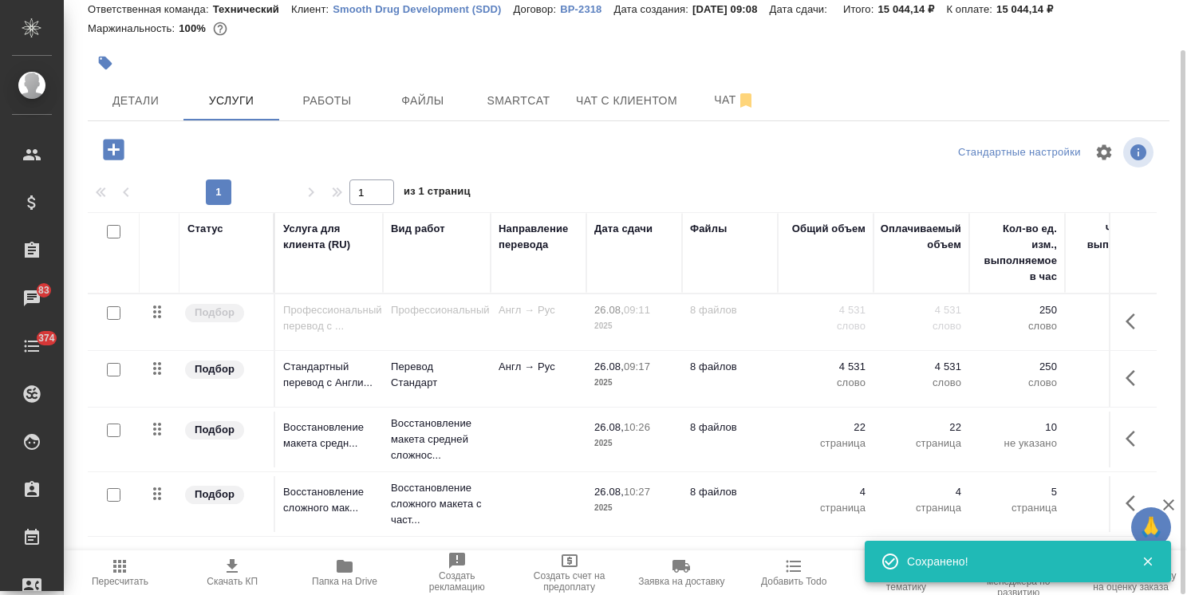
click at [229, 569] on icon "button" at bounding box center [232, 566] width 19 height 19
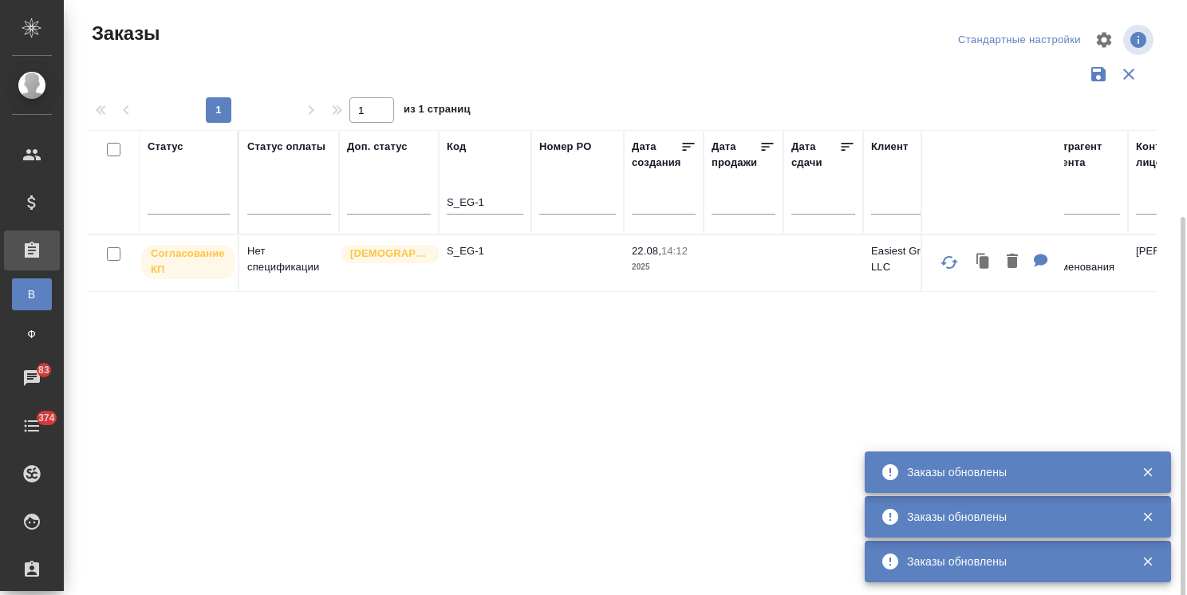
scroll to position [118, 0]
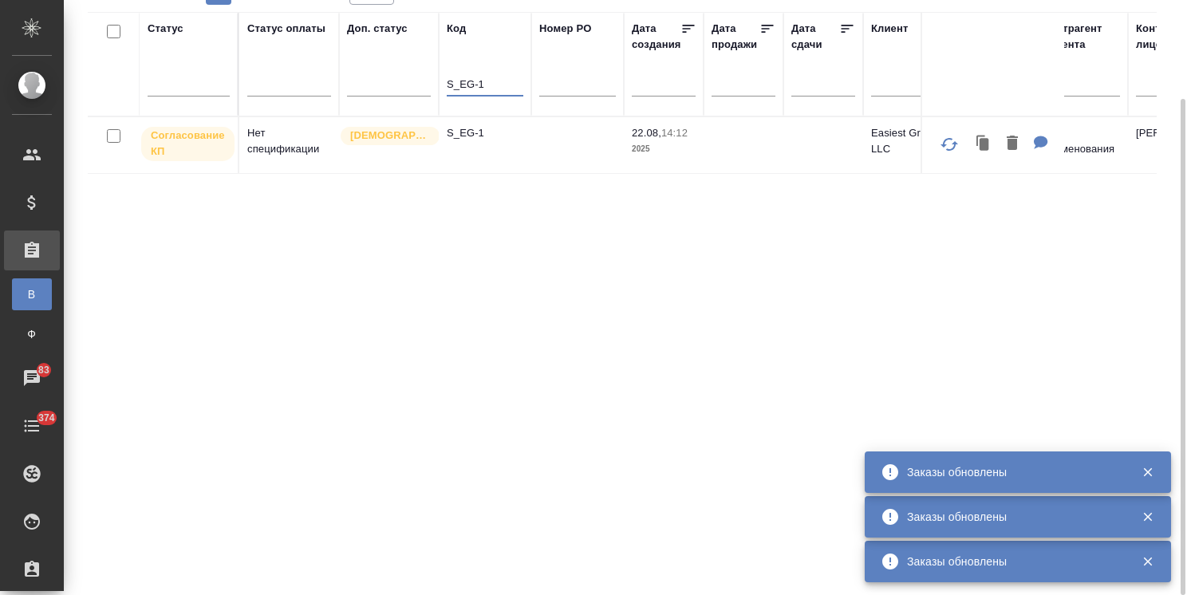
drag, startPoint x: 501, startPoint y: 79, endPoint x: 380, endPoint y: 56, distance: 123.4
paste input "JNJ-782"
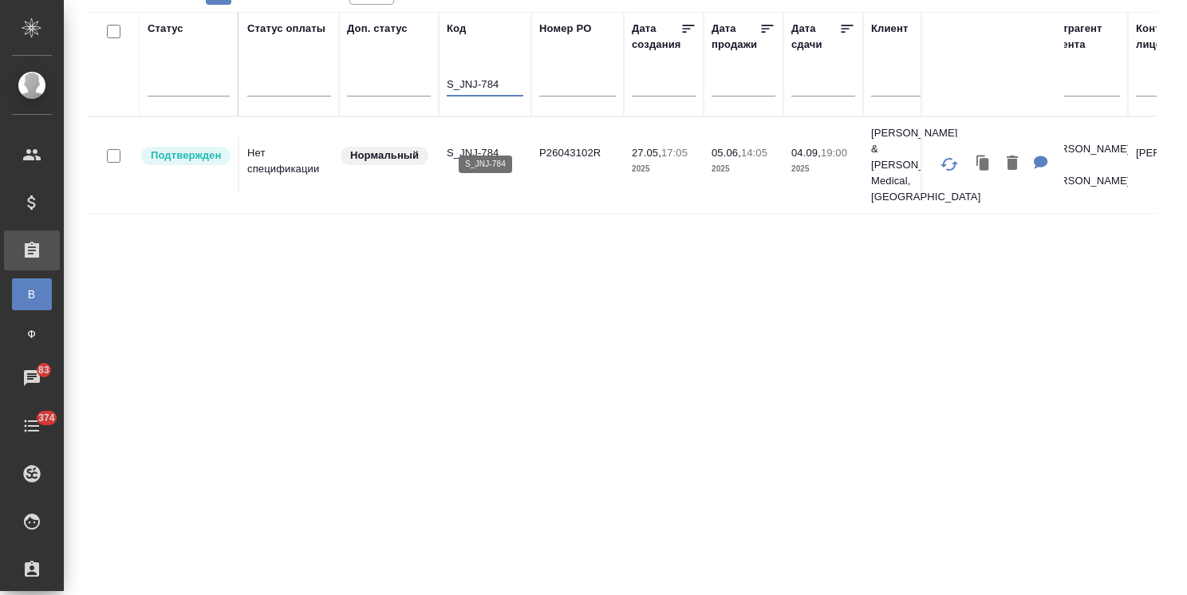
type input "S_JNJ-784"
click at [474, 145] on p "S_JNJ-784" at bounding box center [485, 153] width 77 height 16
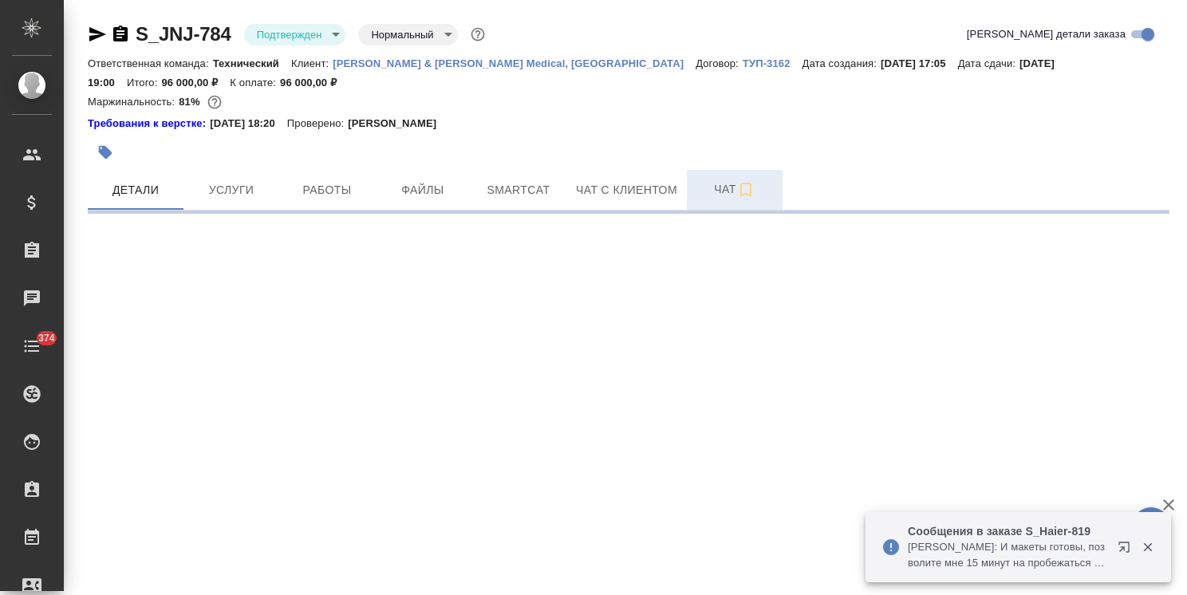
click at [703, 200] on button "Чат" at bounding box center [735, 190] width 96 height 40
select select "RU"
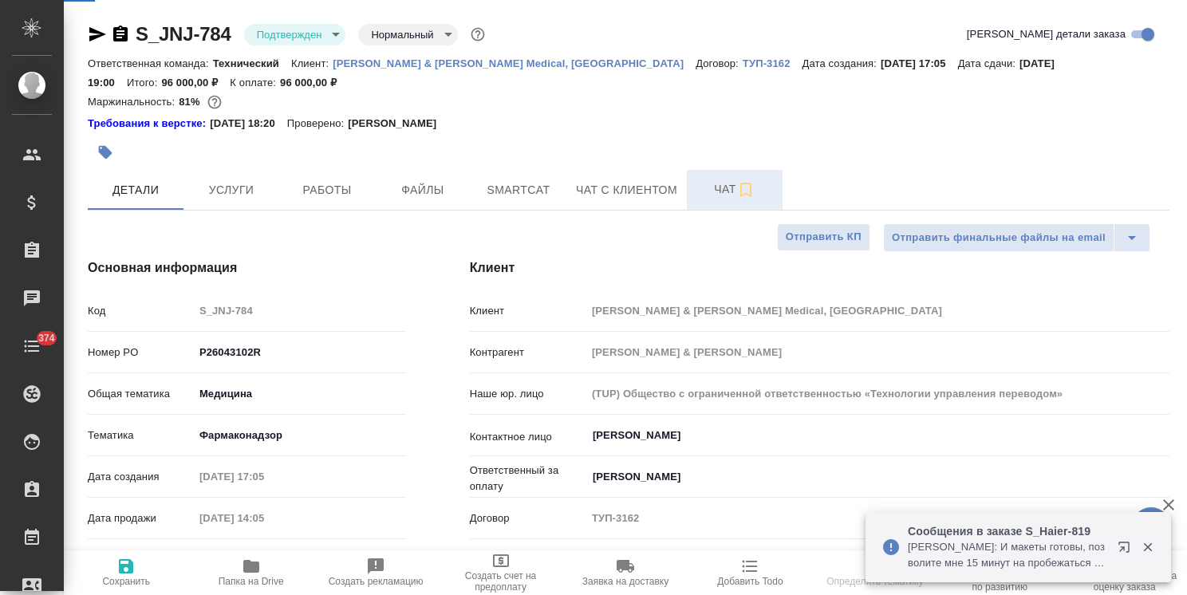
type textarea "x"
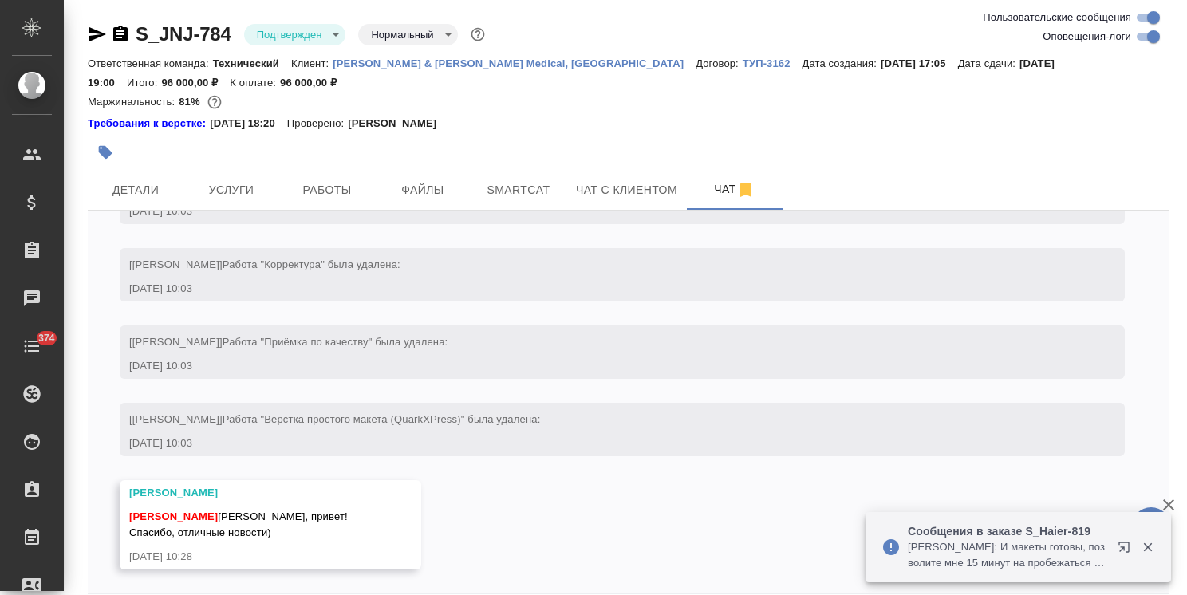
scroll to position [70, 0]
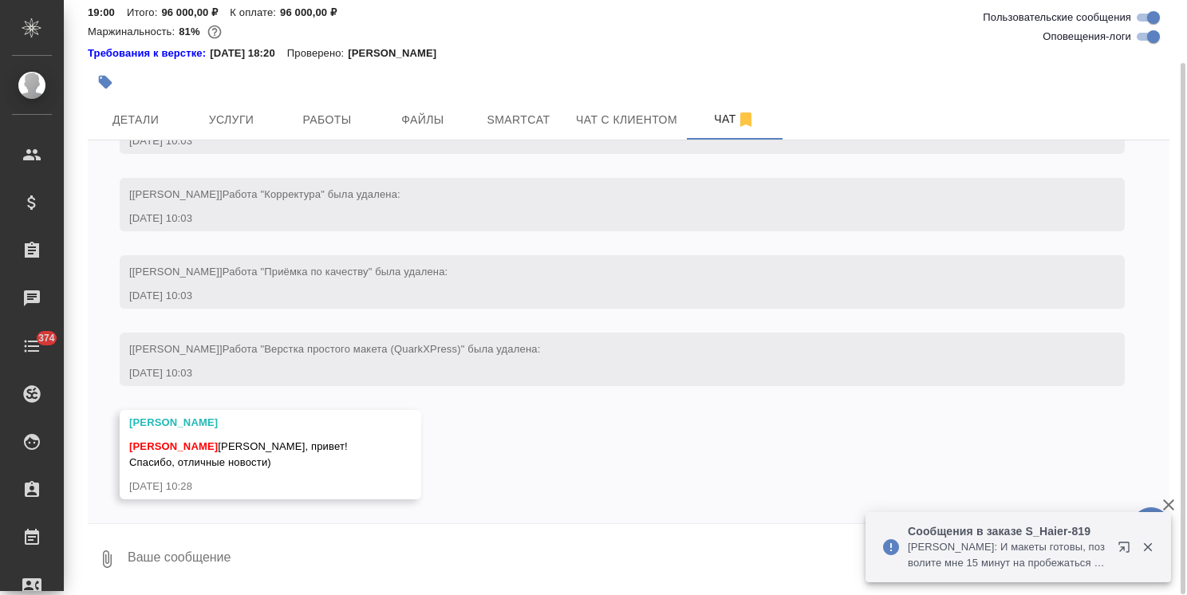
click at [1175, 505] on icon "button" at bounding box center [1168, 504] width 19 height 19
click at [262, 565] on textarea at bounding box center [647, 559] width 1043 height 54
paste textarea "Ольга, доброе утро! Подскажите, когда я смогу получить контакты переводчика в Д…"
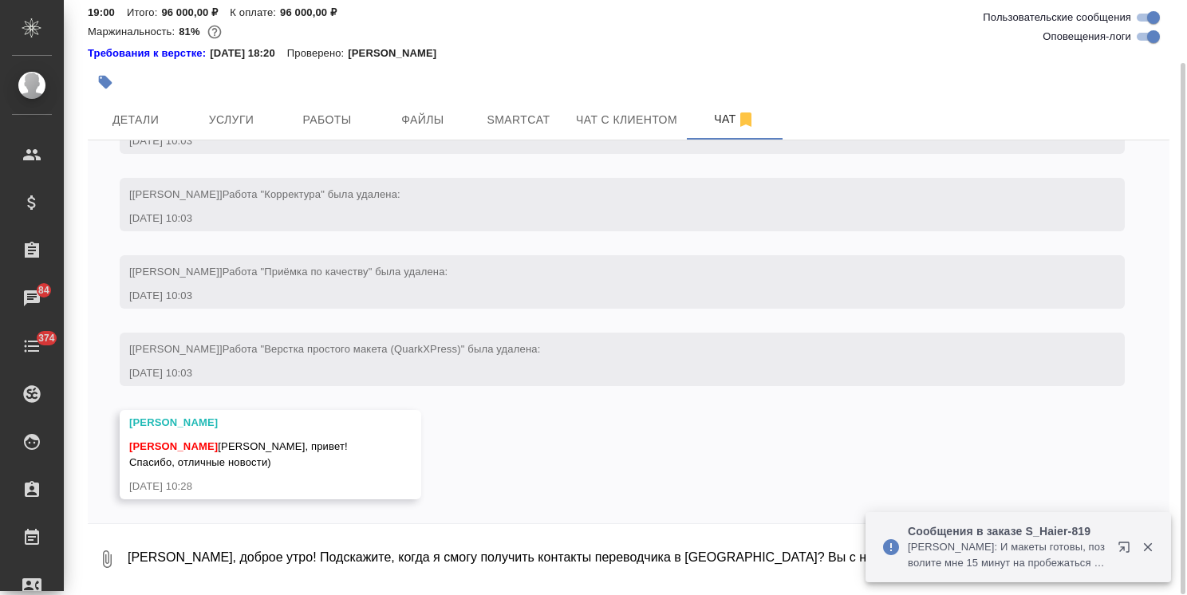
scroll to position [137, 0]
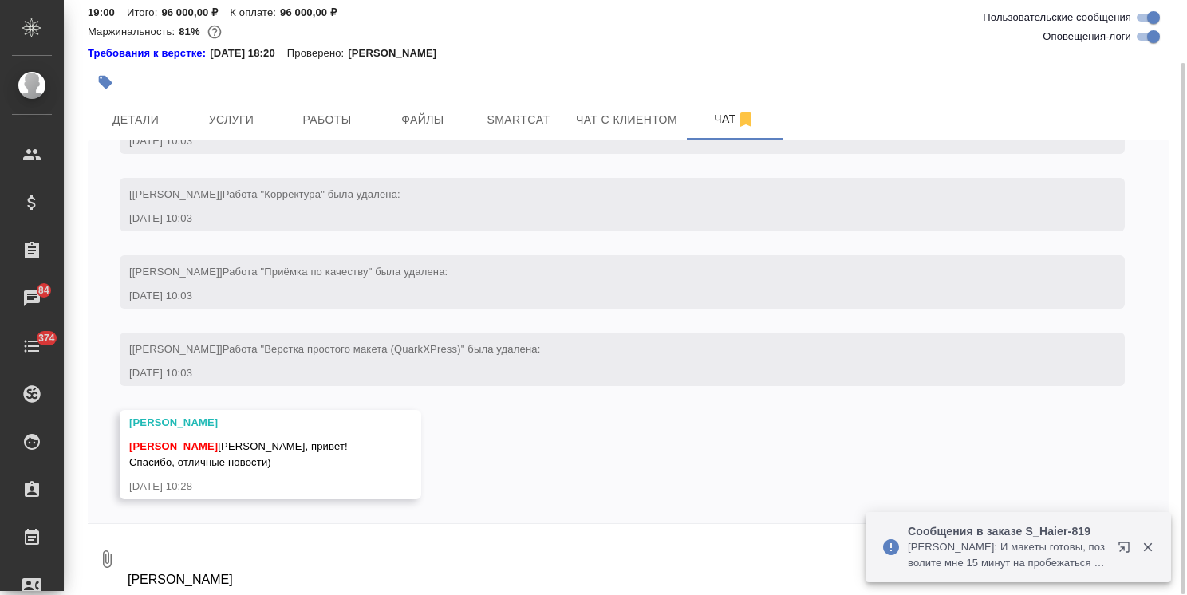
type textarea "Ольга, доброе утро! Подскажите, когда я смогу получить контакты переводчика в Д…"
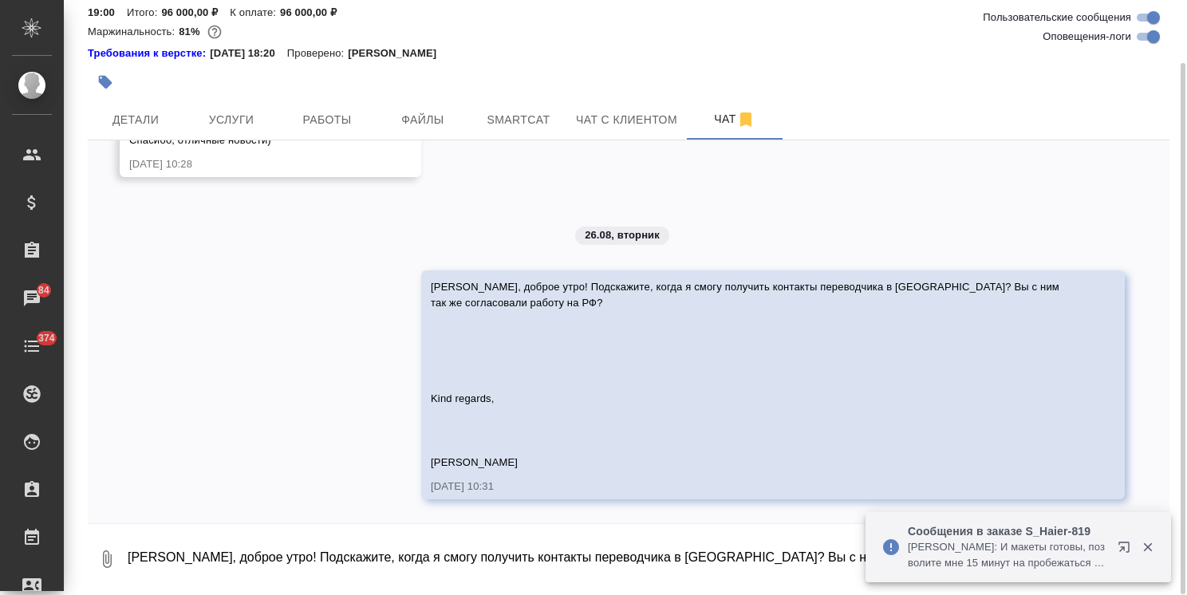
scroll to position [9828, 0]
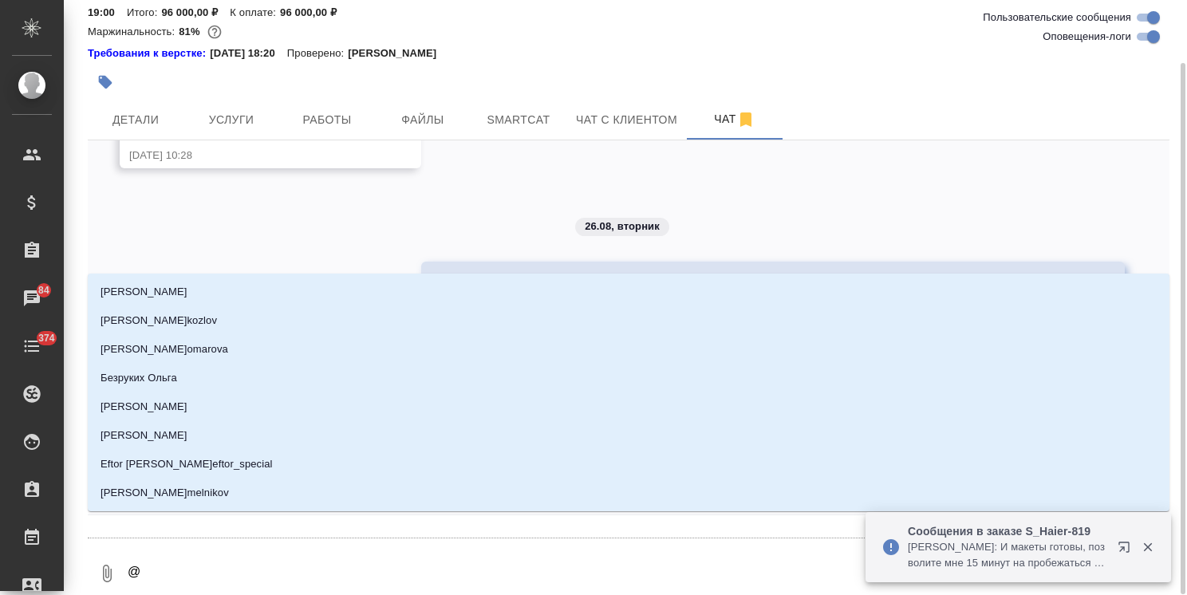
type textarea "@ф"
type input "ф"
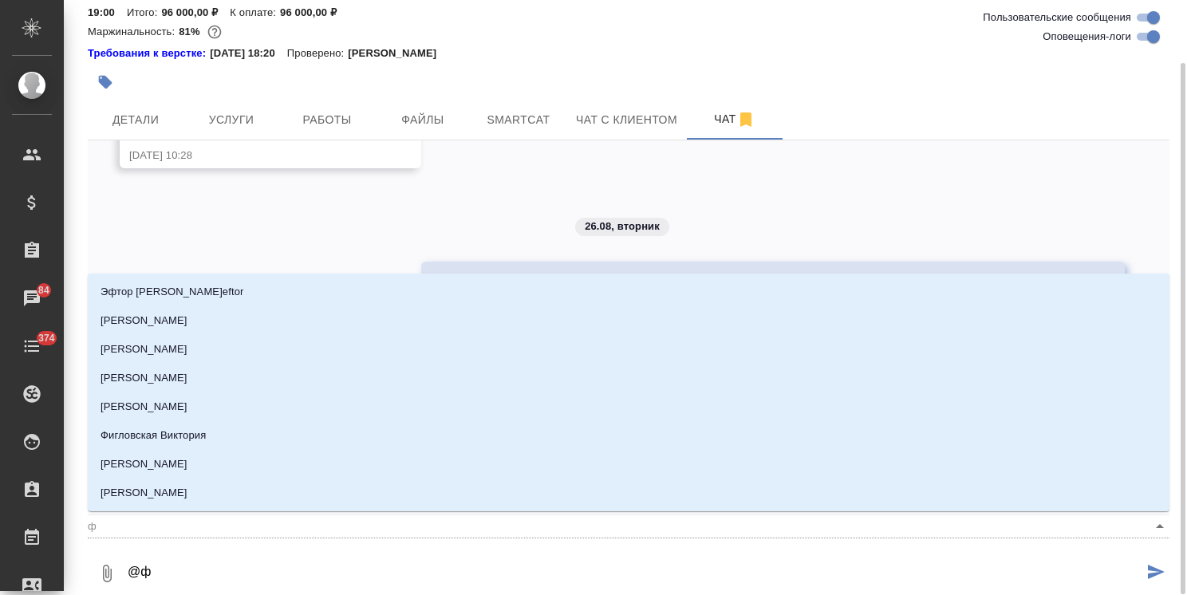
type textarea "@фе"
type input "фе"
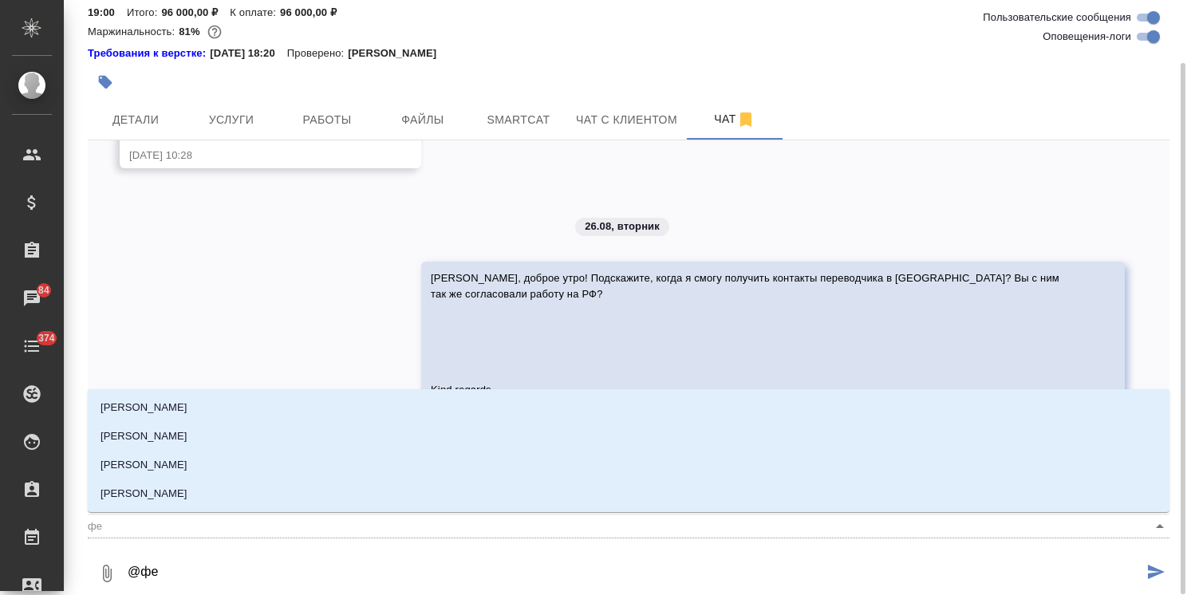
type textarea "@фед"
type input "фед"
type textarea "@федо"
type input "федо"
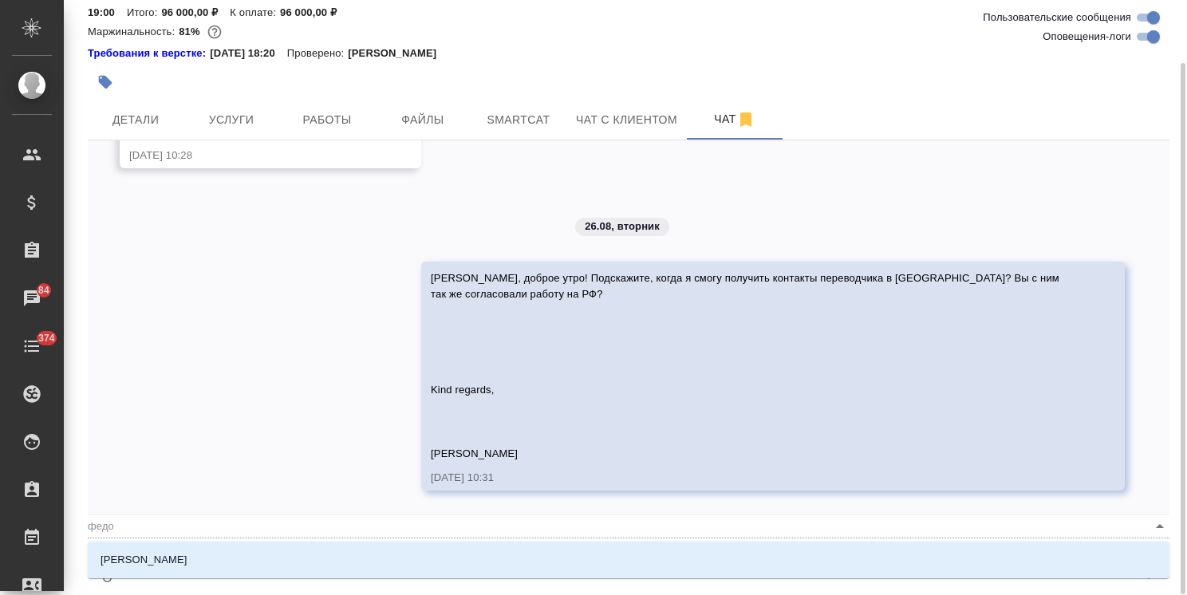
click at [259, 563] on li "Федотова Ирина" at bounding box center [628, 560] width 1081 height 29
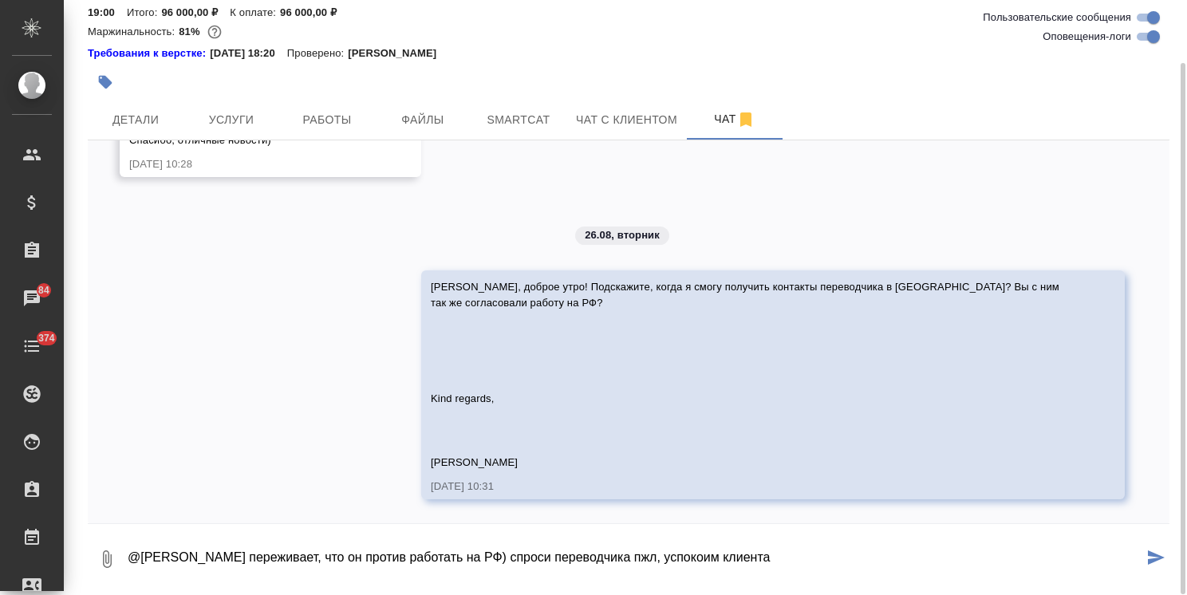
type textarea "@Федотова Ирина переживает, что он против работать на РФ) спроси переводчика пж…"
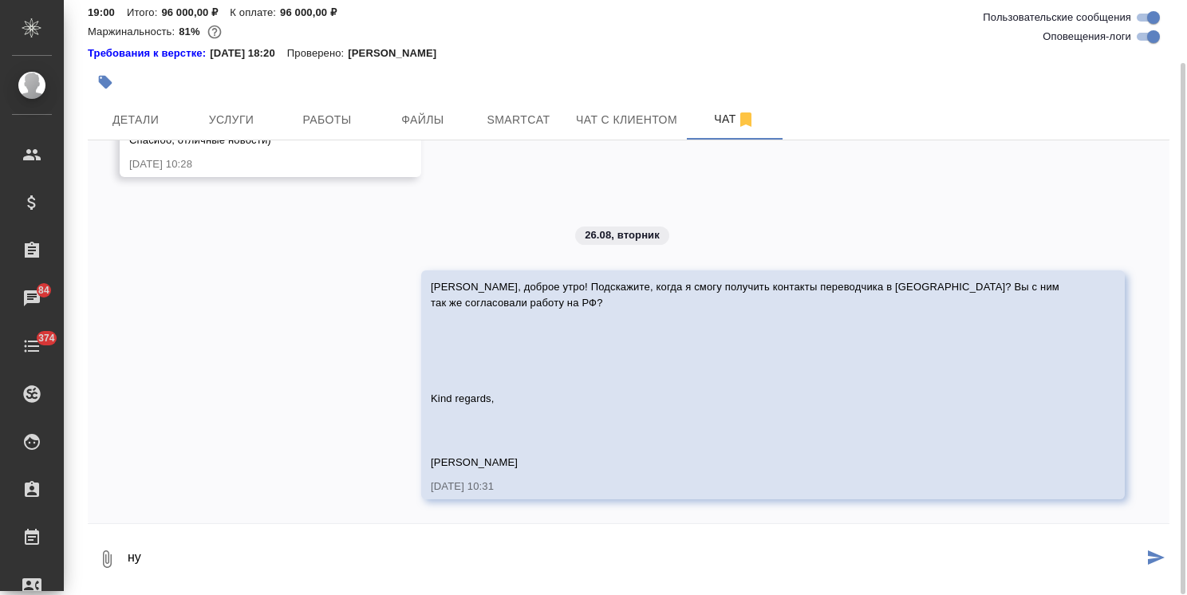
scroll to position [9905, 0]
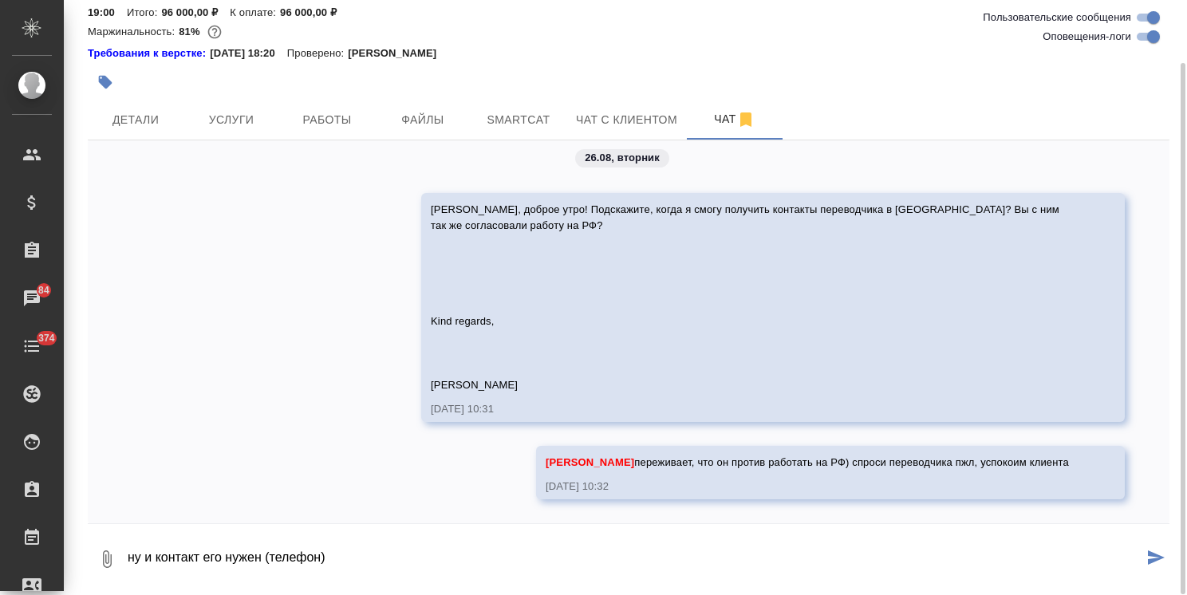
type textarea "ну и контакт его нужен (телефон)"
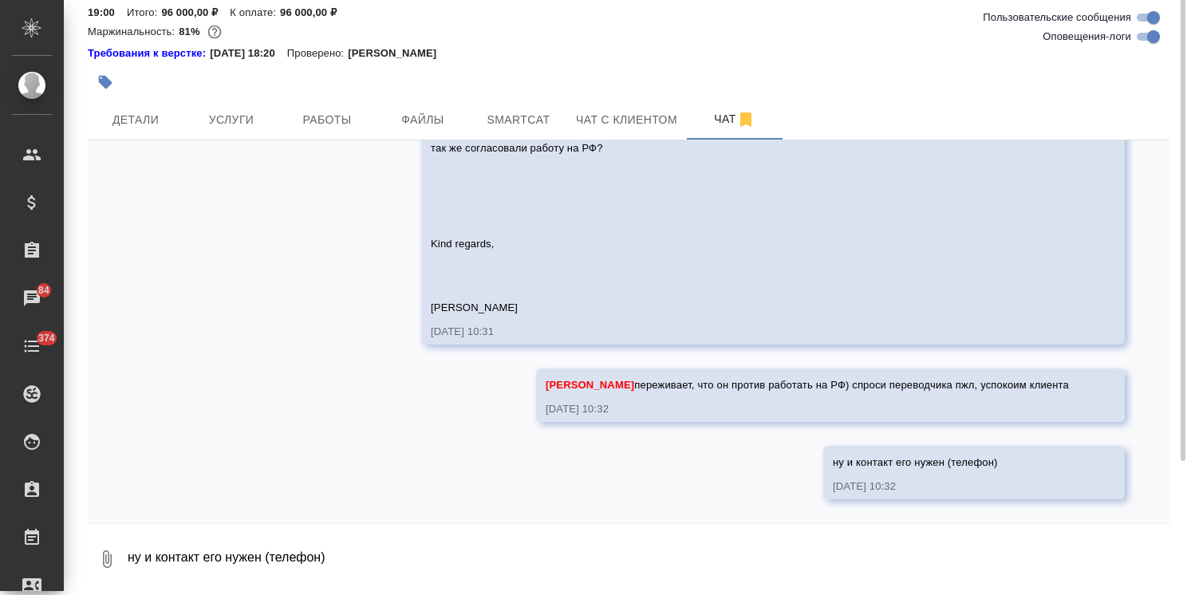
scroll to position [0, 0]
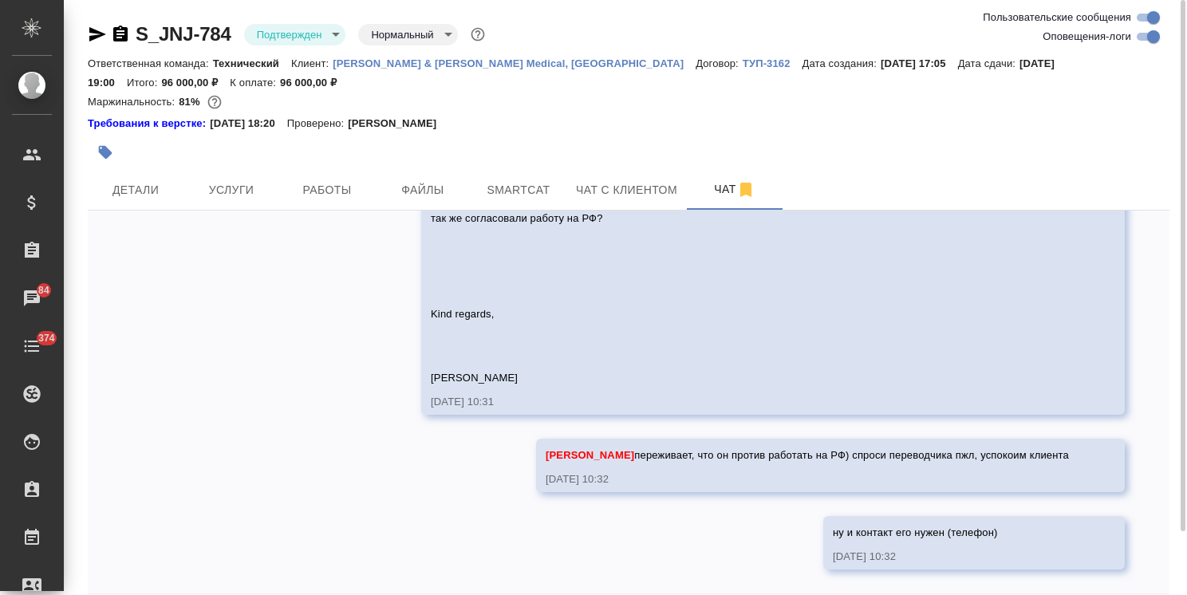
click at [88, 39] on icon "button" at bounding box center [97, 34] width 19 height 19
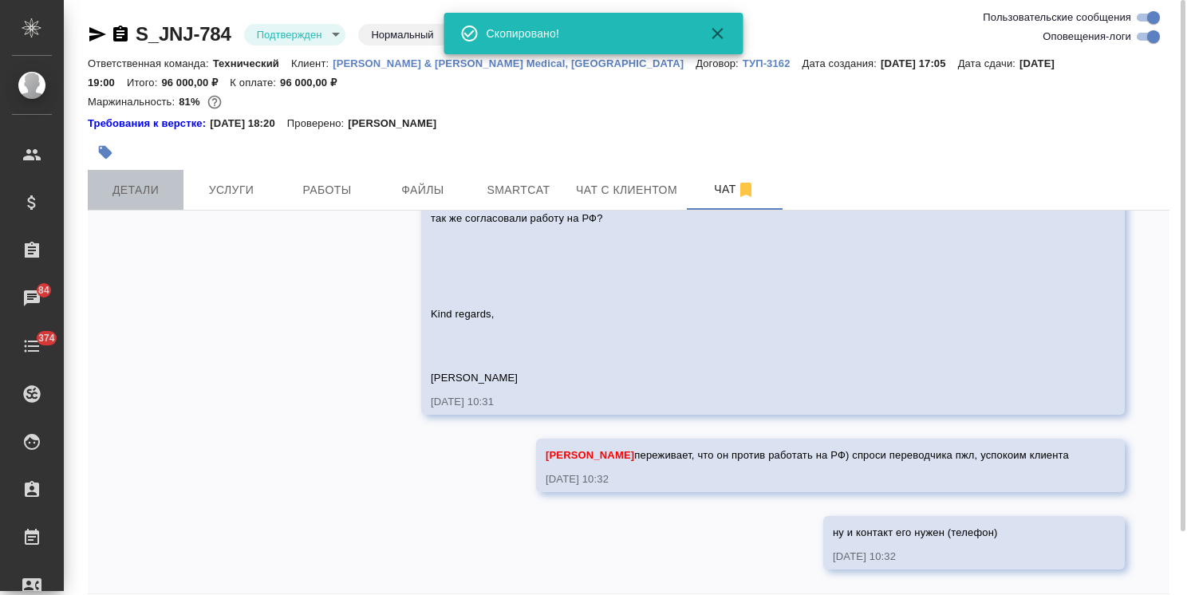
click at [128, 172] on button "Детали" at bounding box center [136, 190] width 96 height 40
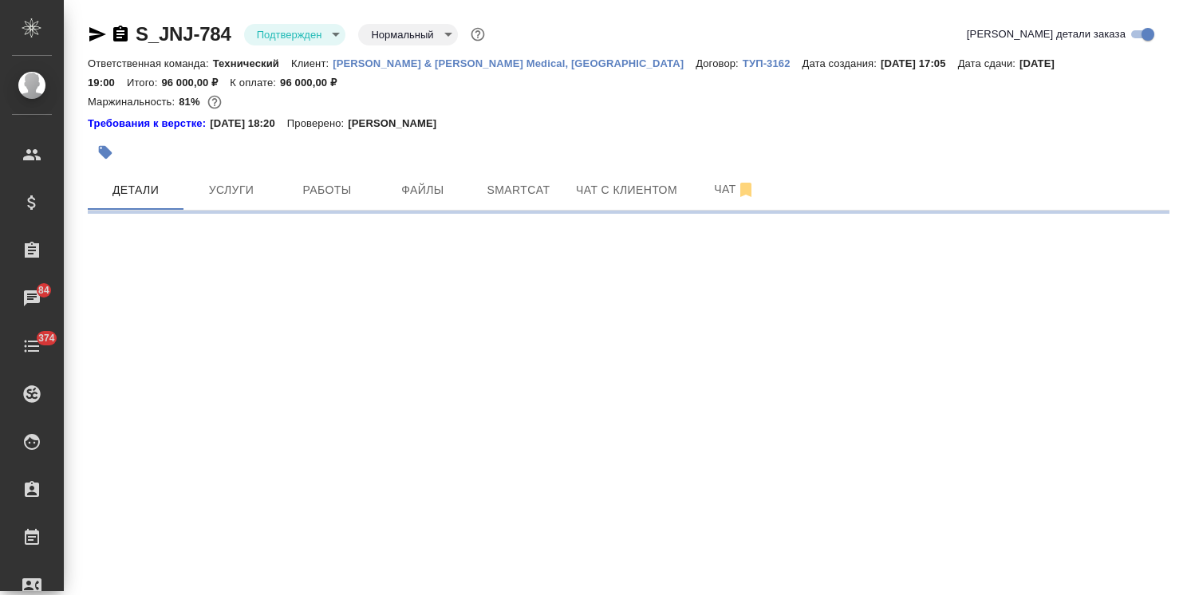
select select "RU"
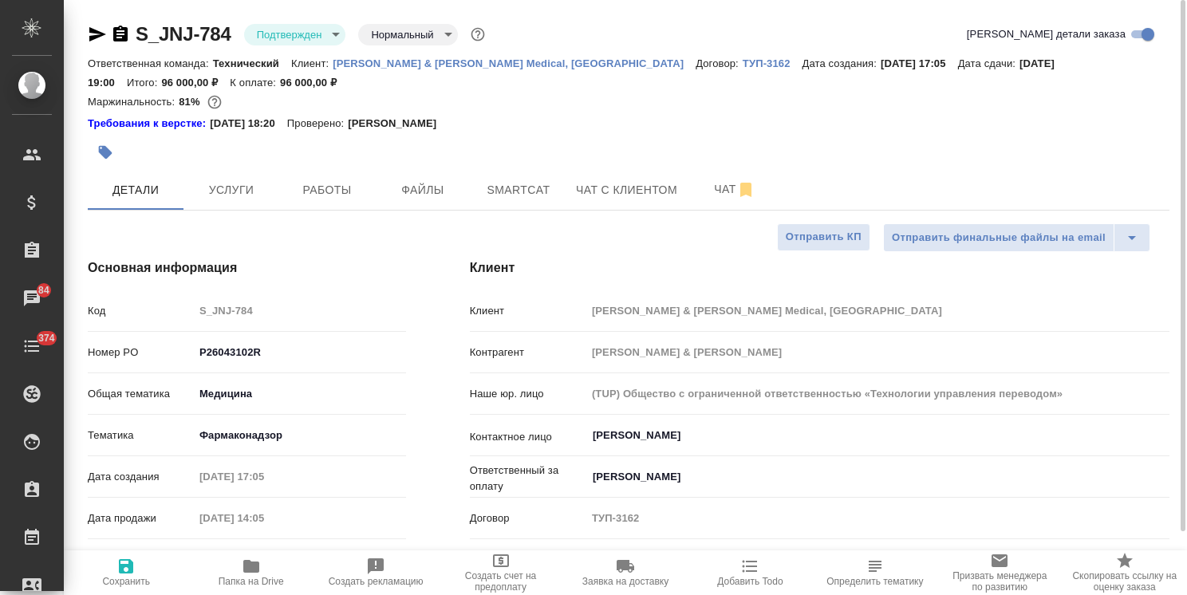
type textarea "x"
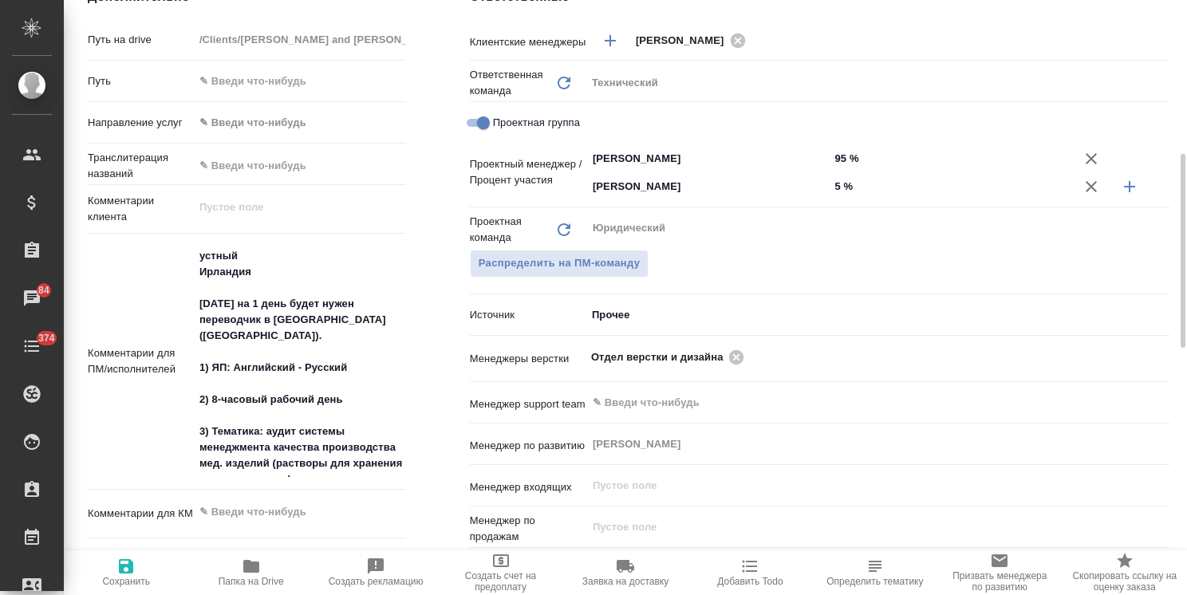
scroll to position [718, 0]
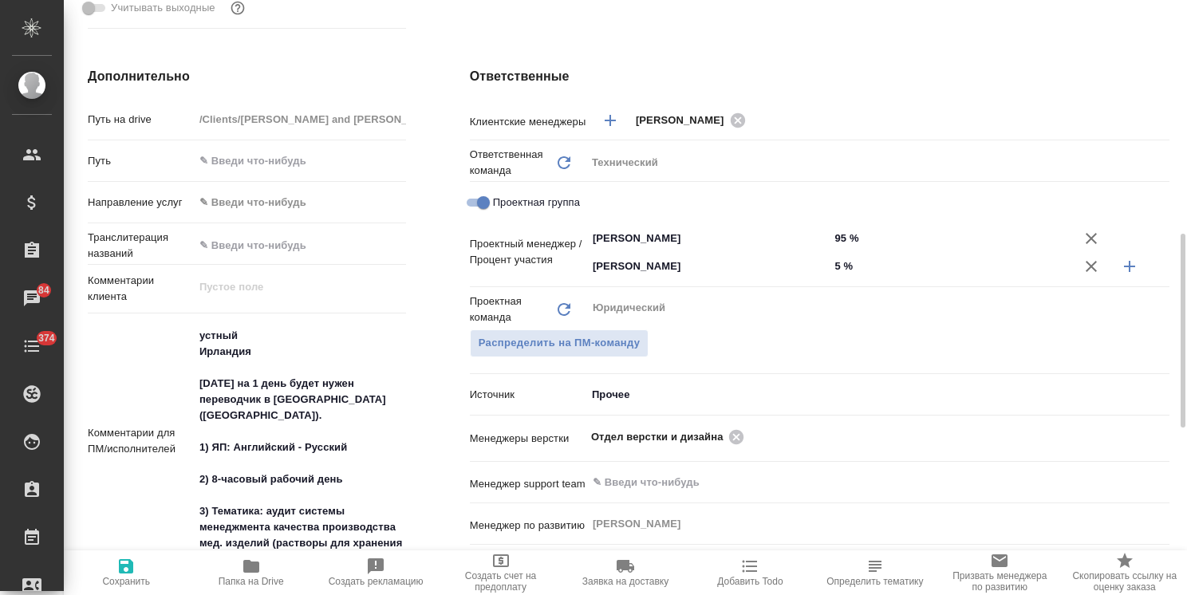
type textarea "x"
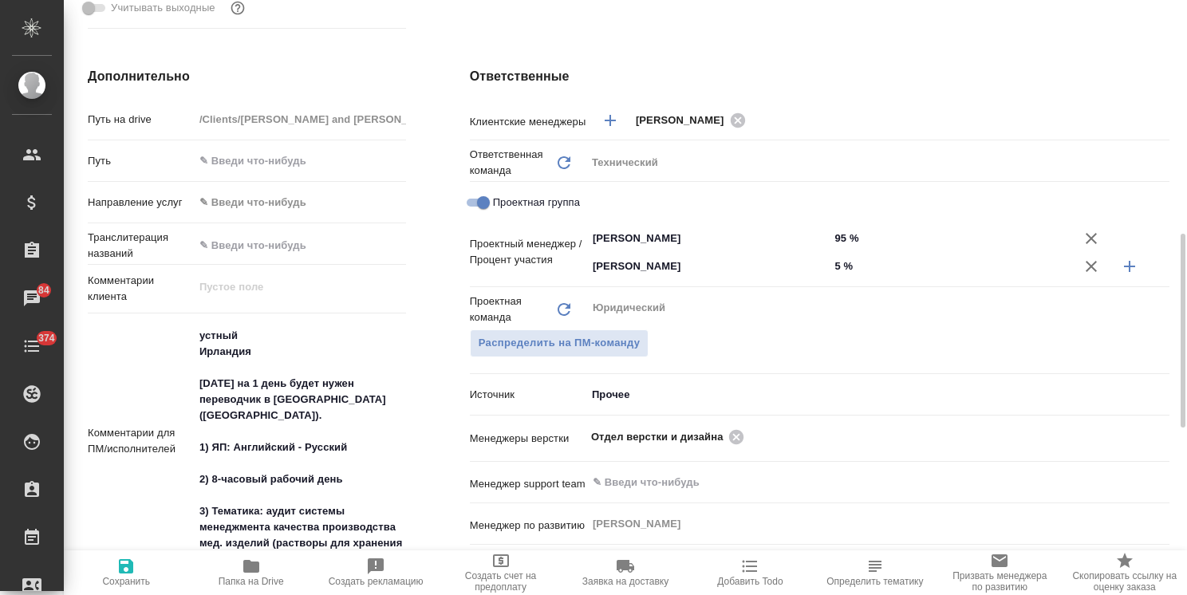
type textarea "x"
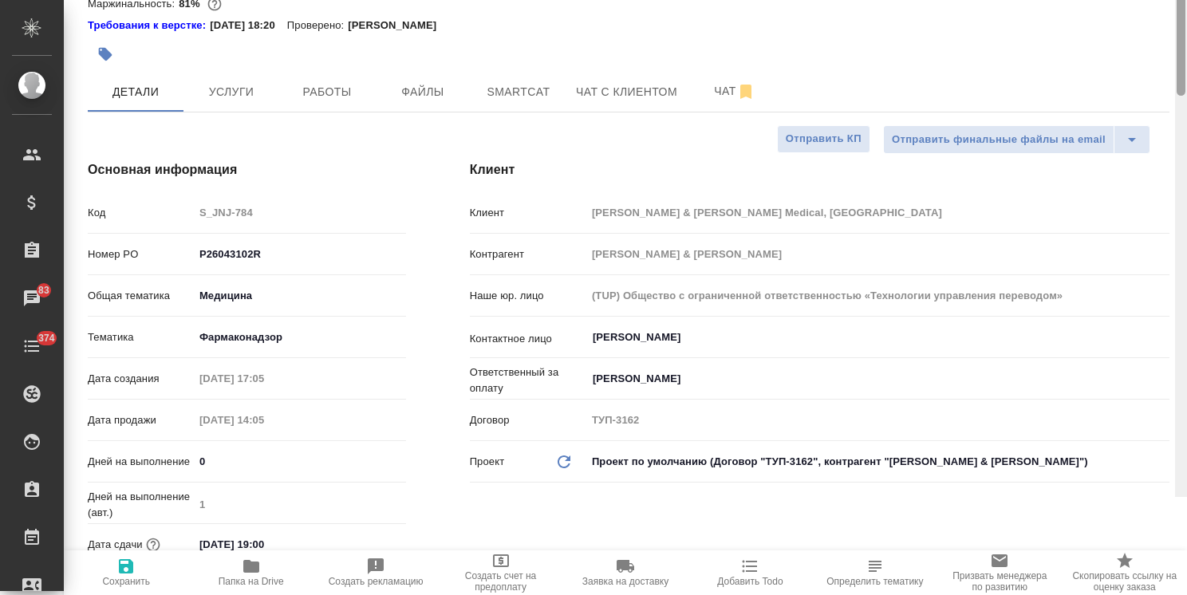
scroll to position [0, 0]
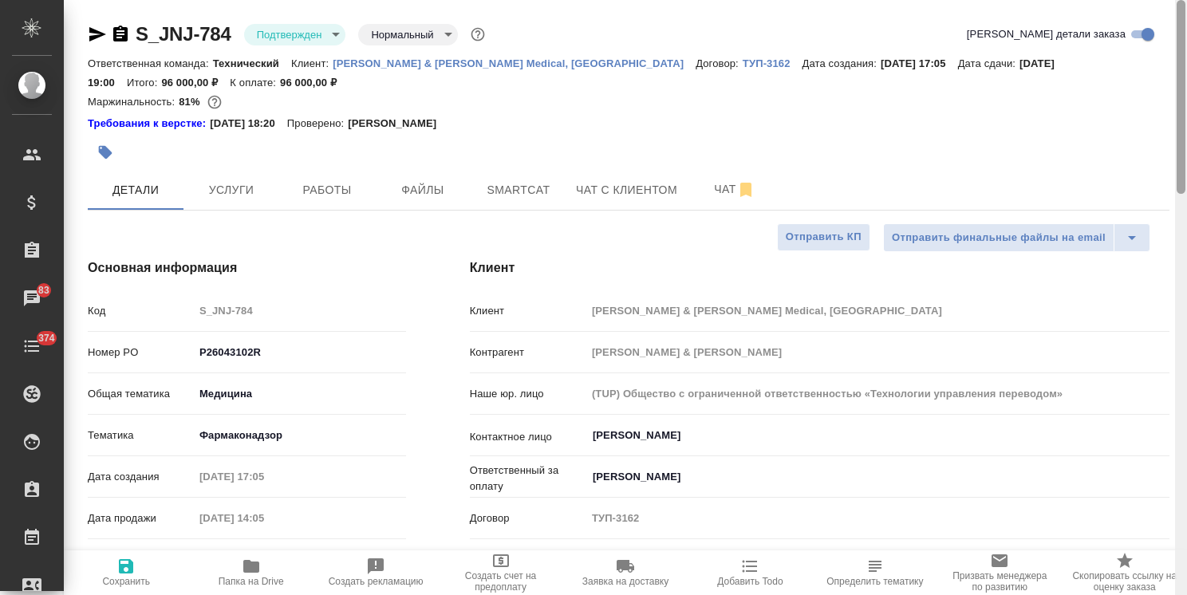
drag, startPoint x: 1181, startPoint y: 372, endPoint x: 1181, endPoint y: 69, distance: 303.1
click at [1181, 74] on div at bounding box center [1180, 97] width 9 height 194
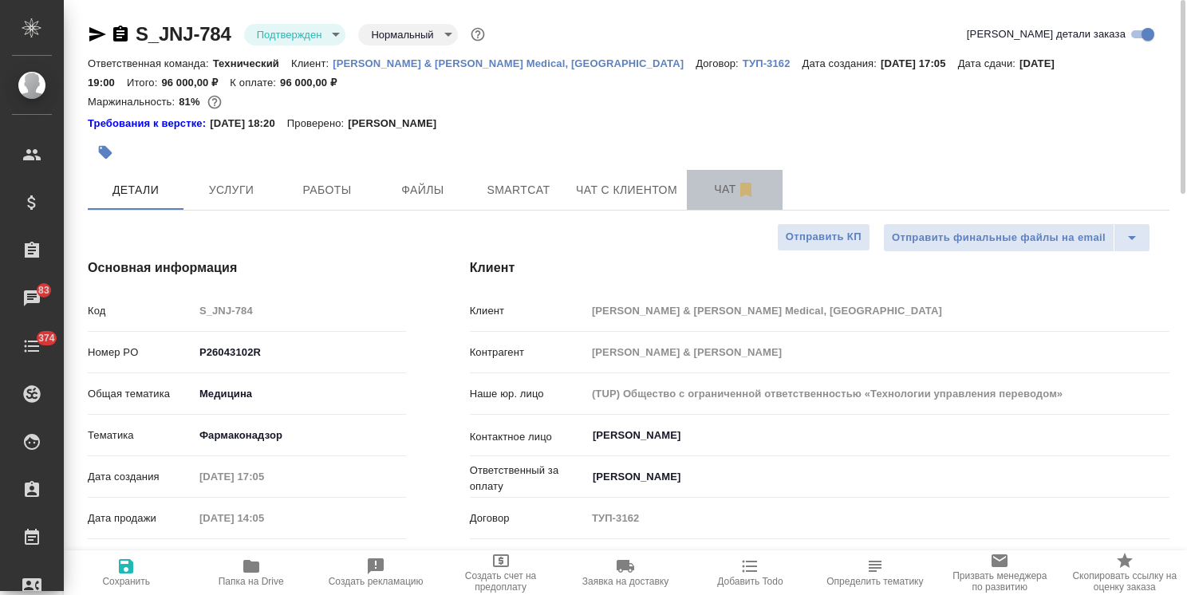
click at [708, 199] on span "Чат" at bounding box center [734, 189] width 77 height 20
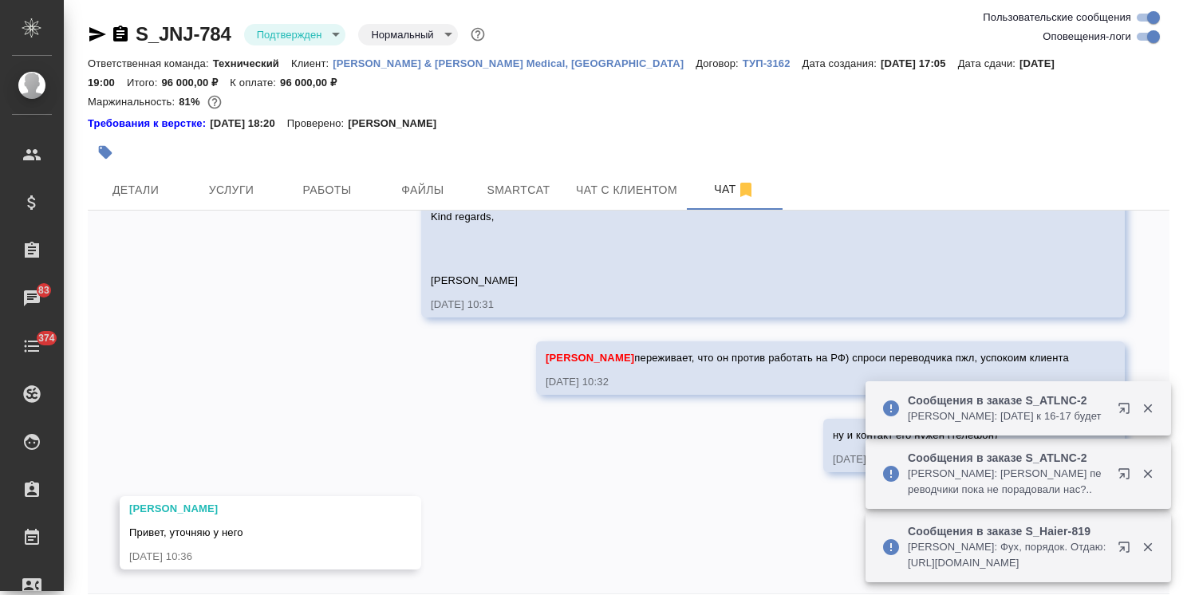
scroll to position [10080, 0]
click at [1144, 404] on icon "button" at bounding box center [1147, 408] width 14 height 14
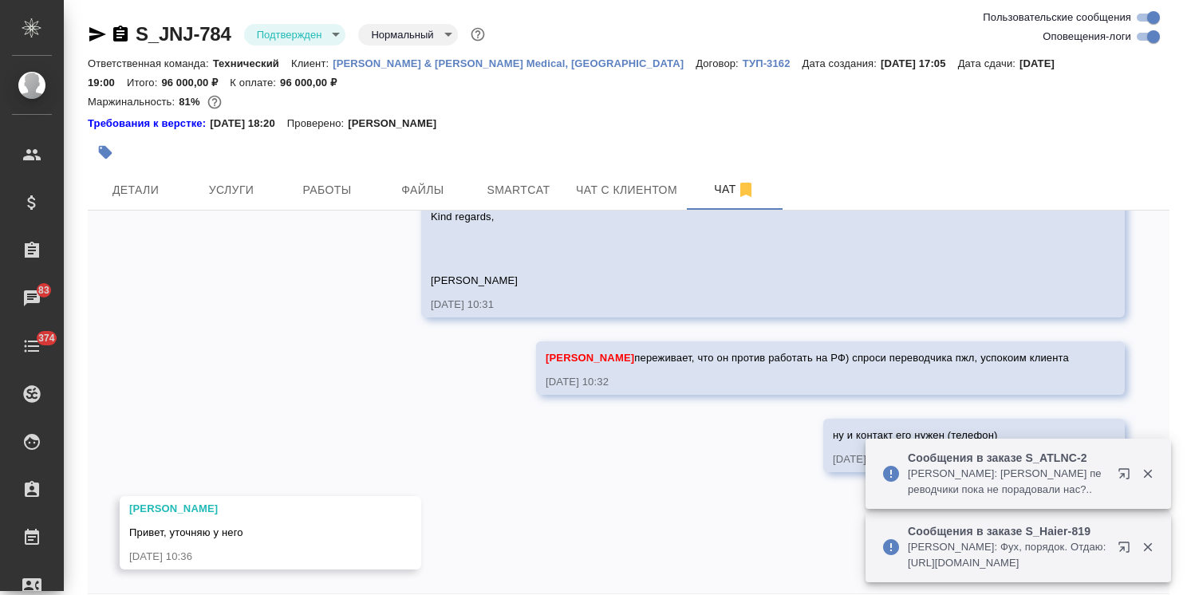
click at [1153, 475] on icon "button" at bounding box center [1147, 474] width 14 height 14
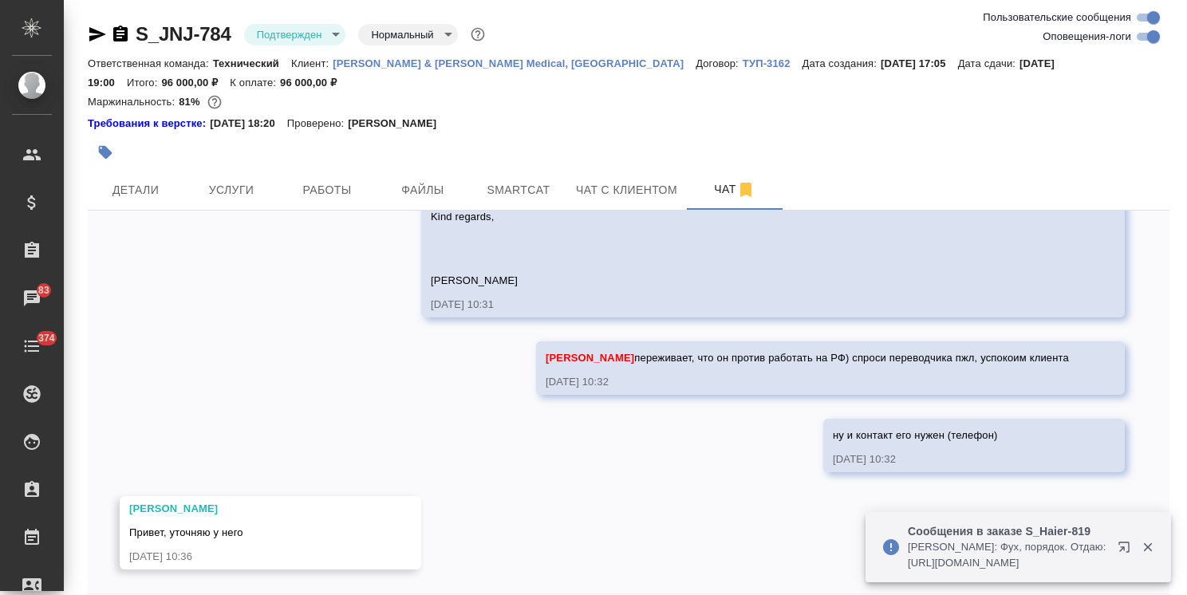
click at [1153, 550] on icon "button" at bounding box center [1147, 547] width 14 height 14
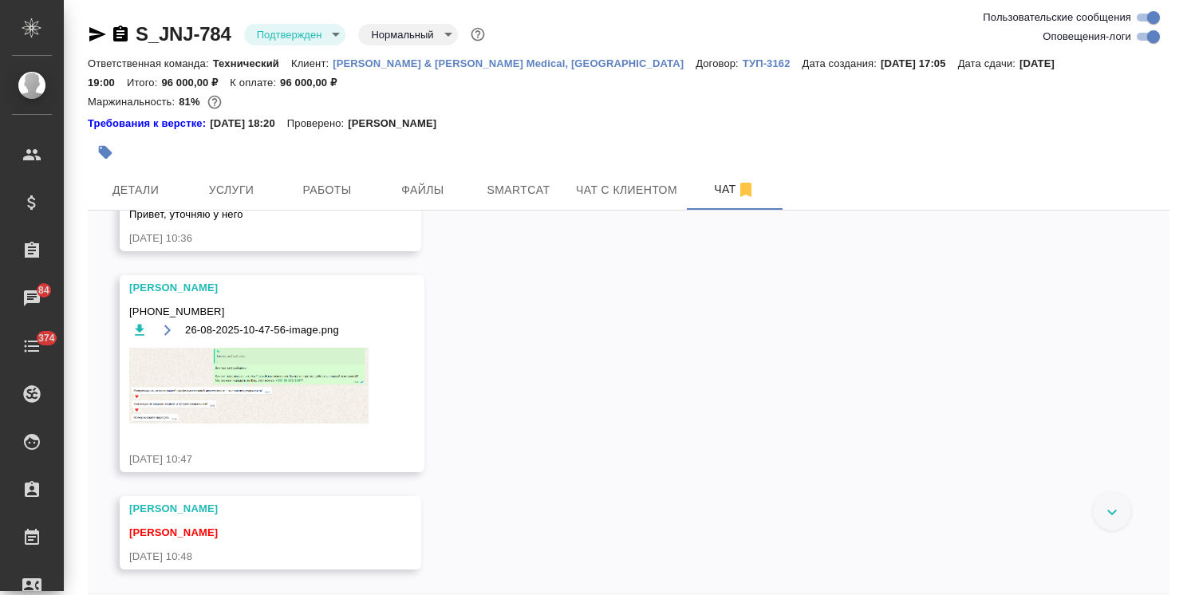
scroll to position [10338, 0]
click at [260, 423] on img at bounding box center [248, 386] width 239 height 76
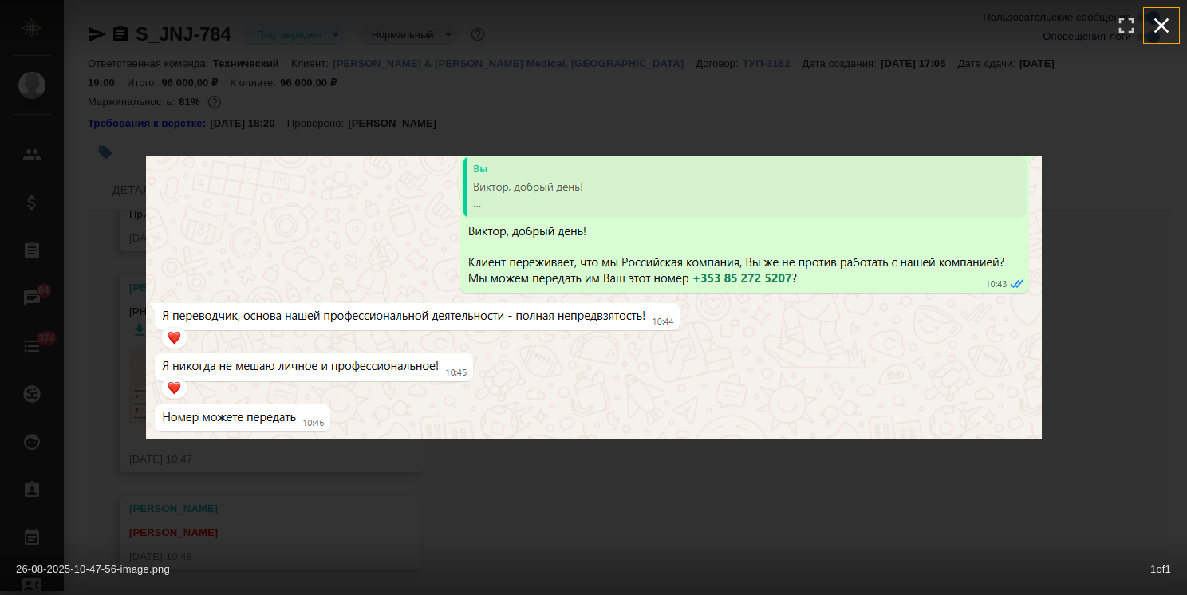
click at [1152, 31] on icon "button" at bounding box center [1161, 26] width 26 height 26
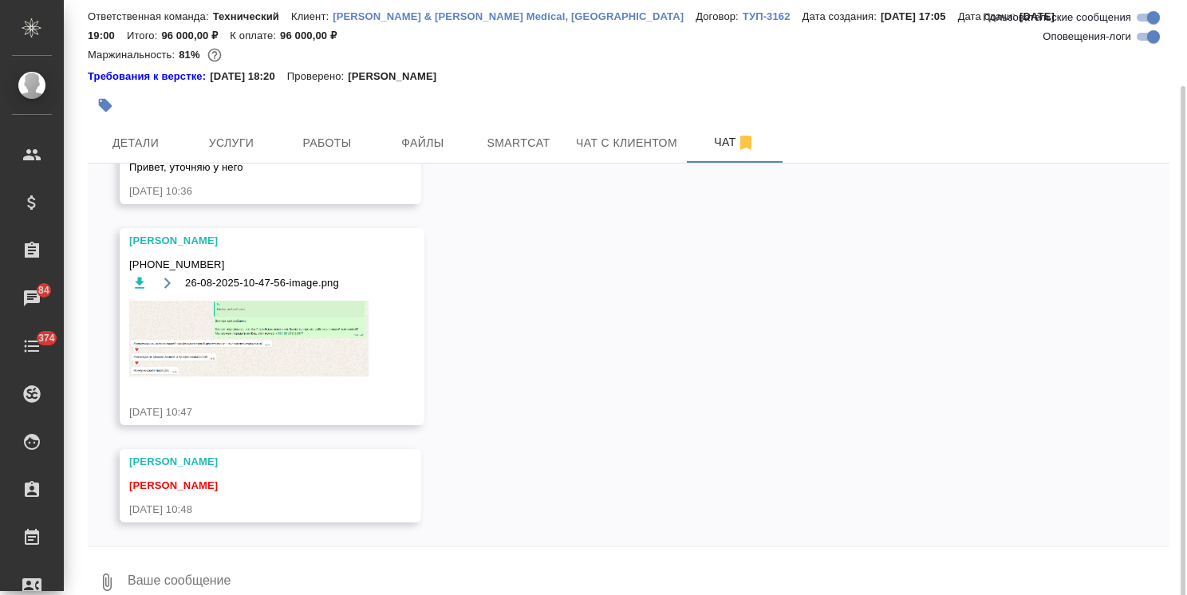
scroll to position [70, 0]
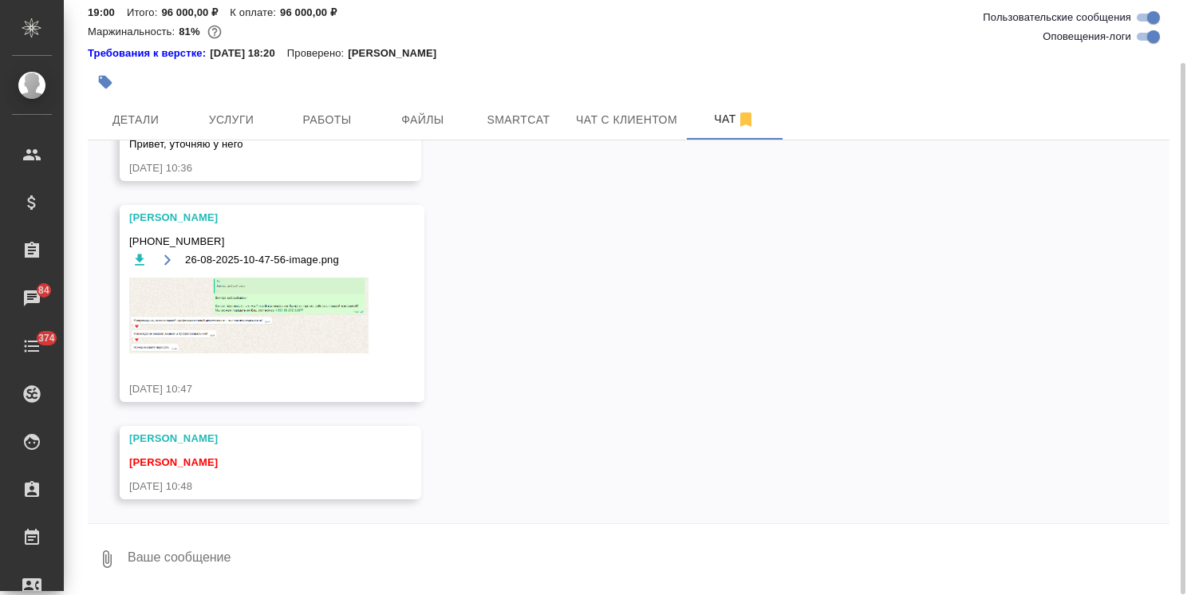
click at [335, 541] on textarea at bounding box center [647, 559] width 1043 height 54
type textarea "Отлично, спасибо)"
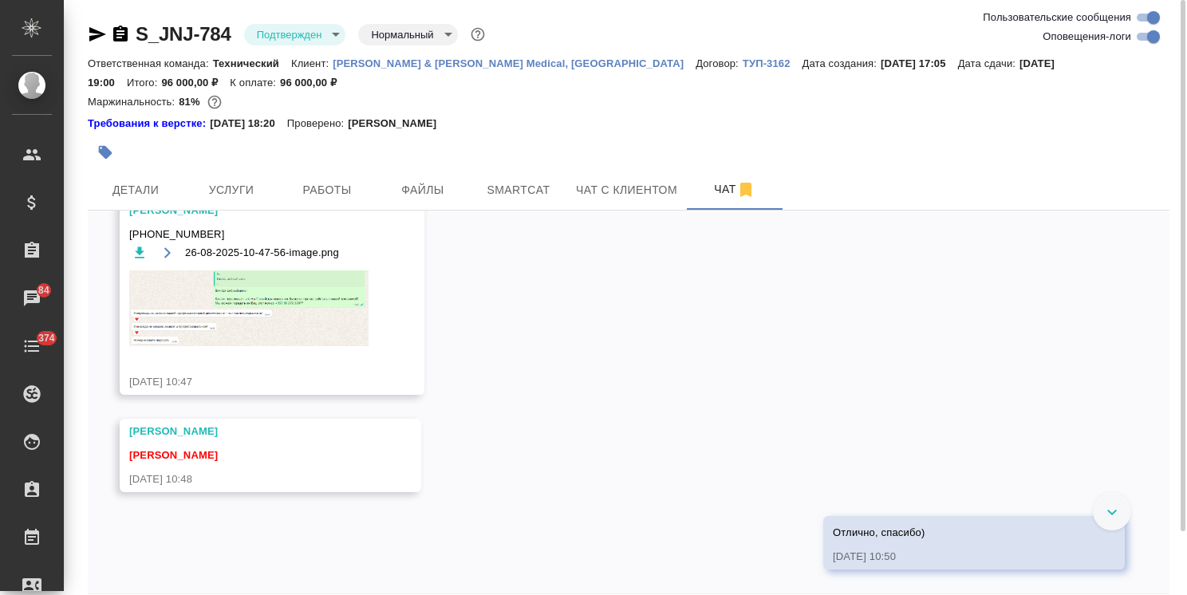
scroll to position [10332, 0]
click at [216, 242] on span "+353 85 272 5207" at bounding box center [248, 234] width 239 height 16
drag, startPoint x: 214, startPoint y: 390, endPoint x: 122, endPoint y: 398, distance: 92.1
click at [122, 395] on div "Федотова Ирина +353 85 272 5207 26-08-2025-10-47-56-image.png 26.08.25, 10:47" at bounding box center [272, 296] width 305 height 197
copy span "+353 85 272 5207"
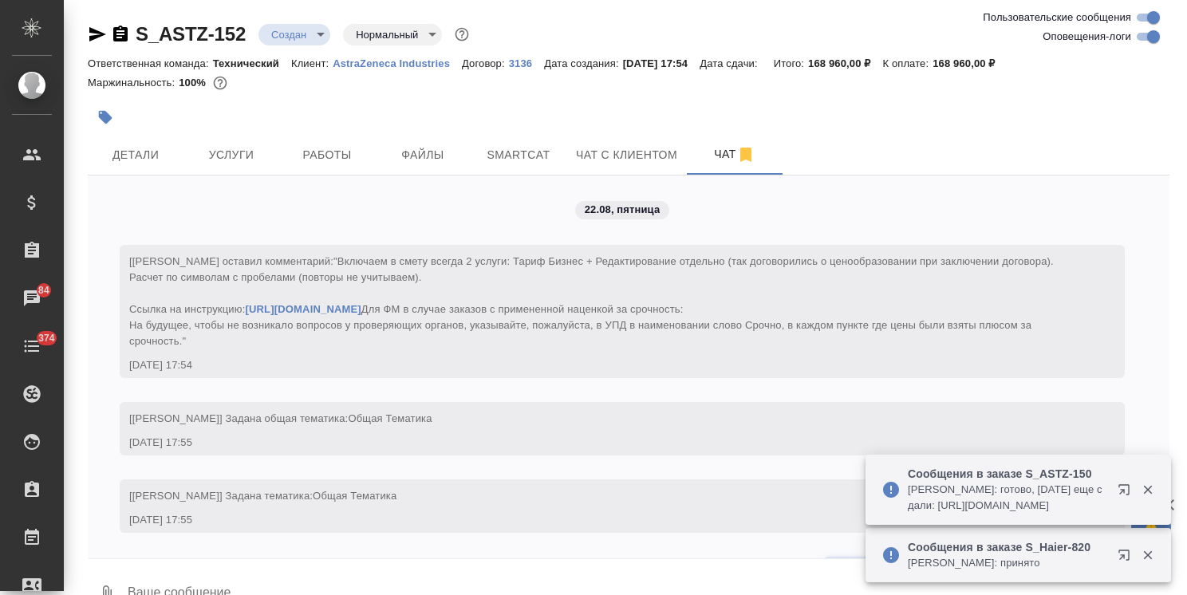
scroll to position [964, 0]
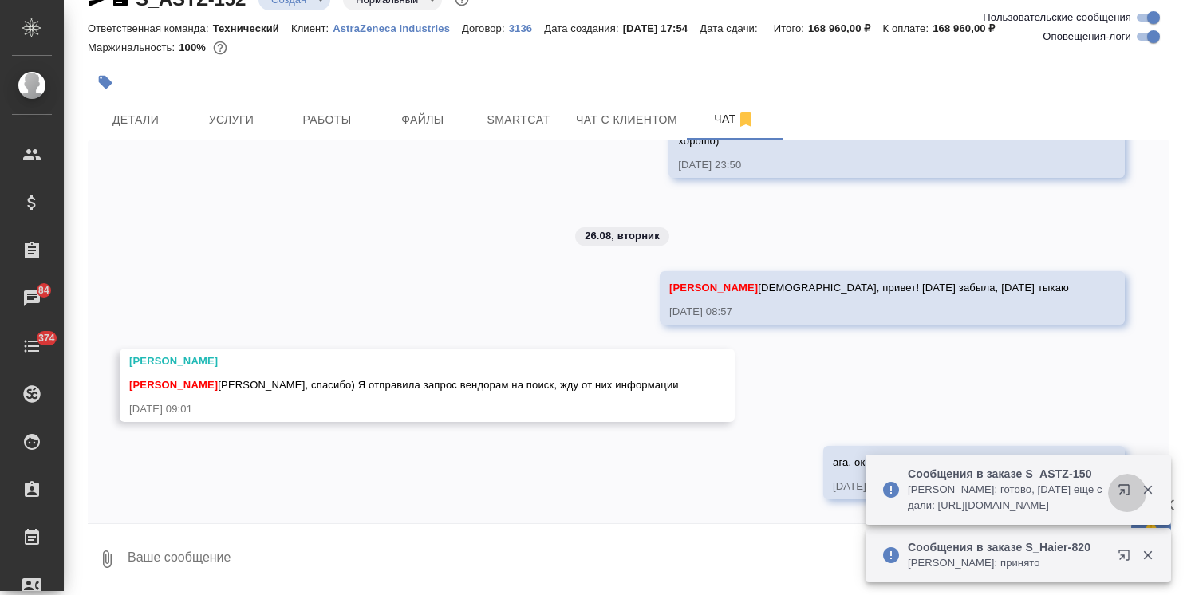
click at [1145, 498] on button "button" at bounding box center [1127, 493] width 38 height 38
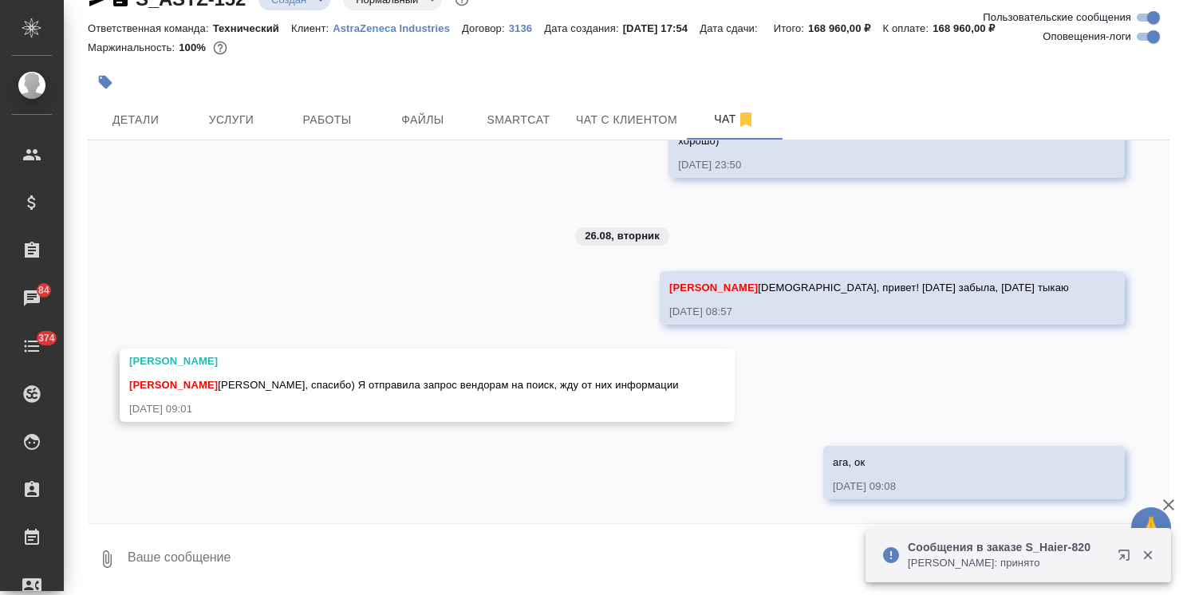
click at [1149, 554] on icon "button" at bounding box center [1147, 555] width 14 height 14
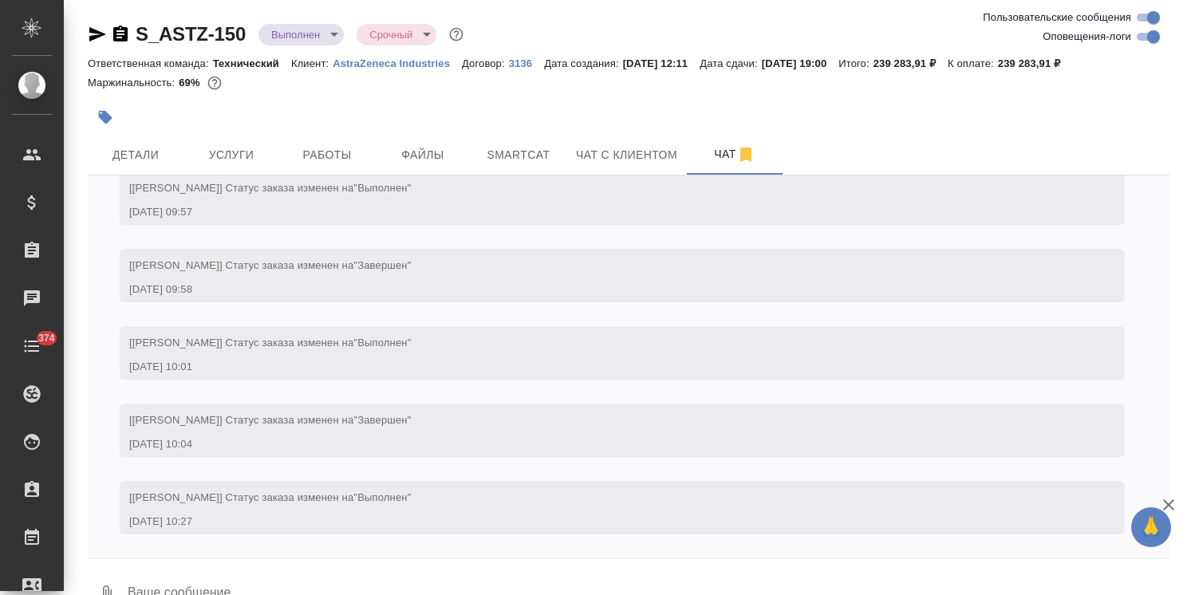
scroll to position [13198, 0]
click at [159, 145] on span "Детали" at bounding box center [135, 155] width 77 height 20
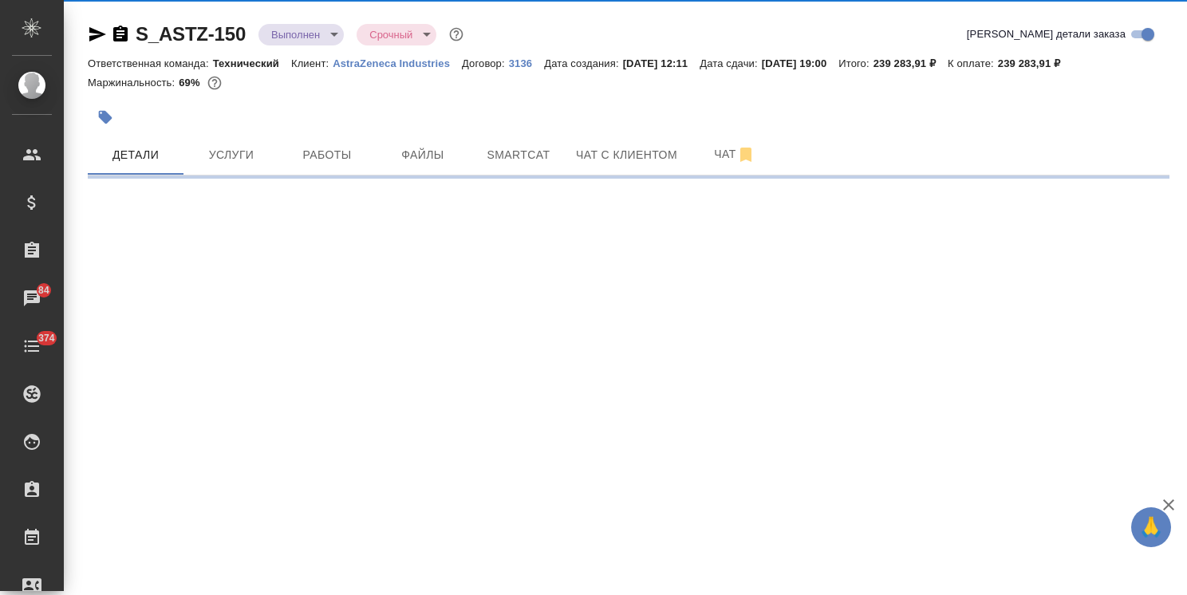
select select "RU"
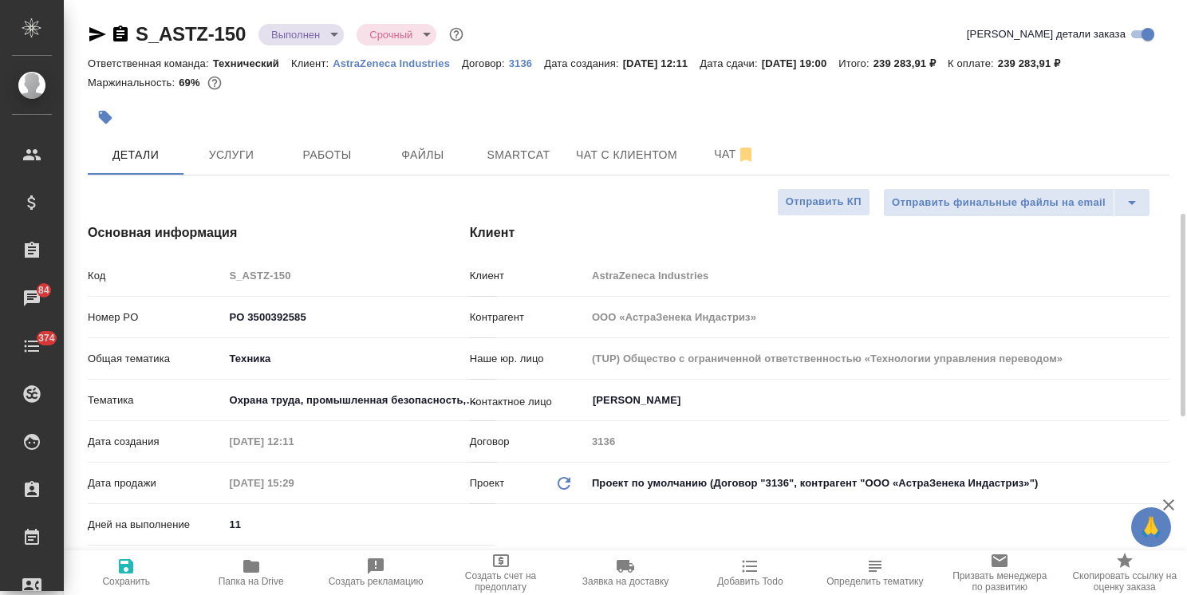
type textarea "x"
drag, startPoint x: 1180, startPoint y: 296, endPoint x: 1121, endPoint y: 89, distance: 215.6
click at [1121, 91] on div "S_ASTZ-150 Выполнен completed Срочный urgent Кратко детали заказа Ответственная…" at bounding box center [625, 297] width 1123 height 595
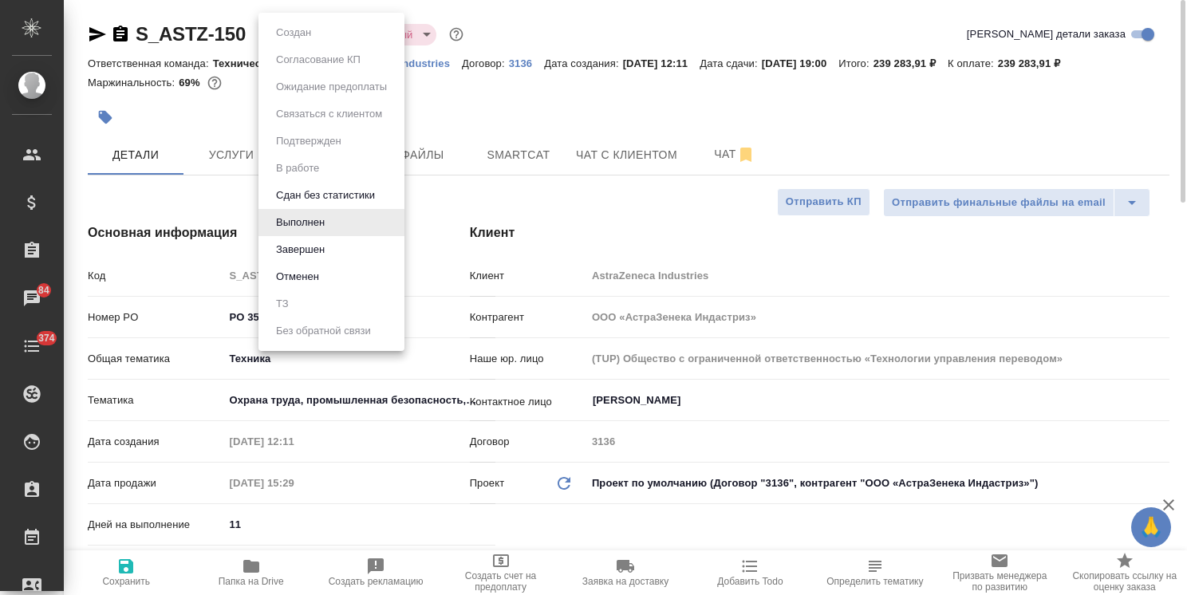
click at [318, 23] on body "🙏 .cls-1 fill:#fff; AWATERA [PERSON_NAME] Спецификации Заказы 84 Чаты 374 Todo …" at bounding box center [593, 297] width 1187 height 595
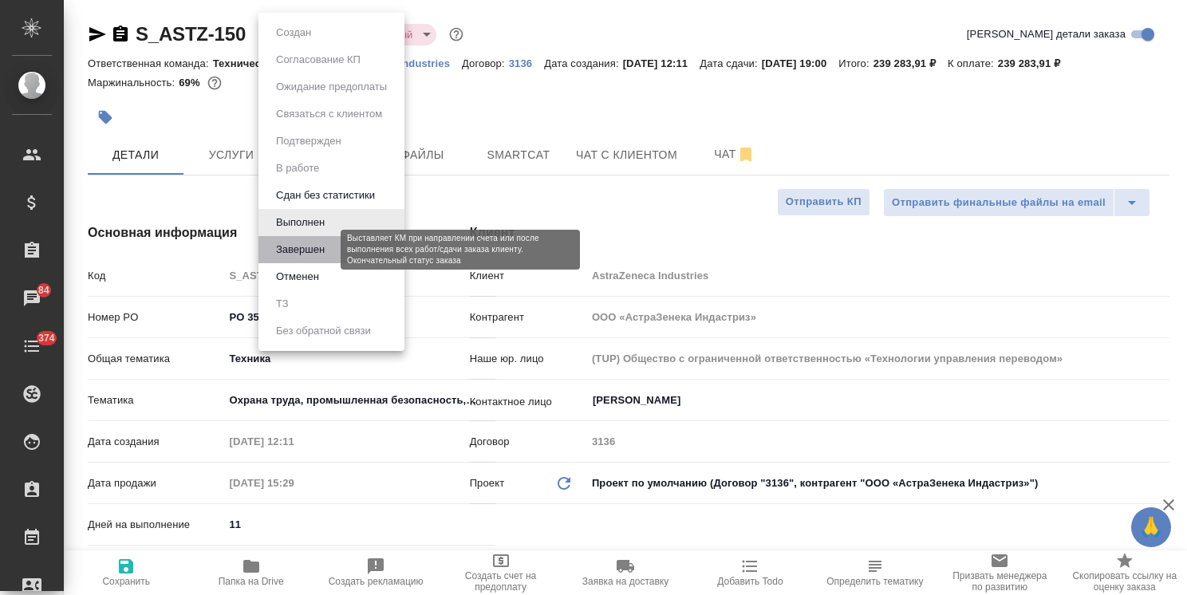
click at [302, 254] on button "Завершен" at bounding box center [300, 250] width 58 height 18
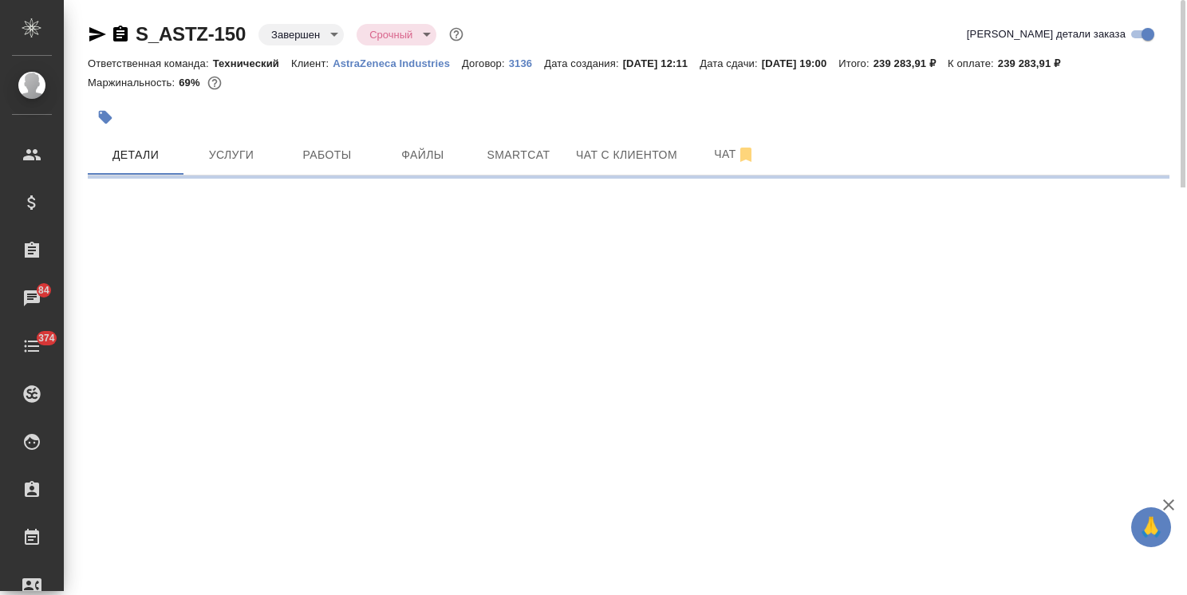
select select "RU"
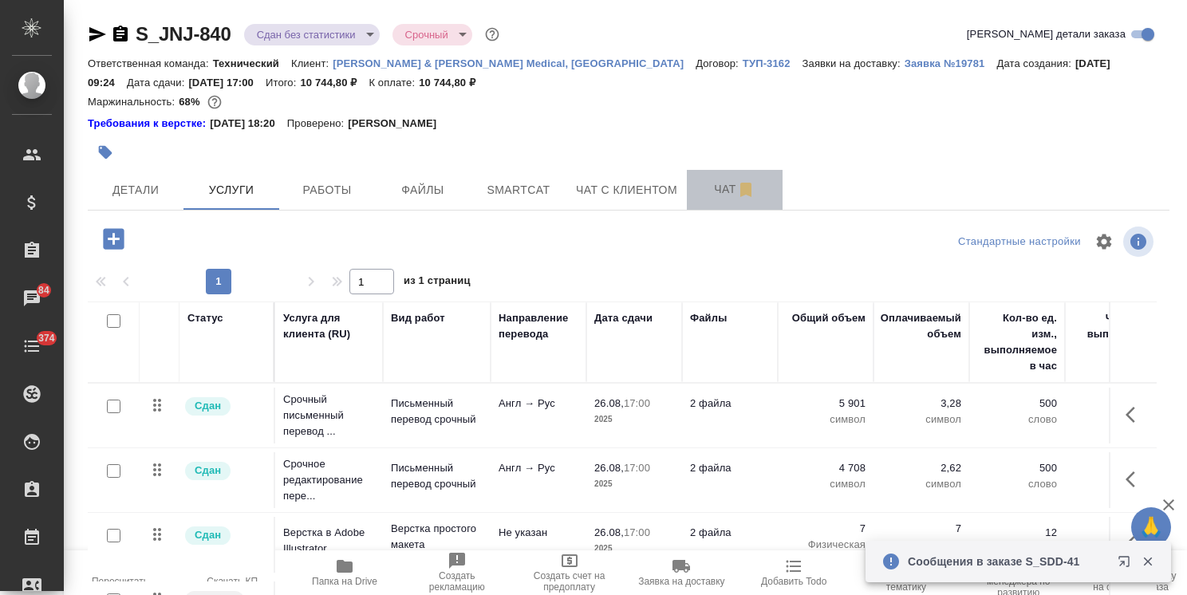
click at [687, 186] on button "Чат" at bounding box center [735, 190] width 96 height 40
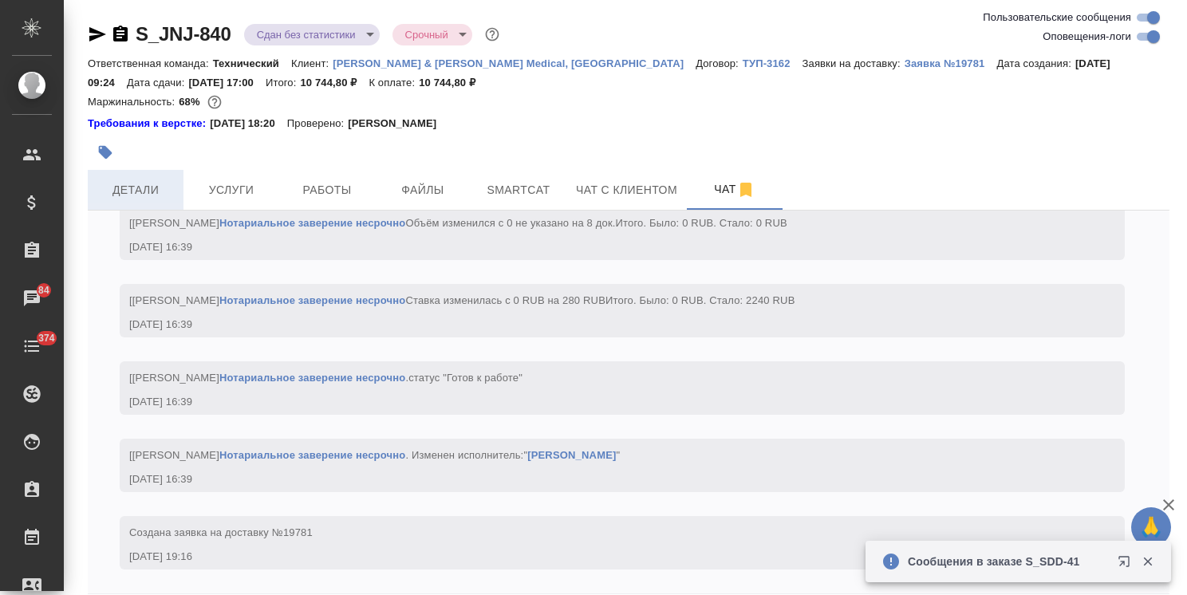
click at [149, 183] on span "Детали" at bounding box center [135, 190] width 77 height 20
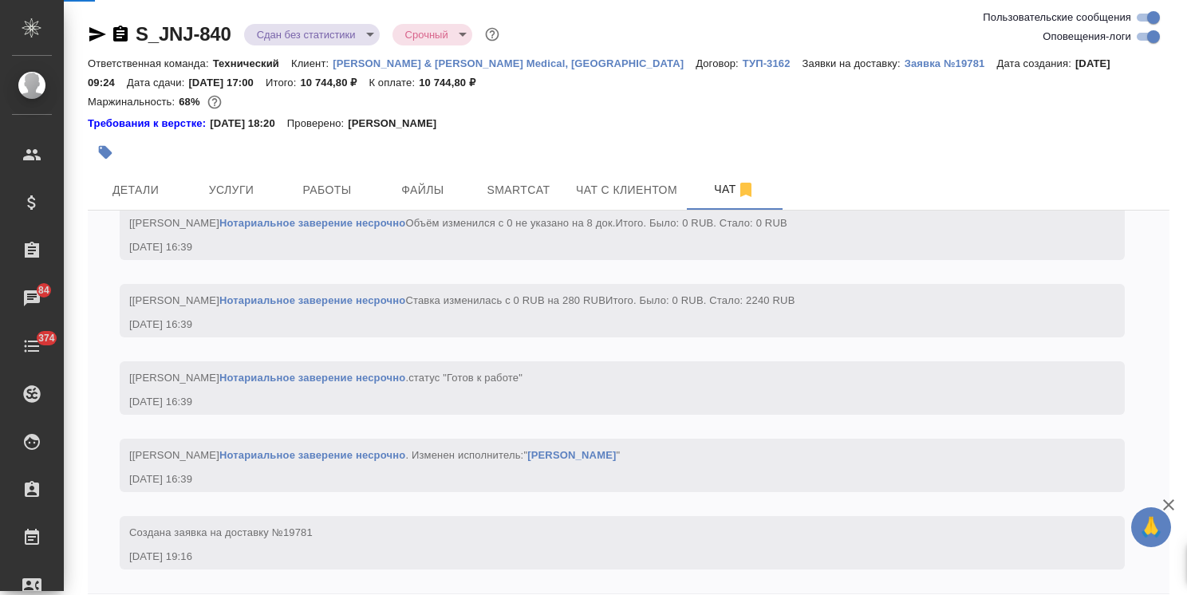
scroll to position [10873, 0]
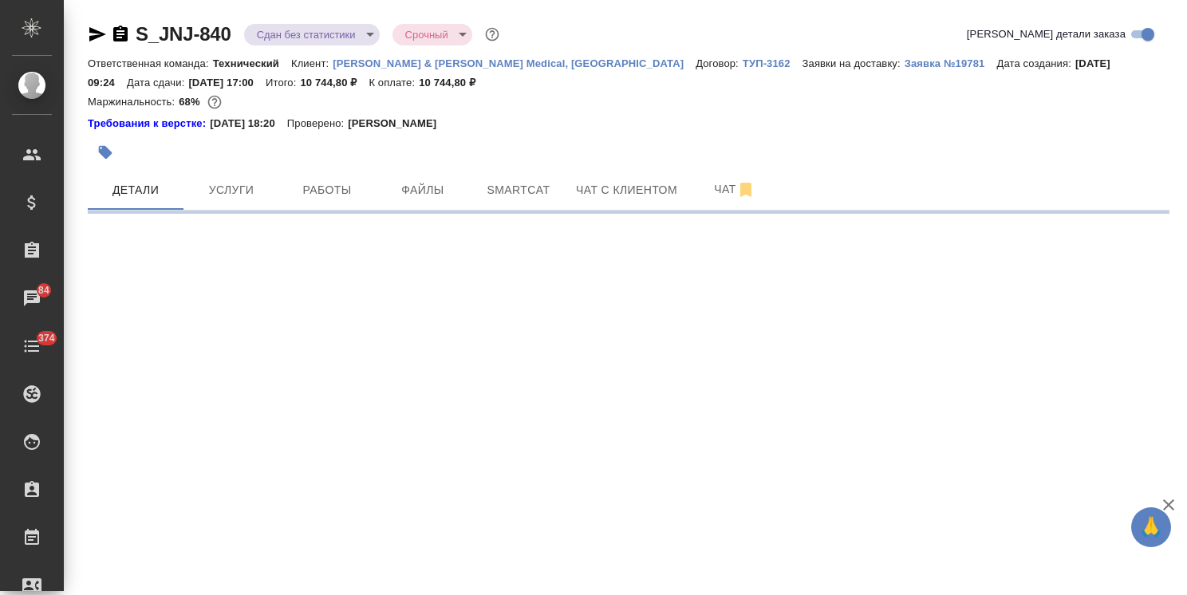
select select "RU"
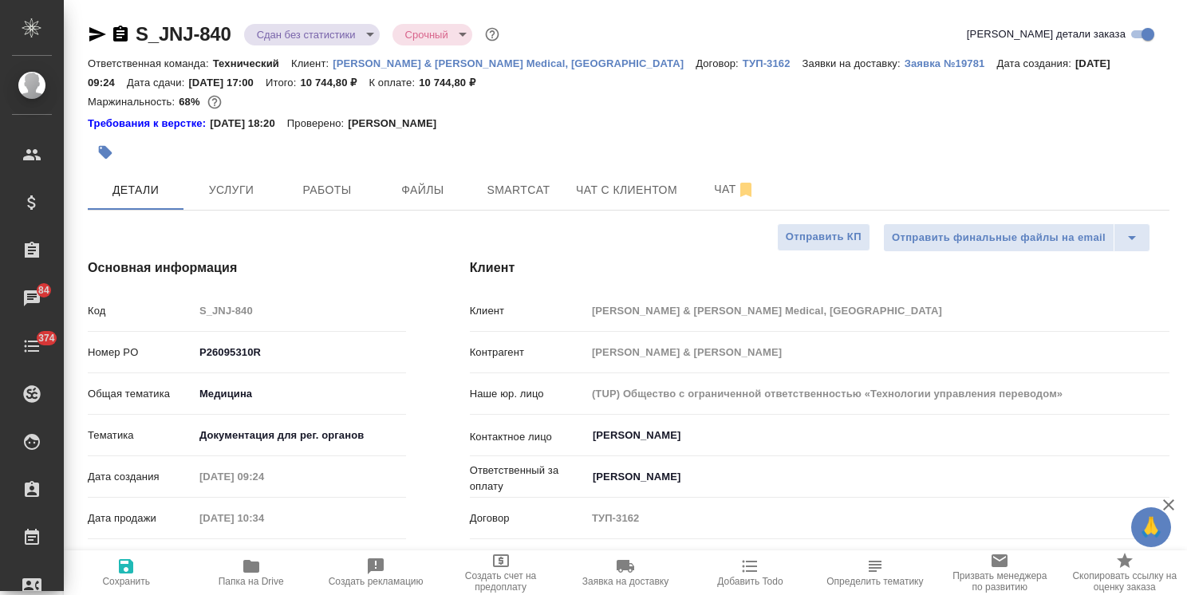
type textarea "x"
